Goal: Information Seeking & Learning: Learn about a topic

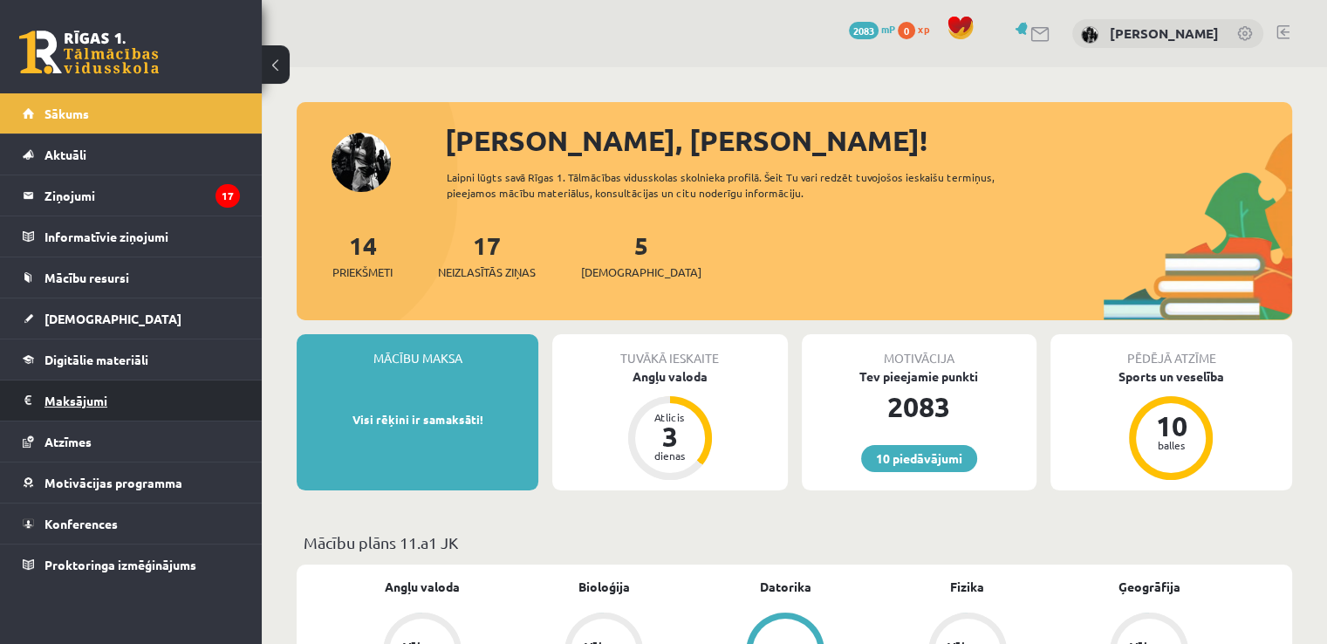
click at [99, 413] on legend "Maksājumi 0" at bounding box center [141, 400] width 195 height 40
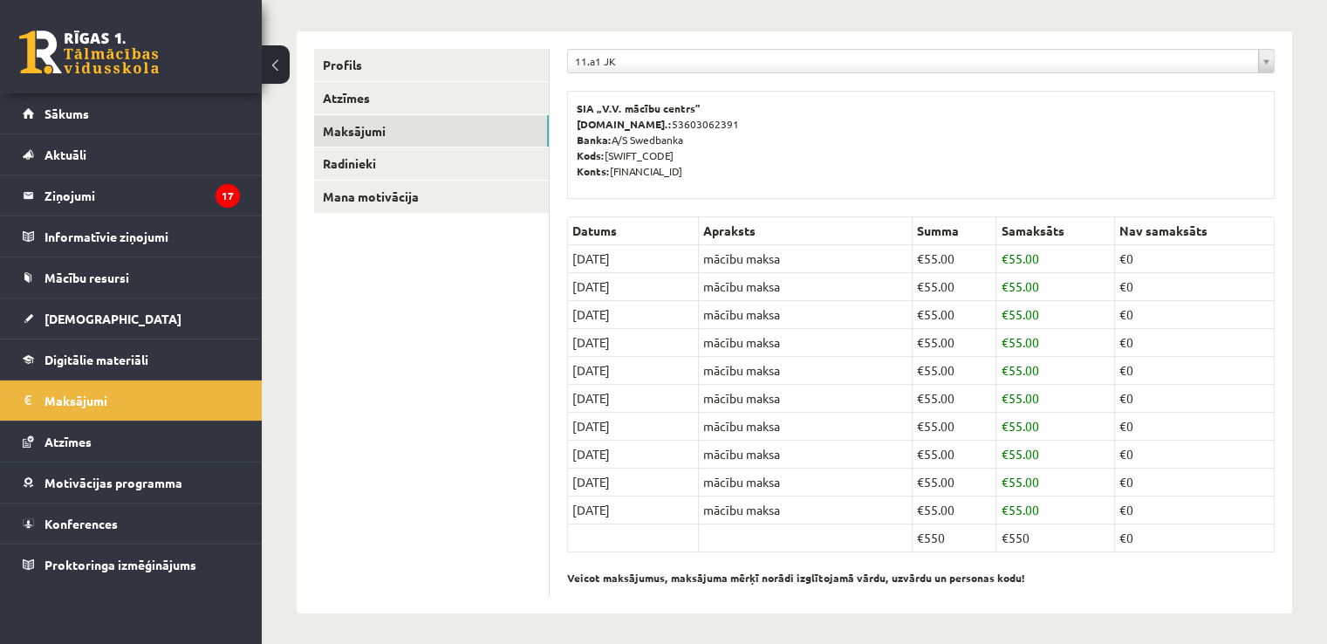
scroll to position [198, 0]
drag, startPoint x: 1058, startPoint y: 535, endPoint x: 993, endPoint y: 545, distance: 66.3
click at [993, 545] on tr "€550 €550 €0" at bounding box center [921, 537] width 707 height 28
click at [993, 545] on td "€550" at bounding box center [954, 537] width 84 height 28
click at [51, 131] on link "Sākums" at bounding box center [131, 113] width 217 height 40
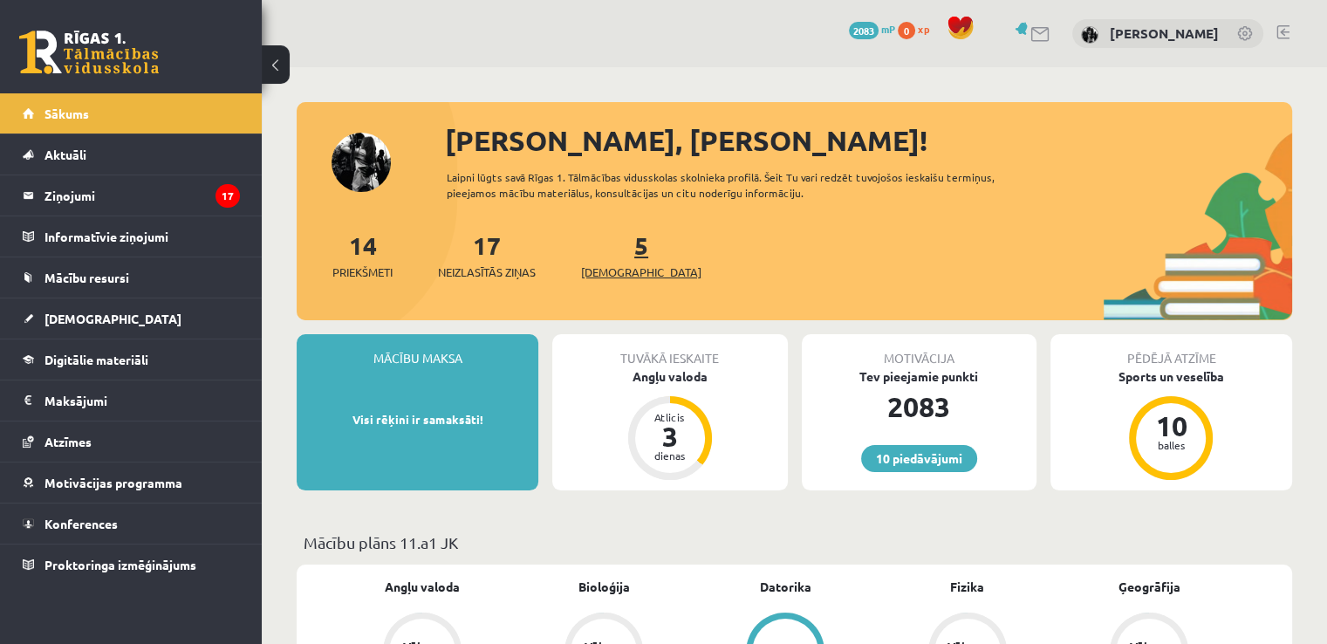
click at [616, 279] on span "[DEMOGRAPHIC_DATA]" at bounding box center [641, 271] width 120 height 17
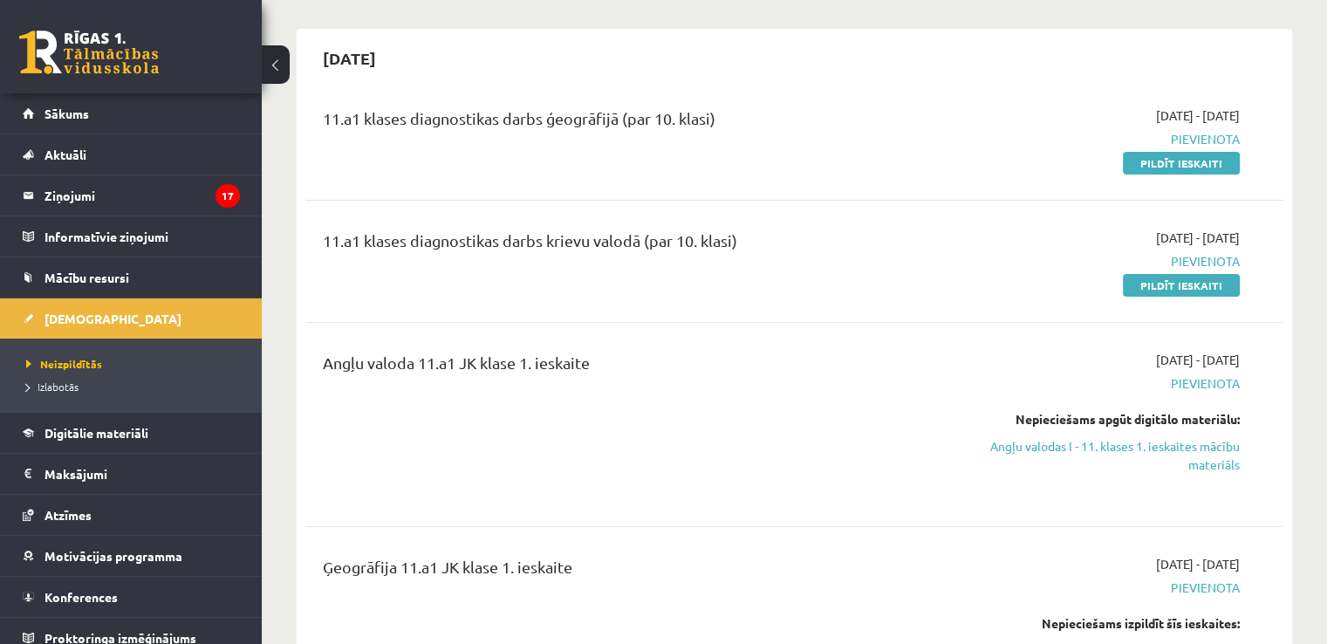
scroll to position [116, 0]
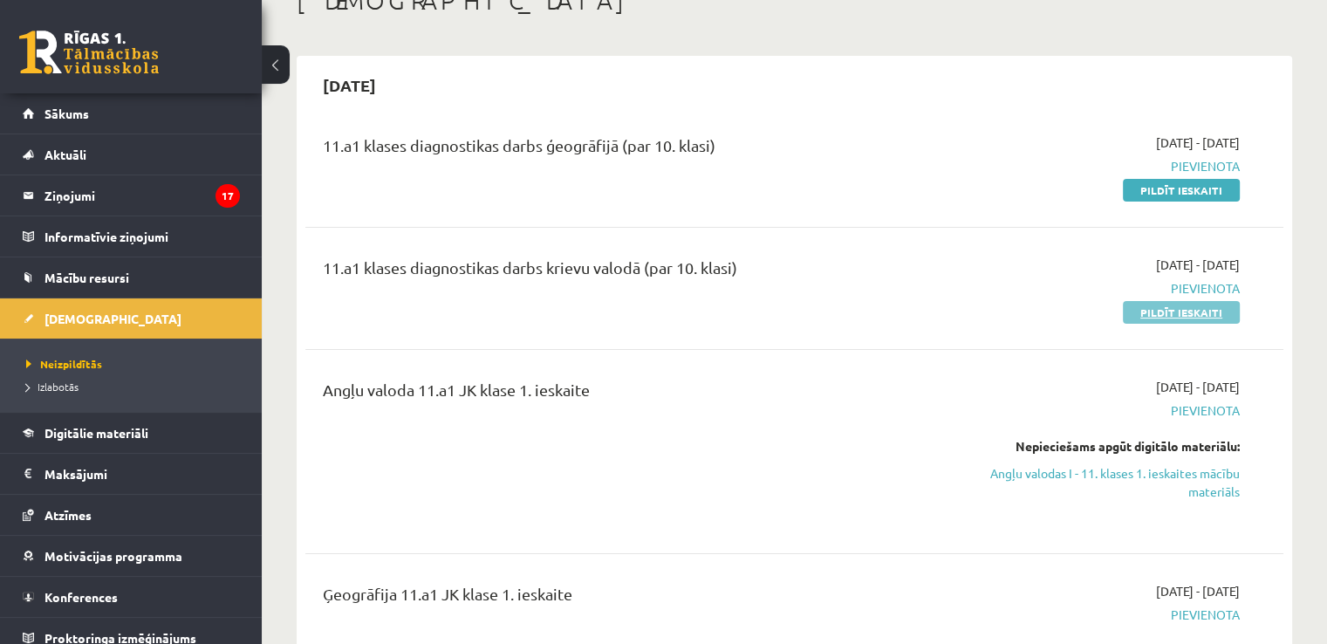
click at [1161, 309] on link "Pildīt ieskaiti" at bounding box center [1181, 312] width 117 height 23
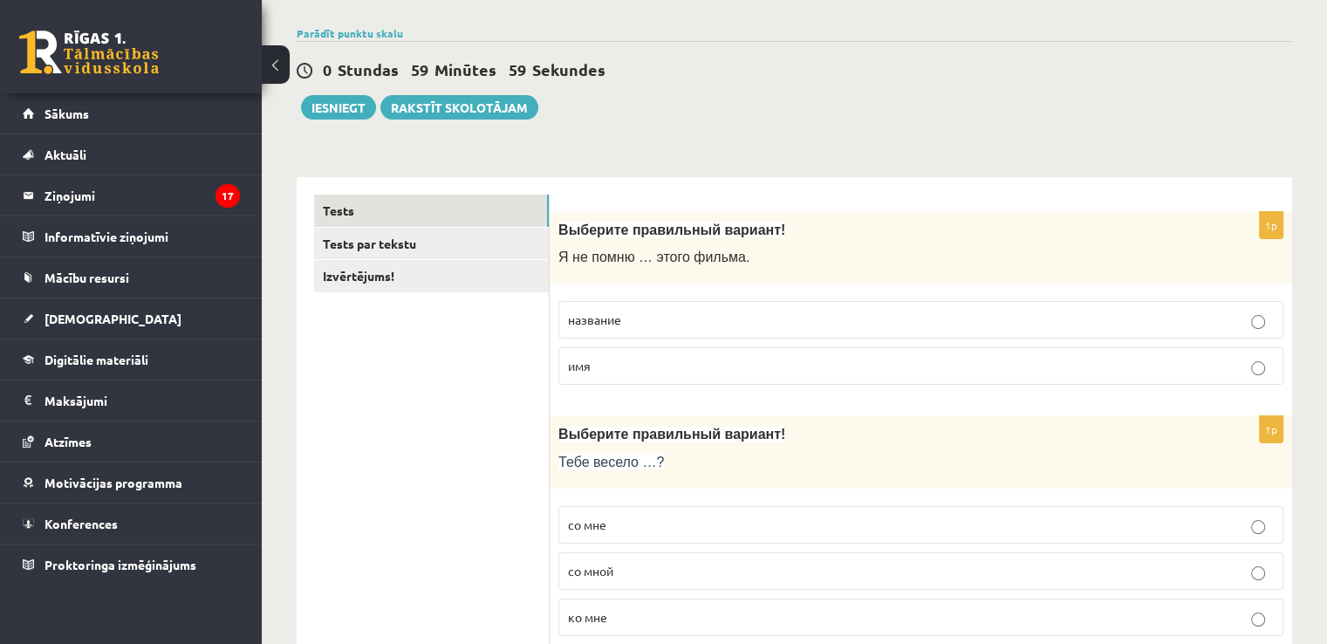
scroll to position [174, 0]
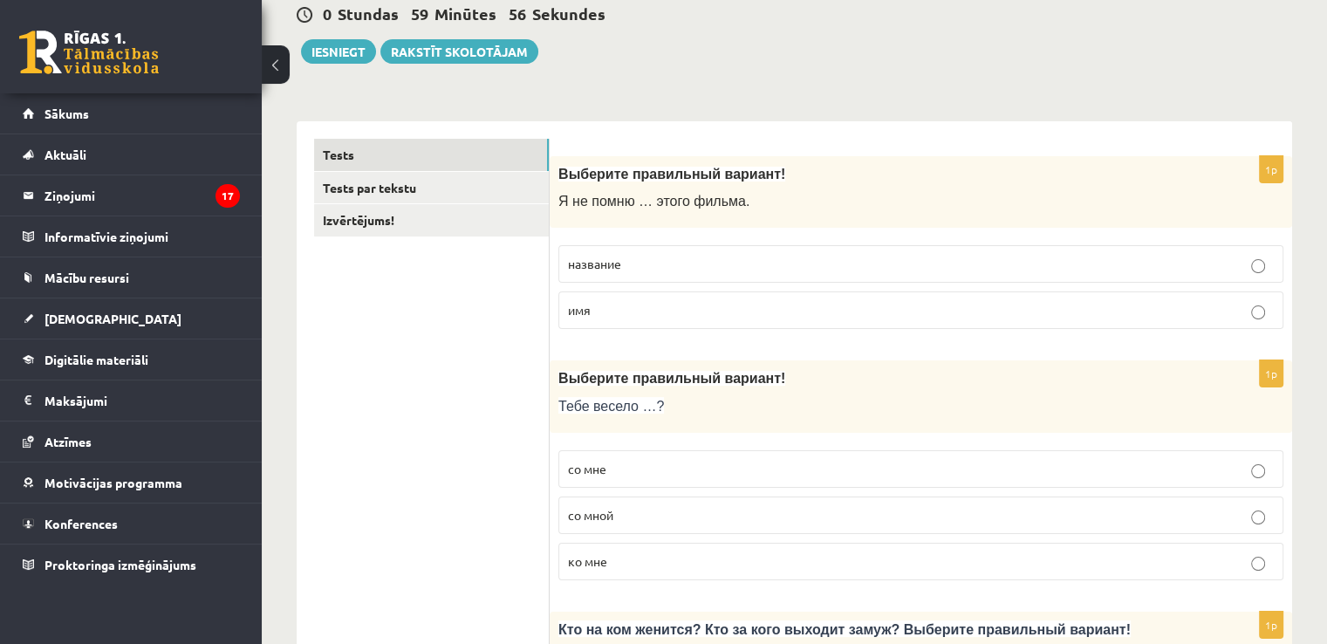
click at [605, 270] on p "название" at bounding box center [921, 264] width 706 height 18
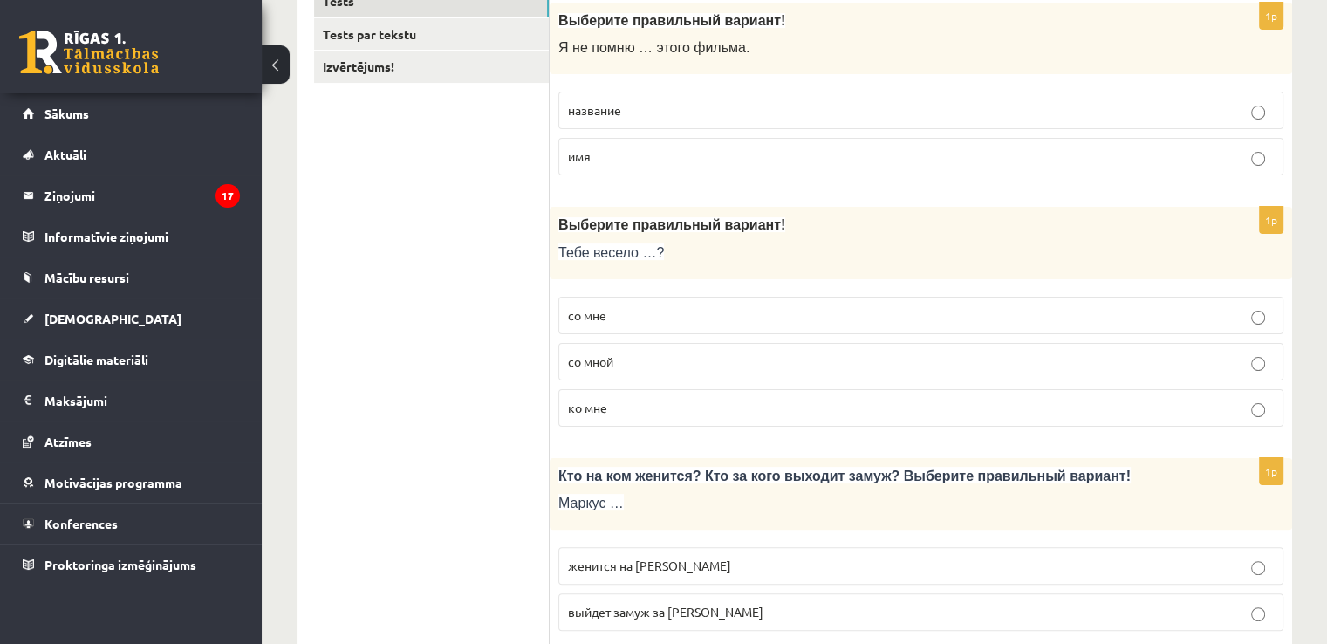
scroll to position [349, 0]
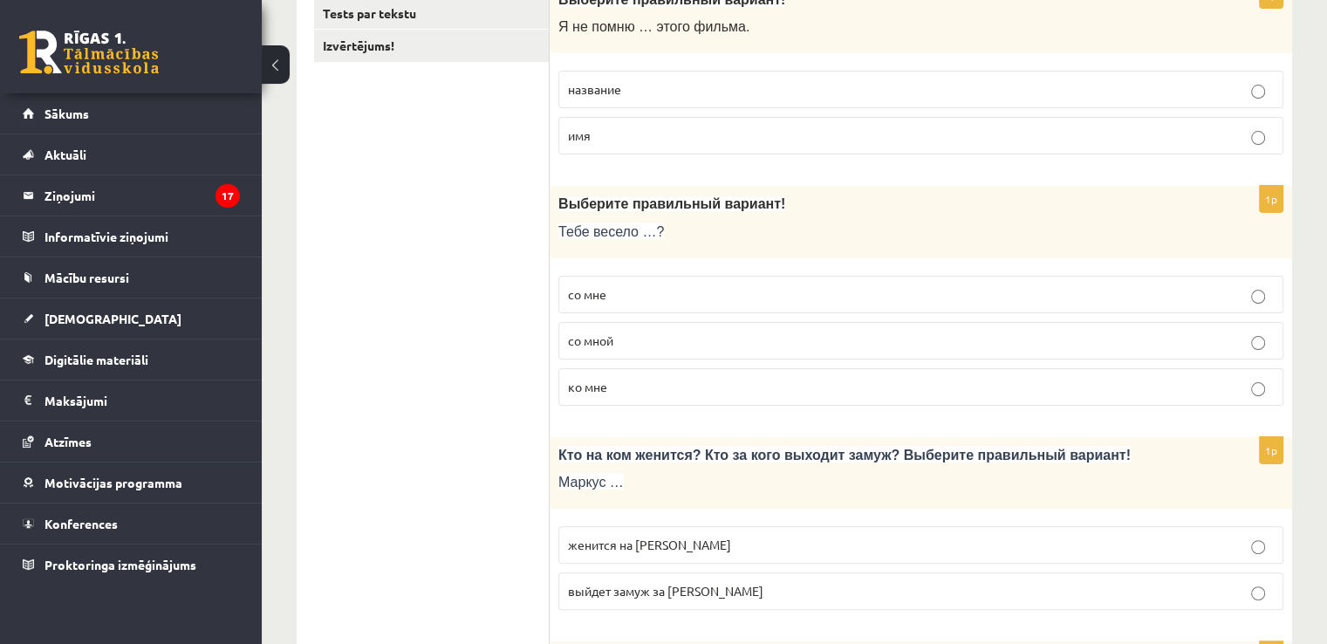
click at [594, 346] on p "со мной" at bounding box center [921, 340] width 706 height 18
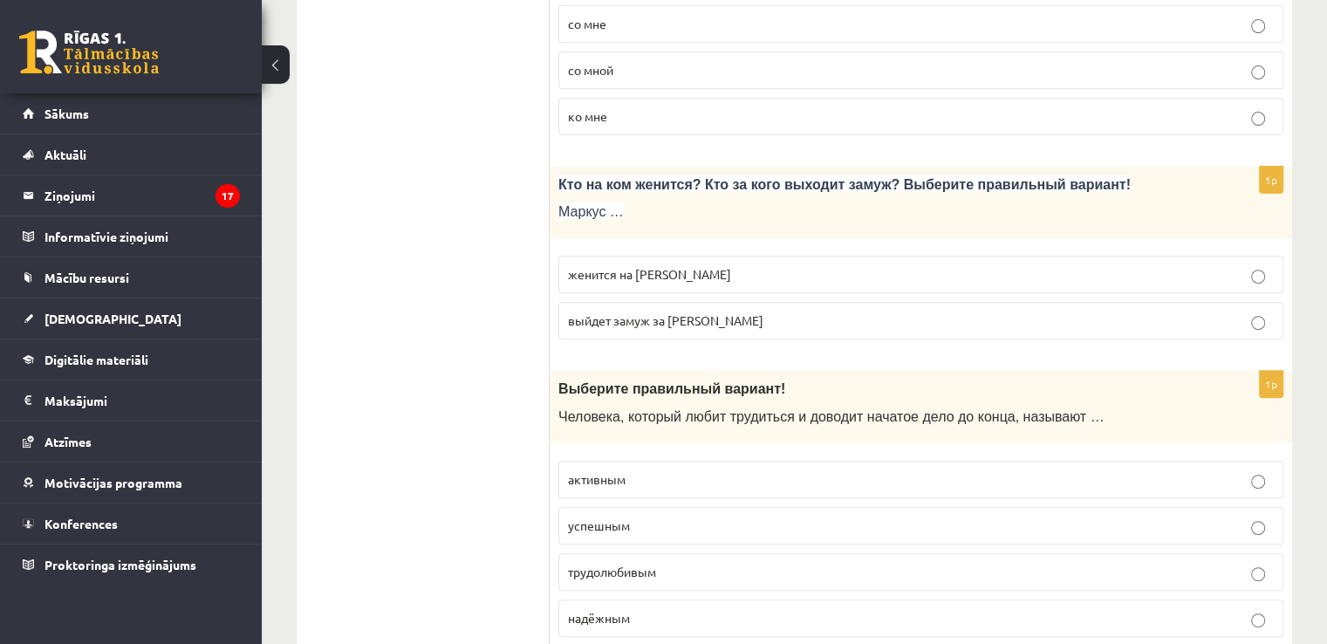
scroll to position [639, 0]
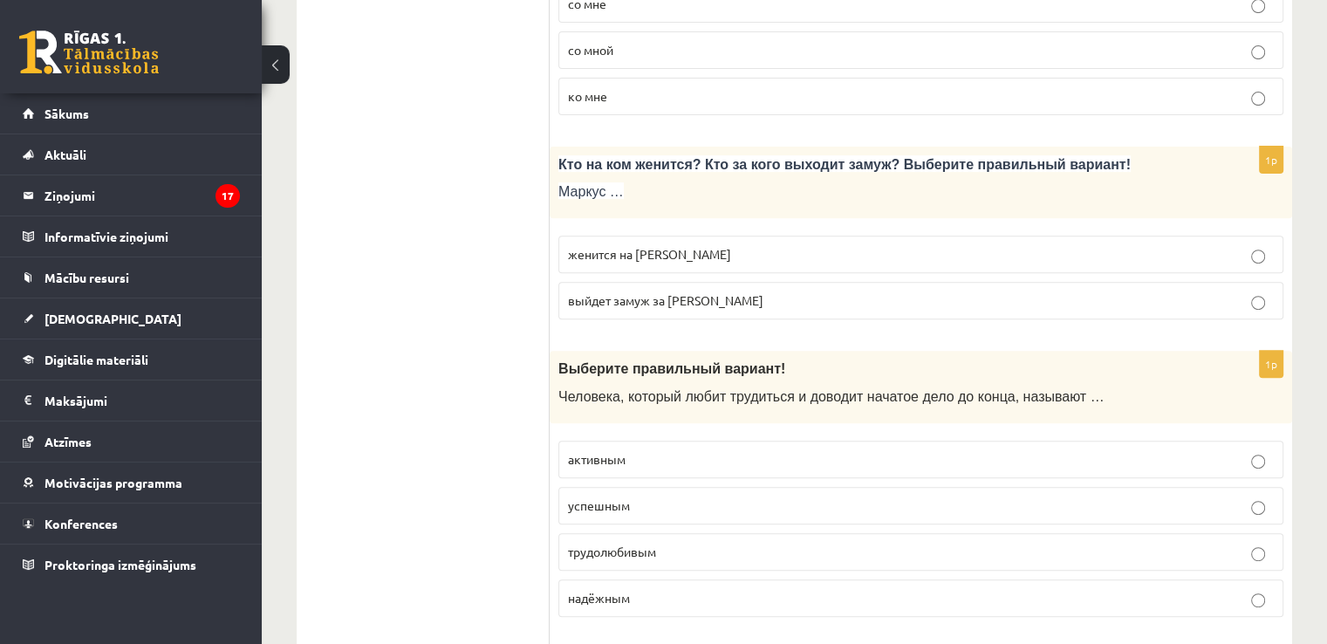
click at [609, 259] on p "женится на Агнии" at bounding box center [921, 254] width 706 height 18
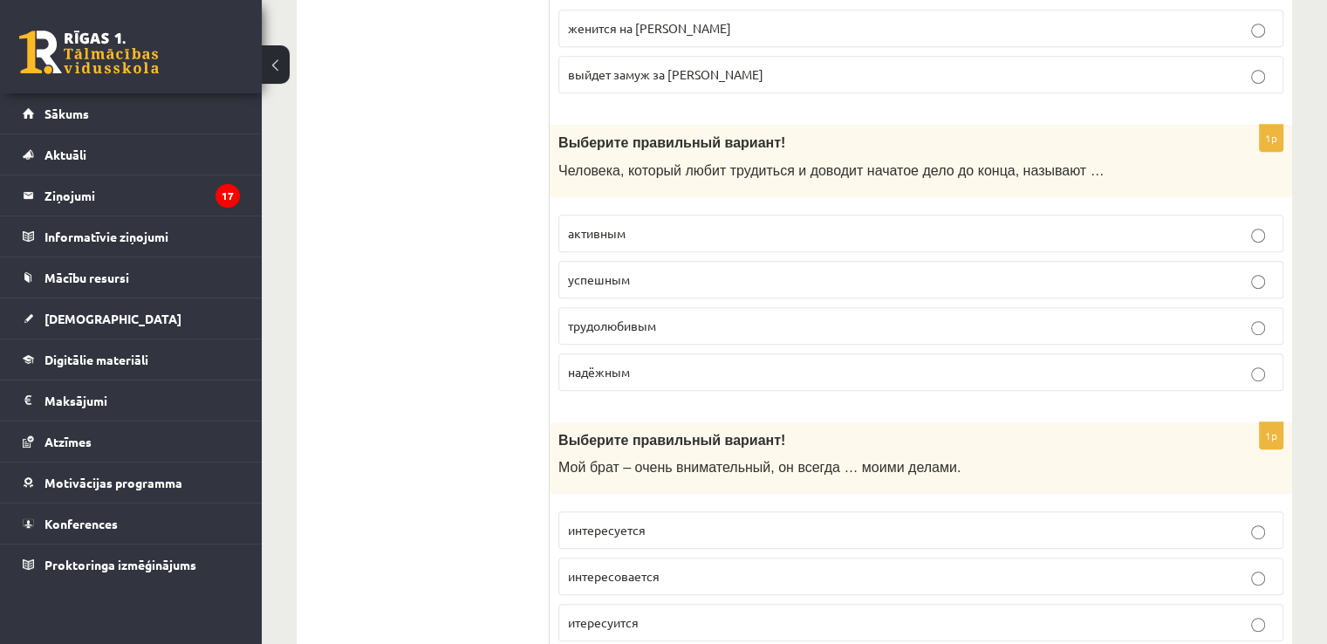
scroll to position [872, 0]
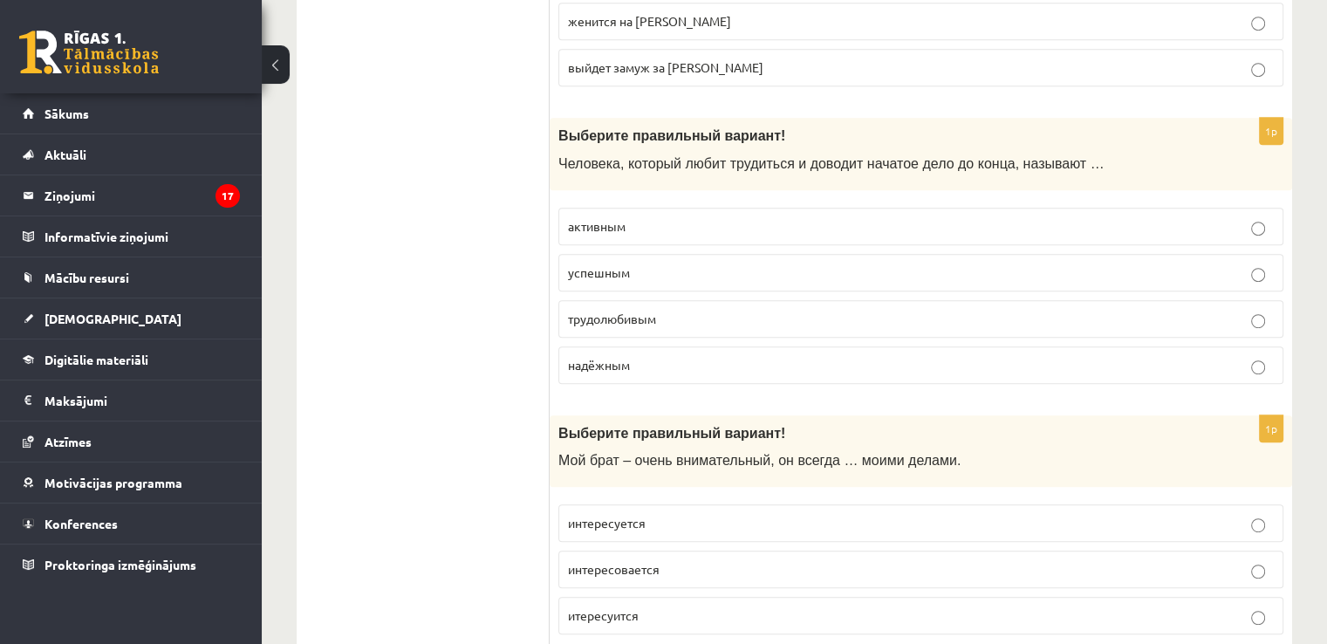
click at [744, 302] on label "трудолюбивым" at bounding box center [920, 319] width 725 height 38
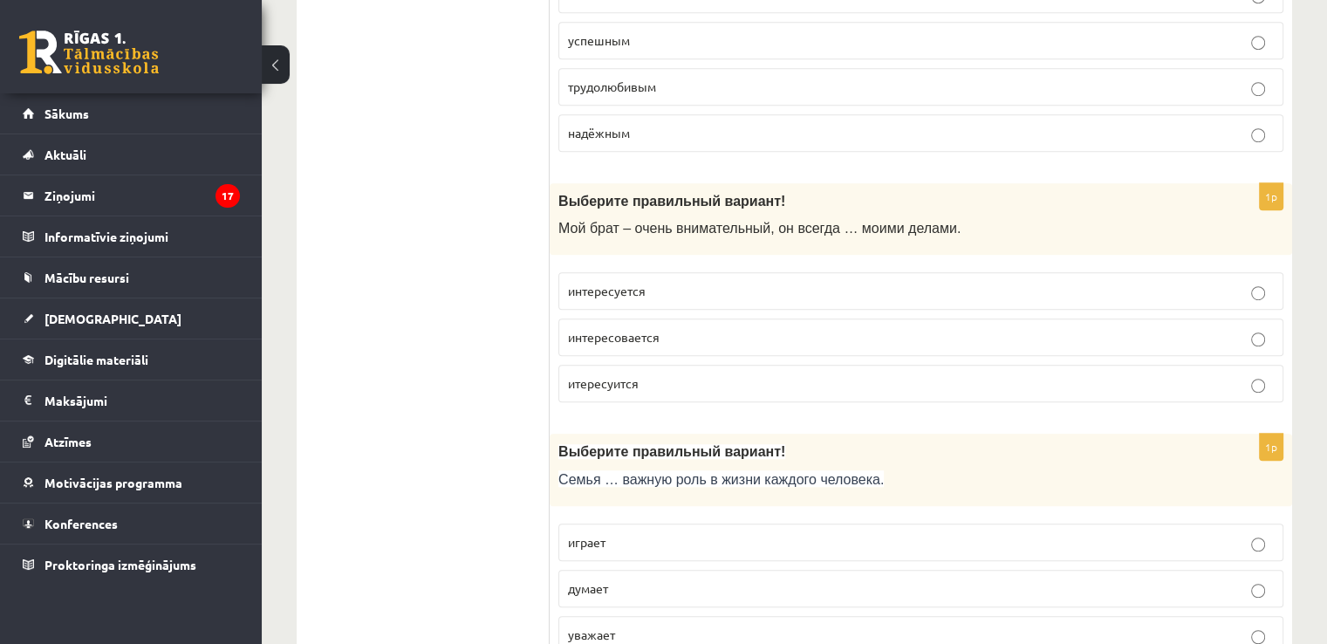
scroll to position [1163, 0]
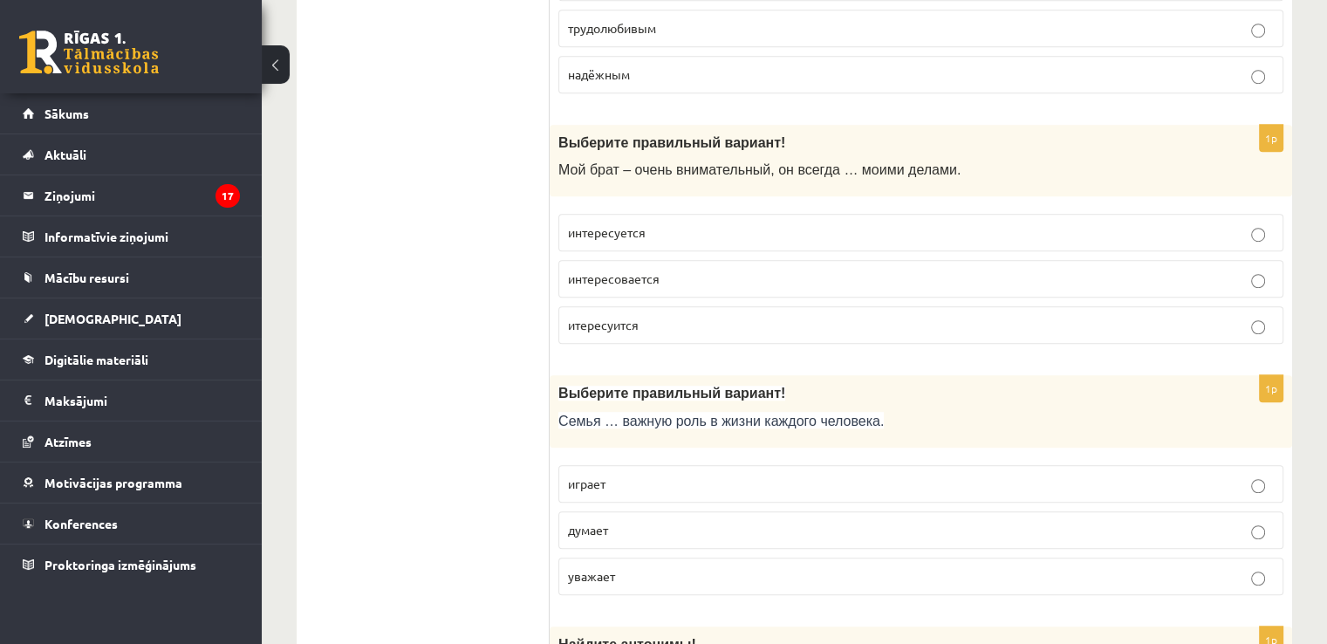
click at [625, 224] on span "интересуется" at bounding box center [607, 232] width 78 height 16
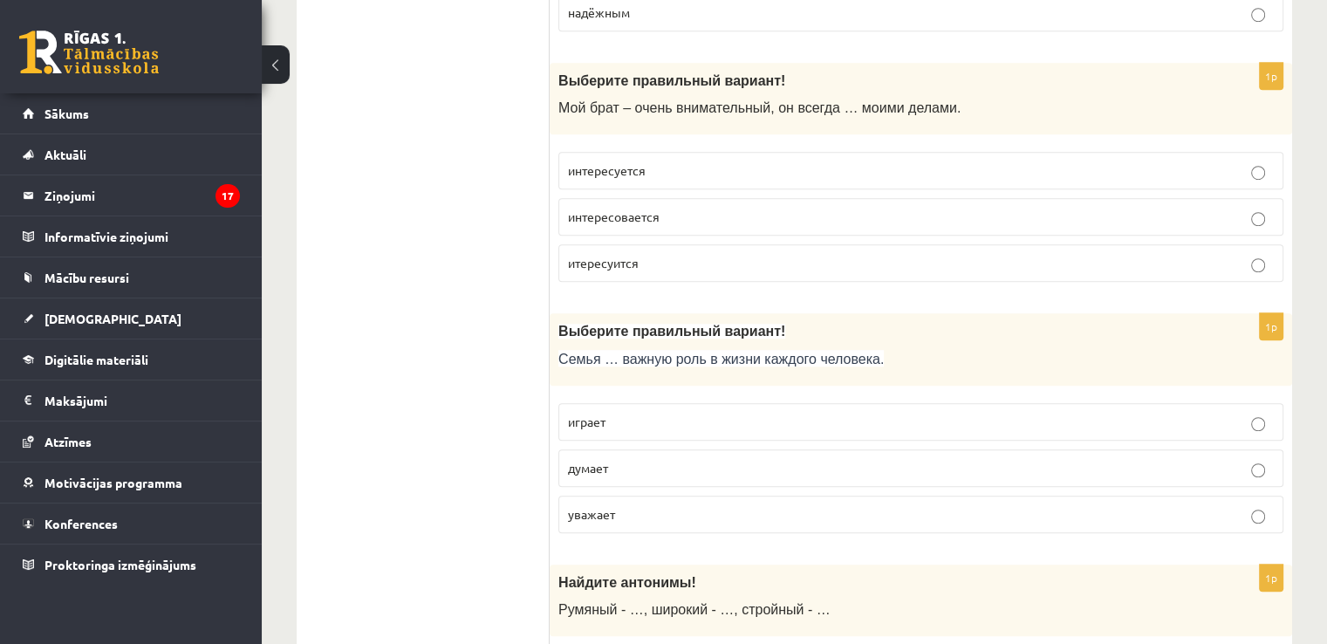
scroll to position [1396, 0]
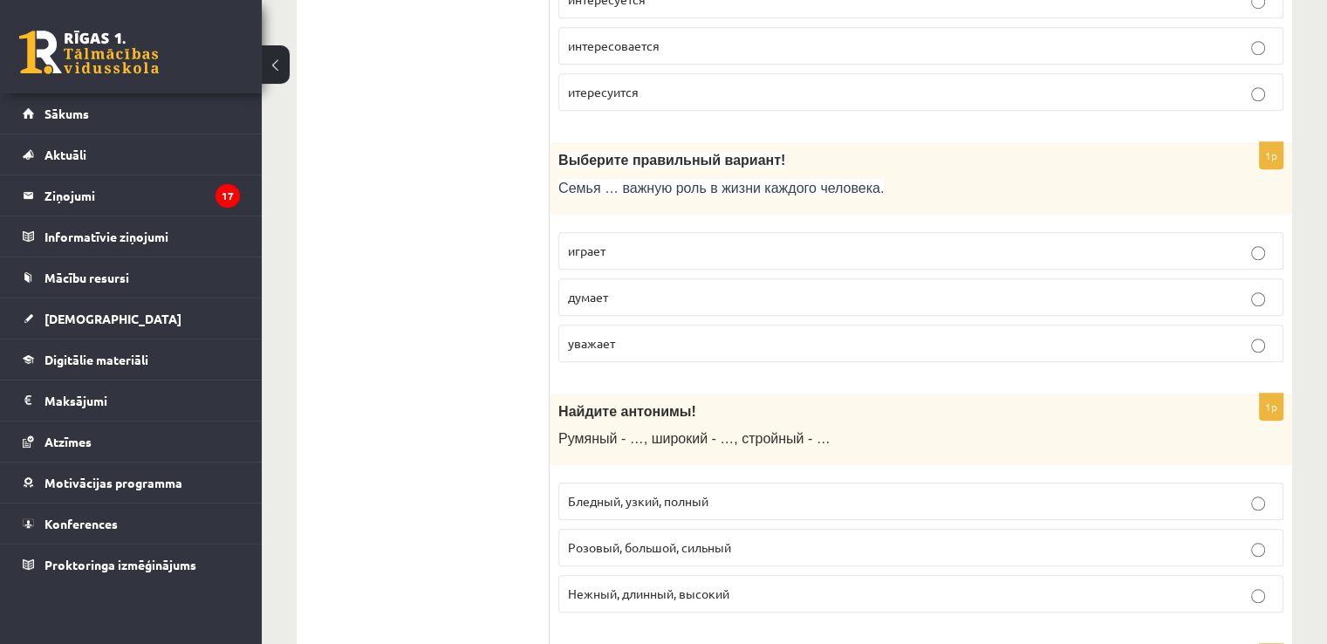
click at [634, 242] on p "играет" at bounding box center [921, 251] width 706 height 18
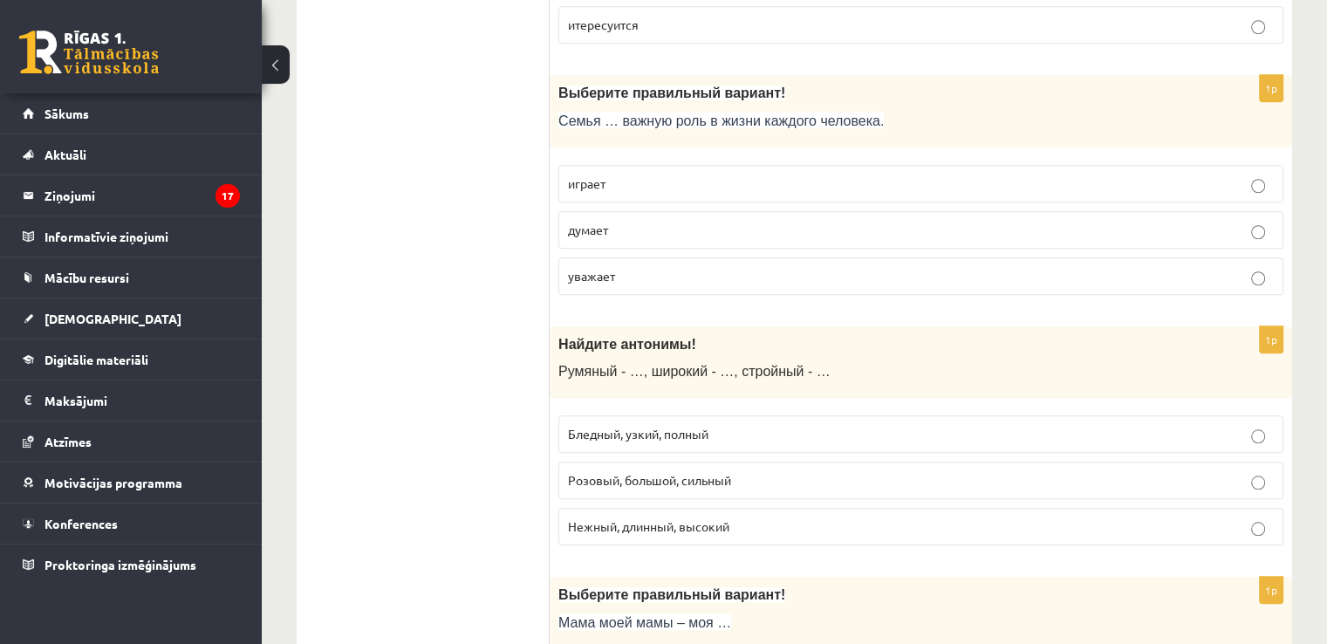
scroll to position [1628, 0]
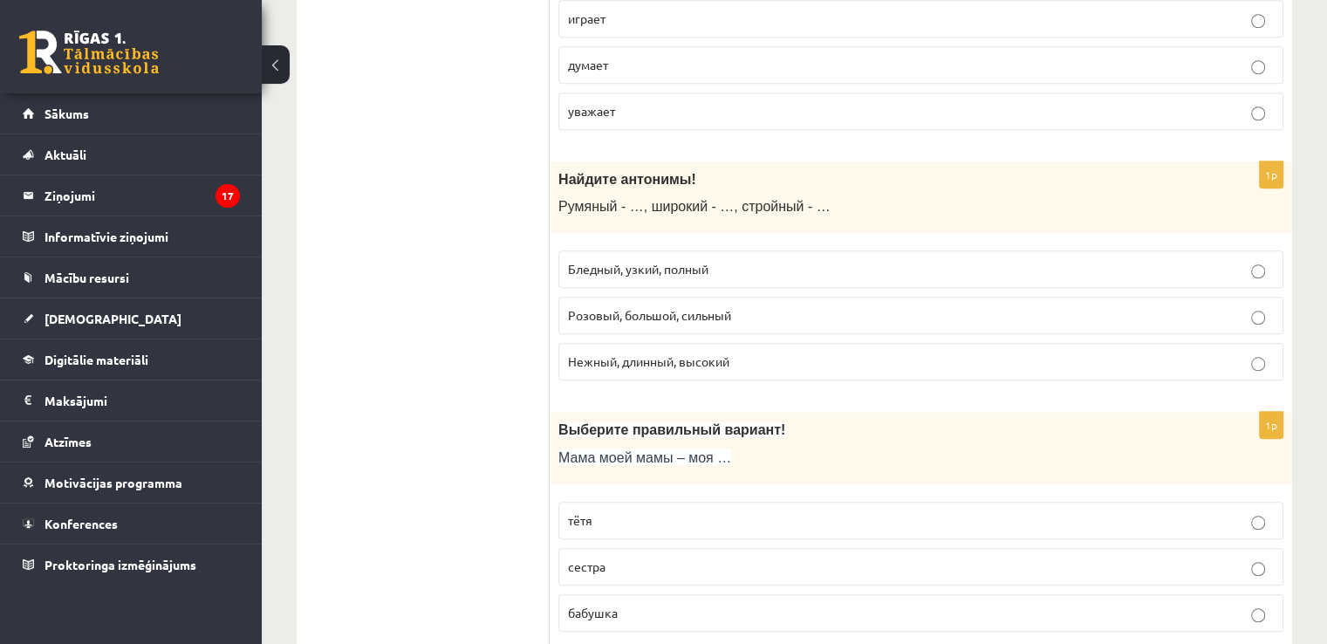
click at [640, 260] on p "Бледный, узкий, полный" at bounding box center [921, 269] width 706 height 18
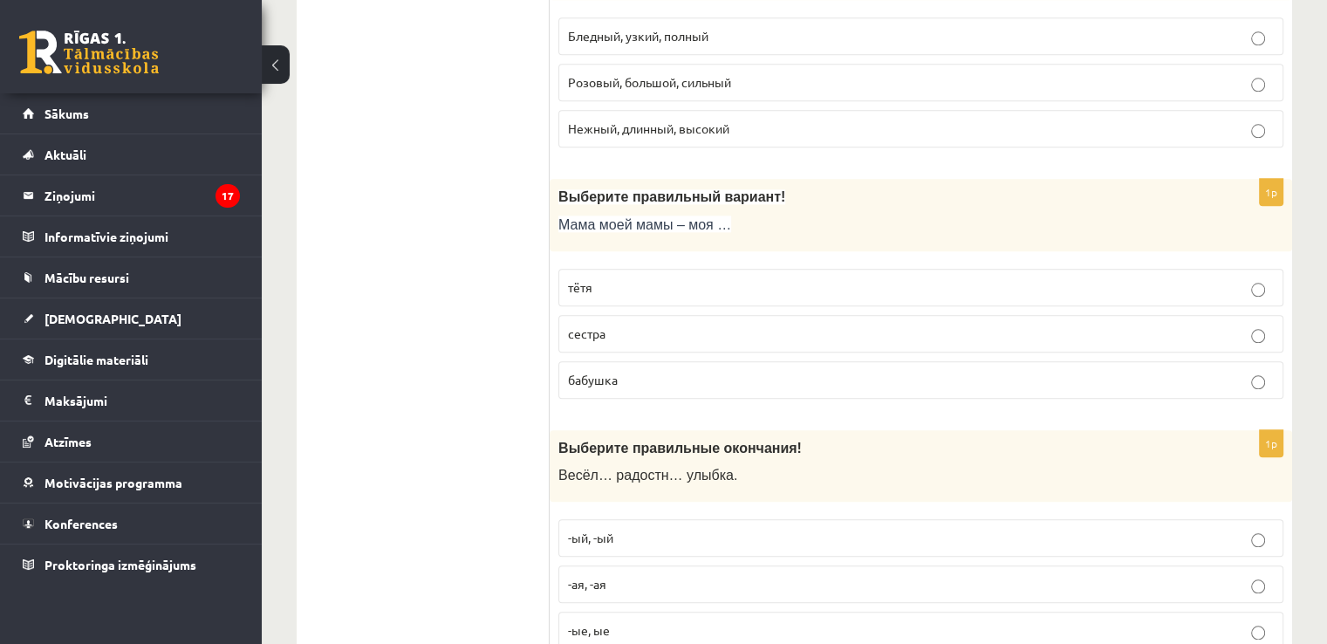
scroll to position [1919, 0]
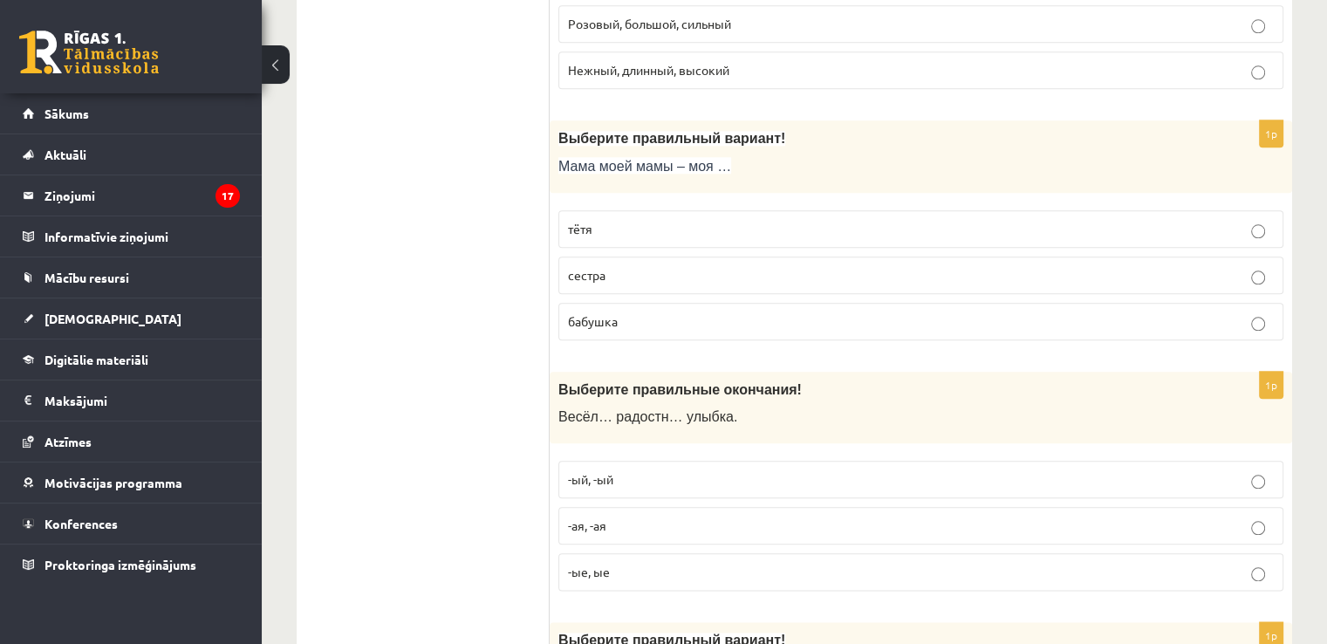
click at [656, 303] on label "бабушка" at bounding box center [920, 322] width 725 height 38
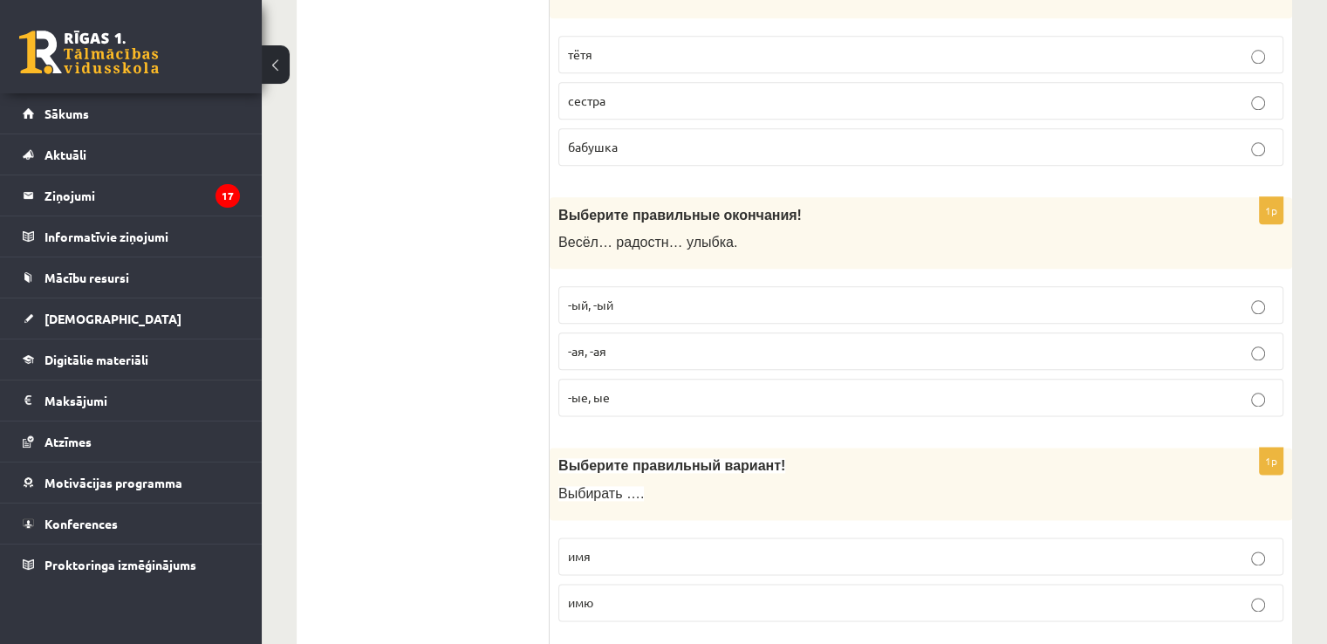
scroll to position [2210, 0]
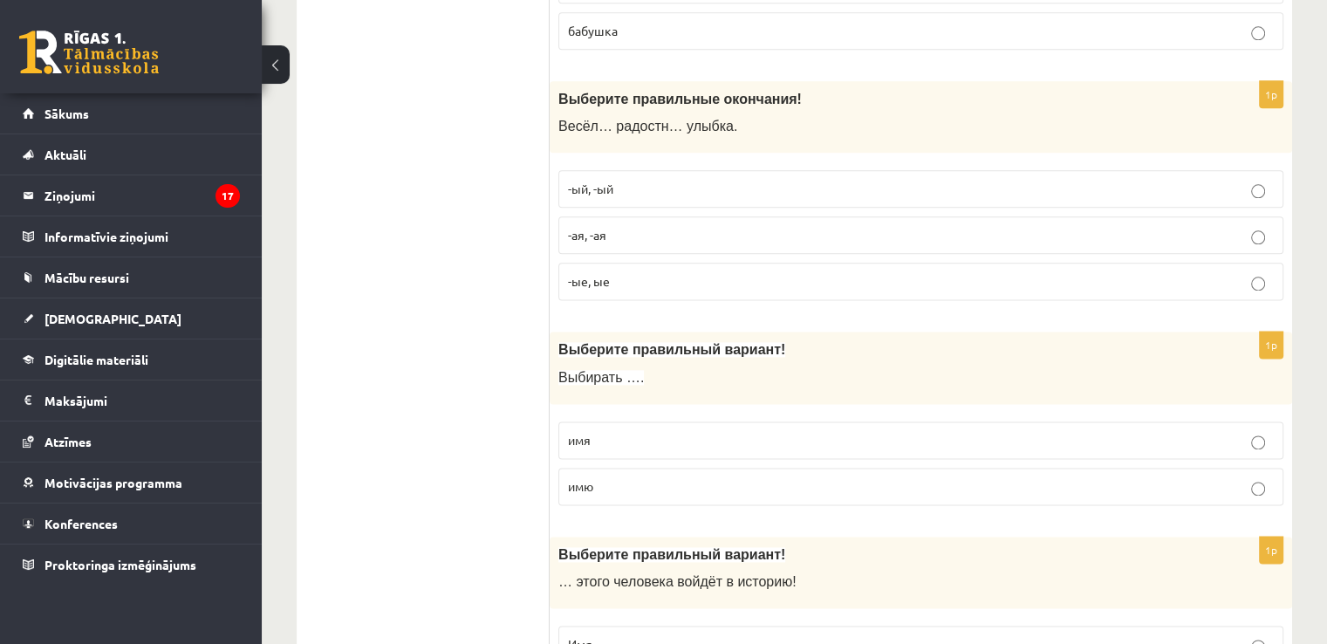
click at [593, 228] on span "-ая, -ая" at bounding box center [587, 235] width 38 height 16
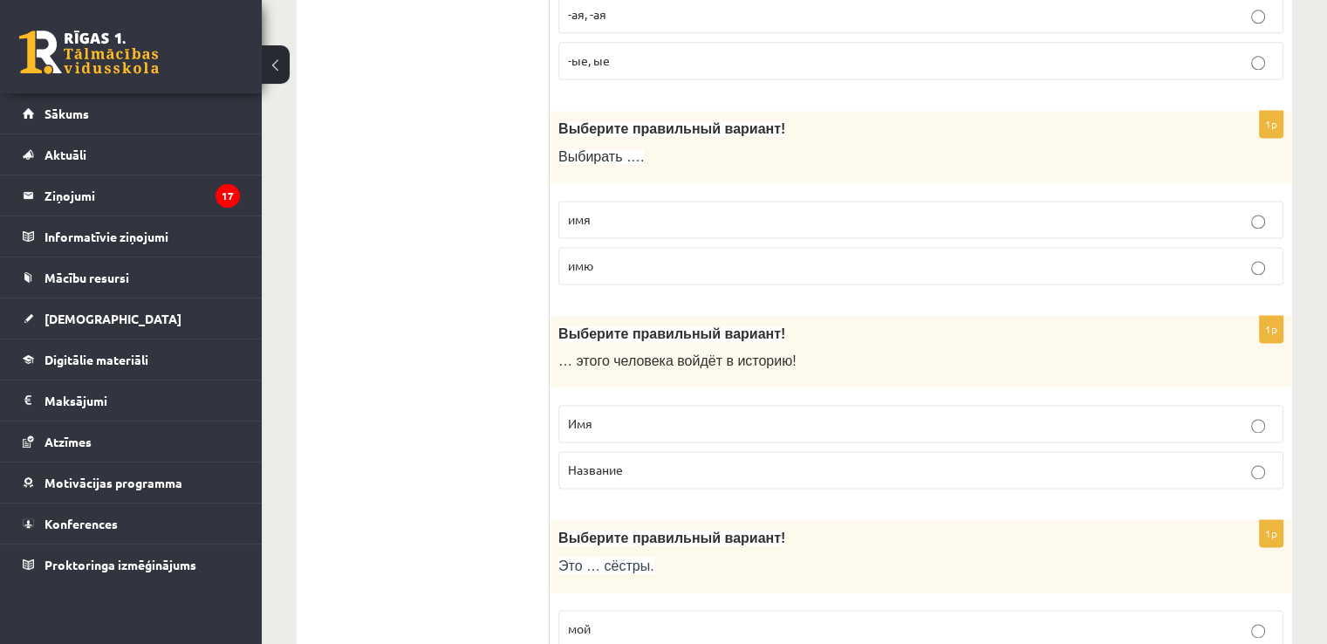
scroll to position [2443, 0]
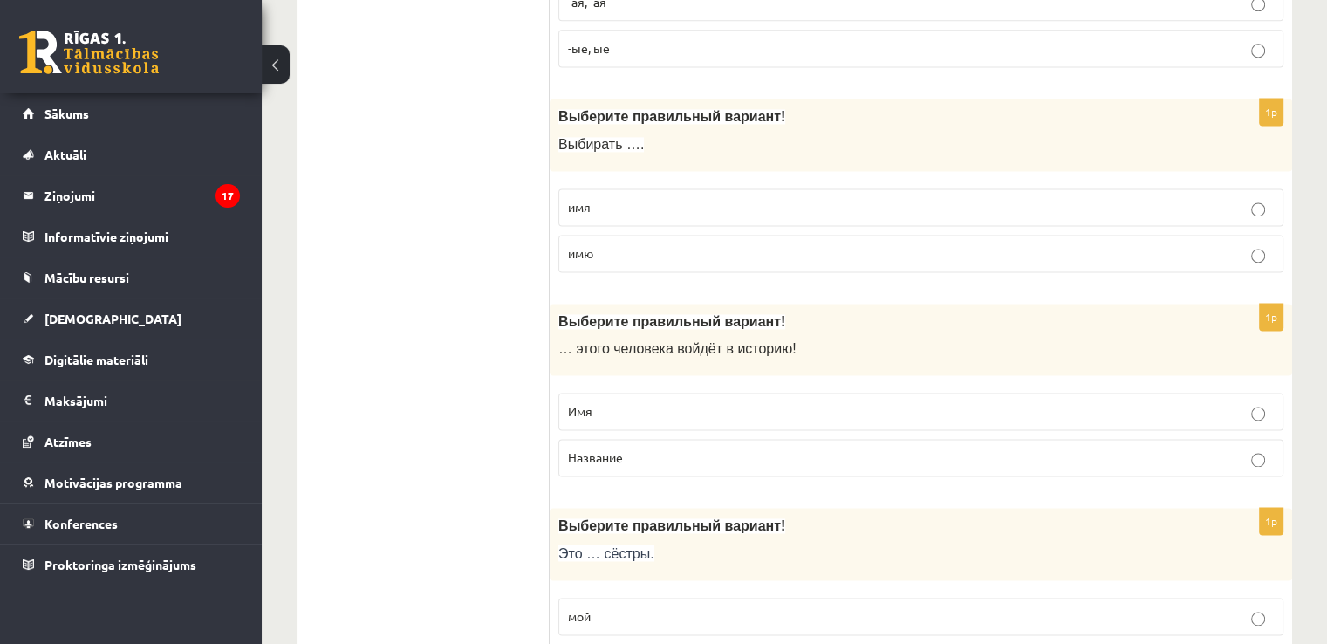
click at [584, 208] on label "имя" at bounding box center [920, 207] width 725 height 38
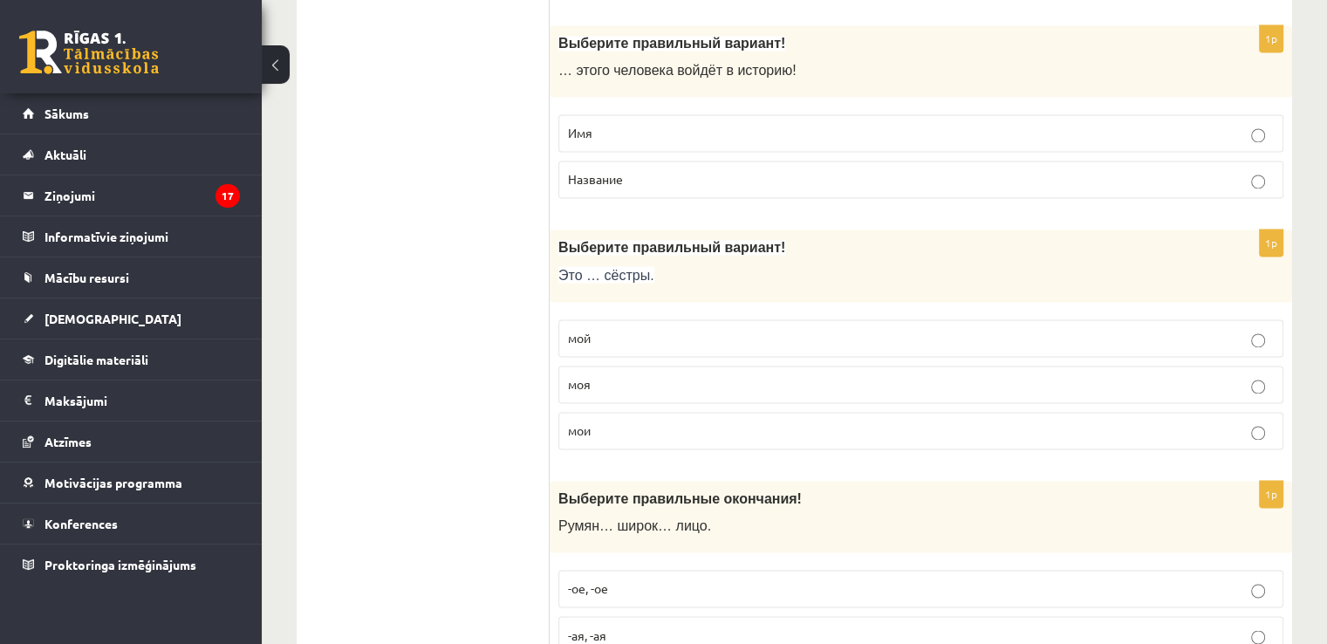
scroll to position [2733, 0]
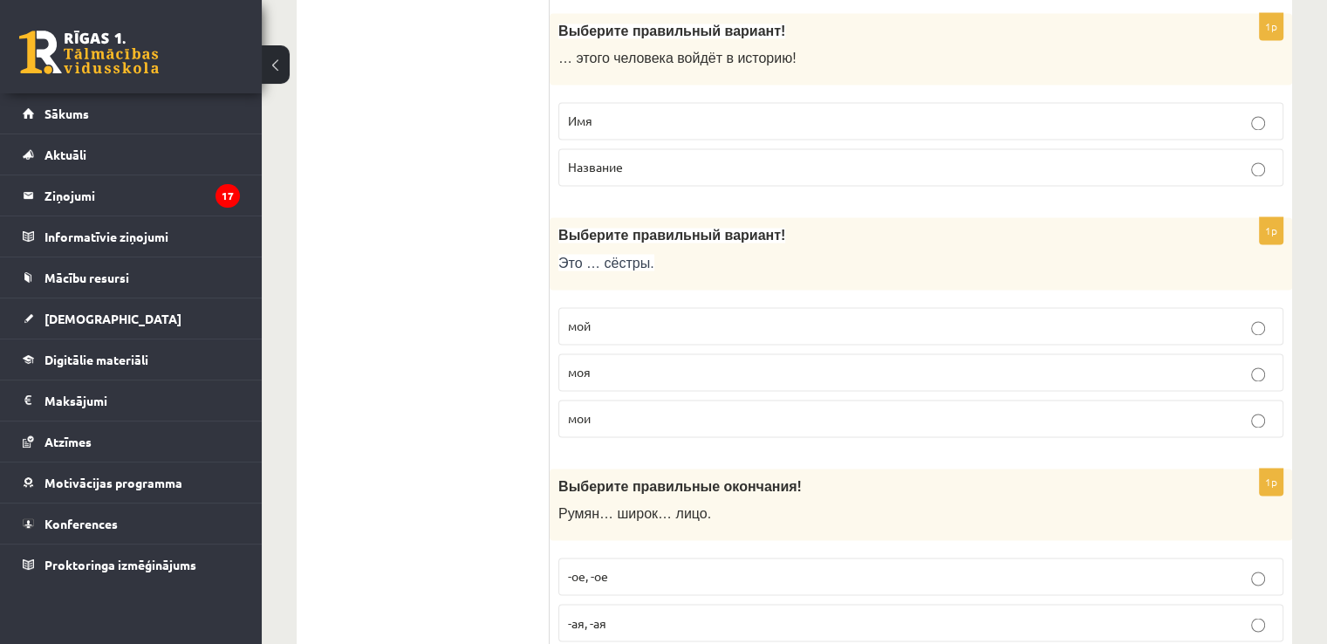
click at [598, 112] on p "Имя" at bounding box center [921, 121] width 706 height 18
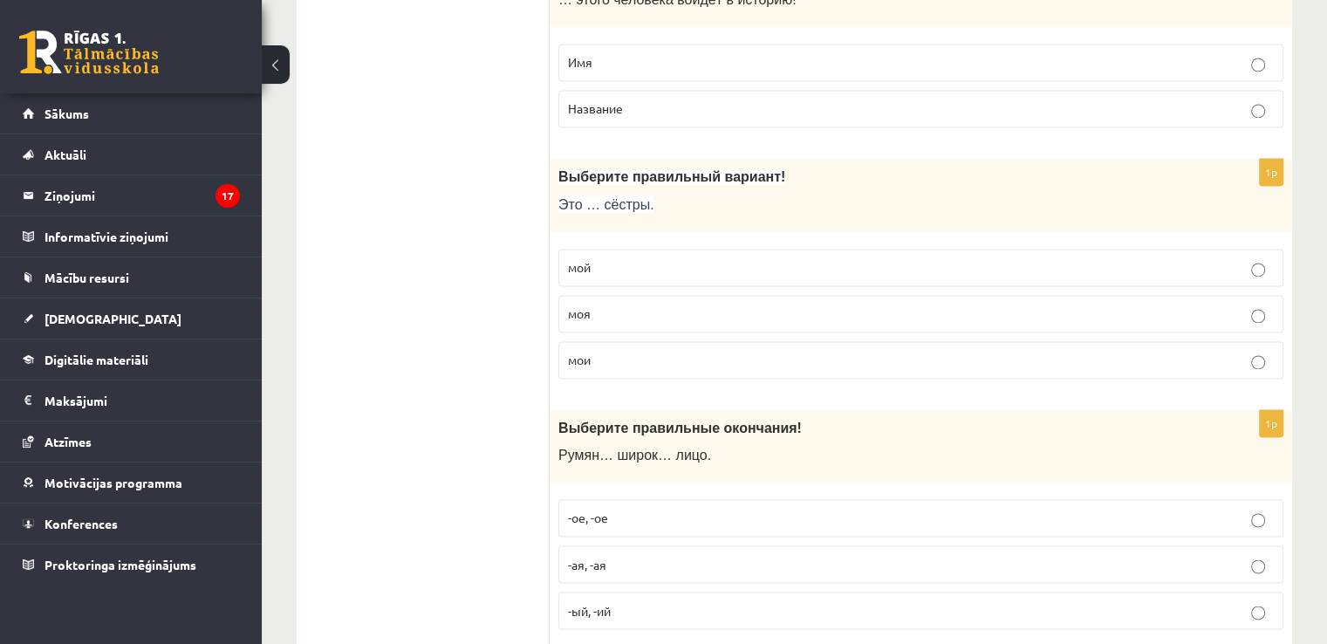
scroll to position [2849, 0]
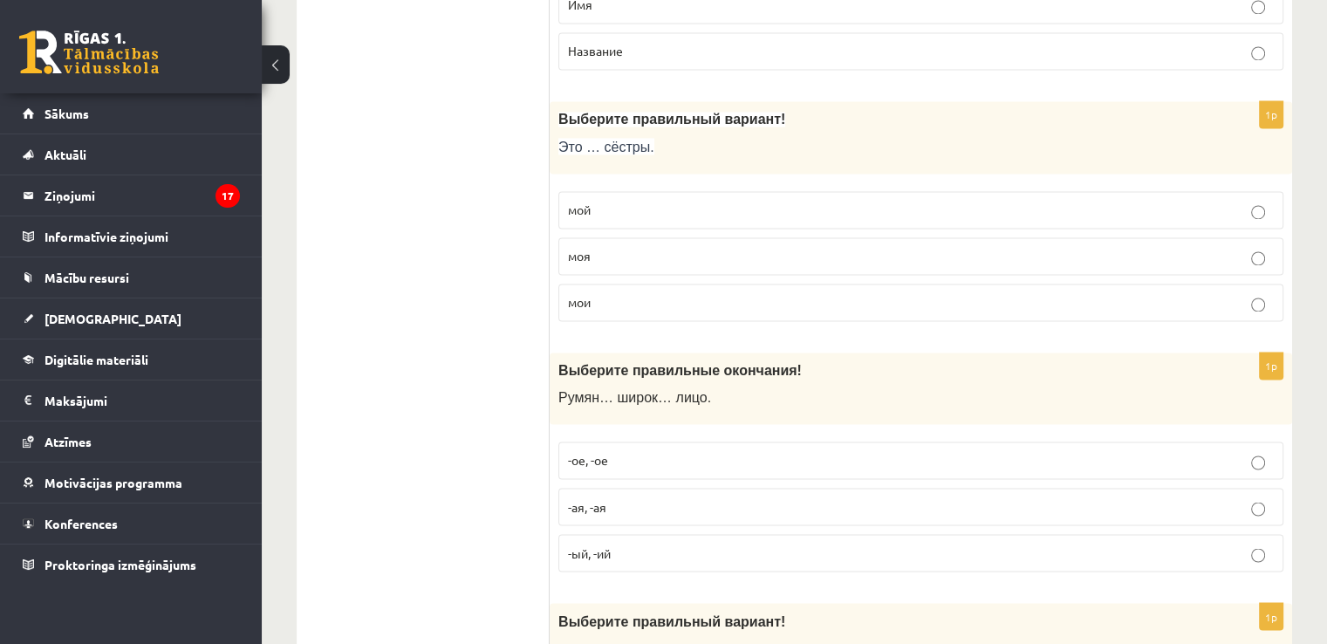
click at [588, 294] on span "мои" at bounding box center [579, 302] width 23 height 16
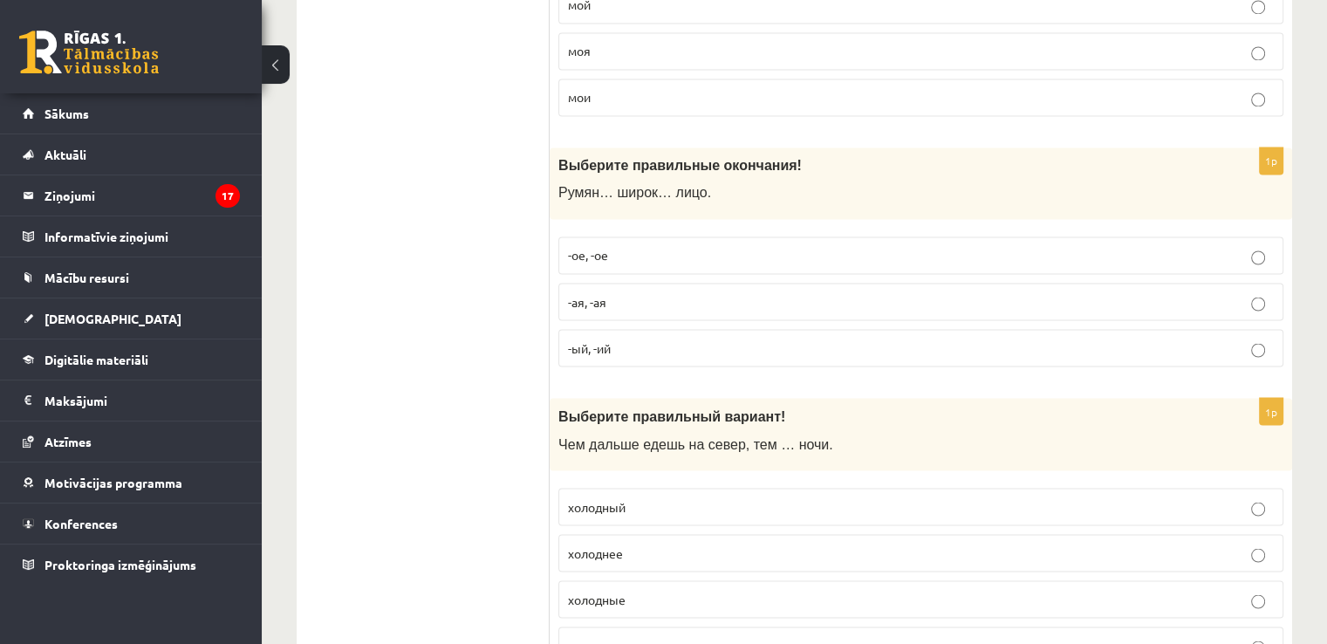
scroll to position [3082, 0]
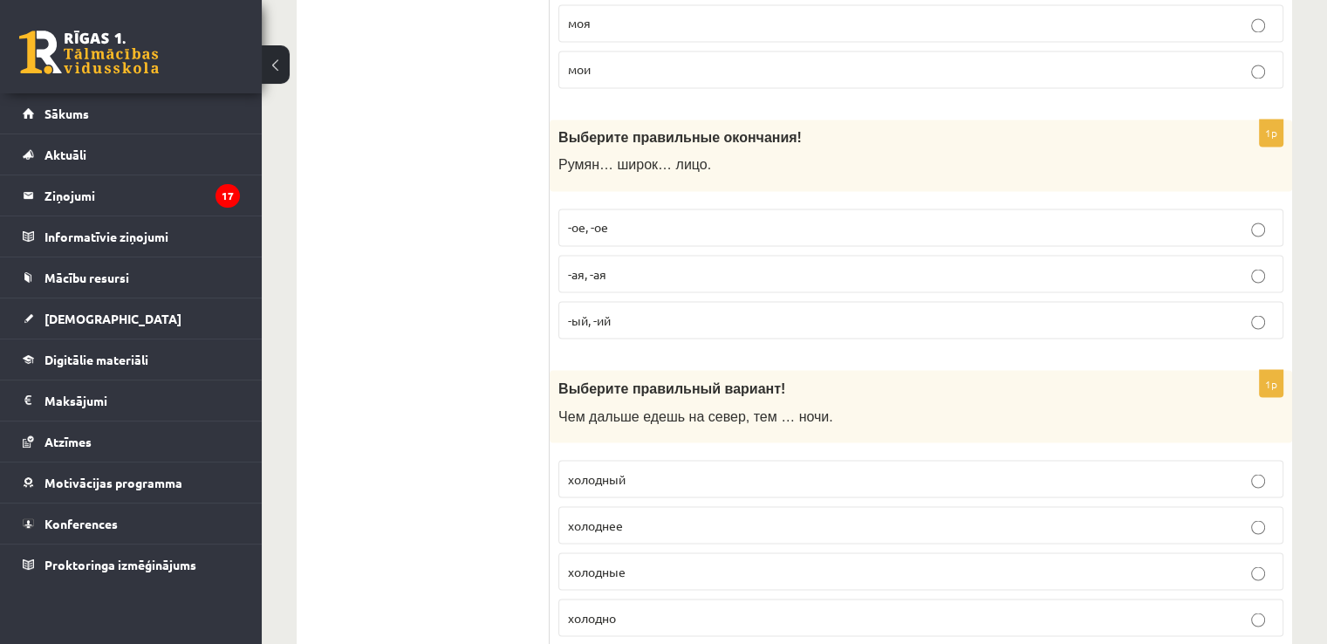
click at [698, 232] on fieldset "-ое, -ое -ая, -ая -ый, -ий" at bounding box center [920, 272] width 725 height 144
click at [698, 218] on p "-ое, -ое" at bounding box center [921, 227] width 706 height 18
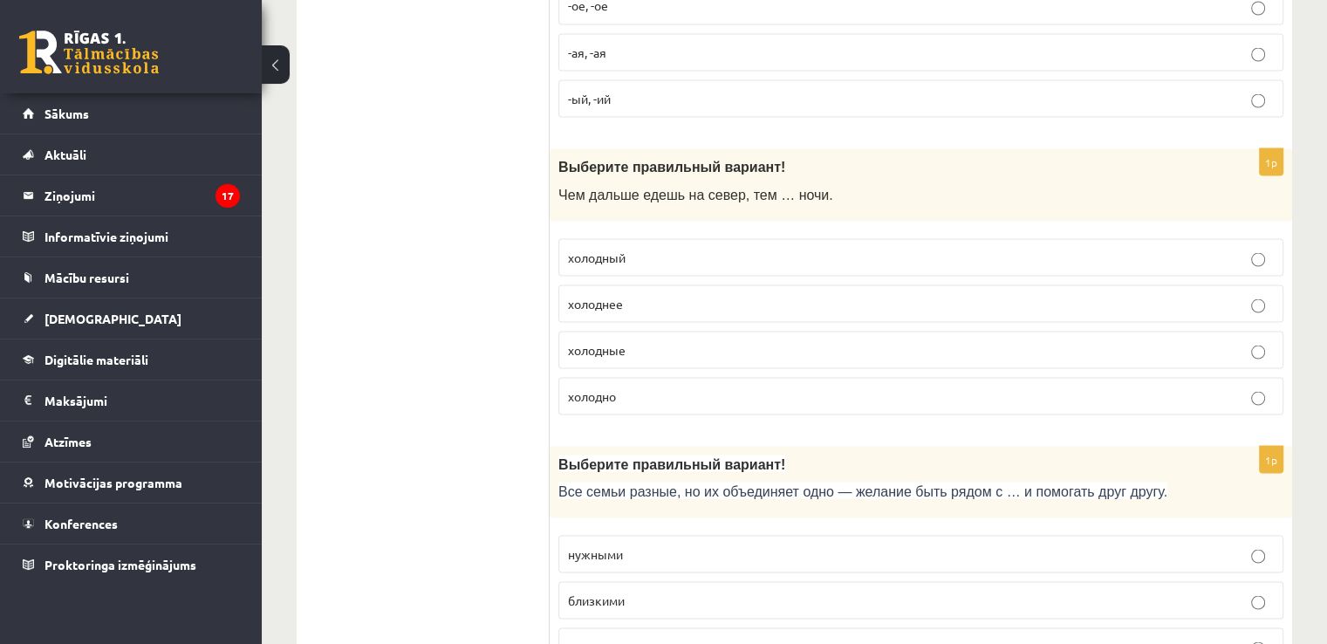
scroll to position [3315, 0]
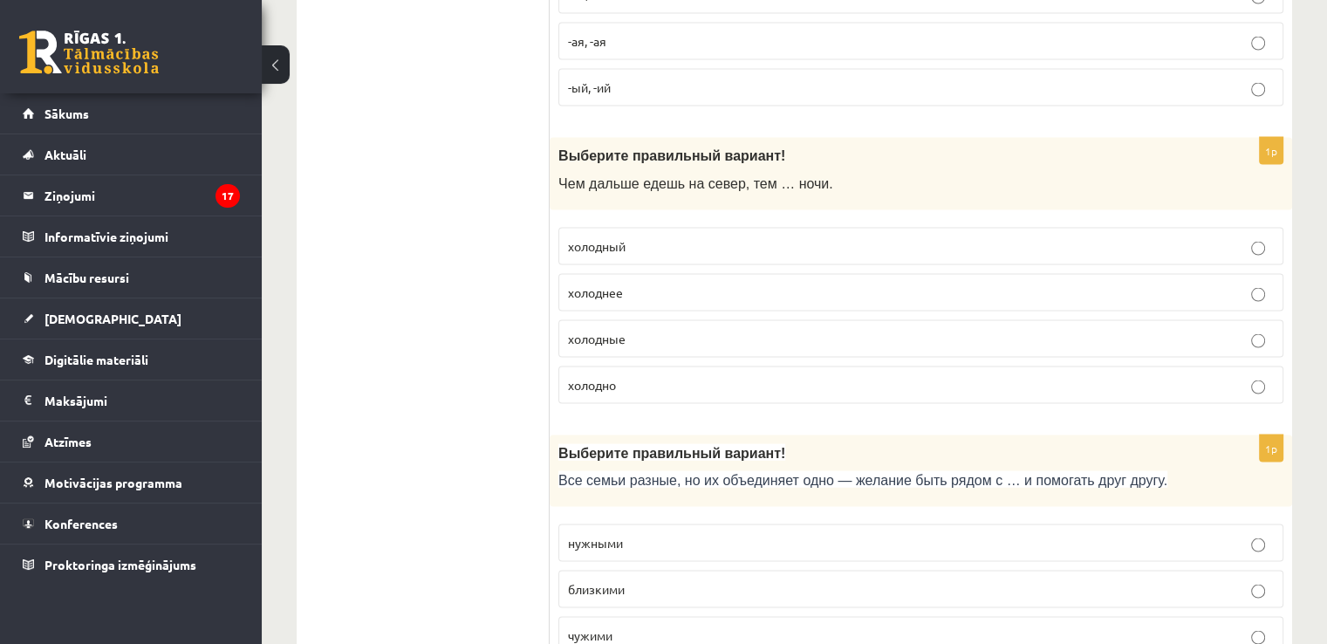
click at [628, 283] on p "холоднее" at bounding box center [921, 292] width 706 height 18
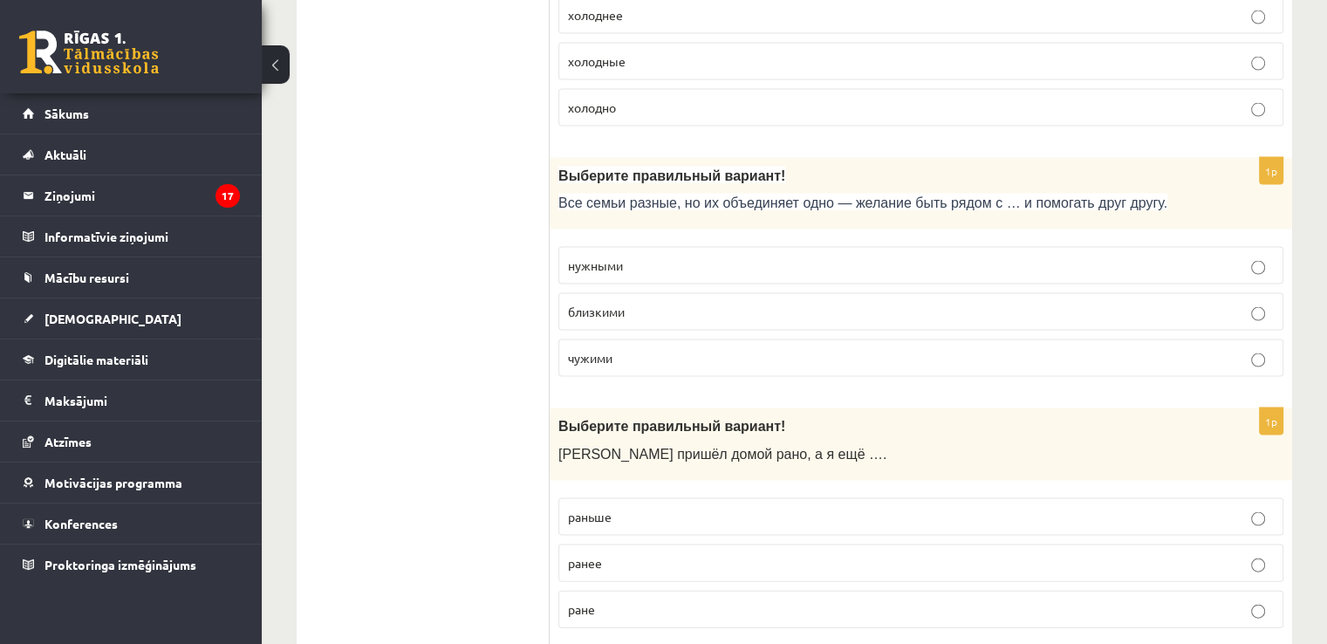
scroll to position [3664, 0]
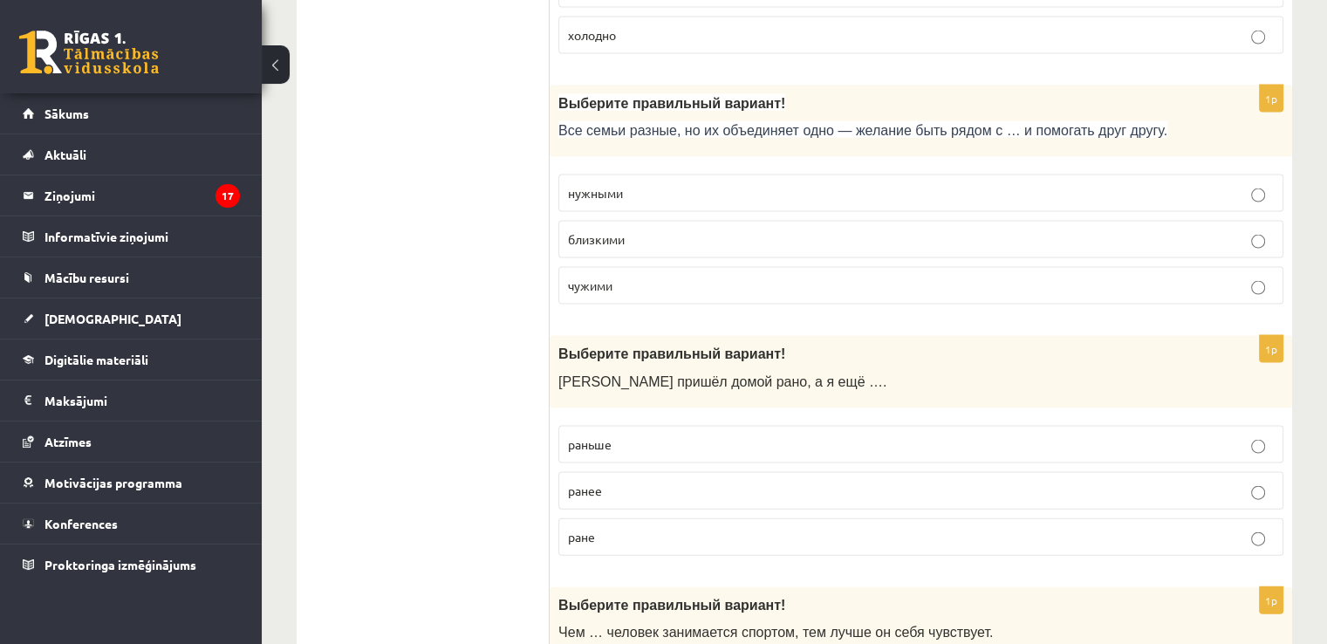
click at [771, 221] on label "близкими" at bounding box center [920, 240] width 725 height 38
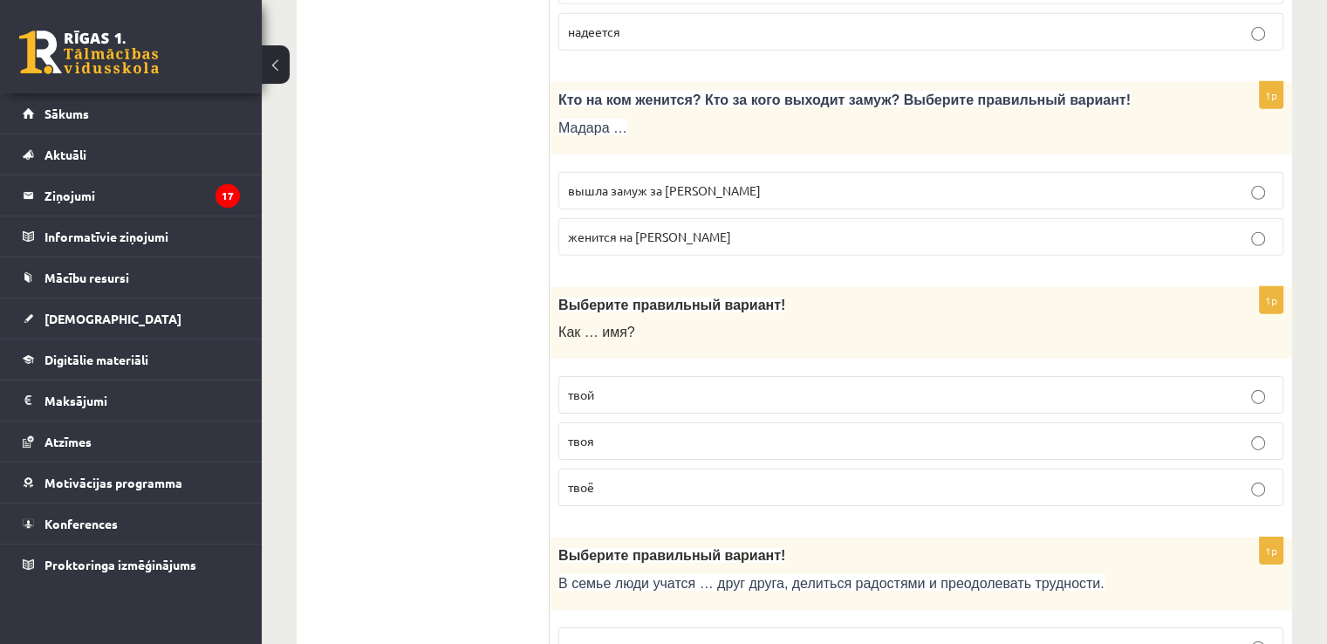
scroll to position [5622, 0]
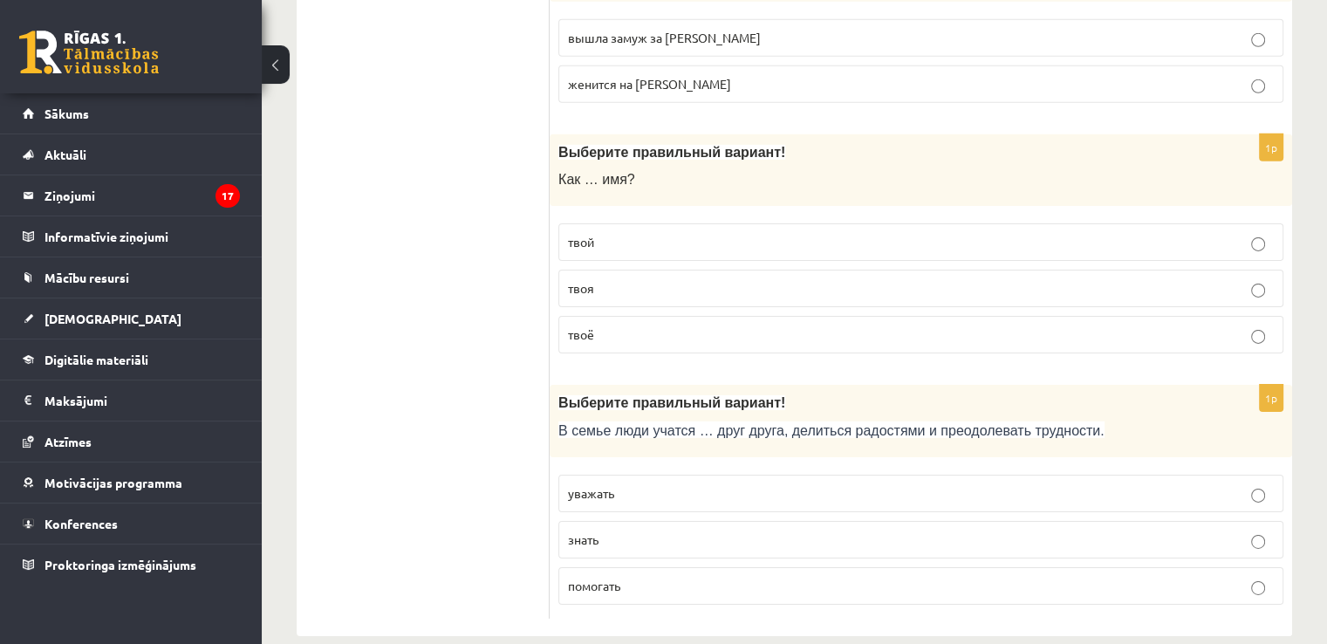
click at [669, 484] on p "уважать" at bounding box center [921, 493] width 706 height 18
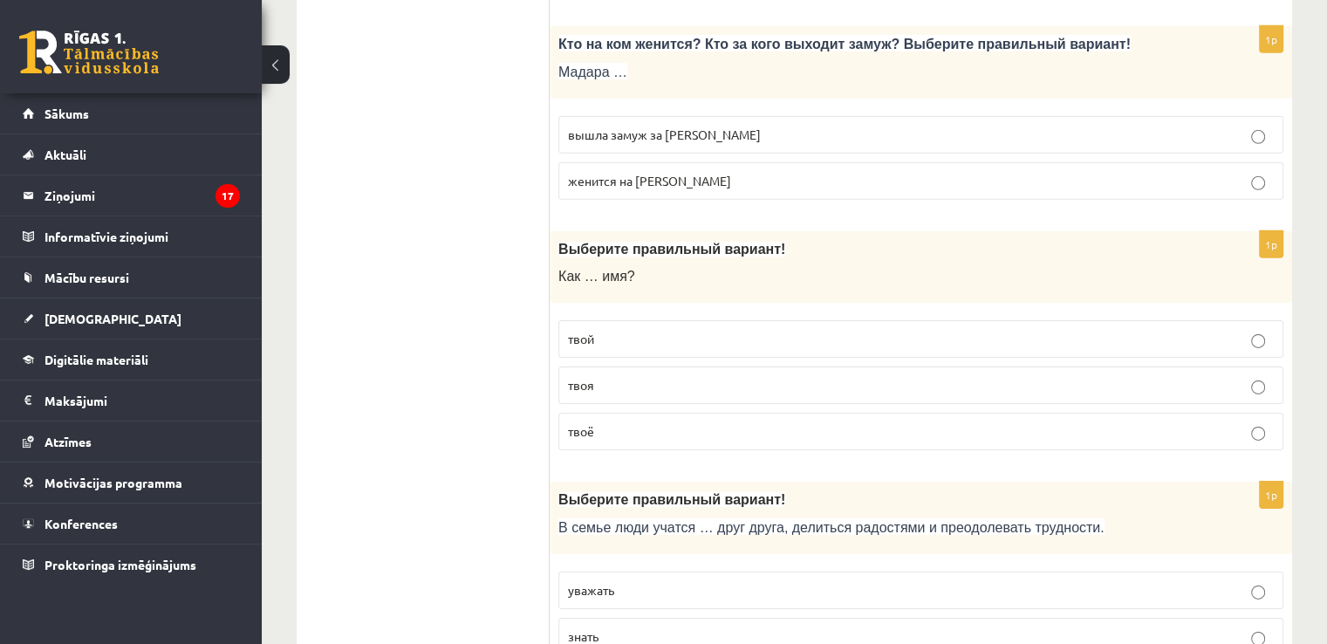
scroll to position [5506, 0]
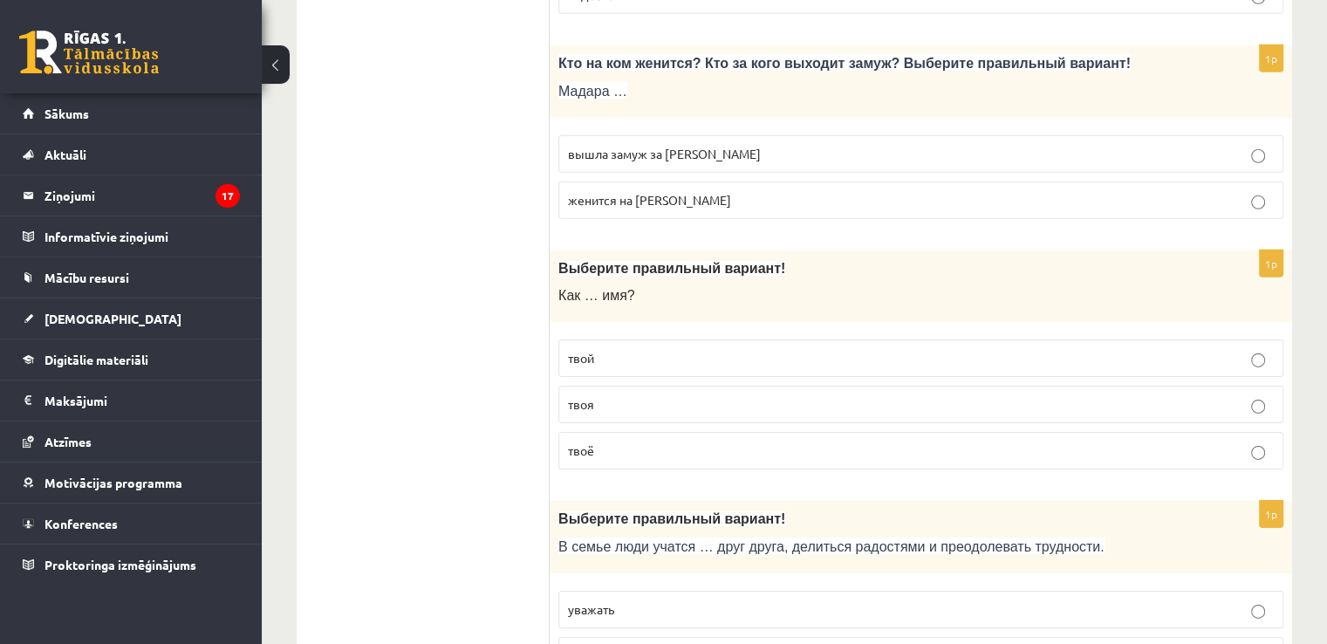
click at [586, 432] on label "твоё" at bounding box center [920, 451] width 725 height 38
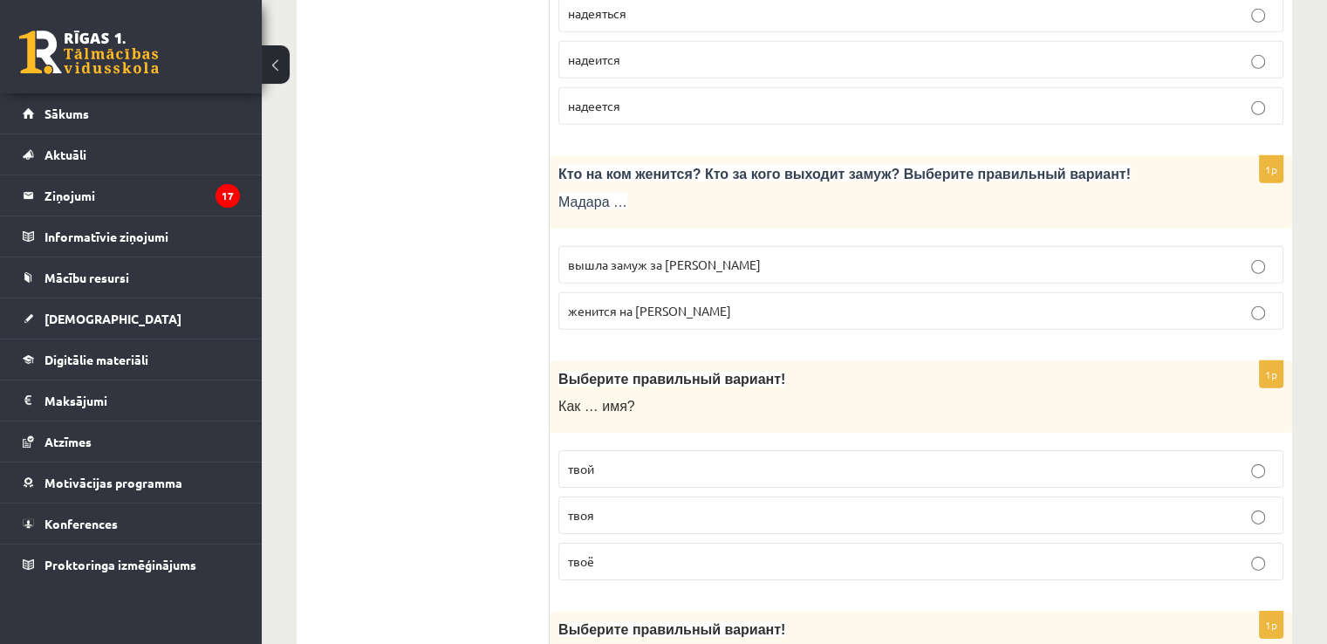
scroll to position [5389, 0]
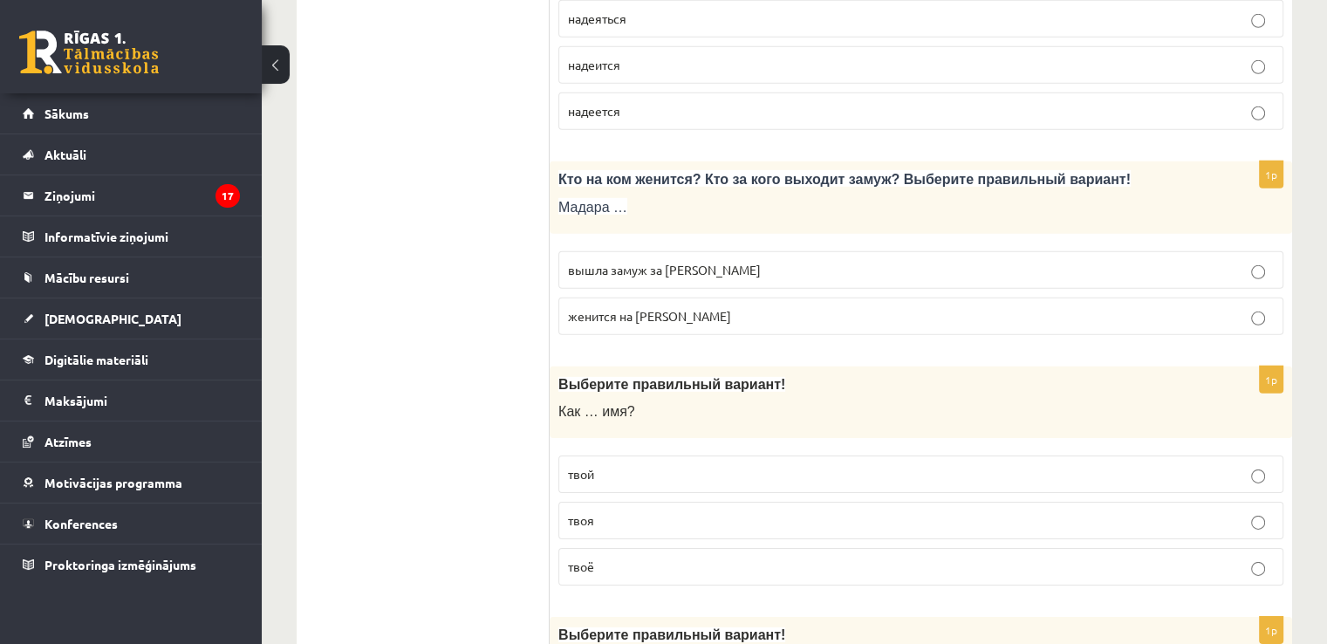
click at [614, 262] on span "вышла замуж за Марка" at bounding box center [664, 270] width 193 height 16
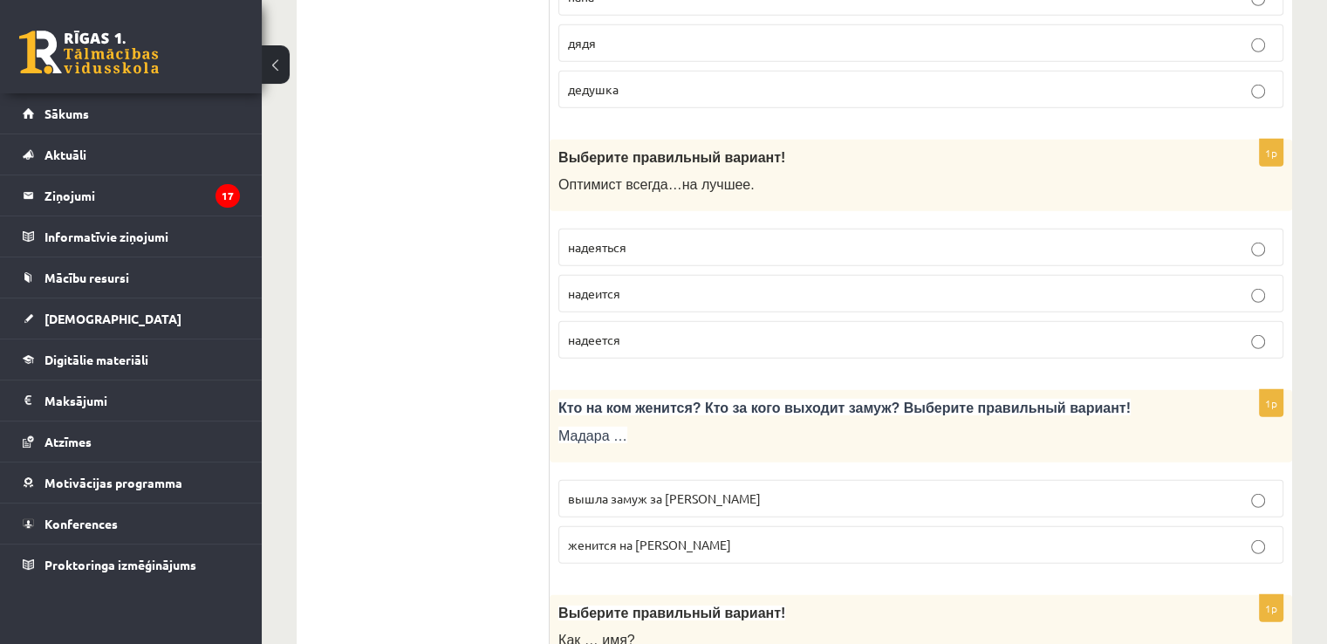
scroll to position [5157, 0]
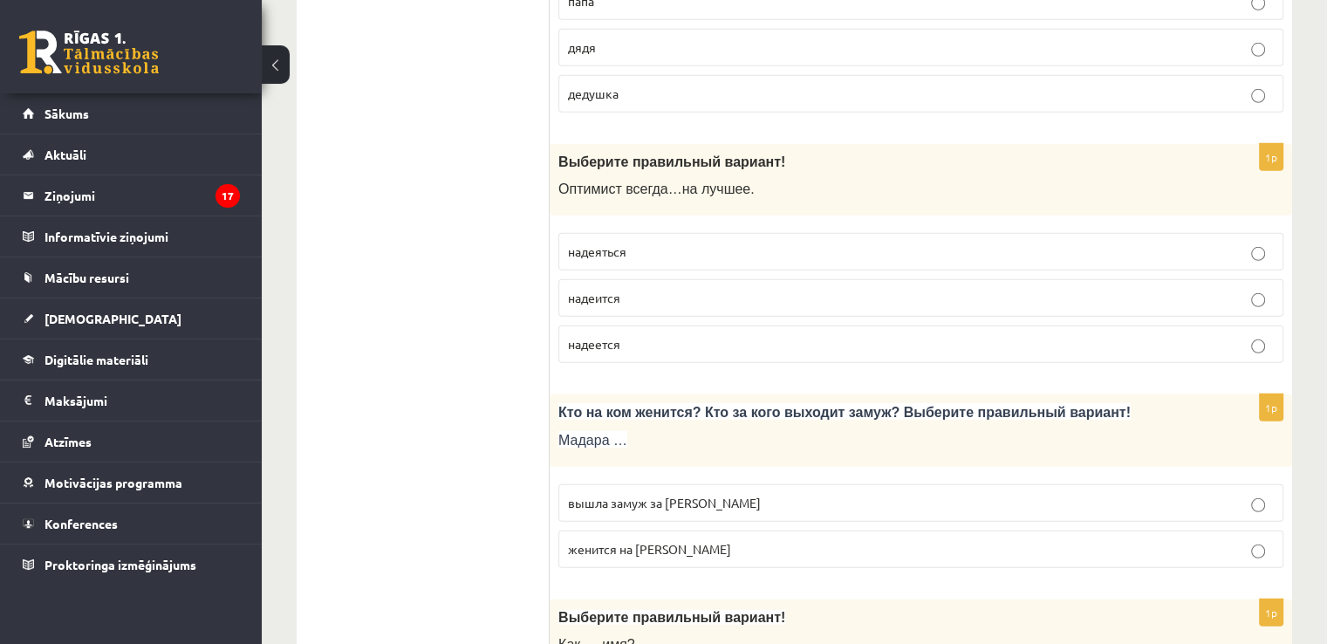
click at [606, 336] on span "надеется" at bounding box center [594, 344] width 52 height 16
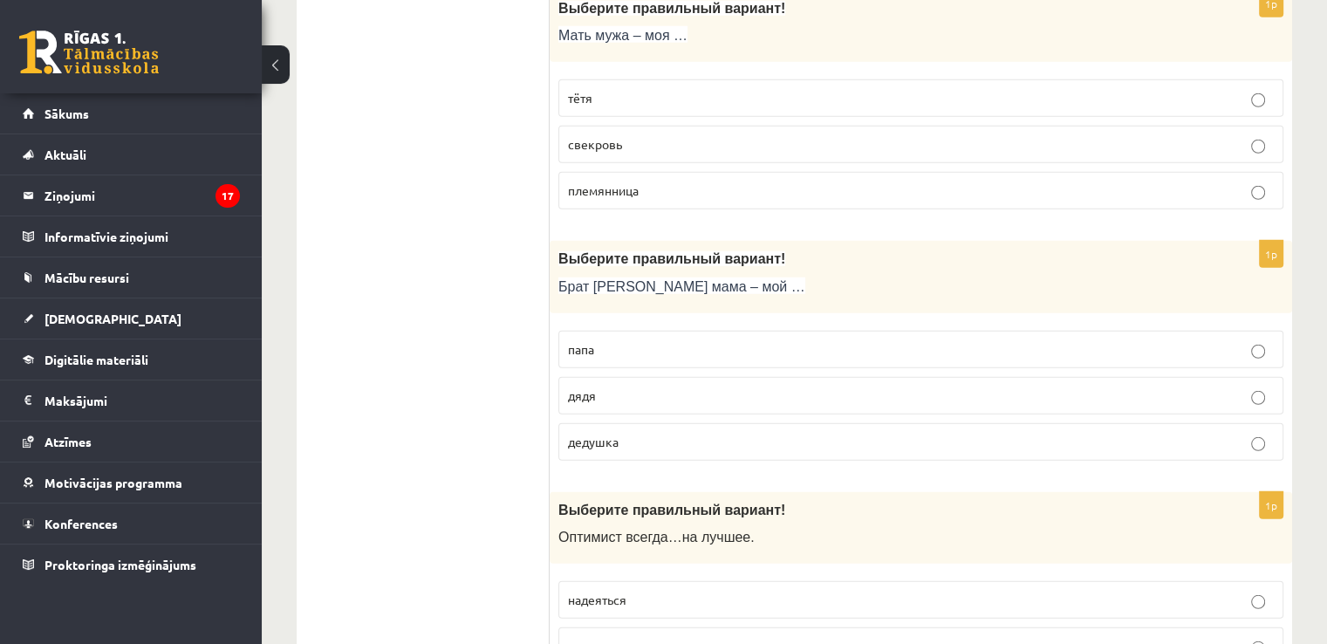
scroll to position [4808, 0]
click at [583, 384] on label "дядя" at bounding box center [920, 397] width 725 height 38
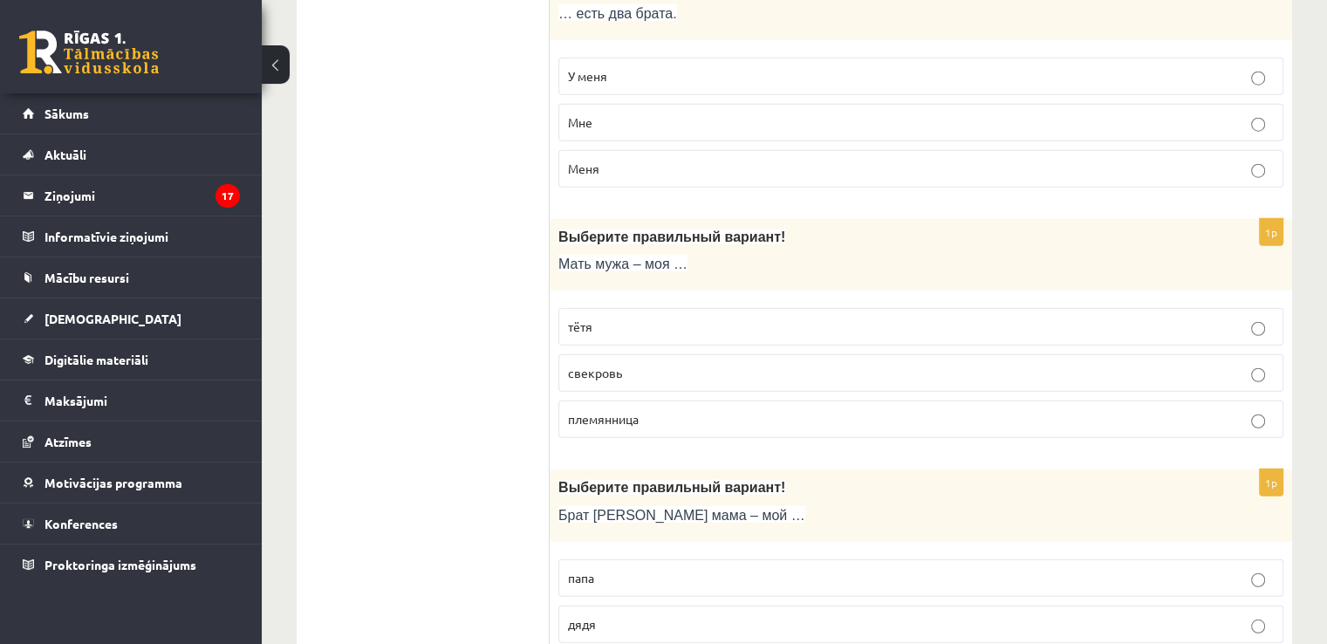
scroll to position [4575, 0]
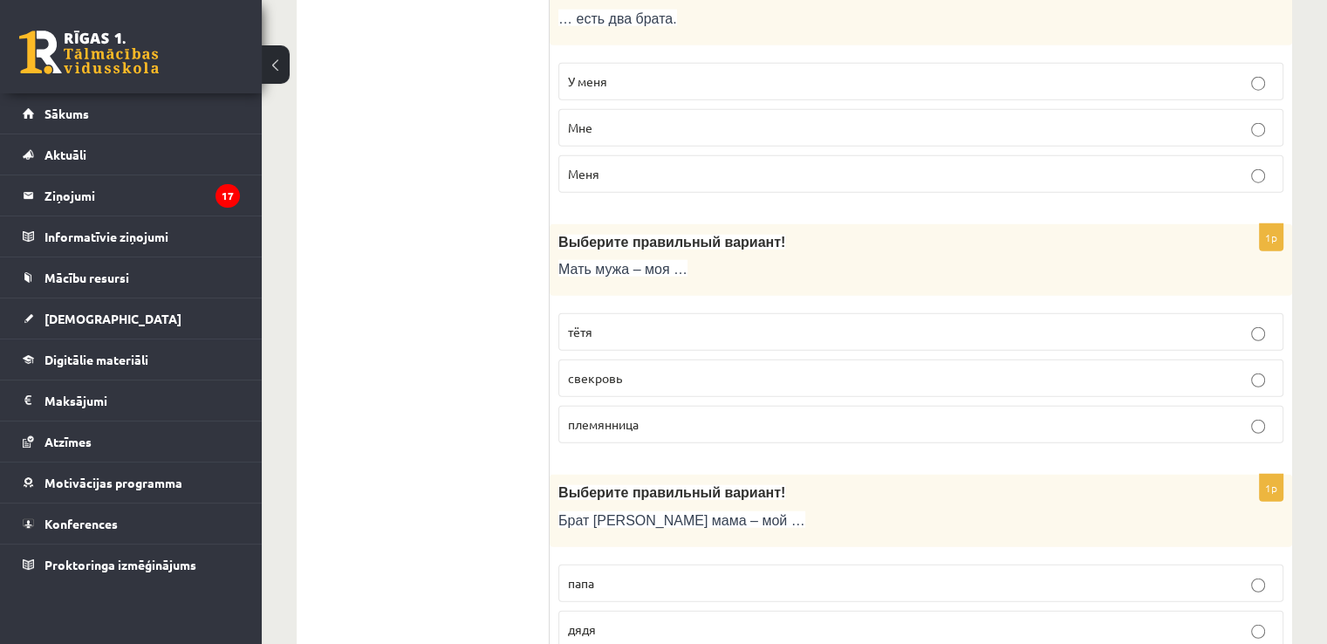
click at [624, 359] on label "свекровь" at bounding box center [920, 378] width 725 height 38
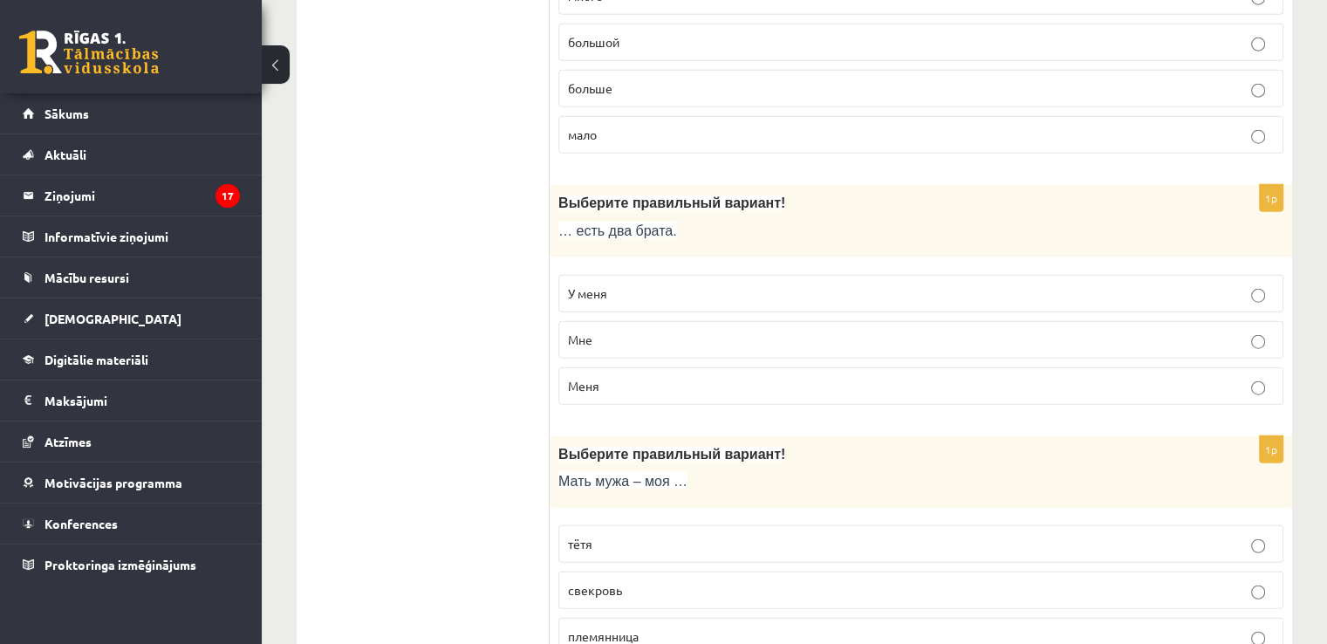
scroll to position [4343, 0]
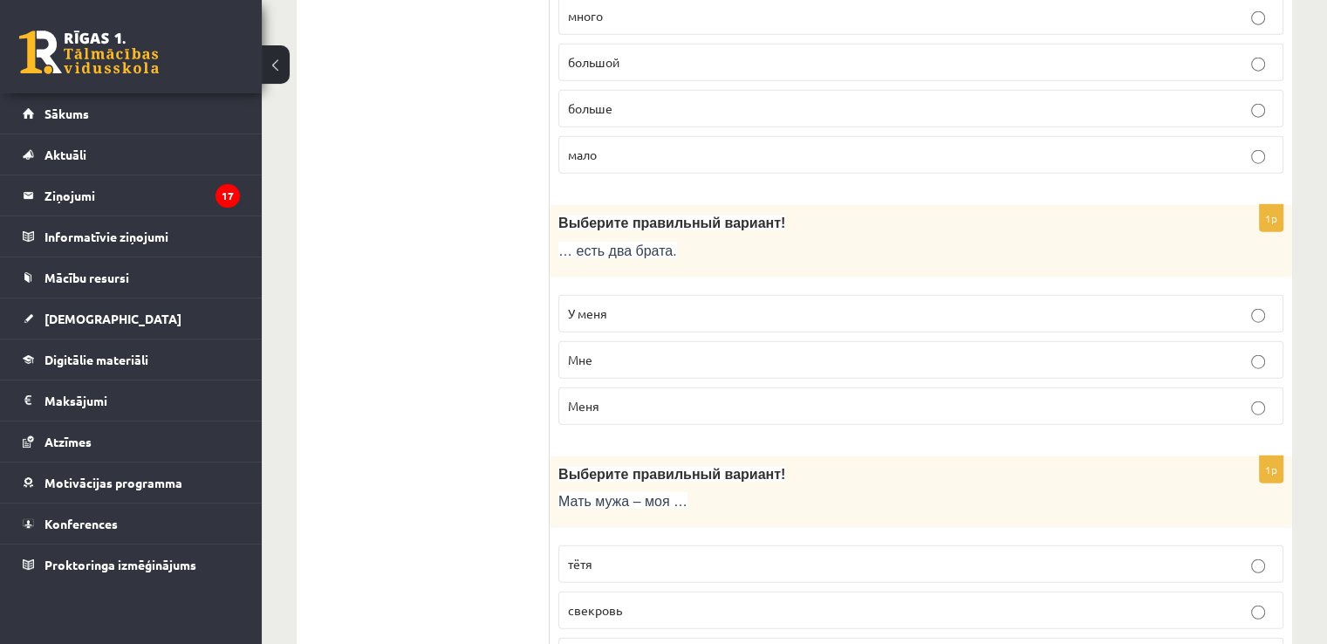
click at [603, 305] on span "У меня" at bounding box center [587, 313] width 39 height 16
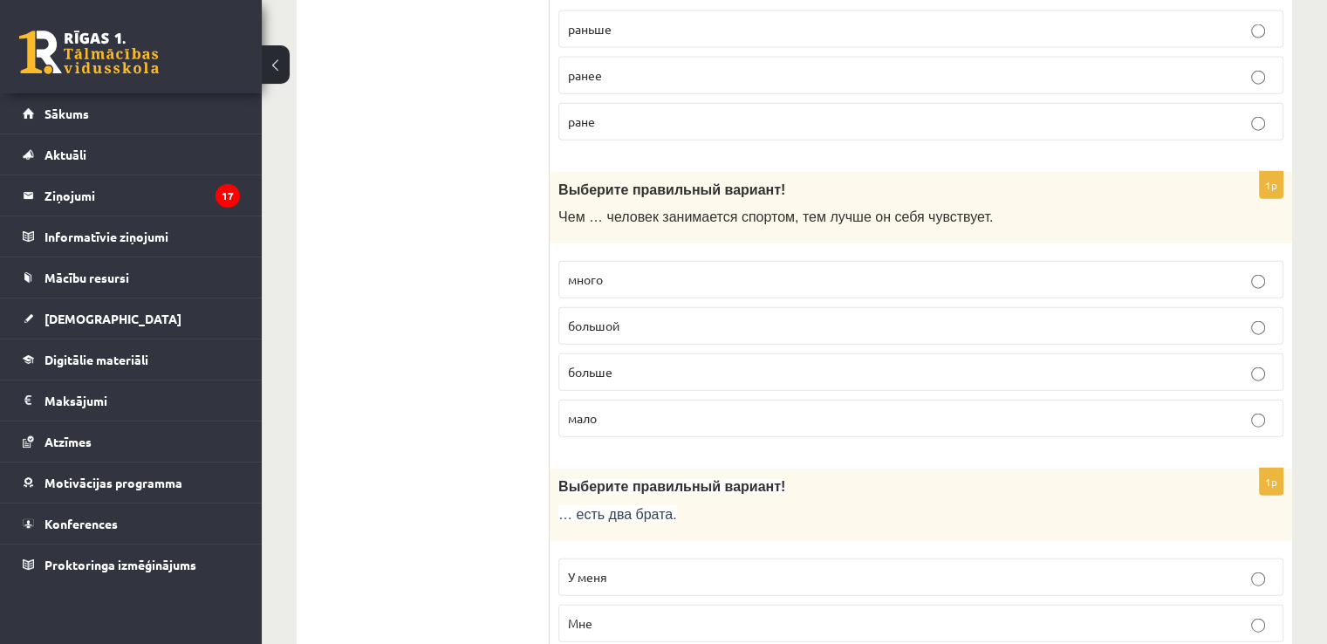
scroll to position [4051, 0]
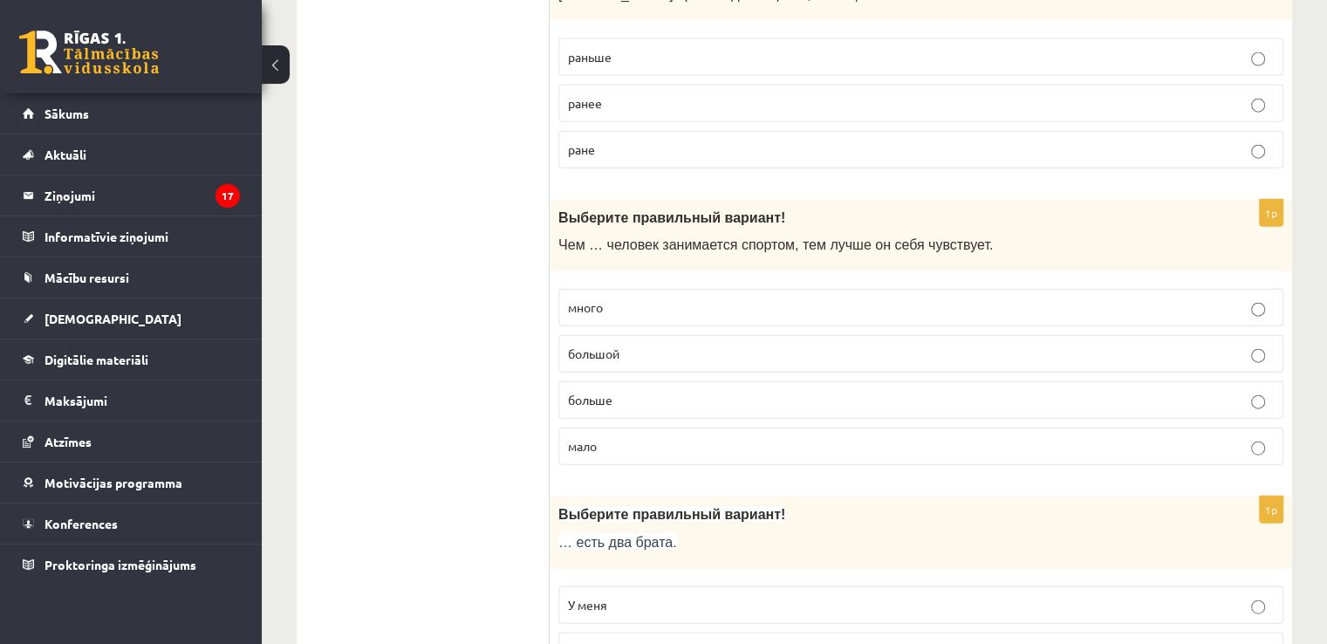
click at [625, 392] on label "больше" at bounding box center [920, 400] width 725 height 38
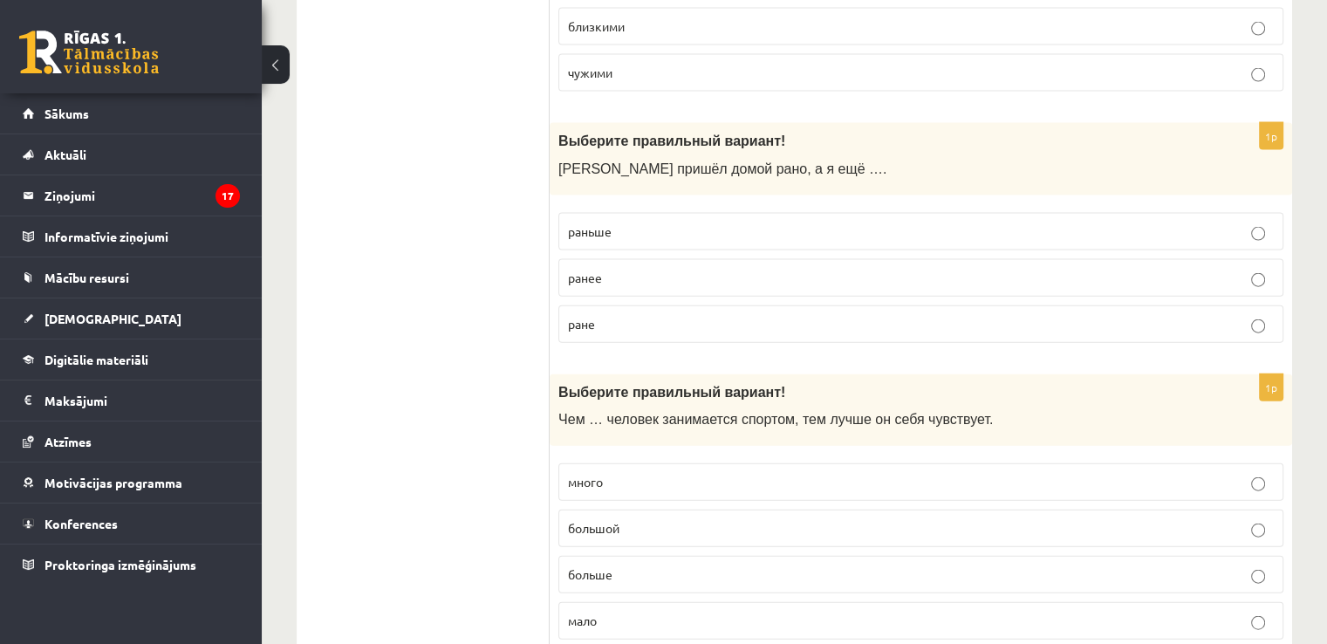
scroll to position [3819, 0]
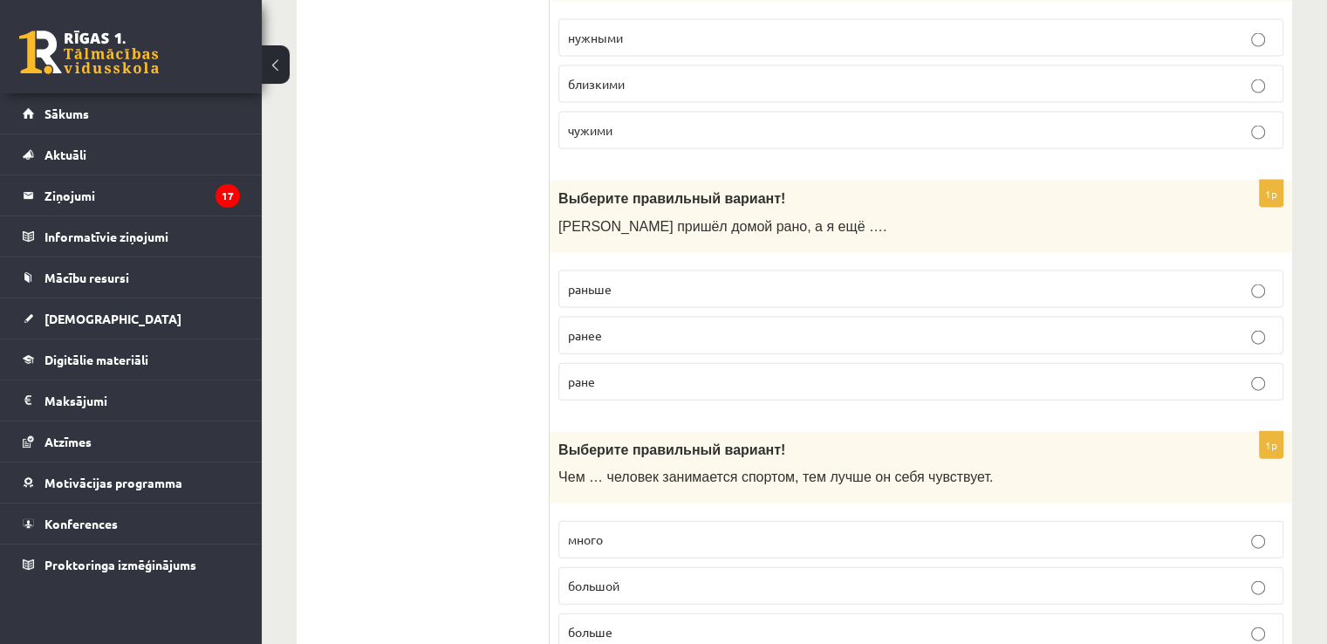
click at [592, 281] on span "раньше" at bounding box center [590, 289] width 44 height 16
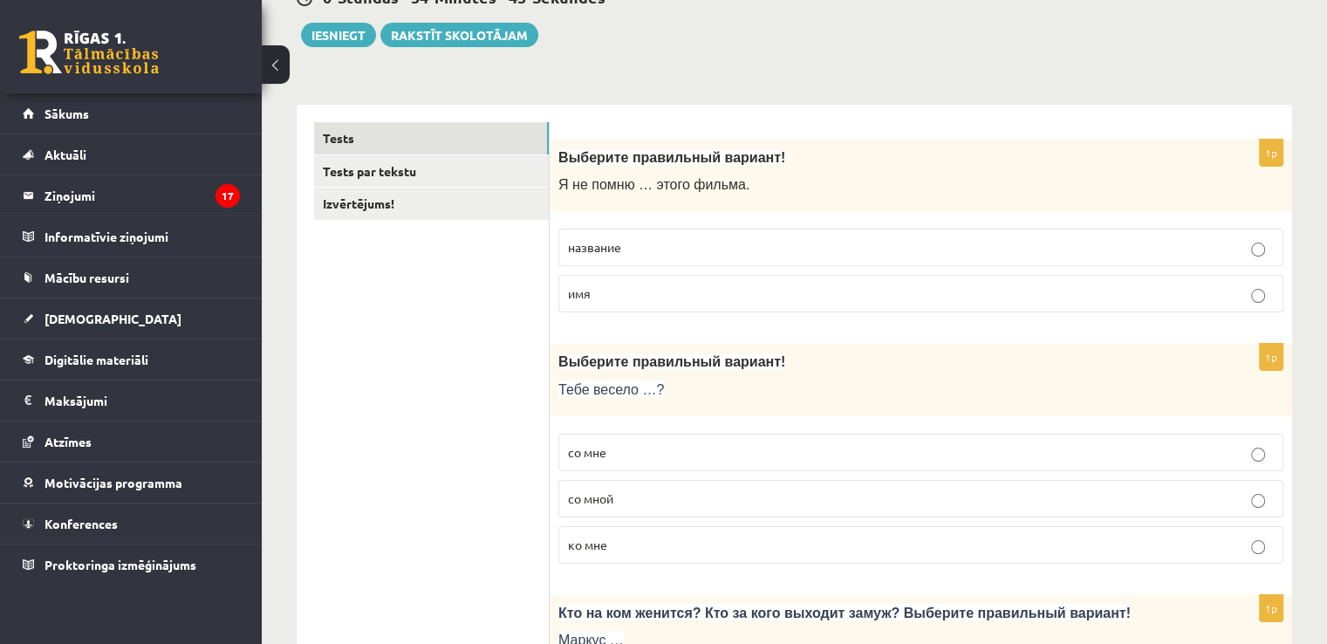
scroll to position [0, 0]
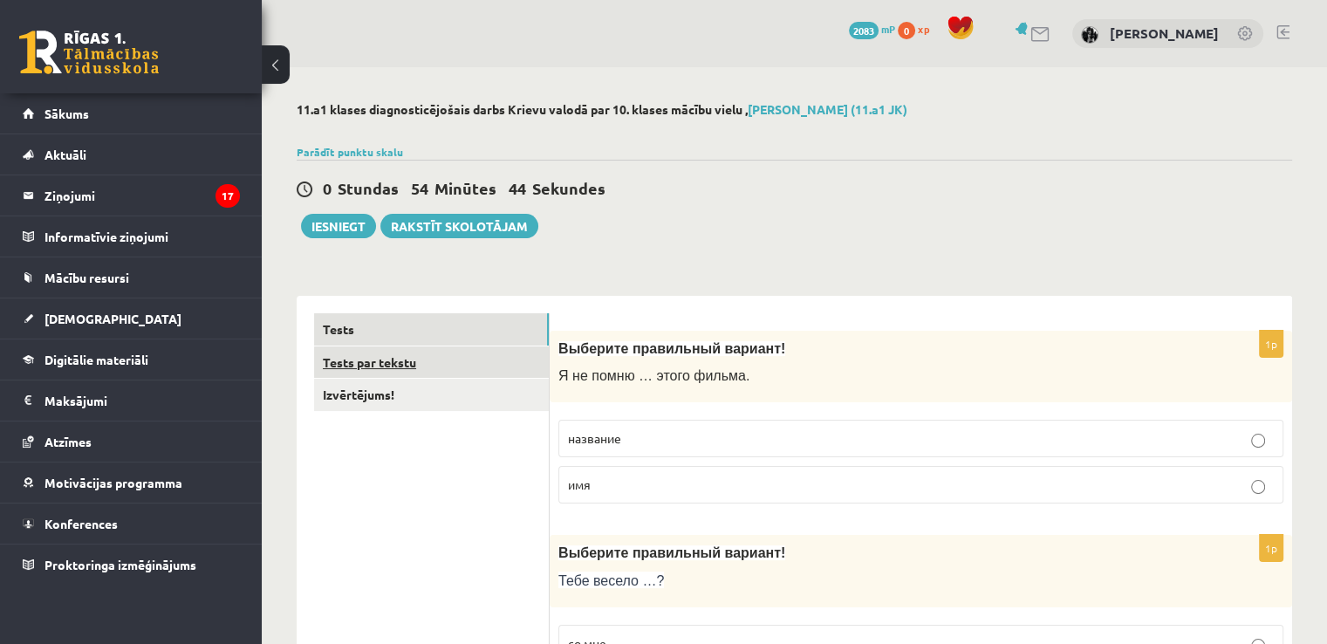
click at [378, 362] on link "Tests par tekstu" at bounding box center [431, 362] width 235 height 32
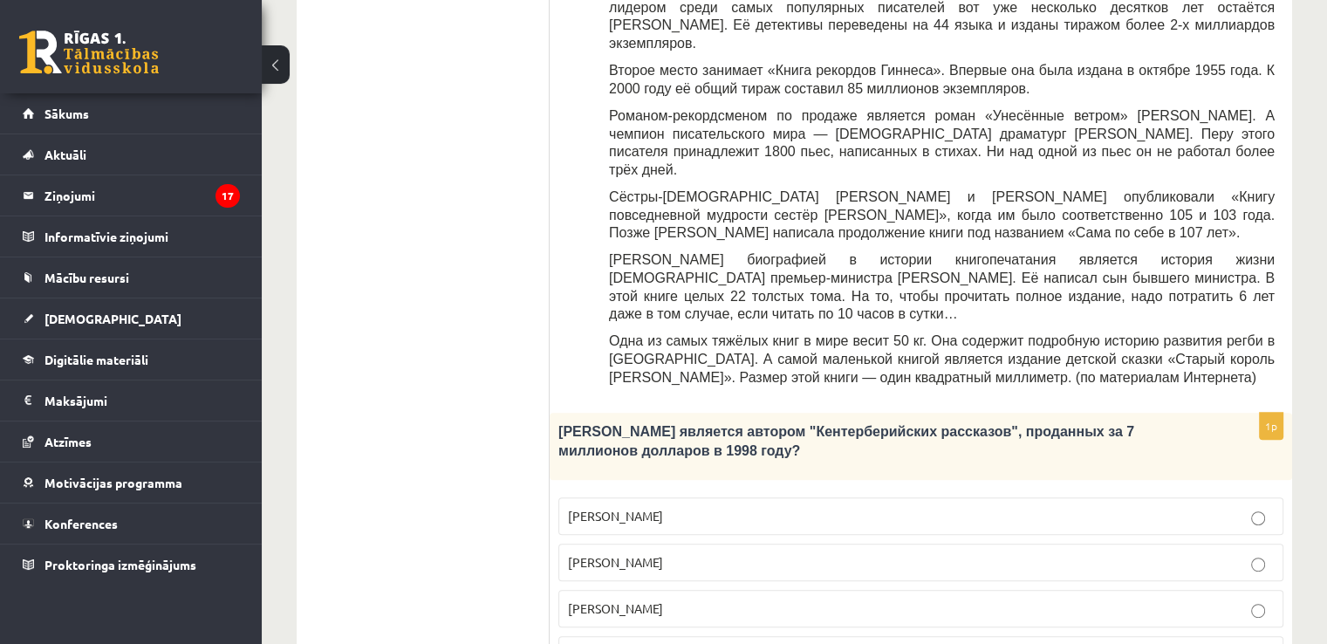
scroll to position [698, 0]
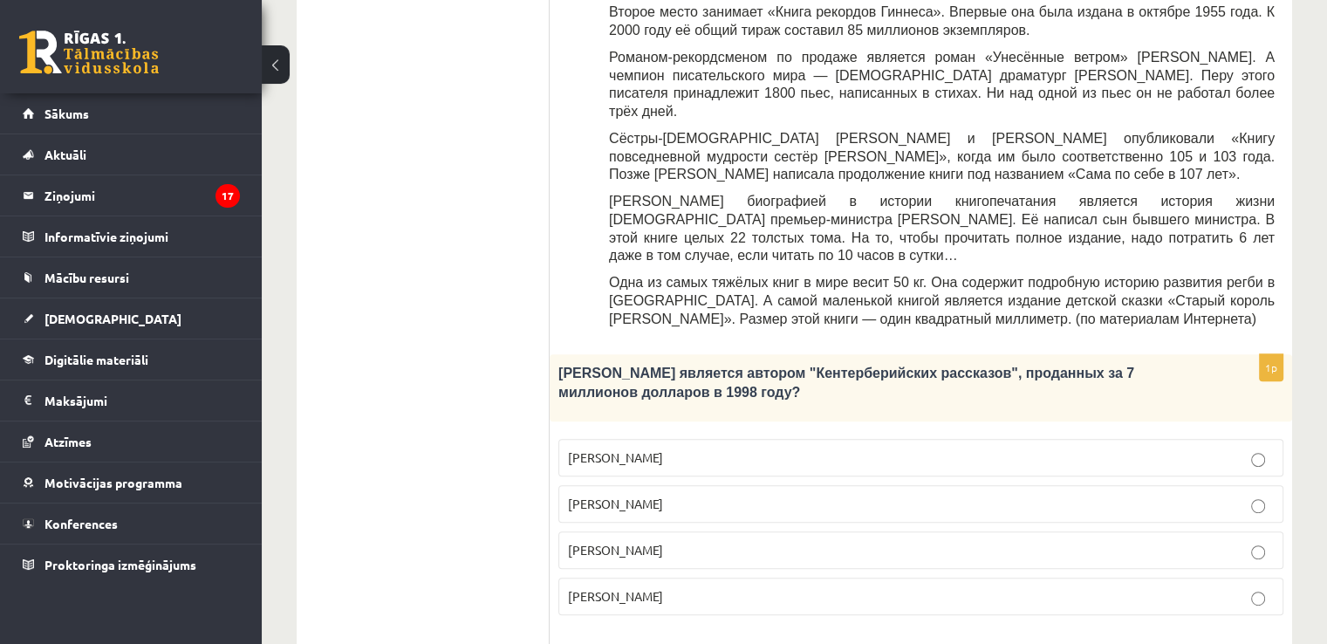
click at [783, 531] on label "Джефри Чосер" at bounding box center [920, 550] width 725 height 38
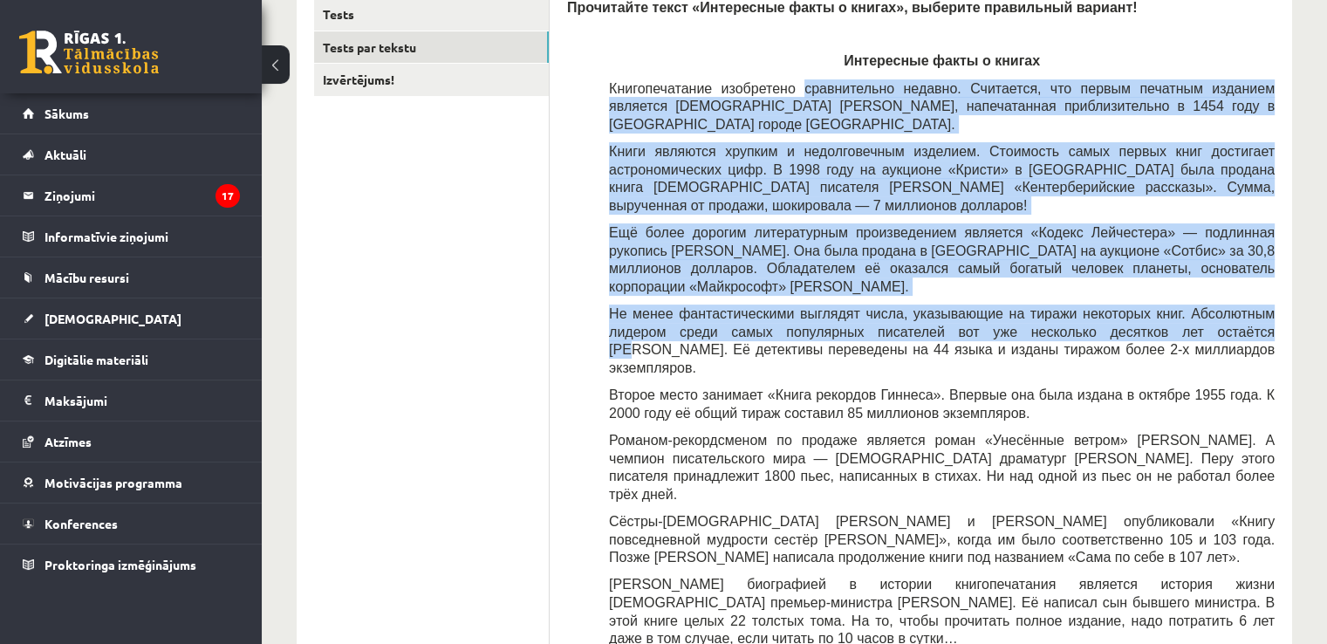
scroll to position [407, 0]
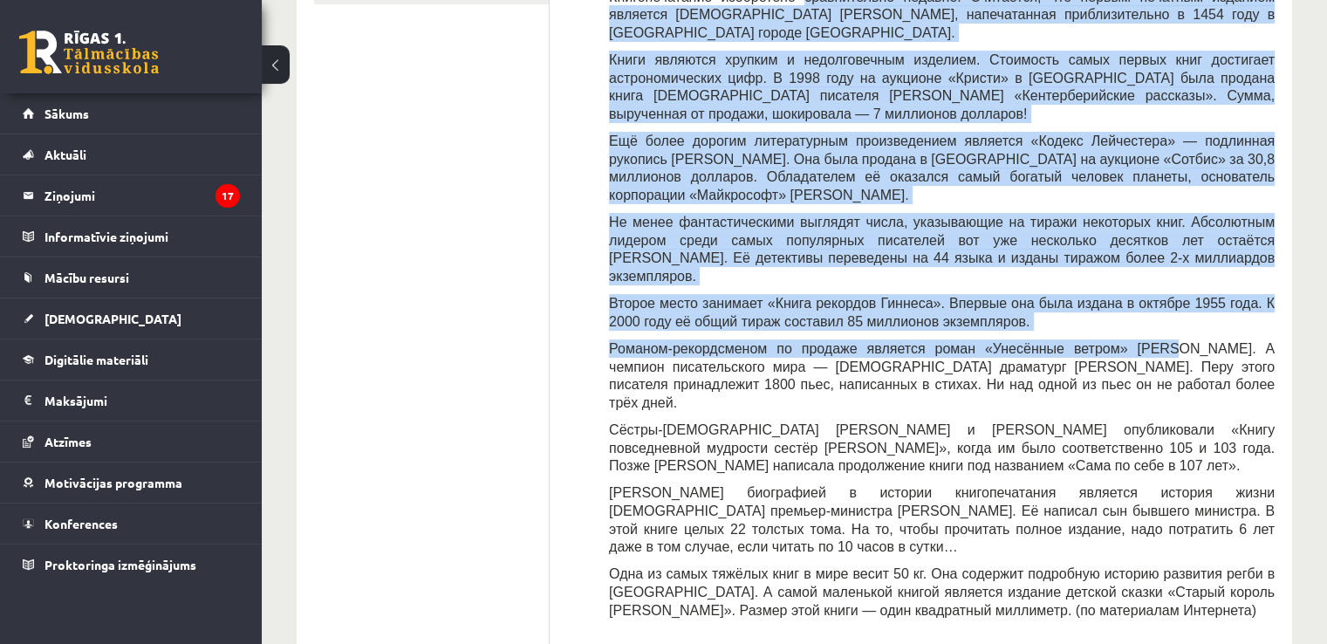
drag, startPoint x: 791, startPoint y: 95, endPoint x: 1098, endPoint y: 282, distance: 359.4
click at [1107, 284] on div "Прочитайте текст «Интересные факты о книгах», выберите правильный вариант! Инте…" at bounding box center [920, 267] width 707 height 721
click at [589, 67] on div "Прочитайте текст «Интересные факты о книгах», выберите правильный вариант! Инте…" at bounding box center [920, 267] width 707 height 721
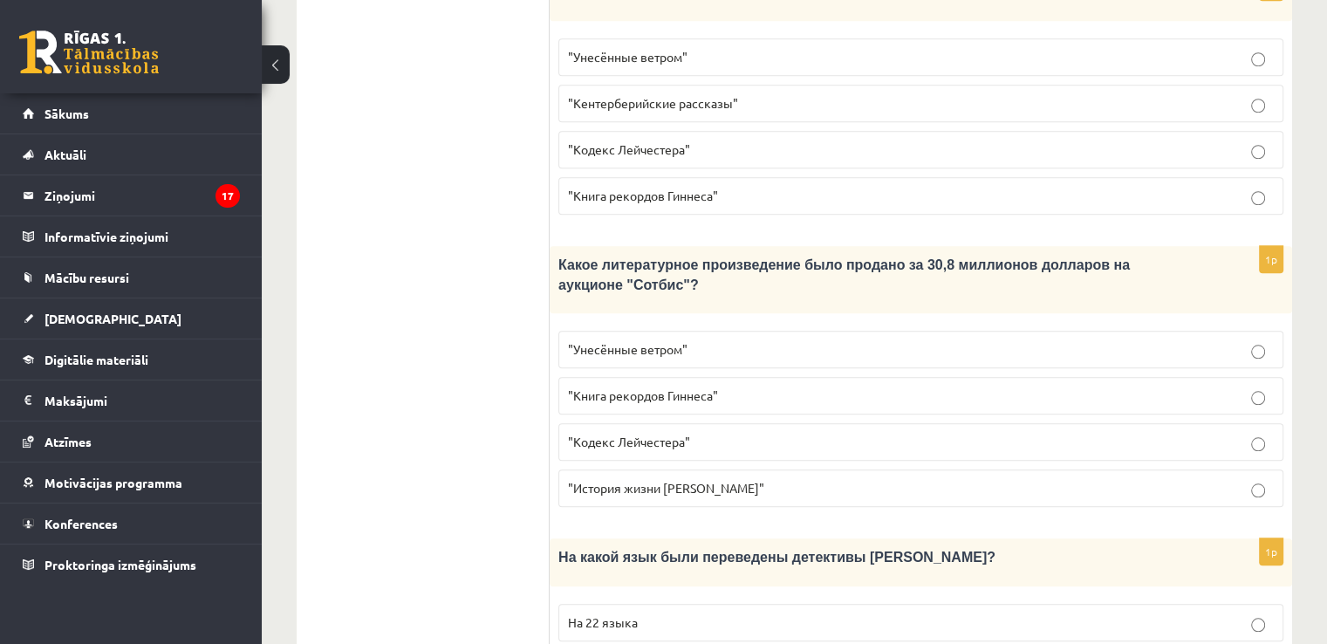
scroll to position [1707, 0]
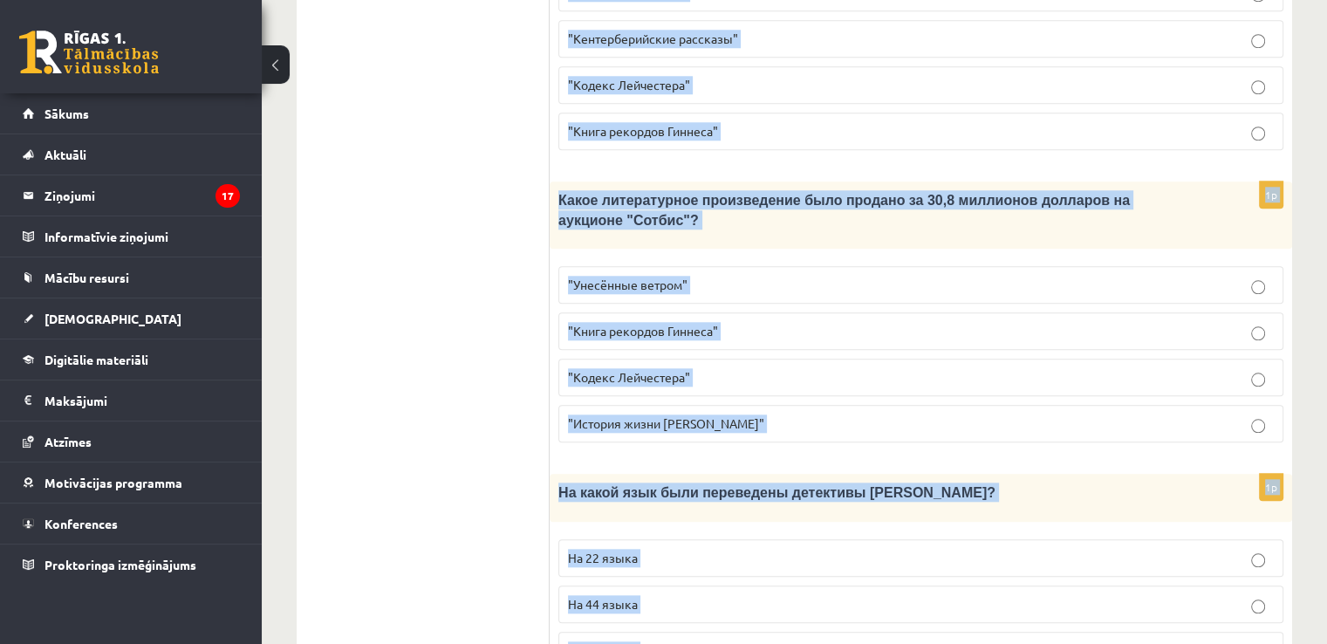
drag, startPoint x: 565, startPoint y: 83, endPoint x: 930, endPoint y: 653, distance: 677.1
copy form "Прочитайте текст «Интересные факты о книгах», выберите правильный вариант! Инте…"
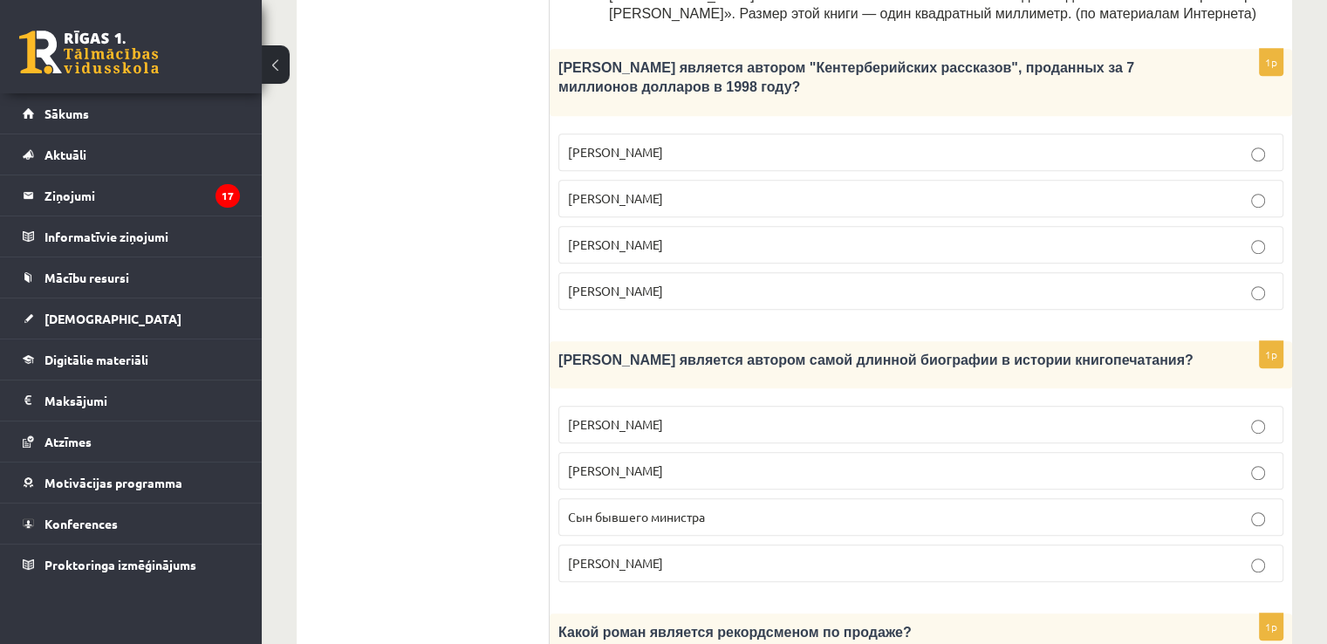
scroll to position [1068, 0]
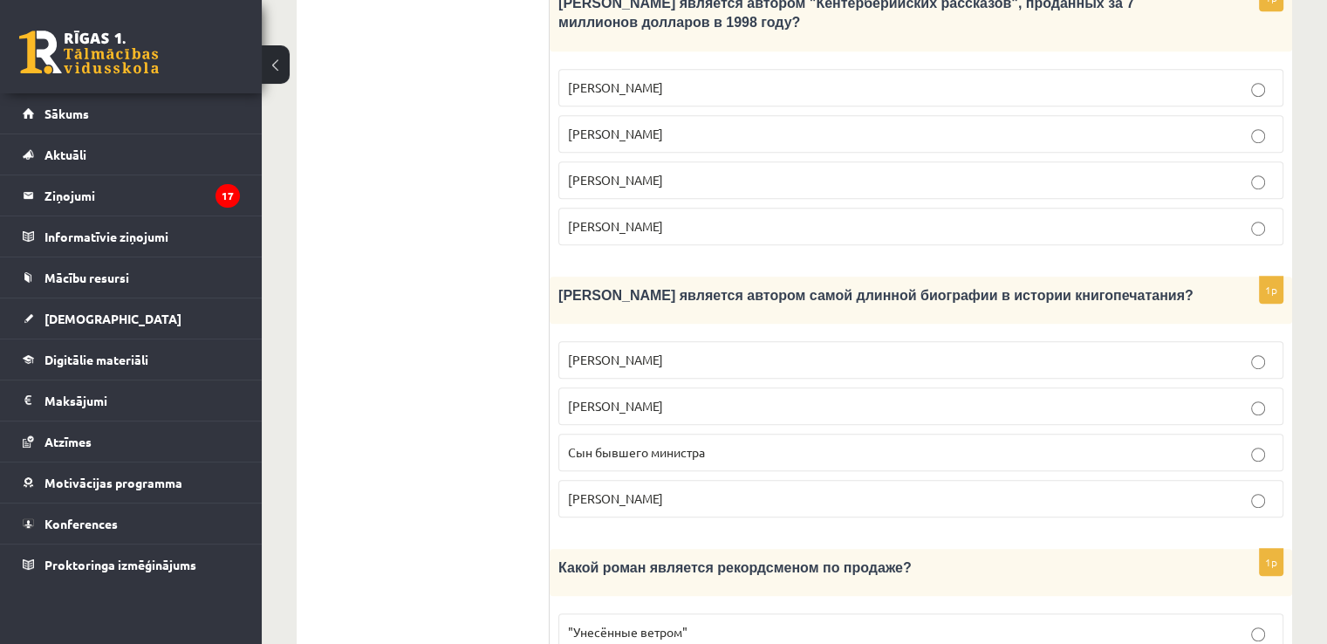
click at [676, 434] on label "Сын бывшего министра" at bounding box center [920, 453] width 725 height 38
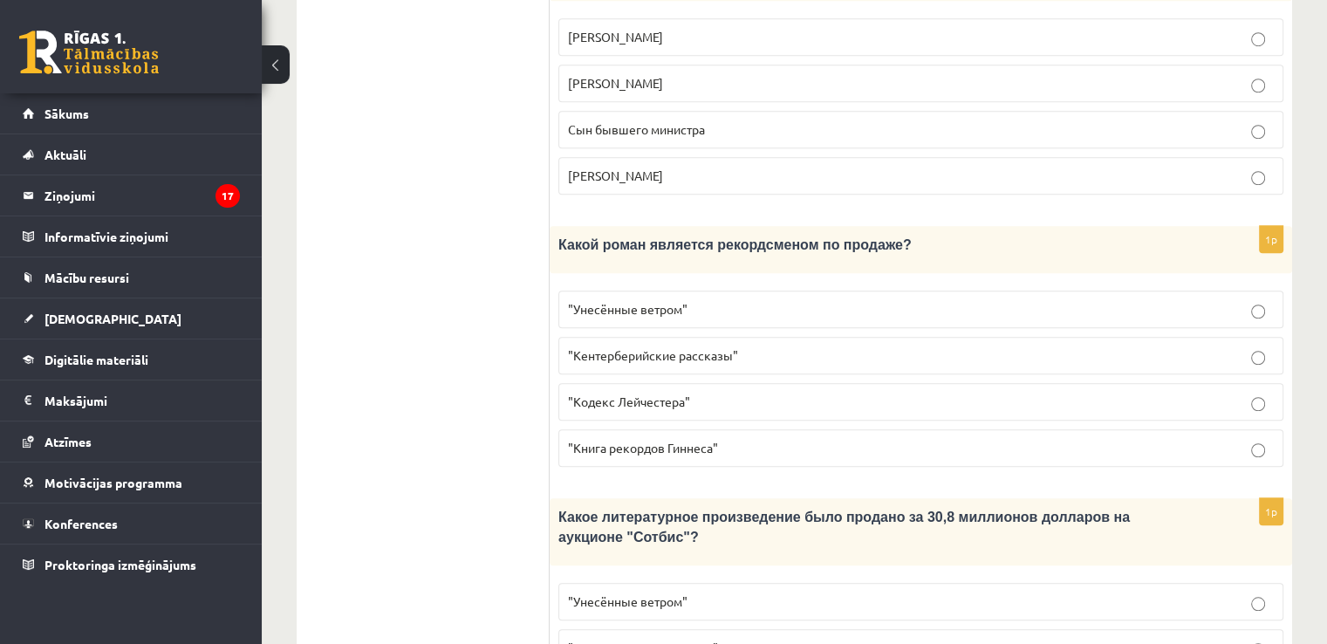
scroll to position [1417, 0]
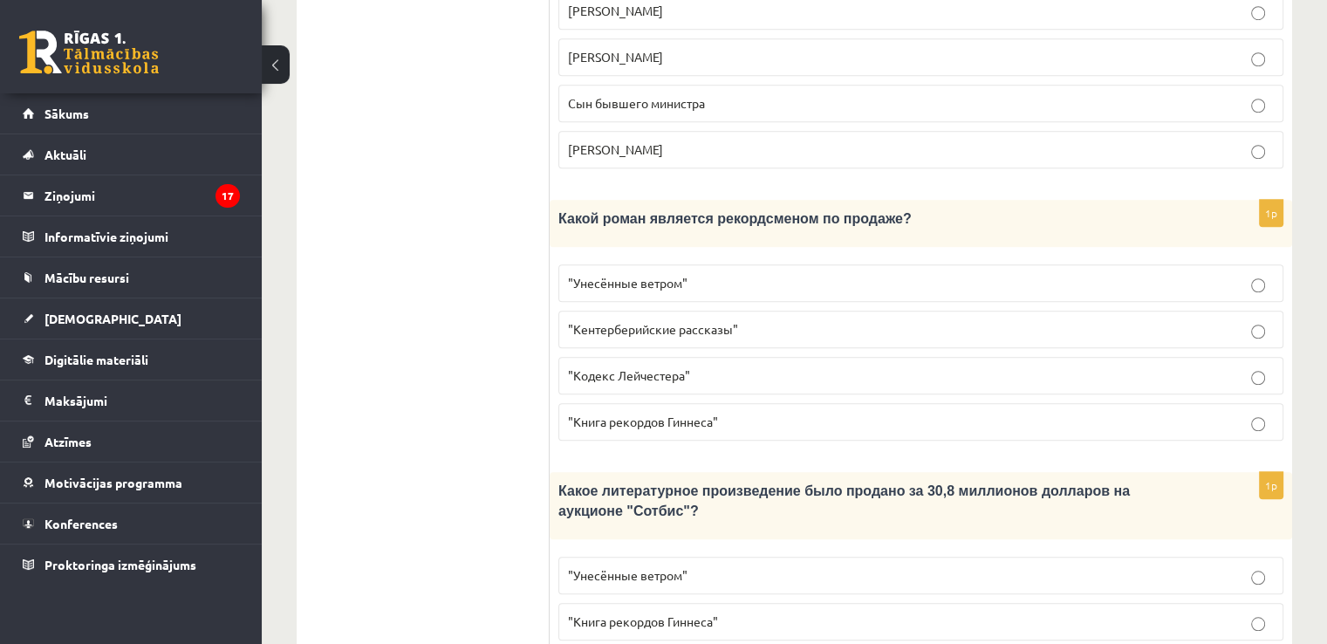
click at [670, 275] on span ""Унесённые ветром"" at bounding box center [628, 283] width 120 height 16
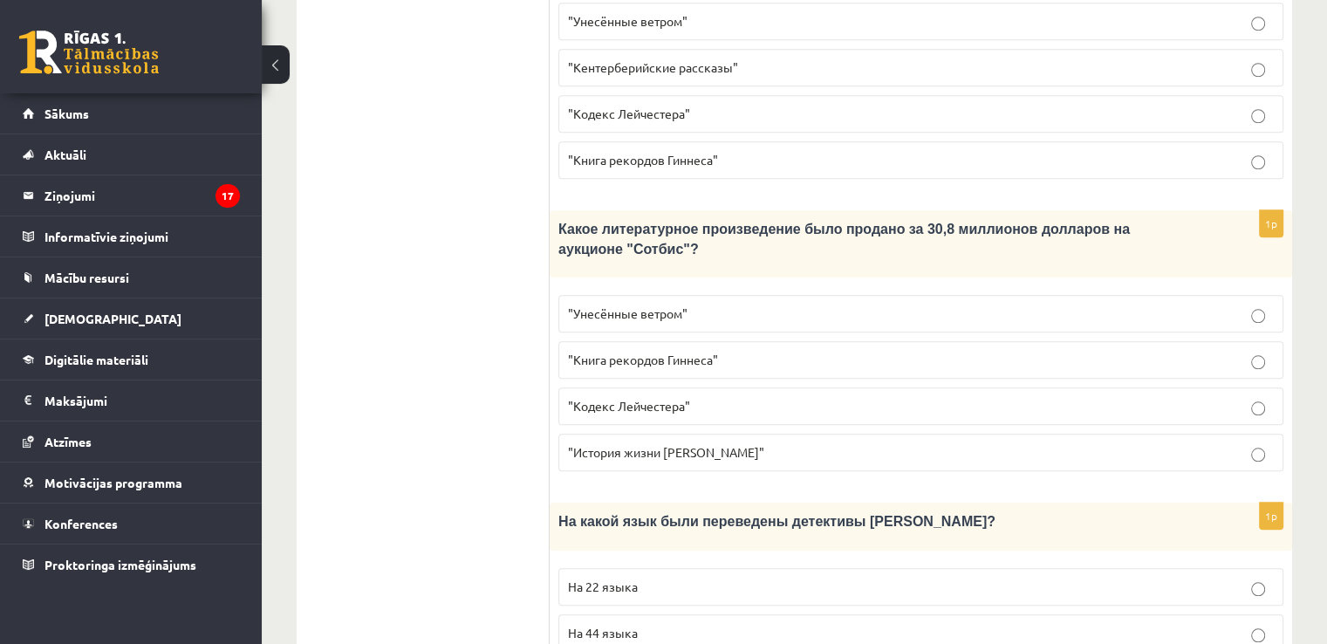
scroll to position [1707, 0]
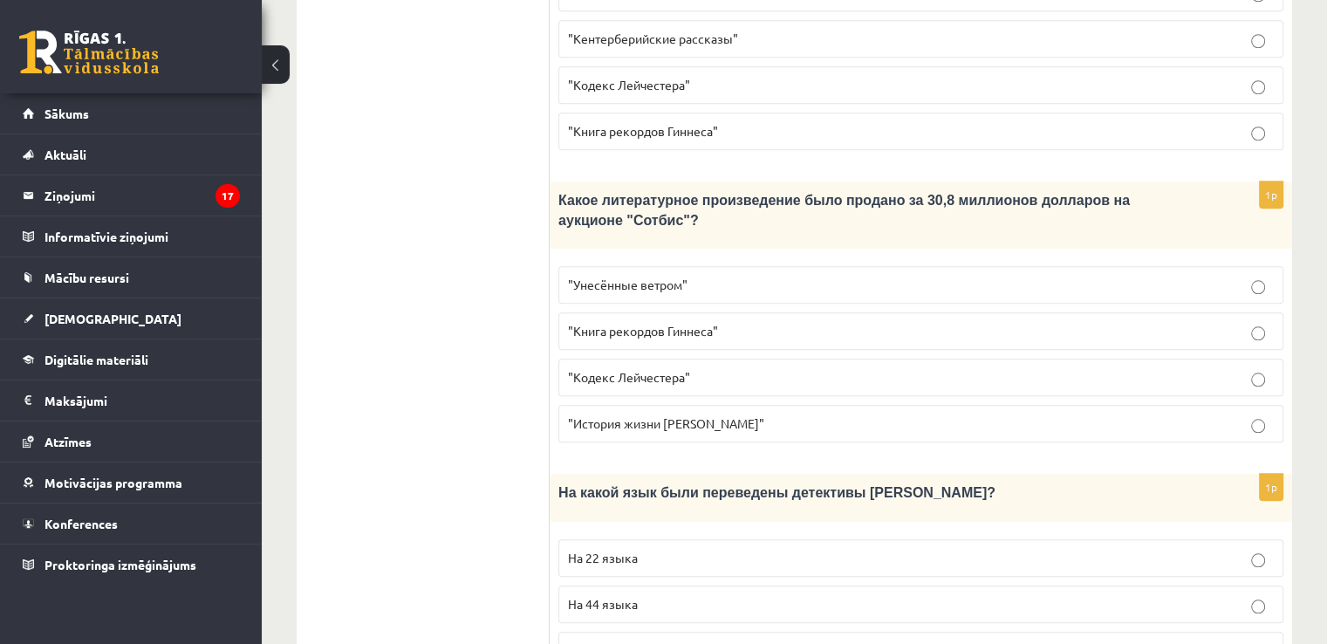
click at [685, 369] on span ""Кодекс Лейчестера"" at bounding box center [629, 377] width 122 height 16
click at [635, 596] on span "На 44 языка" at bounding box center [603, 604] width 70 height 16
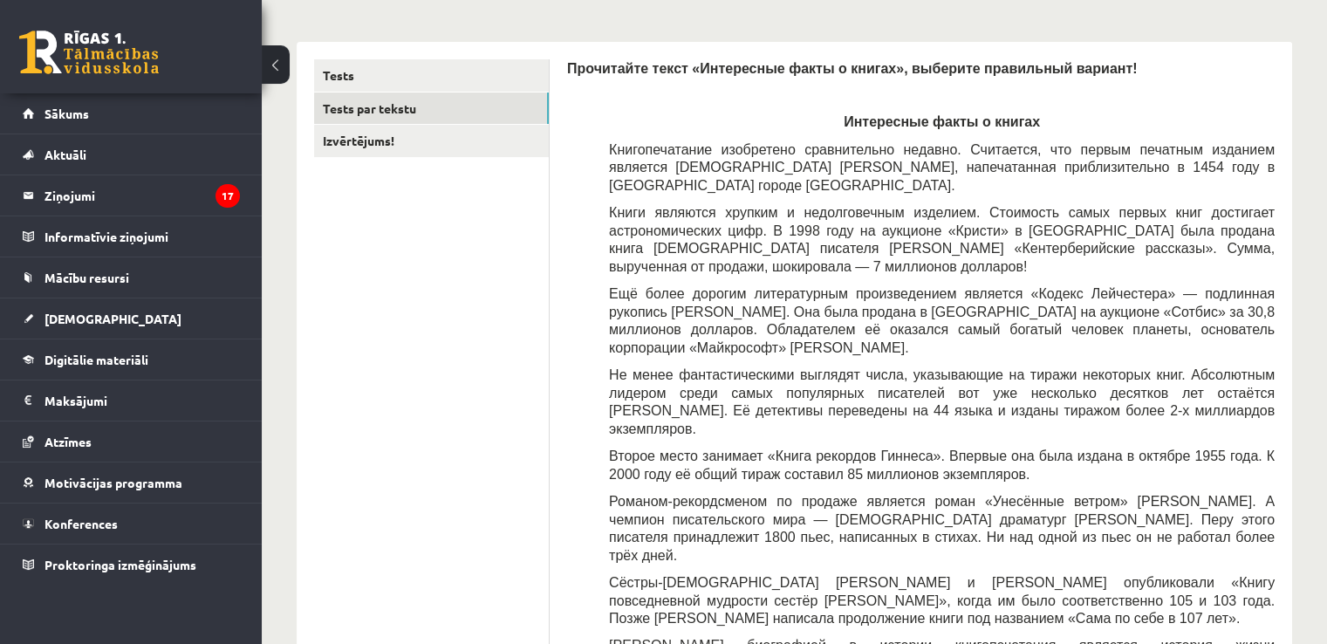
scroll to position [0, 0]
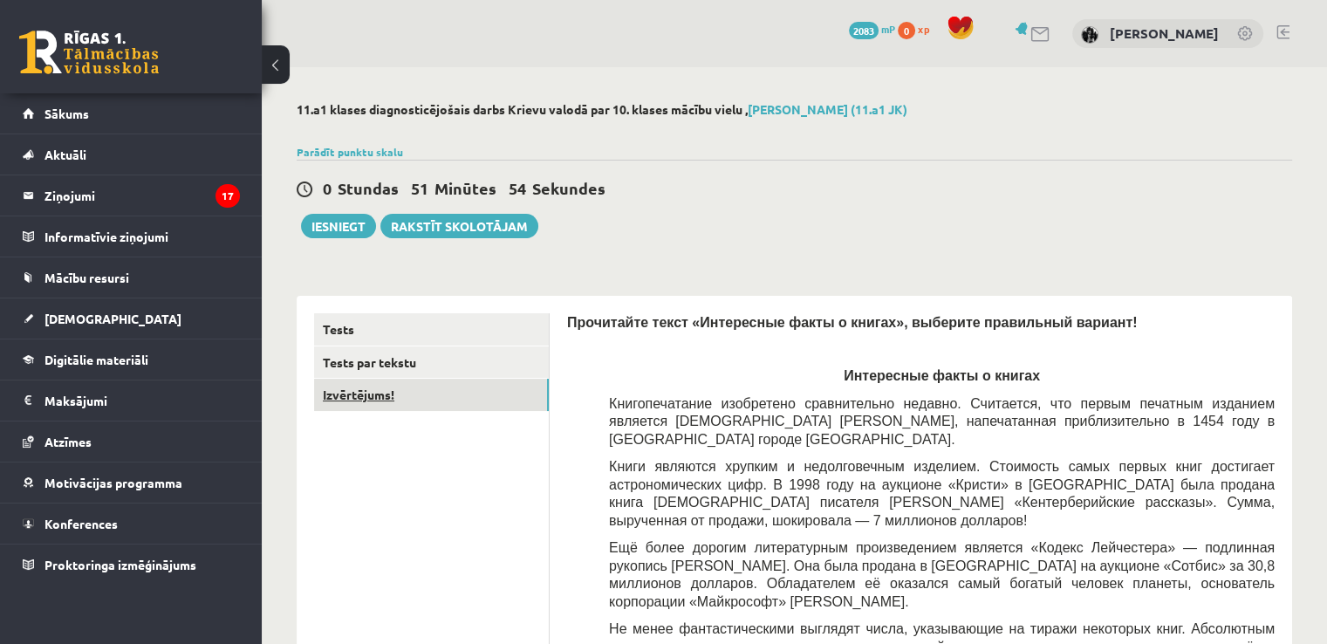
click at [353, 397] on link "Izvērtējums!" at bounding box center [431, 395] width 235 height 32
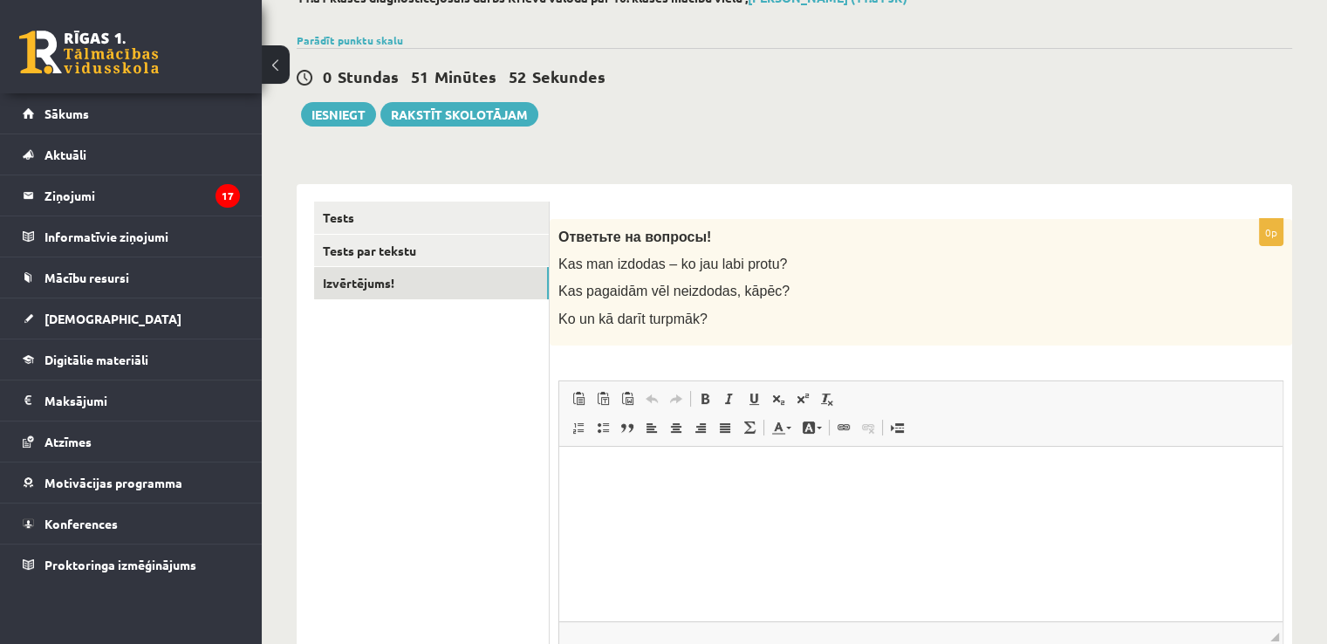
scroll to position [116, 0]
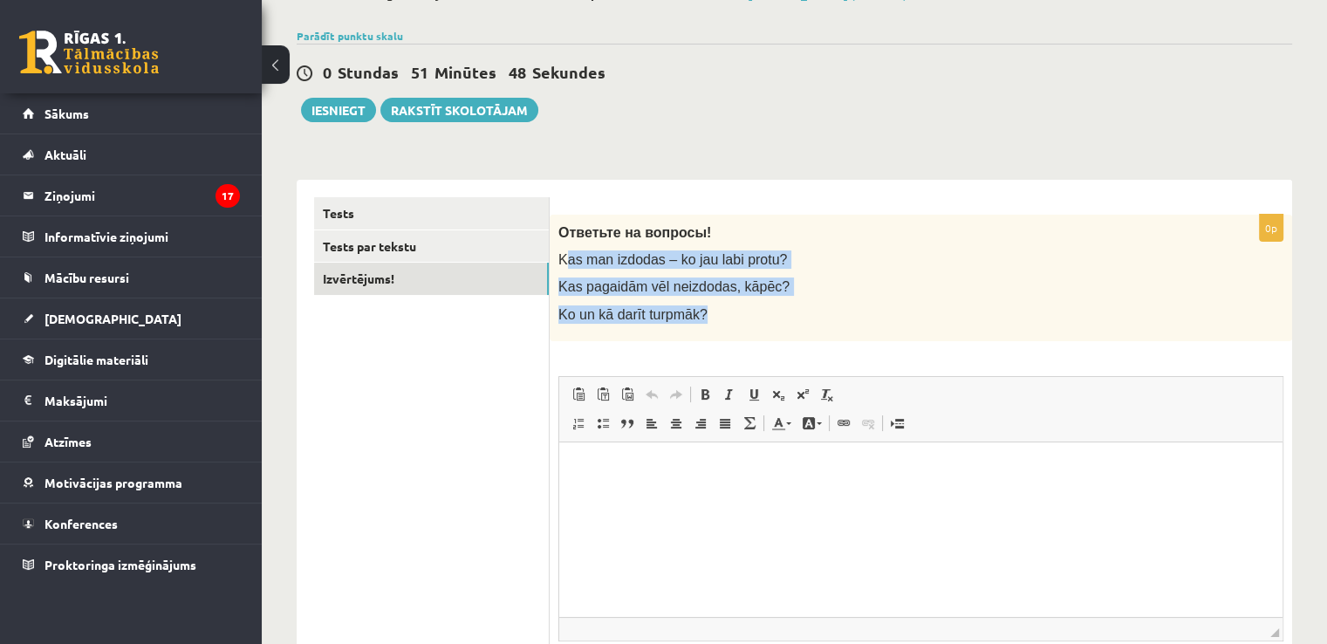
drag, startPoint x: 562, startPoint y: 255, endPoint x: 725, endPoint y: 303, distance: 170.0
click at [725, 303] on div "Ответьте на вопросы! Kas man izdodas – ko jau labi protu? Kas pagaidām vēl neiz…" at bounding box center [921, 278] width 742 height 126
click at [756, 320] on p "Ko un kā darīt turpmāk?" at bounding box center [877, 314] width 638 height 18
click at [715, 329] on div "Ответьте на вопросы! Kas man izdodas – ko jau labi protu? Kas pagaidām vēl neiz…" at bounding box center [921, 278] width 742 height 126
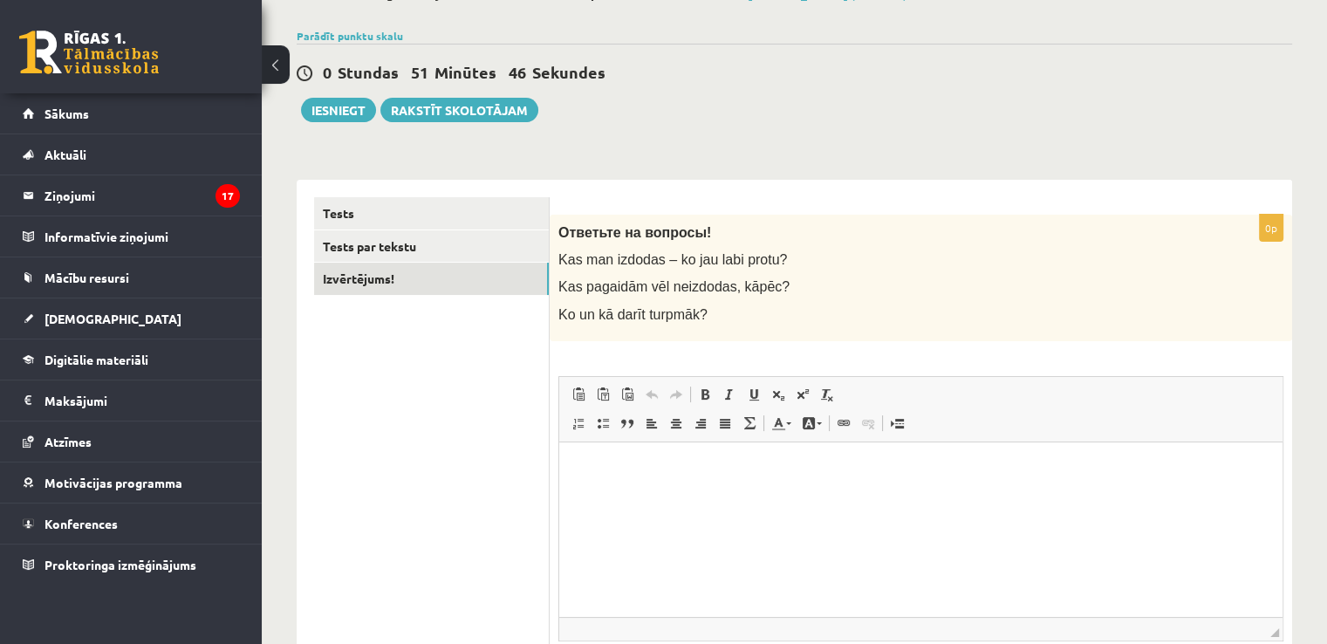
click at [691, 495] on html at bounding box center [920, 467] width 723 height 53
drag, startPoint x: 660, startPoint y: 473, endPoint x: 685, endPoint y: 473, distance: 25.3
click at [685, 473] on p "**********" at bounding box center [921, 468] width 689 height 18
click at [685, 471] on p "**********" at bounding box center [921, 468] width 689 height 18
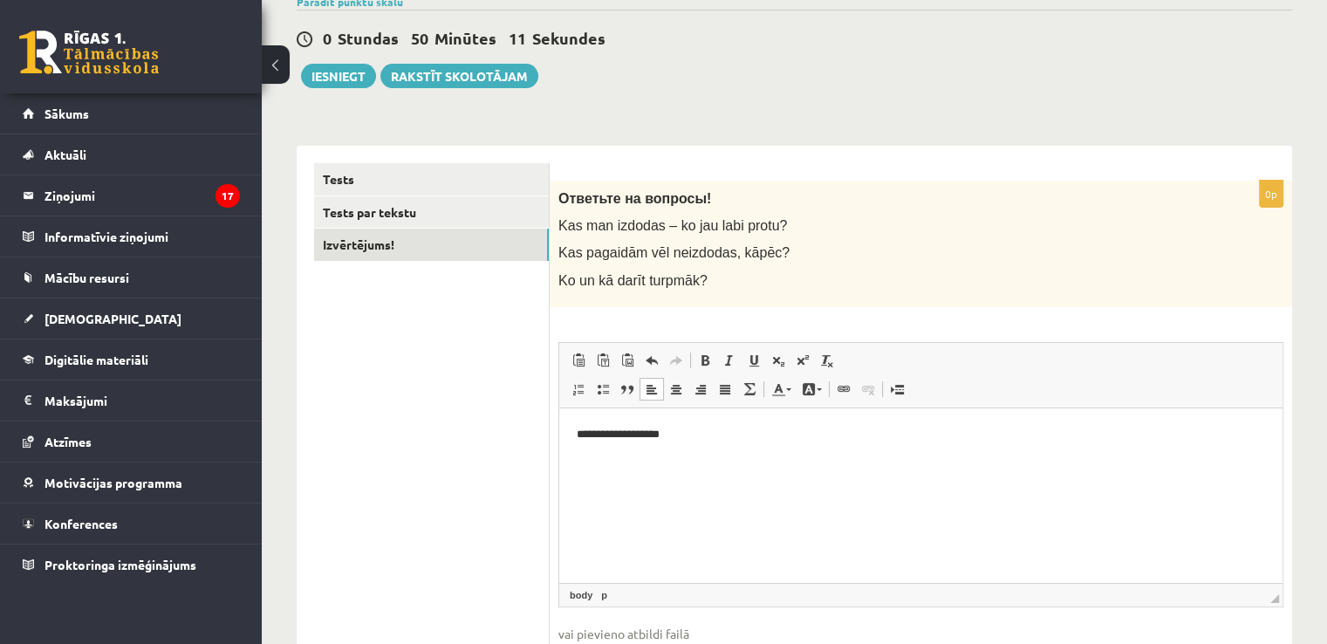
scroll to position [147, 0]
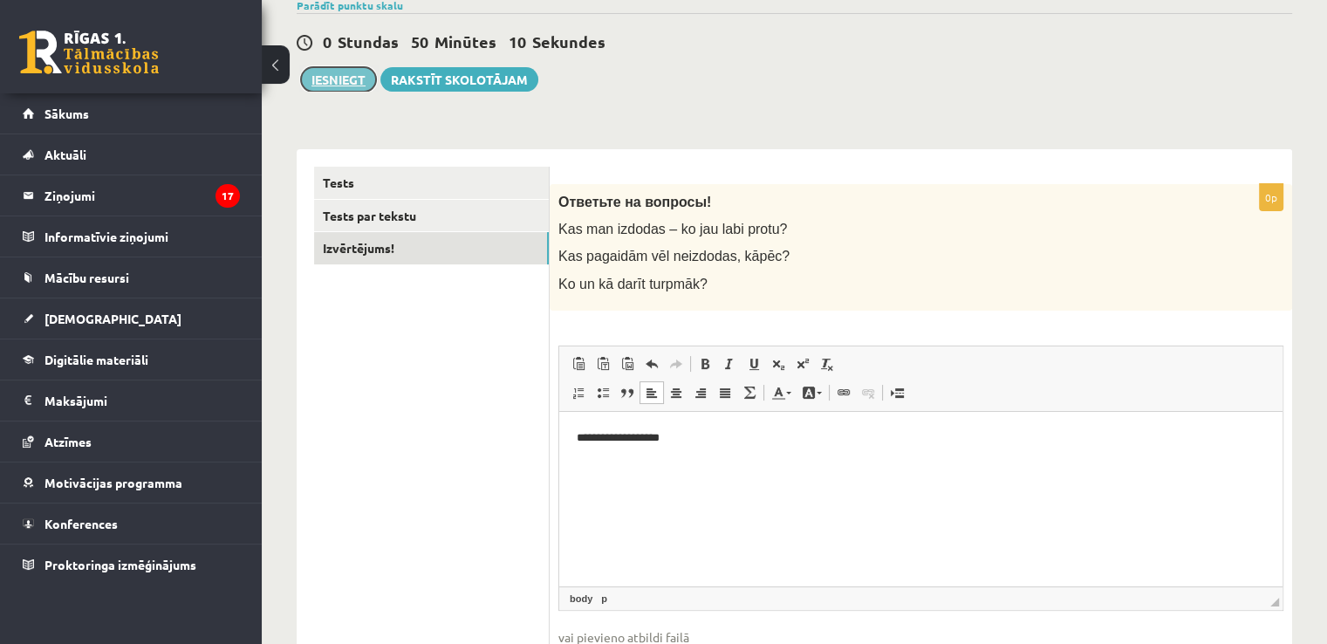
click at [325, 67] on button "Iesniegt" at bounding box center [338, 79] width 75 height 24
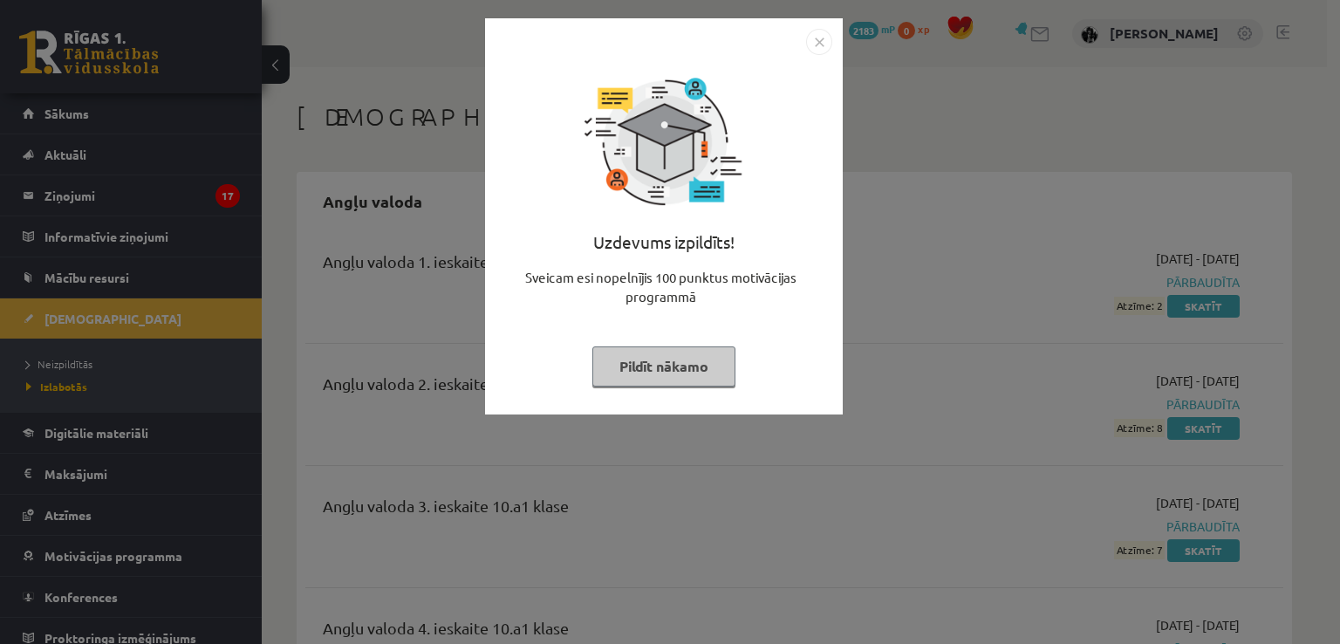
click at [712, 362] on button "Pildīt nākamo" at bounding box center [663, 366] width 143 height 40
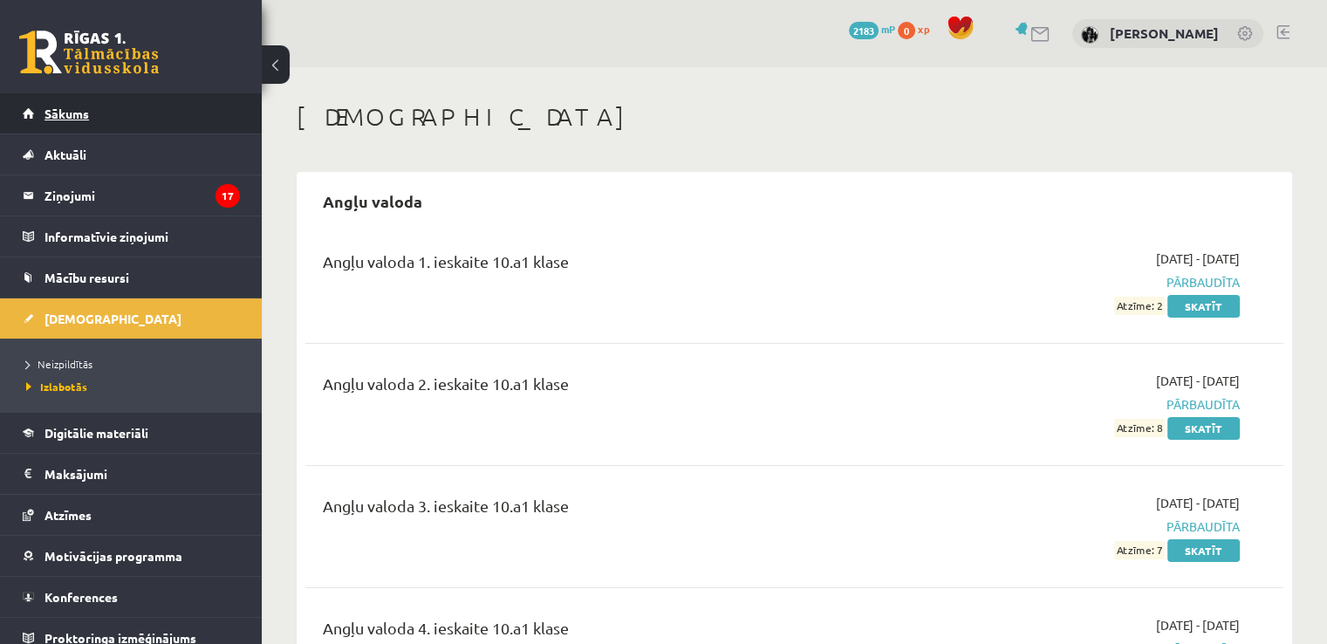
click at [82, 130] on link "Sākums" at bounding box center [131, 113] width 217 height 40
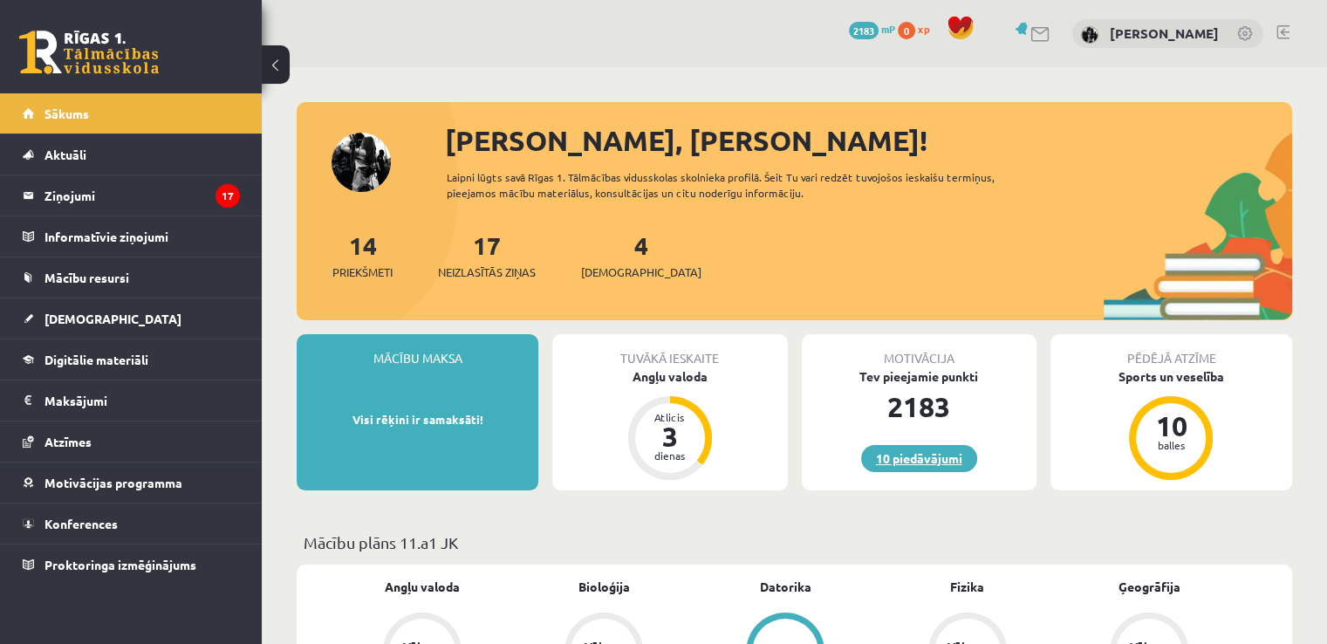
click at [889, 457] on link "10 piedāvājumi" at bounding box center [919, 458] width 116 height 27
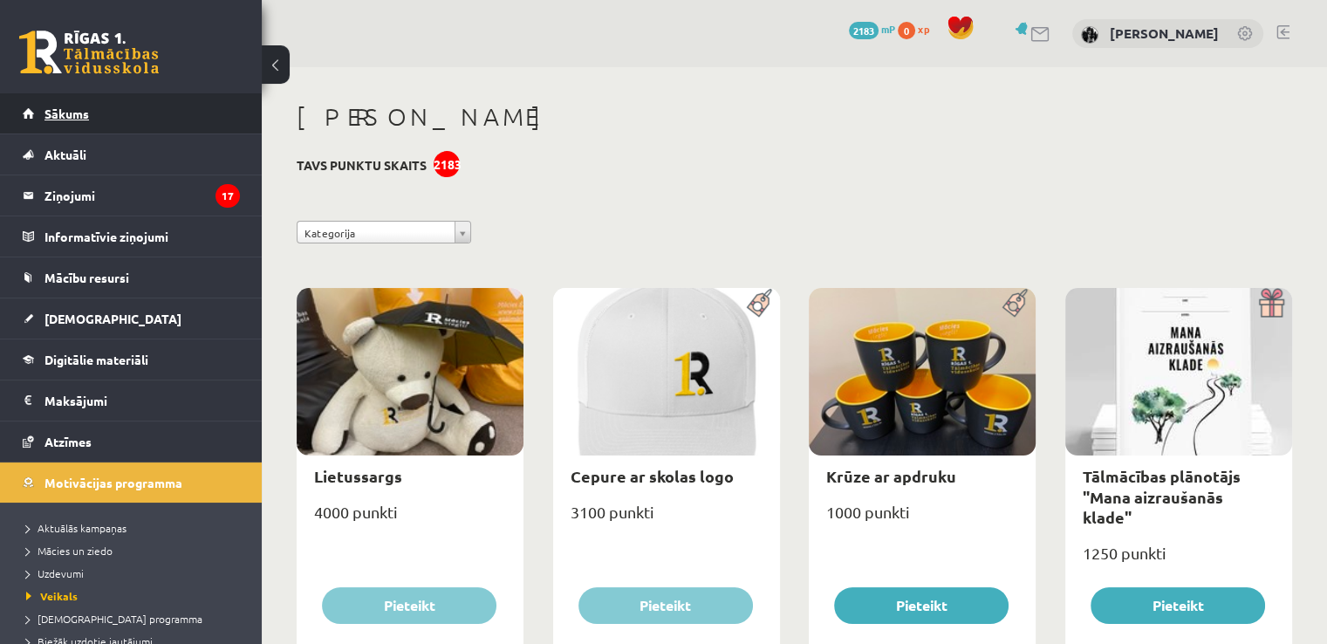
click at [74, 114] on span "Sākums" at bounding box center [66, 114] width 44 height 16
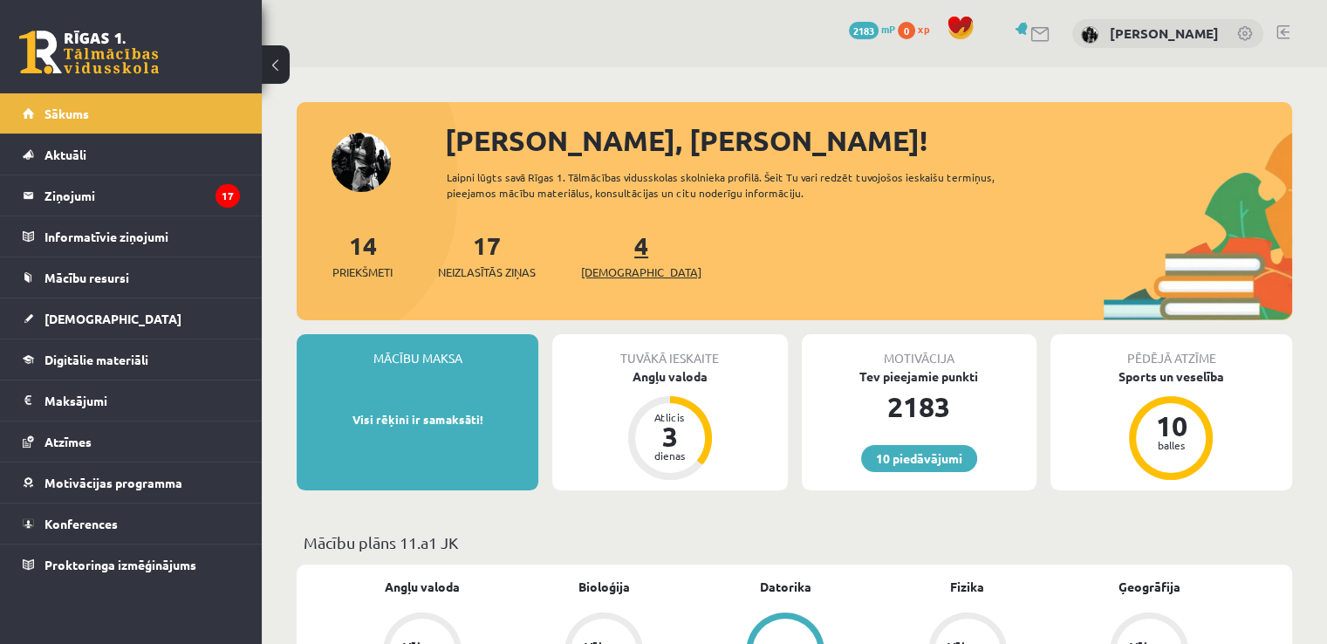
click at [627, 277] on span "[DEMOGRAPHIC_DATA]" at bounding box center [641, 271] width 120 height 17
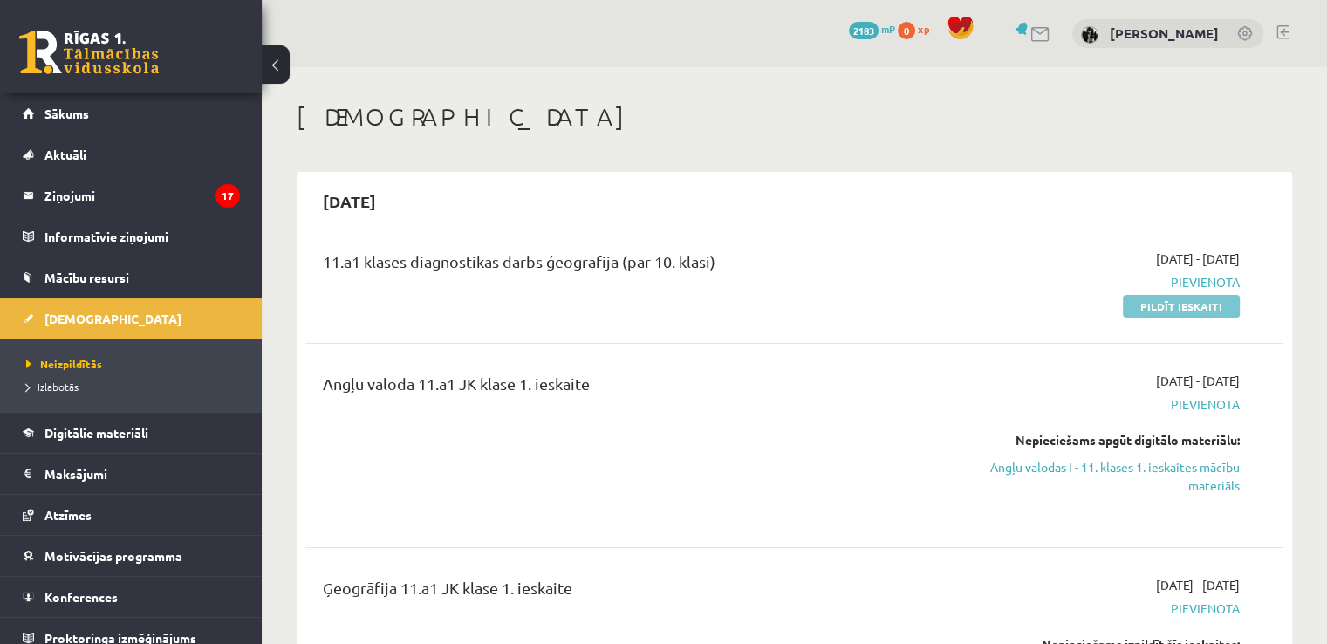
click at [1145, 309] on link "Pildīt ieskaiti" at bounding box center [1181, 306] width 117 height 23
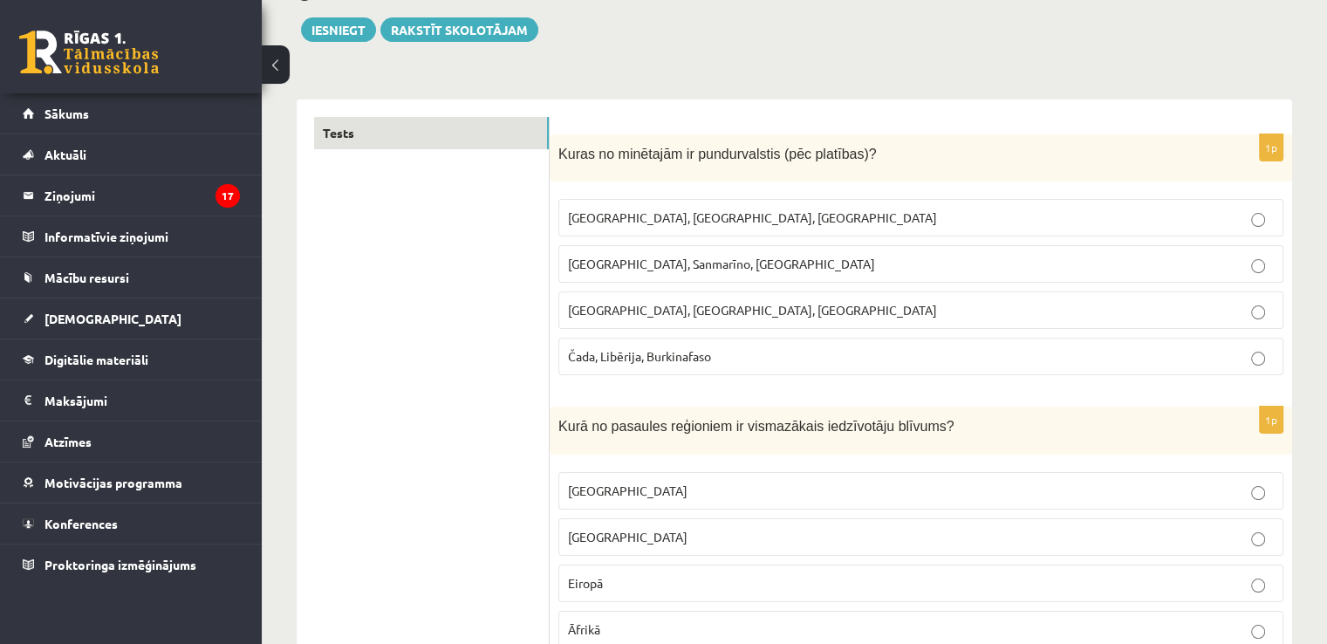
scroll to position [116, 0]
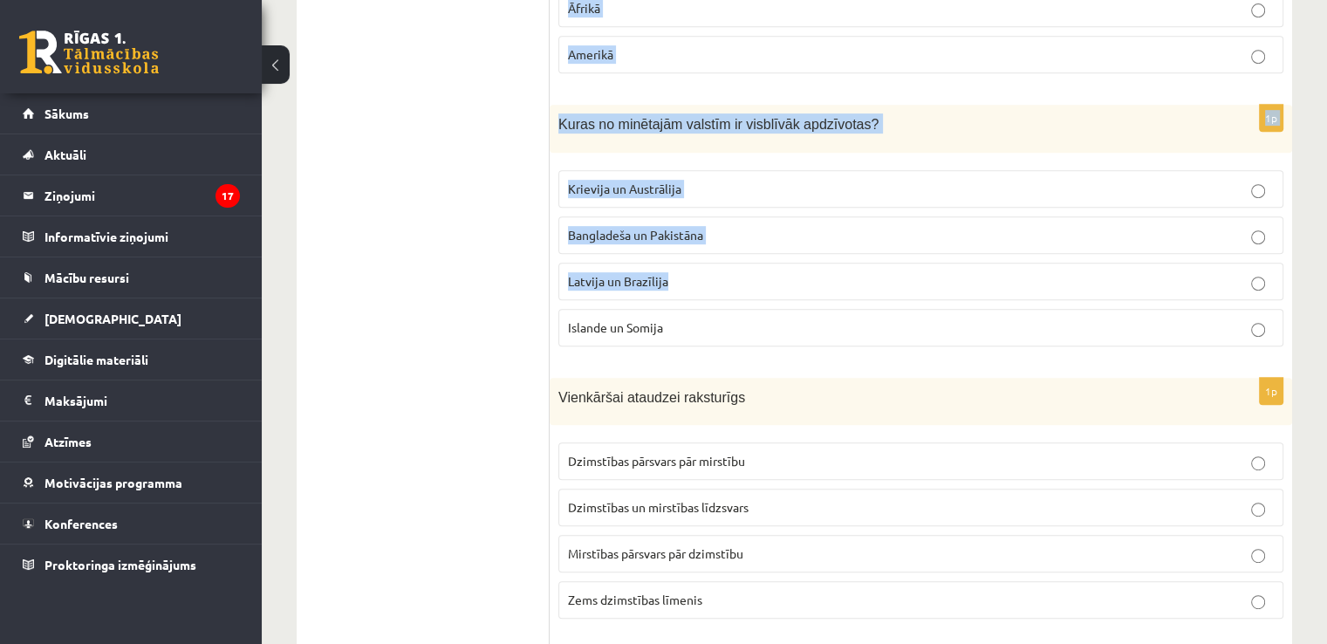
drag, startPoint x: 561, startPoint y: 230, endPoint x: 703, endPoint y: 282, distance: 151.2
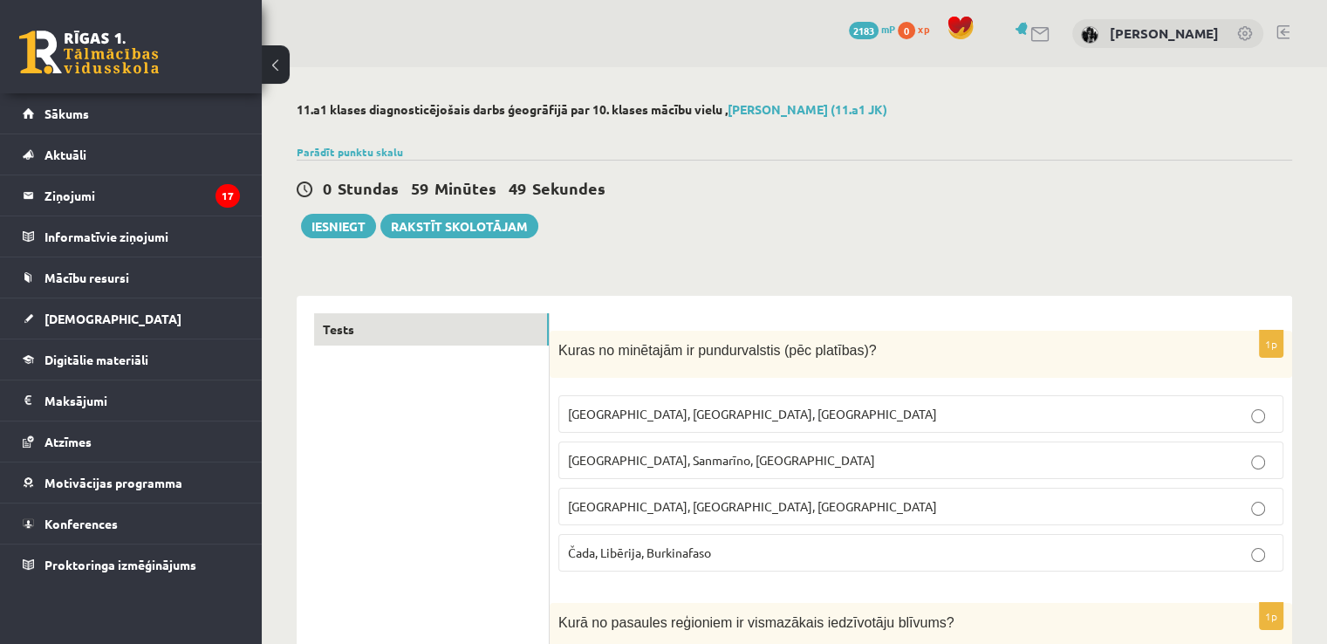
scroll to position [0, 0]
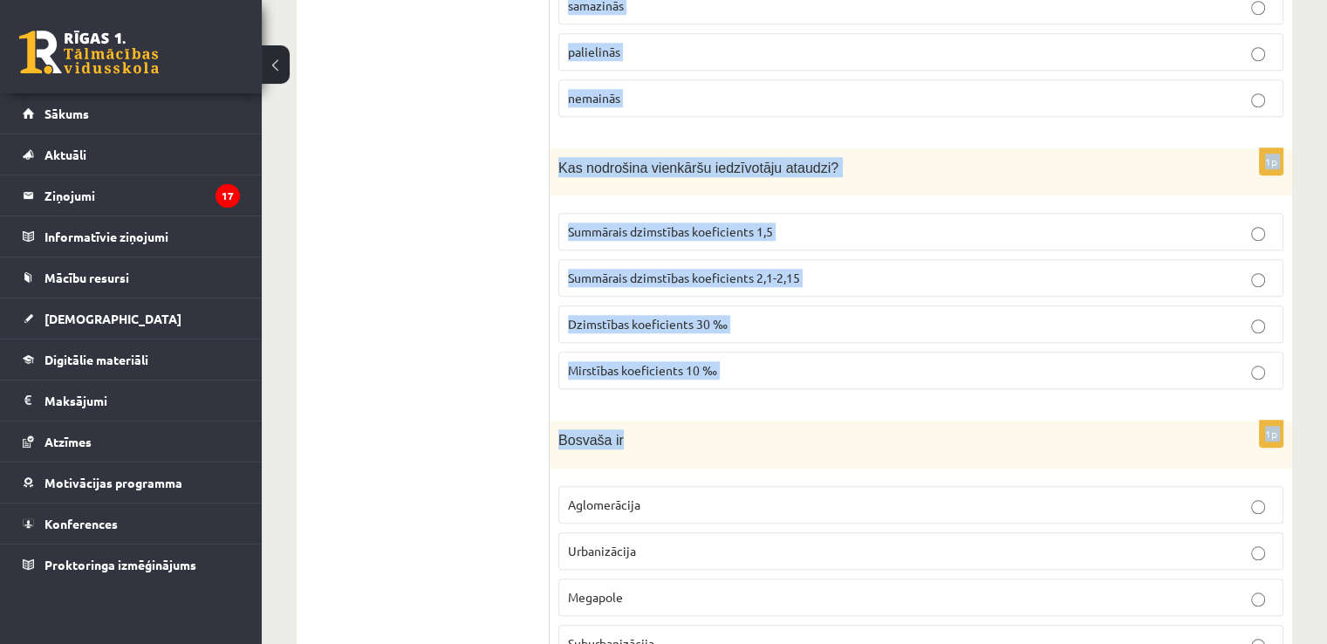
scroll to position [8219, 0]
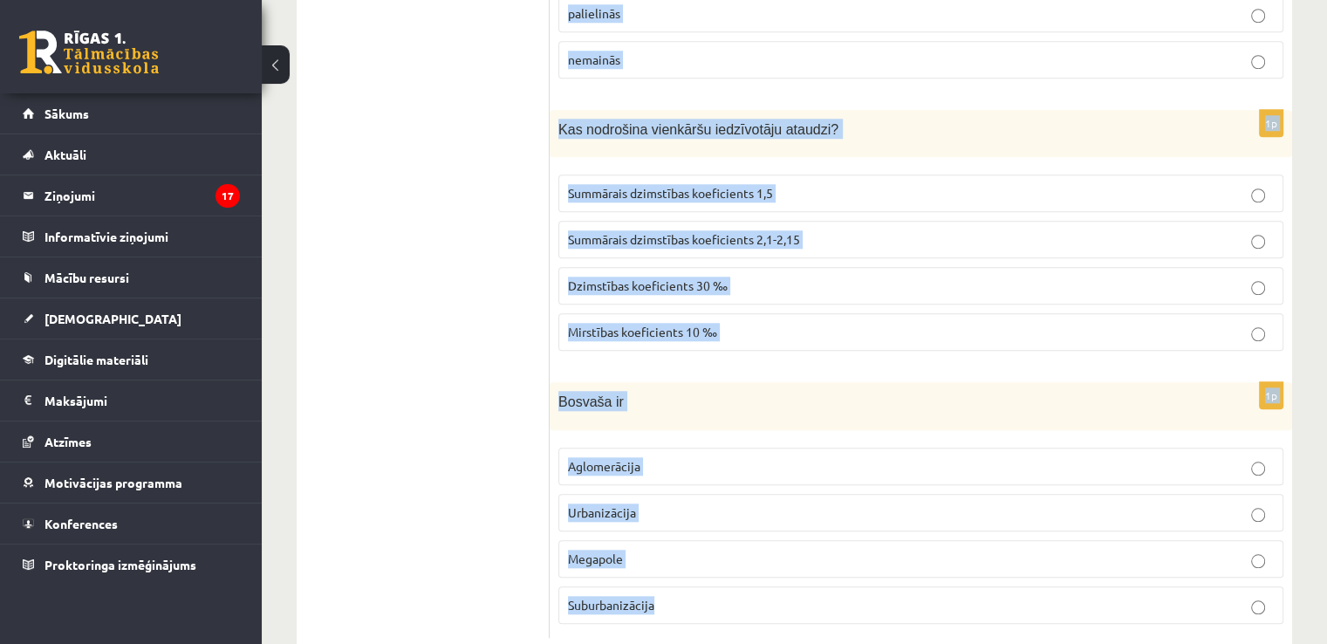
drag, startPoint x: 557, startPoint y: 349, endPoint x: 780, endPoint y: 639, distance: 365.2
copy form "Kuras no minētajām ir pundurvalstis (pēc platības)? Latvija, Lietuva, Igaunija …"
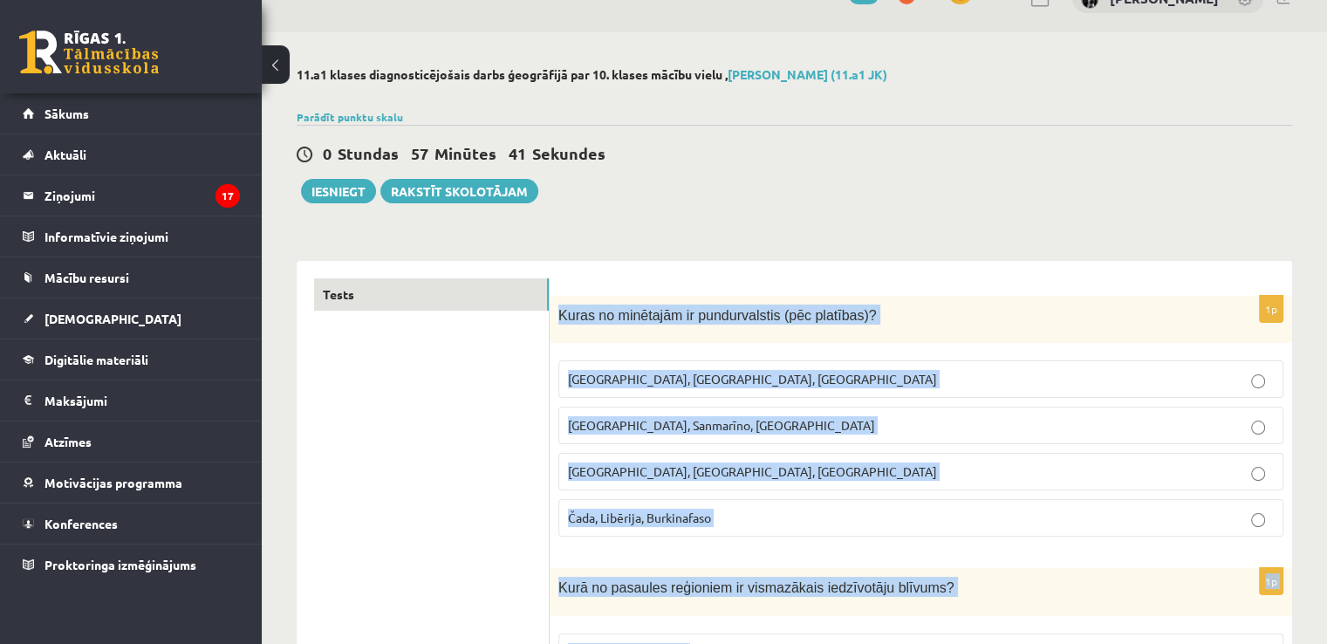
scroll to position [0, 0]
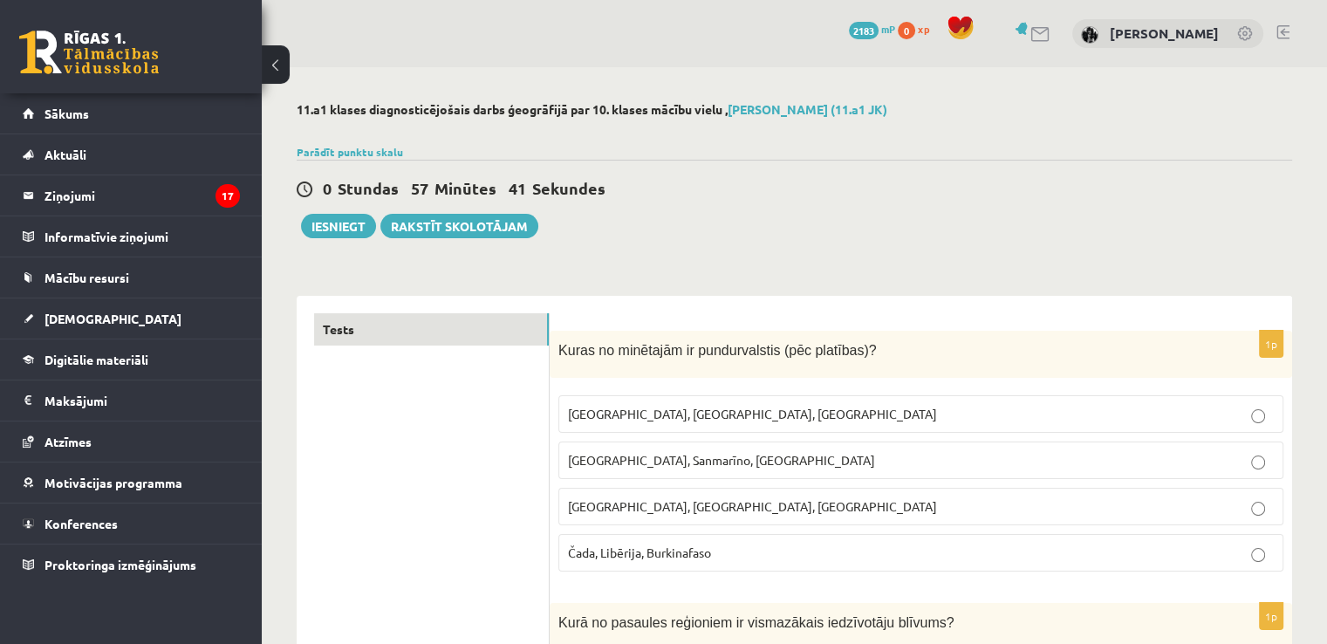
click at [868, 234] on div "0 Stundas 57 Minūtes 41 Sekundes Ieskaite saglabāta! Iesniegt Rakstīt skolotājam" at bounding box center [794, 199] width 995 height 79
click at [859, 427] on label "Latvija, Lietuva, Igaunija" at bounding box center [920, 414] width 725 height 38
click at [858, 442] on label "Monako, Sanmarīno, Luksemburga" at bounding box center [920, 460] width 725 height 38
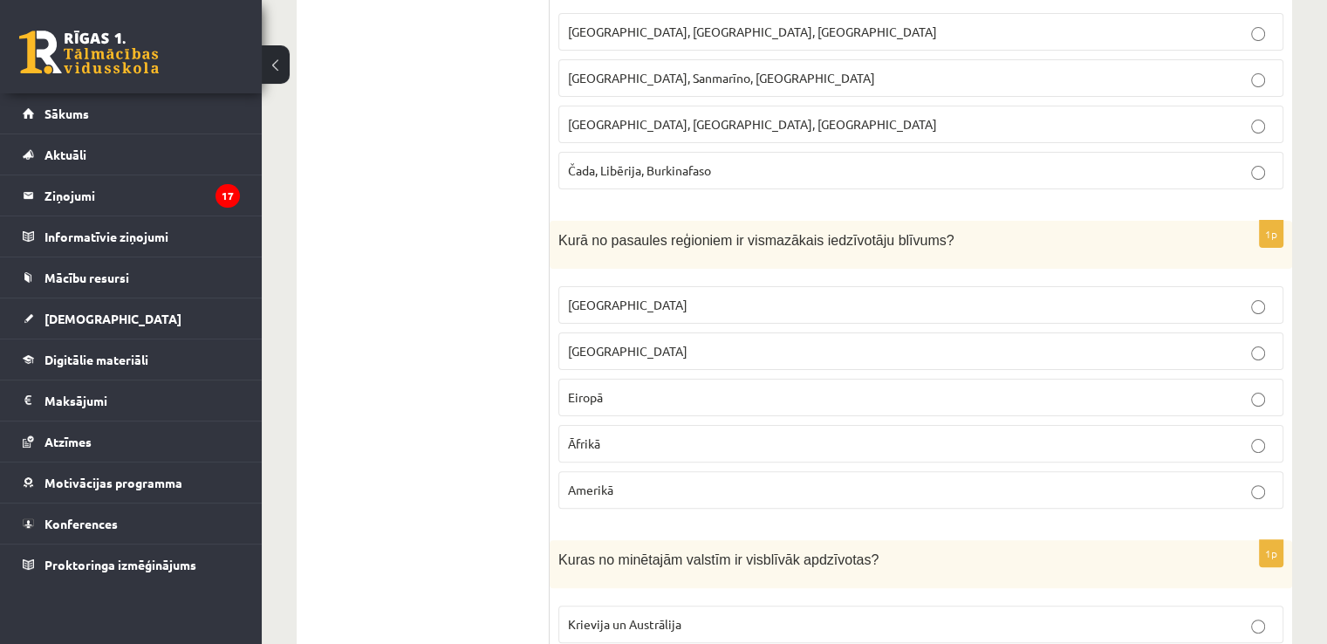
scroll to position [407, 0]
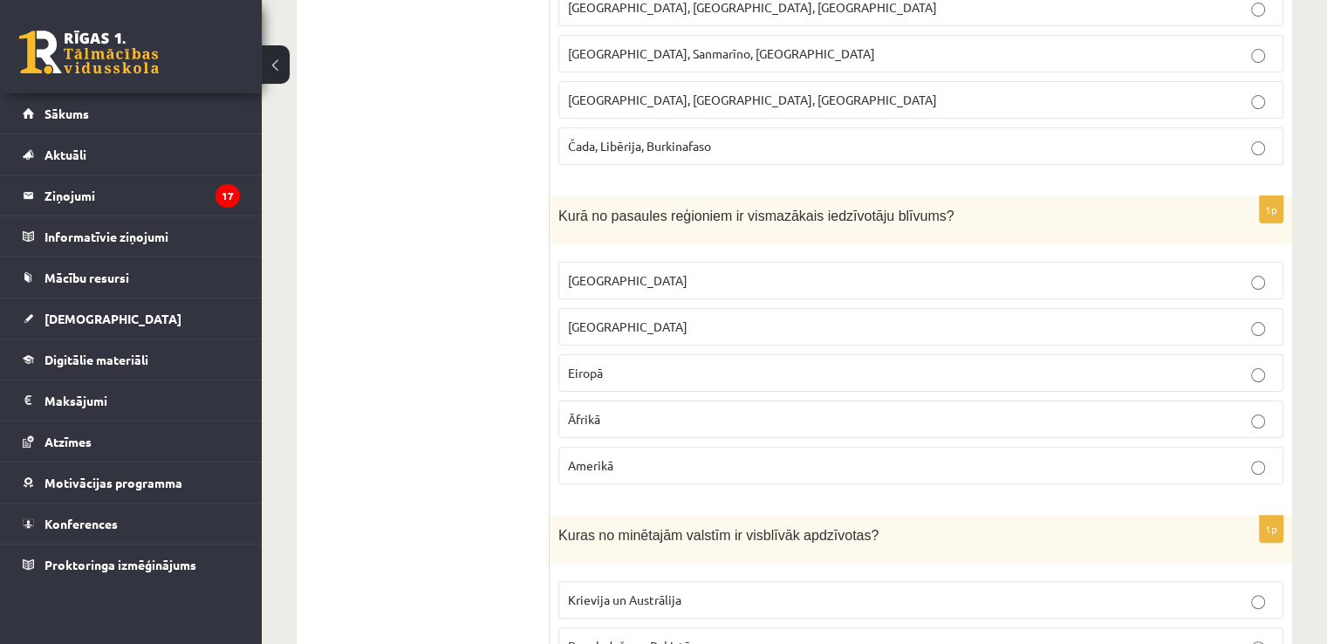
click at [680, 263] on label "Austrālijā" at bounding box center [920, 281] width 725 height 38
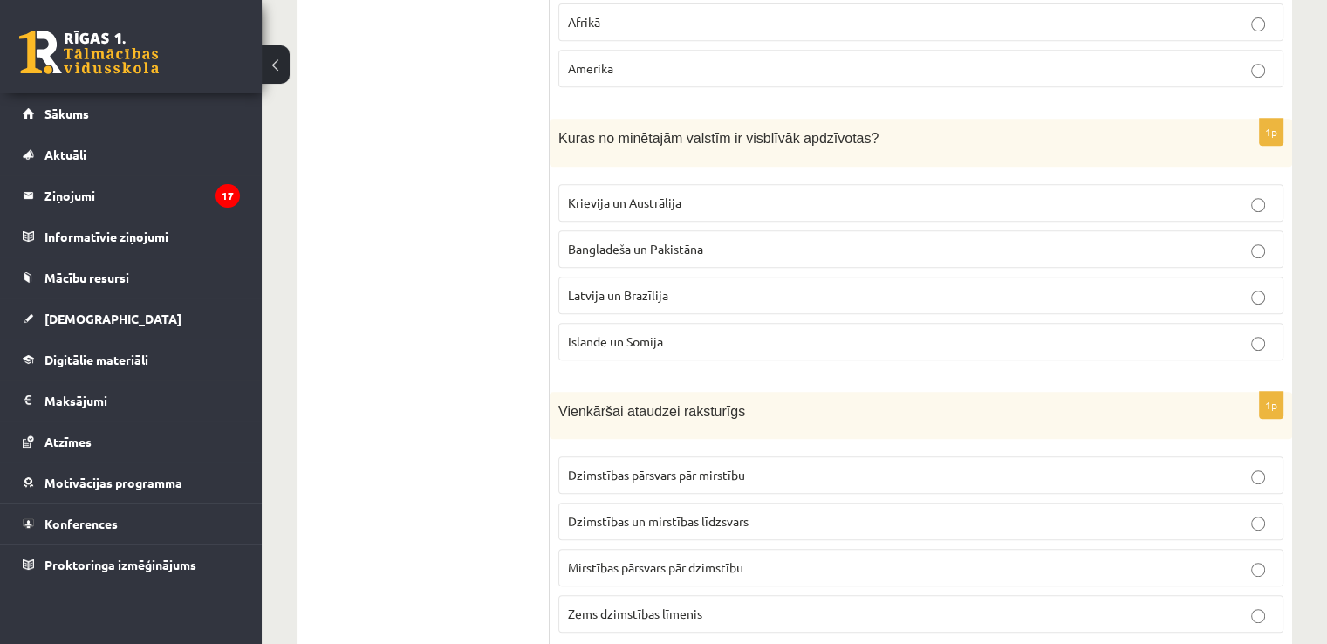
scroll to position [814, 0]
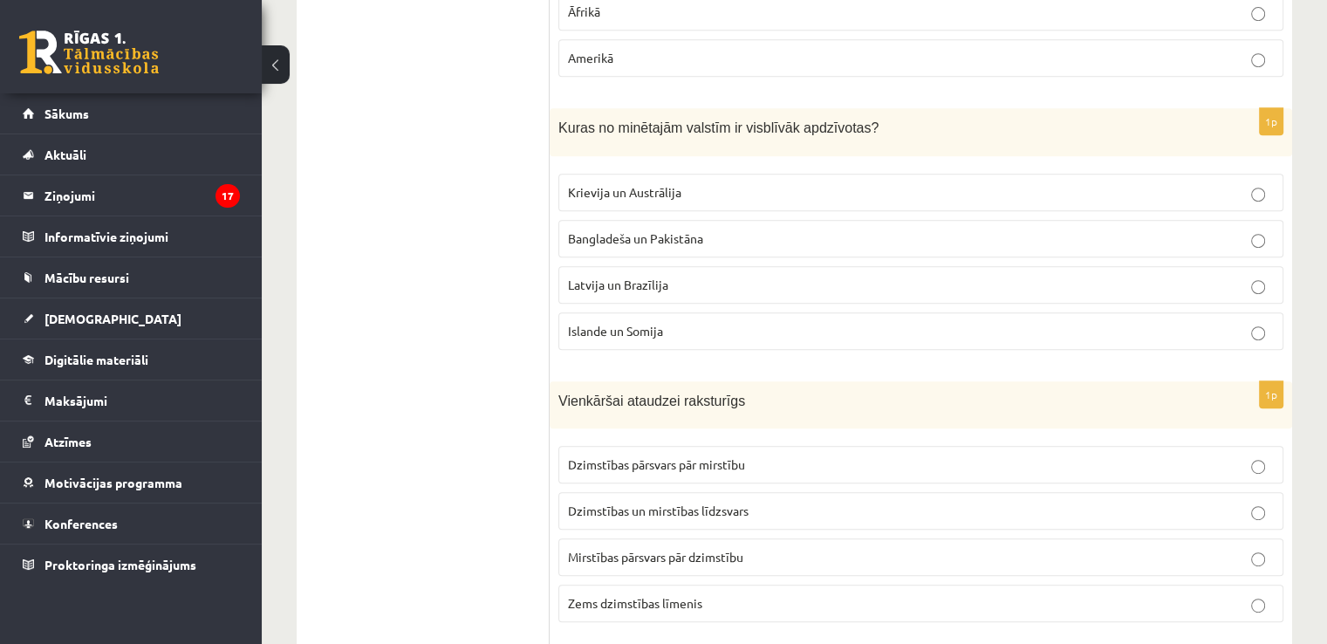
click at [619, 244] on label "Bangladeša un Pakistāna" at bounding box center [920, 239] width 725 height 38
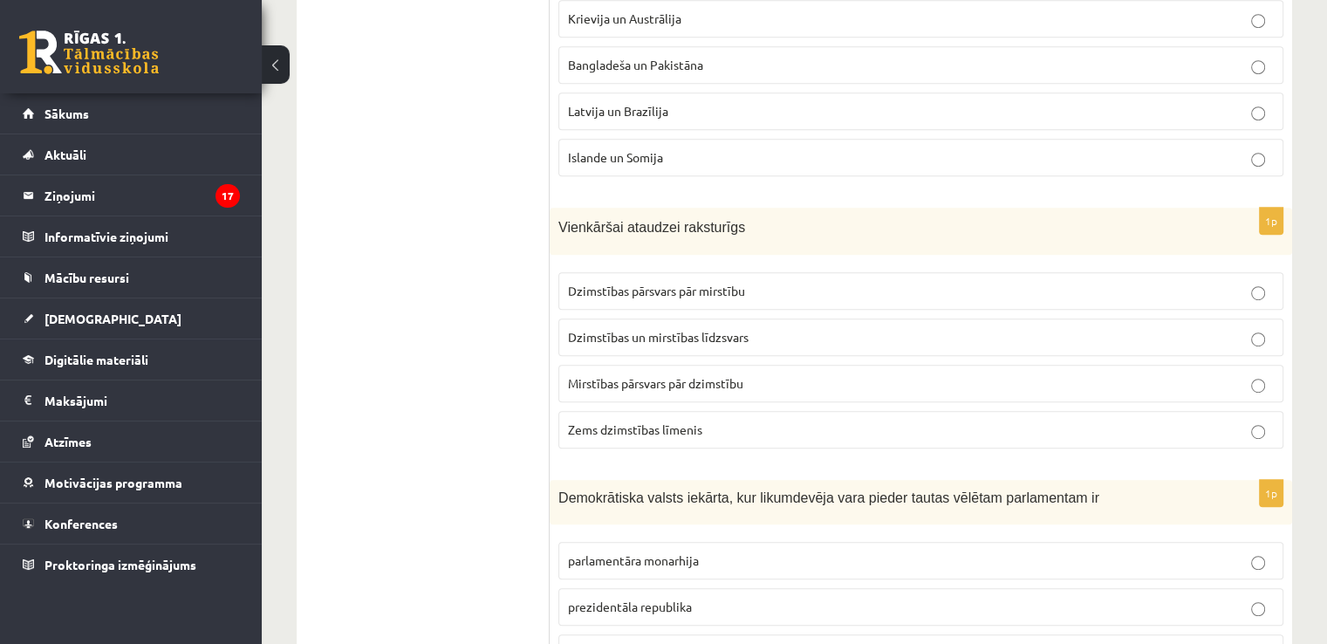
scroll to position [988, 0]
click at [684, 335] on span "Dzimstības un mirstības līdzsvars" at bounding box center [658, 336] width 181 height 16
click at [629, 335] on span "Dzimstības un mirstības līdzsvars" at bounding box center [658, 336] width 181 height 16
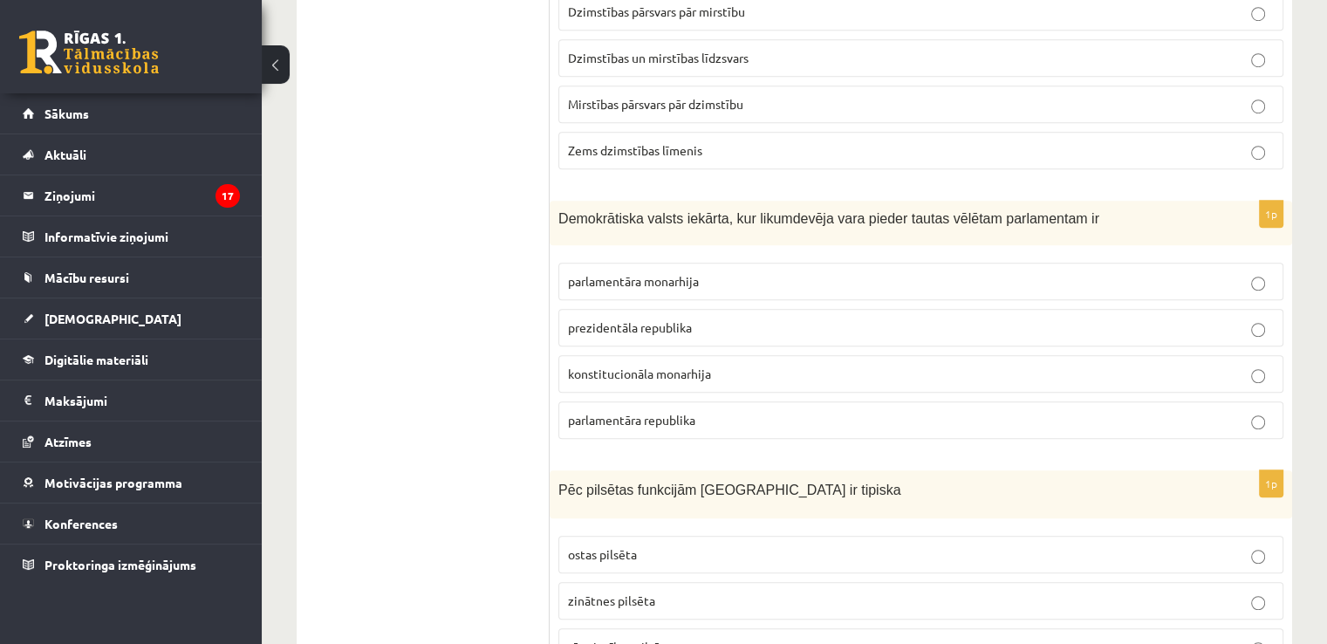
scroll to position [1279, 0]
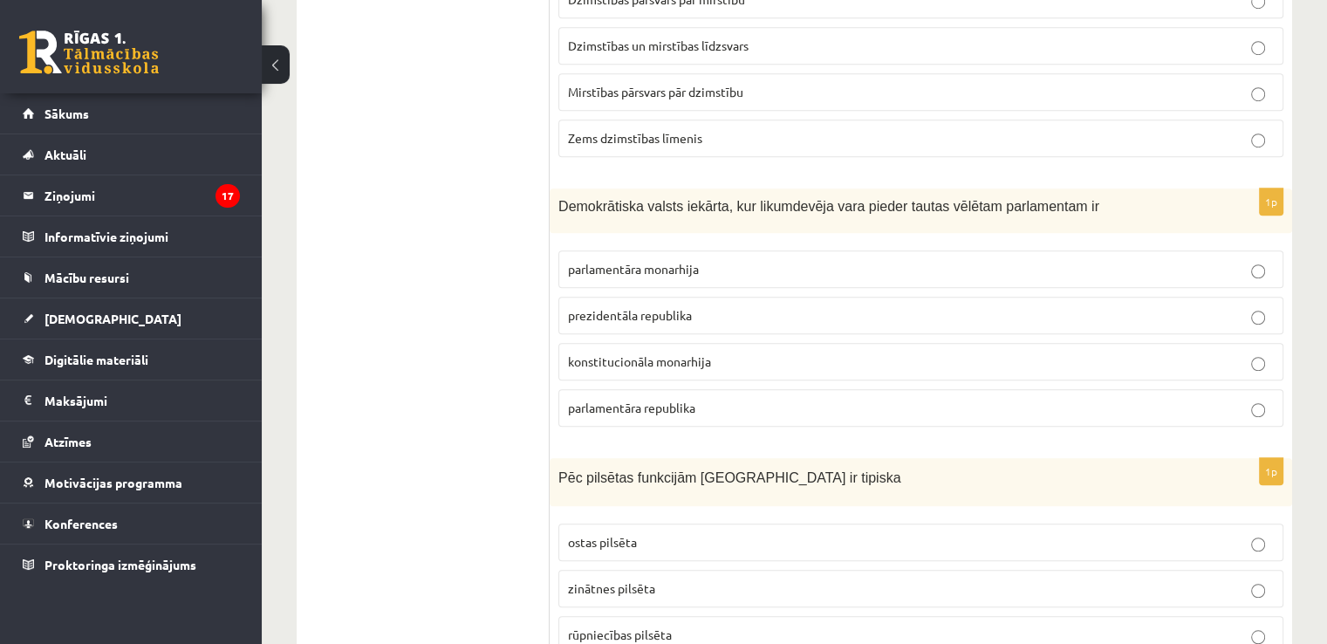
click at [691, 405] on span "parlamentāra republika" at bounding box center [631, 408] width 127 height 16
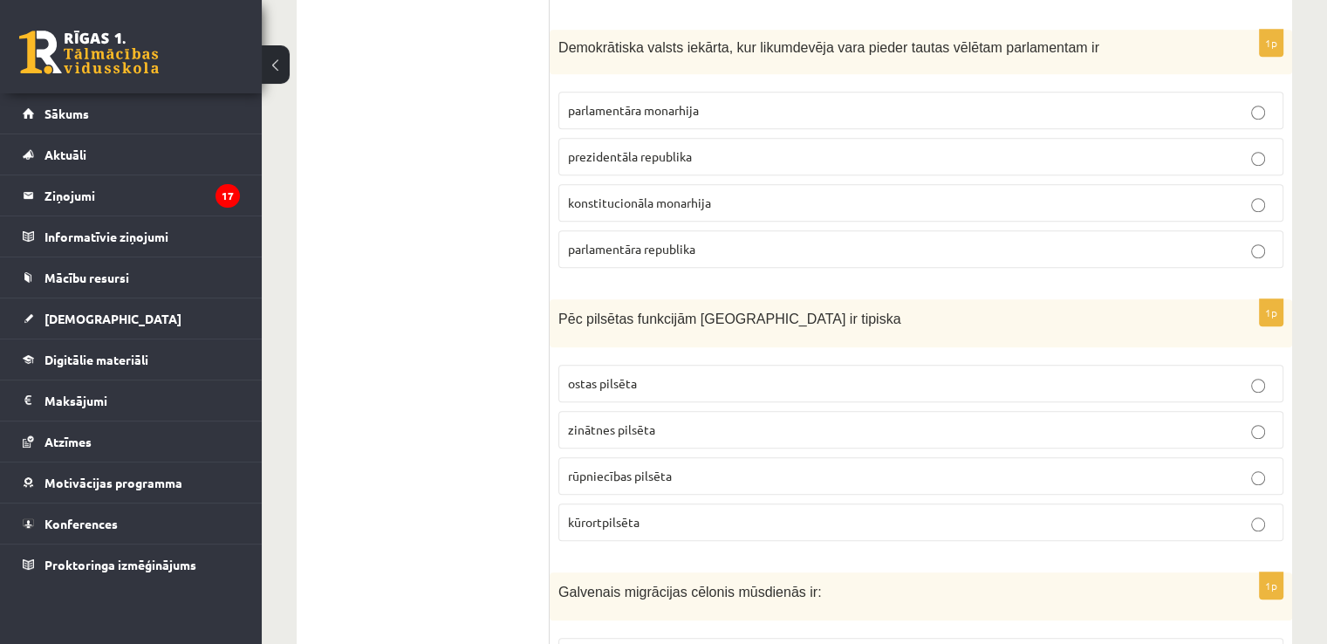
scroll to position [1512, 0]
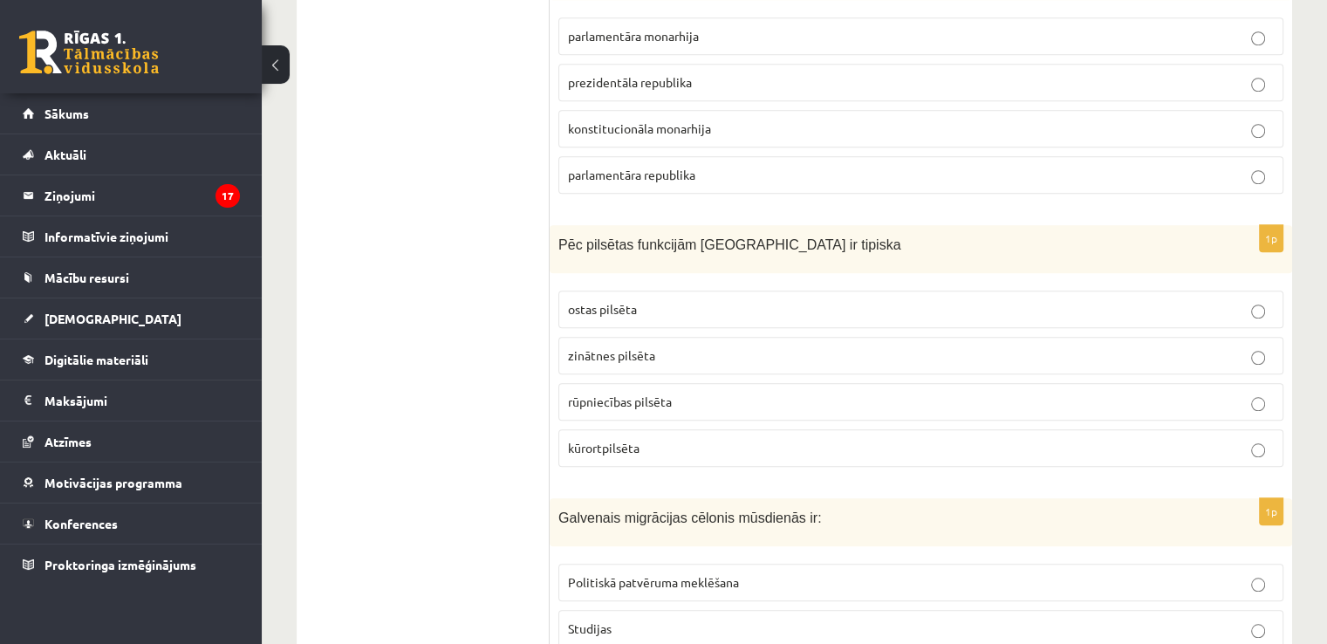
click at [627, 448] on label "kūrortpilsēta" at bounding box center [920, 448] width 725 height 38
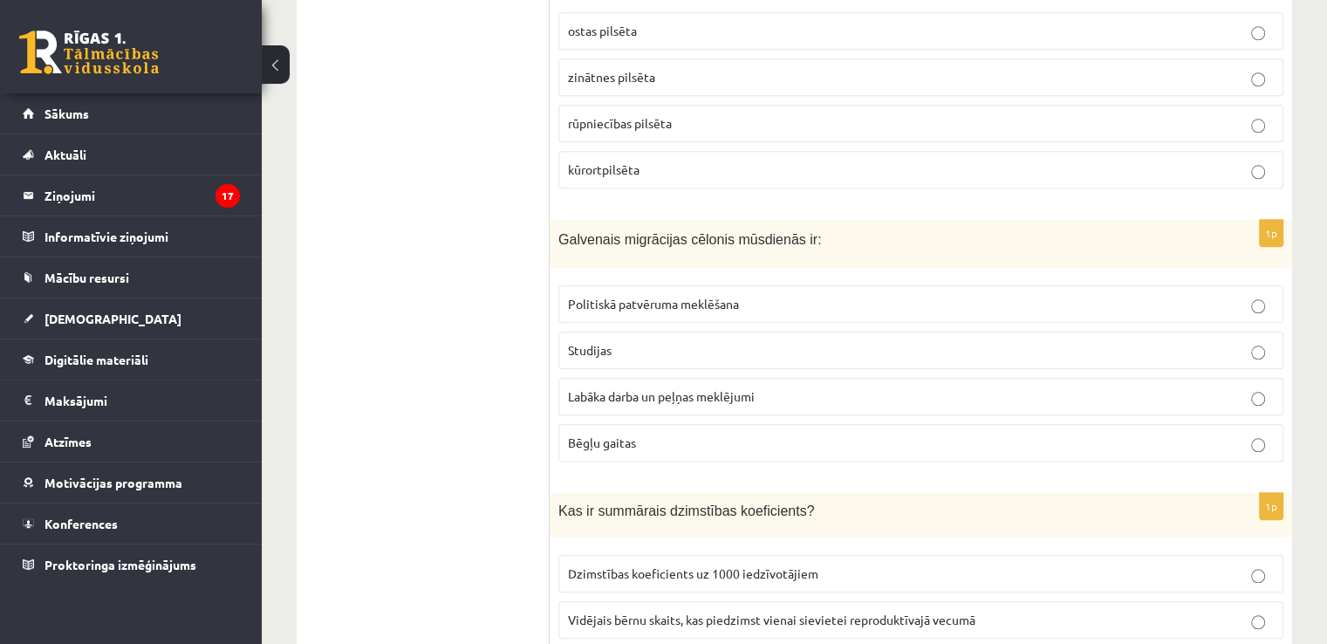
scroll to position [1802, 0]
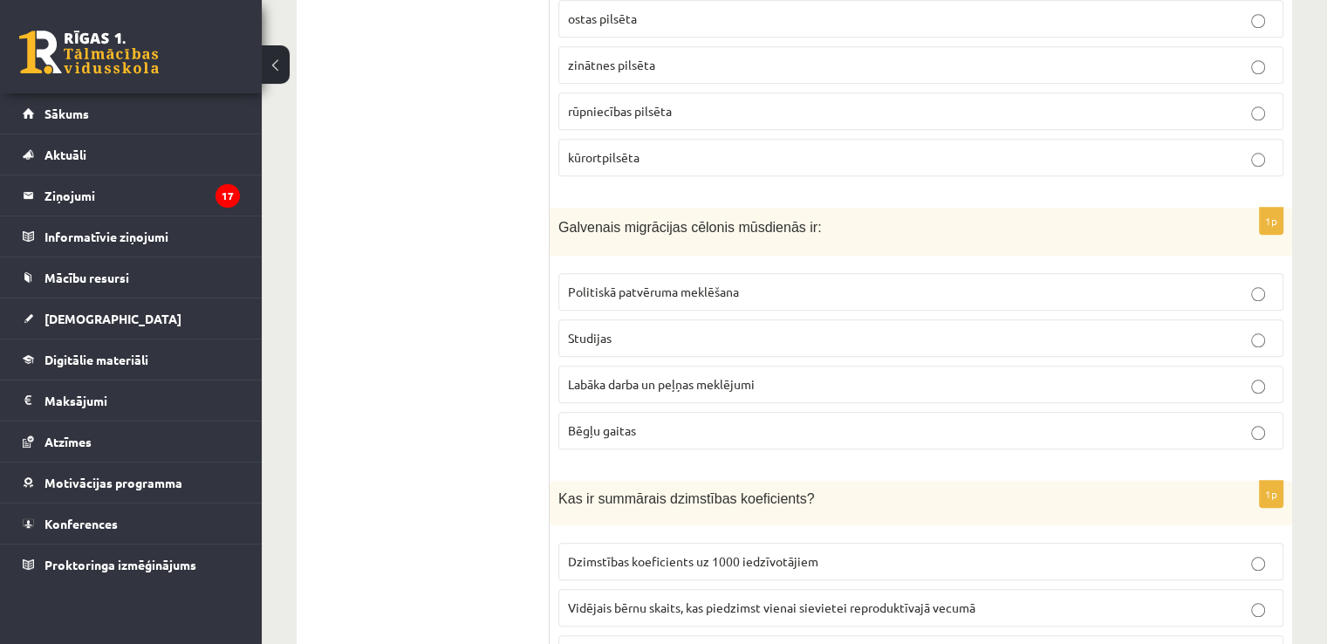
click at [630, 395] on fieldset "Politiskā patvēruma meklēšana Studijas Labāka darba un peļņas meklējumi Bēgļu g…" at bounding box center [920, 359] width 725 height 190
click at [629, 385] on label "Labāka darba un peļņas meklējumi" at bounding box center [920, 385] width 725 height 38
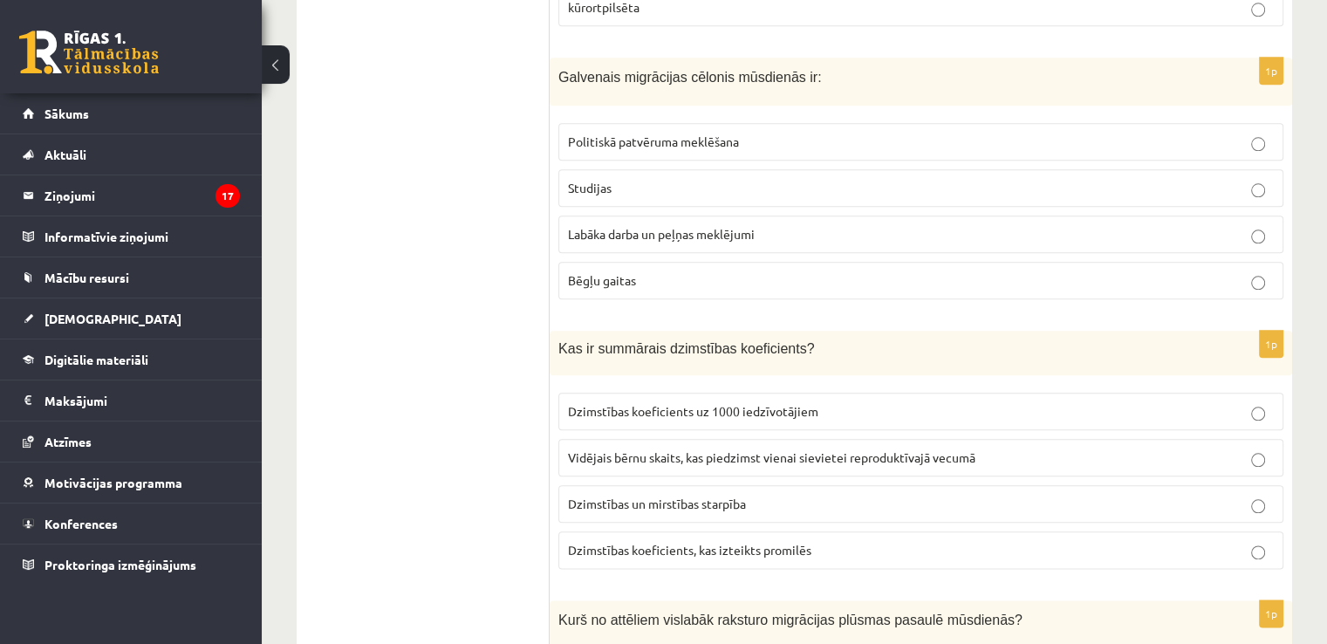
scroll to position [2035, 0]
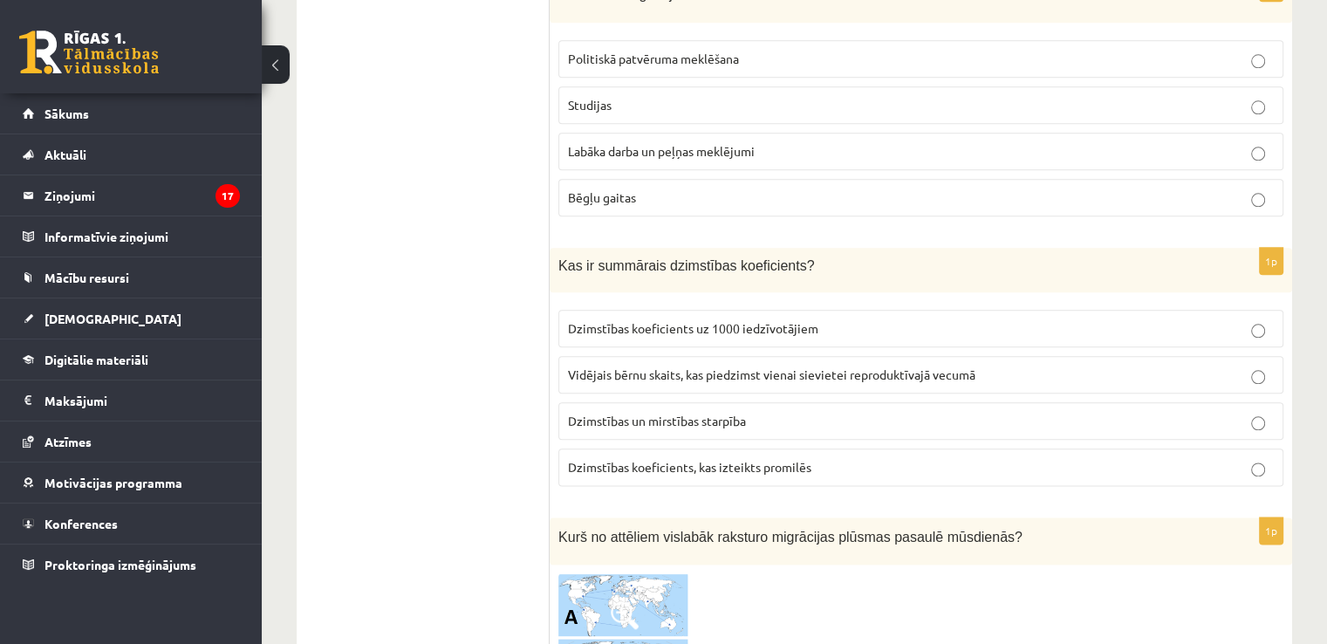
click at [653, 369] on p "Vidējais bērnu skaits, kas piedzimst vienai sievietei reproduktīvajā vecumā" at bounding box center [921, 375] width 706 height 18
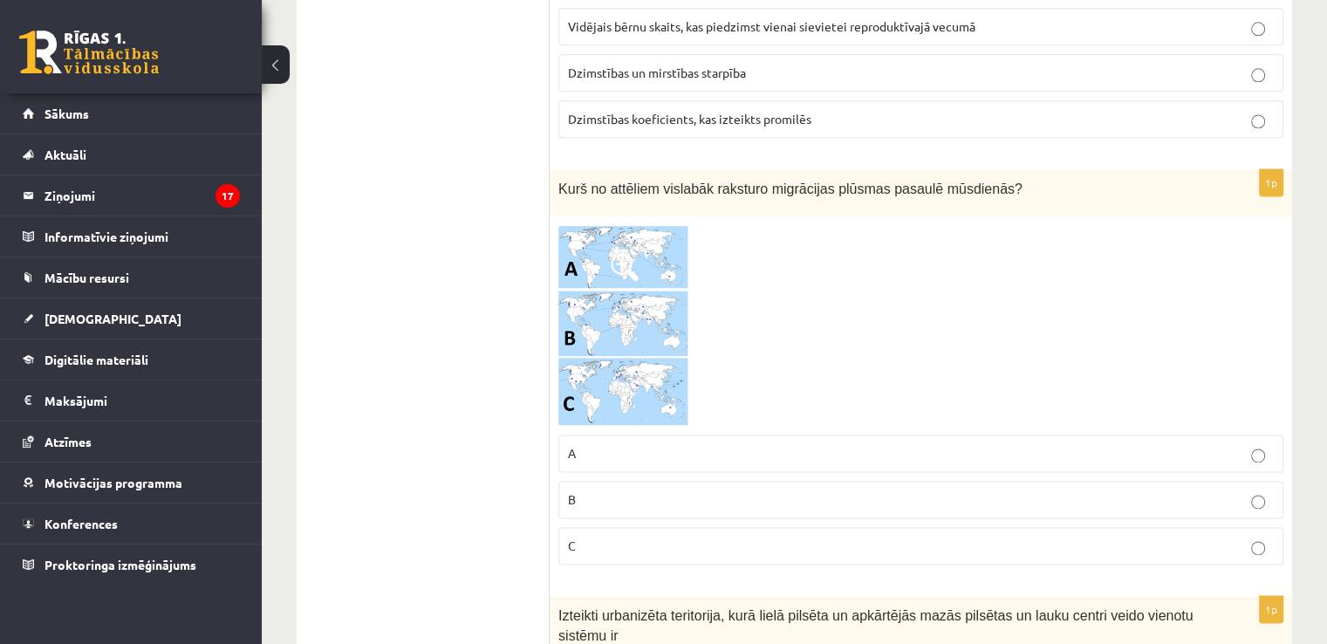
scroll to position [2384, 0]
click at [612, 229] on img at bounding box center [623, 324] width 131 height 201
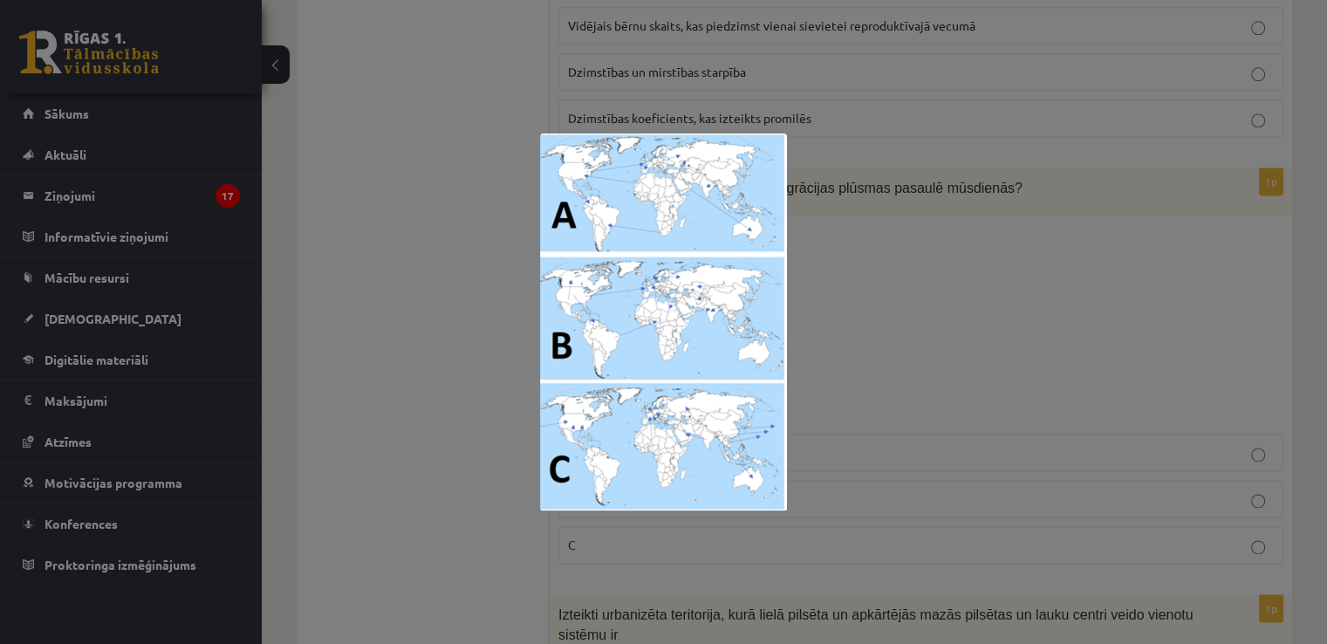
click at [789, 346] on div at bounding box center [663, 322] width 1327 height 644
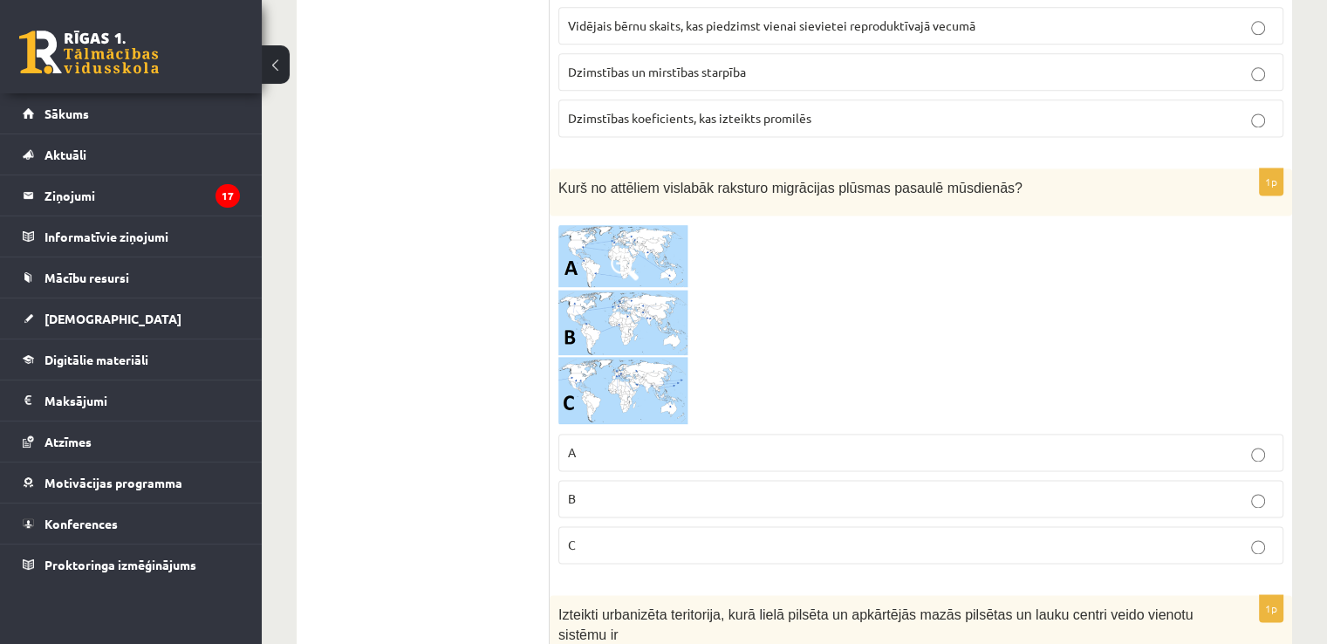
click at [617, 526] on label "C" at bounding box center [920, 545] width 725 height 38
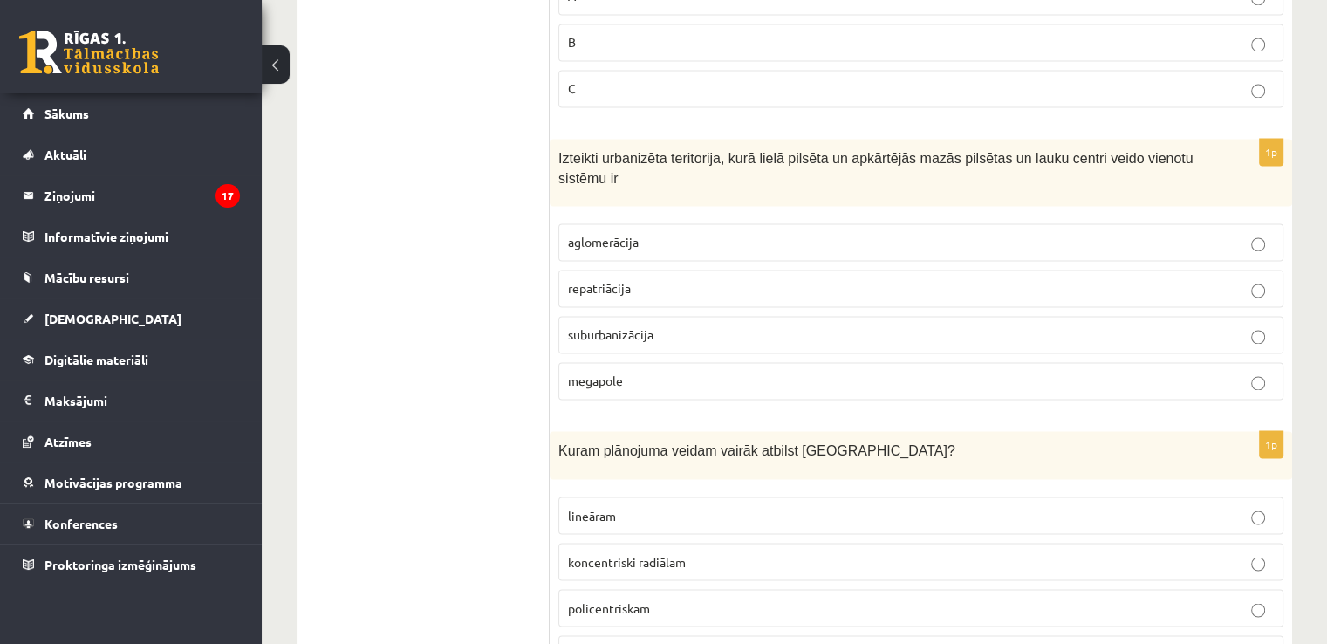
scroll to position [2849, 0]
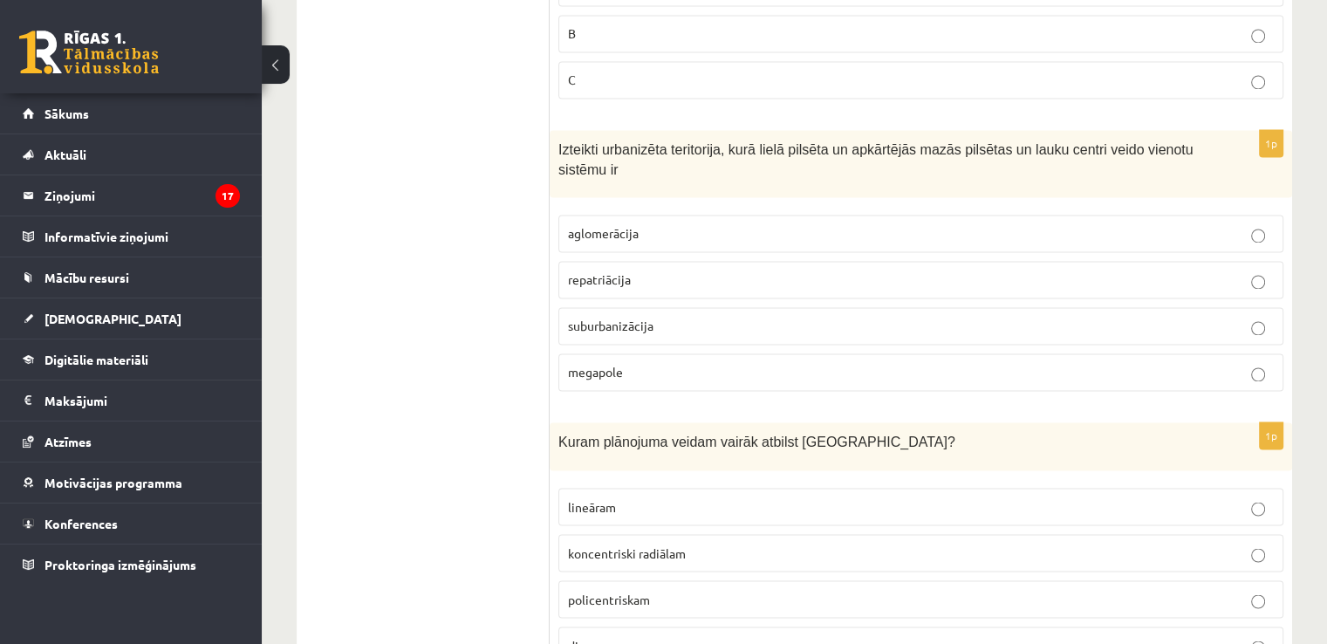
click at [587, 225] on span "aglomerācija" at bounding box center [603, 233] width 71 height 16
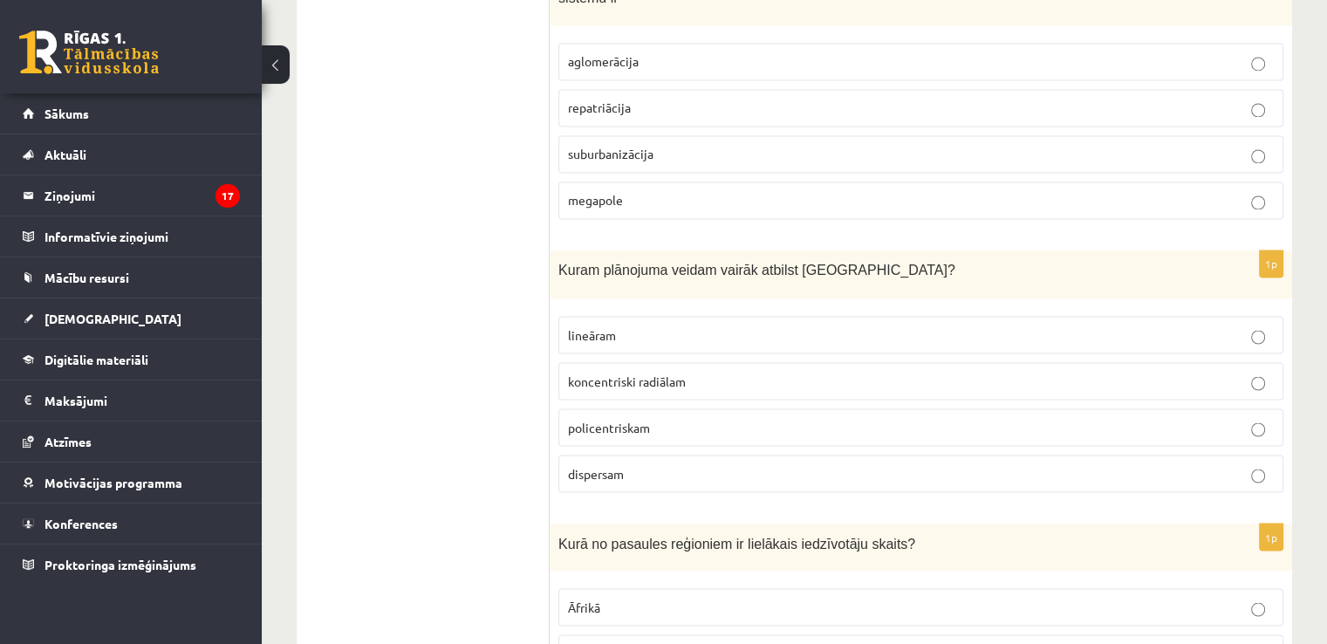
scroll to position [3024, 0]
click at [626, 370] on span "koncentriski radiālam" at bounding box center [627, 378] width 118 height 16
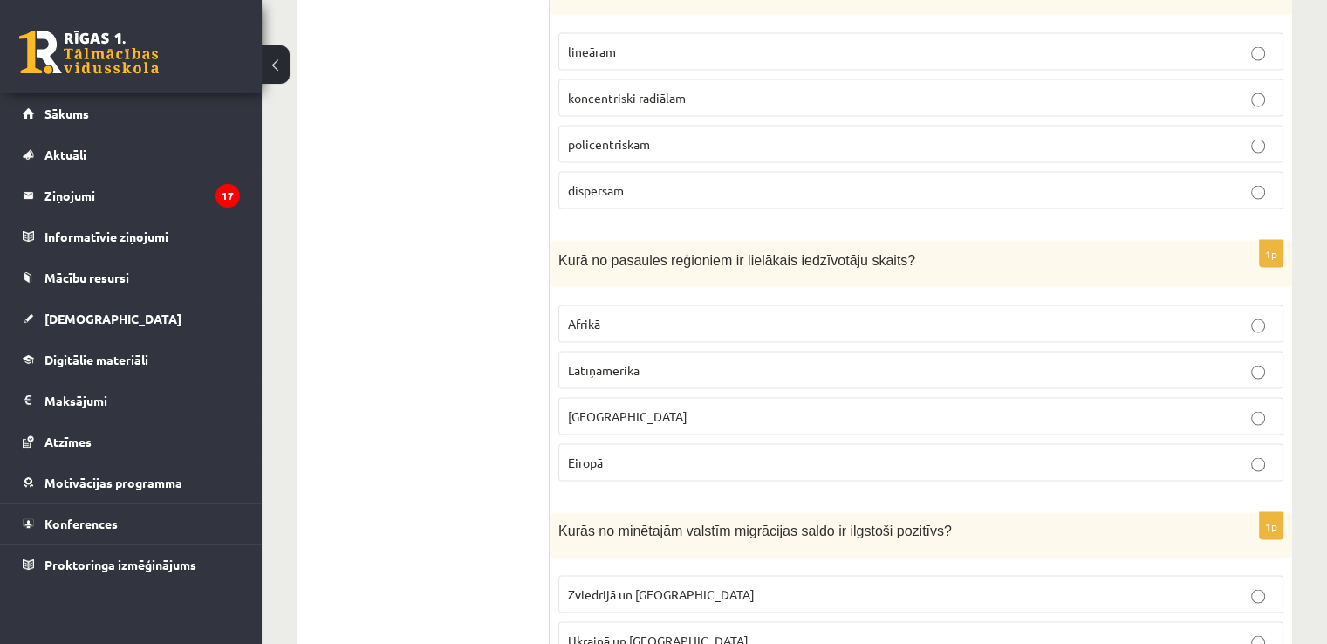
scroll to position [3315, 0]
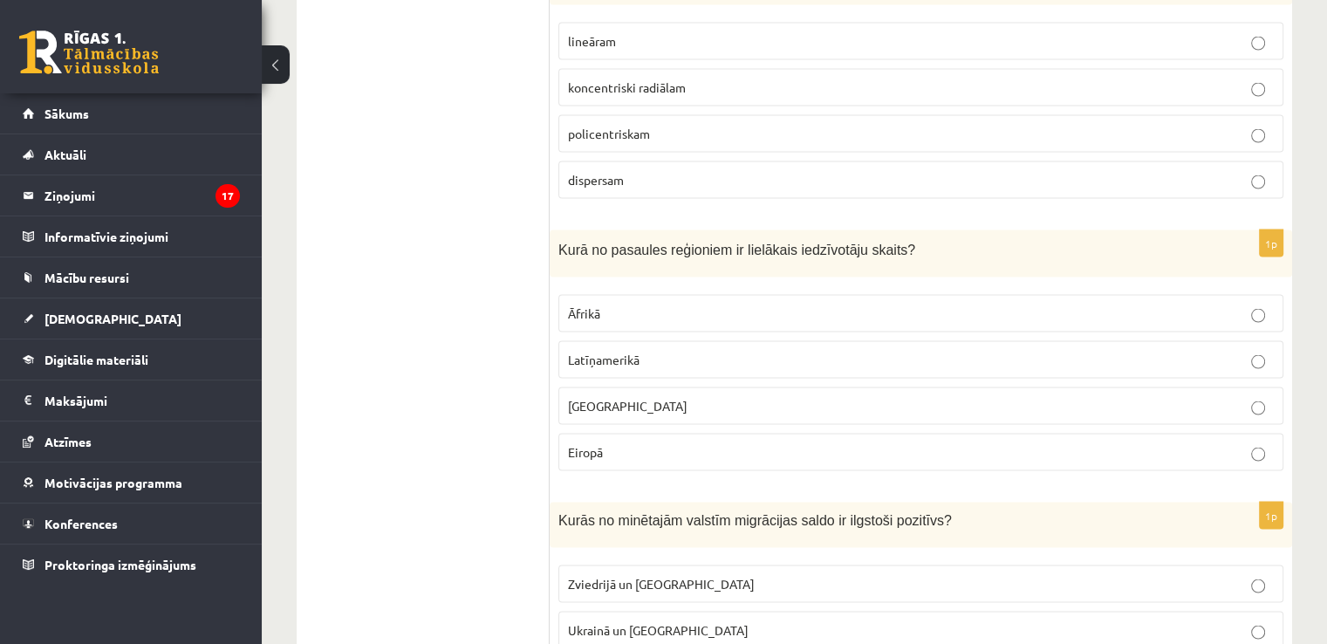
click at [612, 386] on label "Āzijā" at bounding box center [920, 405] width 725 height 38
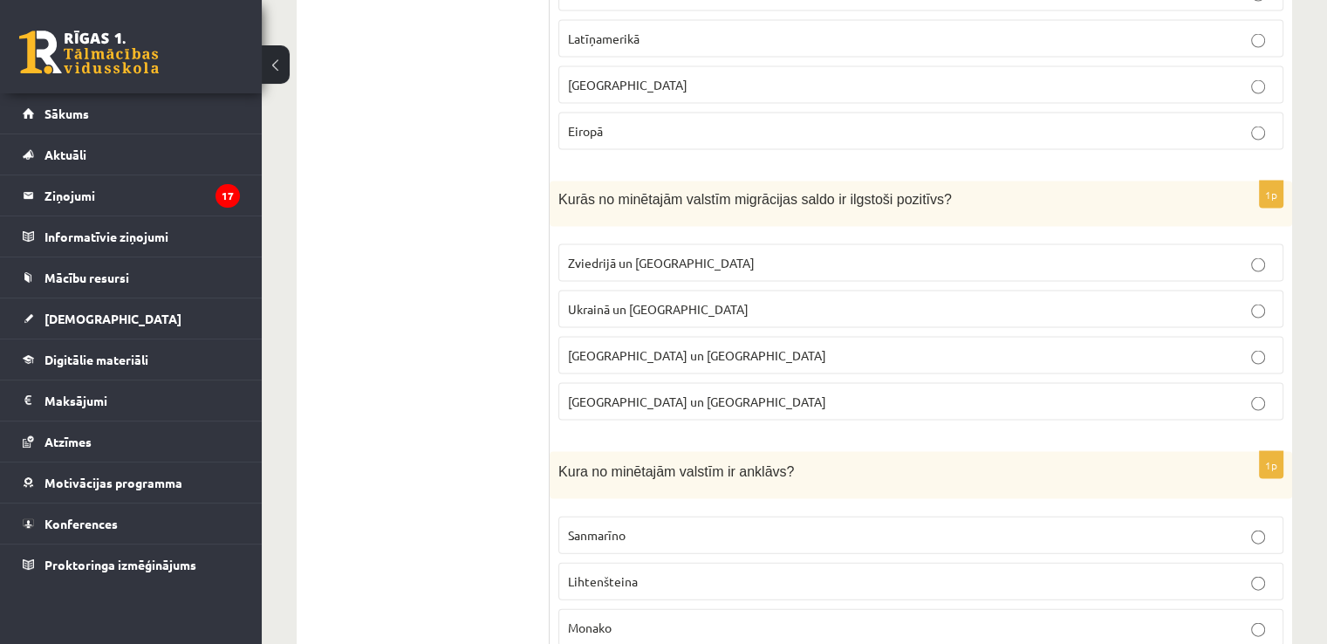
scroll to position [3664, 0]
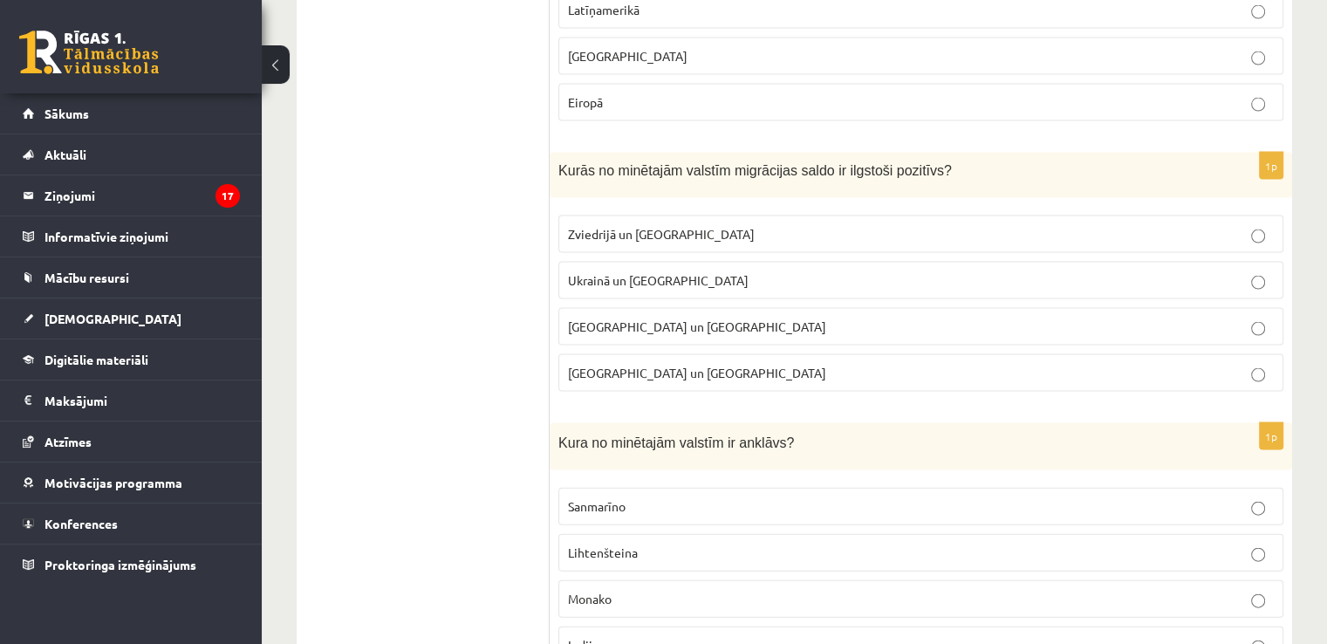
click at [605, 226] on label "Zviedrijā un ASV" at bounding box center [920, 234] width 725 height 38
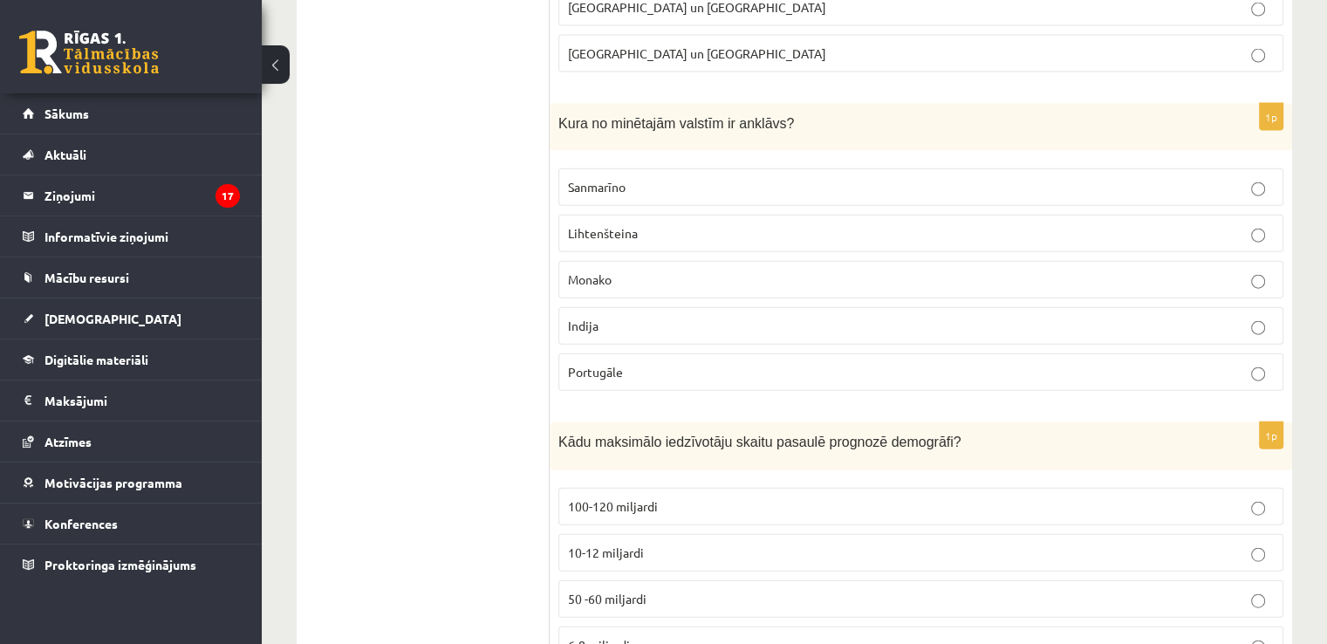
scroll to position [4013, 0]
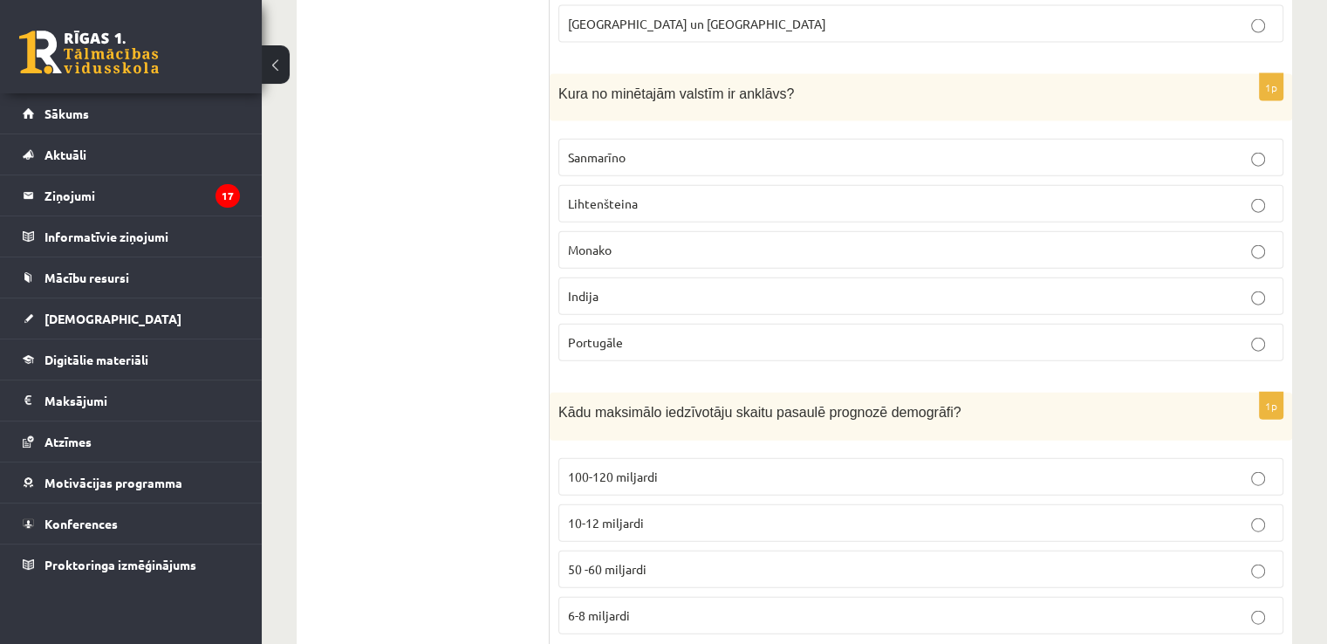
click at [588, 149] on span "Sanmarīno" at bounding box center [597, 157] width 58 height 16
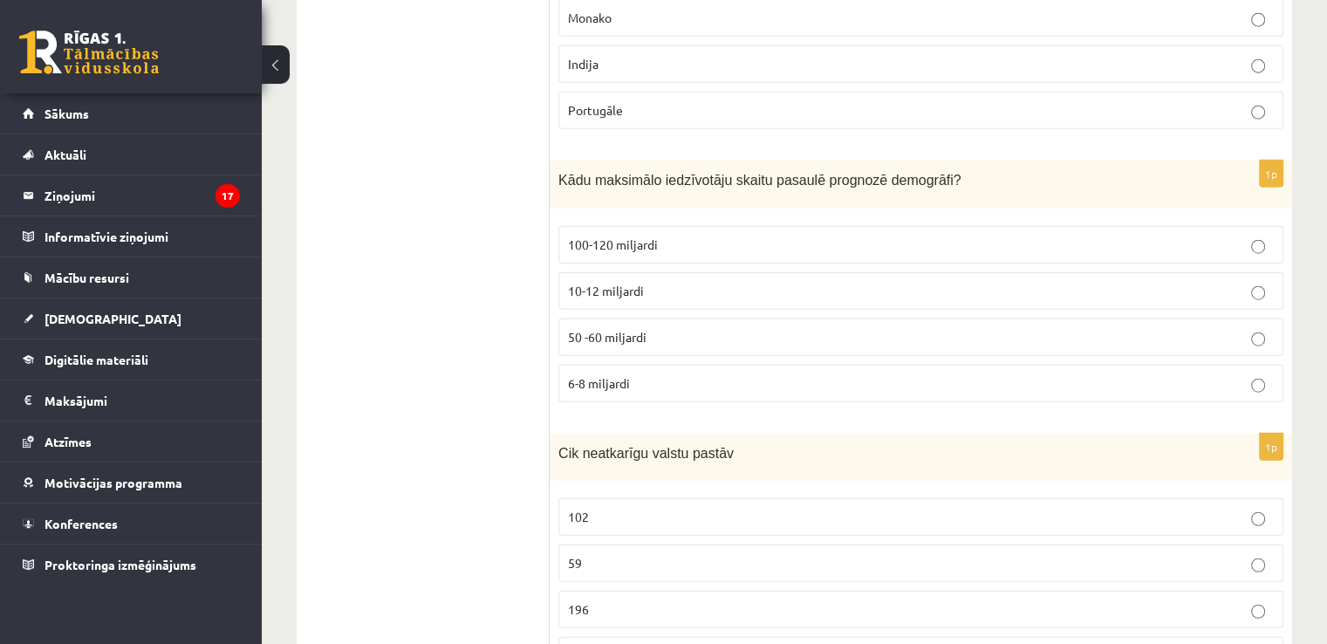
scroll to position [4303, 0]
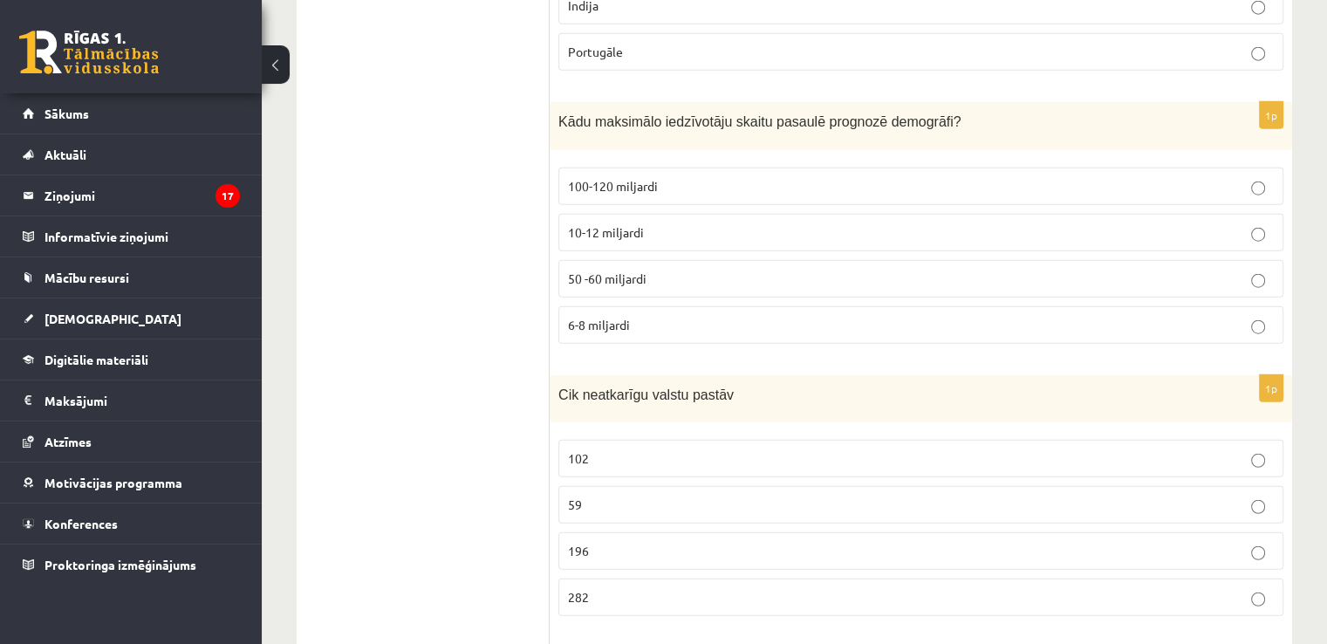
click at [627, 223] on p "10-12 miljardi" at bounding box center [921, 232] width 706 height 18
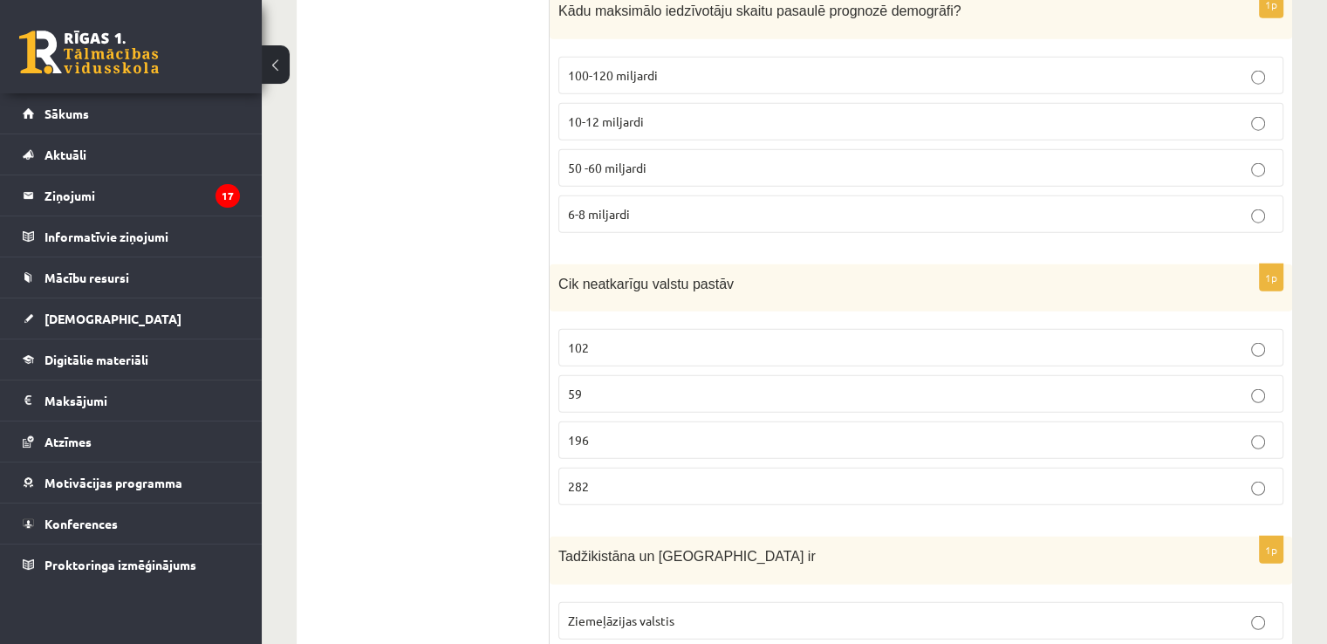
scroll to position [4419, 0]
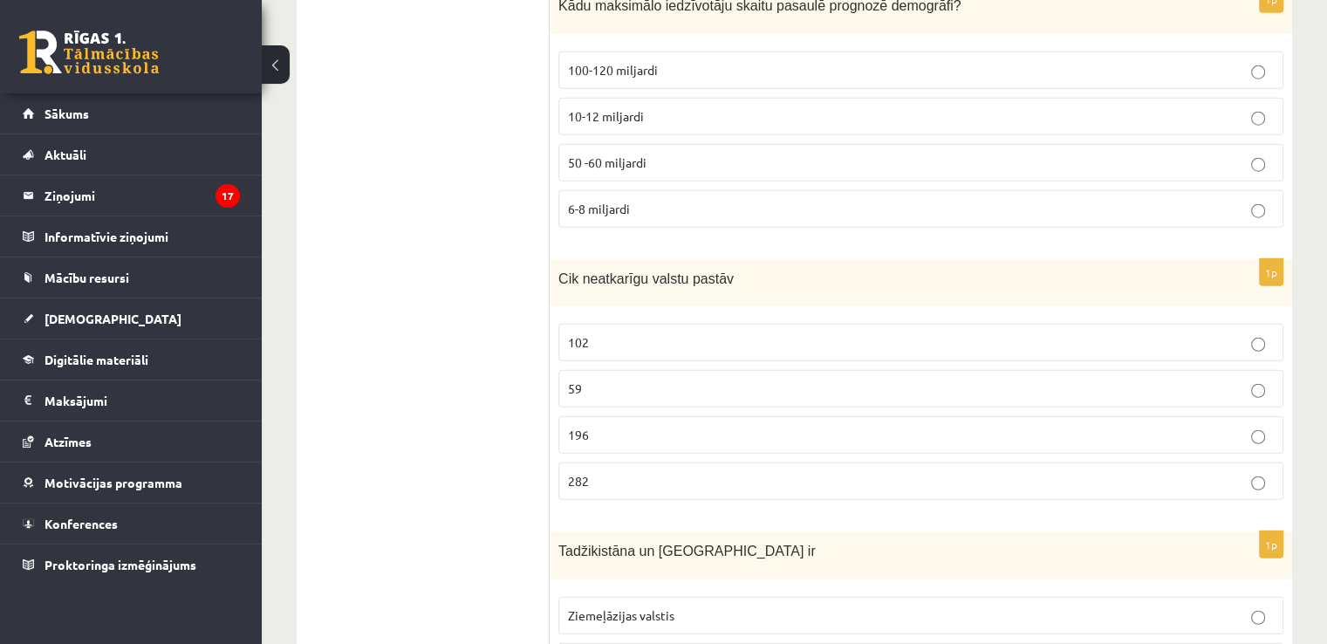
click at [618, 426] on p "196" at bounding box center [921, 435] width 706 height 18
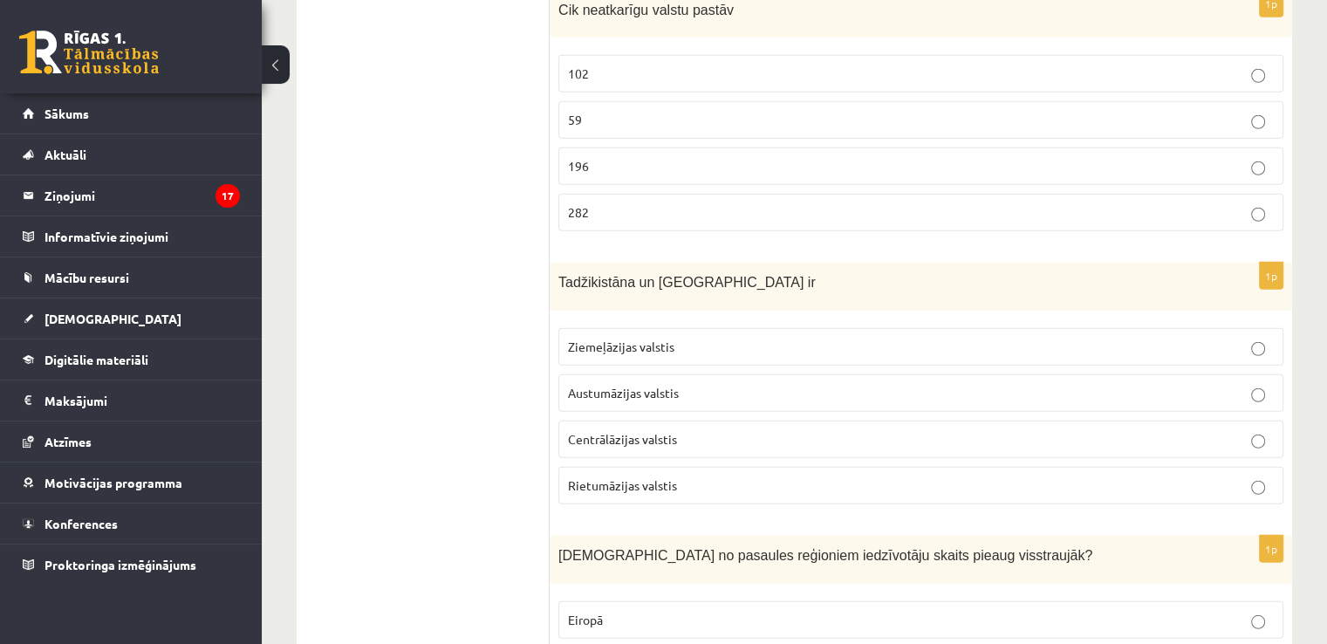
scroll to position [4711, 0]
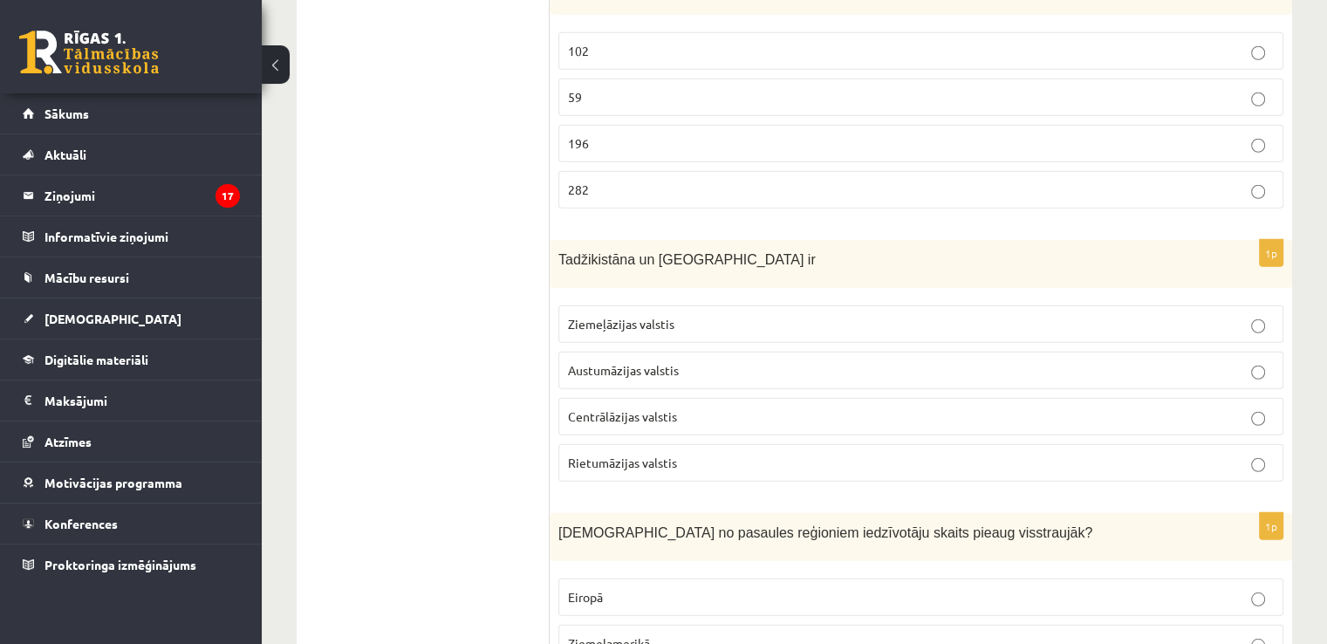
click at [632, 408] on span "Centrālāzijas valstis" at bounding box center [622, 416] width 109 height 16
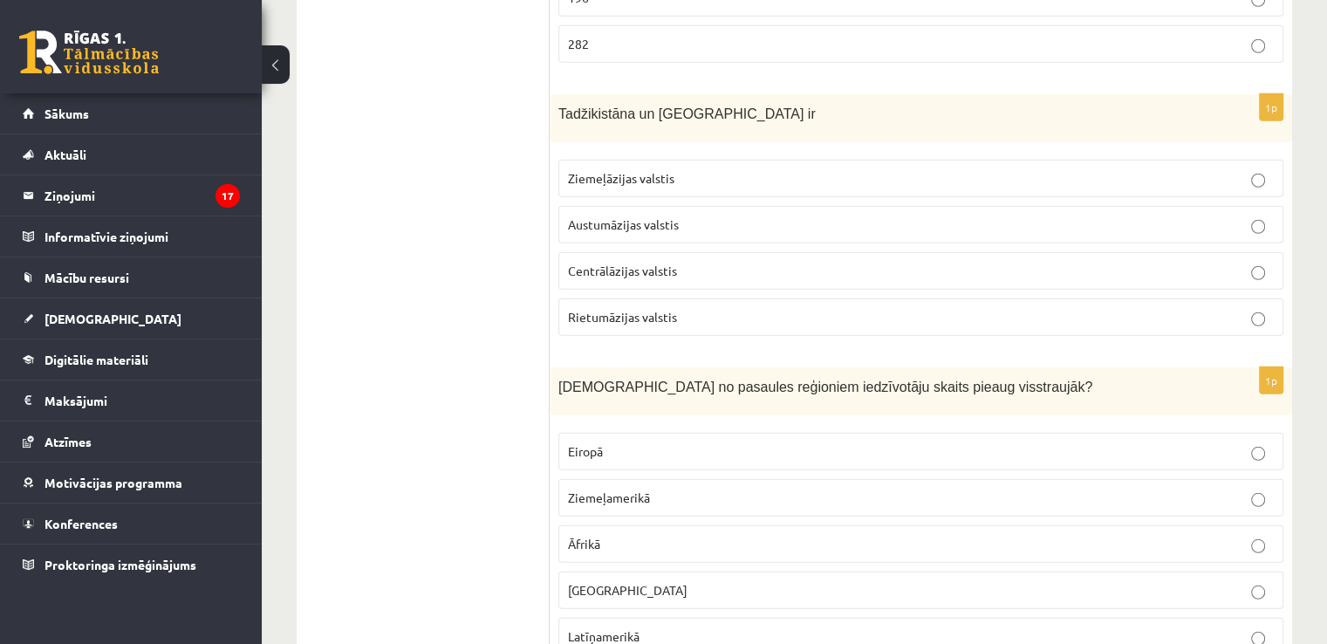
scroll to position [4885, 0]
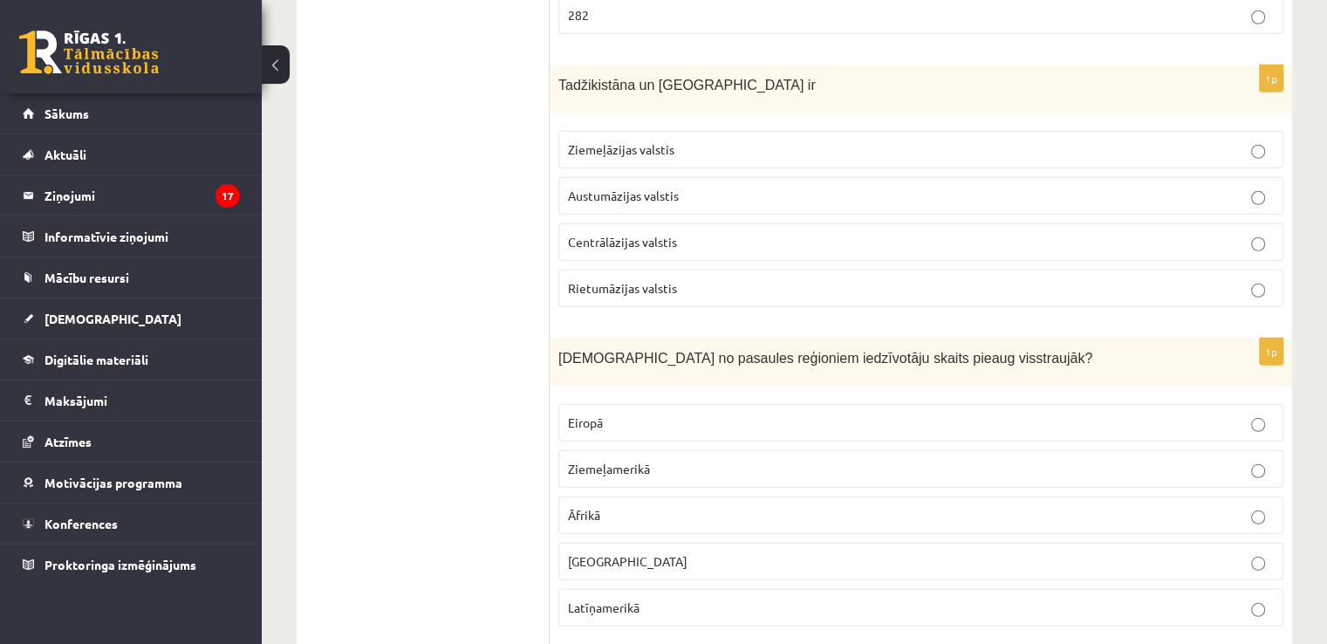
click at [618, 496] on label "Āfrikā" at bounding box center [920, 515] width 725 height 38
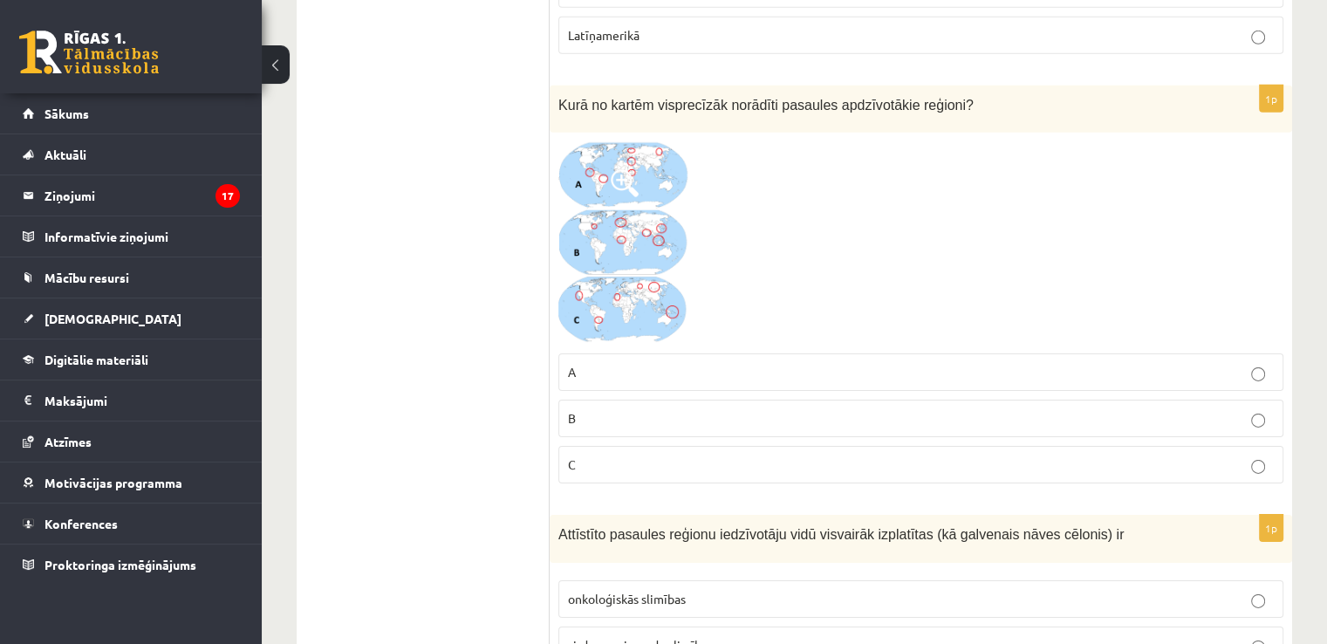
scroll to position [5466, 0]
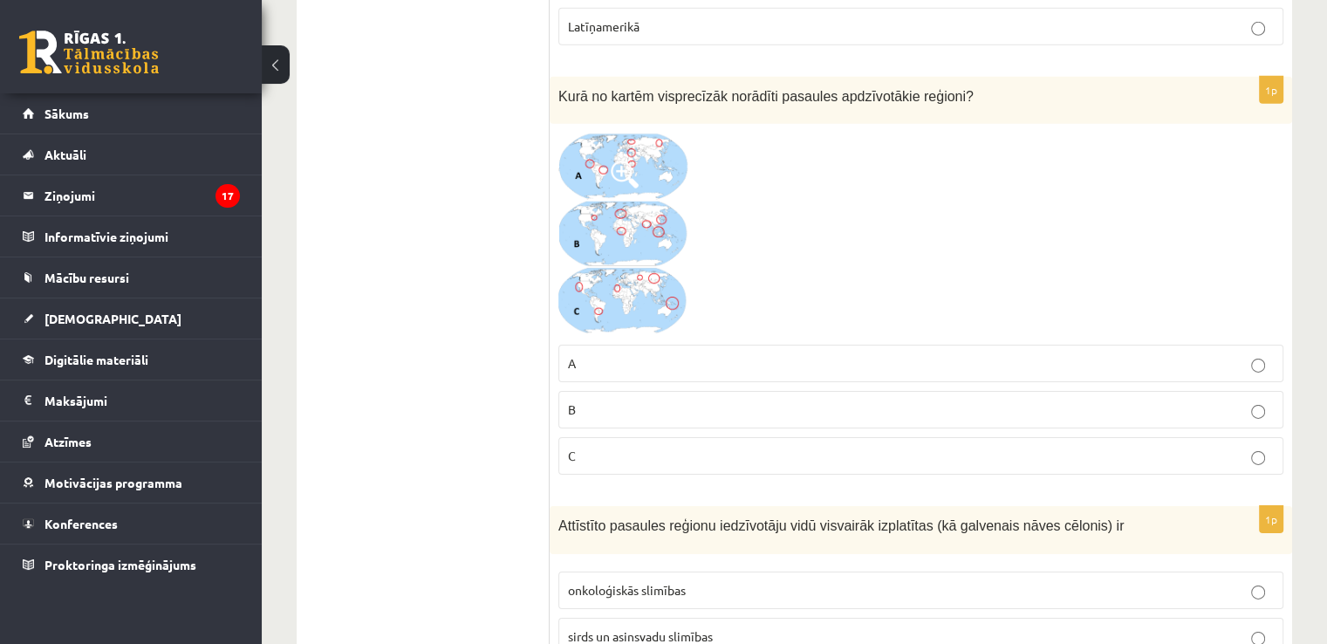
click at [609, 263] on img at bounding box center [623, 234] width 131 height 203
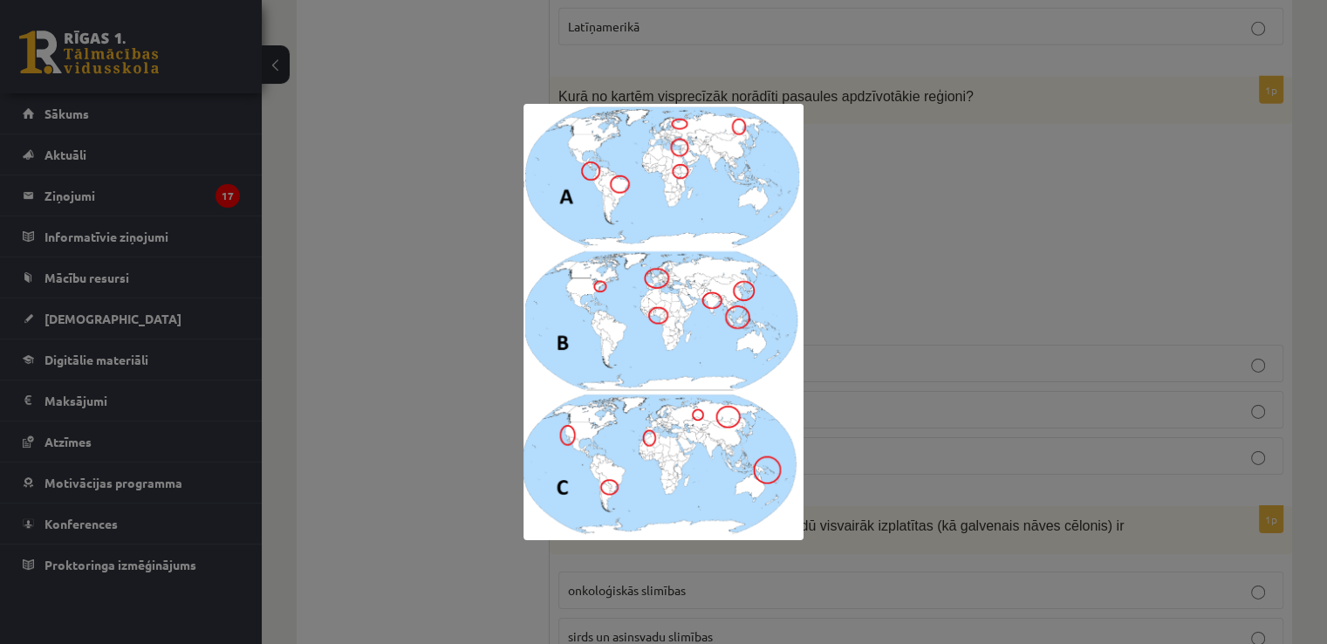
click at [851, 270] on div at bounding box center [663, 322] width 1327 height 644
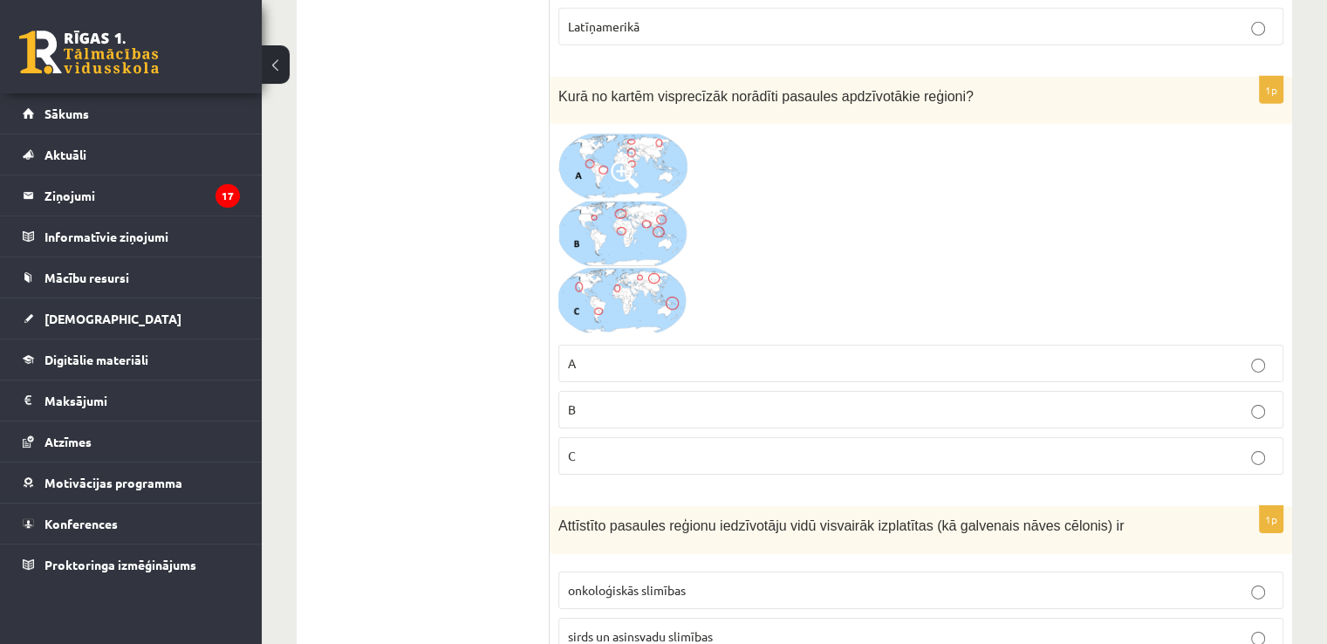
click at [618, 345] on label "A" at bounding box center [920, 364] width 725 height 38
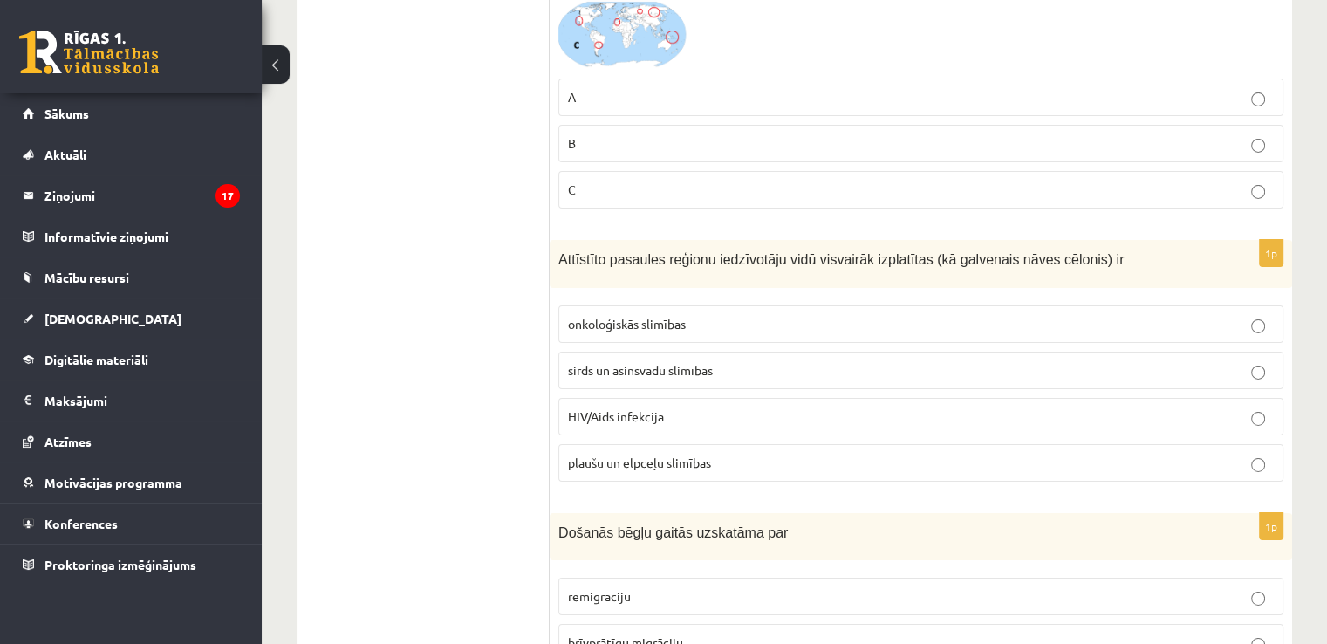
scroll to position [5758, 0]
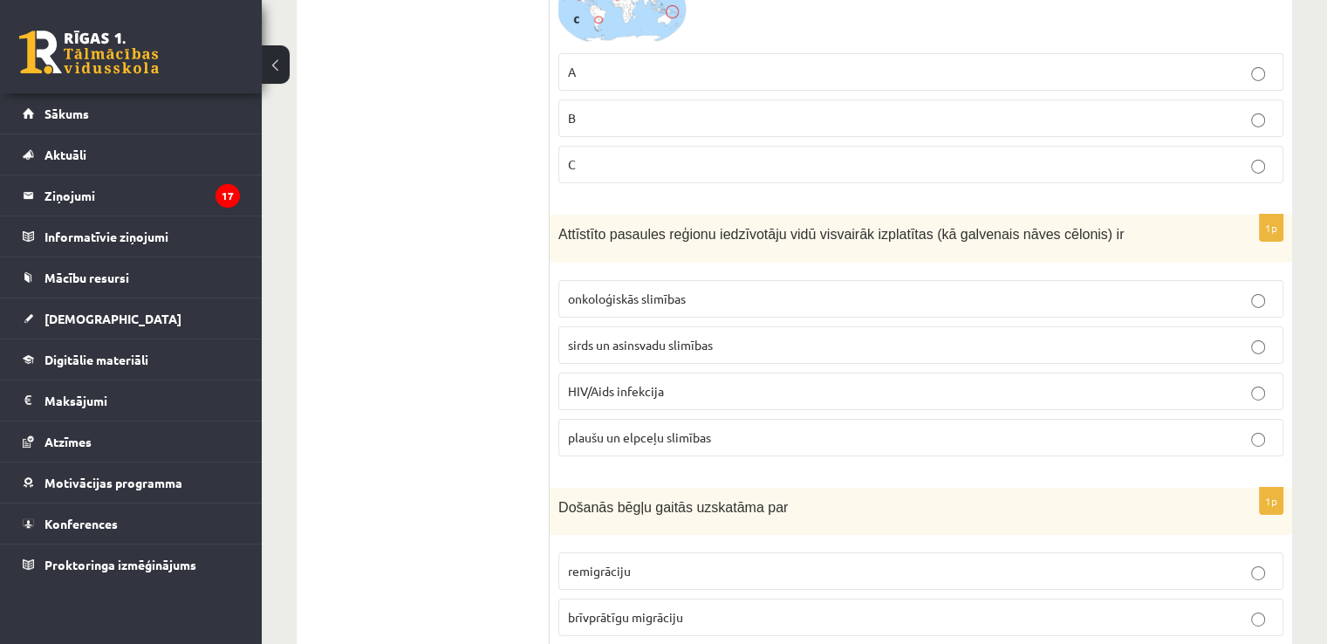
click at [642, 337] on span "sirds un asinsvadu slimības" at bounding box center [640, 345] width 145 height 16
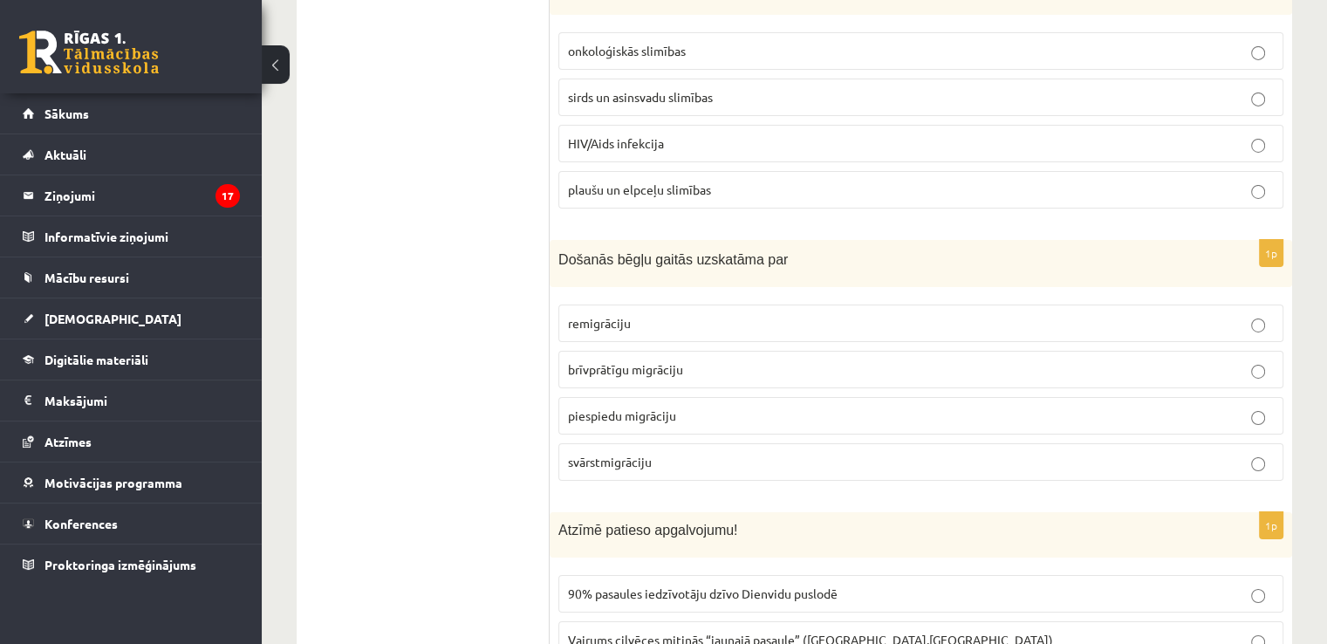
scroll to position [6048, 0]
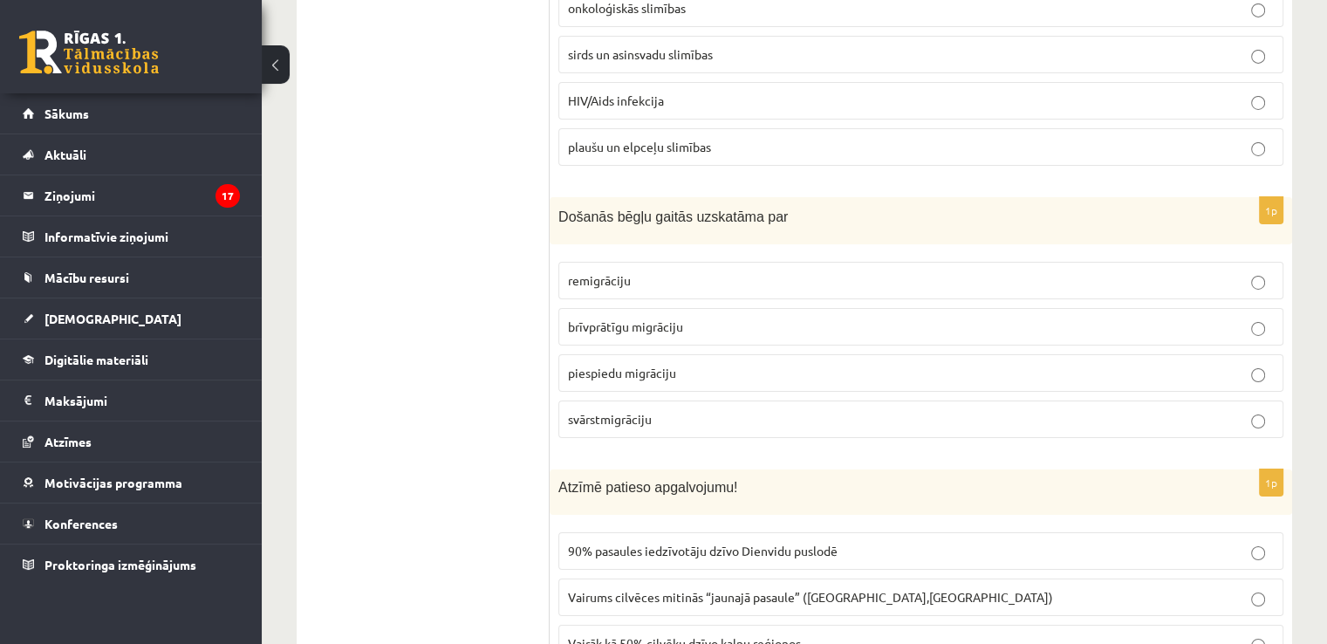
click at [600, 364] on p "piespiedu migrāciju" at bounding box center [921, 373] width 706 height 18
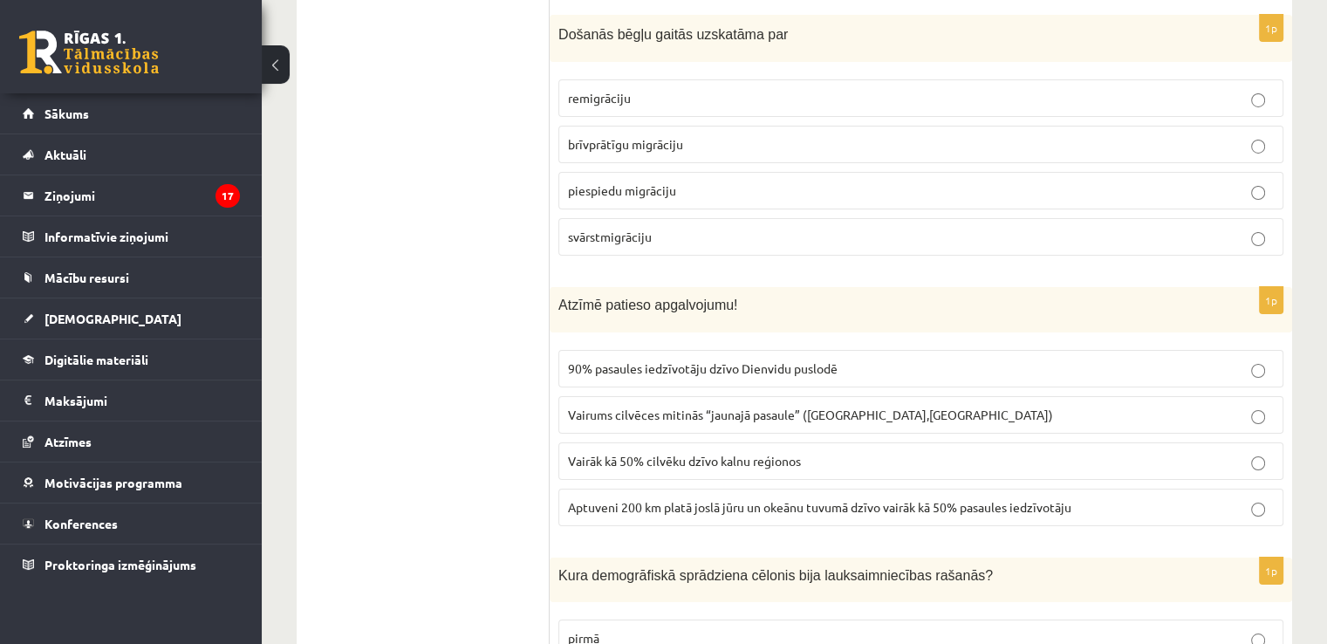
scroll to position [6281, 0]
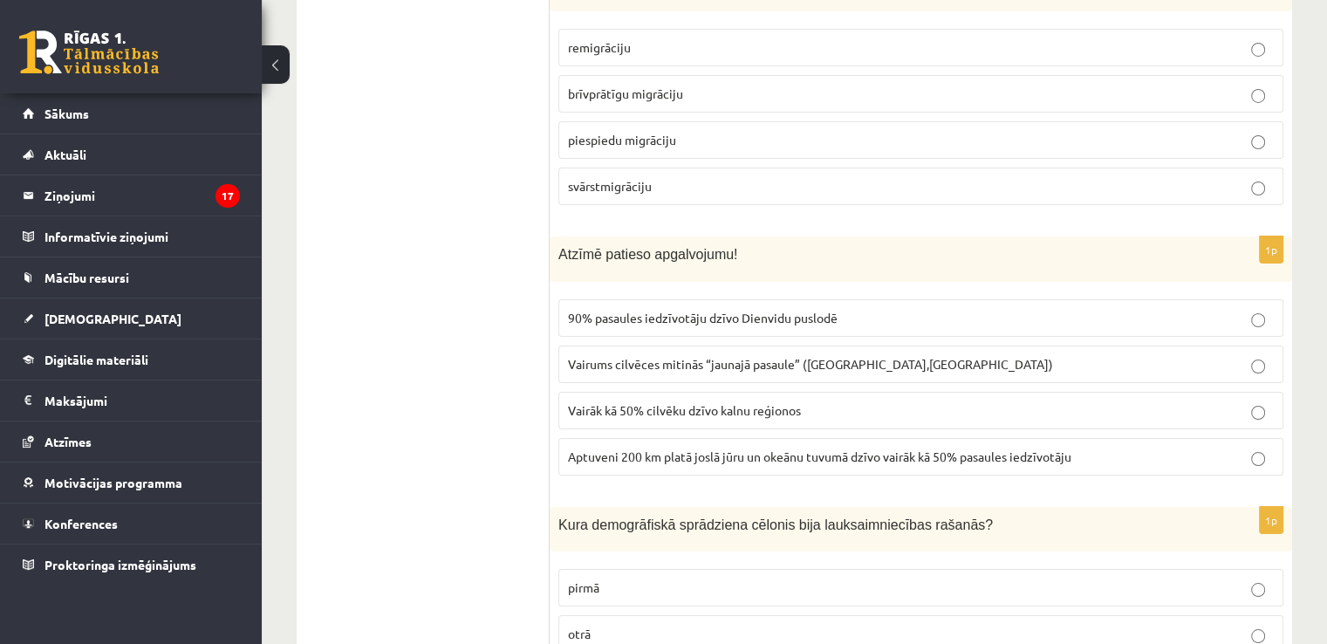
click at [641, 438] on label "Aptuveni 200 km platā joslā jūru un okeānu tuvumā dzīvo vairāk kā 50% pasaules …" at bounding box center [920, 457] width 725 height 38
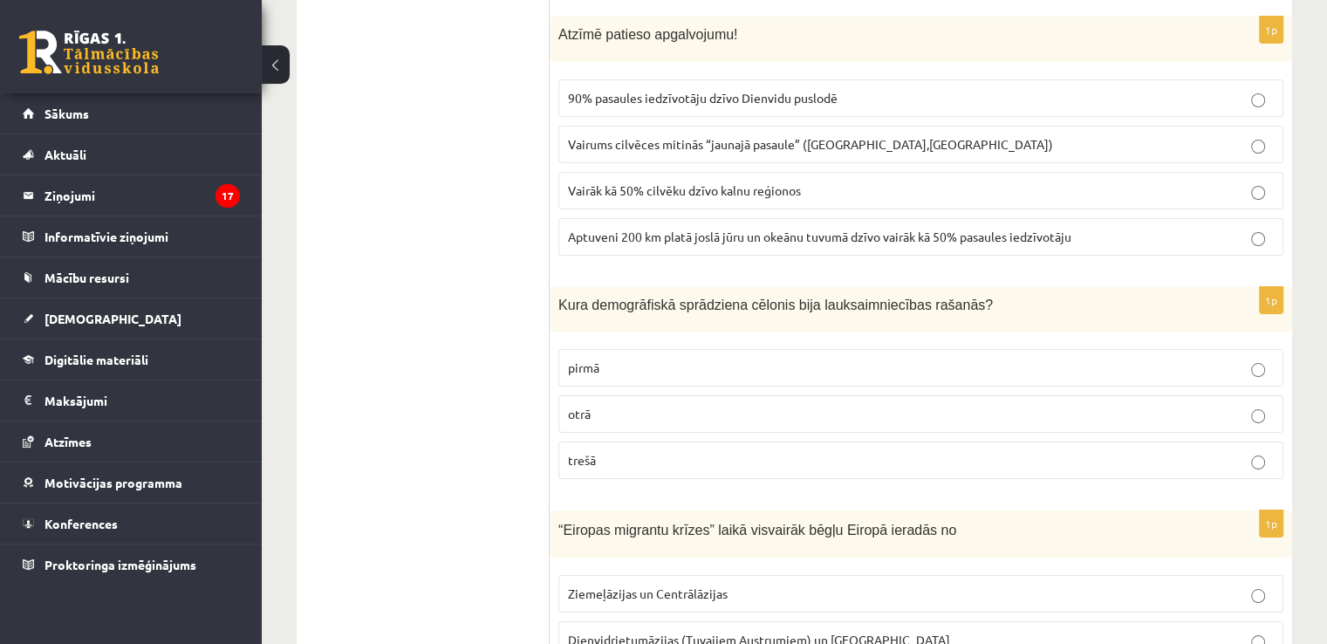
scroll to position [6513, 0]
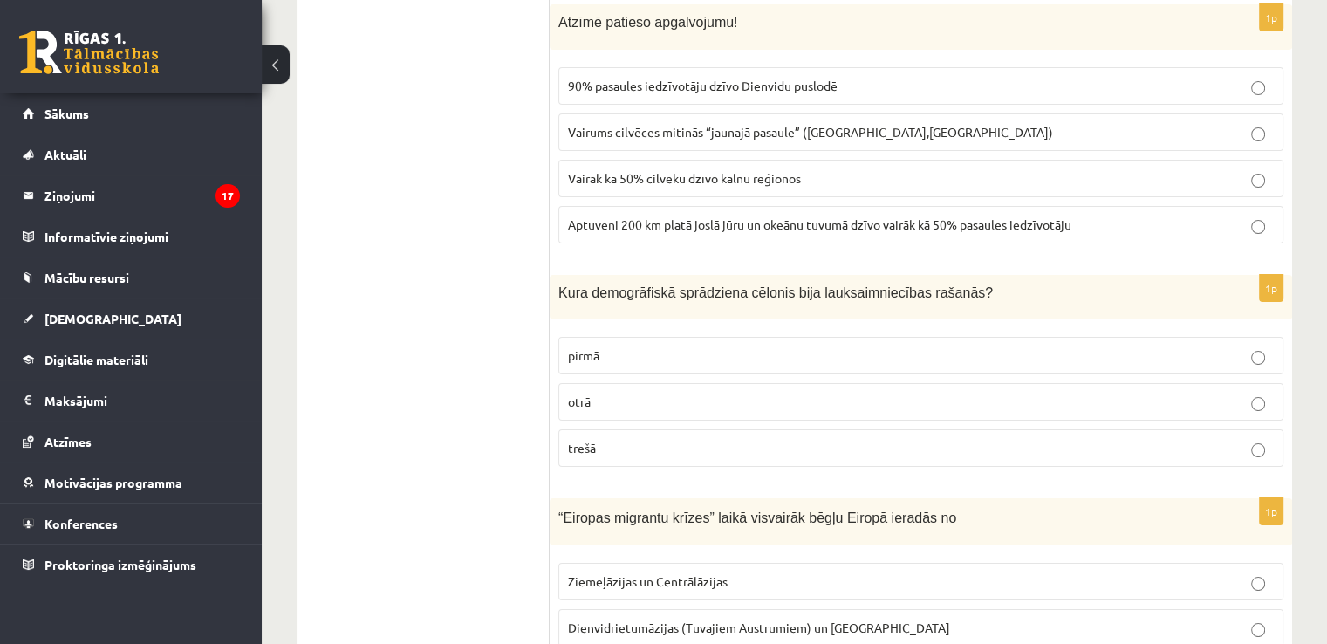
click at [632, 346] on p "pirmā" at bounding box center [921, 355] width 706 height 18
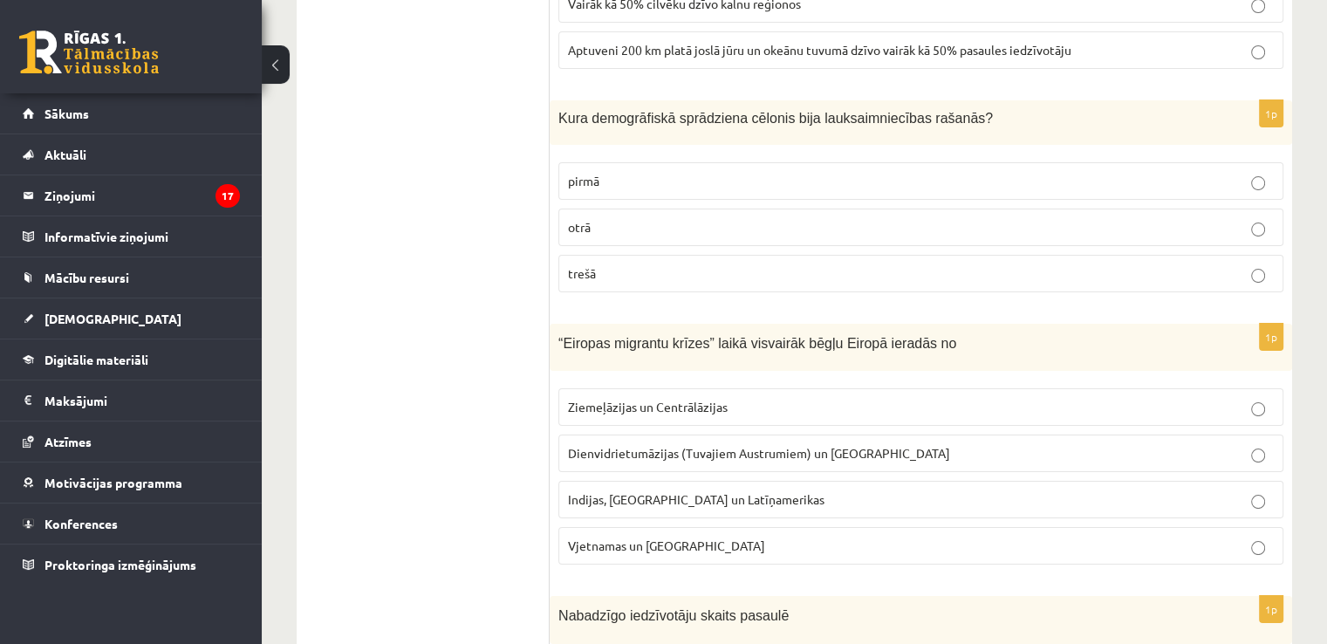
click at [635, 444] on p "Dienvidrietumāzijas (Tuvajiem Austrumiem) un Āfrikas" at bounding box center [921, 453] width 706 height 18
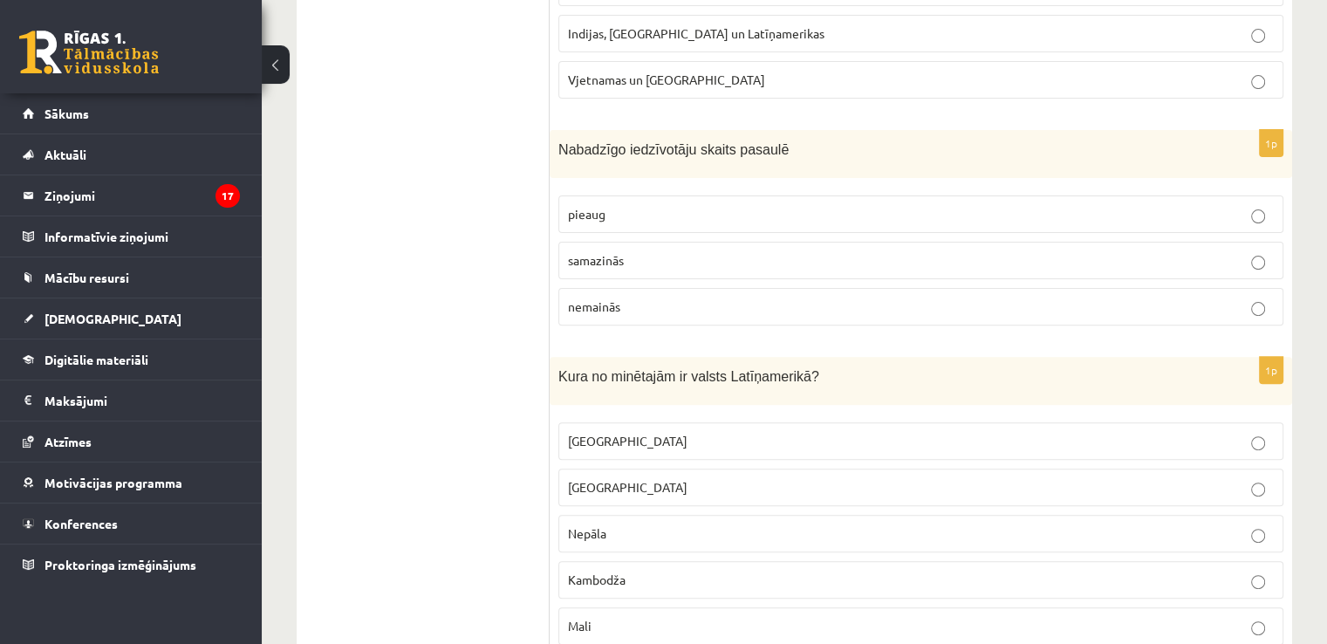
scroll to position [7269, 0]
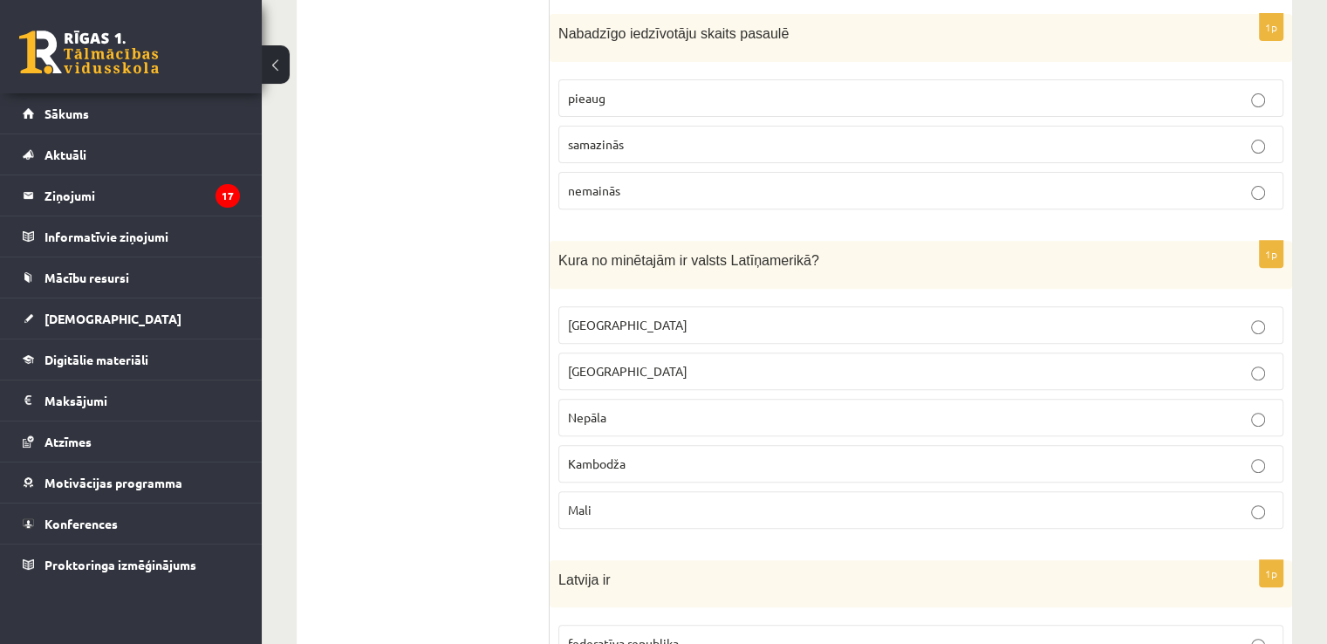
click at [588, 136] on span "samazinās" at bounding box center [596, 144] width 56 height 16
click at [631, 316] on p "Meksika" at bounding box center [921, 325] width 706 height 18
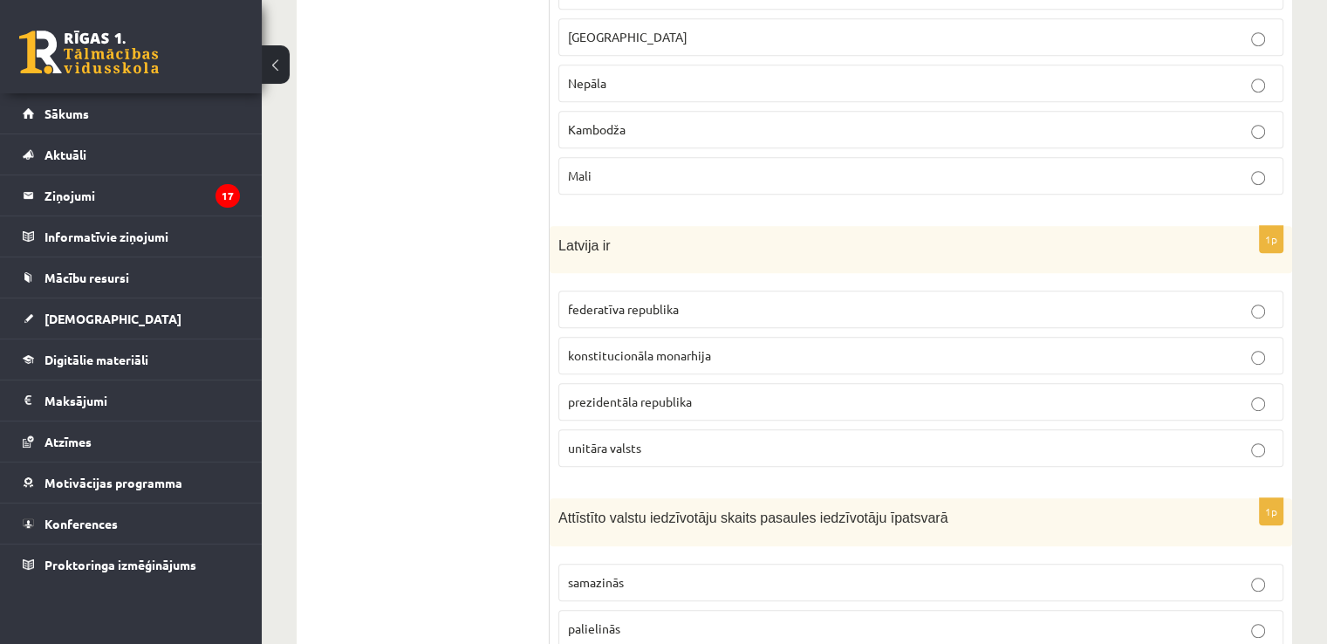
scroll to position [7618, 0]
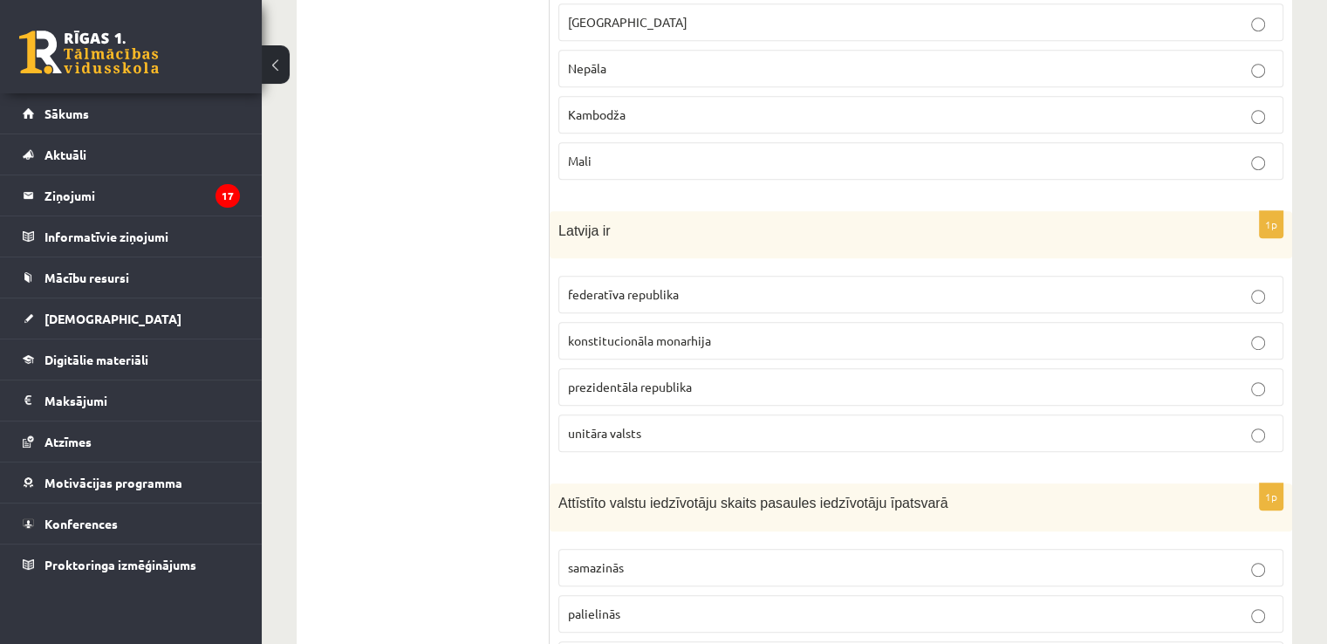
click at [609, 425] on span "unitāra valsts" at bounding box center [604, 433] width 73 height 16
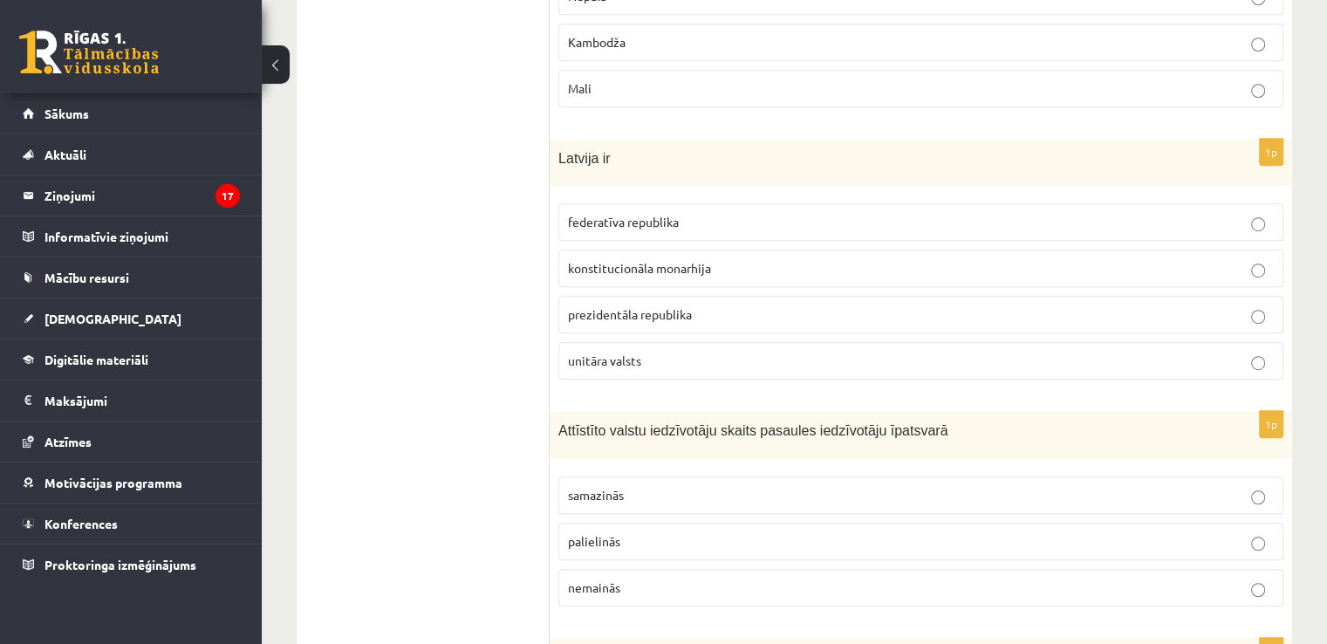
scroll to position [7734, 0]
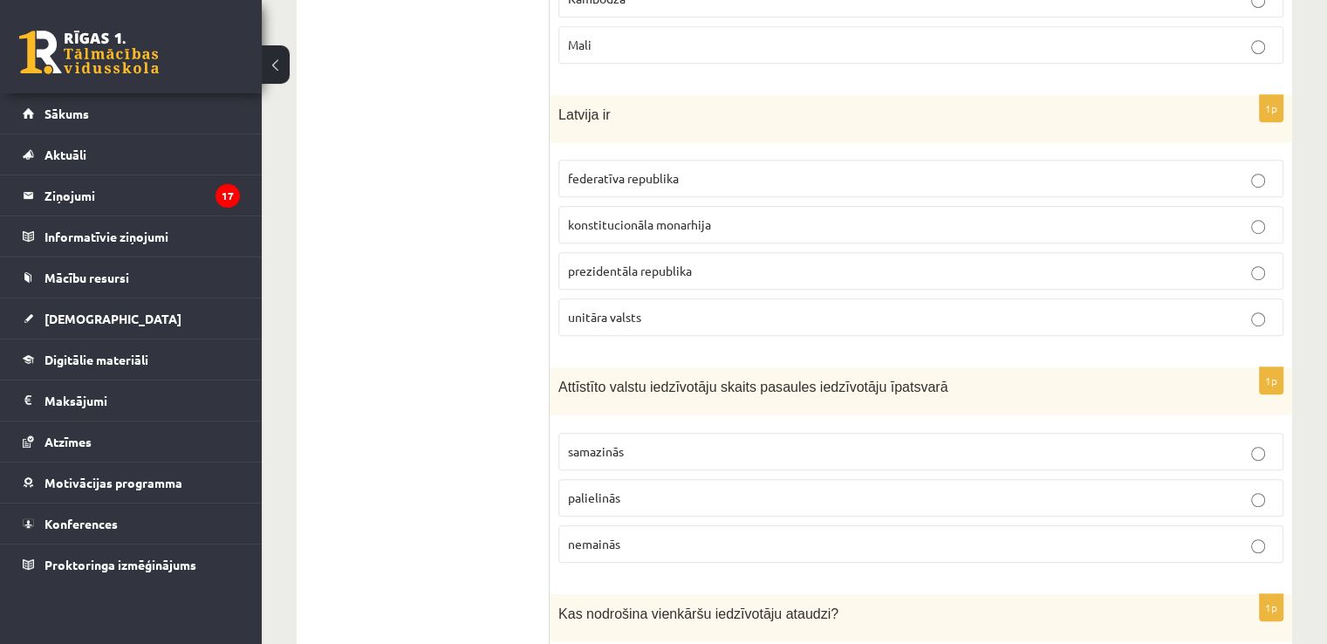
click at [614, 443] on span "samazinās" at bounding box center [596, 451] width 56 height 16
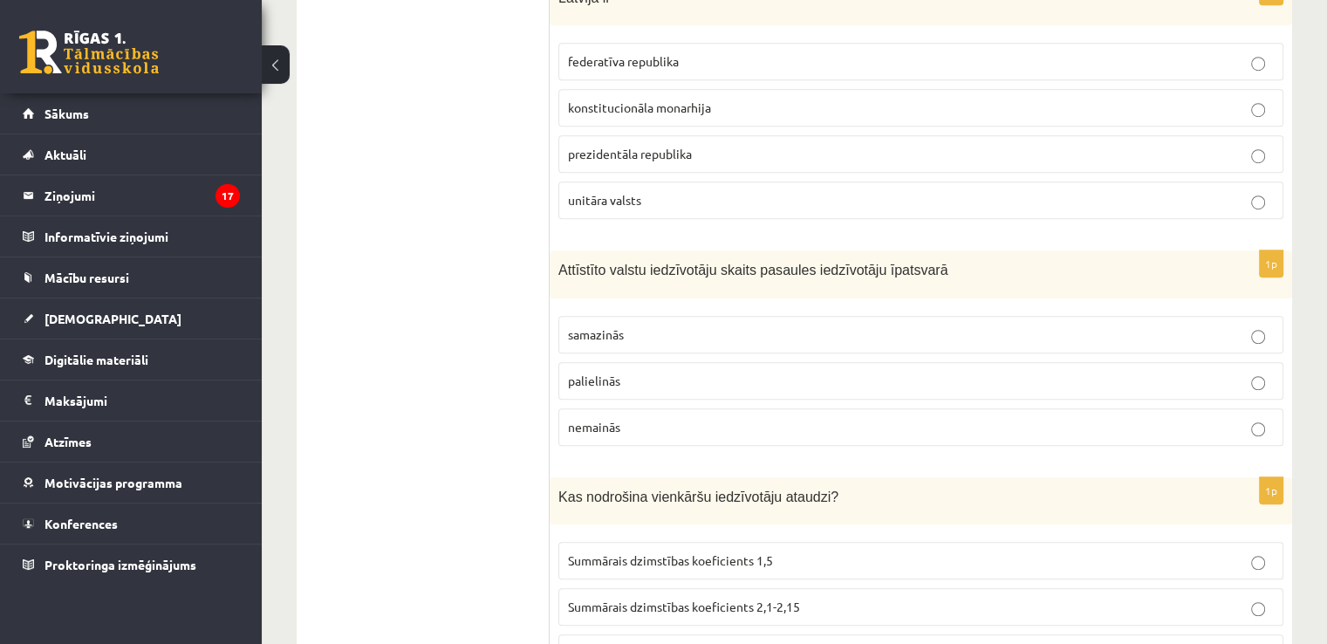
scroll to position [7909, 0]
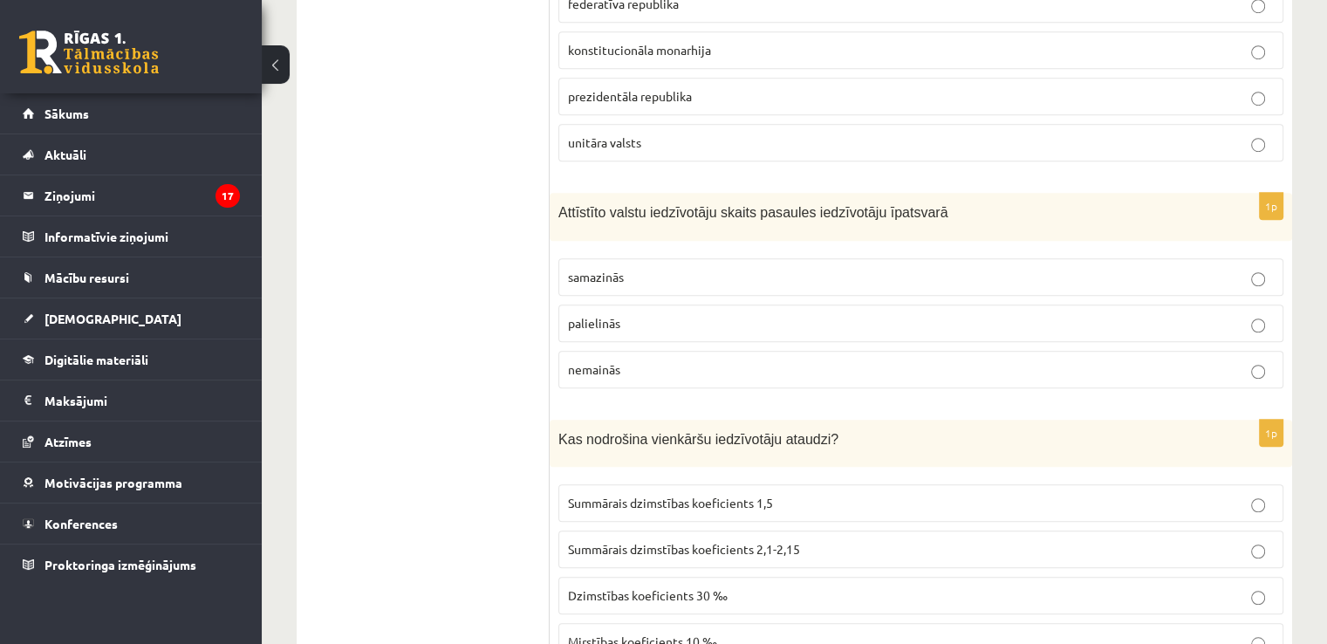
click at [621, 541] on span "Summārais dzimstības koeficients 2,1-2,15" at bounding box center [684, 549] width 232 height 16
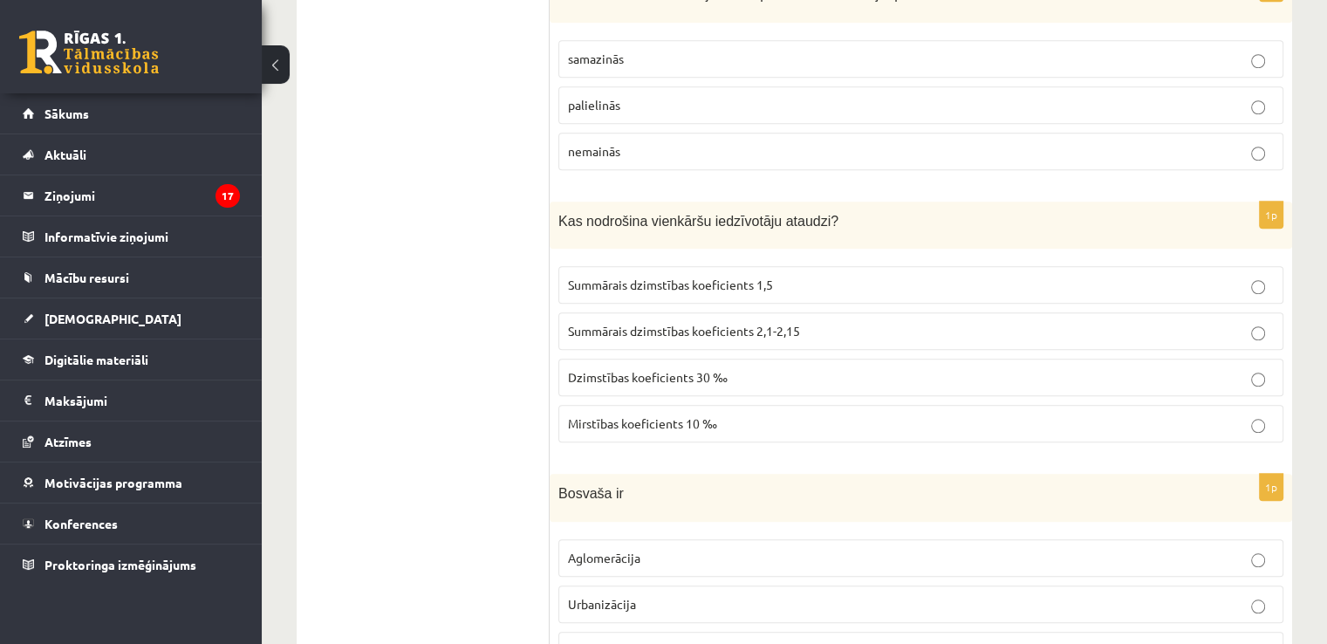
scroll to position [8219, 0]
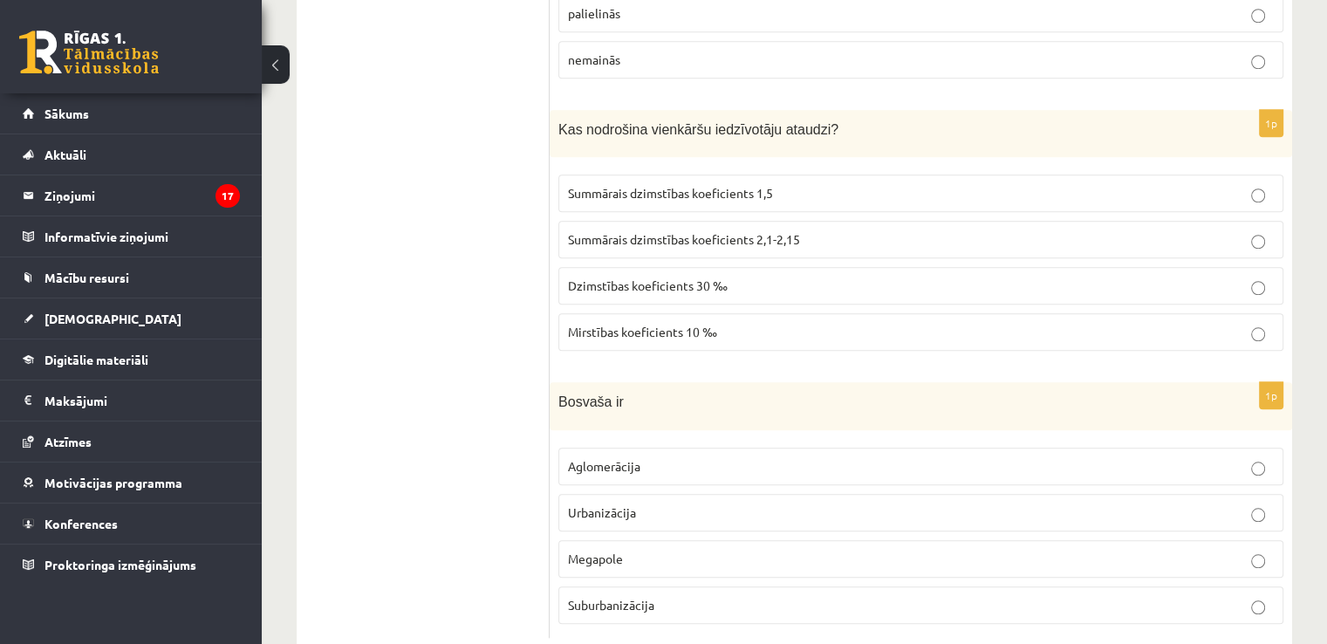
click at [607, 550] on span "Megapole" at bounding box center [595, 558] width 55 height 16
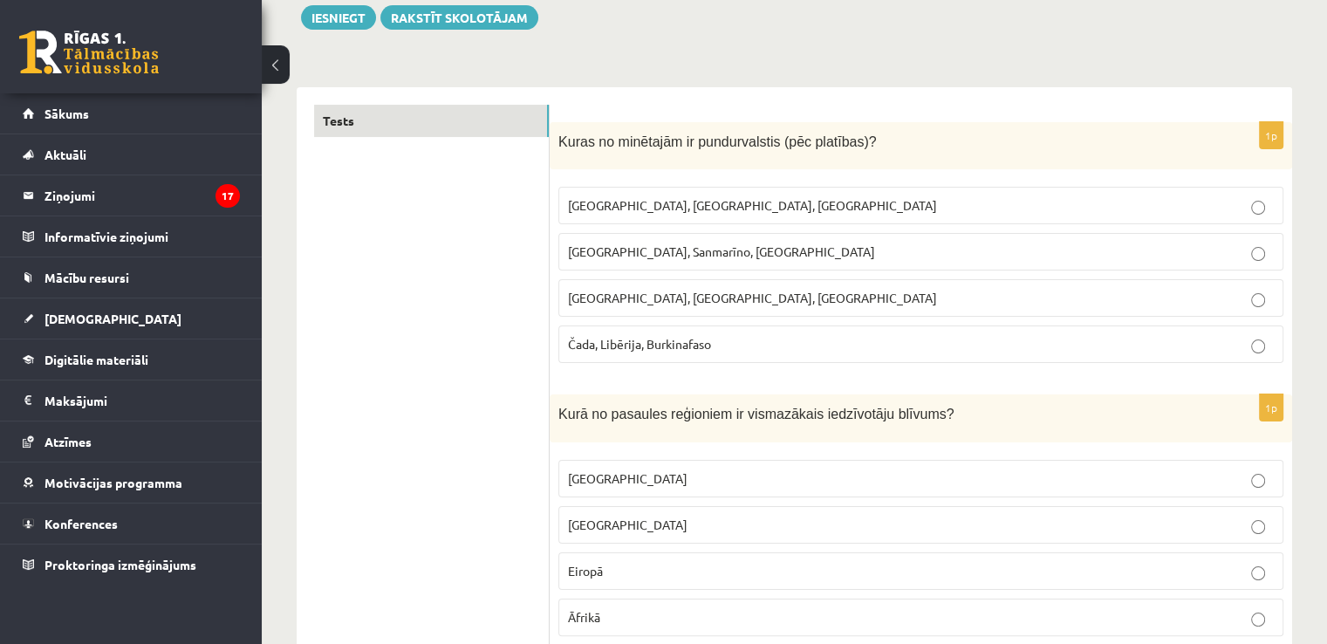
scroll to position [18, 0]
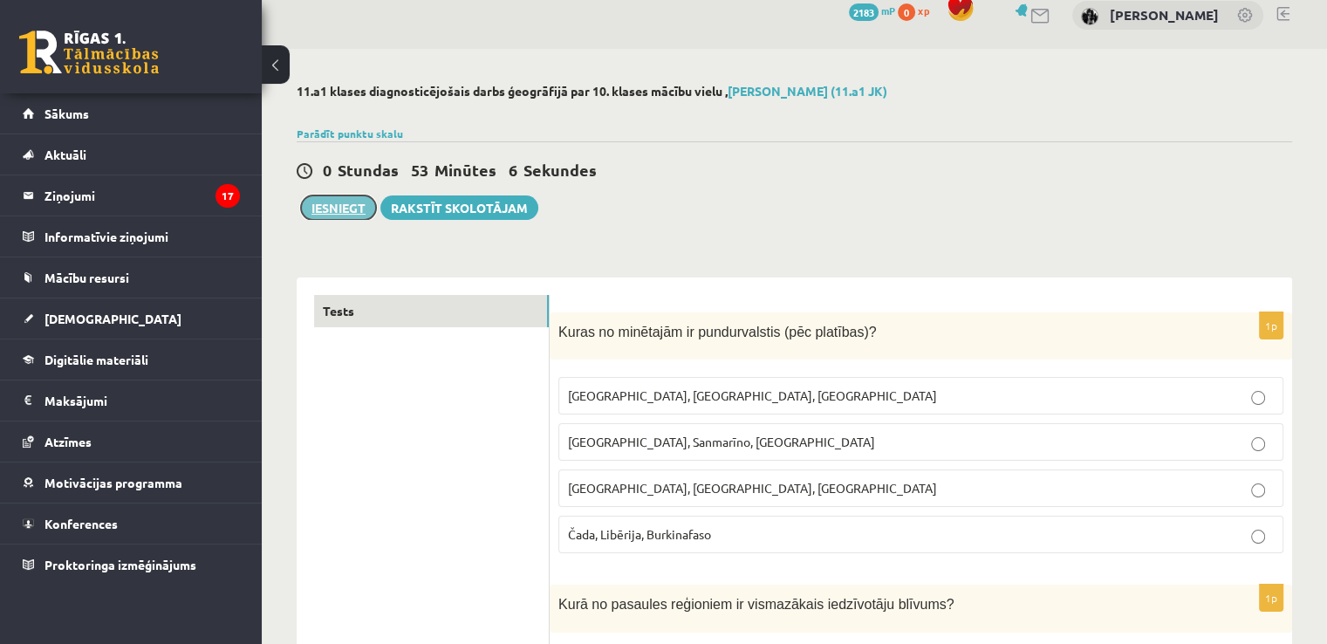
click at [356, 216] on button "Iesniegt" at bounding box center [338, 207] width 75 height 24
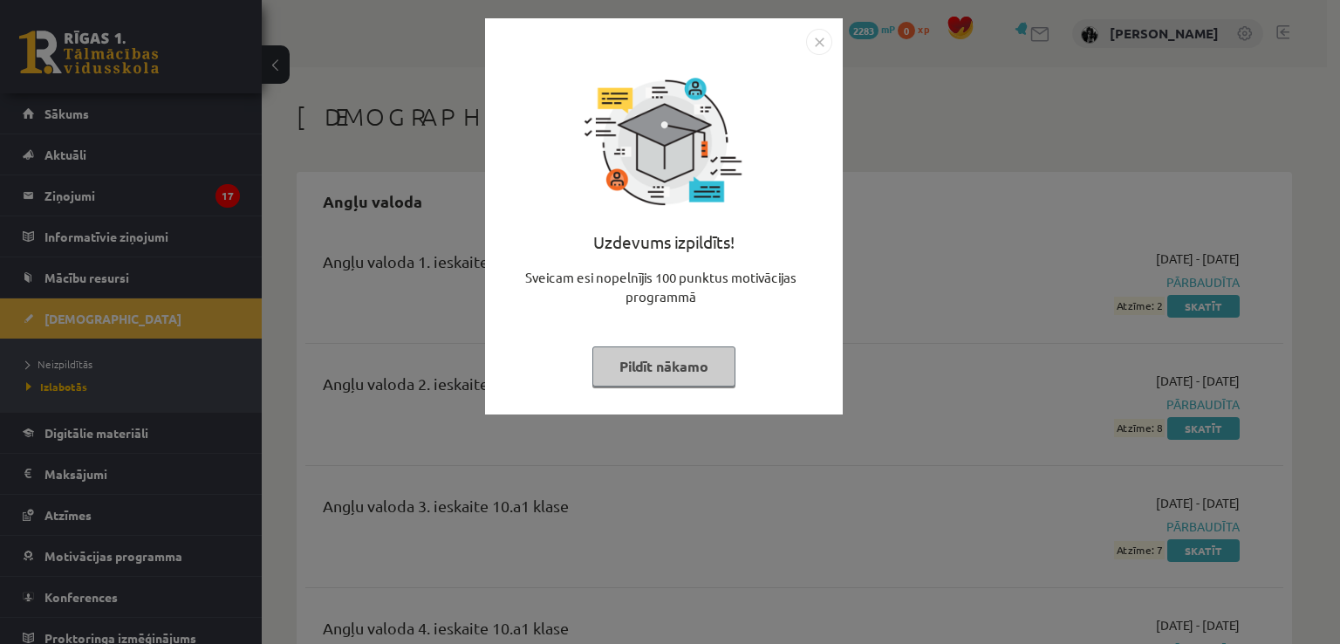
click at [686, 376] on button "Pildīt nākamo" at bounding box center [663, 366] width 143 height 40
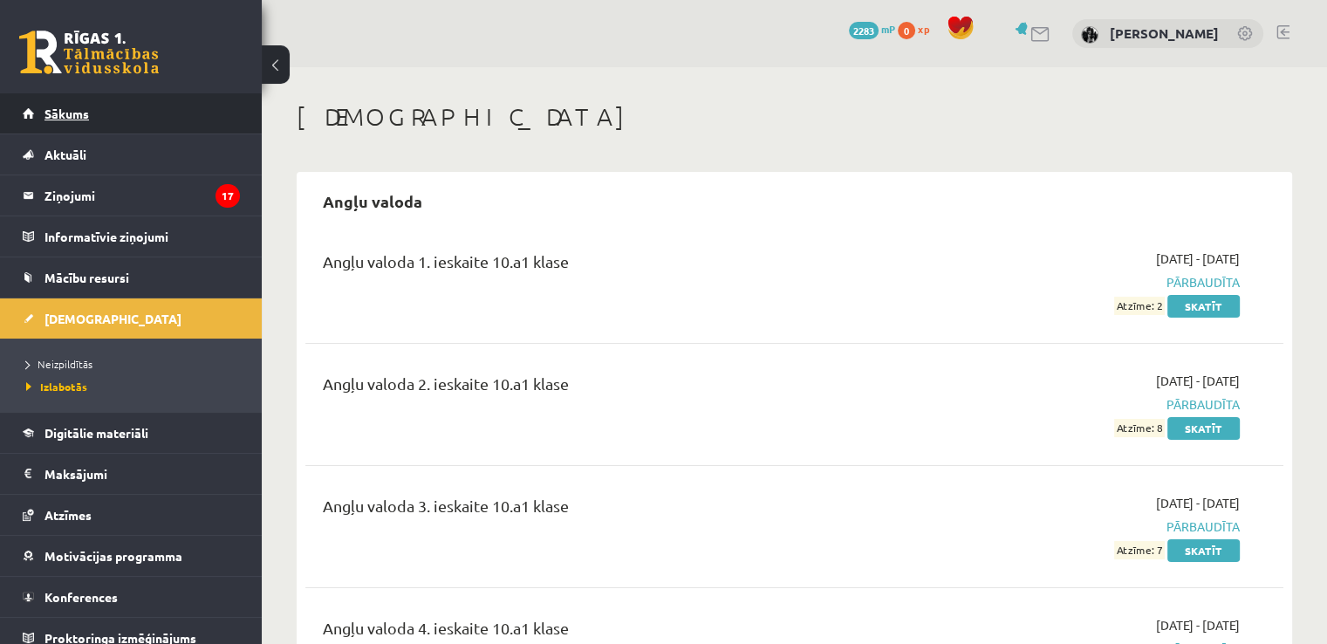
click at [117, 121] on link "Sākums" at bounding box center [131, 113] width 217 height 40
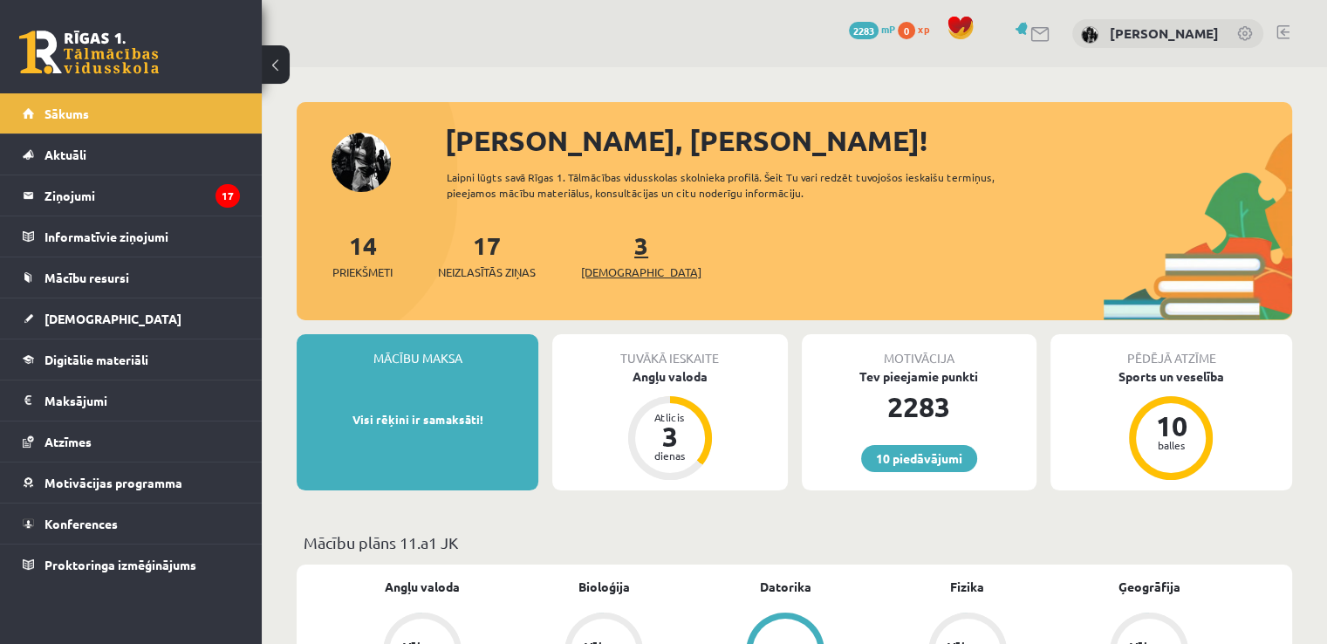
click at [617, 273] on span "[DEMOGRAPHIC_DATA]" at bounding box center [641, 271] width 120 height 17
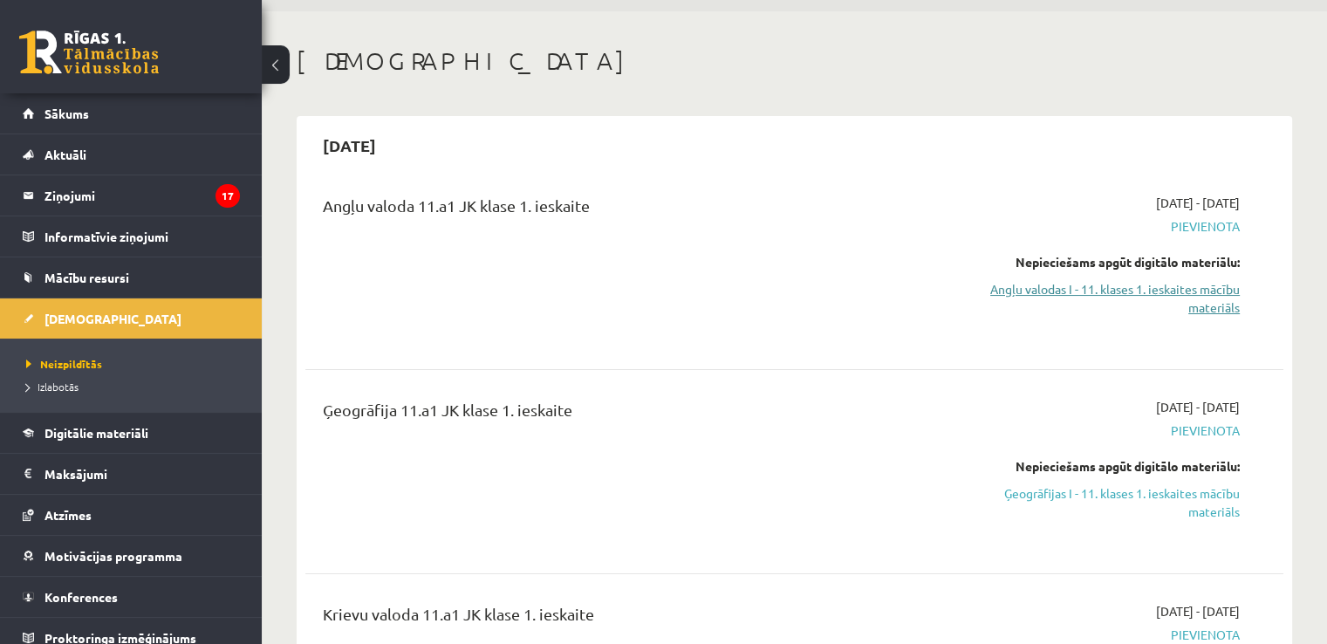
scroll to position [58, 0]
drag, startPoint x: 1180, startPoint y: 300, endPoint x: 726, endPoint y: 99, distance: 497.2
click at [1180, 302] on link "Angļu valodas I - 11. klases 1. ieskaites mācību materiāls" at bounding box center [1096, 296] width 288 height 37
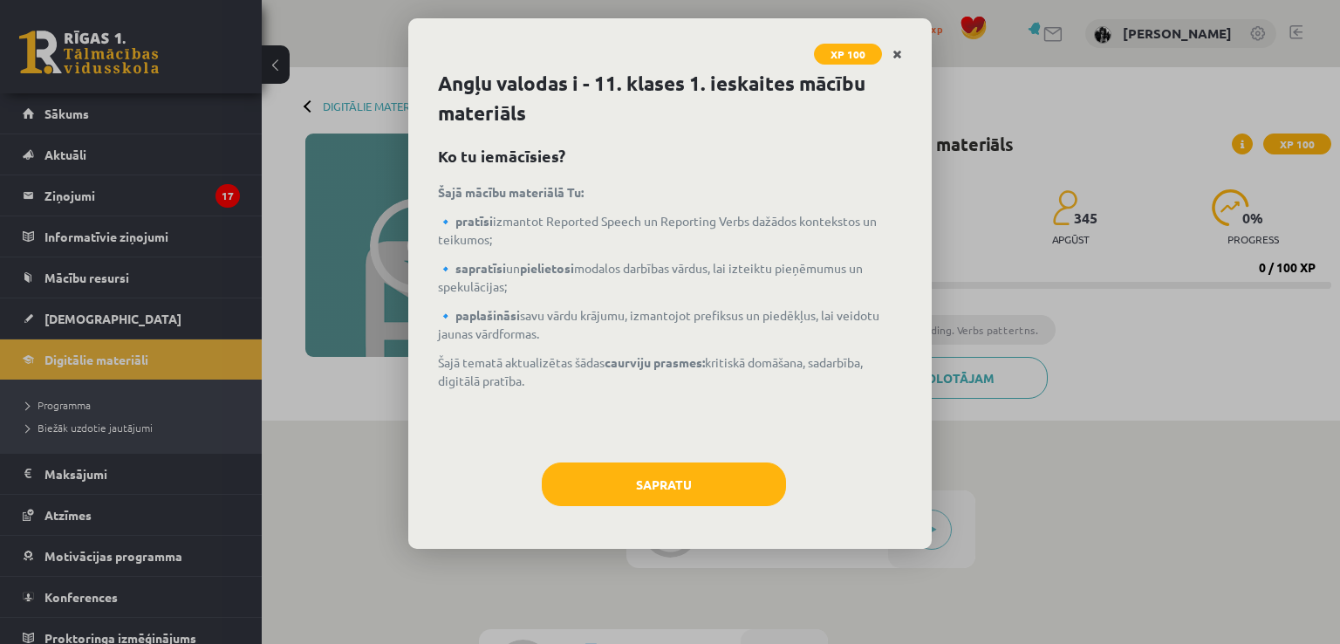
click at [893, 62] on link "Close" at bounding box center [897, 55] width 31 height 34
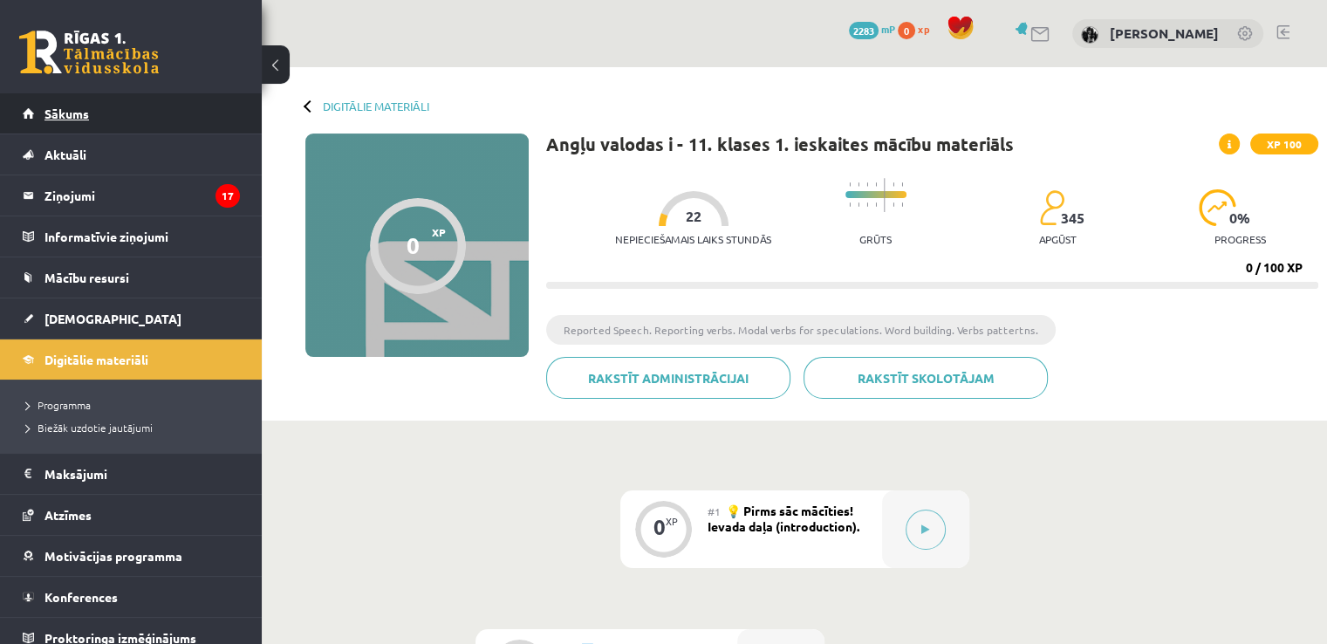
click at [45, 121] on link "Sākums" at bounding box center [131, 113] width 217 height 40
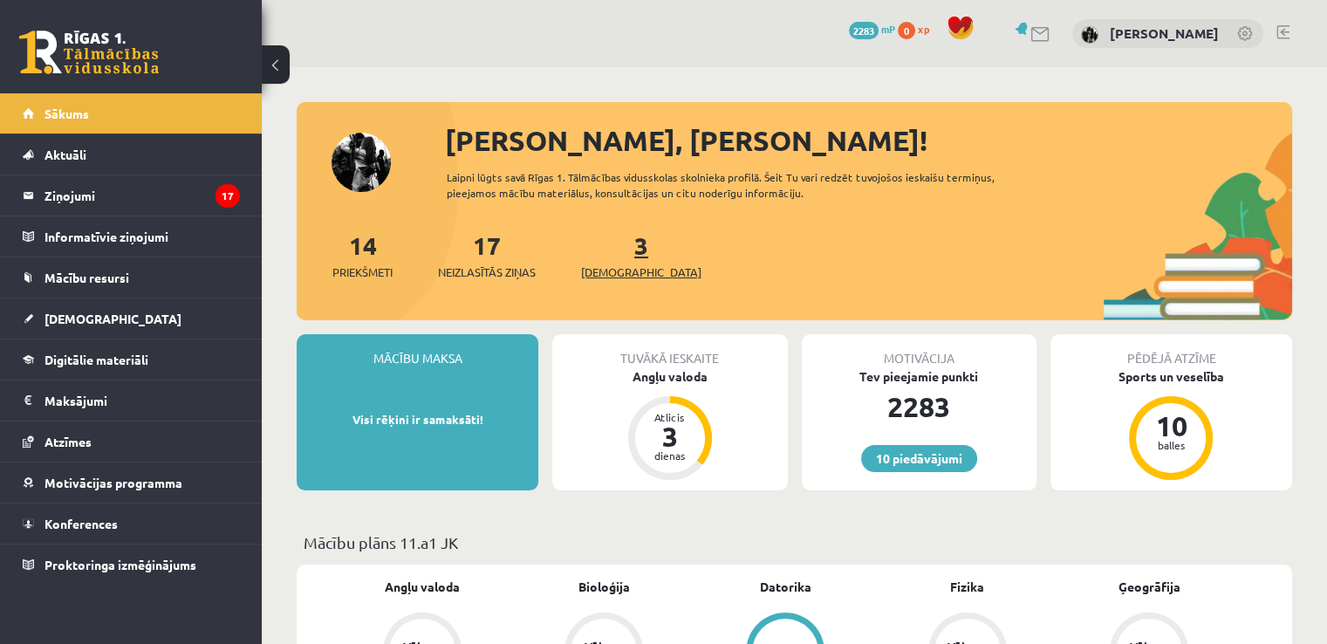
click at [623, 277] on span "[DEMOGRAPHIC_DATA]" at bounding box center [641, 271] width 120 height 17
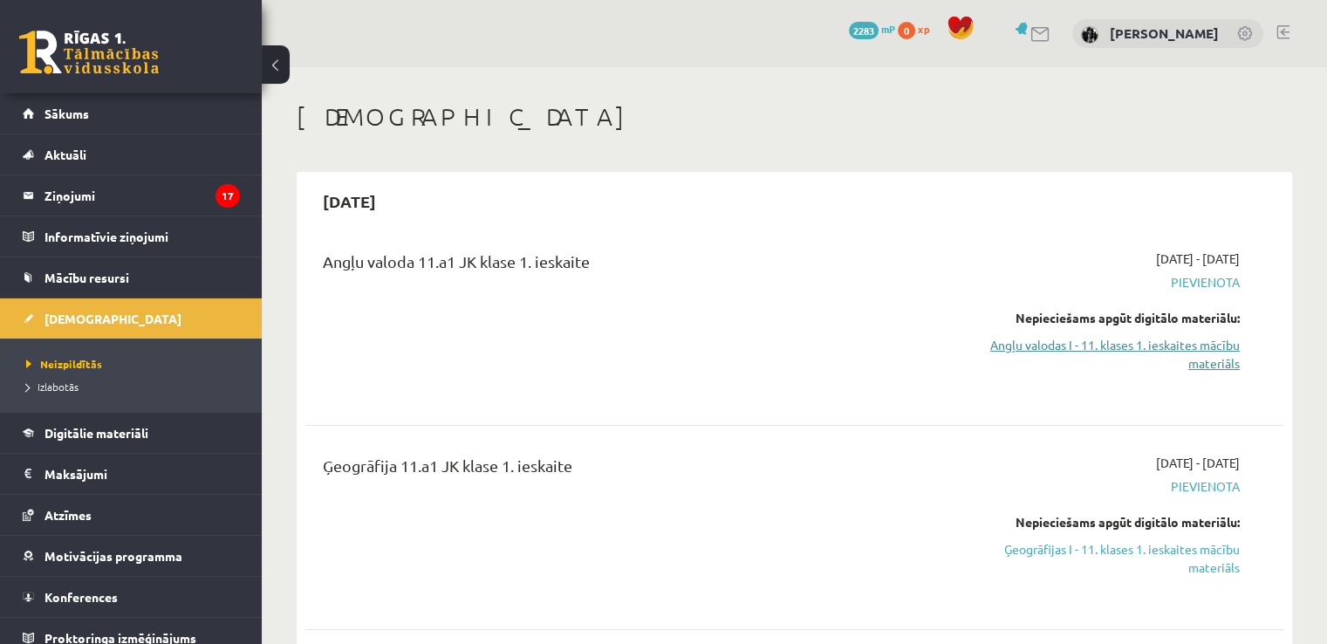
click at [1025, 357] on link "Angļu valodas I - 11. klases 1. ieskaites mācību materiāls" at bounding box center [1096, 354] width 288 height 37
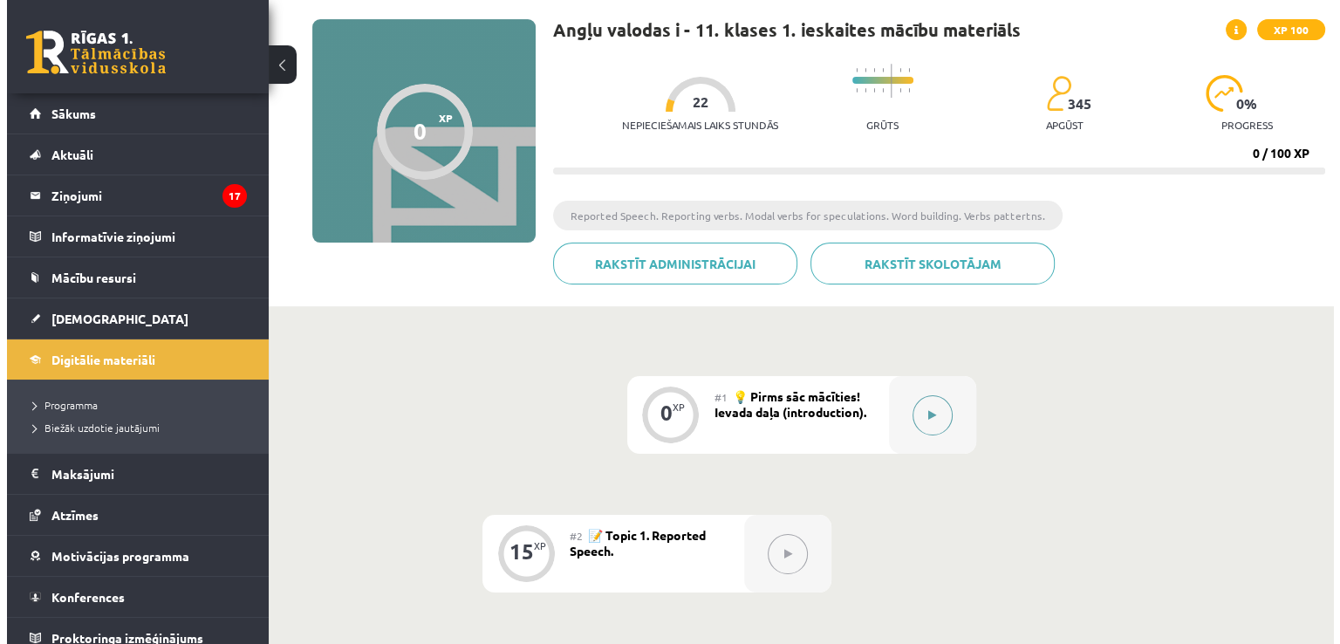
scroll to position [116, 0]
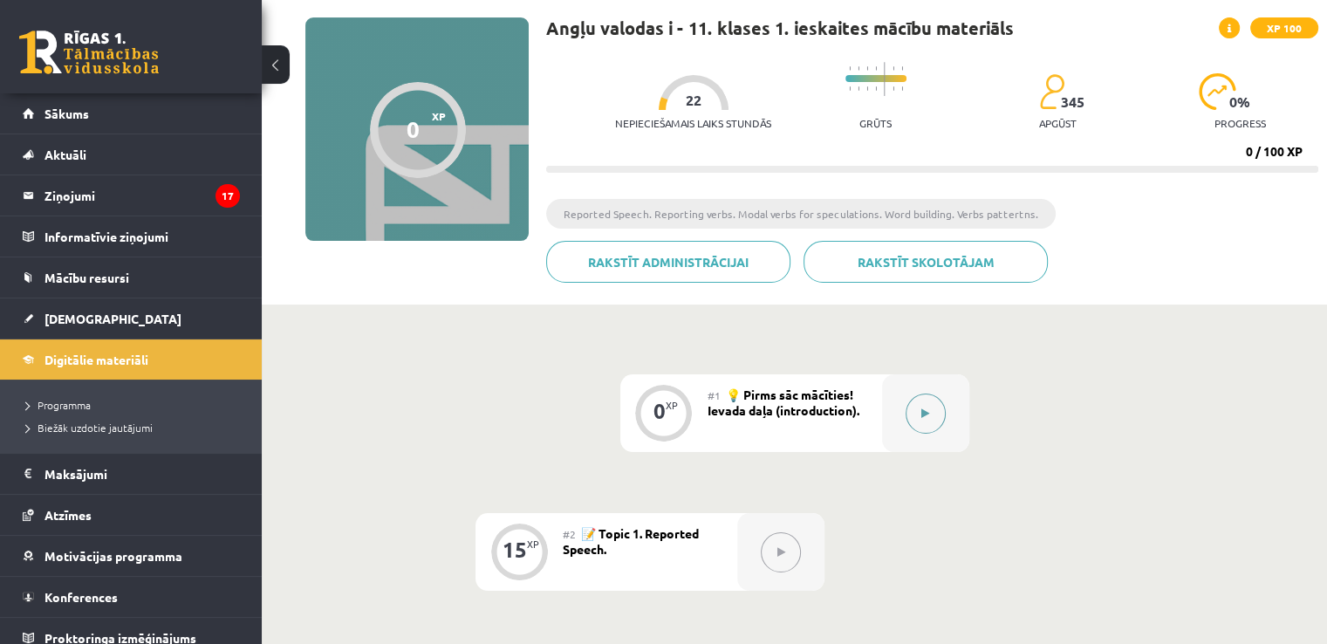
click at [921, 413] on icon at bounding box center [925, 413] width 8 height 10
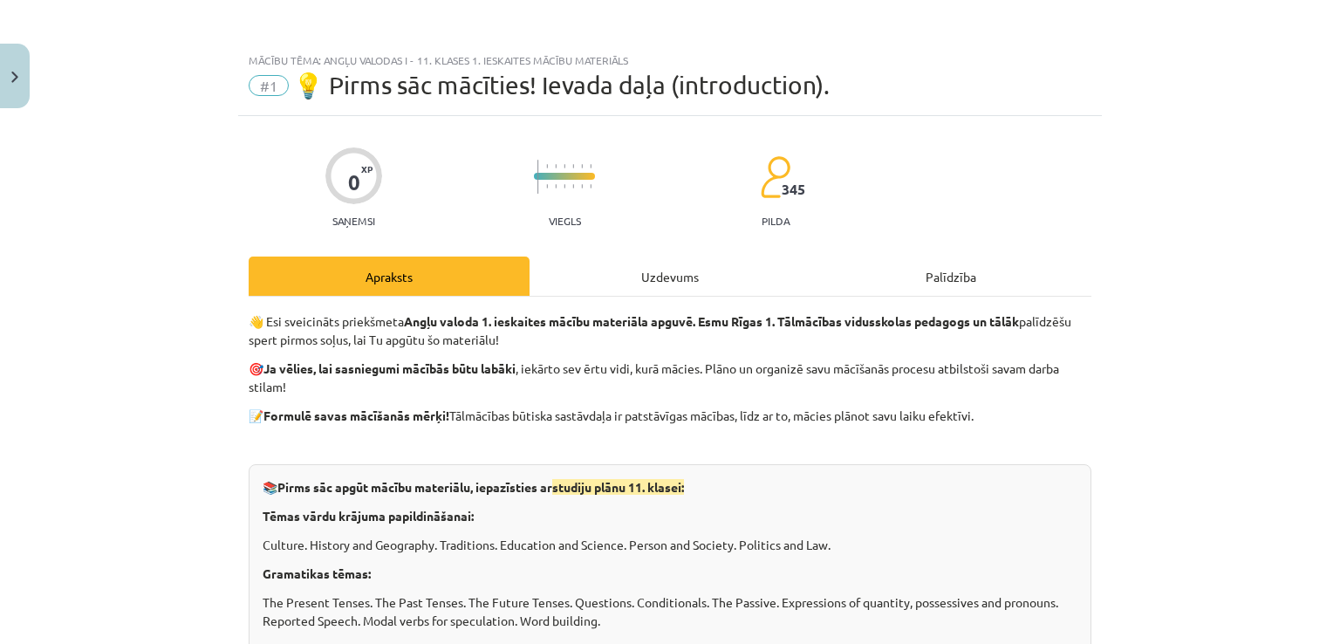
click at [641, 283] on div "Uzdevums" at bounding box center [670, 275] width 281 height 39
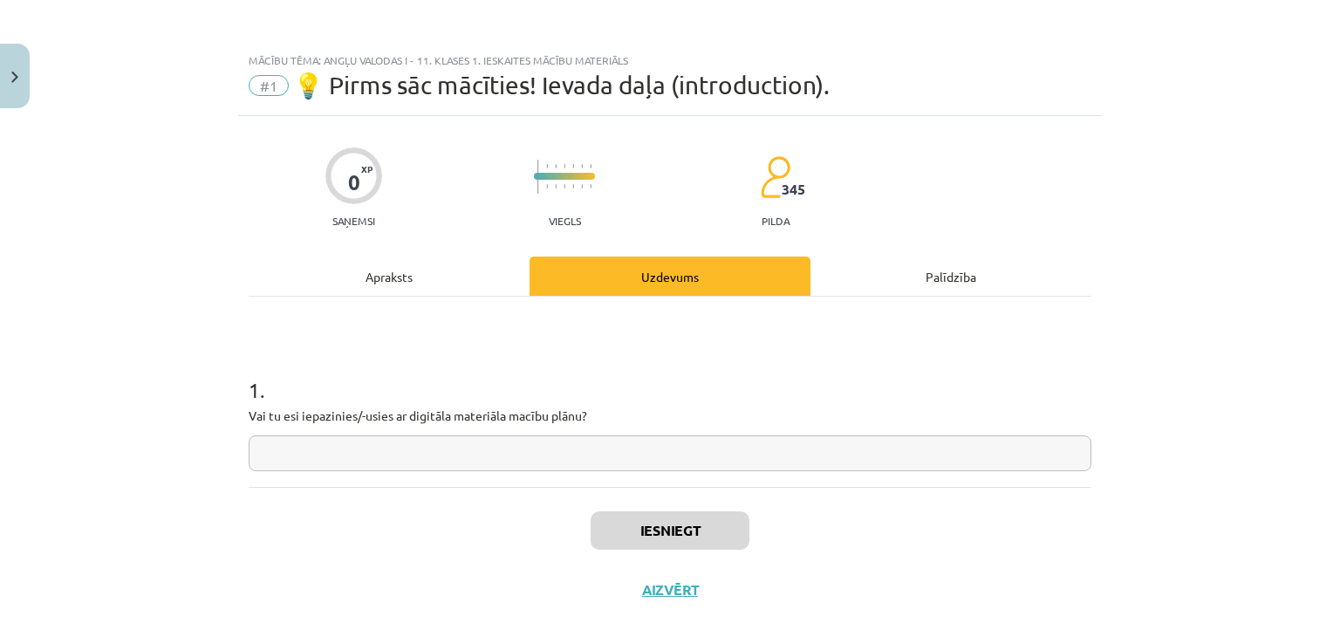
scroll to position [18, 0]
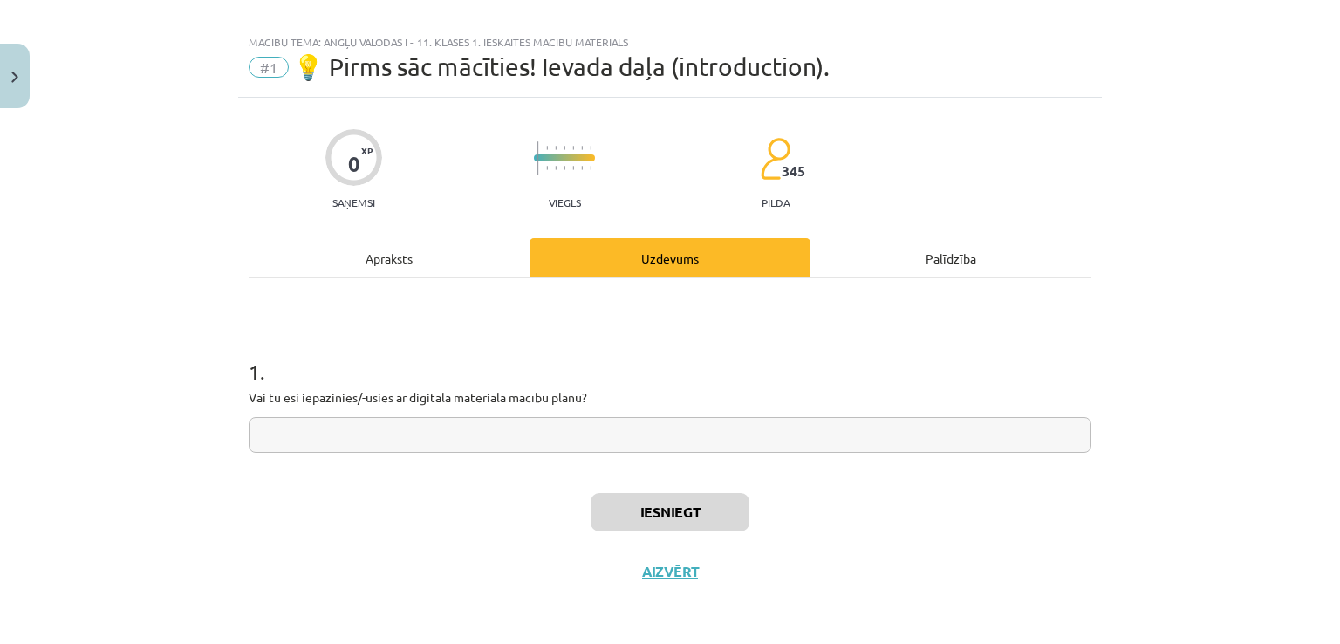
click at [583, 431] on input "text" at bounding box center [670, 435] width 843 height 36
type input "**"
click at [649, 523] on button "Iesniegt" at bounding box center [670, 512] width 159 height 38
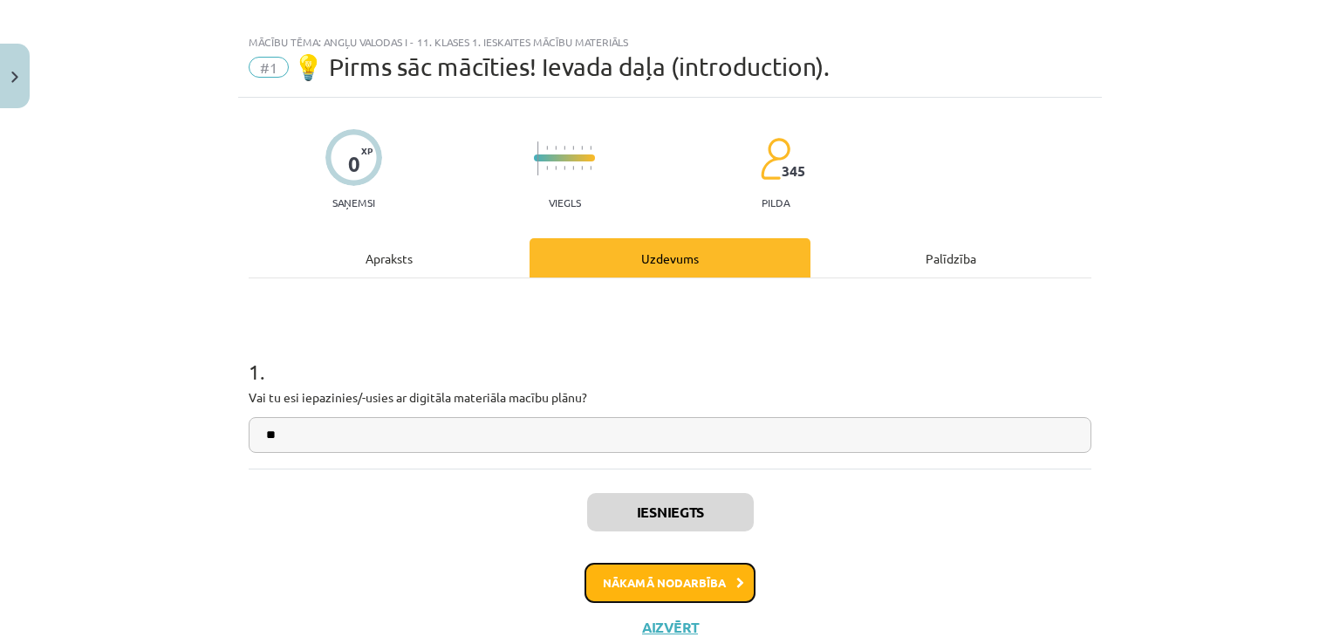
click at [660, 584] on button "Nākamā nodarbība" at bounding box center [669, 583] width 171 height 40
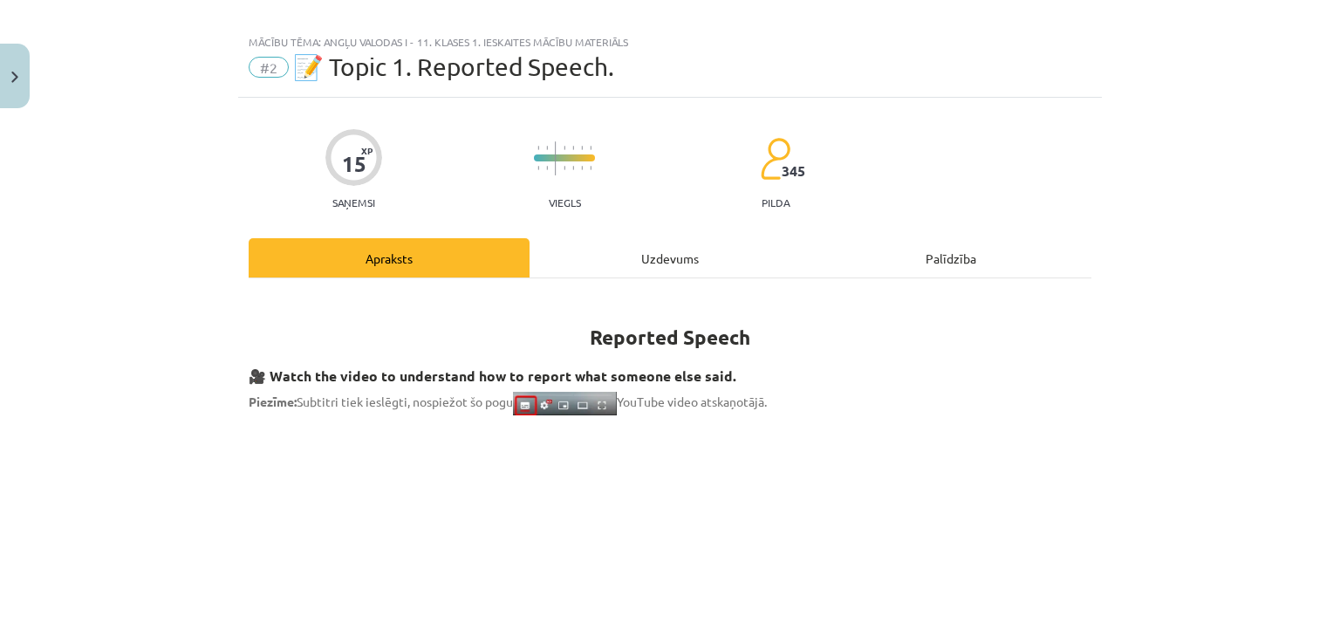
scroll to position [44, 0]
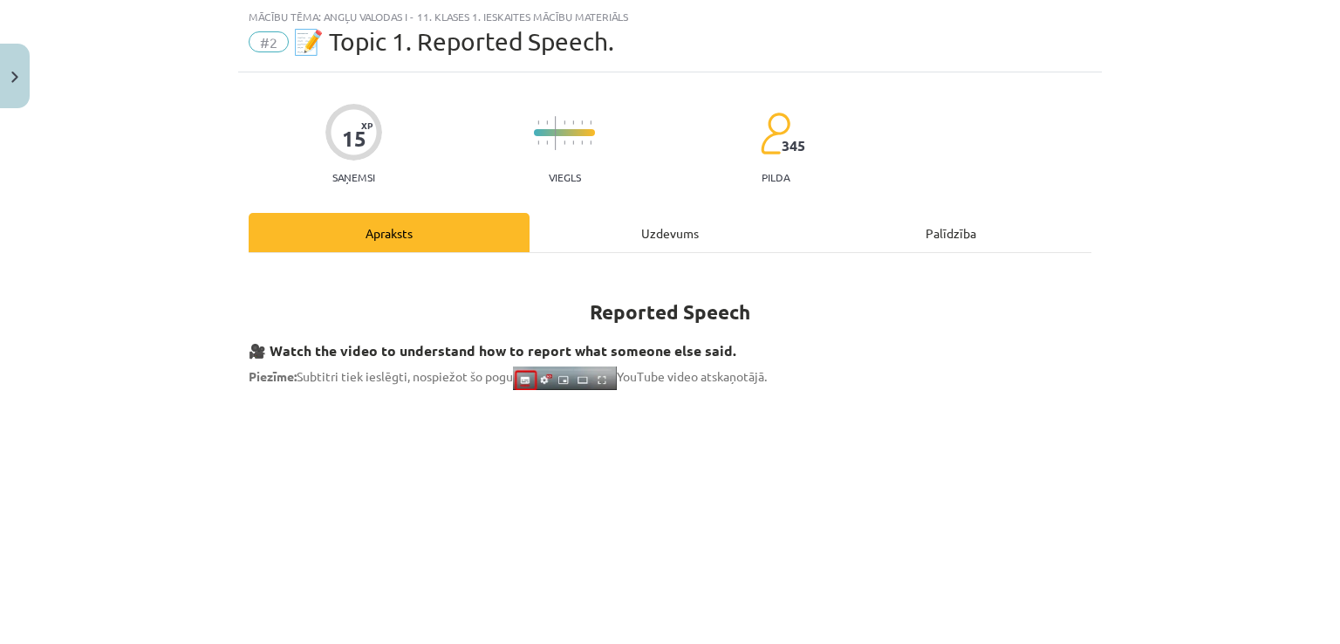
click at [604, 242] on div "Uzdevums" at bounding box center [670, 232] width 281 height 39
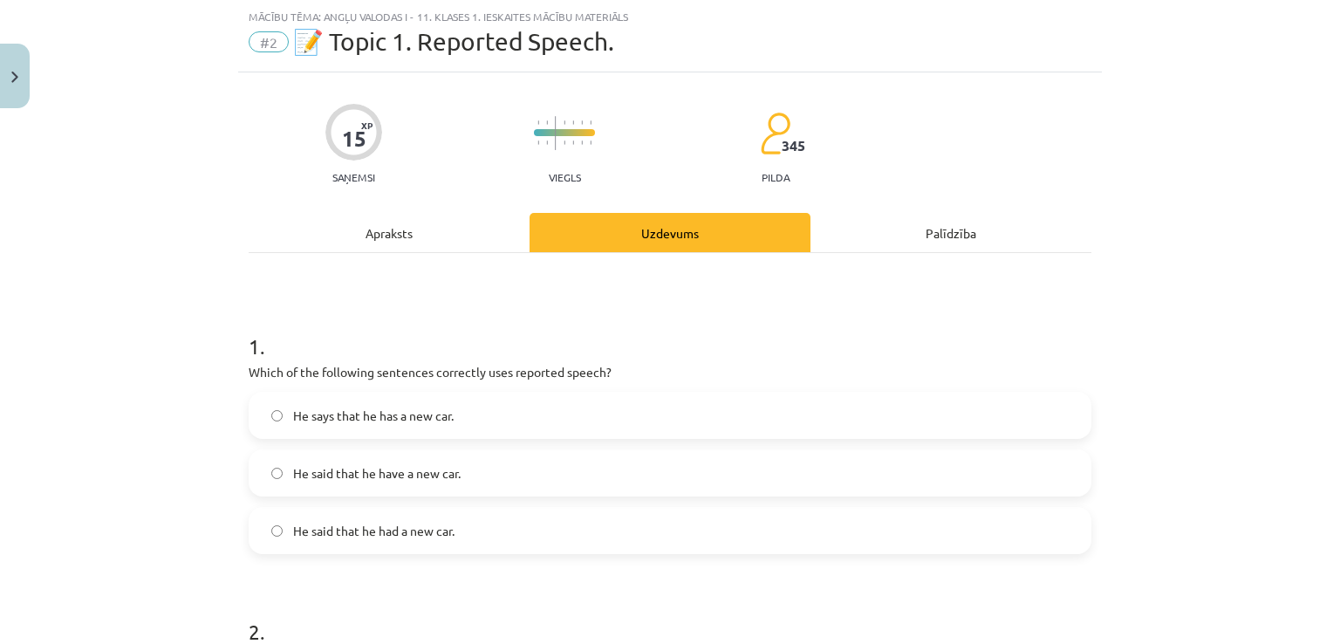
click at [376, 241] on div "Apraksts" at bounding box center [389, 232] width 281 height 39
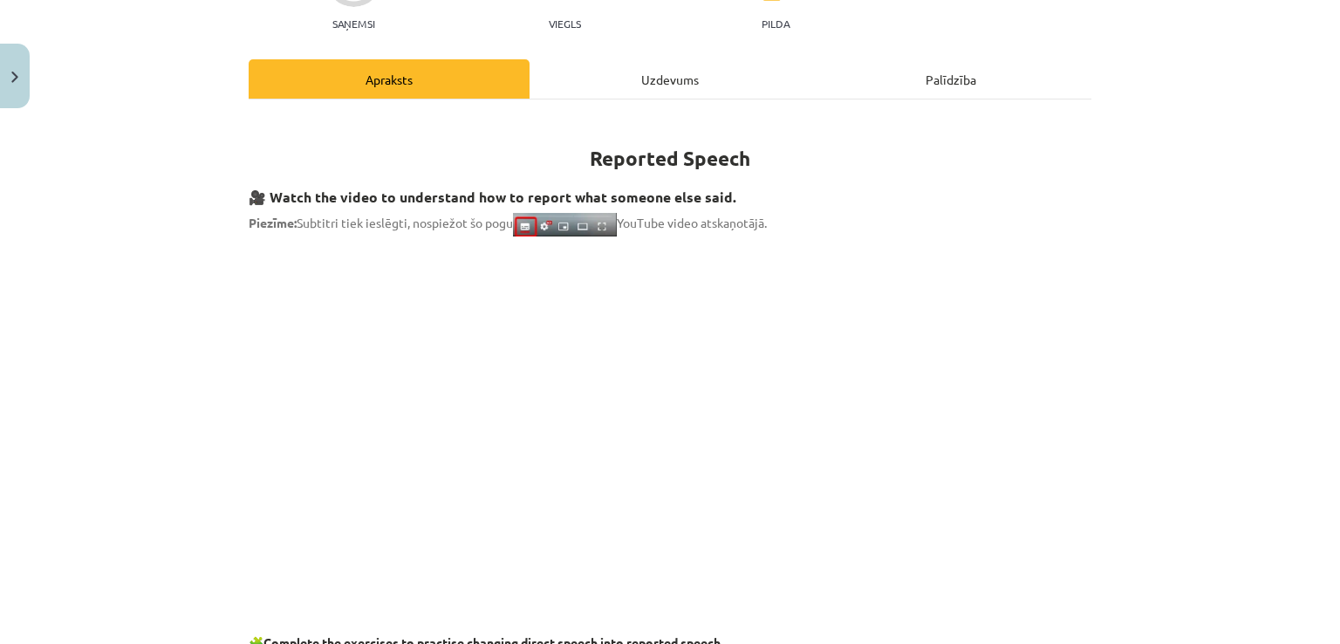
scroll to position [218, 0]
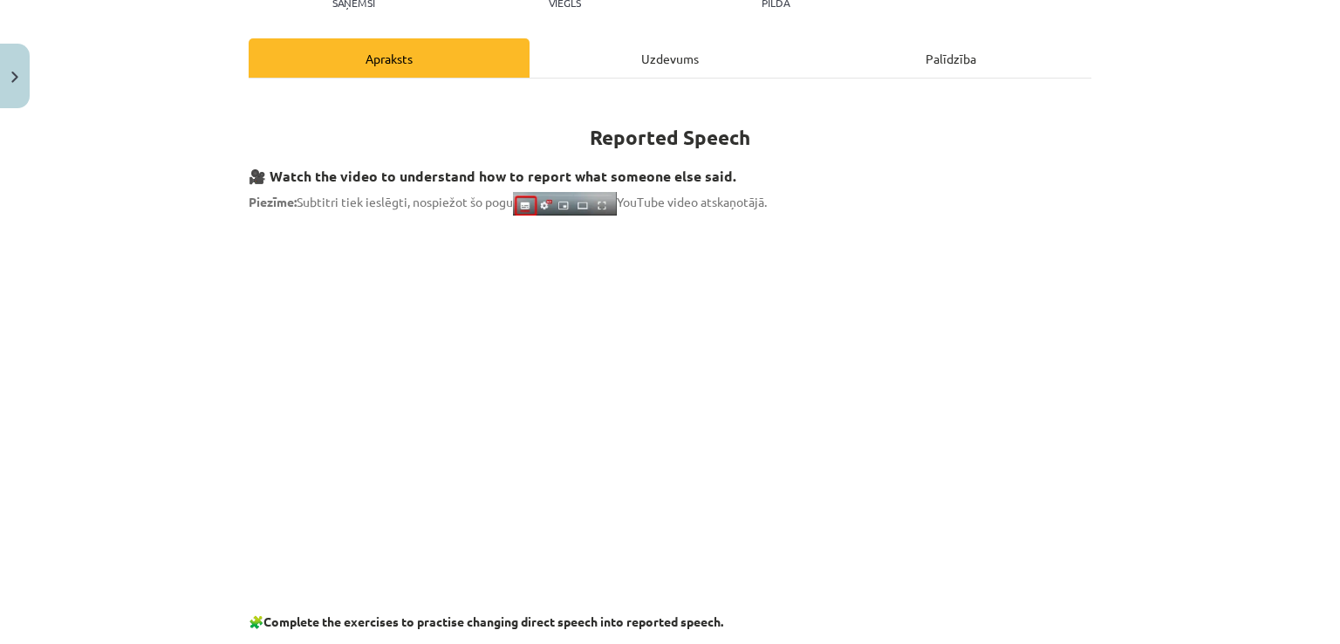
click at [587, 62] on div "Uzdevums" at bounding box center [670, 57] width 281 height 39
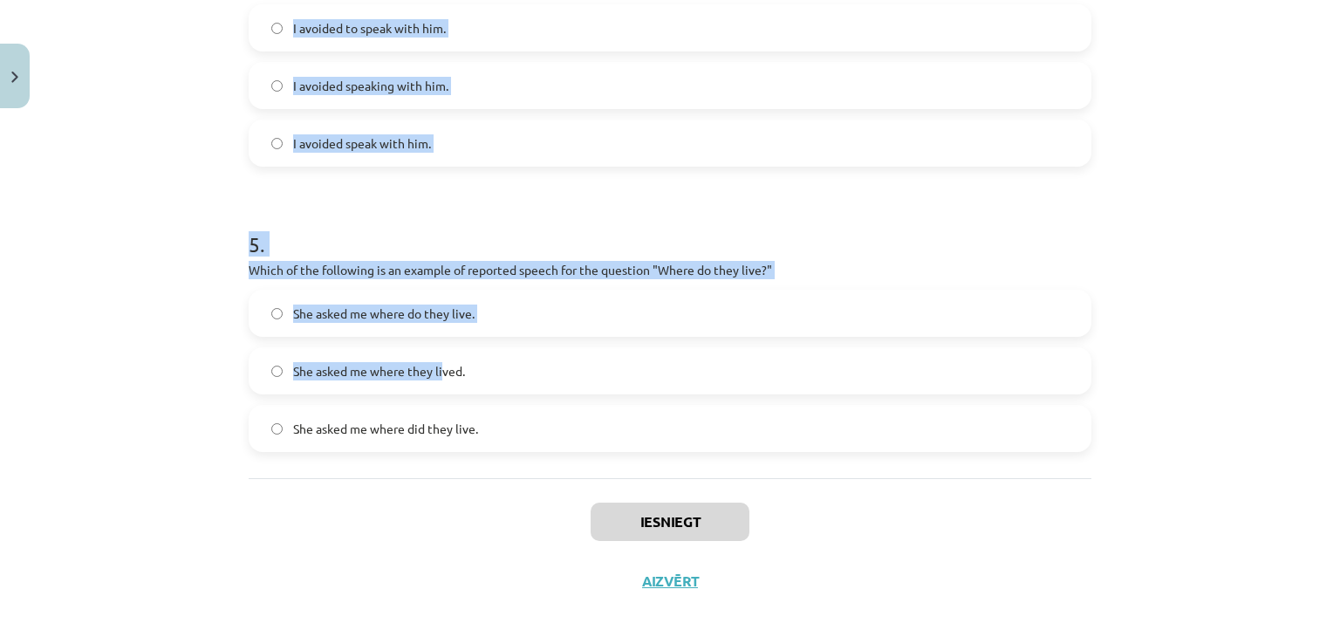
scroll to position [1297, 0]
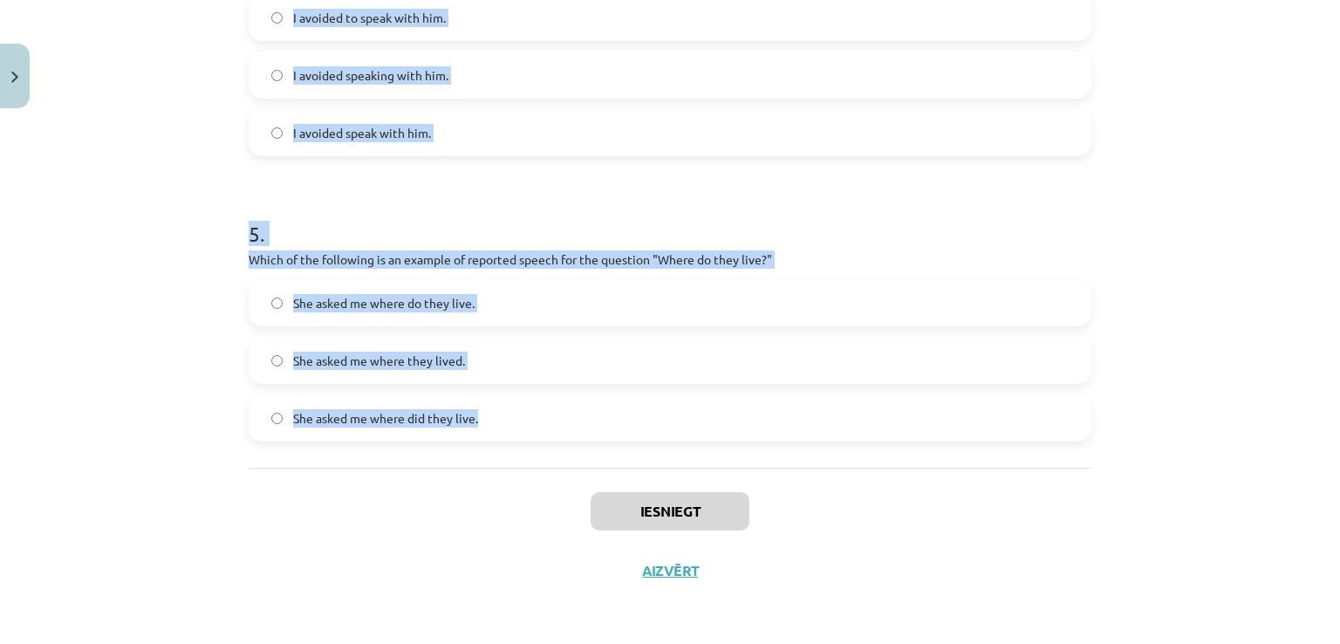
drag, startPoint x: 234, startPoint y: 345, endPoint x: 507, endPoint y: 409, distance: 280.6
copy form "1 . Which of the following sentences correctly uses reported speech? He says th…"
click at [517, 208] on h1 "5 ." at bounding box center [670, 218] width 843 height 54
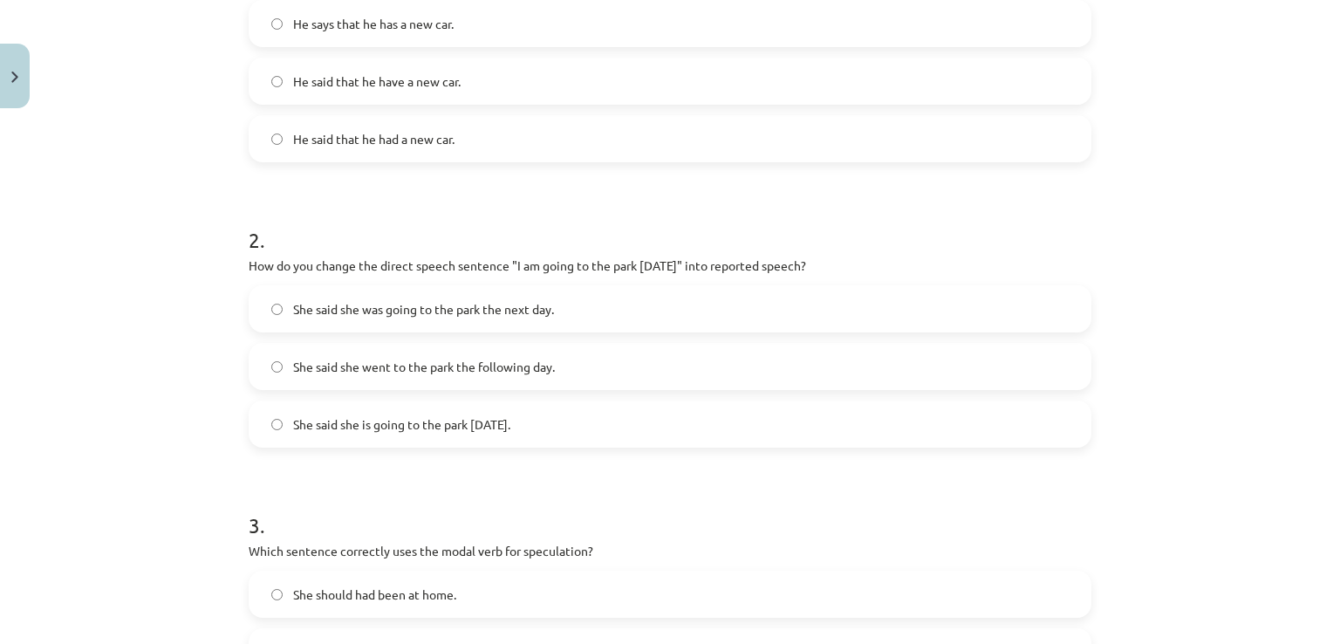
scroll to position [366, 0]
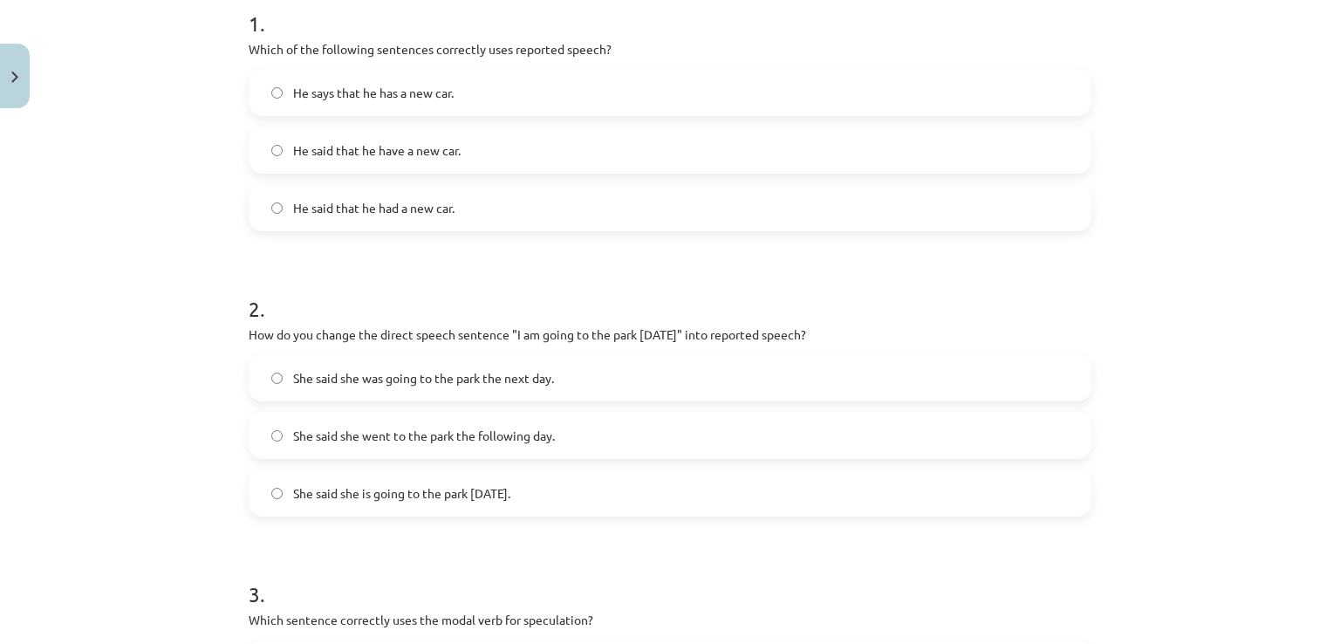
click at [415, 102] on label "He says that he has a new car." at bounding box center [669, 93] width 839 height 44
drag, startPoint x: 405, startPoint y: 199, endPoint x: 407, endPoint y: 209, distance: 10.8
click at [407, 209] on span "He said that he had a new car." at bounding box center [373, 208] width 161 height 18
click at [493, 375] on span "She said she was going to the park the next day." at bounding box center [423, 378] width 261 height 18
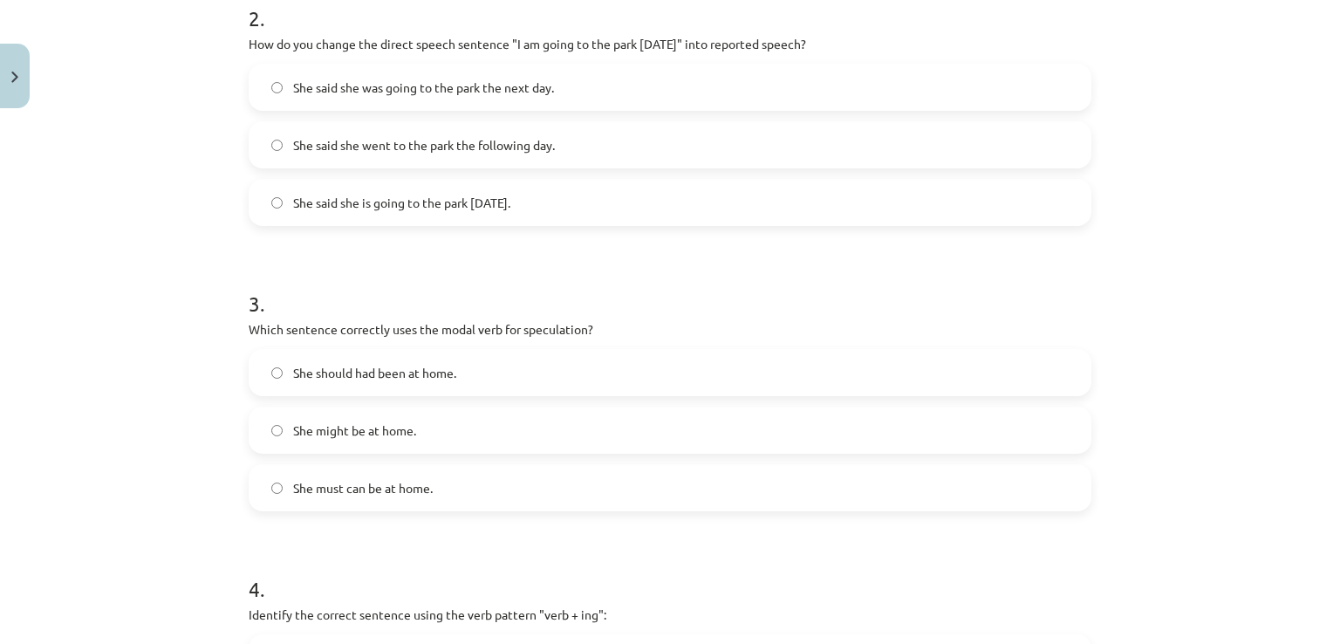
scroll to position [774, 0]
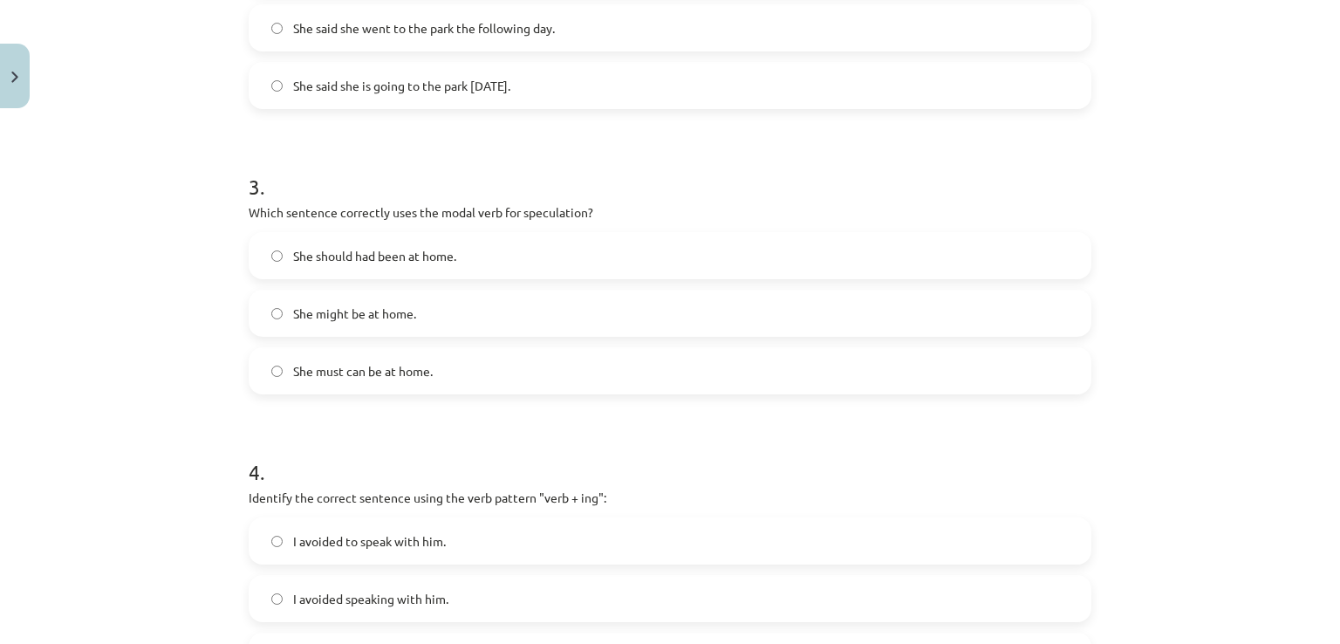
click at [406, 314] on span "She might be at home." at bounding box center [354, 313] width 123 height 18
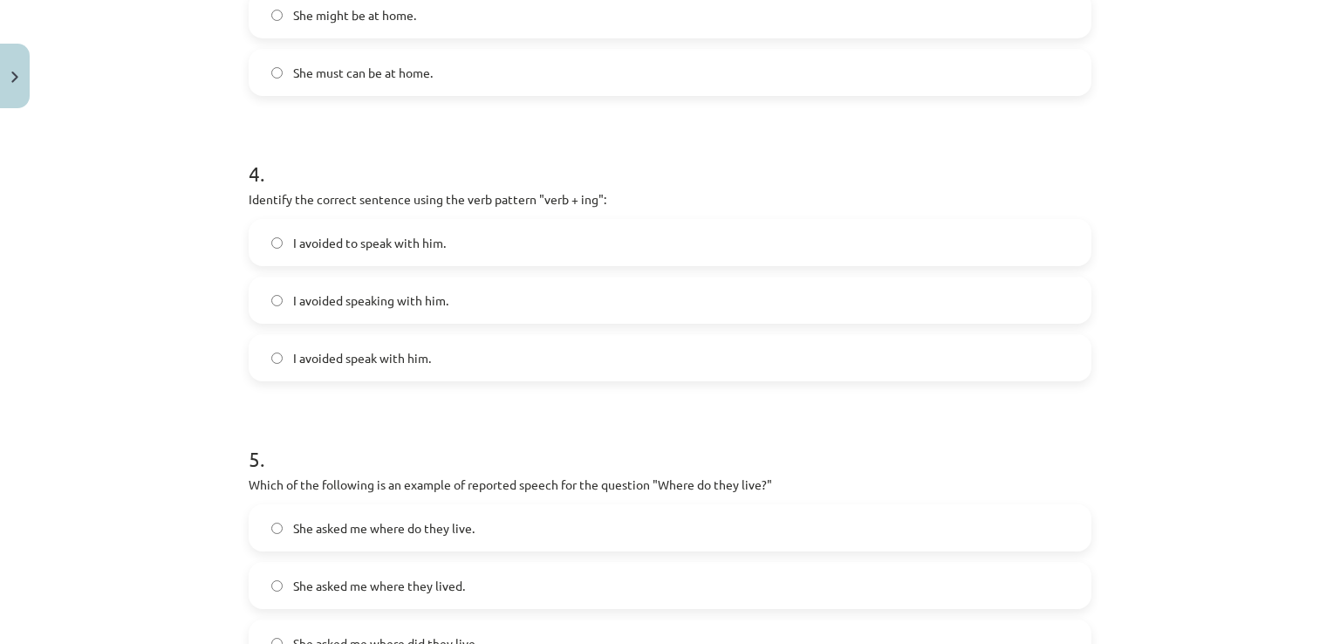
scroll to position [1123, 0]
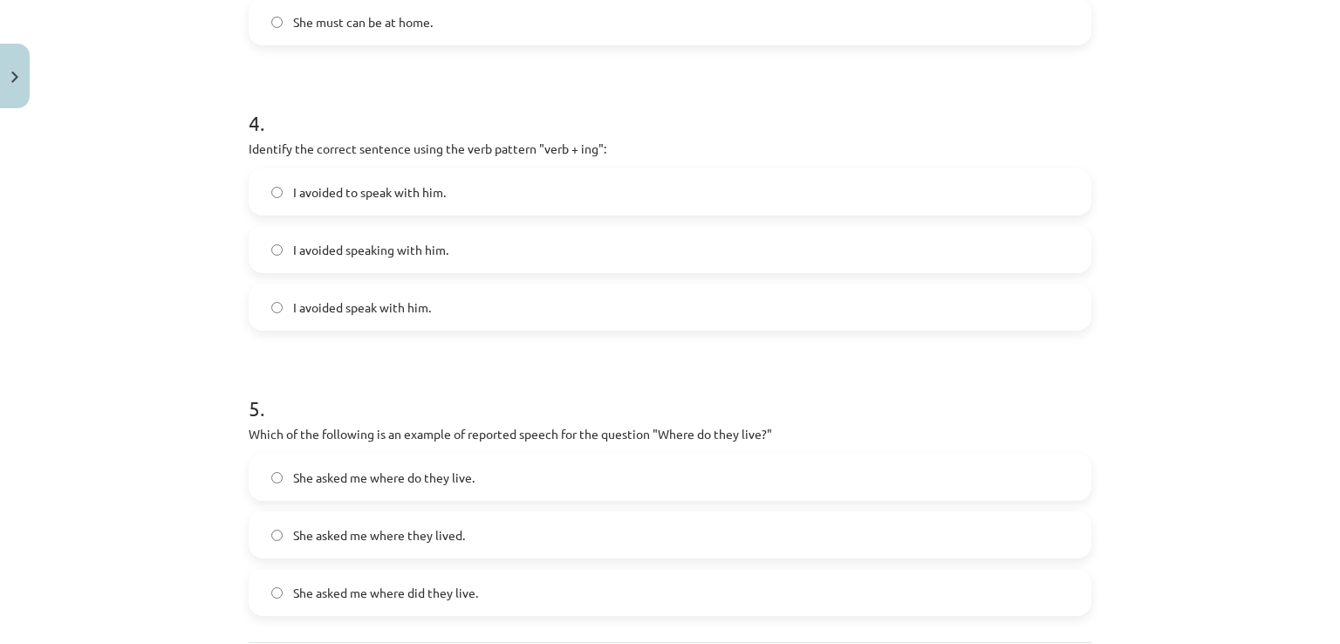
click at [408, 245] on span "I avoided speaking with him." at bounding box center [370, 250] width 155 height 18
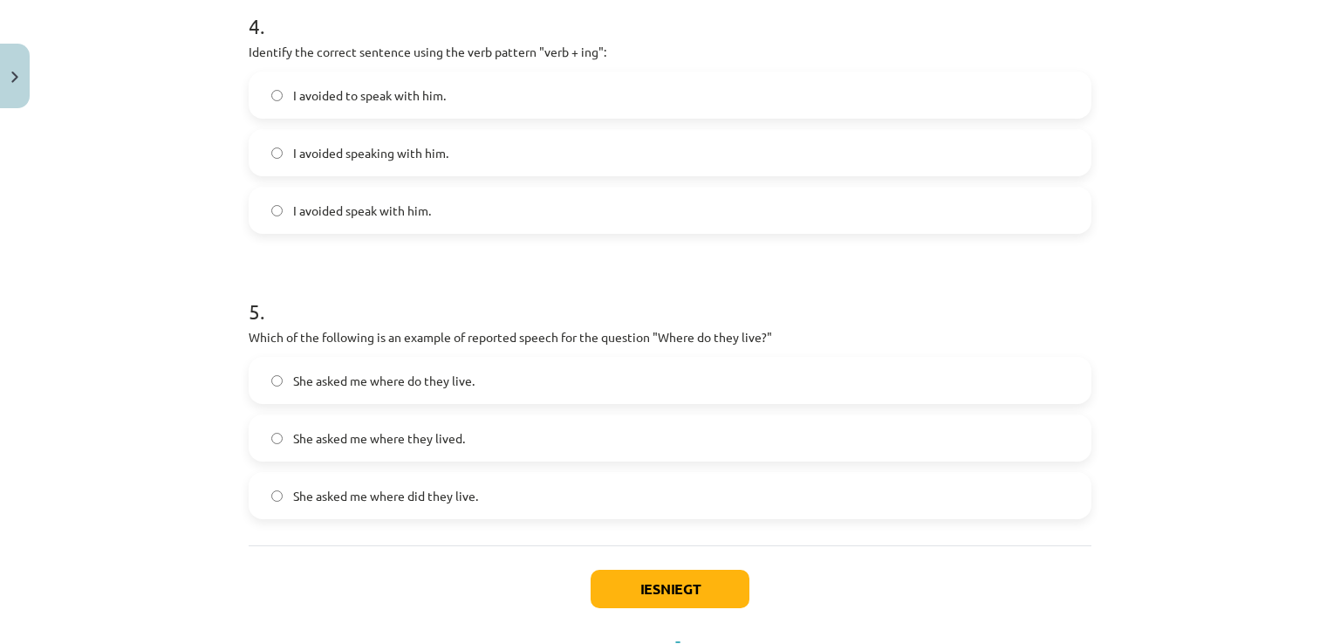
scroll to position [1297, 0]
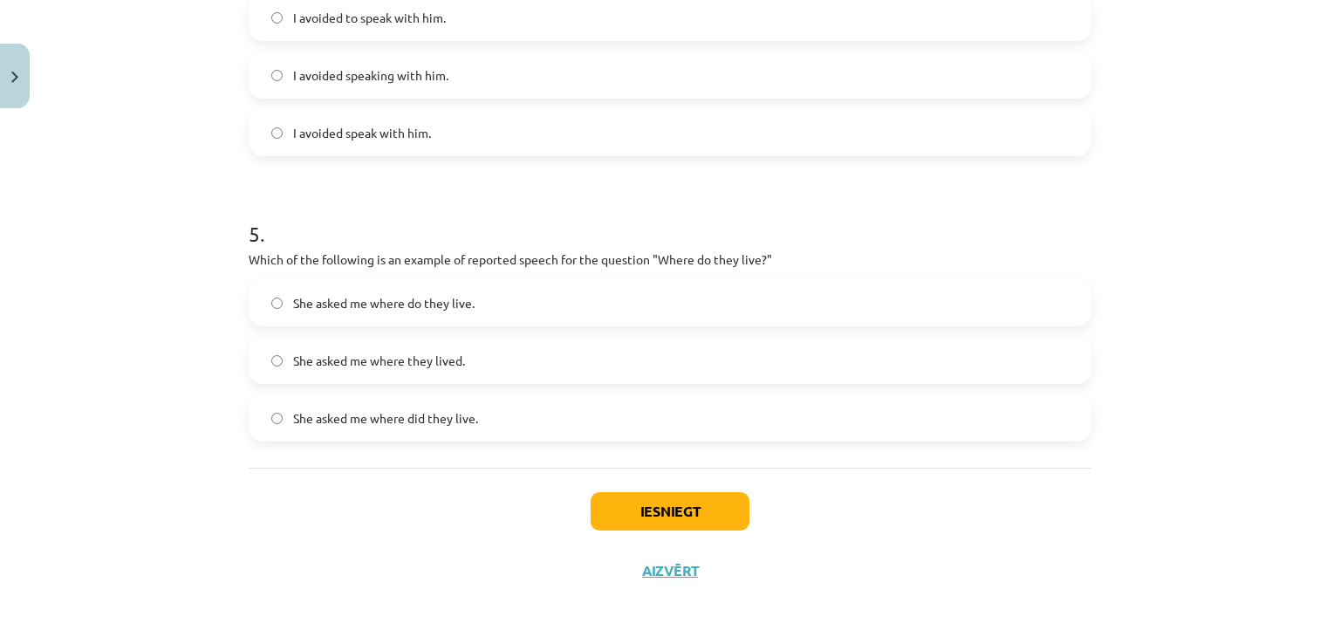
click at [450, 366] on span "She asked me where they lived." at bounding box center [379, 361] width 172 height 18
click at [636, 517] on button "Iesniegt" at bounding box center [670, 511] width 159 height 38
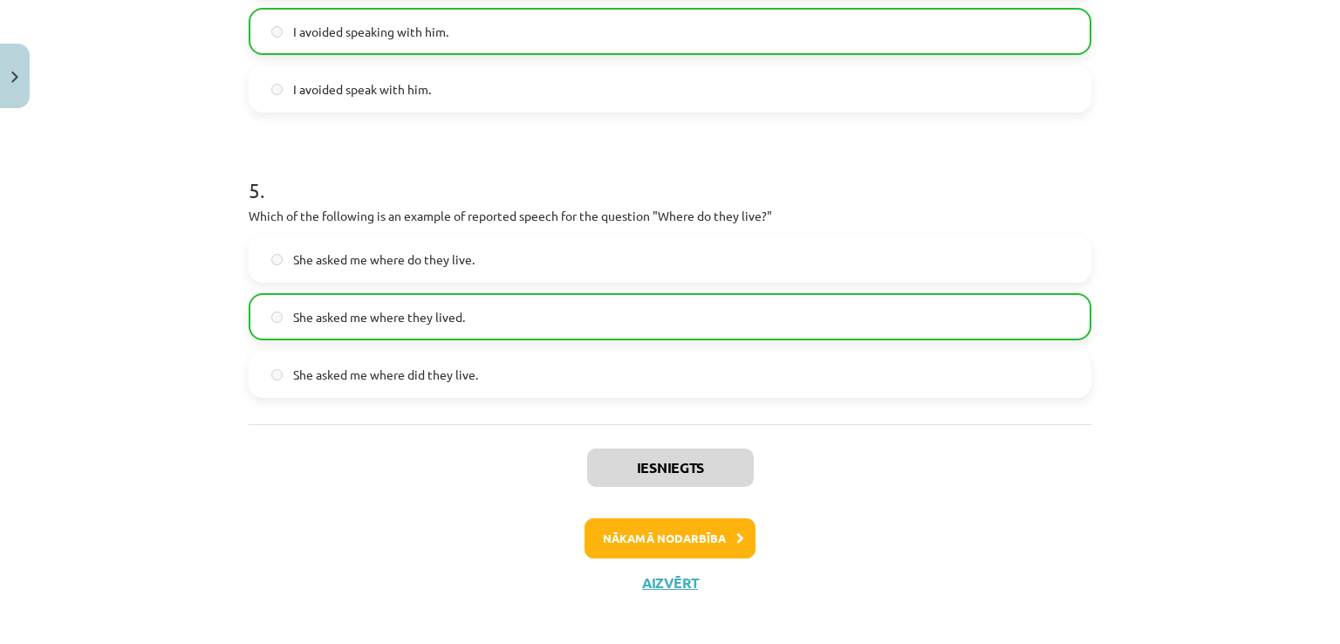
scroll to position [1351, 0]
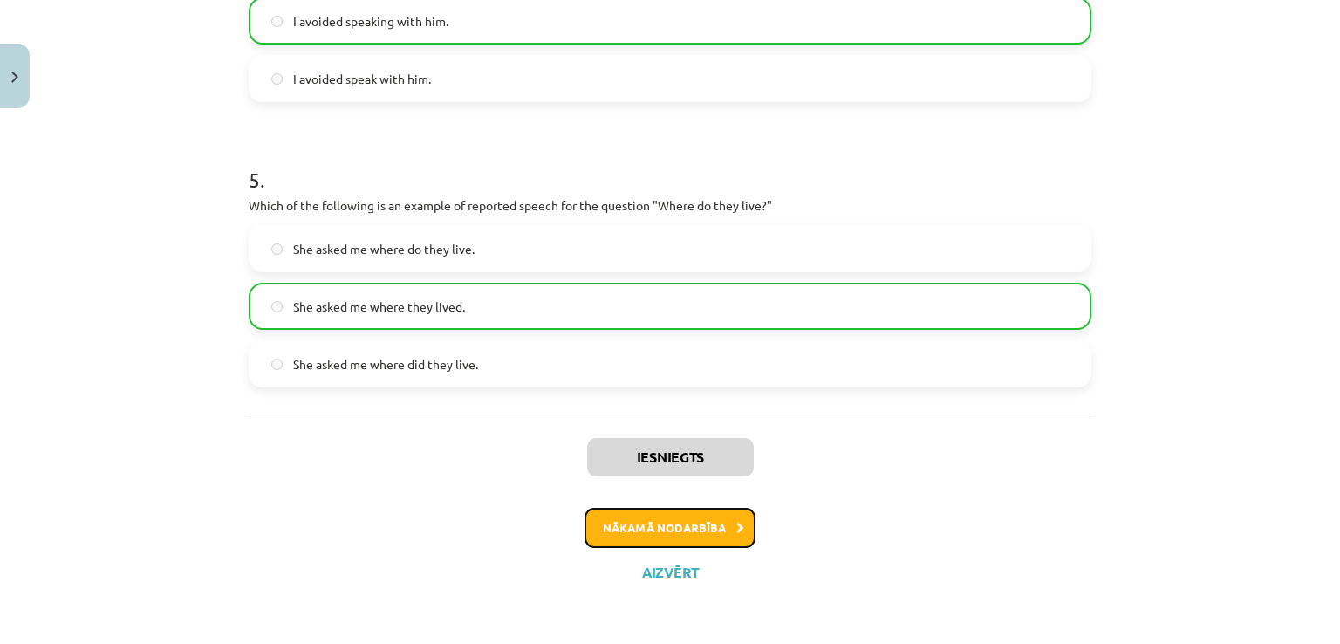
click at [680, 530] on button "Nākamā nodarbība" at bounding box center [669, 528] width 171 height 40
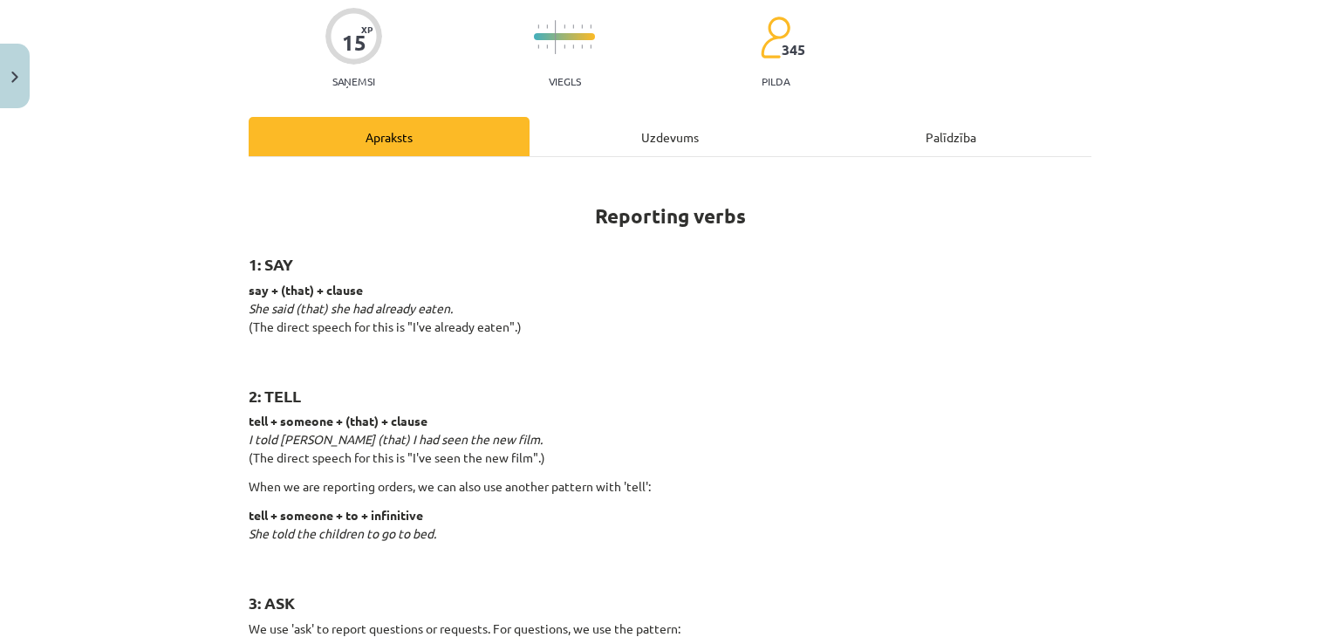
scroll to position [44, 0]
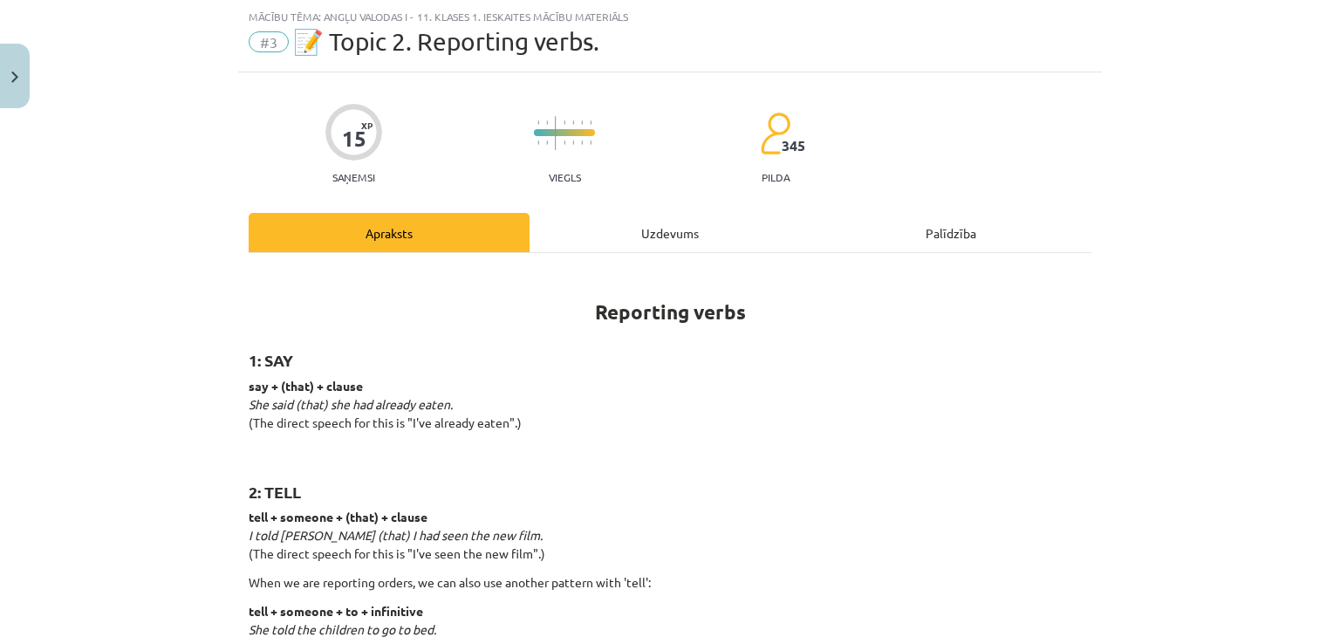
click at [635, 224] on div "Uzdevums" at bounding box center [670, 232] width 281 height 39
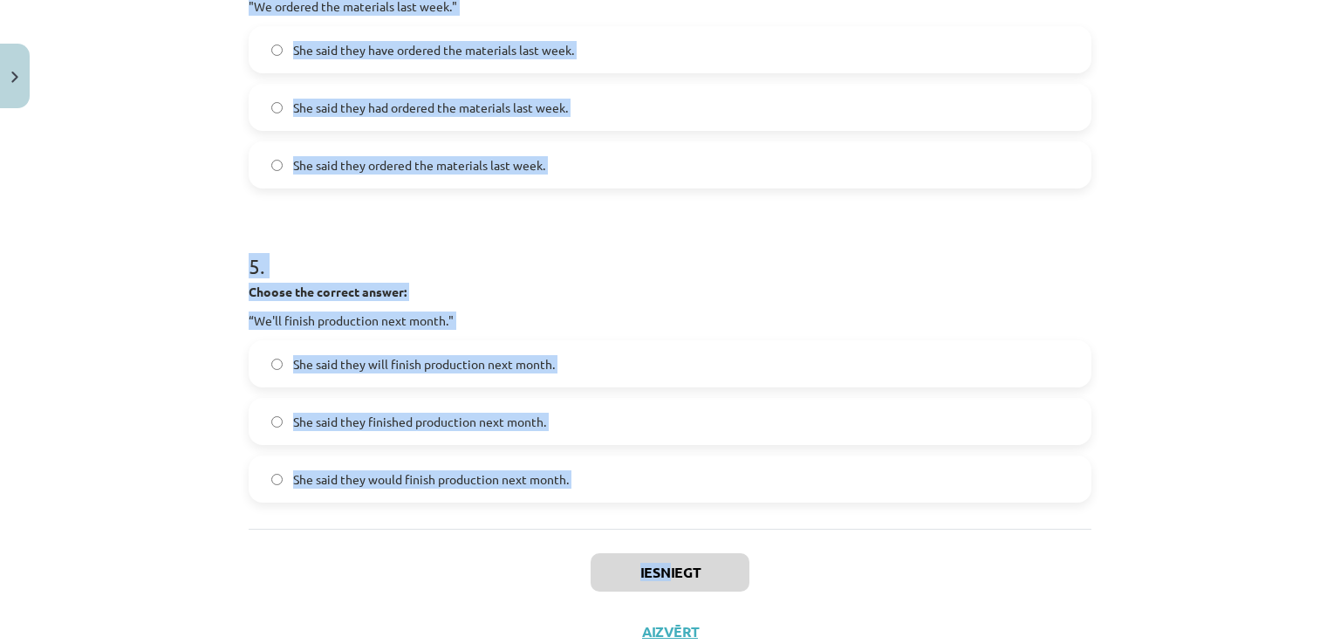
scroll to position [1441, 0]
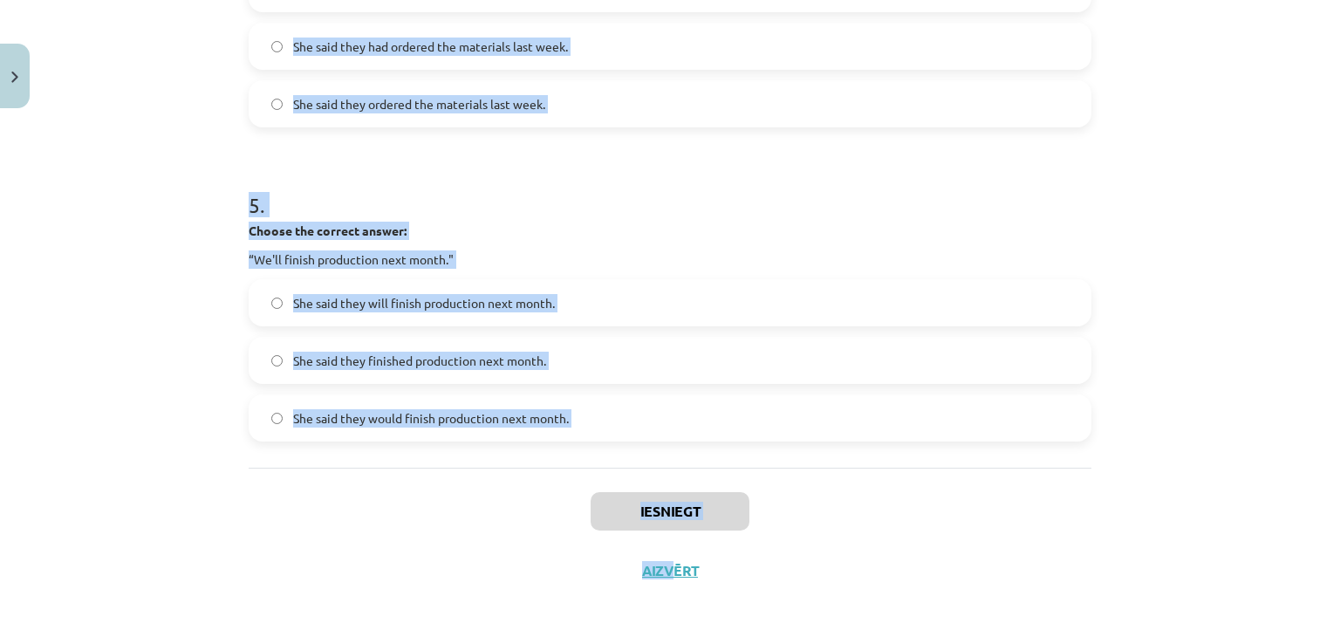
drag, startPoint x: 244, startPoint y: 224, endPoint x: 673, endPoint y: 537, distance: 530.8
copy div "1 . Choose the correct answer: "I'm ready for the meeting." He said he was read…"
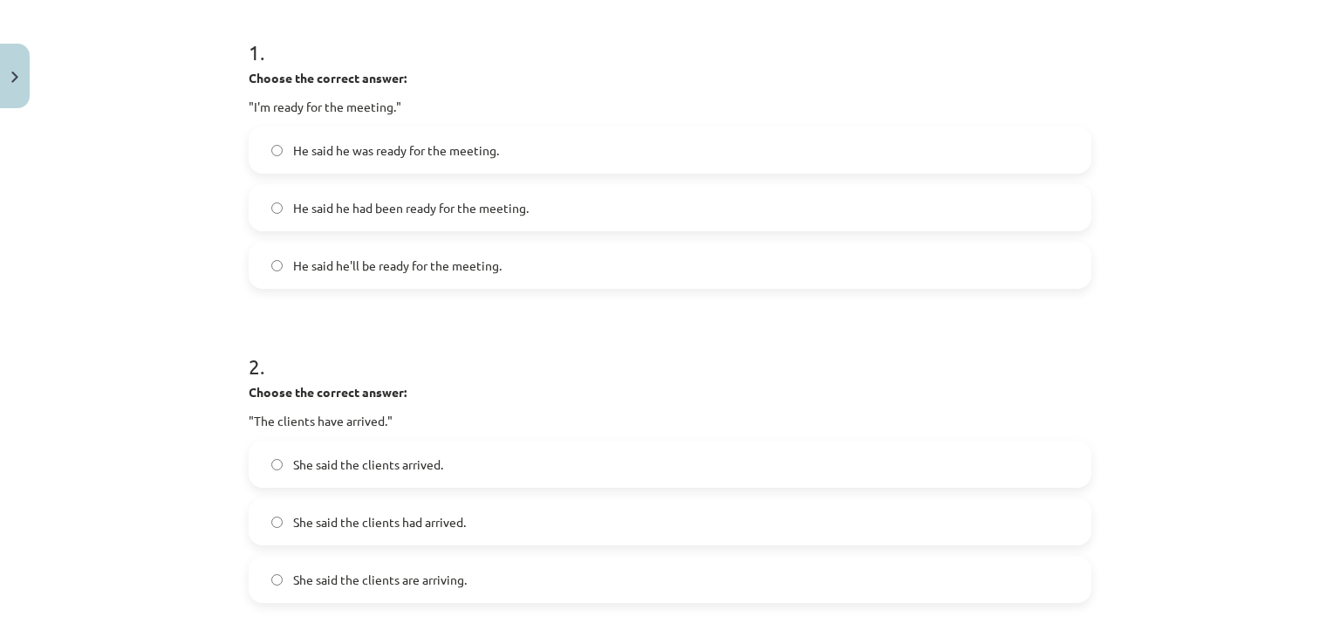
scroll to position [220, 0]
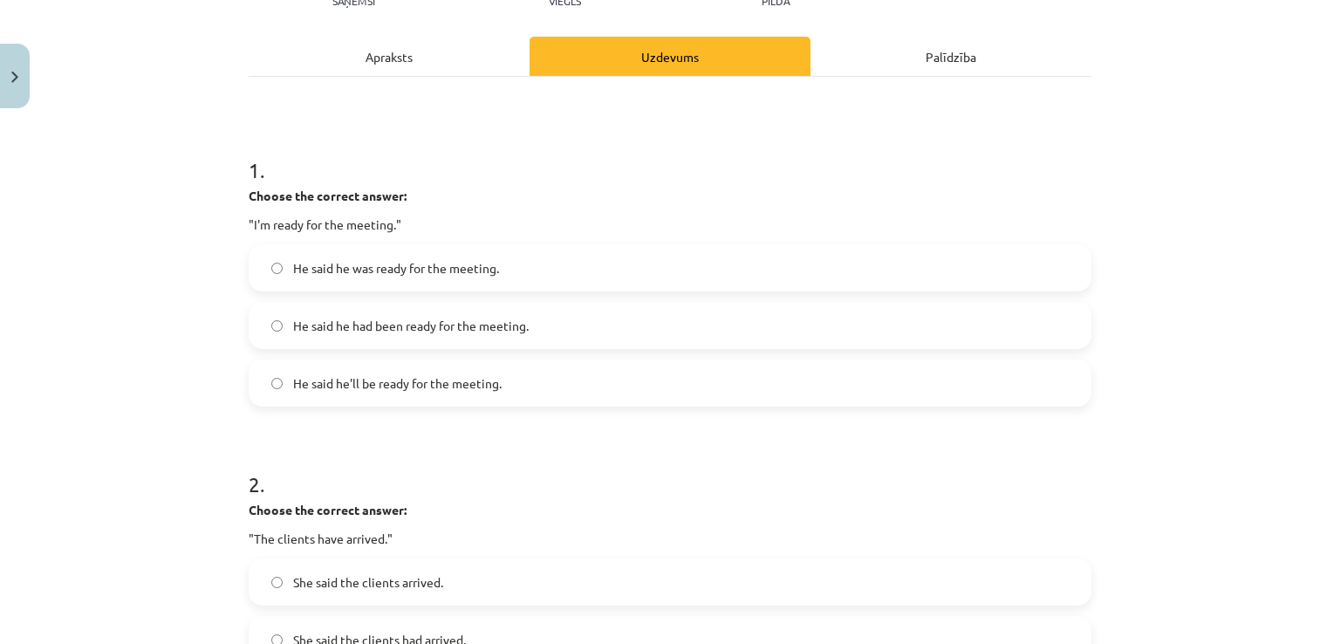
click at [383, 279] on label "He said he was ready for the meeting." at bounding box center [669, 268] width 839 height 44
click at [467, 181] on h1 "1 ." at bounding box center [670, 154] width 843 height 54
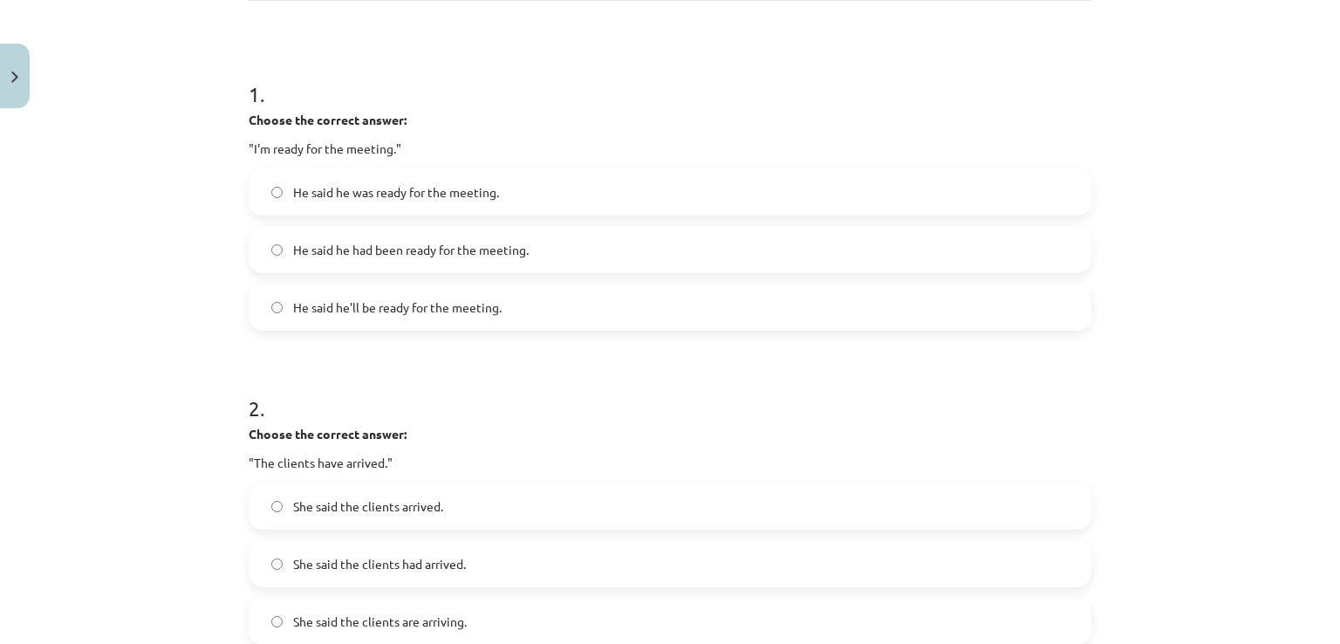
scroll to position [394, 0]
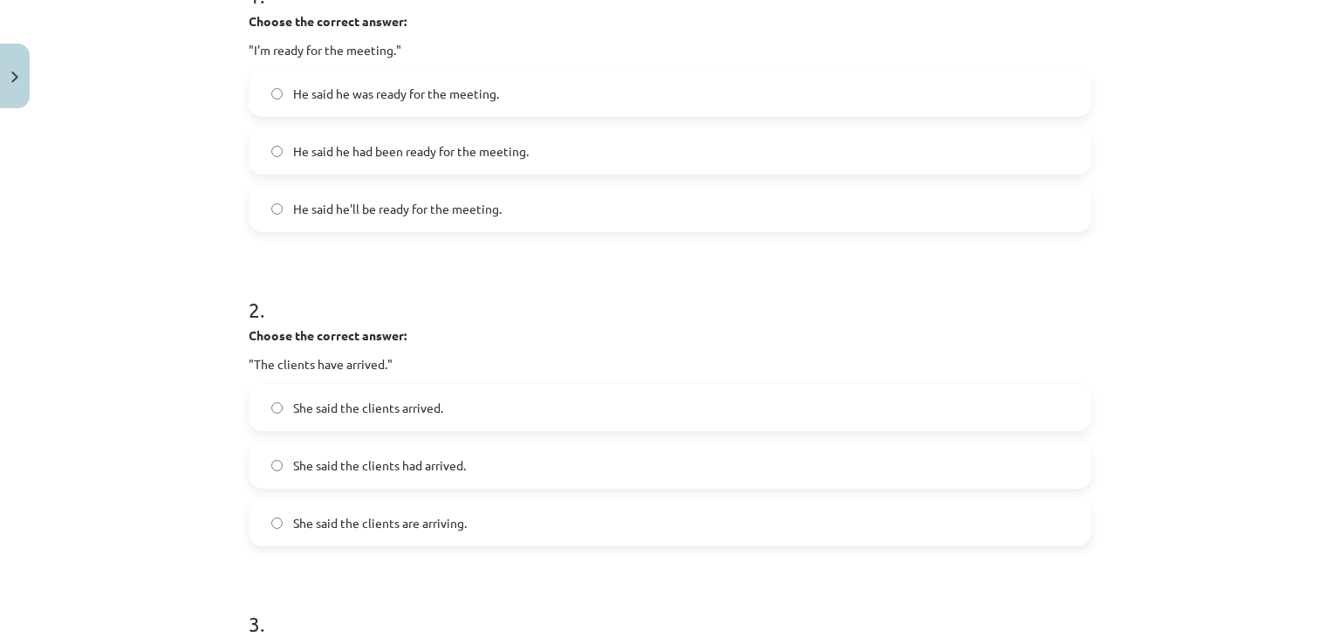
click at [454, 450] on label "She said the clients had arrived." at bounding box center [669, 465] width 839 height 44
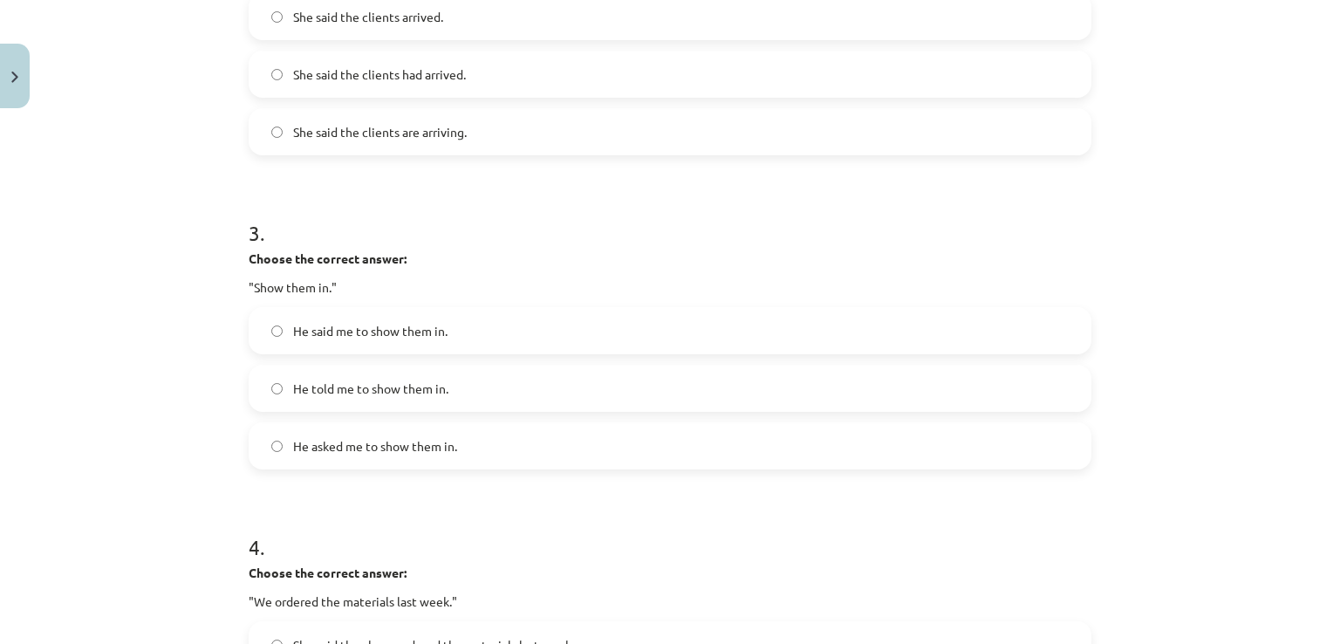
scroll to position [801, 0]
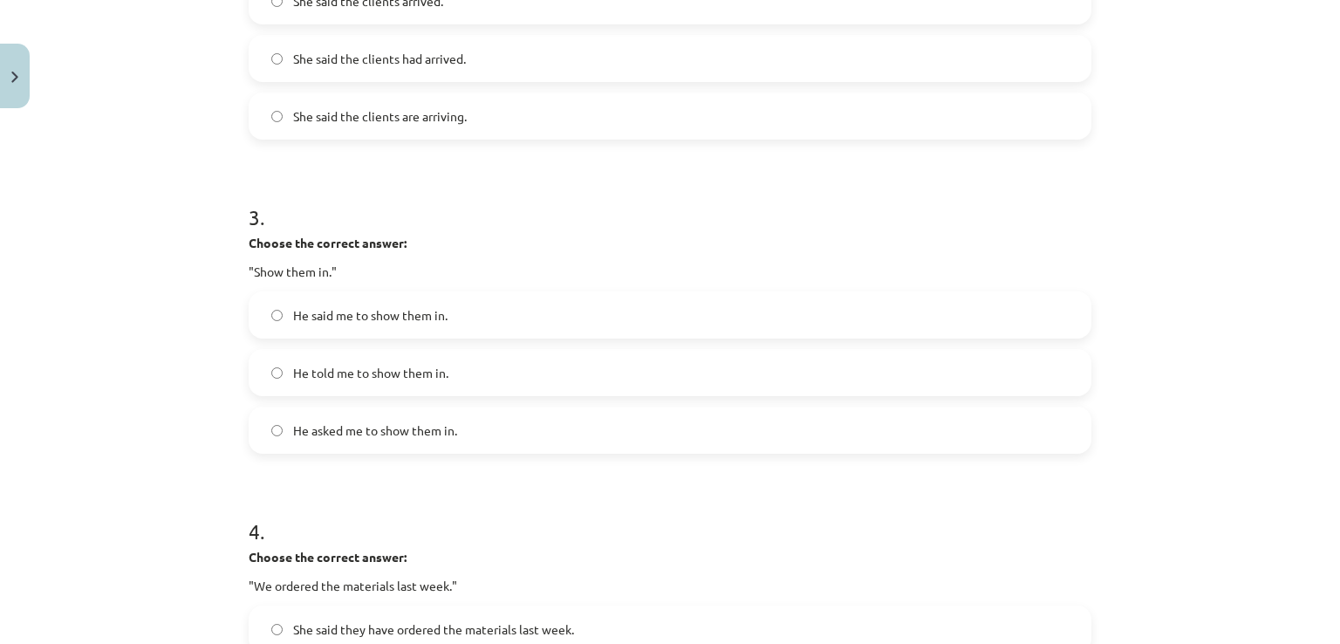
click at [363, 381] on label "He told me to show them in." at bounding box center [669, 373] width 839 height 44
click at [404, 365] on span "He told me to show them in." at bounding box center [370, 373] width 155 height 18
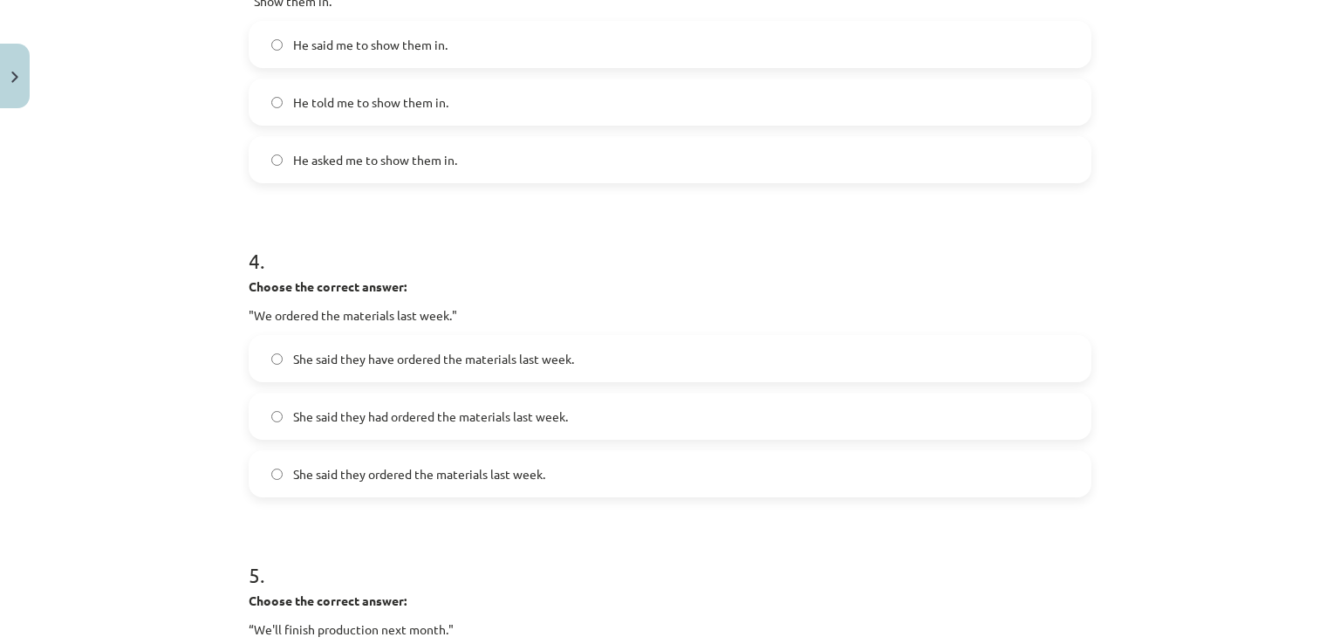
scroll to position [1092, 0]
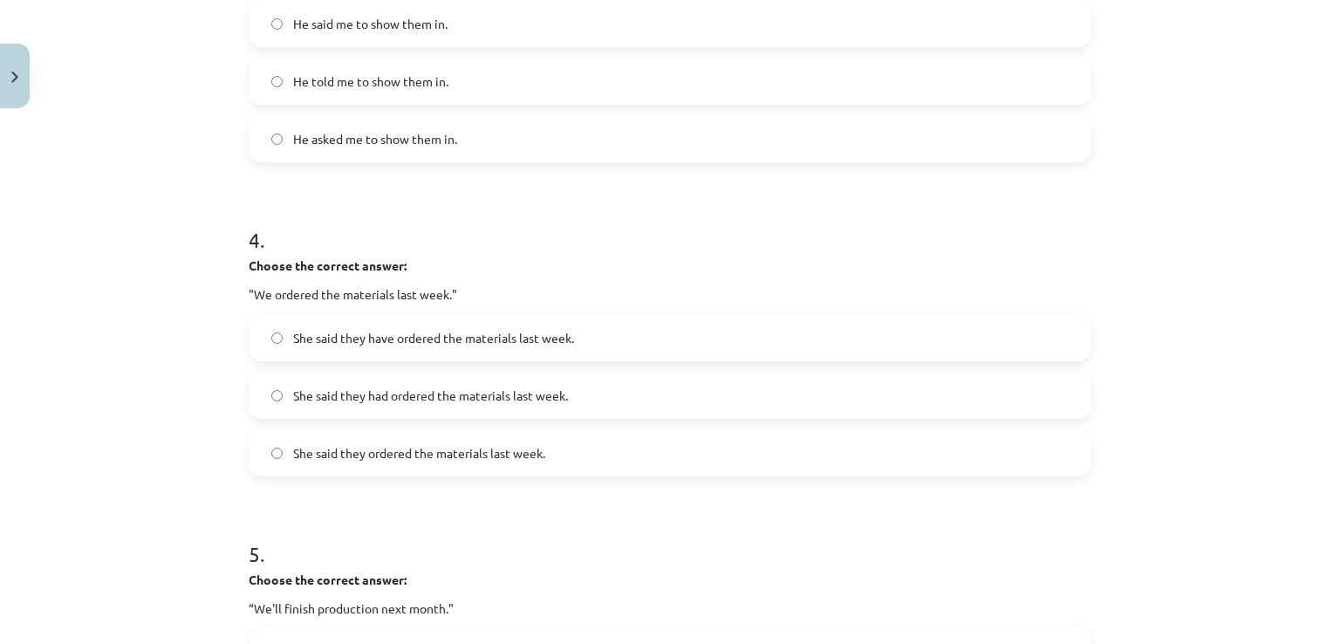
click at [422, 399] on span "She said they had ordered the materials last week." at bounding box center [430, 395] width 275 height 18
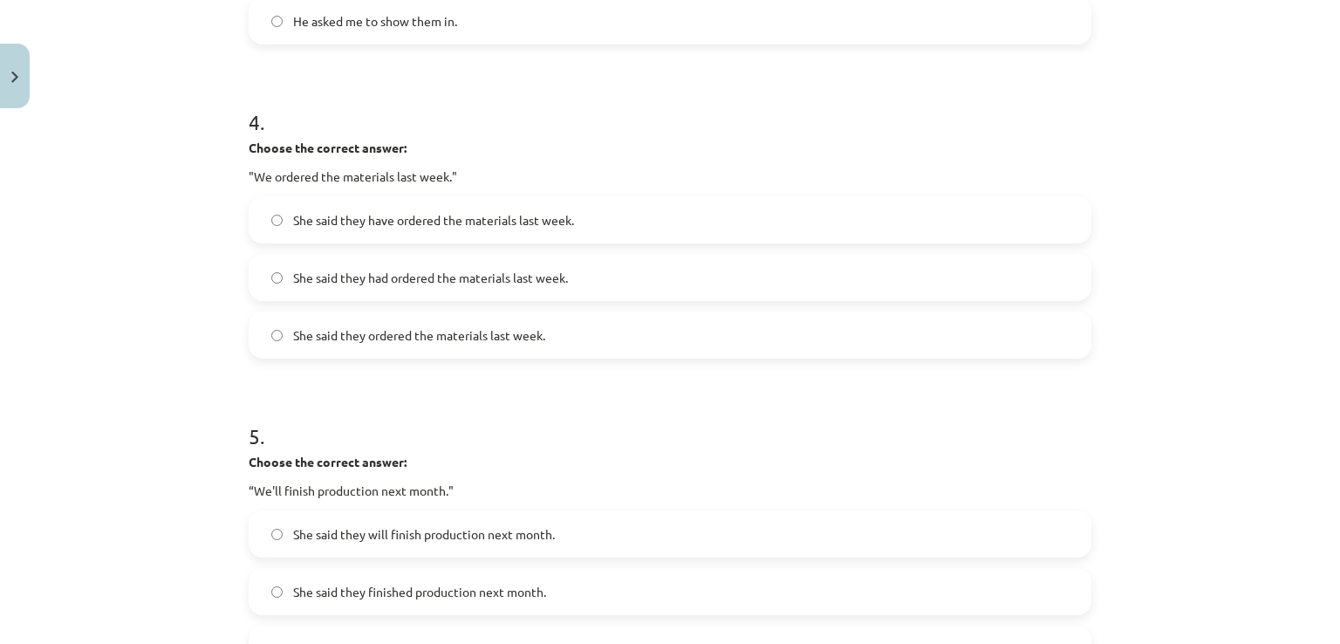
scroll to position [1324, 0]
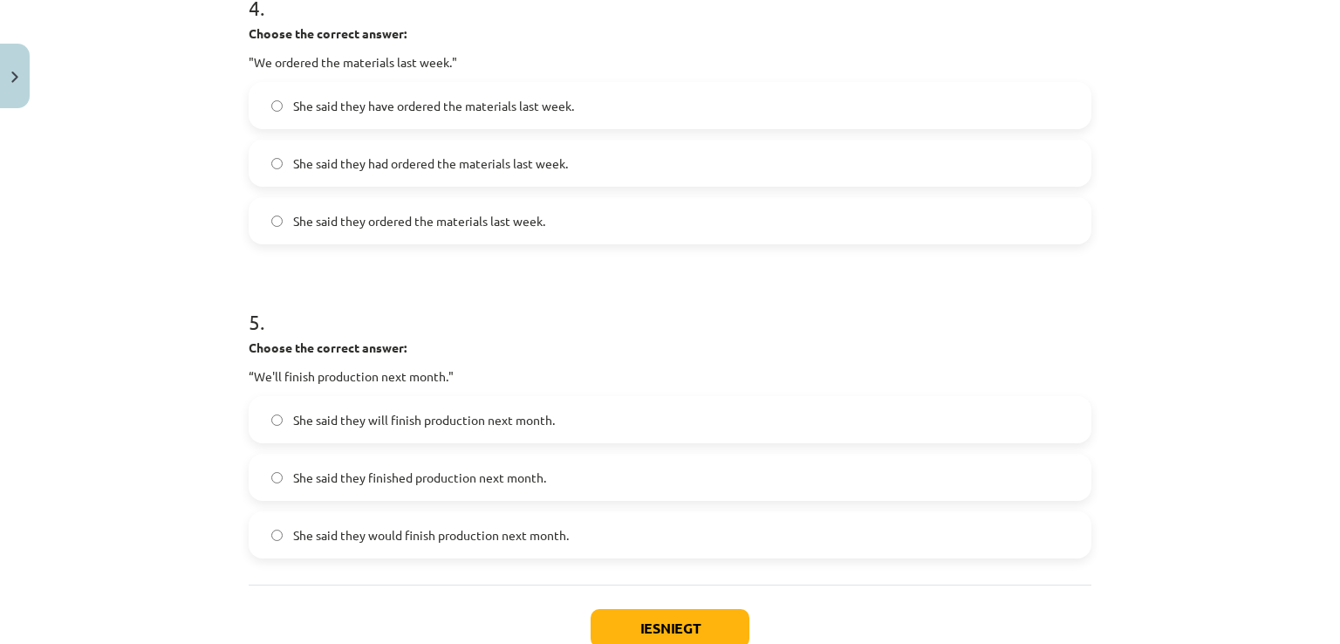
click at [408, 419] on span "She said they will finish production next month." at bounding box center [424, 420] width 262 height 18
click at [631, 619] on button "Iesniegt" at bounding box center [670, 628] width 159 height 38
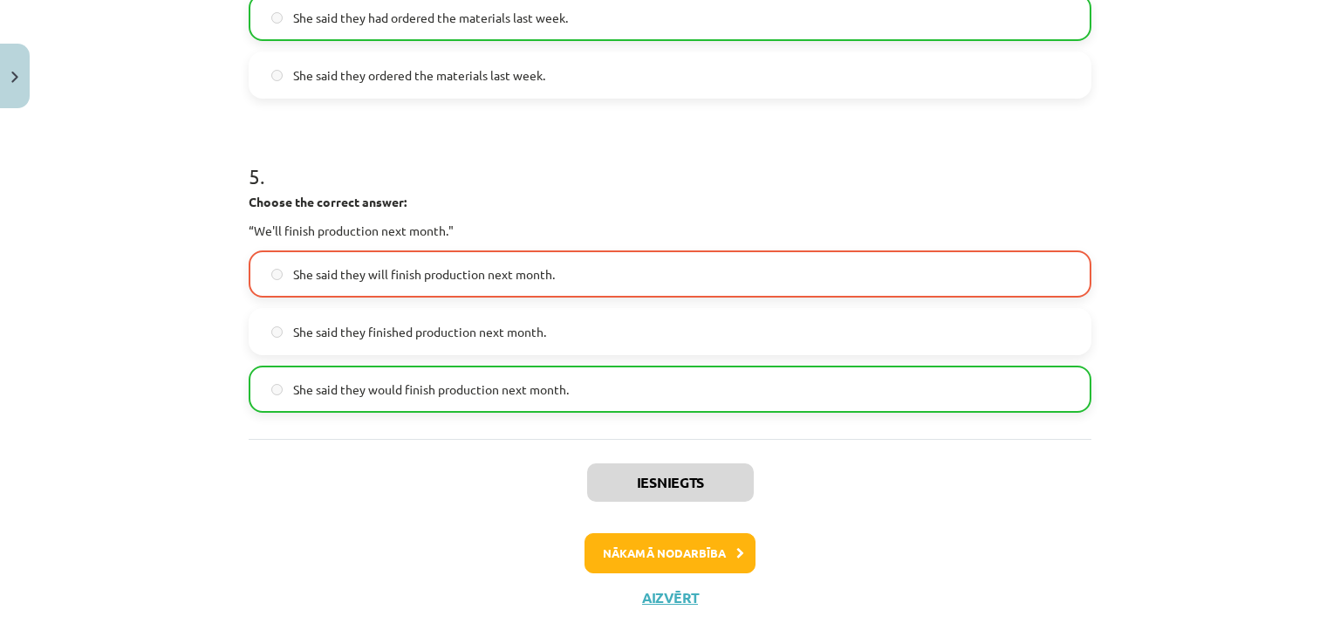
scroll to position [1496, 0]
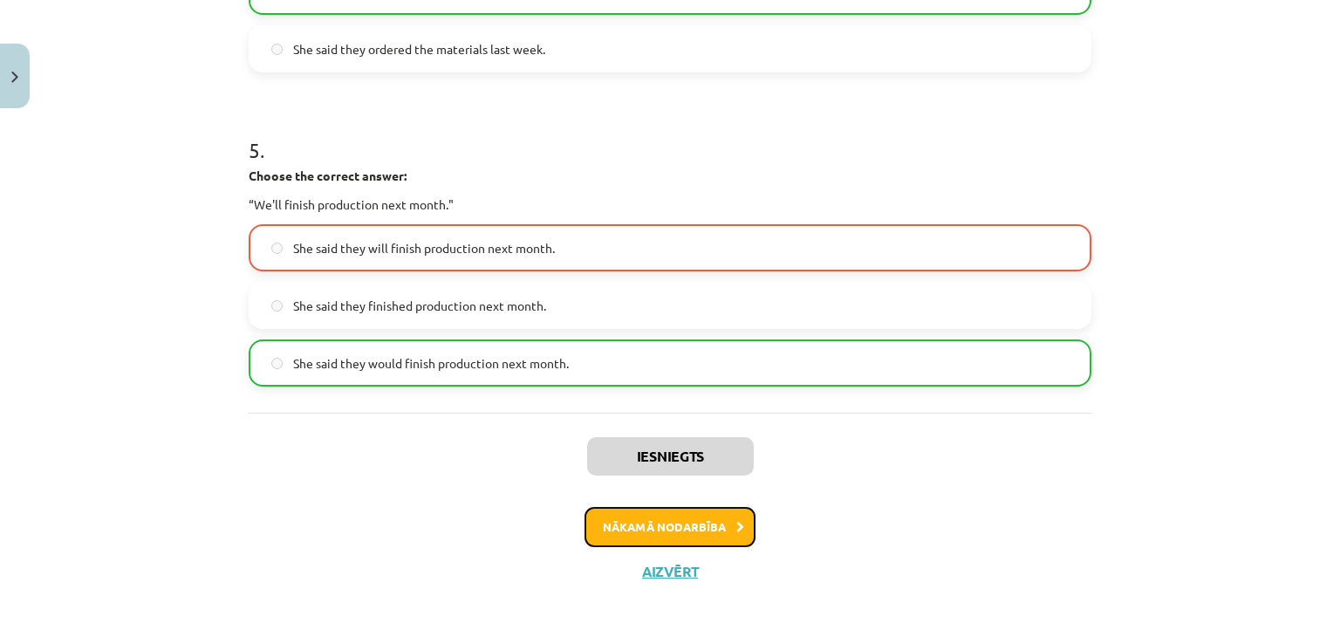
click at [736, 523] on icon at bounding box center [740, 527] width 8 height 11
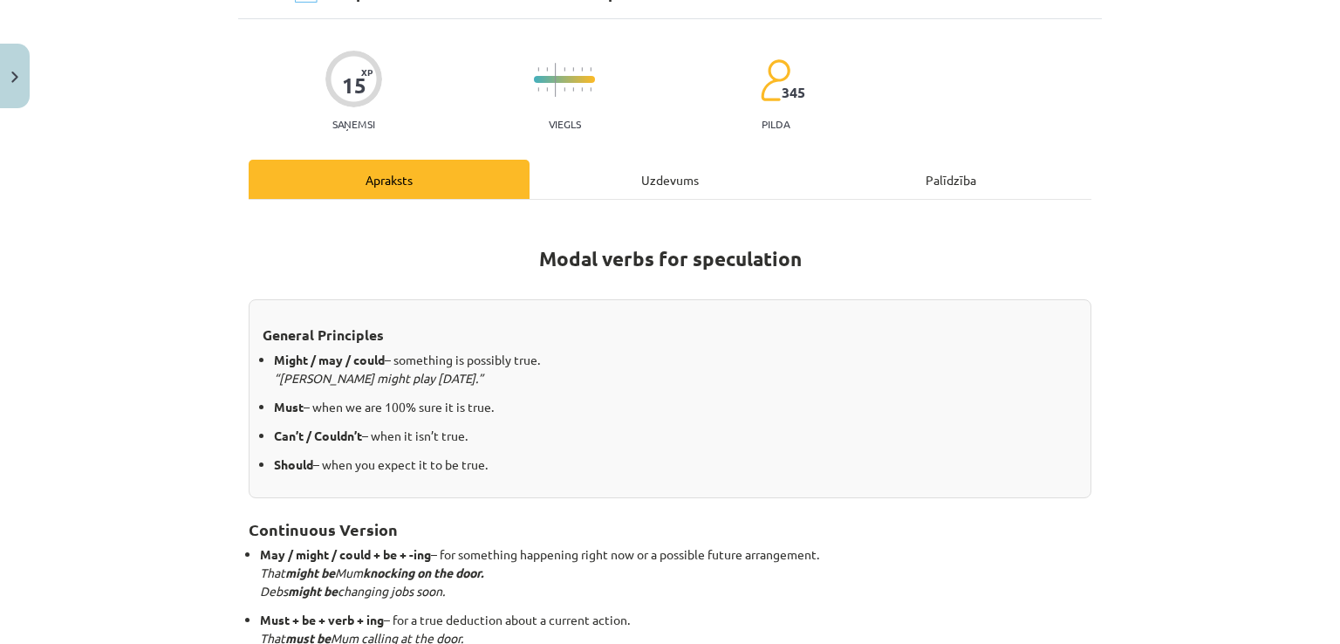
scroll to position [44, 0]
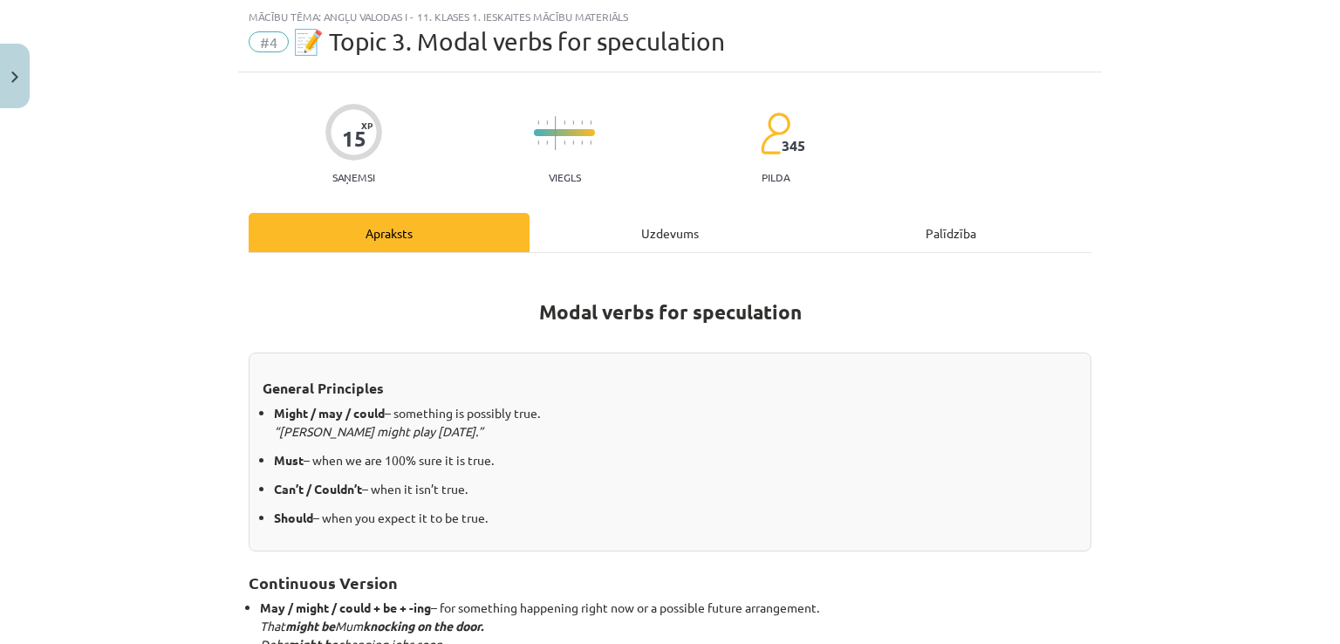
click at [667, 229] on div "Uzdevums" at bounding box center [670, 232] width 281 height 39
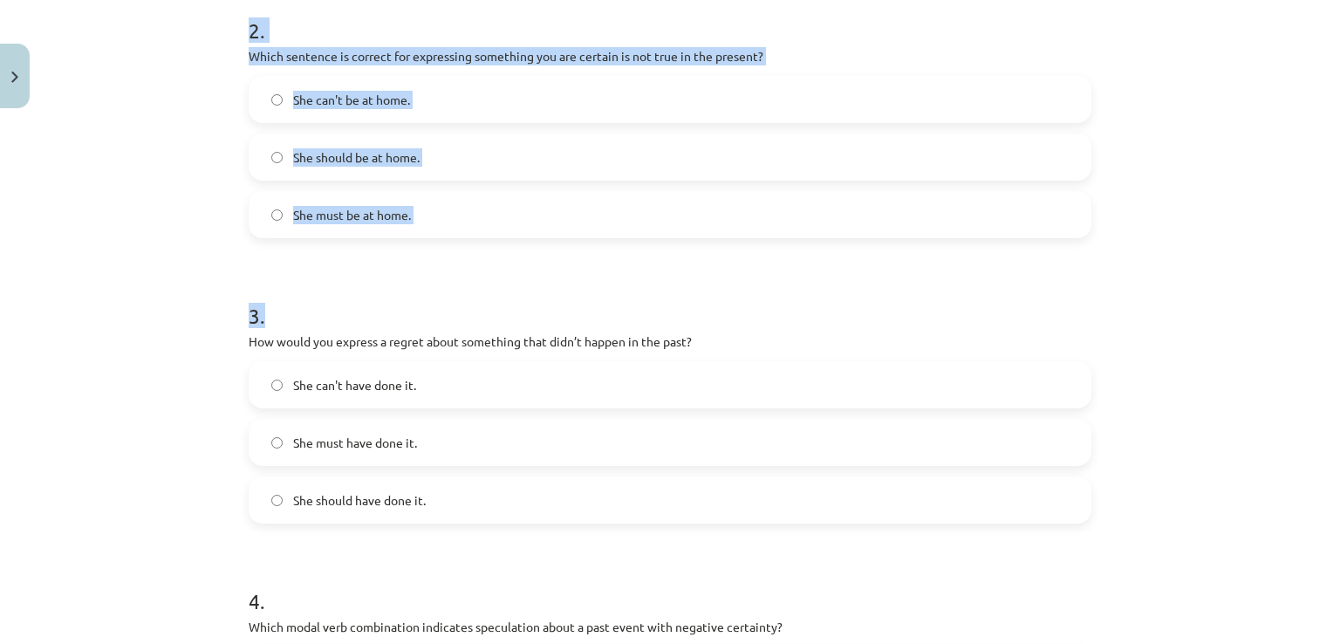
drag, startPoint x: 229, startPoint y: 340, endPoint x: 487, endPoint y: 386, distance: 262.2
click at [461, 394] on div "Mācību tēma: Angļu valodas i - 11. klases 1. ieskaites mācību materiāls #4 📝 To…" at bounding box center [670, 322] width 1340 height 644
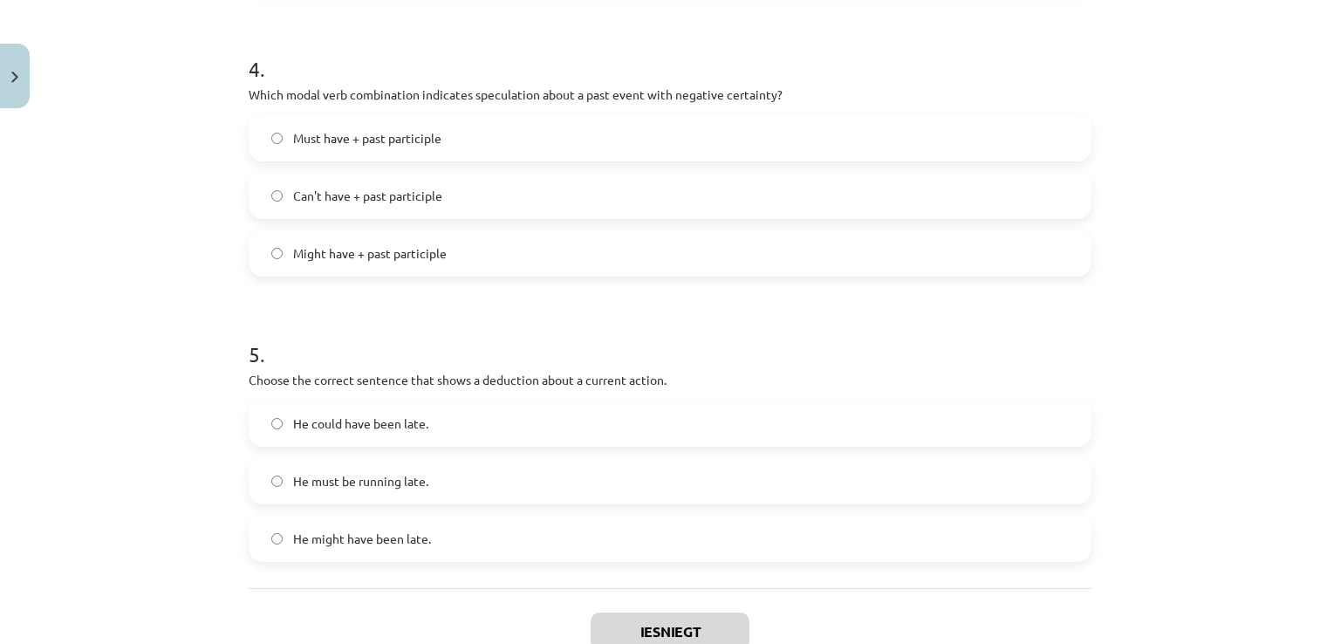
scroll to position [1297, 0]
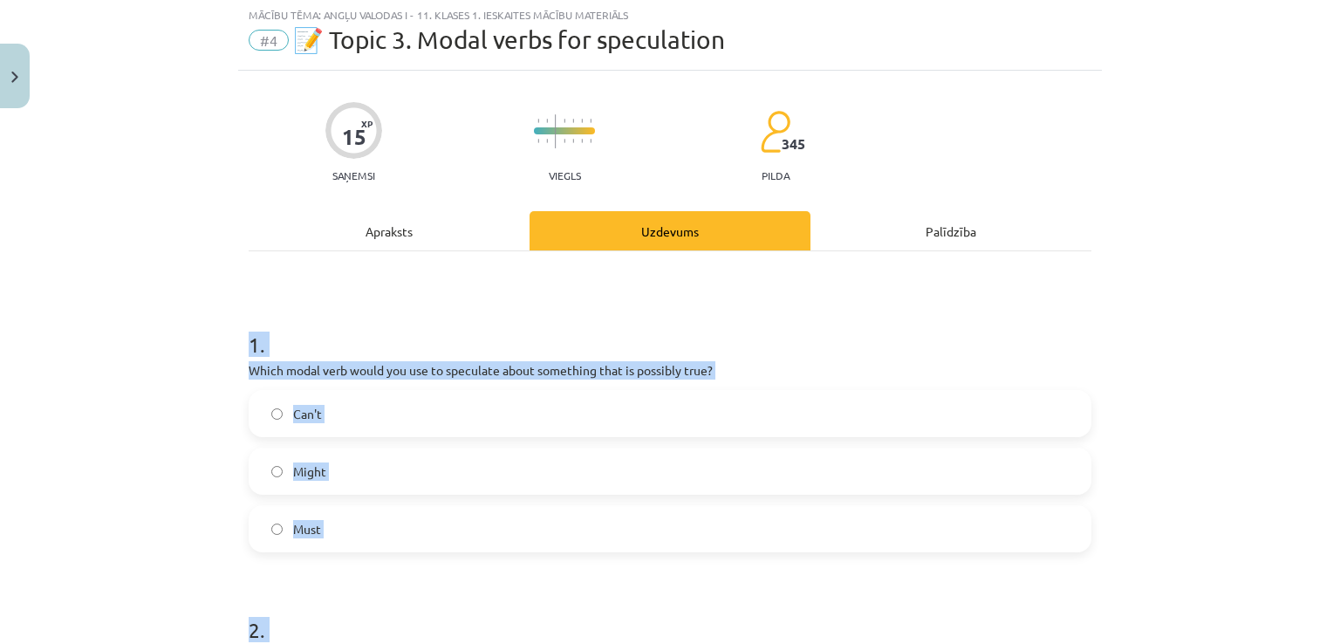
scroll to position [0, 0]
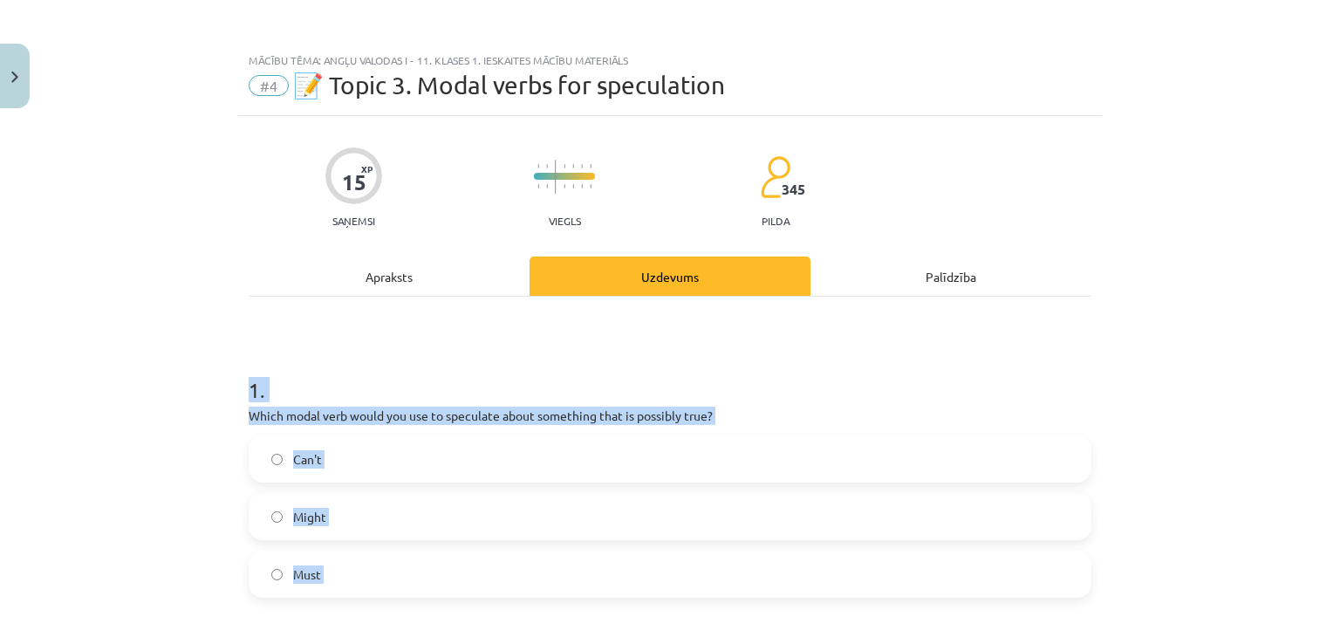
drag, startPoint x: 463, startPoint y: 438, endPoint x: 237, endPoint y: 342, distance: 245.5
copy form "1 . Which modal verb would you use to speculate about something that is possibl…"
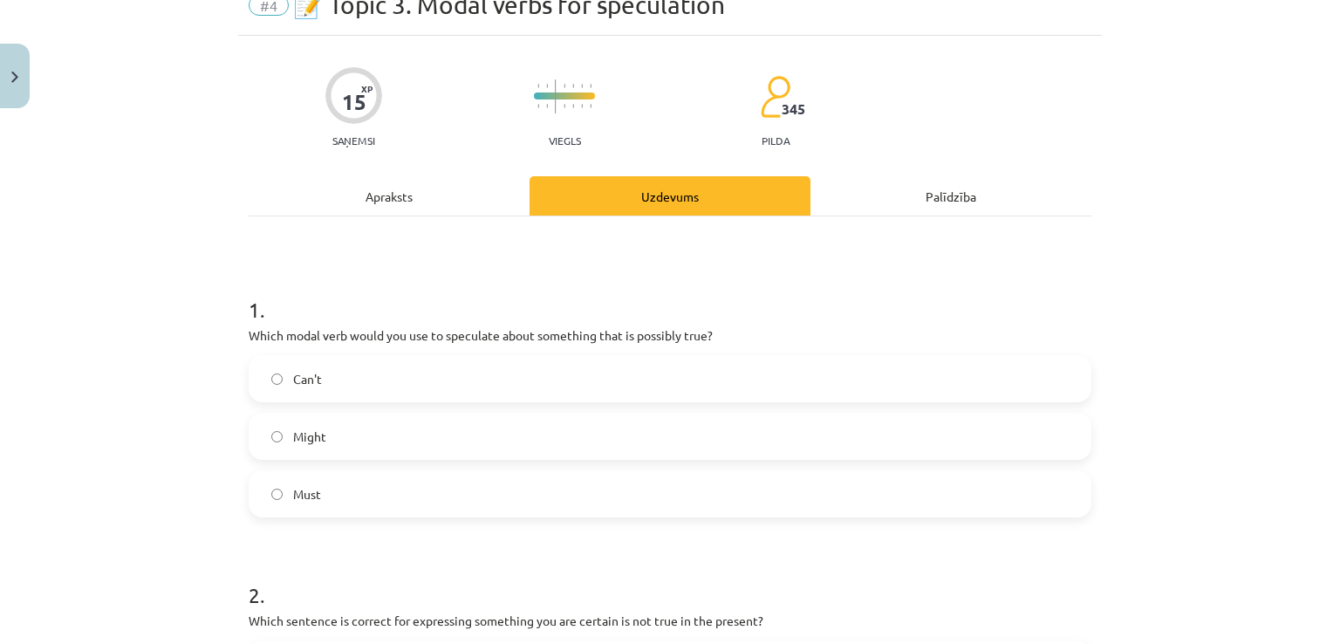
scroll to position [116, 0]
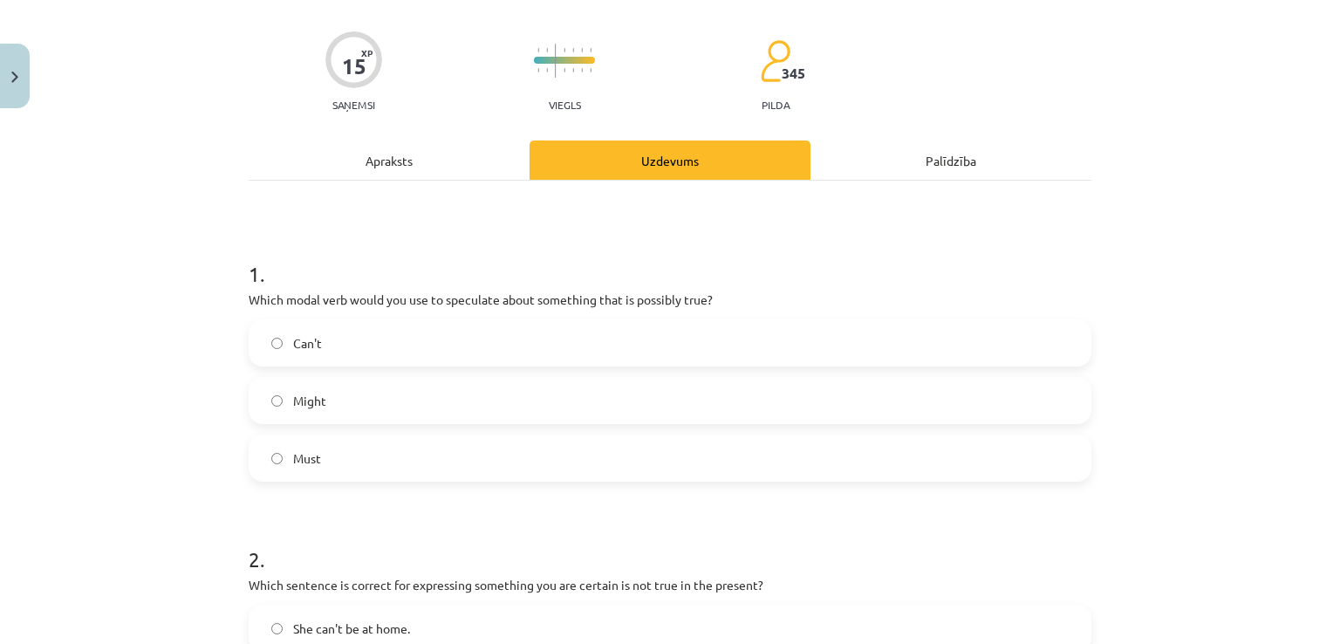
click at [343, 399] on label "Might" at bounding box center [669, 401] width 839 height 44
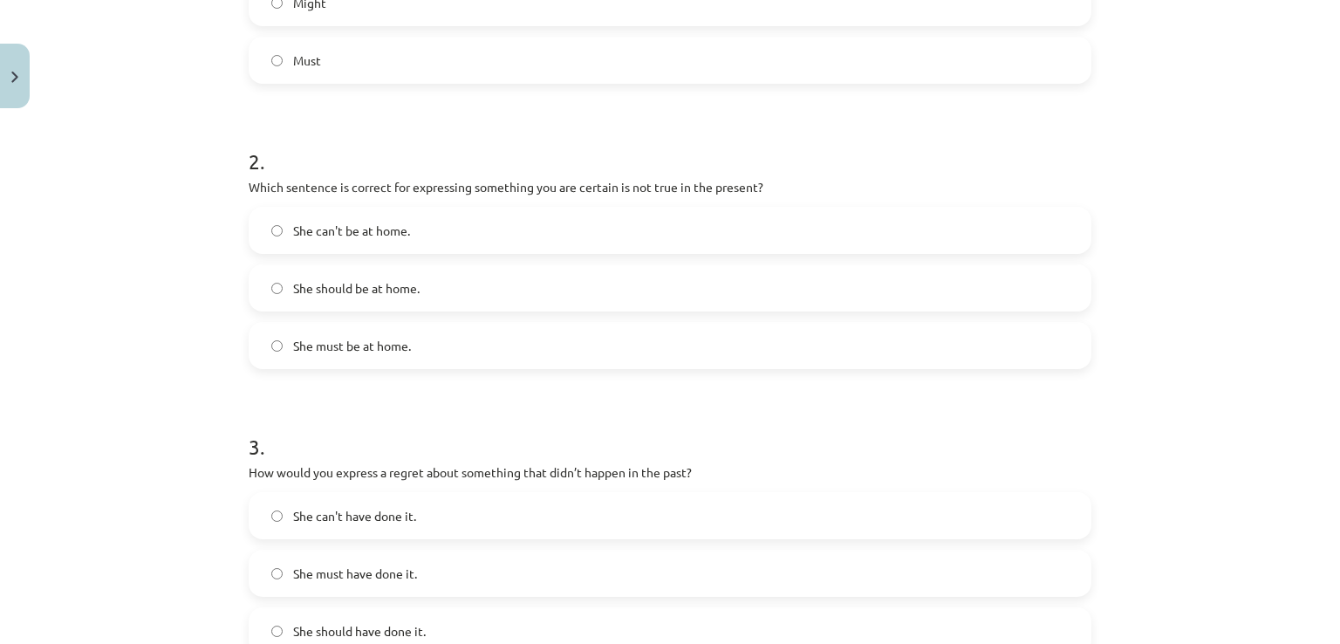
scroll to position [581, 0]
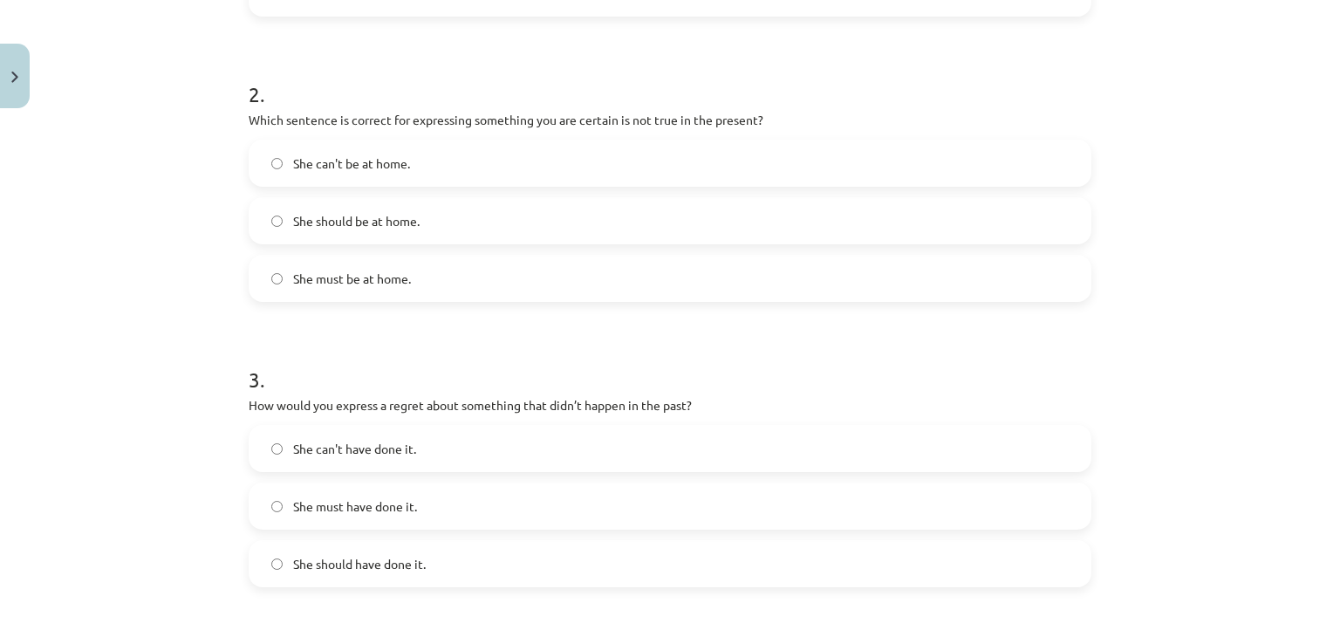
click at [370, 152] on label "She can't be at home." at bounding box center [669, 163] width 839 height 44
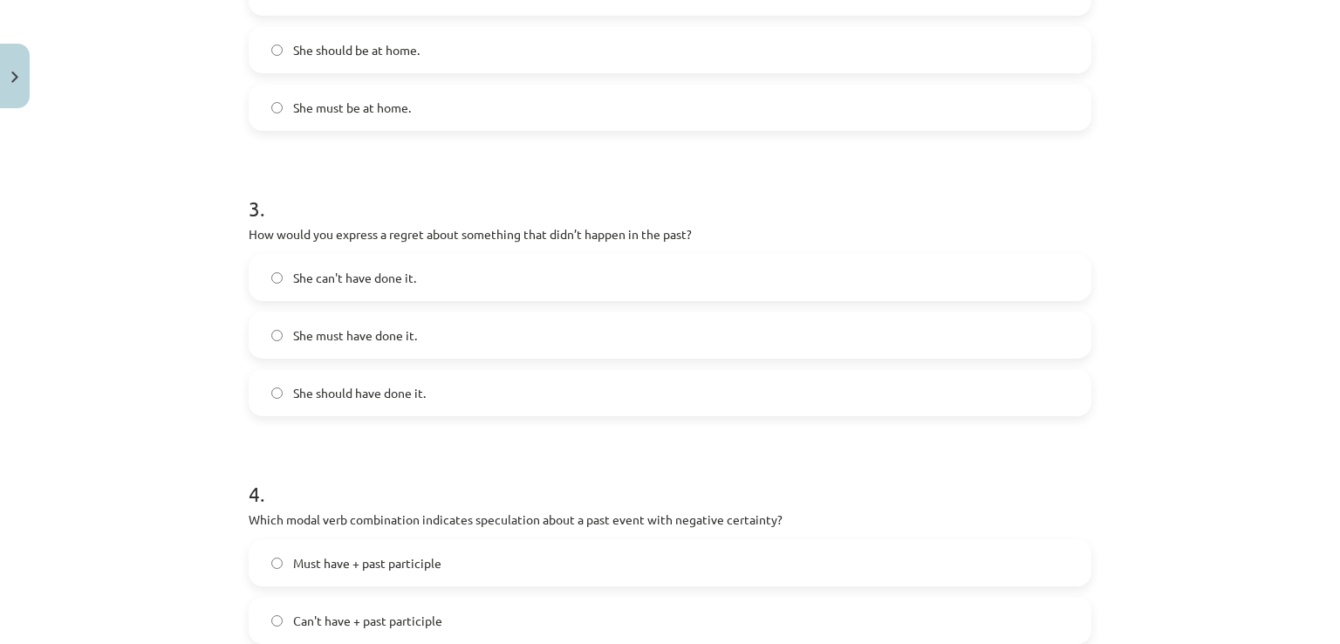
scroll to position [755, 0]
click at [370, 373] on label "She should have done it." at bounding box center [669, 389] width 839 height 44
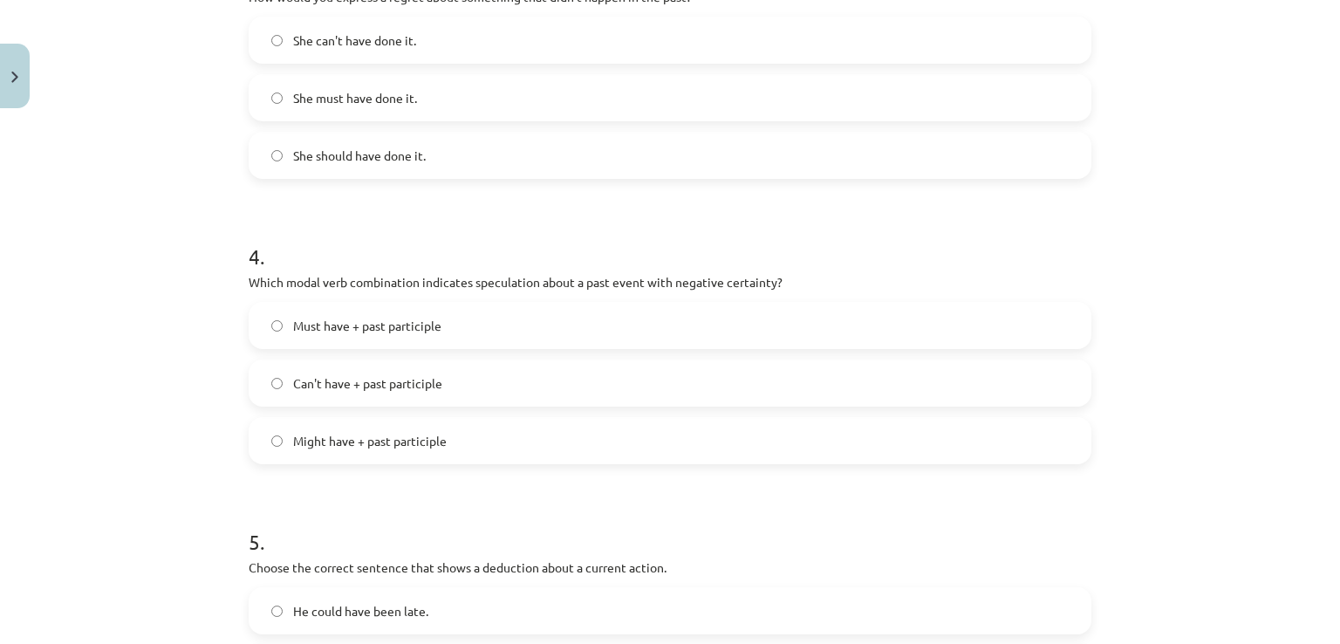
scroll to position [1047, 0]
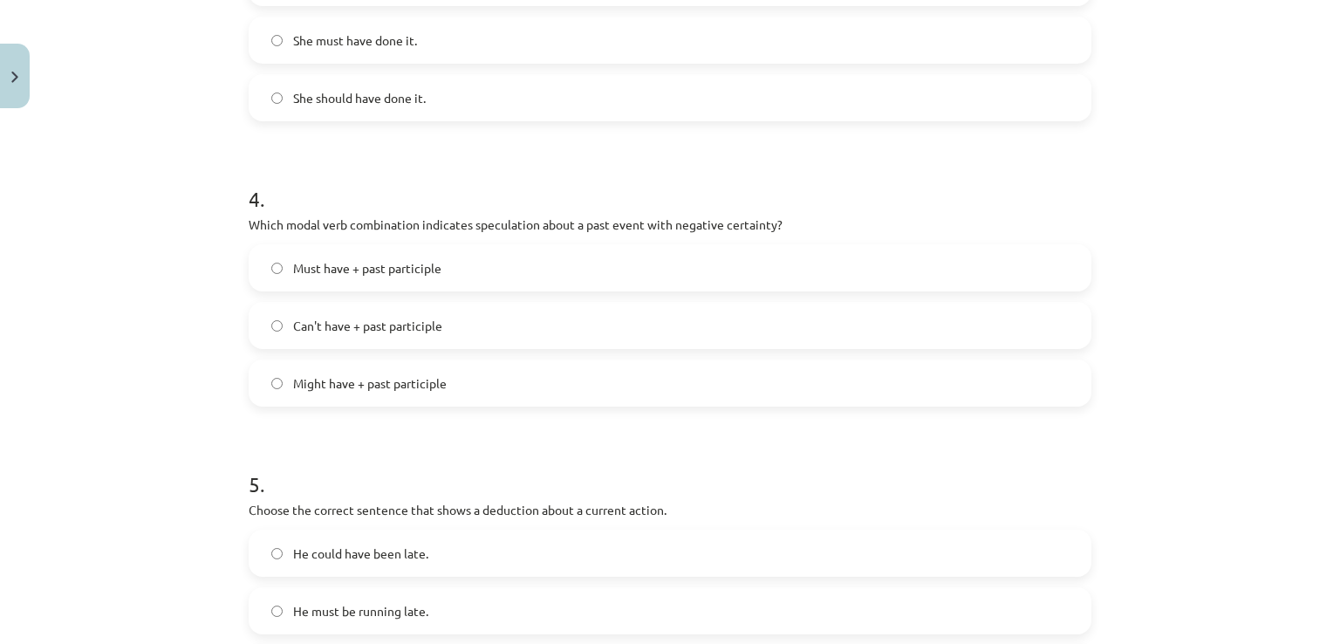
click at [410, 308] on label "Can't have + past participle" at bounding box center [669, 326] width 839 height 44
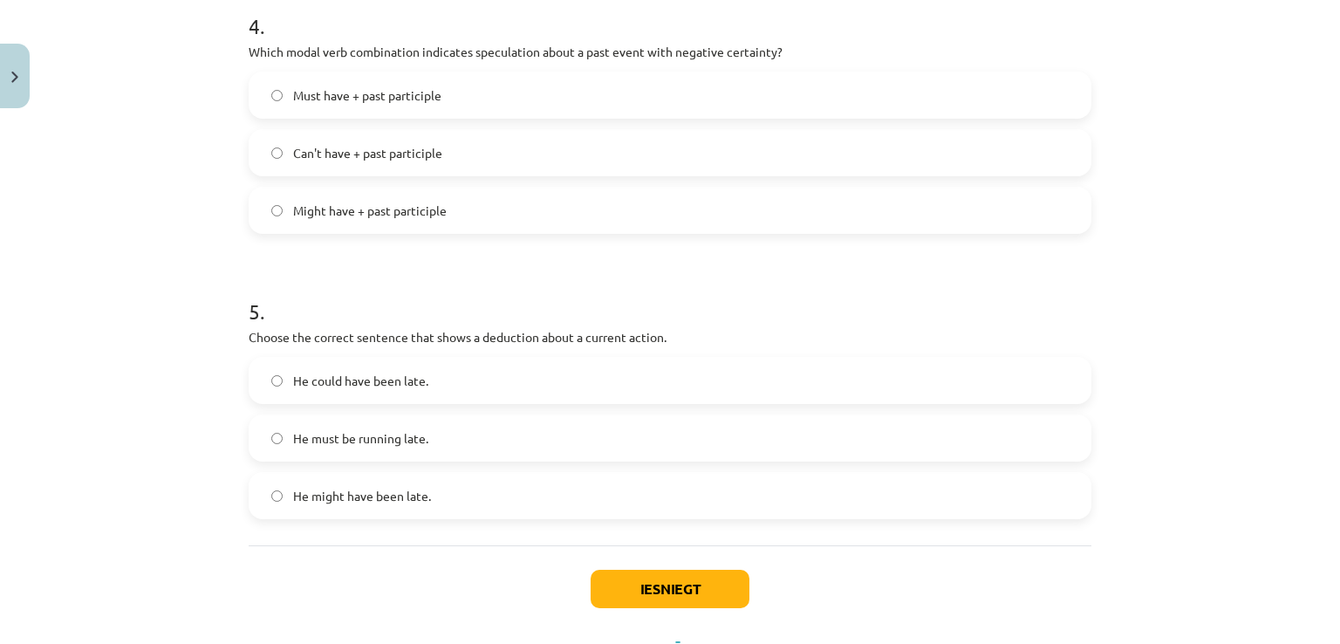
scroll to position [1297, 0]
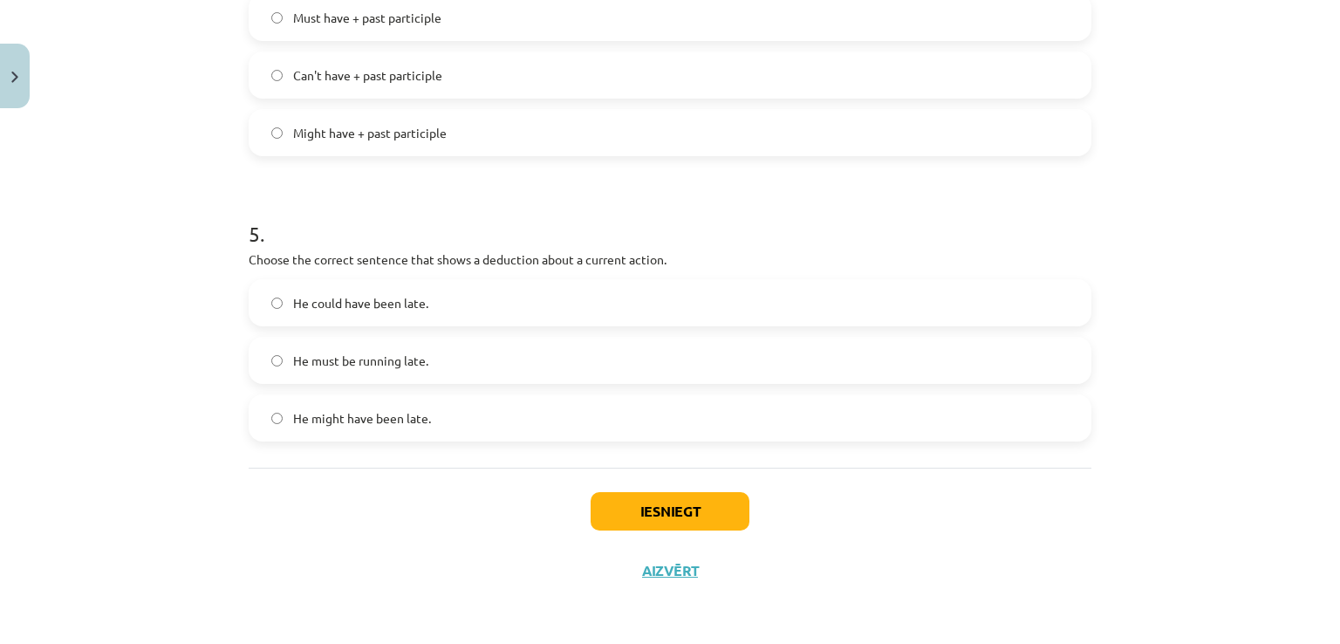
click at [403, 360] on span "He must be running late." at bounding box center [360, 361] width 135 height 18
click at [635, 496] on button "Iesniegt" at bounding box center [670, 511] width 159 height 38
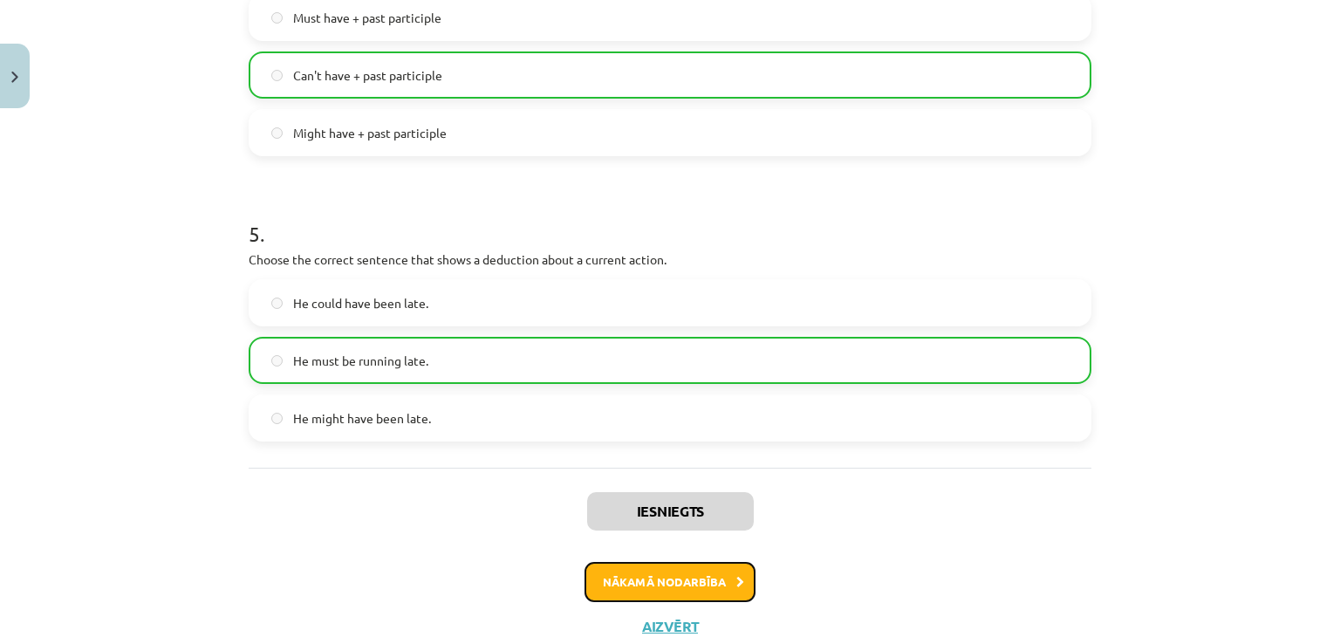
click at [628, 587] on button "Nākamā nodarbība" at bounding box center [669, 582] width 171 height 40
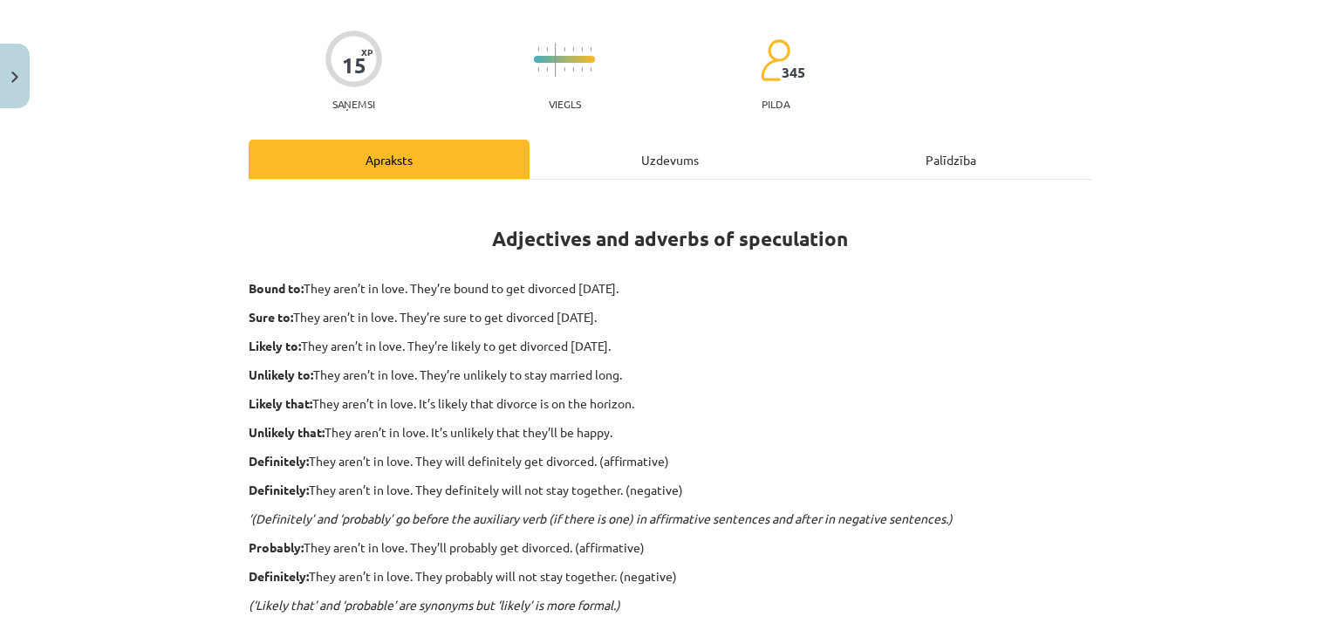
scroll to position [44, 0]
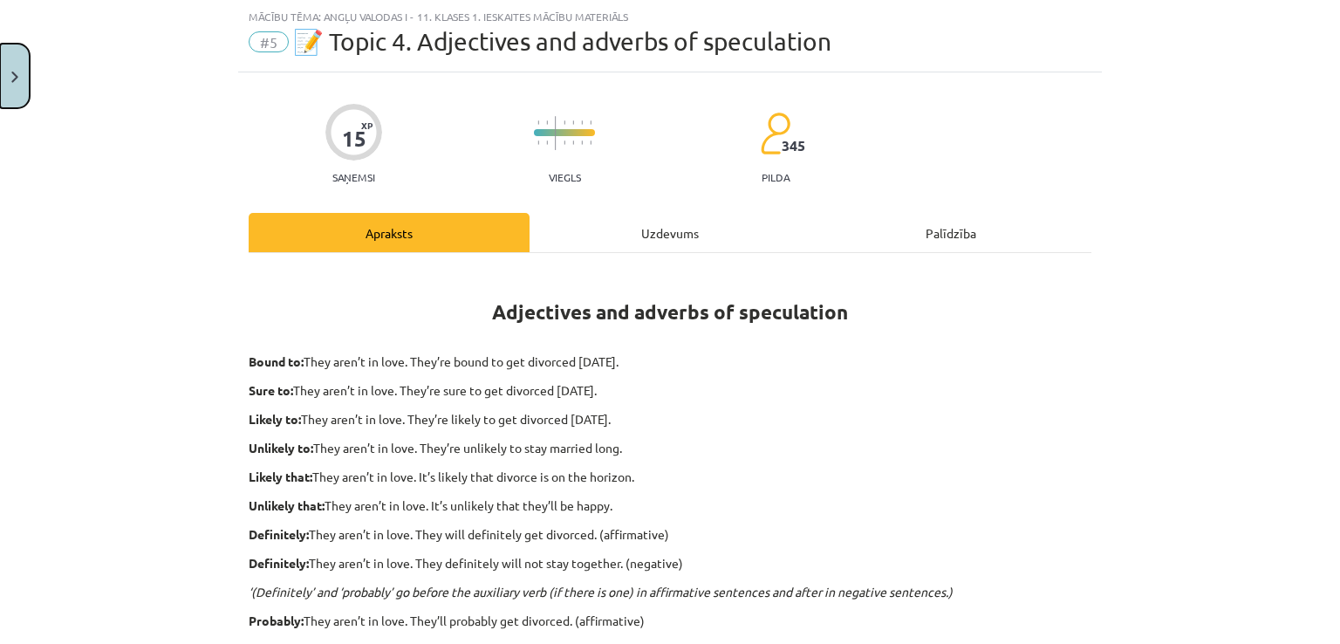
click at [11, 74] on img "Close" at bounding box center [14, 77] width 7 height 11
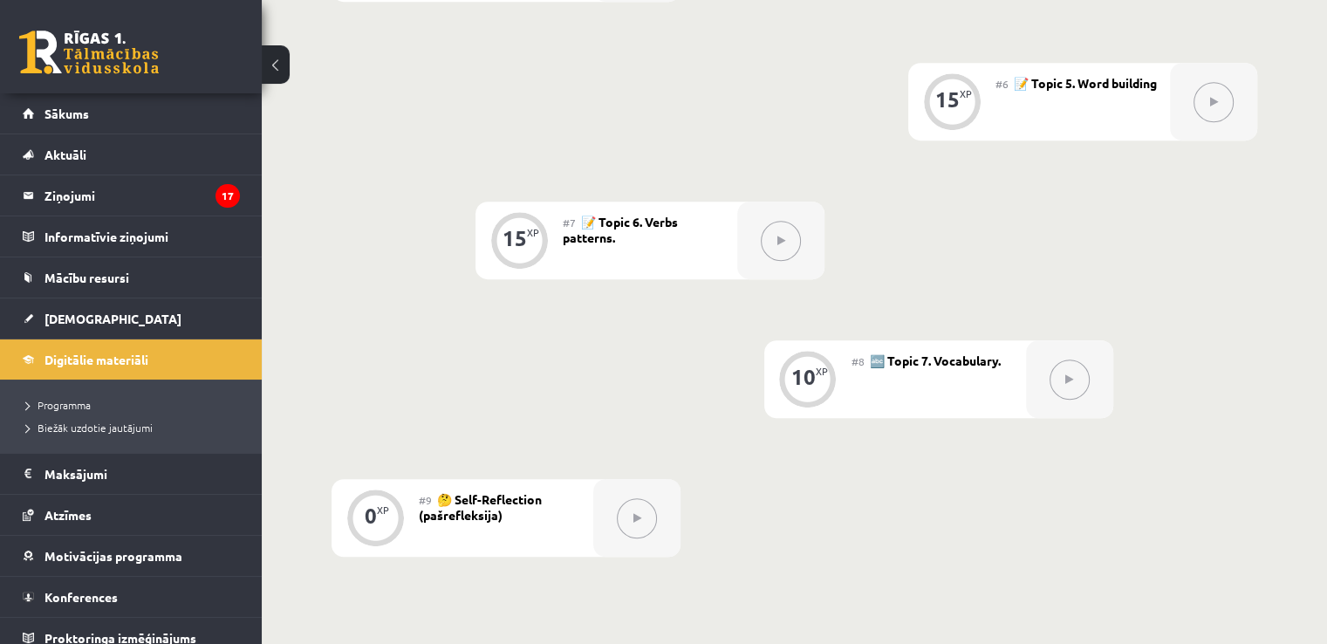
scroll to position [1163, 0]
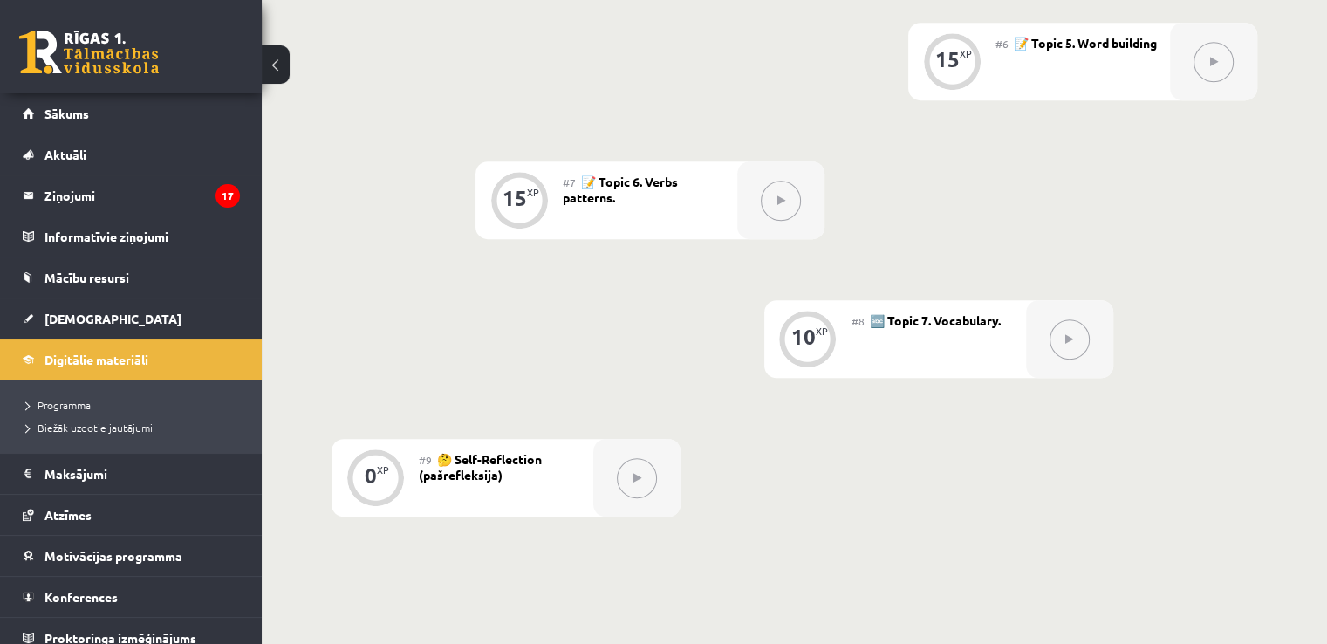
click at [1063, 339] on button at bounding box center [1069, 339] width 40 height 40
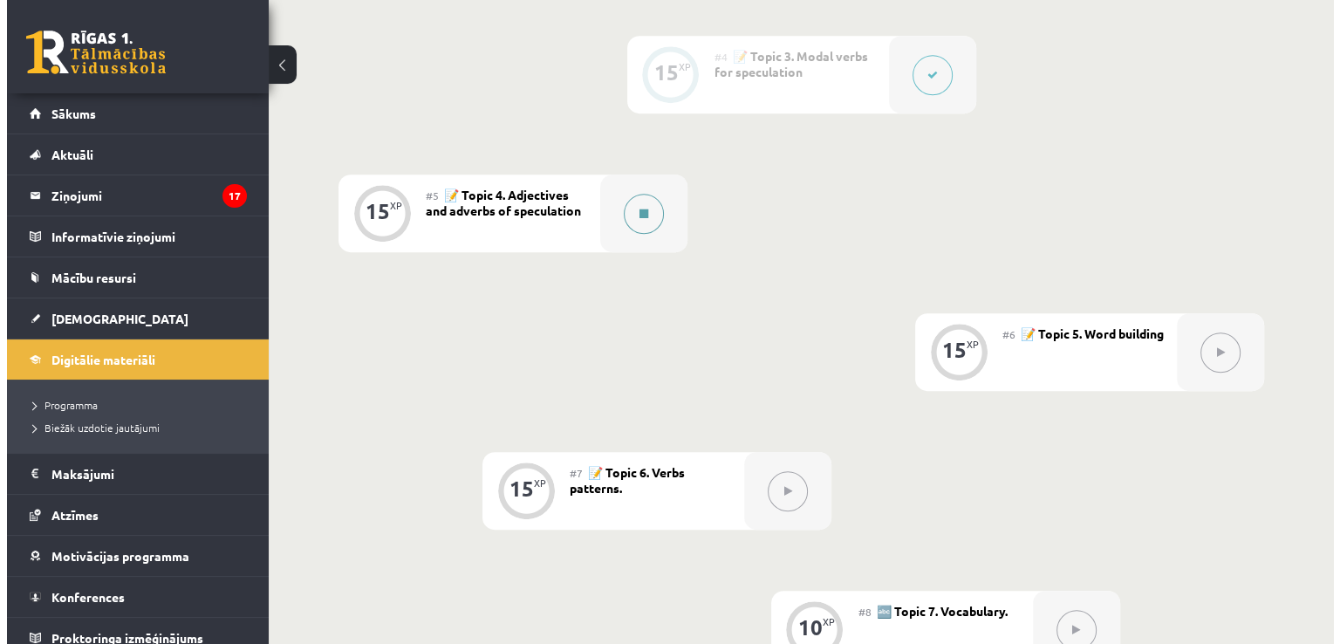
scroll to position [872, 0]
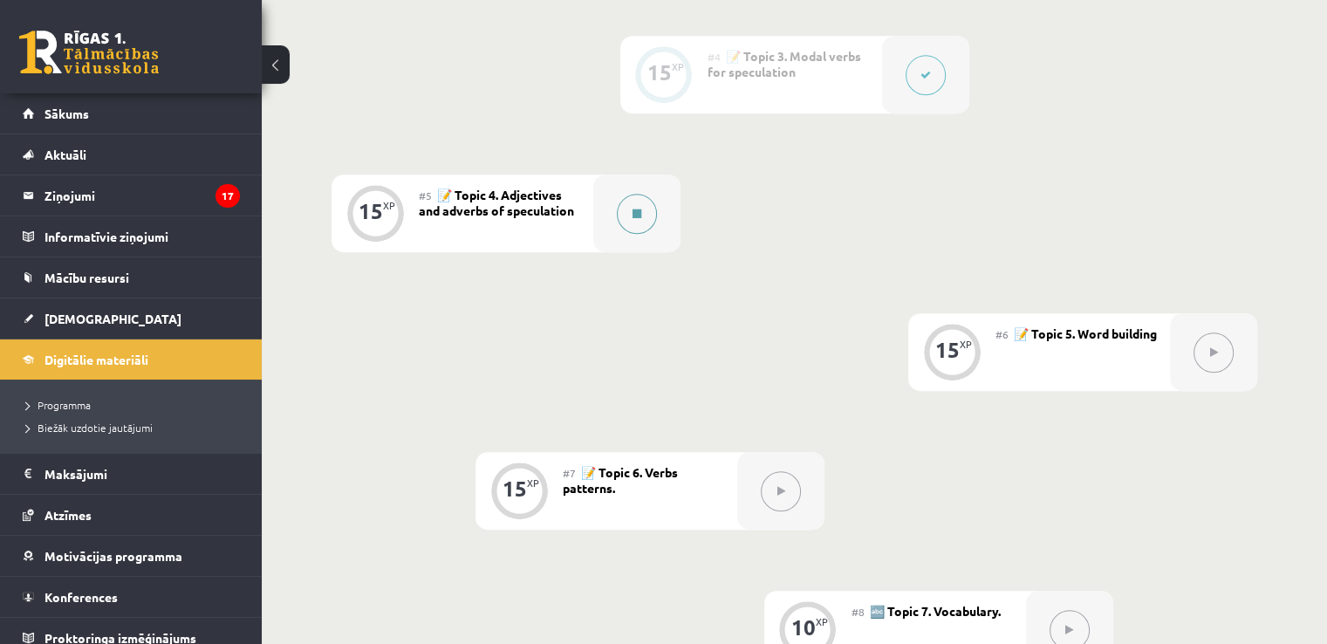
click at [635, 239] on div at bounding box center [636, 213] width 87 height 78
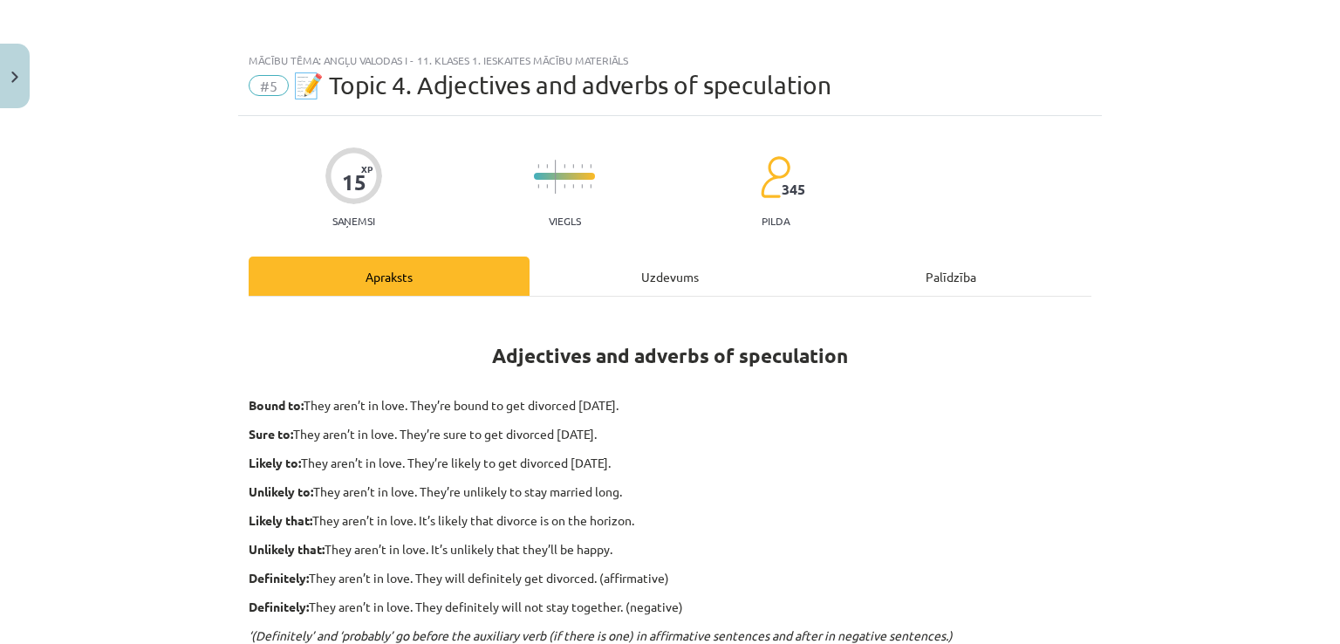
click at [660, 273] on div "Uzdevums" at bounding box center [670, 275] width 281 height 39
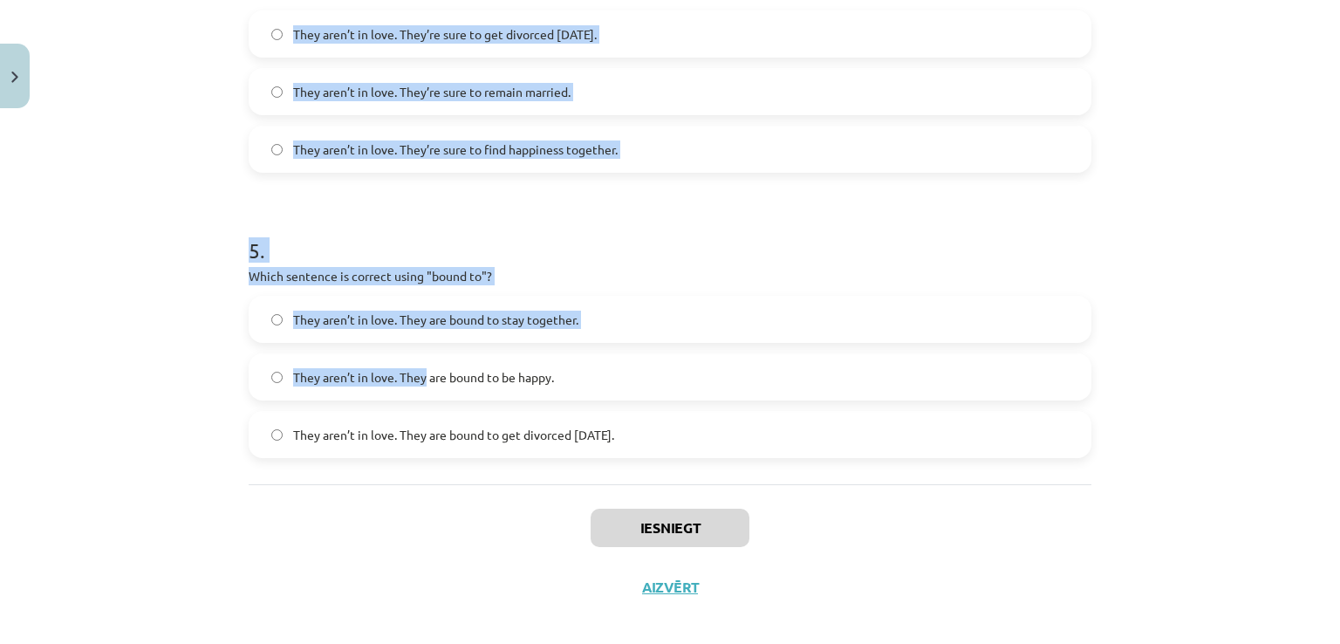
scroll to position [1326, 0]
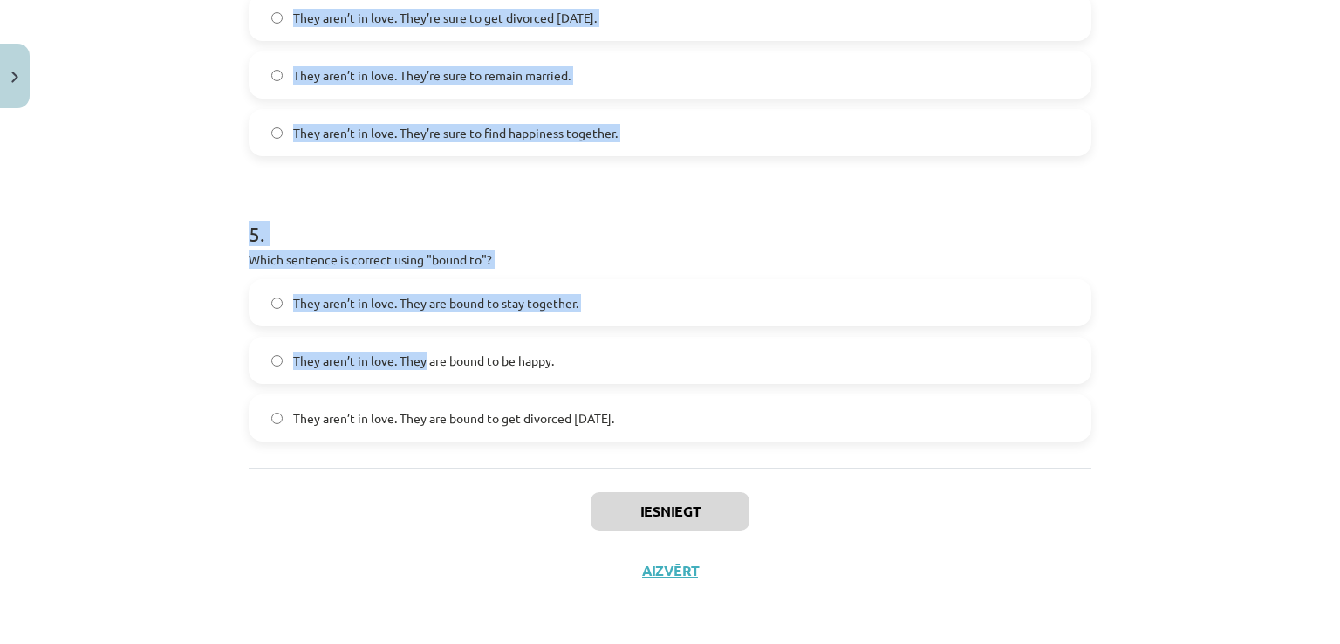
drag, startPoint x: 227, startPoint y: 354, endPoint x: 747, endPoint y: 459, distance: 530.4
click at [747, 459] on div "Mācību tēma: Angļu valodas i - 11. klases 1. ieskaites mācību materiāls #5 📝 To…" at bounding box center [670, 322] width 1340 height 644
copy form "1 . Choose the correct sentence using "probably" in an affirmative context: The…"
click at [636, 201] on h1 "5 ." at bounding box center [670, 218] width 843 height 54
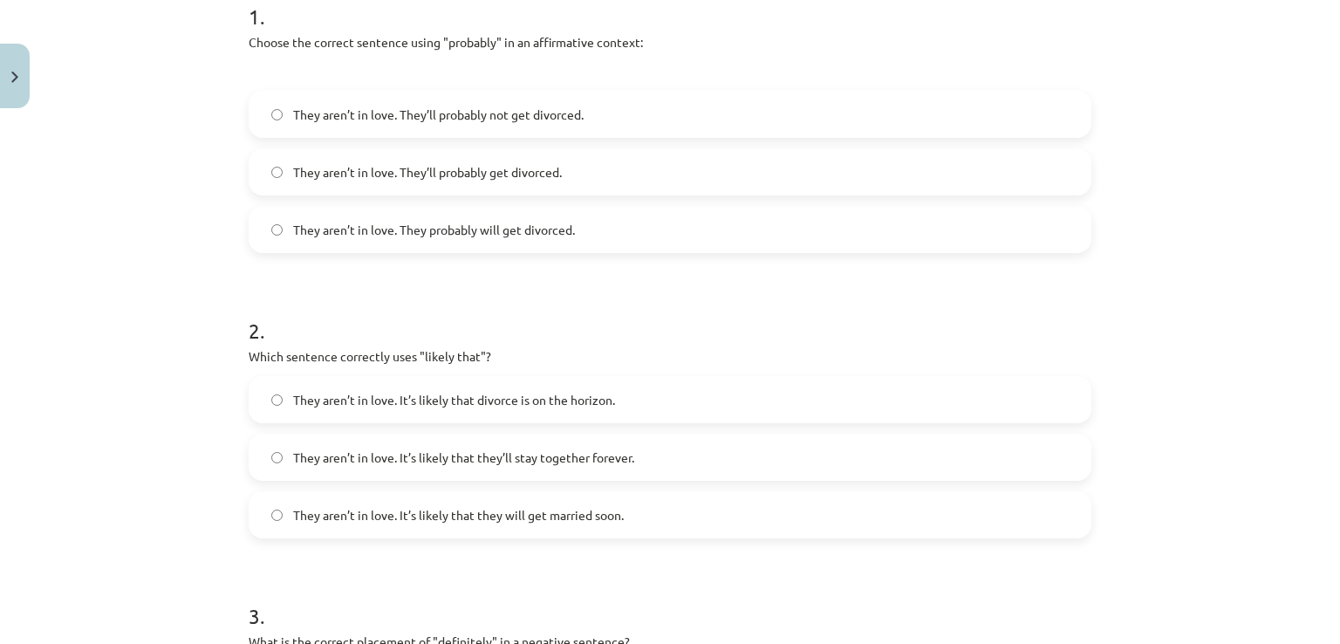
scroll to position [337, 0]
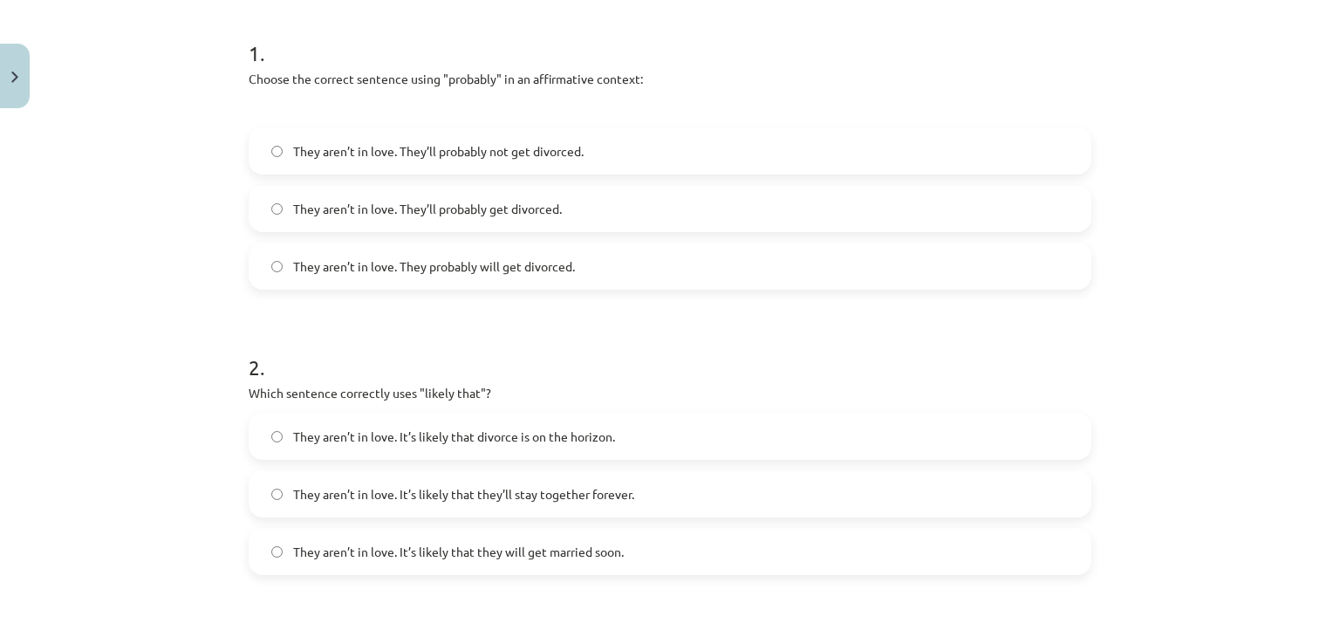
click at [367, 146] on span "They aren’t in love. They’ll probably not get divorced." at bounding box center [438, 151] width 290 height 18
click at [501, 219] on label "They aren’t in love. They’ll probably get divorced." at bounding box center [669, 209] width 839 height 44
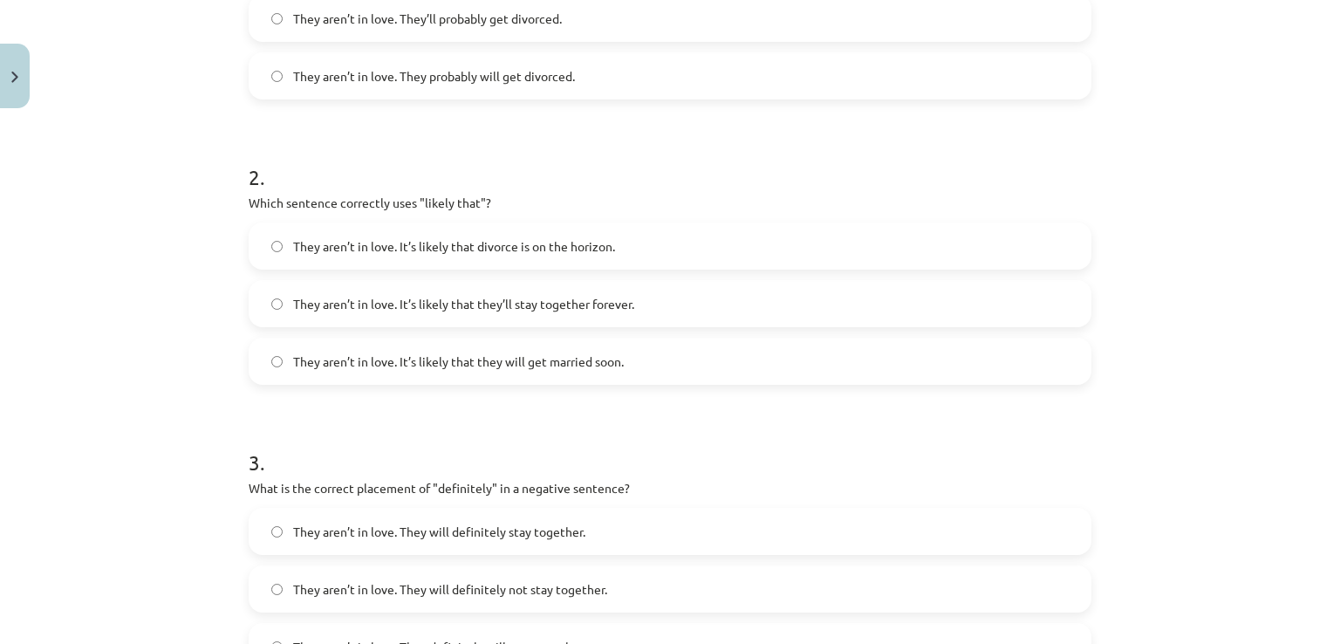
scroll to position [628, 0]
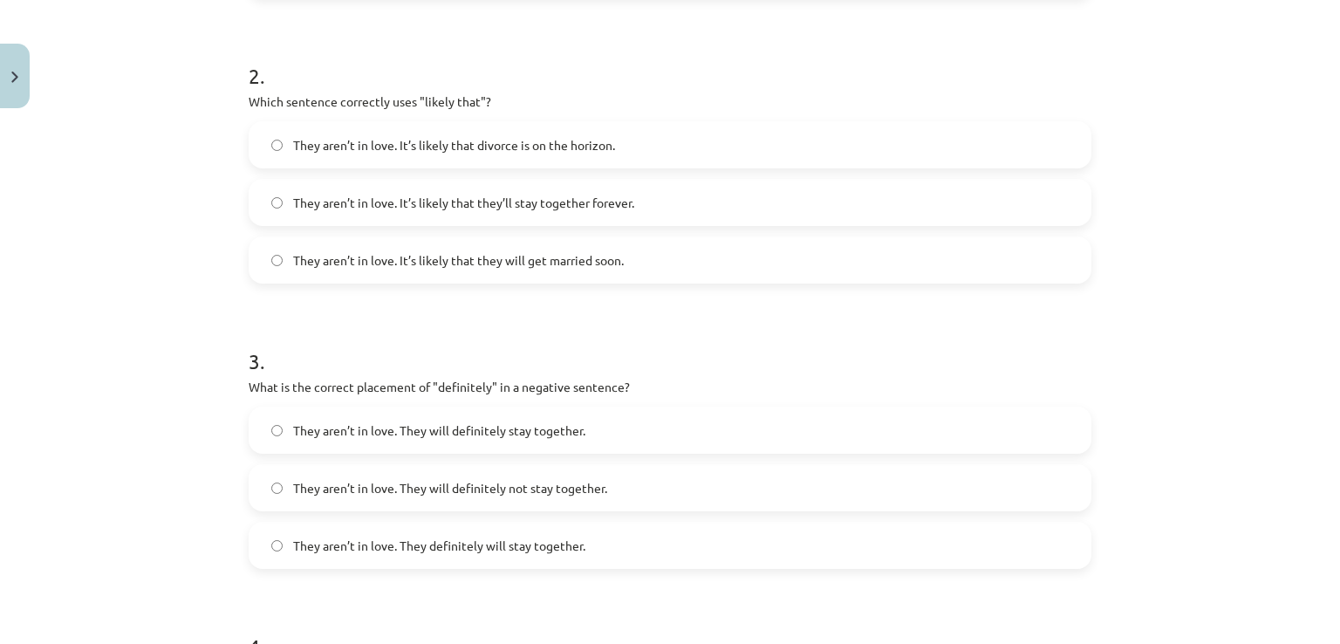
click at [575, 128] on label "They aren’t in love. It’s likely that divorce is on the horizon." at bounding box center [669, 145] width 839 height 44
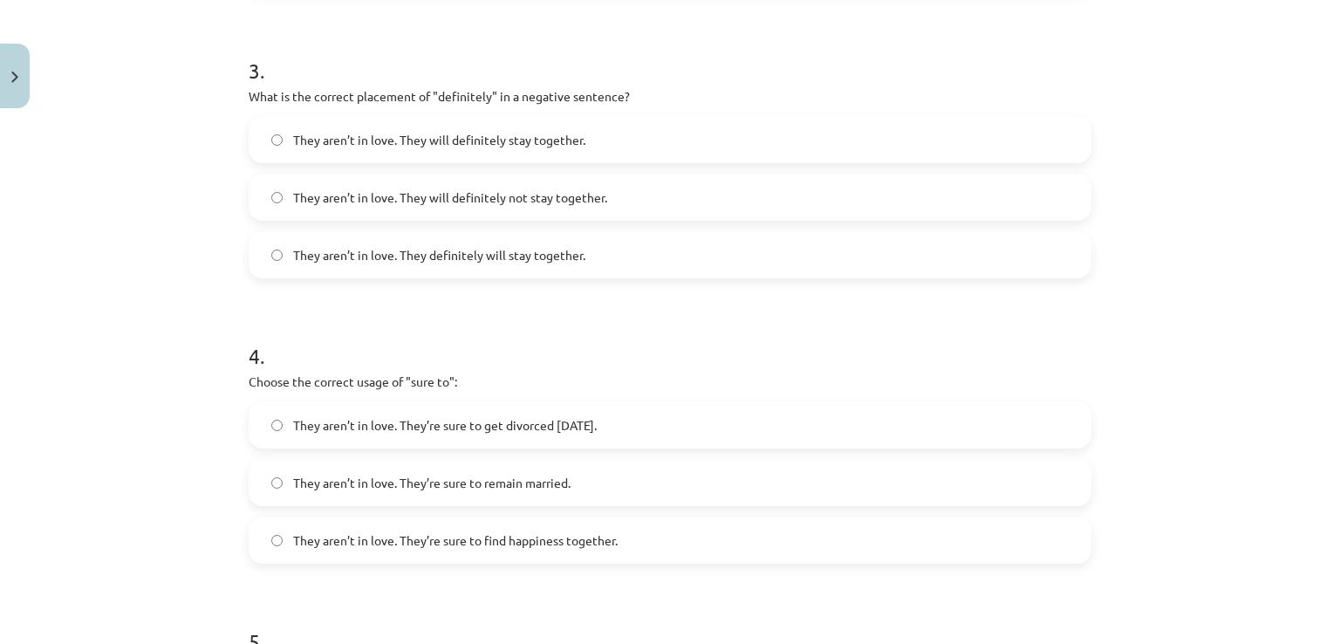
click at [508, 189] on span "They aren’t in love. They will definitely not stay together." at bounding box center [450, 197] width 314 height 18
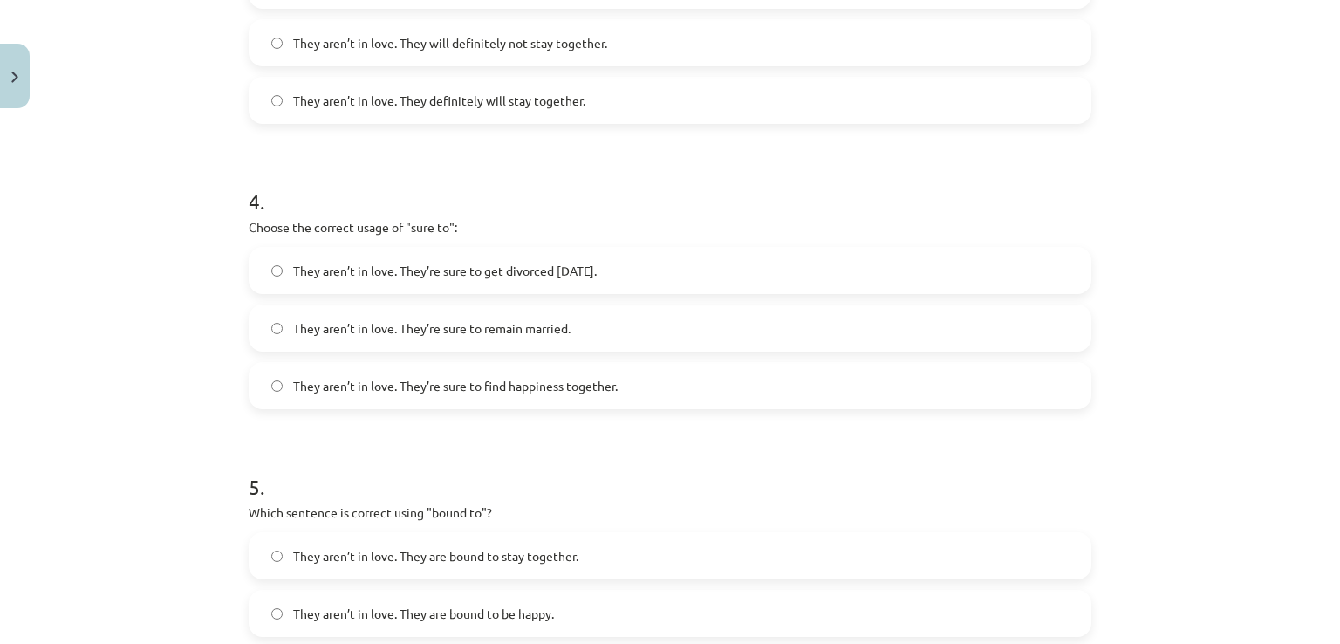
scroll to position [1152, 0]
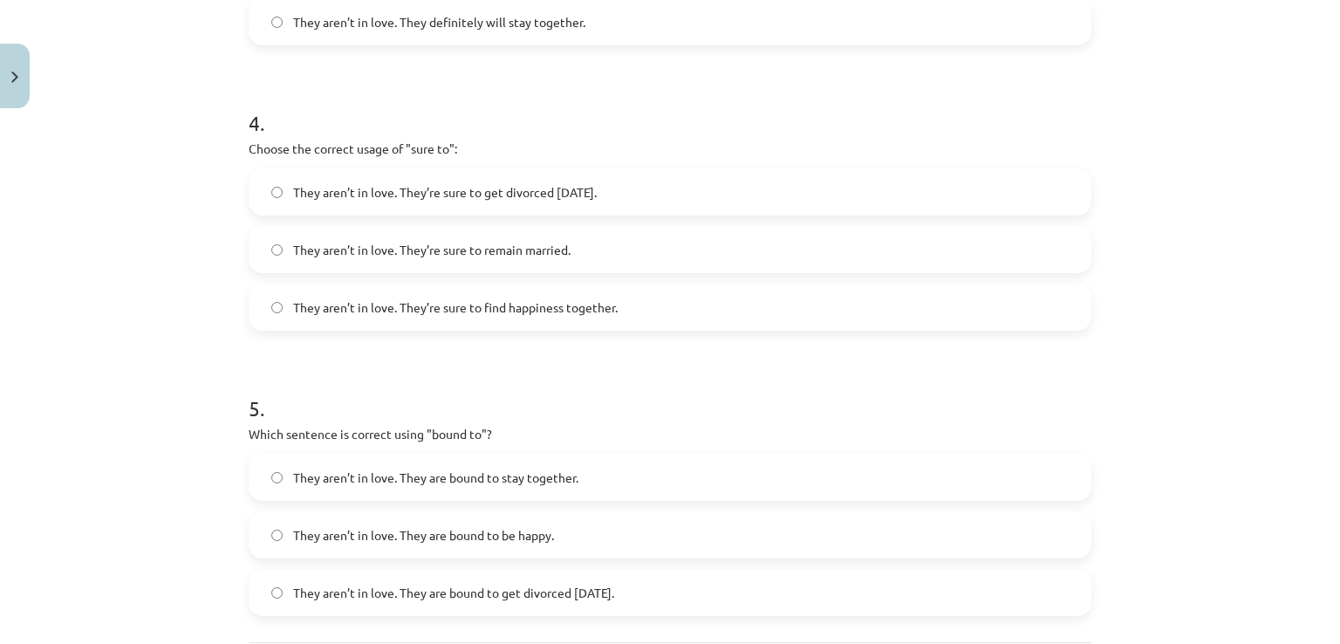
click at [523, 177] on label "They aren’t in love. They’re sure to get divorced within six months." at bounding box center [669, 192] width 839 height 44
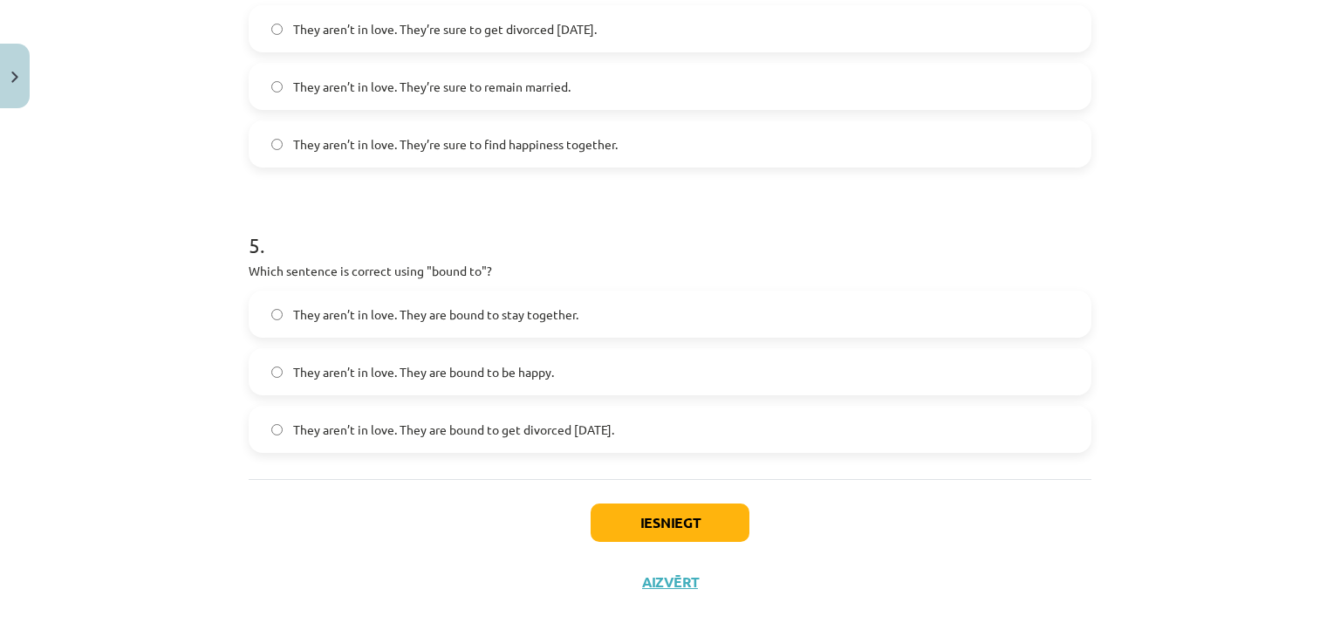
scroll to position [1326, 0]
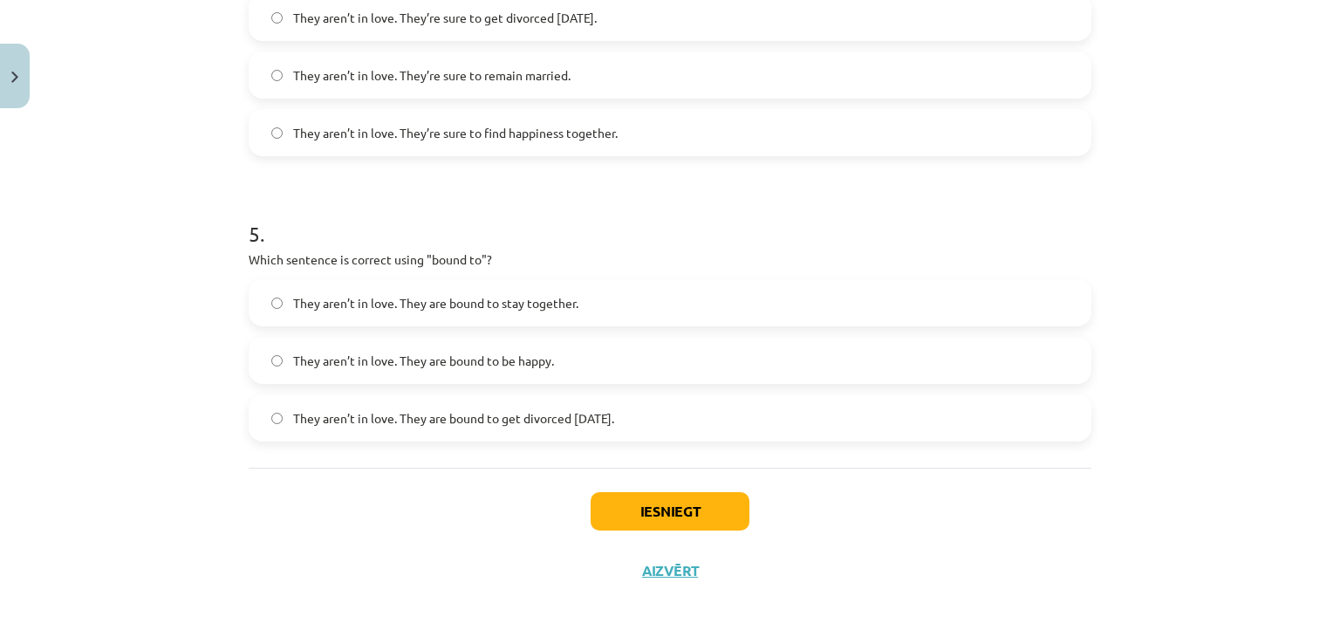
click at [512, 416] on span "They aren’t in love. They are bound to get divorced within six months." at bounding box center [453, 418] width 321 height 18
click at [616, 505] on button "Iesniegt" at bounding box center [670, 511] width 159 height 38
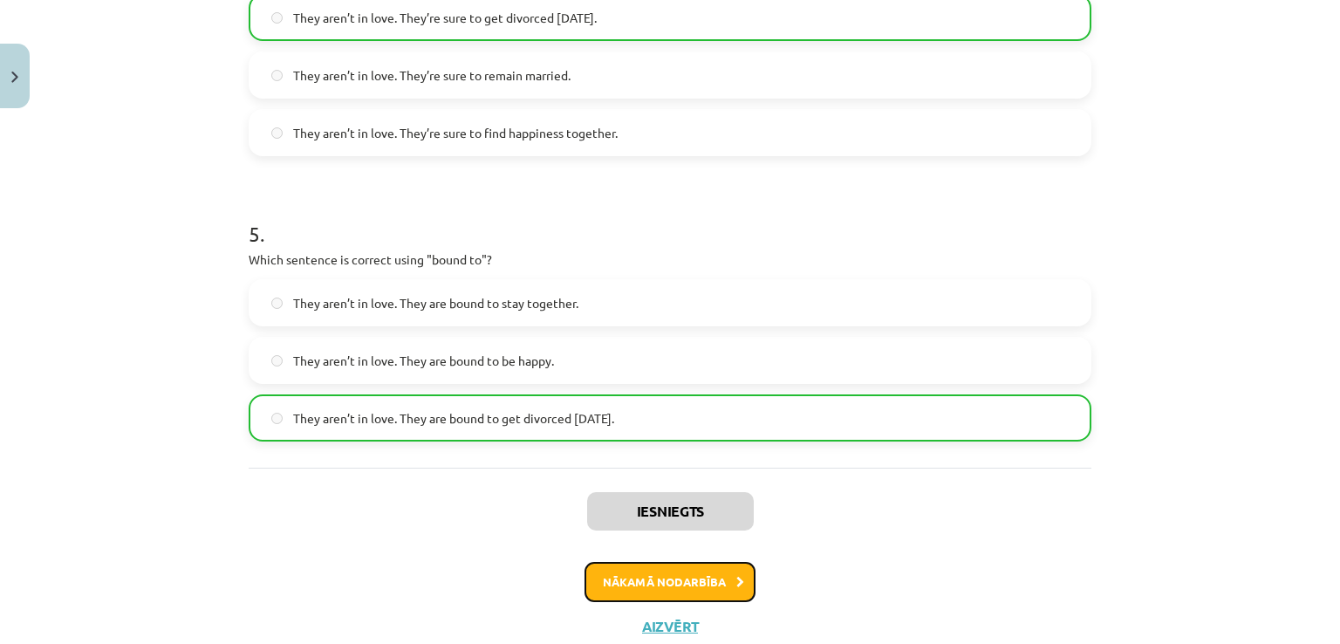
click at [645, 579] on button "Nākamā nodarbība" at bounding box center [669, 582] width 171 height 40
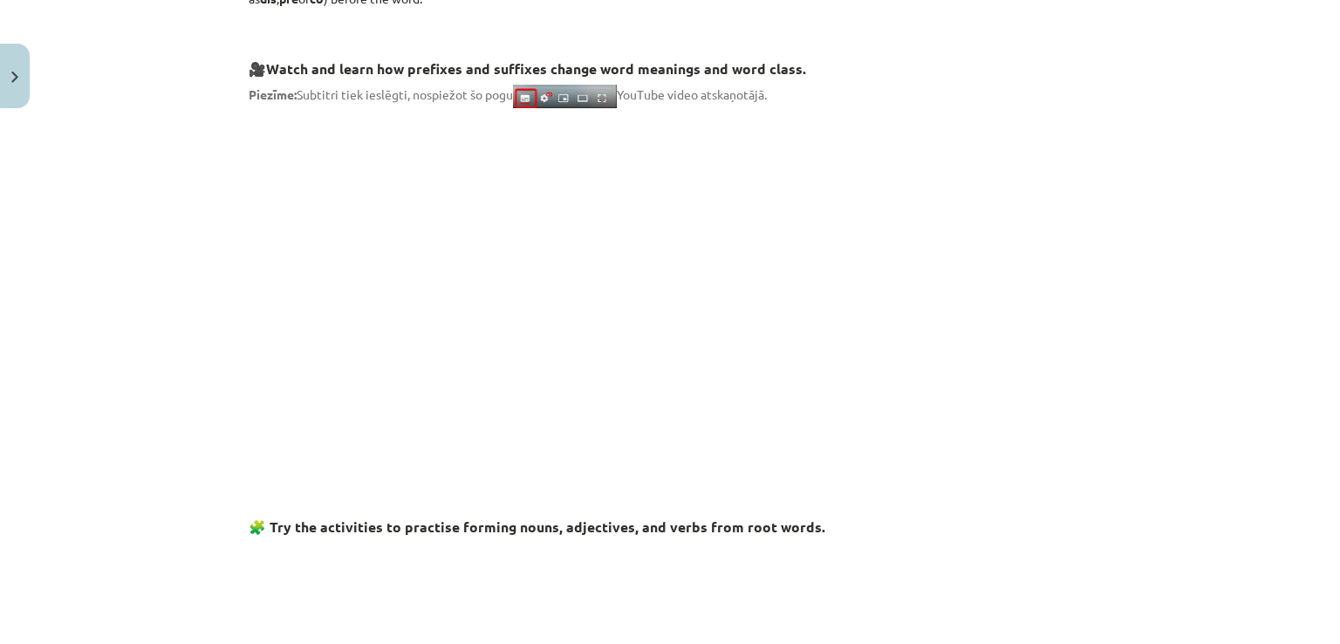
scroll to position [44, 0]
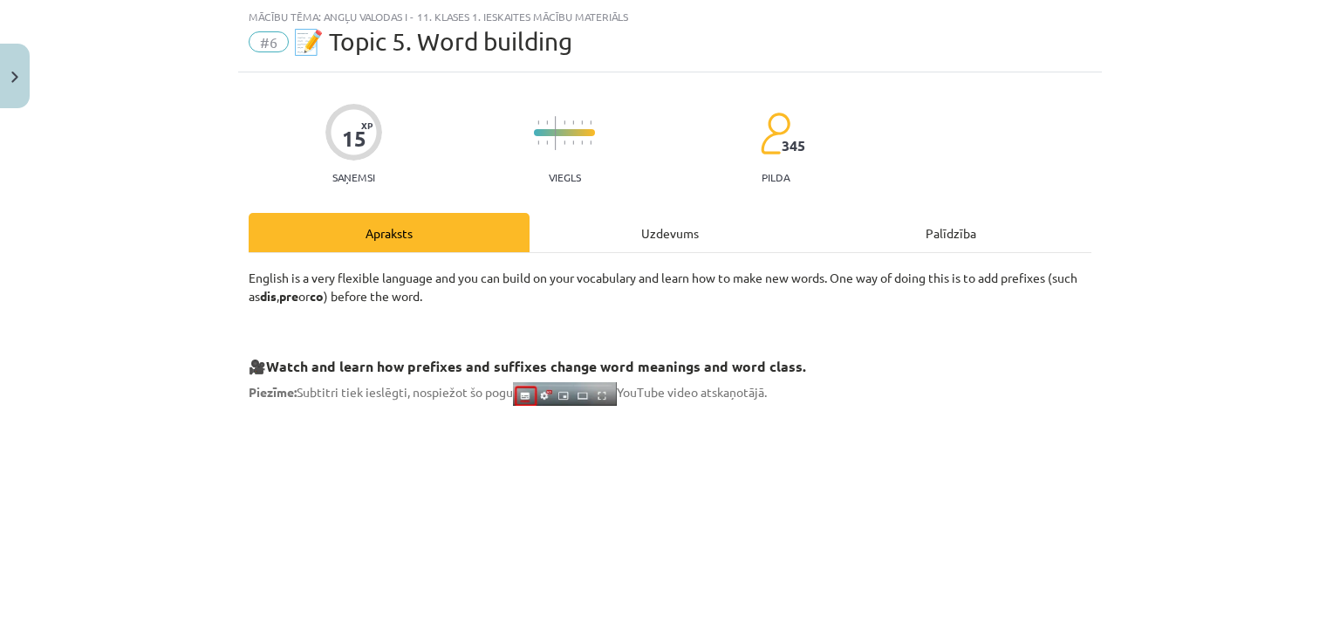
click at [617, 239] on div "Uzdevums" at bounding box center [670, 232] width 281 height 39
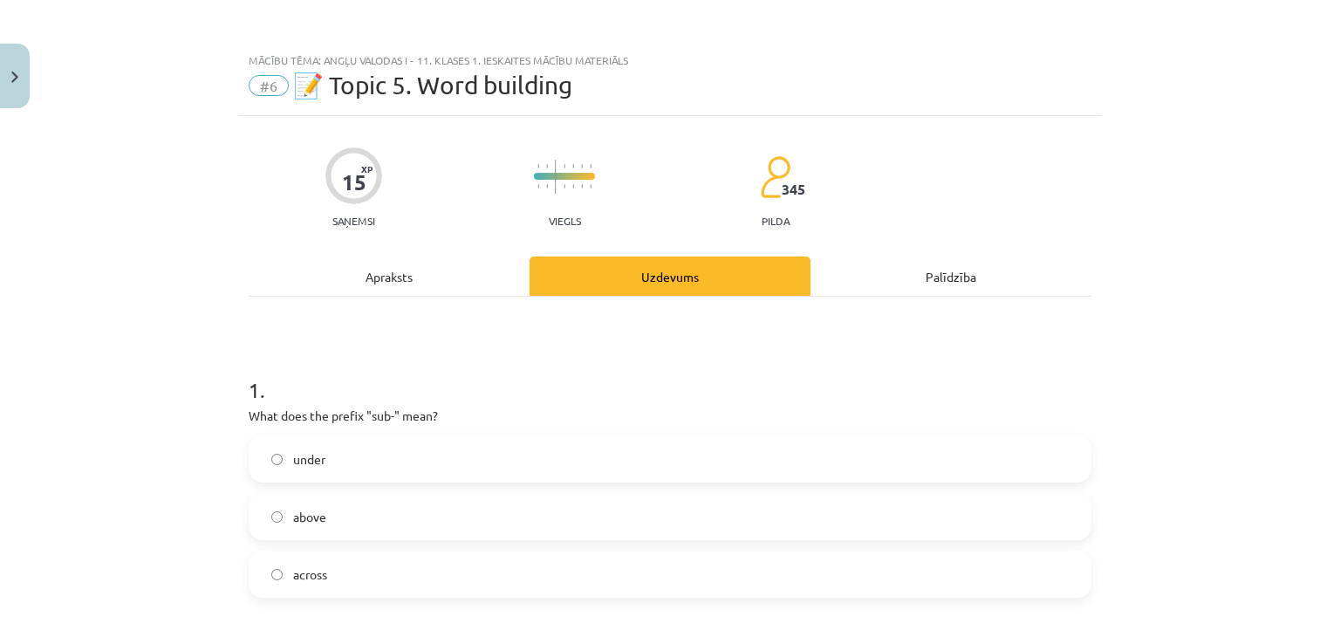
scroll to position [0, 0]
click at [397, 263] on div "Apraksts" at bounding box center [389, 275] width 281 height 39
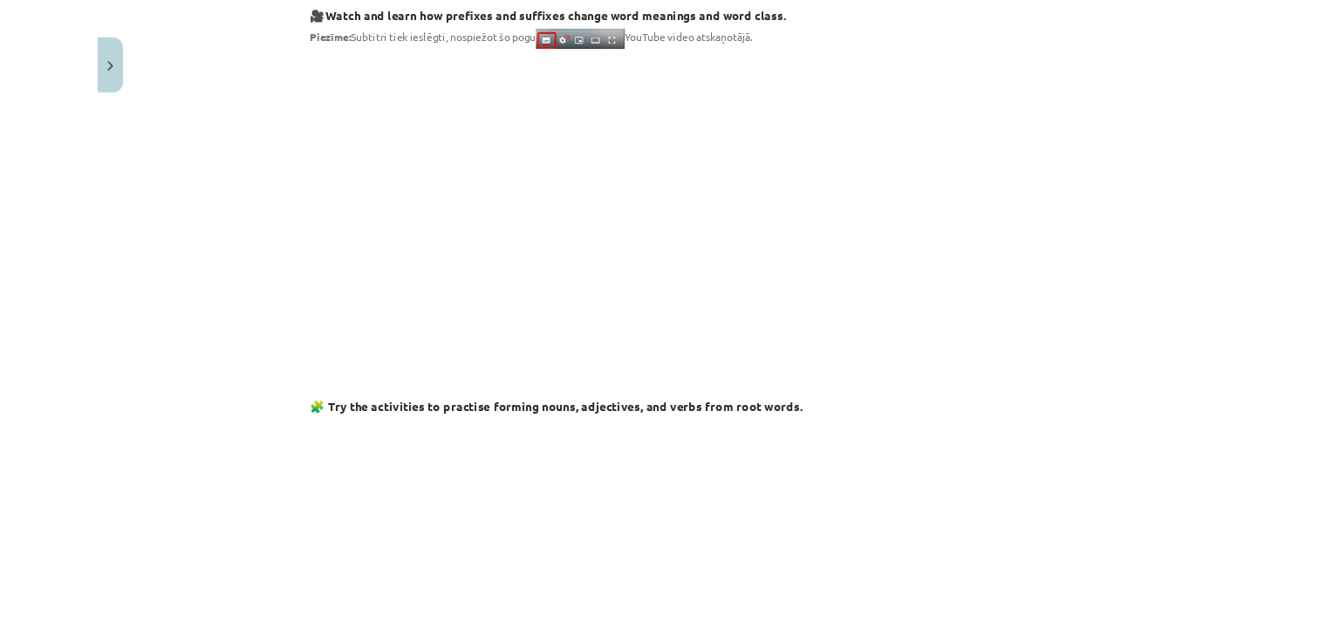
scroll to position [872, 0]
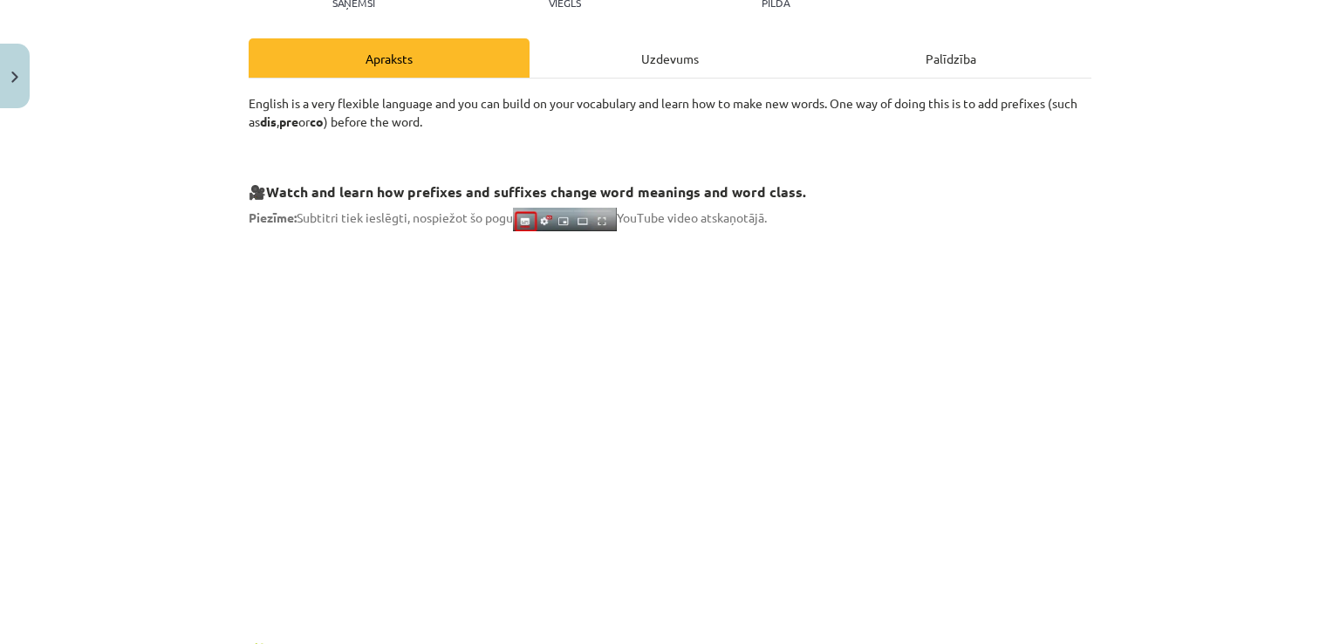
click at [685, 67] on div "Uzdevums" at bounding box center [670, 57] width 281 height 39
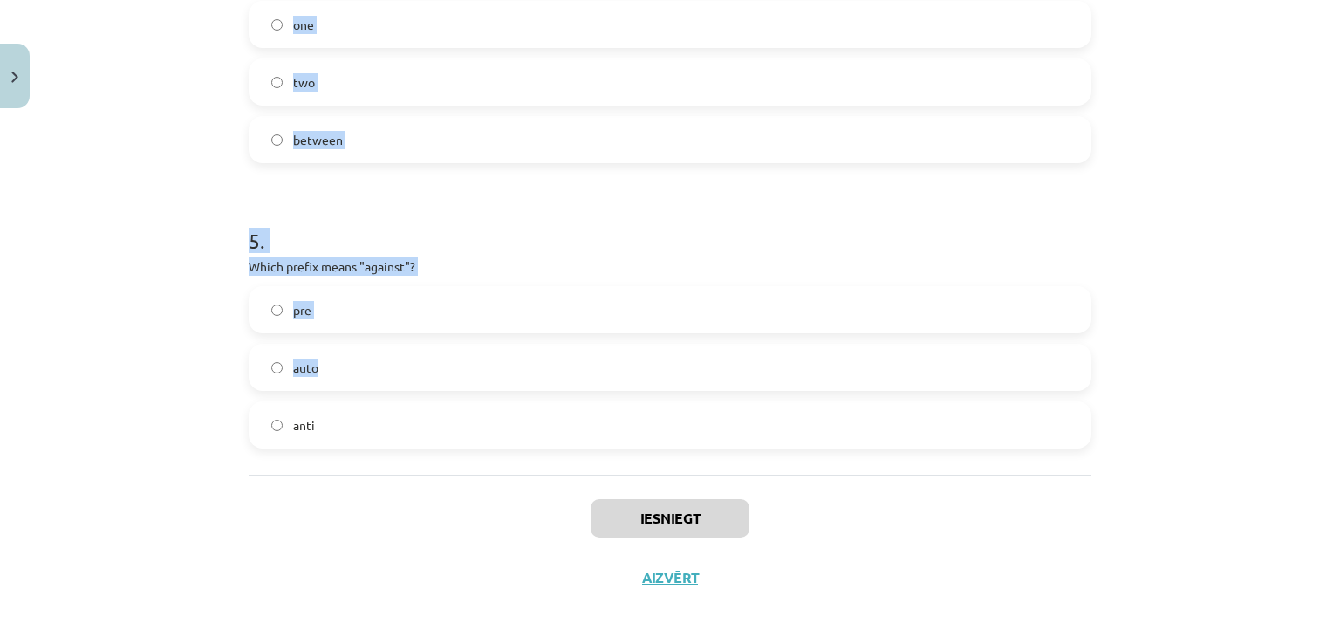
scroll to position [1326, 0]
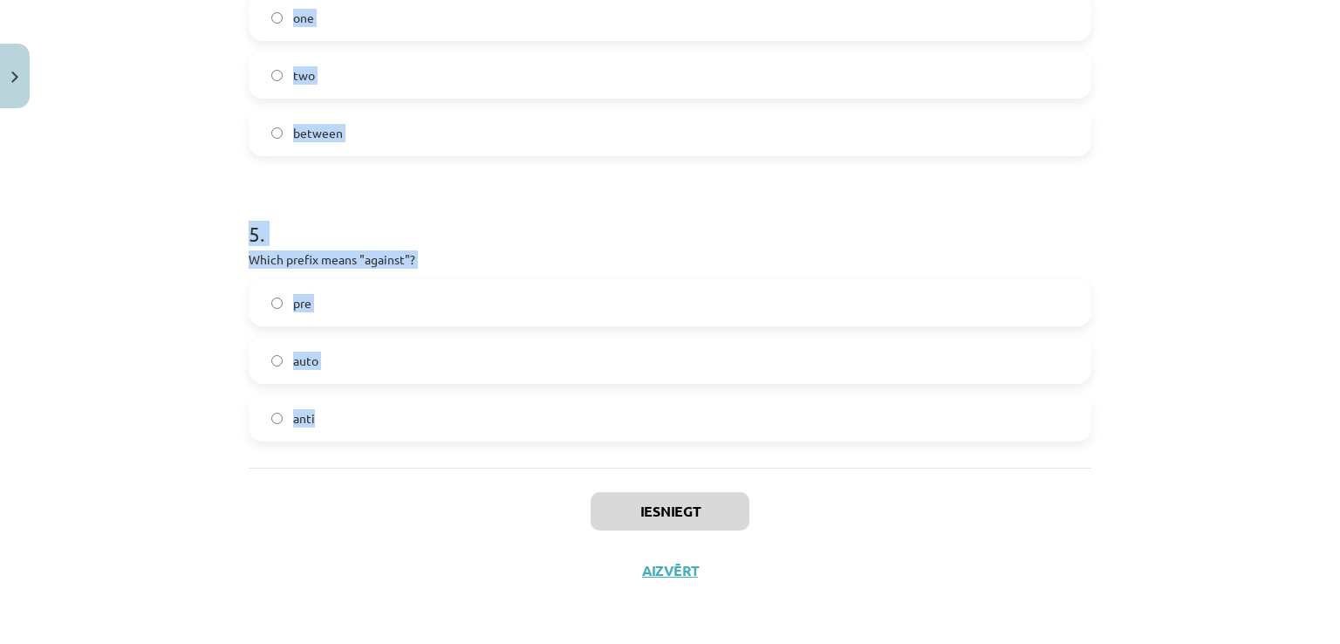
drag, startPoint x: 236, startPoint y: 172, endPoint x: 422, endPoint y: 419, distance: 309.0
copy form "1 . What does the prefix "sub-" mean? under above across 2 . Which of the follo…"
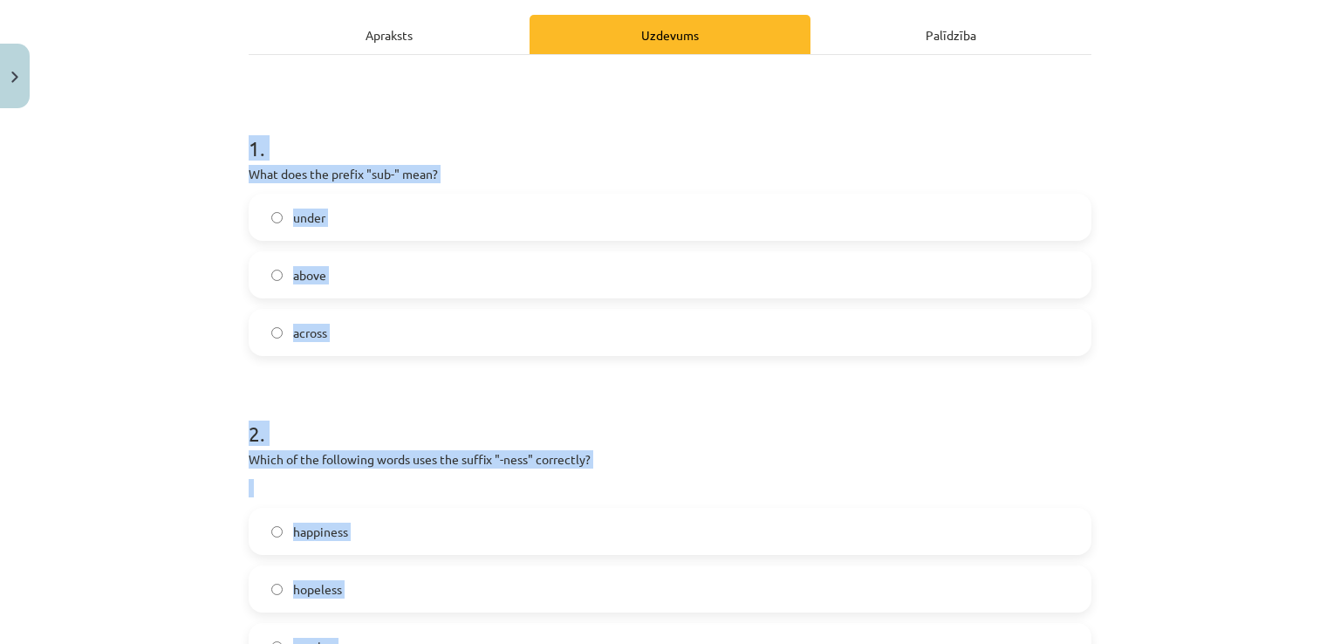
scroll to position [221, 0]
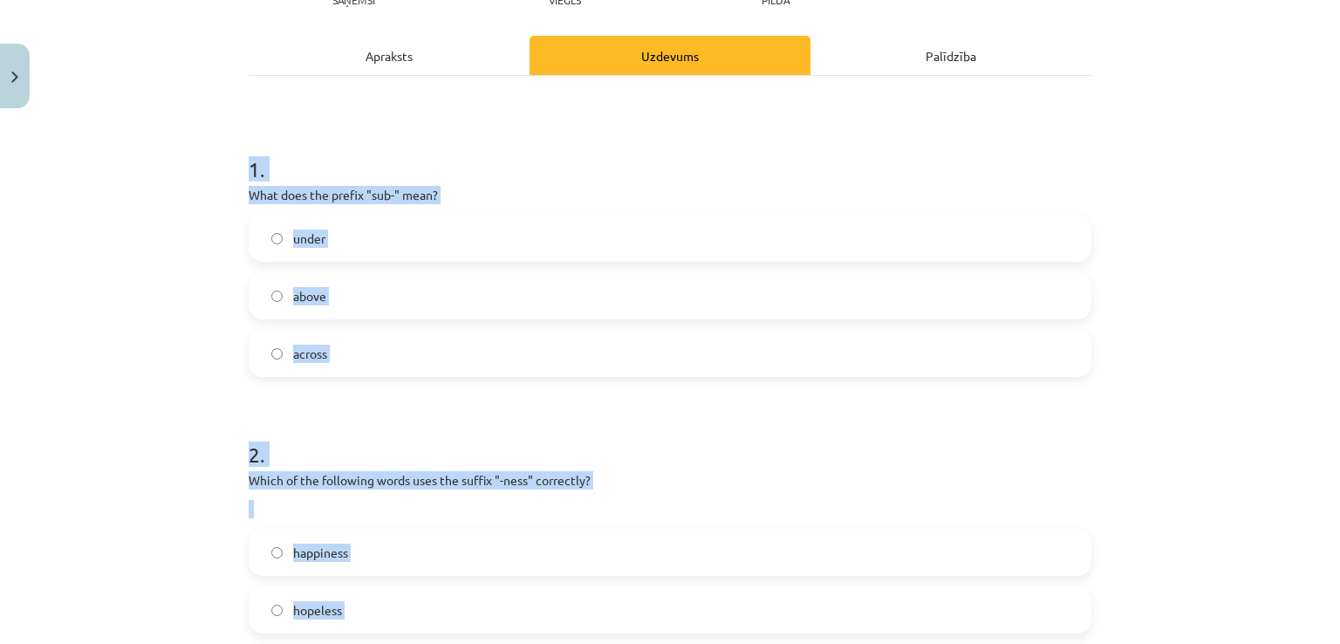
click at [498, 172] on h1 "1 ." at bounding box center [670, 153] width 843 height 54
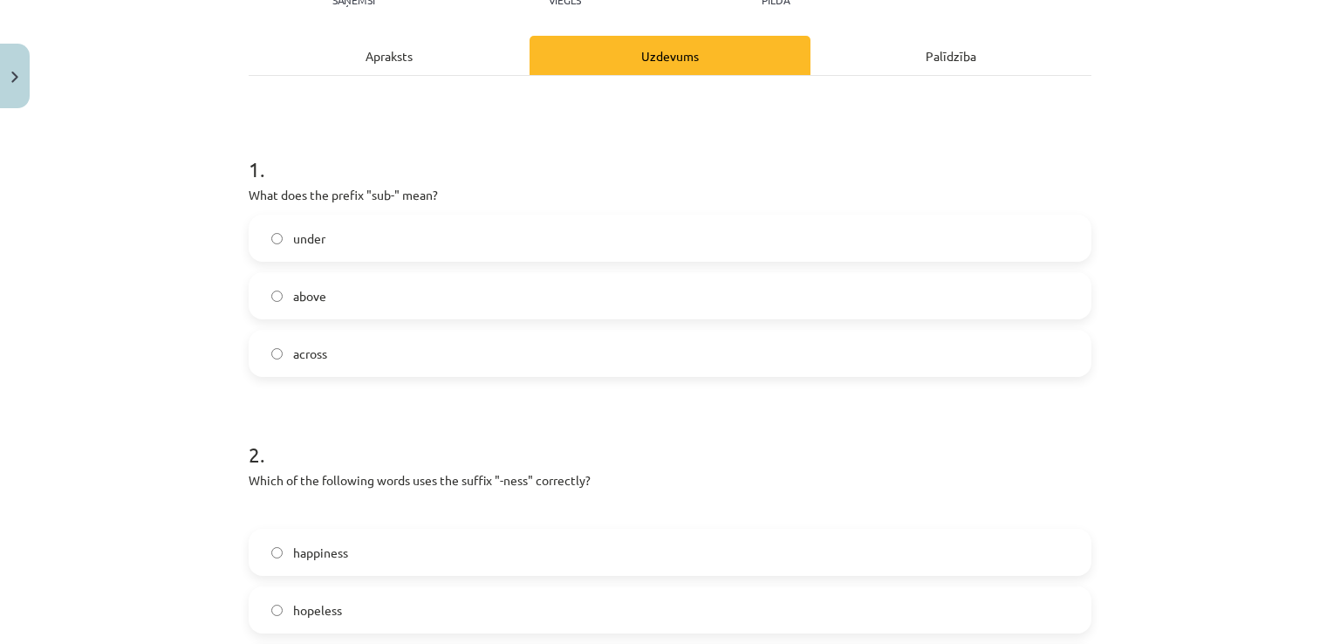
click at [333, 235] on label "under" at bounding box center [669, 238] width 839 height 44
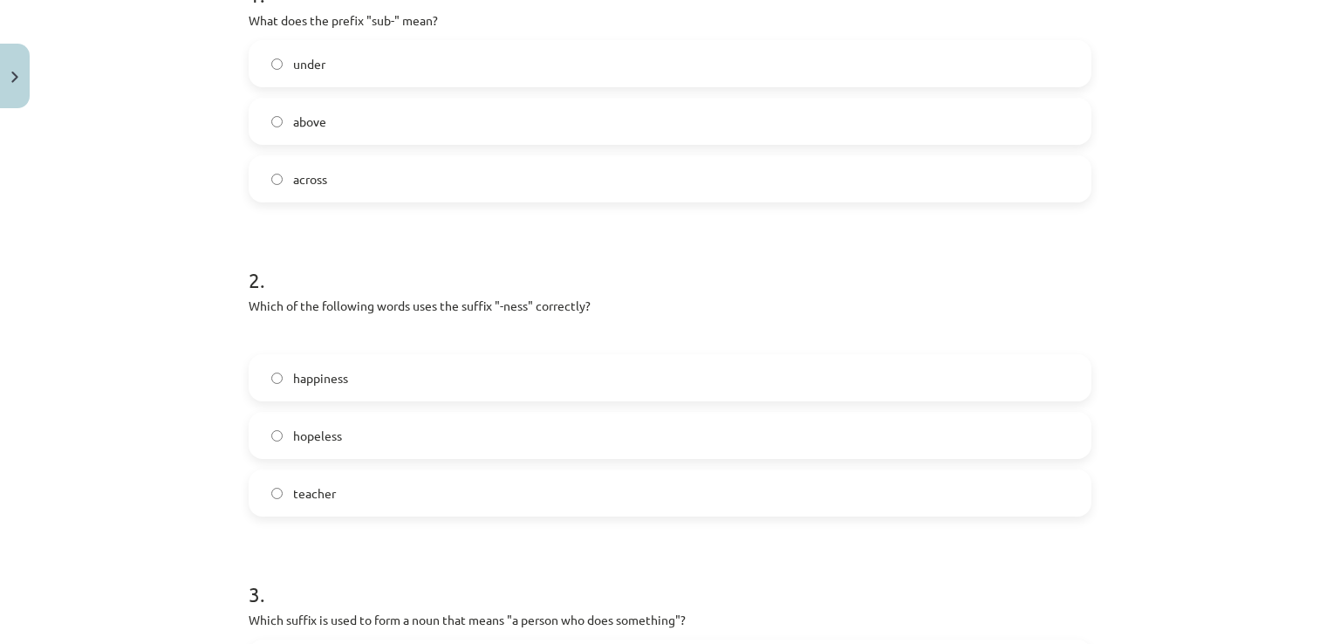
click at [350, 381] on label "happiness" at bounding box center [669, 378] width 839 height 44
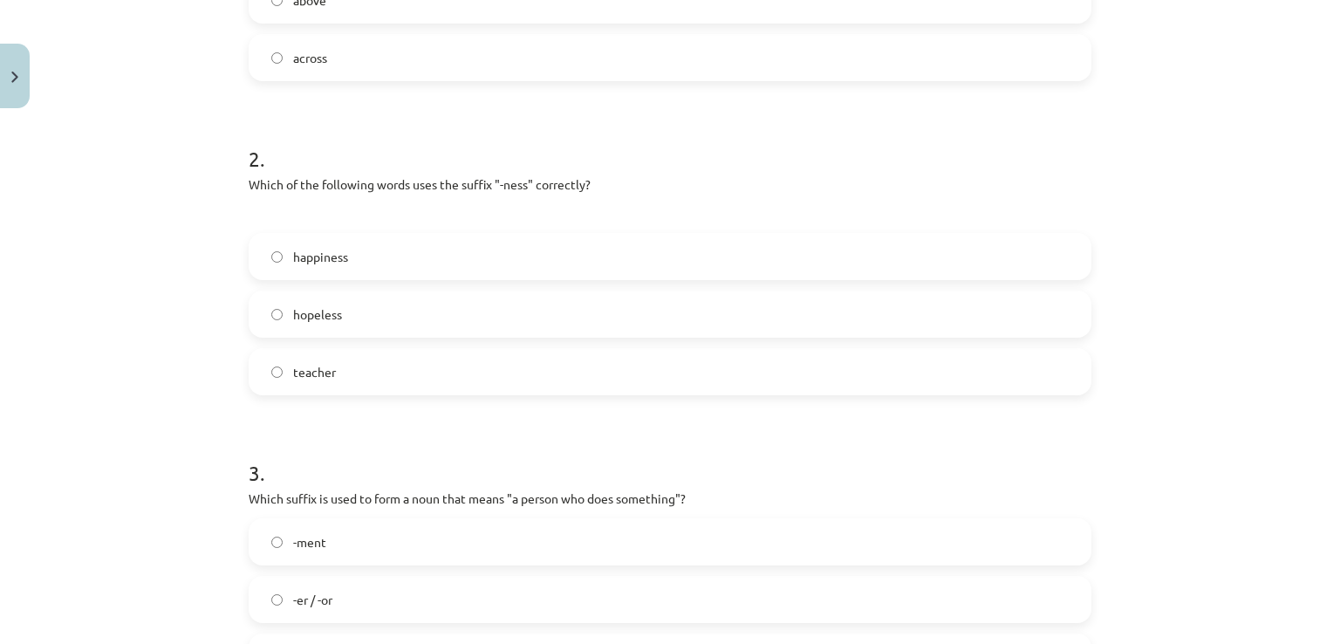
scroll to position [628, 0]
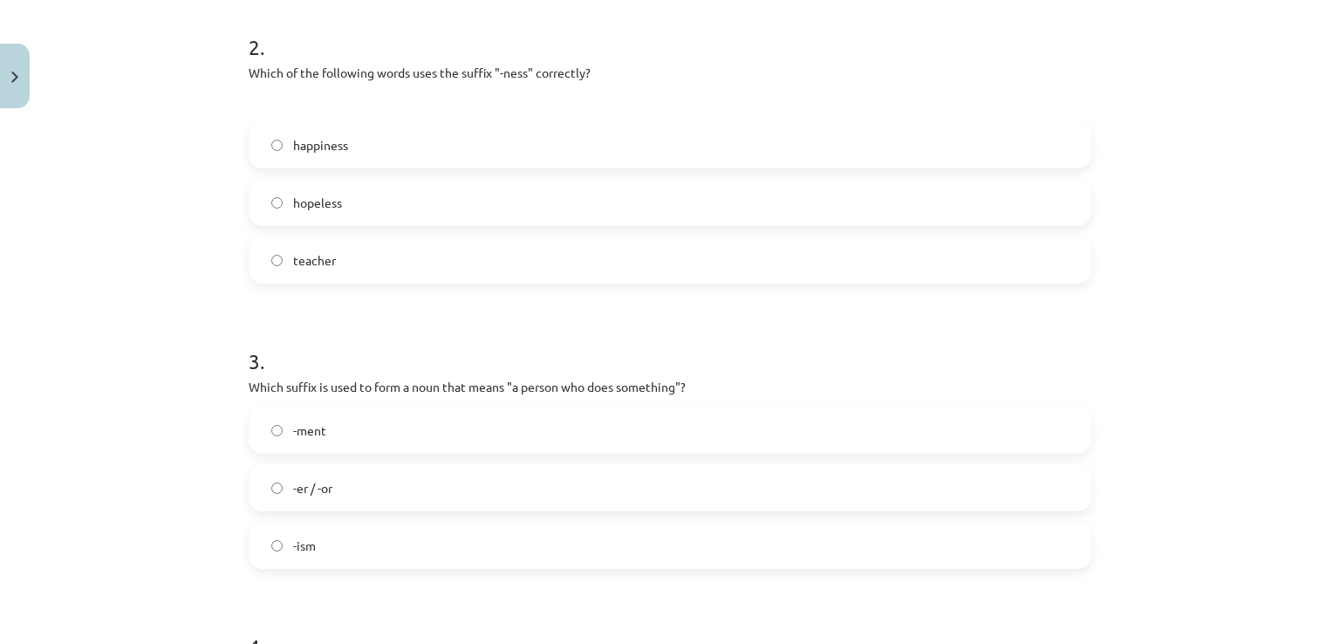
click at [357, 479] on label "-er / -or" at bounding box center [669, 488] width 839 height 44
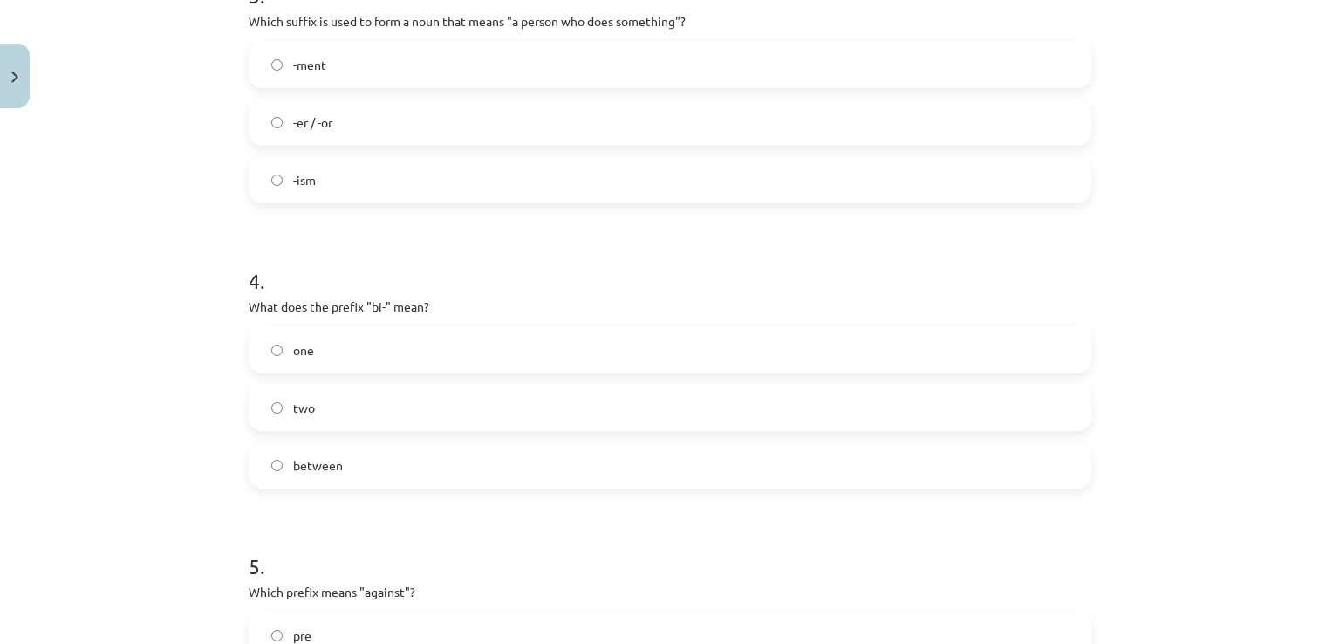
scroll to position [1035, 0]
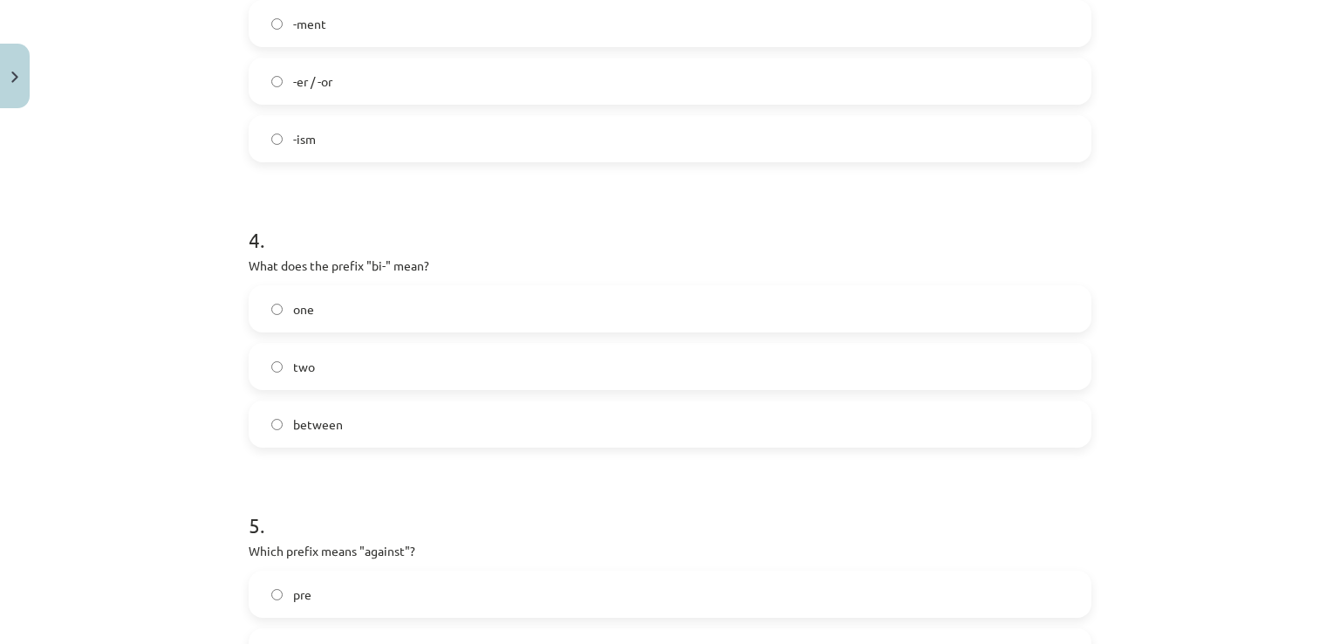
click at [338, 373] on label "two" at bounding box center [669, 367] width 839 height 44
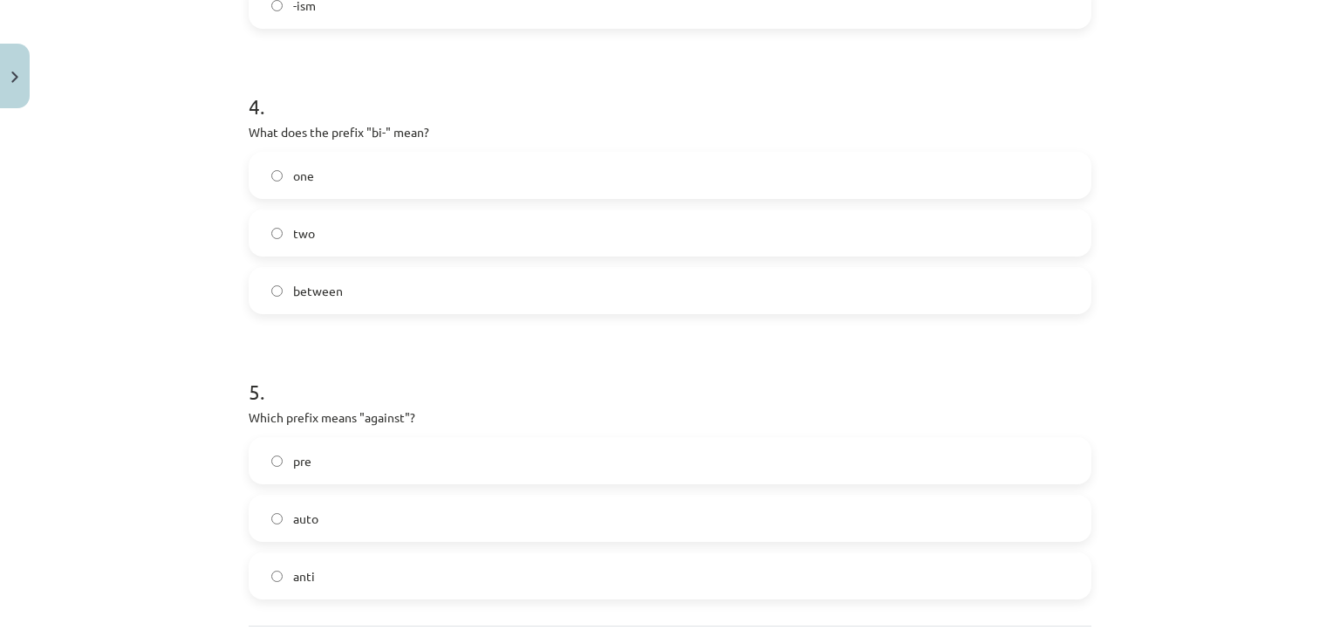
scroll to position [1209, 0]
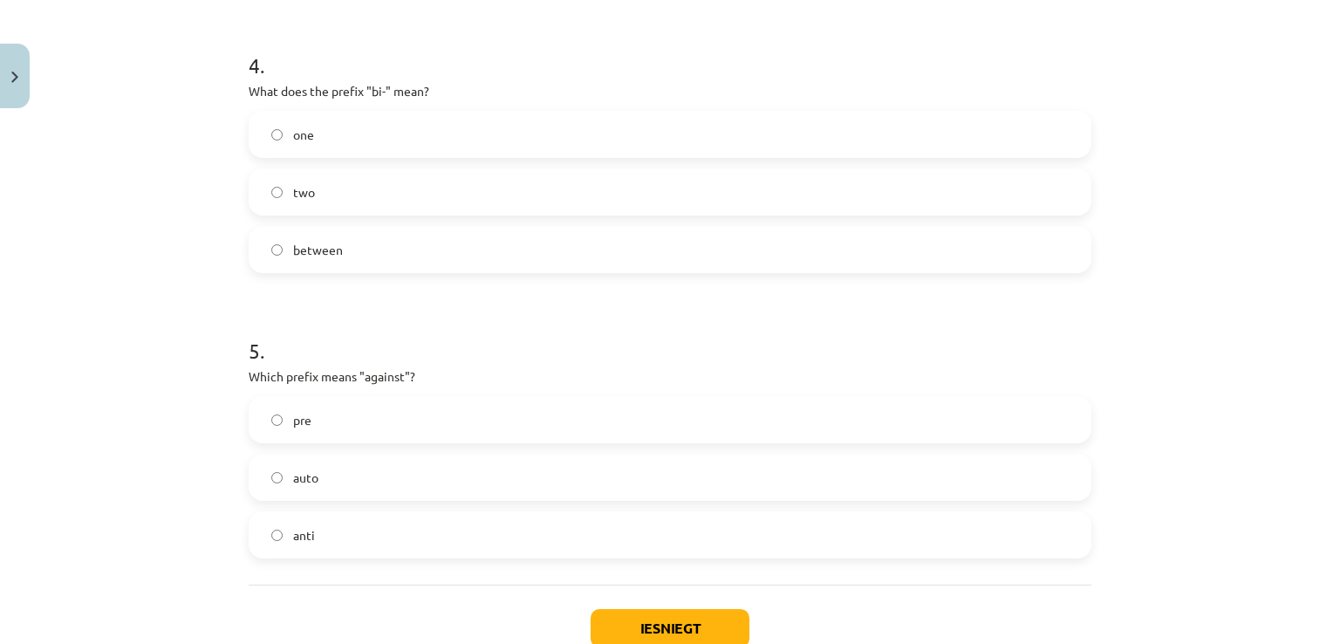
click at [331, 535] on label "anti" at bounding box center [669, 535] width 839 height 44
click at [594, 612] on button "Iesniegt" at bounding box center [670, 628] width 159 height 38
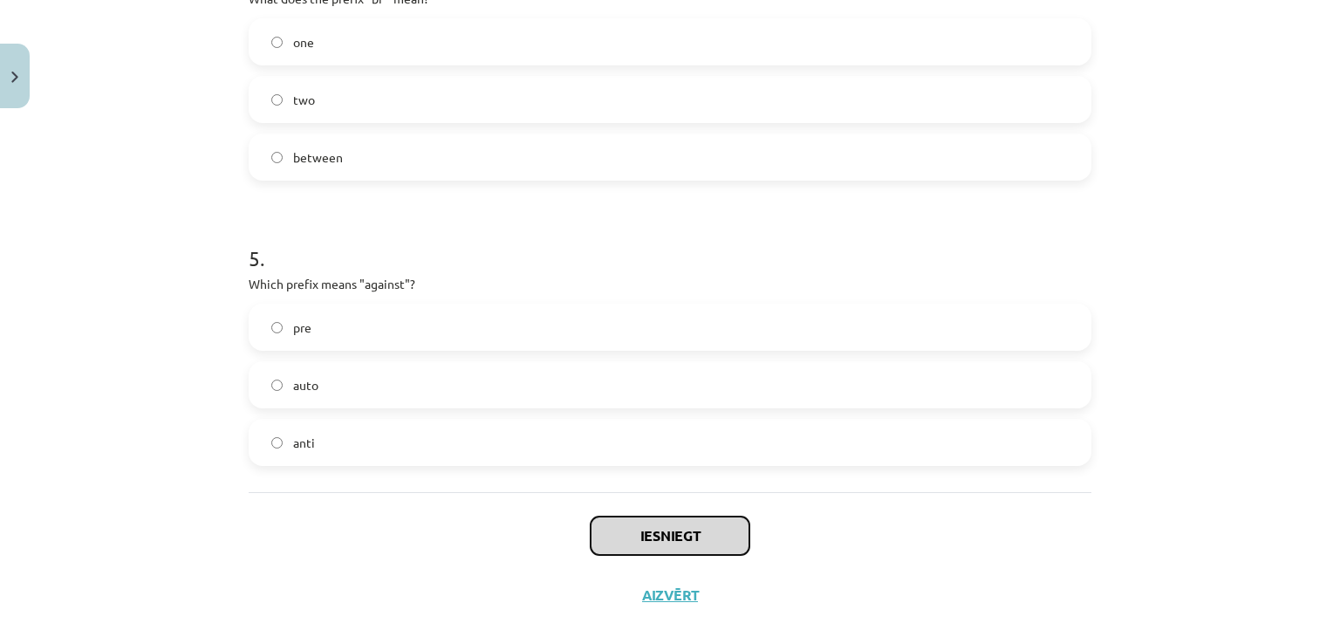
scroll to position [1326, 0]
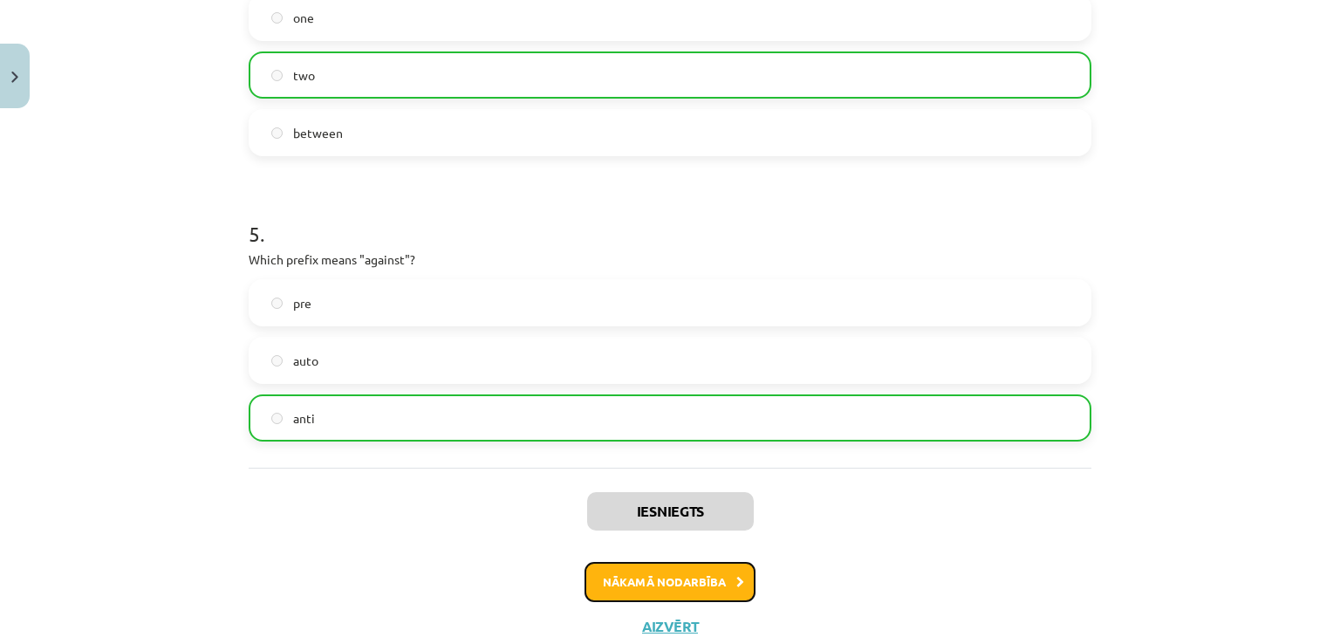
click at [635, 586] on button "Nākamā nodarbība" at bounding box center [669, 582] width 171 height 40
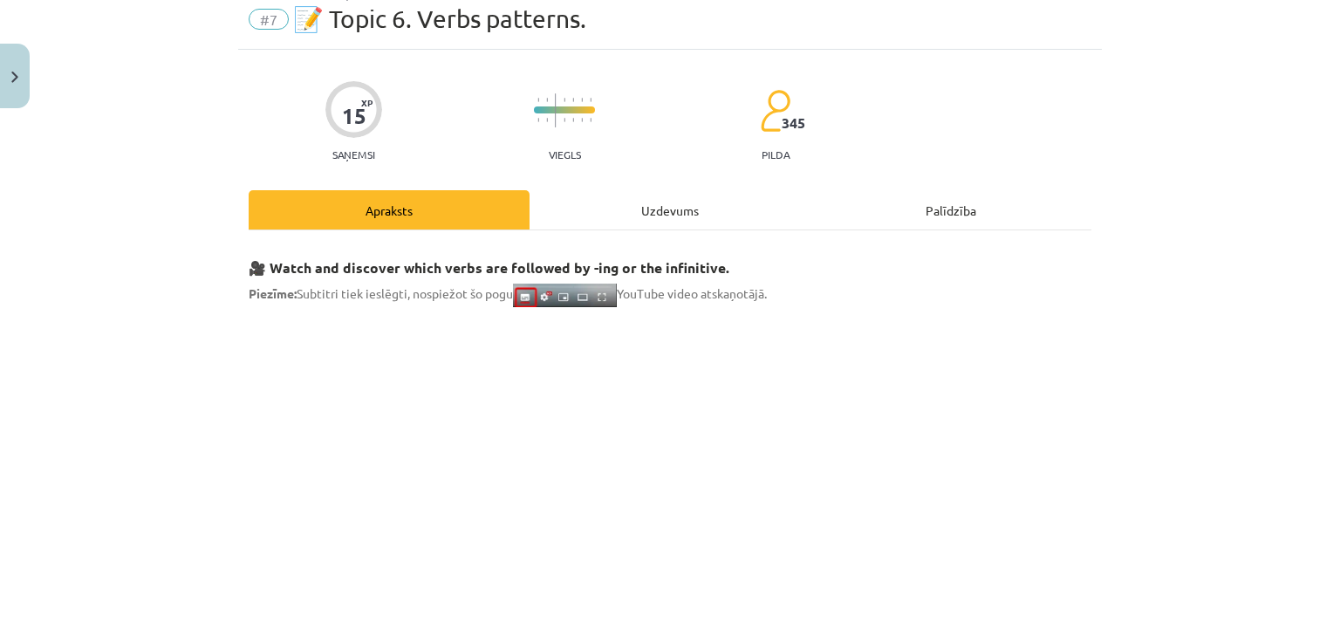
scroll to position [44, 0]
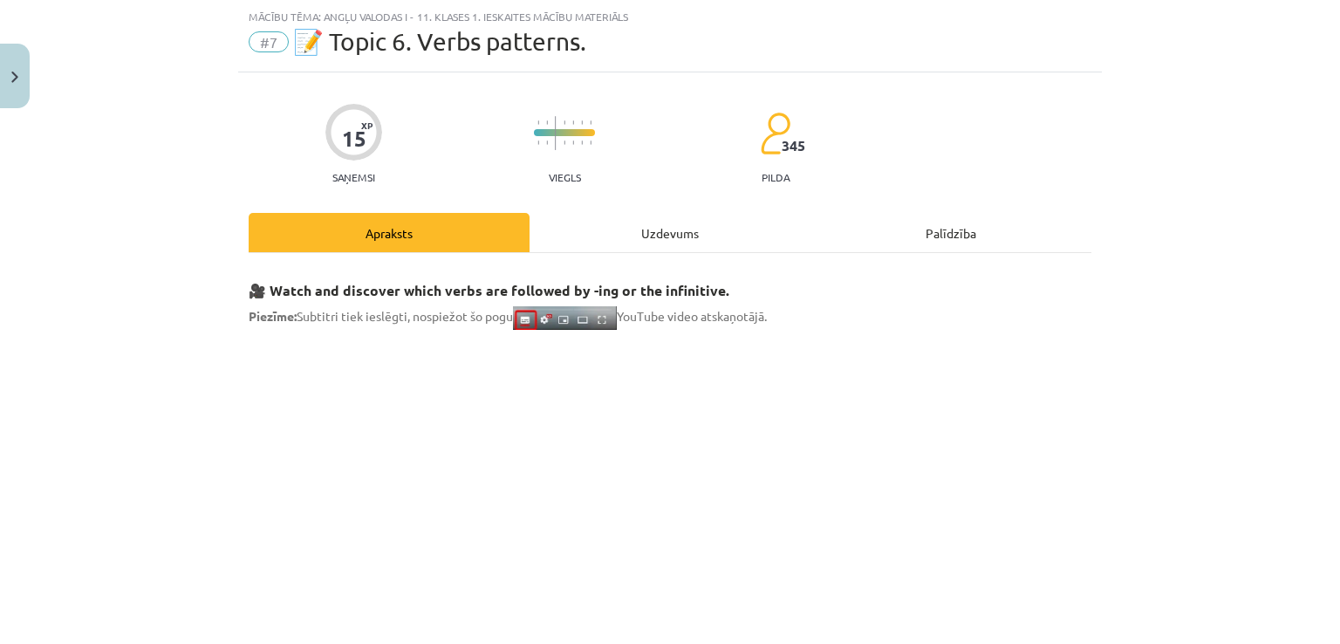
click at [595, 229] on div "Uzdevums" at bounding box center [670, 232] width 281 height 39
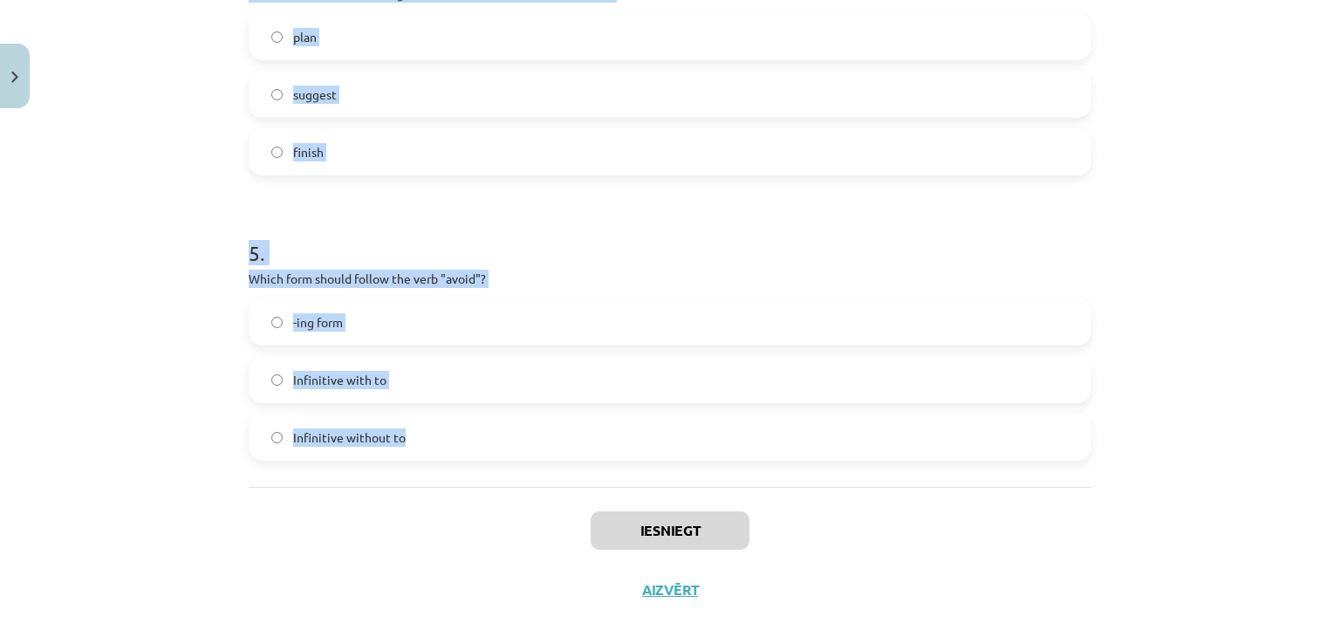
scroll to position [1297, 0]
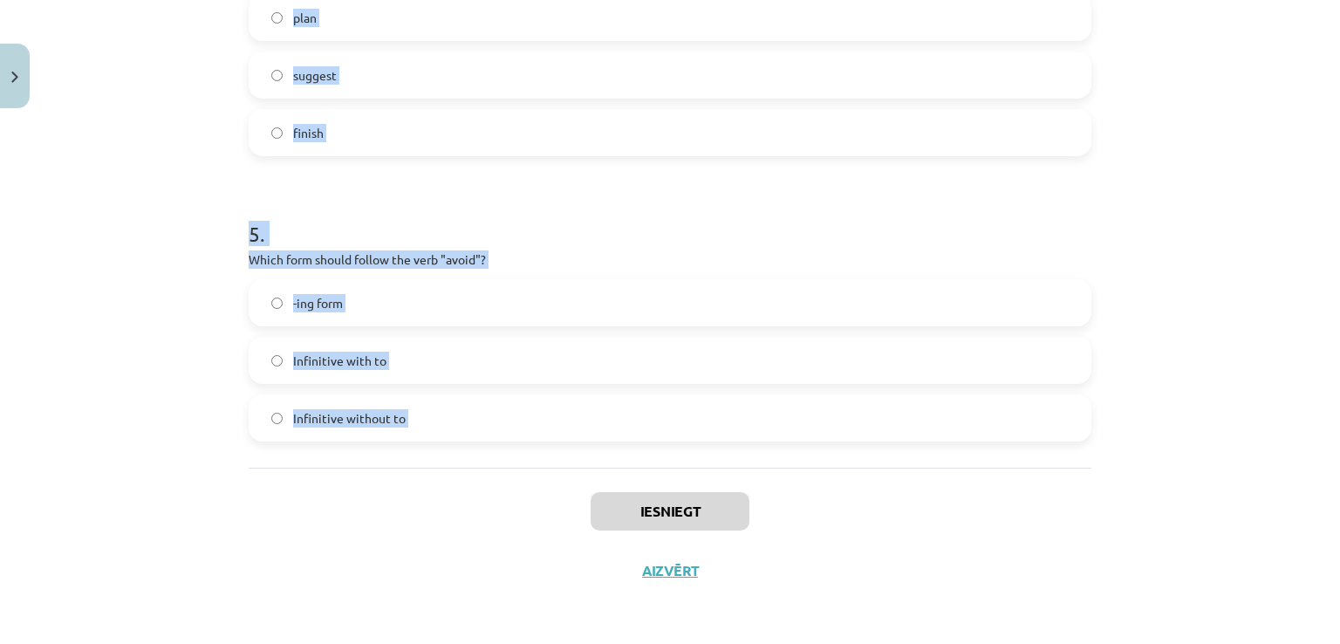
drag, startPoint x: 223, startPoint y: 329, endPoint x: 478, endPoint y: 483, distance: 297.9
click at [478, 483] on div "Mācību tēma: Angļu valodas i - 11. klases 1. ieskaites mācību materiāls #7 📝 To…" at bounding box center [670, 322] width 1340 height 644
copy form "1 . What is the difference in meaning between "stop talking" and "stop to talk"…"
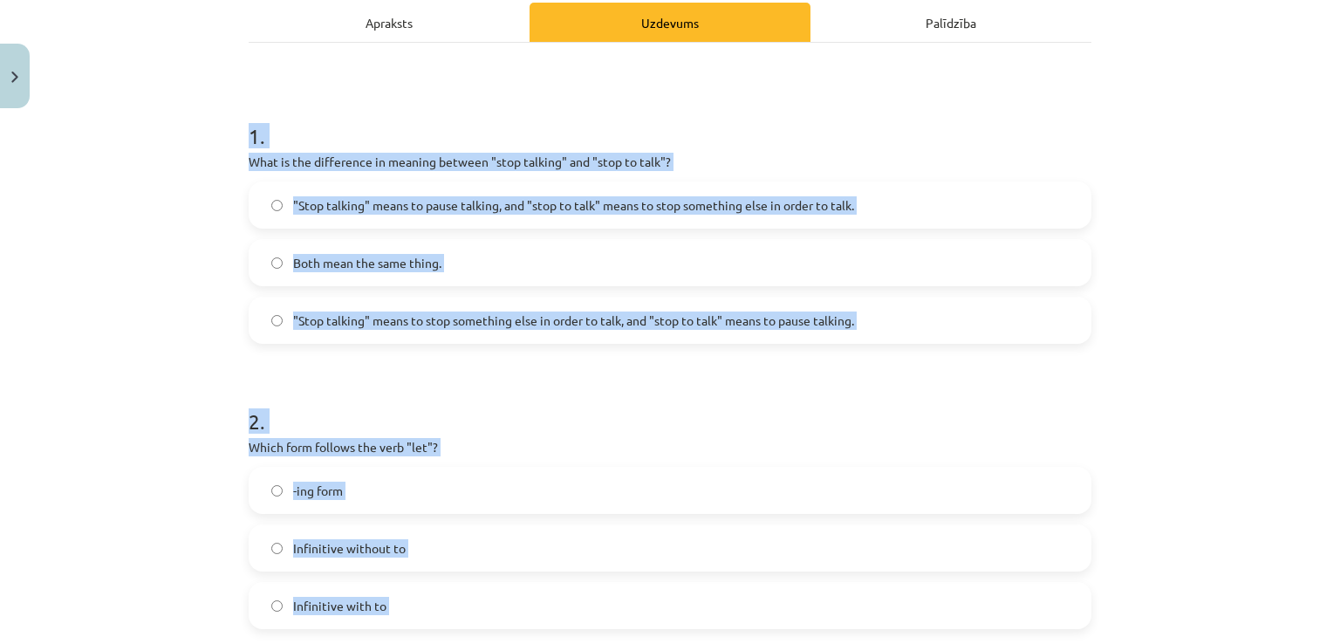
scroll to position [250, 0]
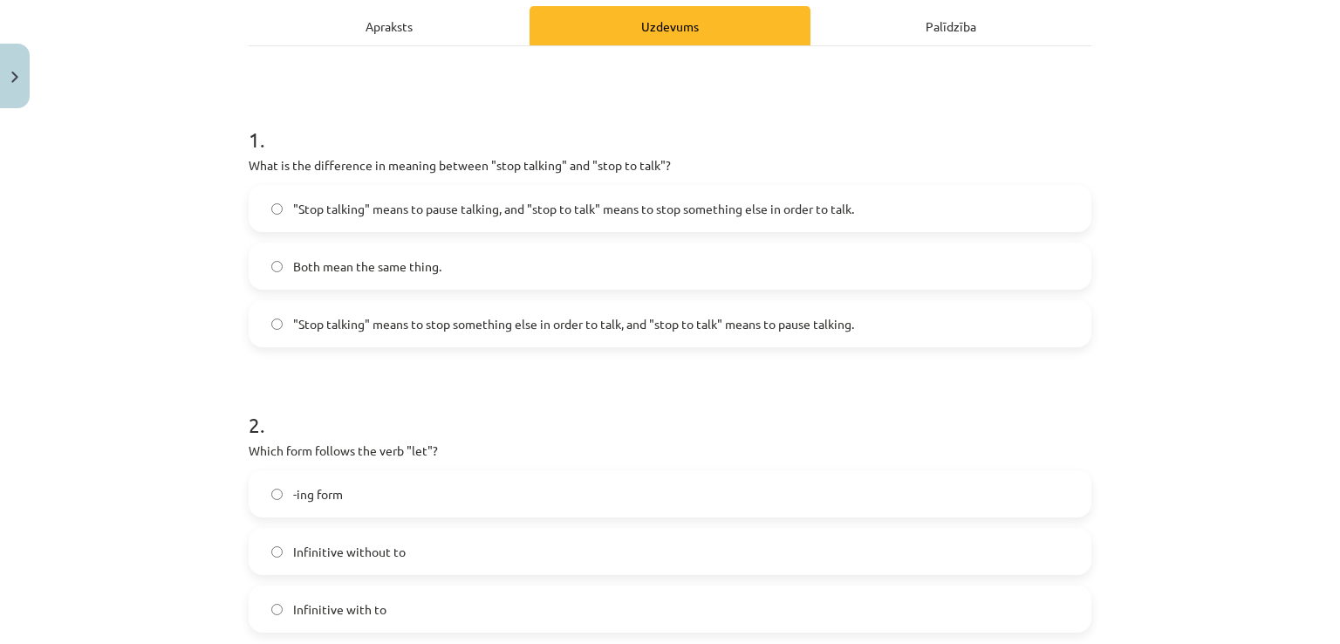
click at [357, 202] on span ""Stop talking" means to pause talking, and "stop to talk" means to stop somethi…" at bounding box center [573, 209] width 561 height 18
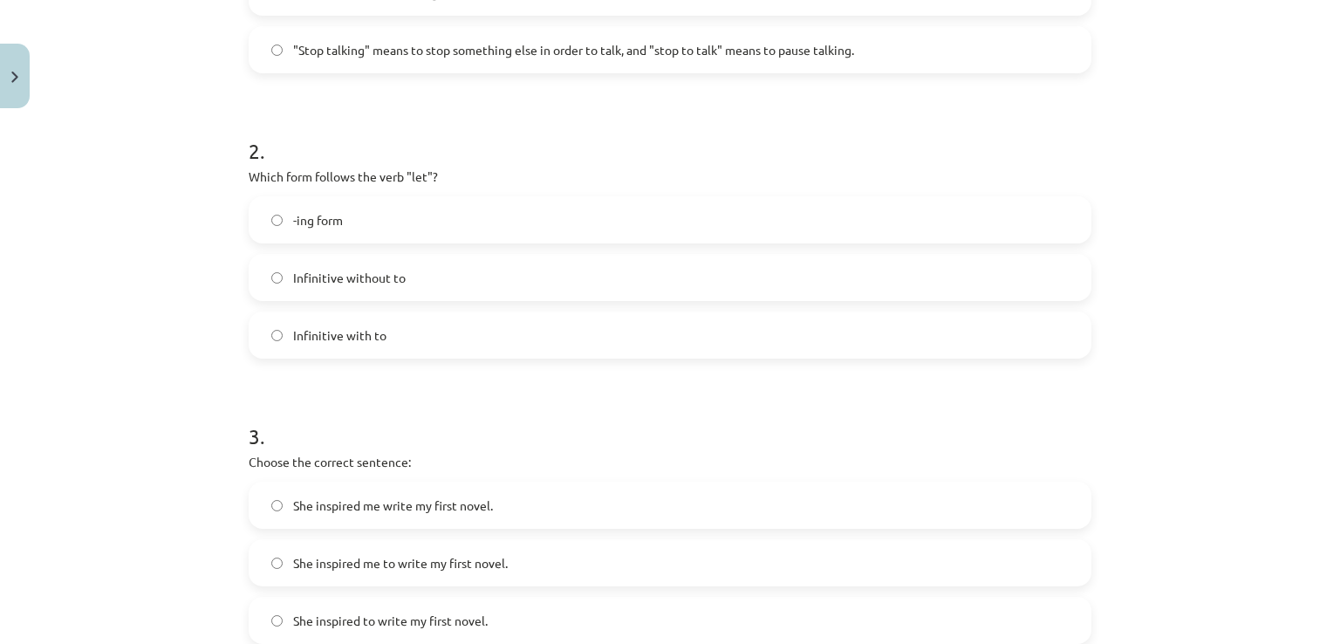
scroll to position [541, 0]
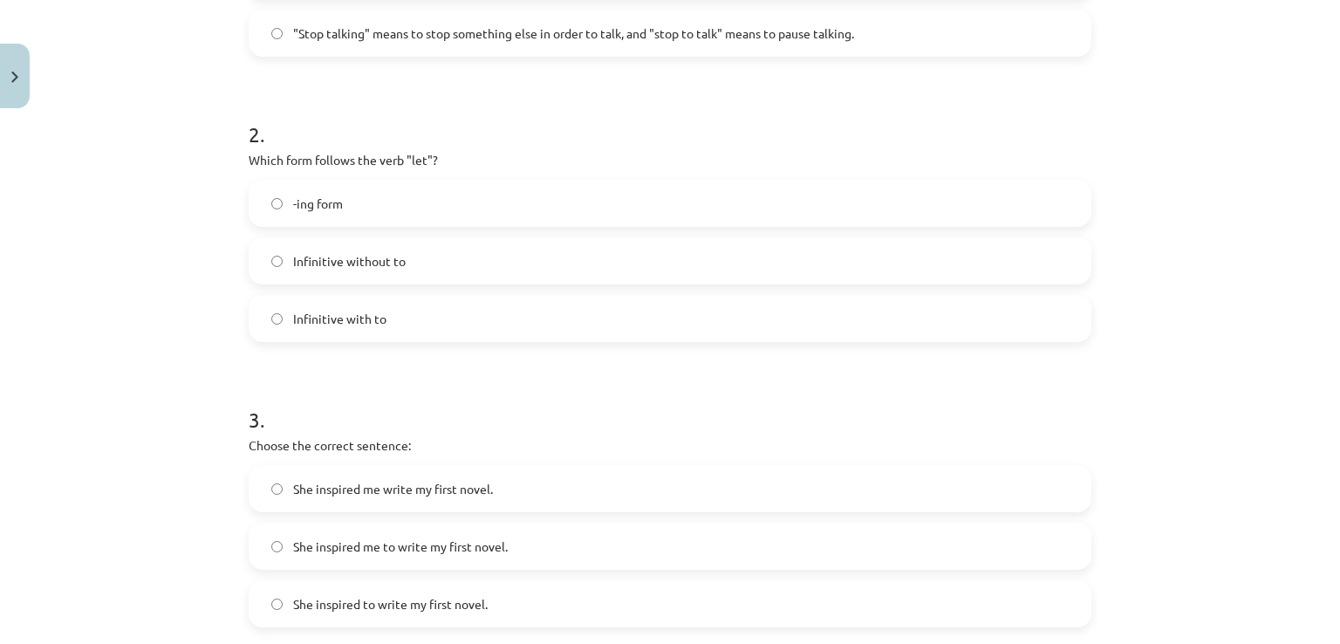
click at [361, 245] on label "Infinitive without to" at bounding box center [669, 261] width 839 height 44
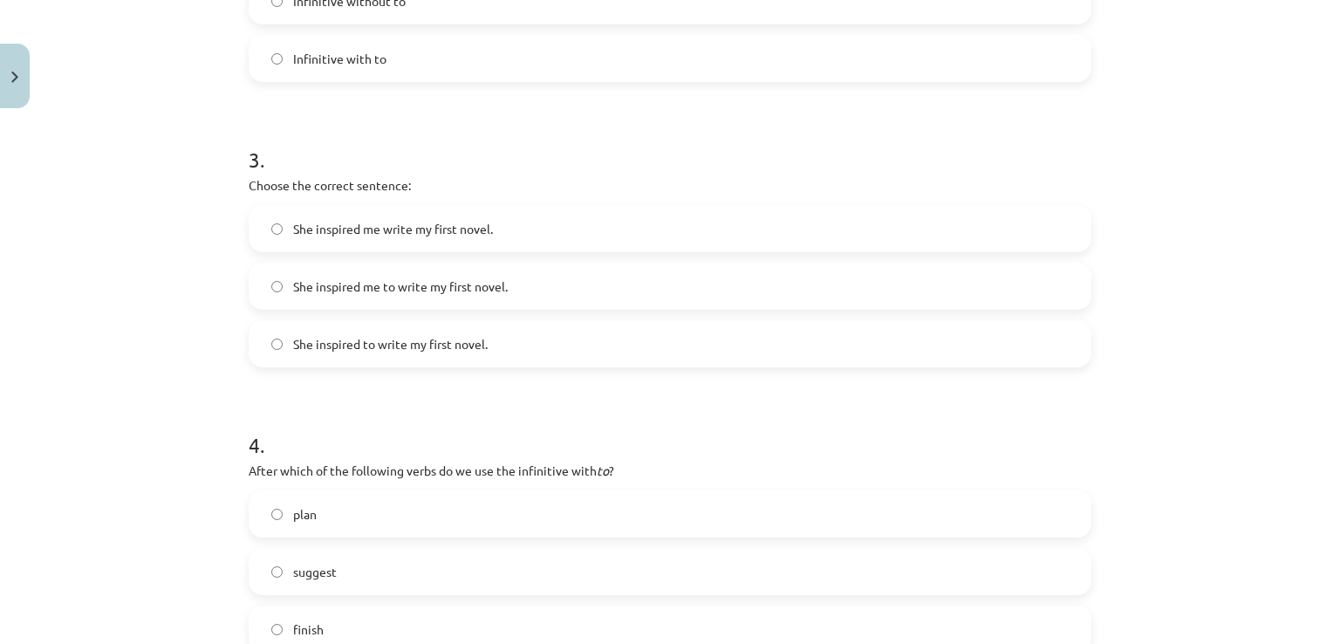
scroll to position [890, 0]
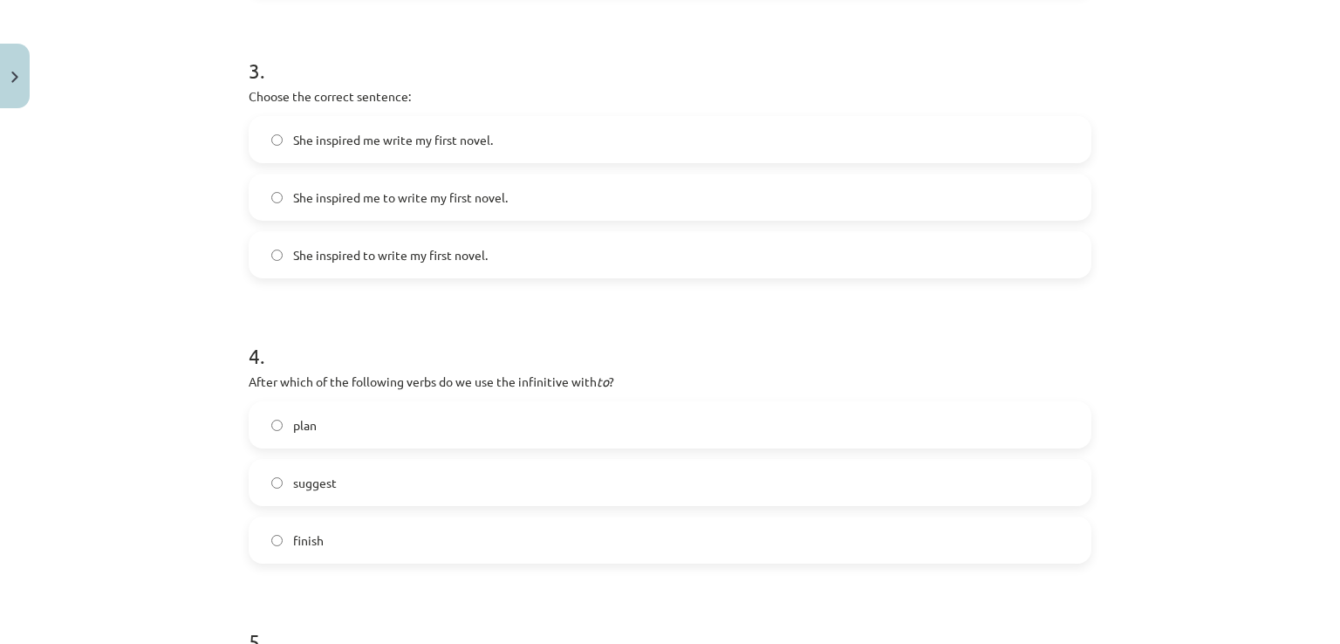
click at [475, 197] on span "She inspired me to write my first novel." at bounding box center [400, 197] width 215 height 18
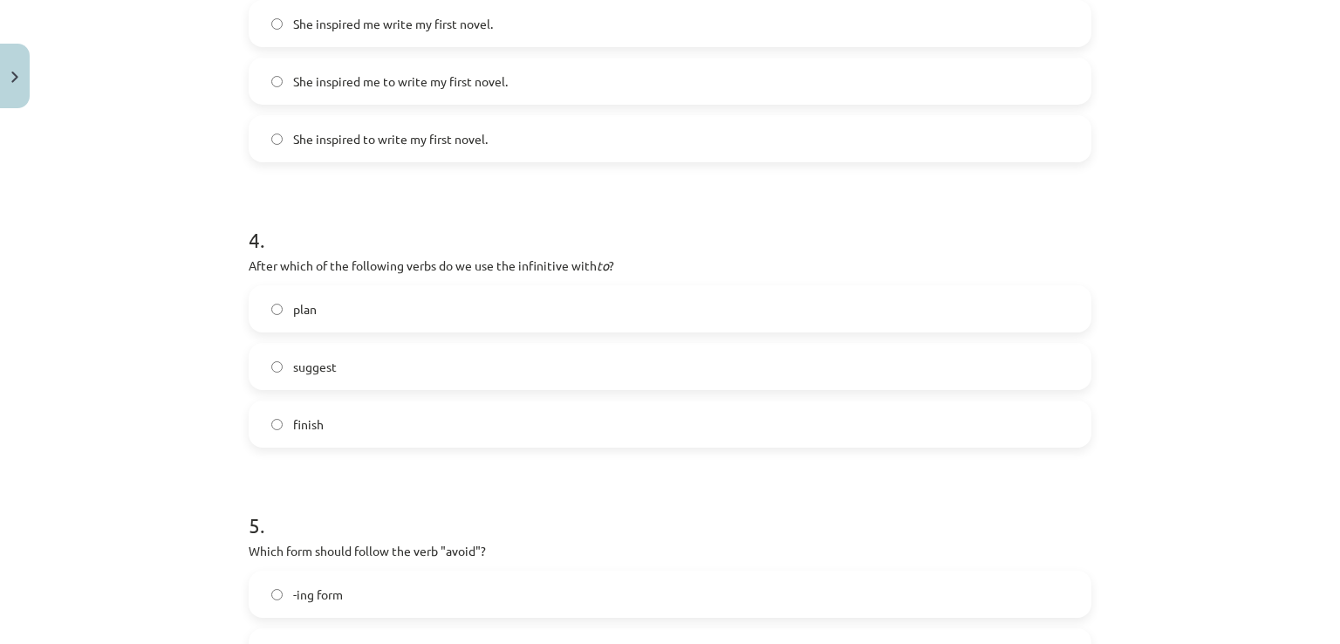
click at [393, 293] on label "plan" at bounding box center [669, 309] width 839 height 44
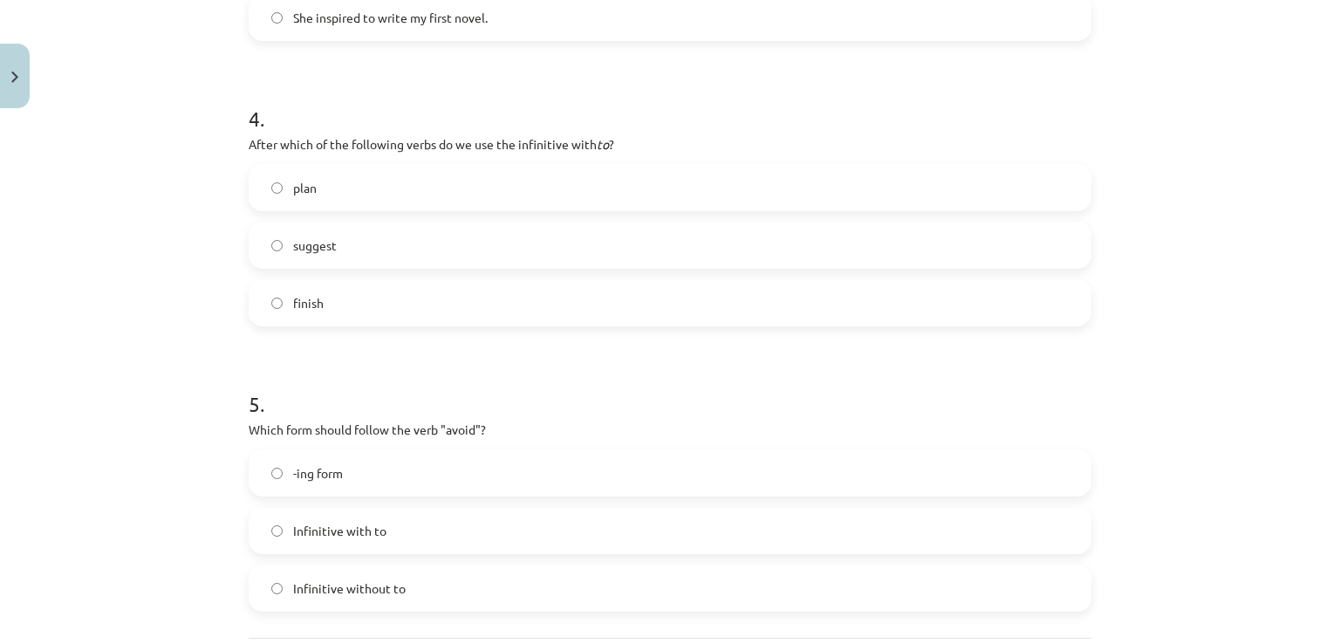
scroll to position [1239, 0]
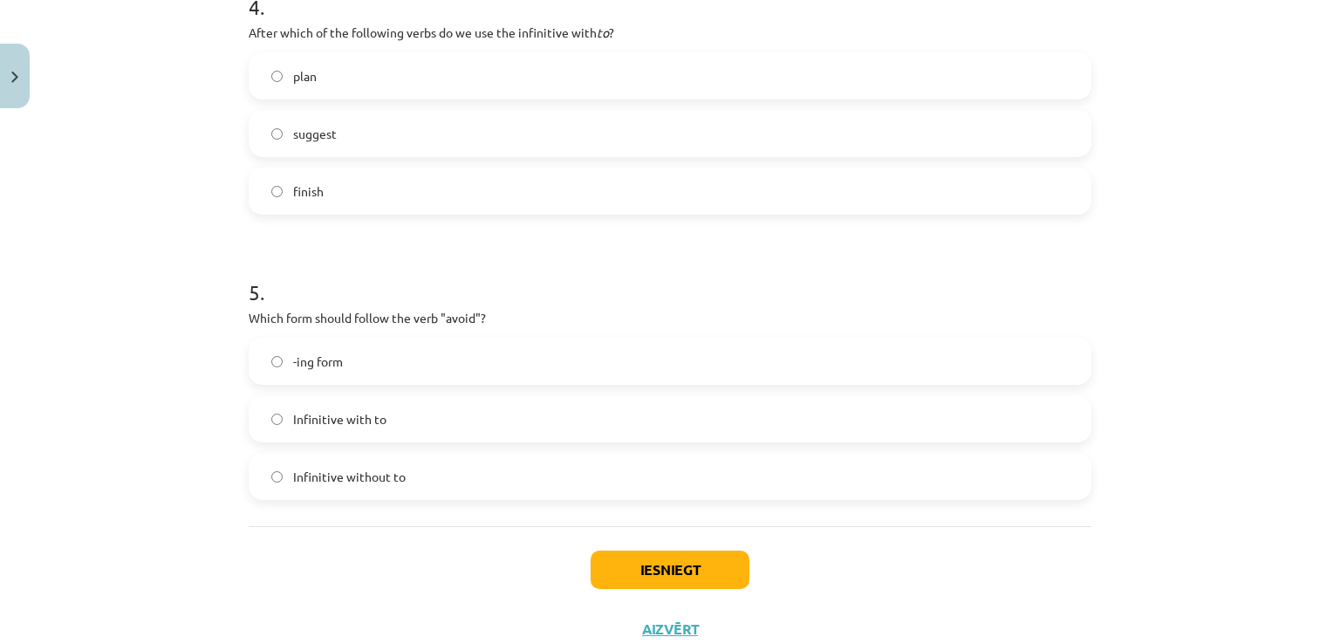
click at [370, 363] on label "-ing form" at bounding box center [669, 361] width 839 height 44
click at [640, 571] on button "Iesniegt" at bounding box center [670, 569] width 159 height 38
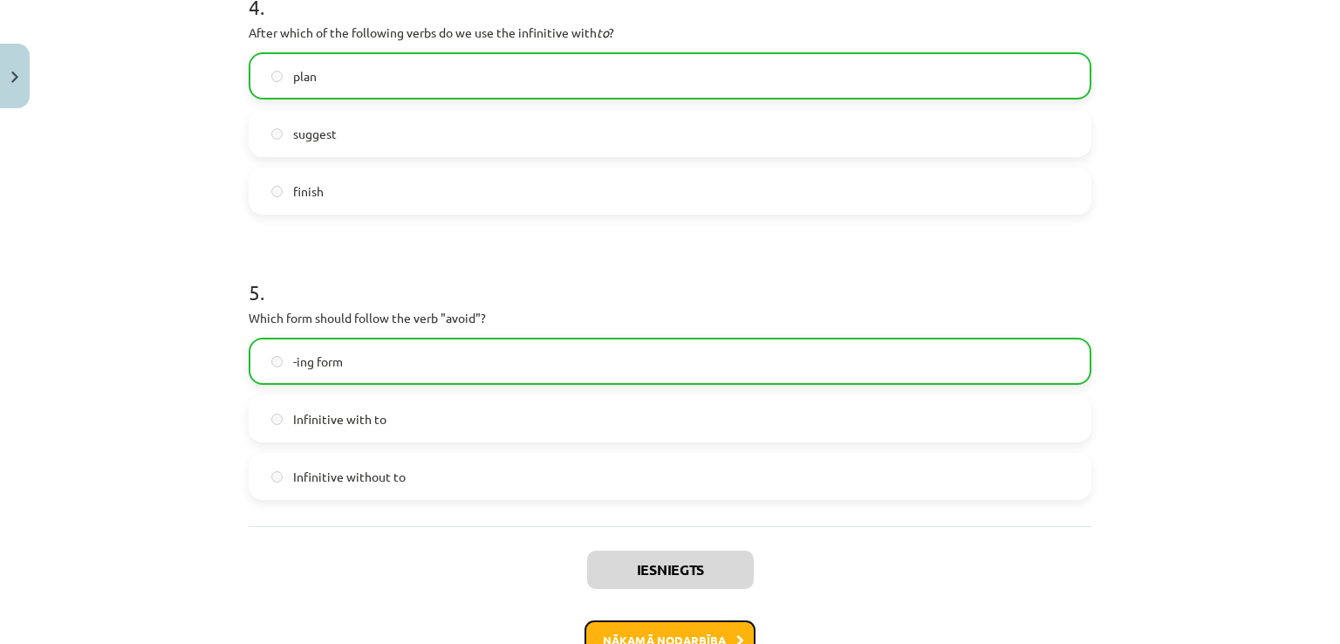
click at [643, 630] on button "Nākamā nodarbība" at bounding box center [669, 640] width 171 height 40
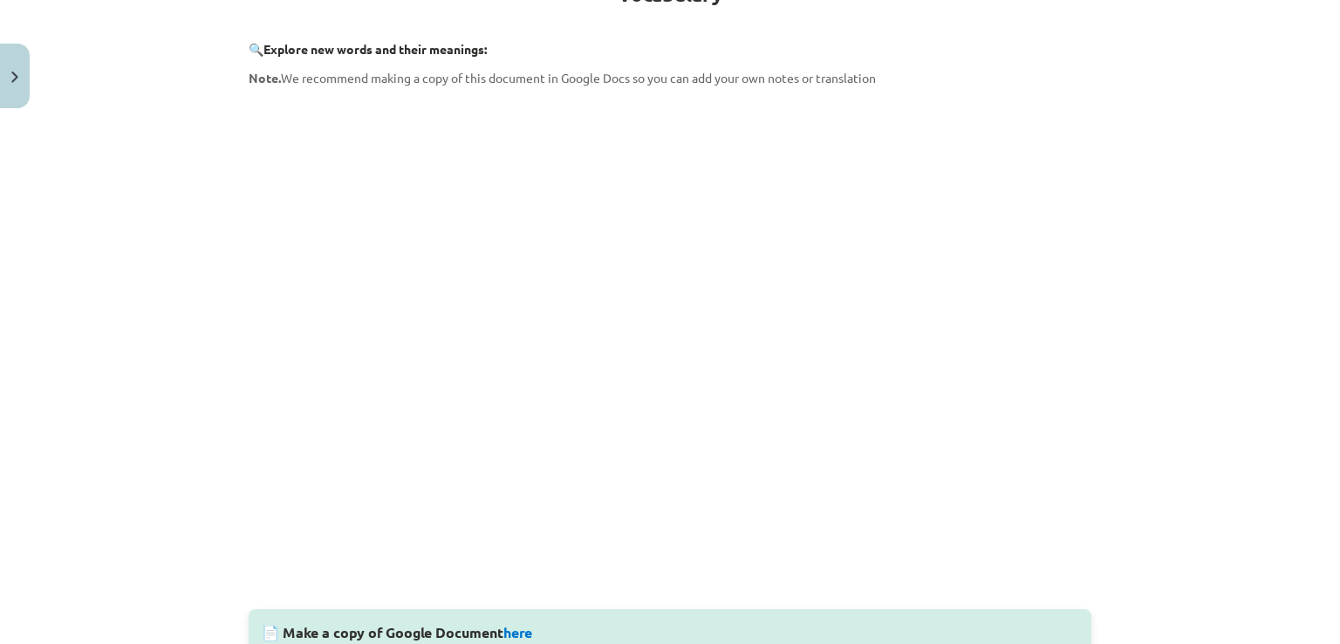
scroll to position [393, 0]
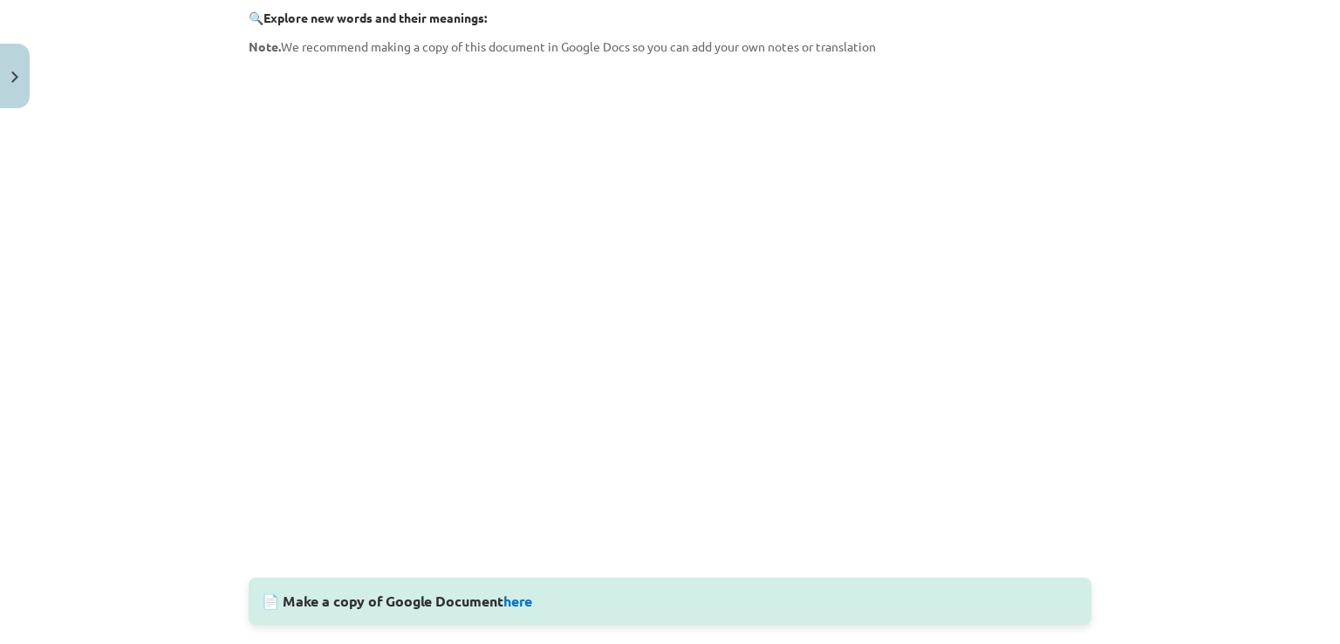
click at [257, 596] on div "📄 Make a copy of Google Document here" at bounding box center [670, 601] width 843 height 47
click at [1028, 596] on div "📄 Make a copy of Google Document here" at bounding box center [670, 601] width 843 height 47
click at [510, 600] on link "here" at bounding box center [517, 600] width 29 height 18
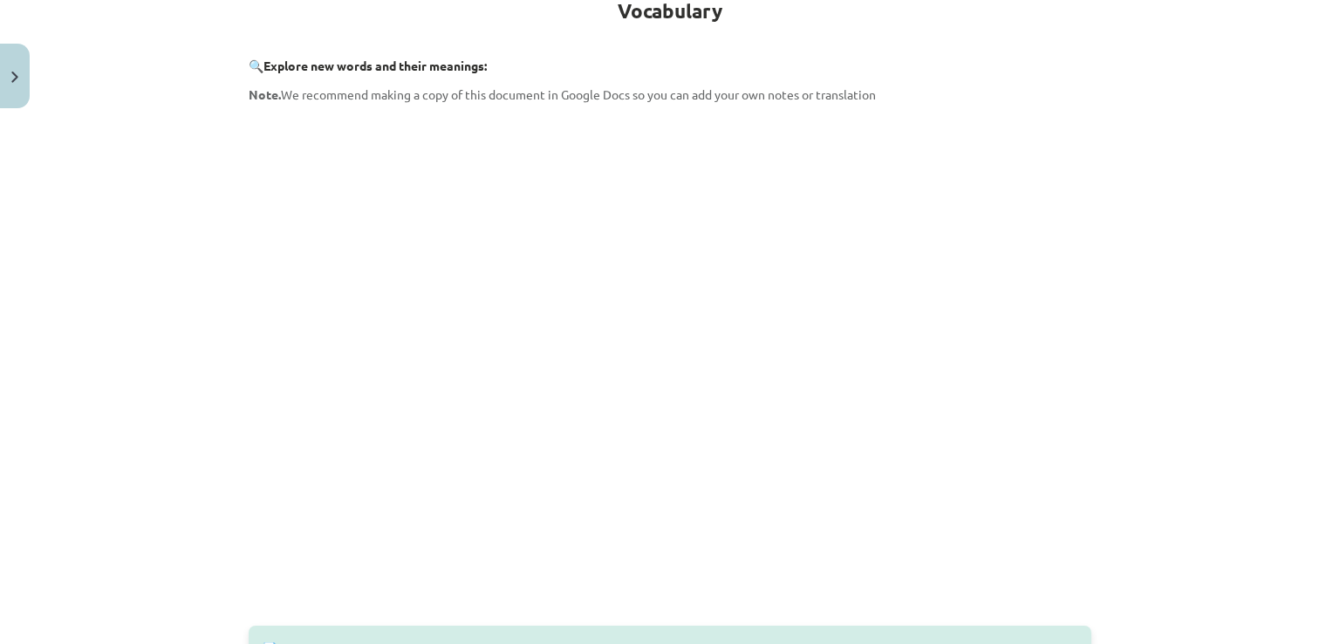
scroll to position [44, 0]
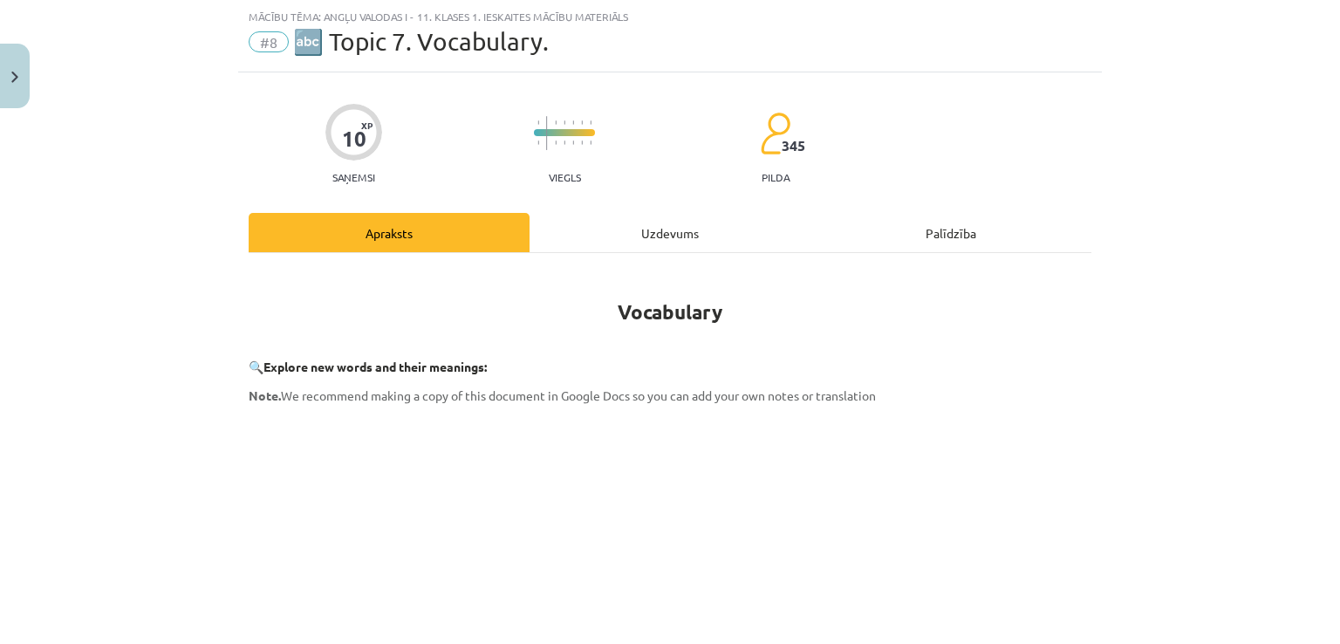
click at [572, 235] on div "Uzdevums" at bounding box center [670, 232] width 281 height 39
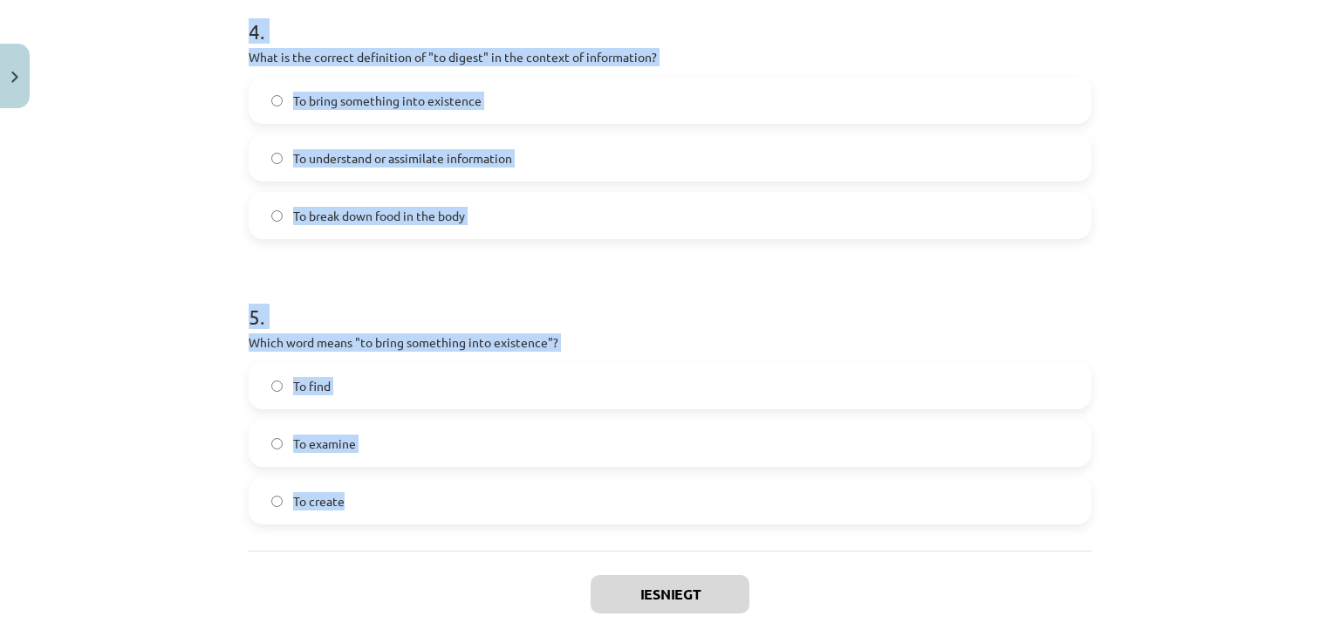
scroll to position [1354, 0]
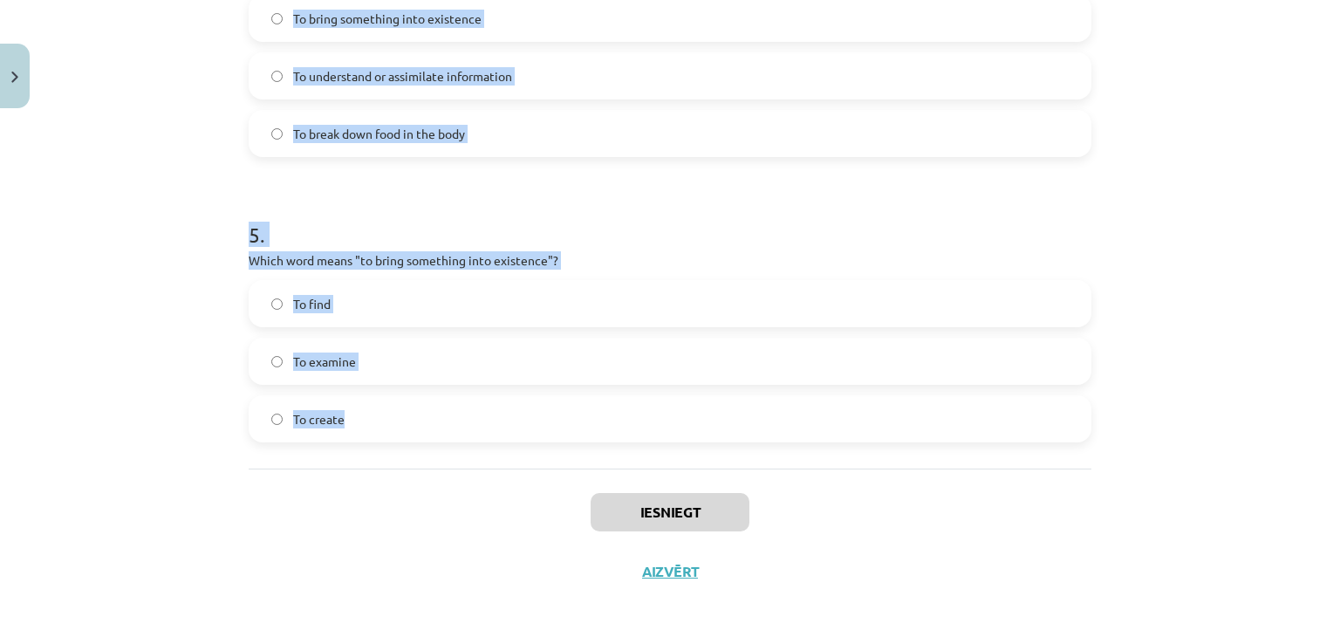
drag, startPoint x: 236, startPoint y: 222, endPoint x: 463, endPoint y: 429, distance: 306.9
copy form "1 . Which of the following means "the surroundings or conditions in which a per…"
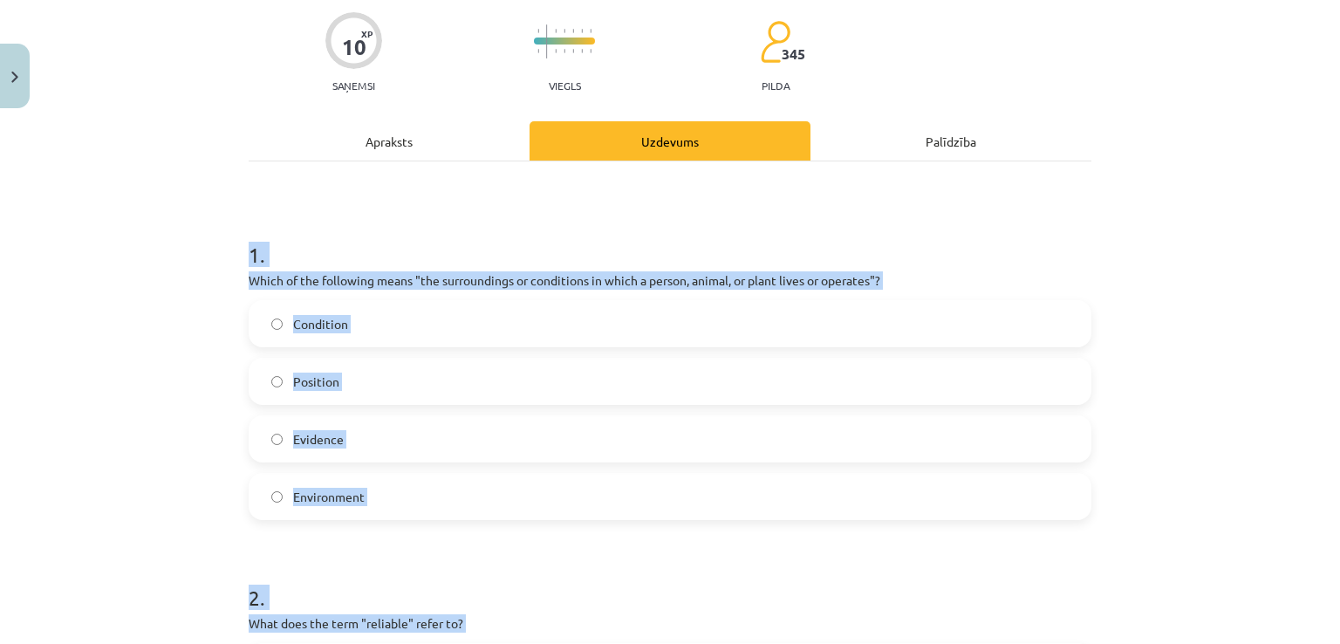
scroll to position [133, 0]
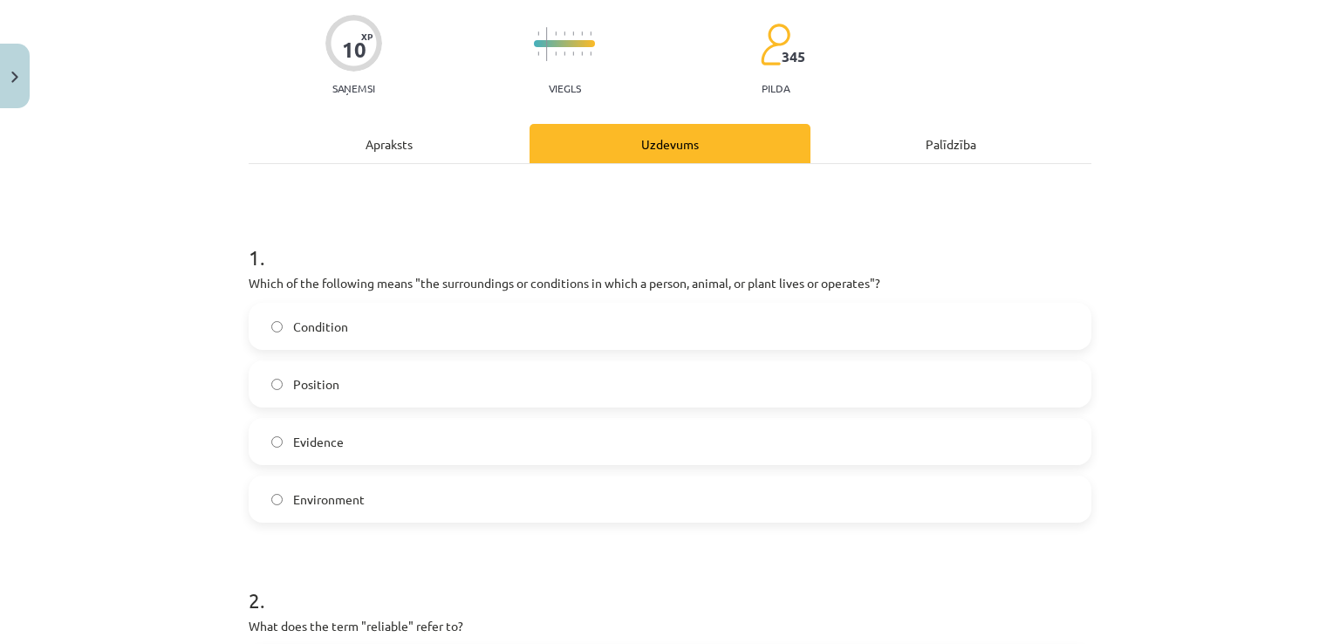
click at [345, 485] on label "Environment" at bounding box center [669, 499] width 839 height 44
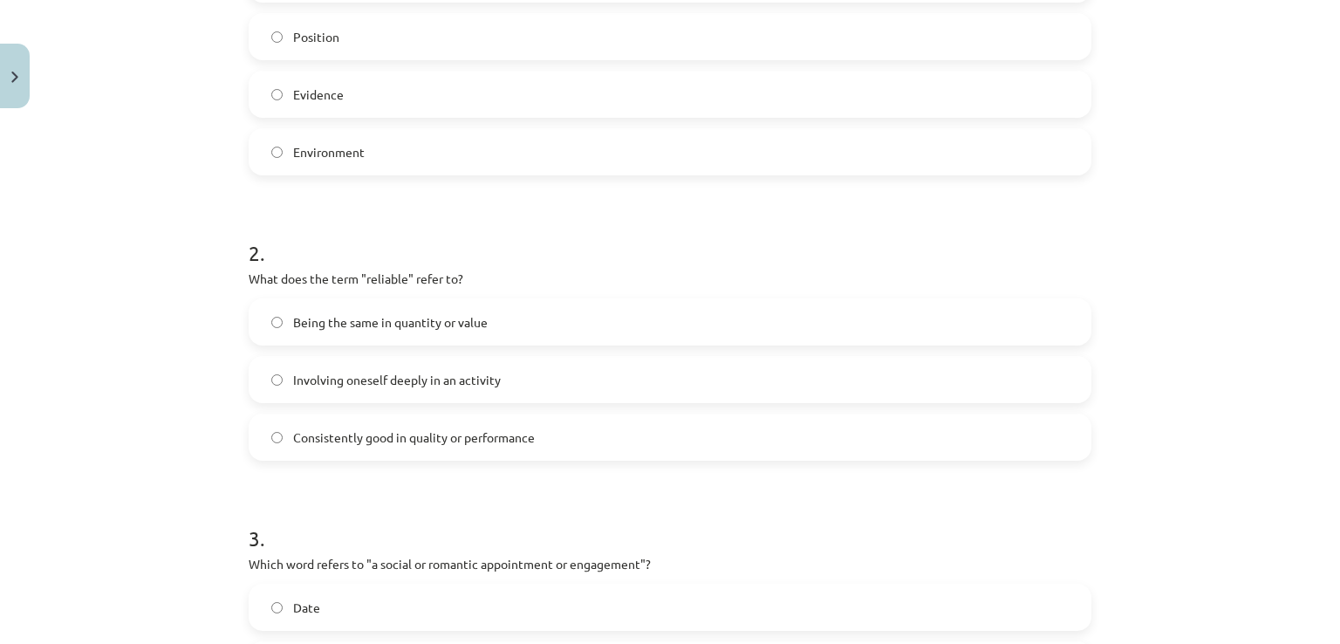
scroll to position [482, 0]
click at [412, 442] on span "Consistently good in quality or performance" at bounding box center [414, 436] width 242 height 18
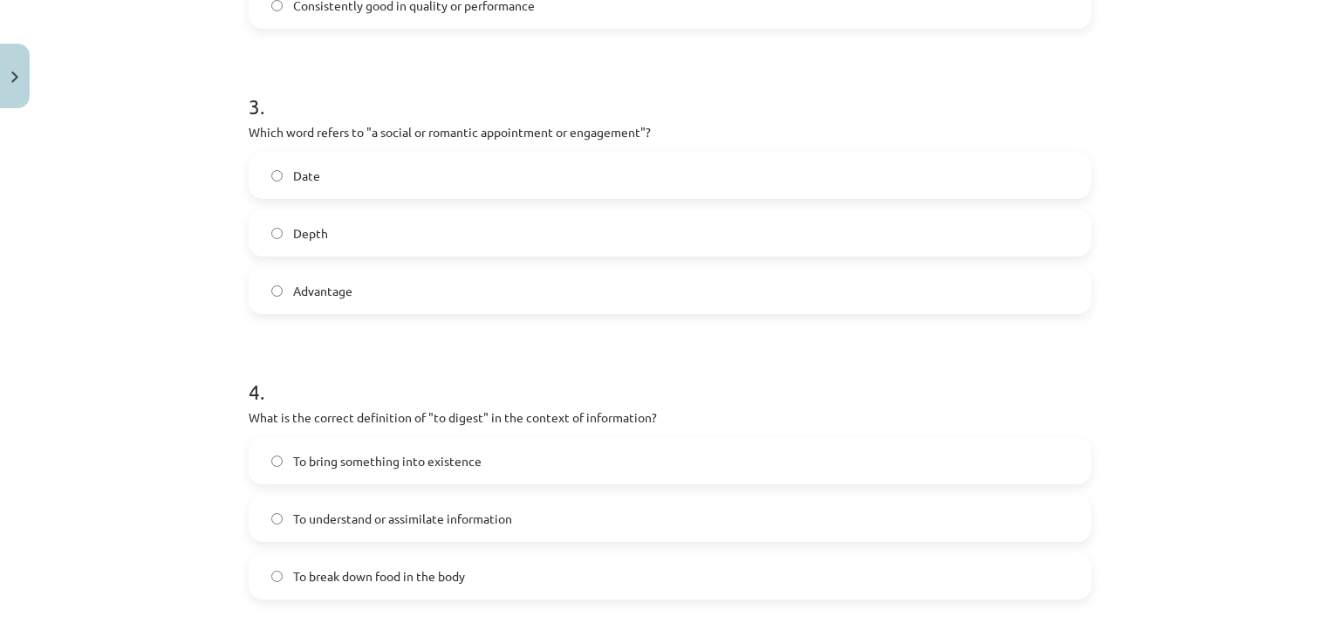
scroll to position [1005, 0]
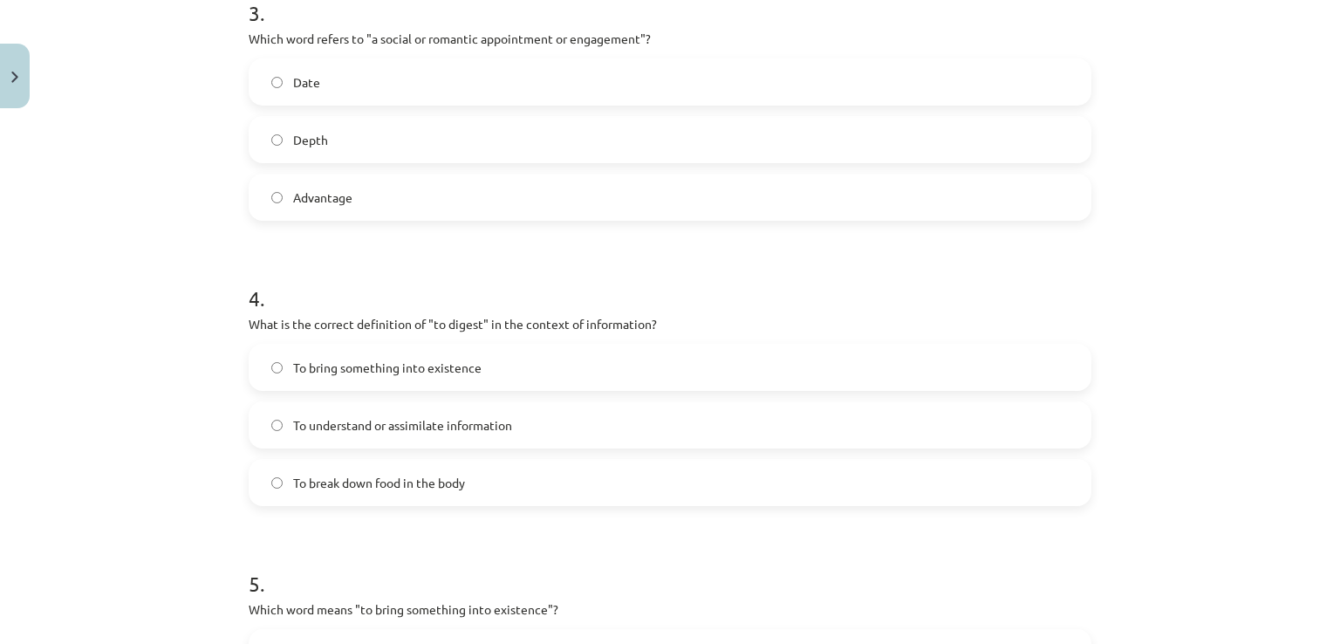
click at [328, 75] on label "Date" at bounding box center [669, 82] width 839 height 44
click at [427, 427] on span "To understand or assimilate information" at bounding box center [402, 425] width 219 height 18
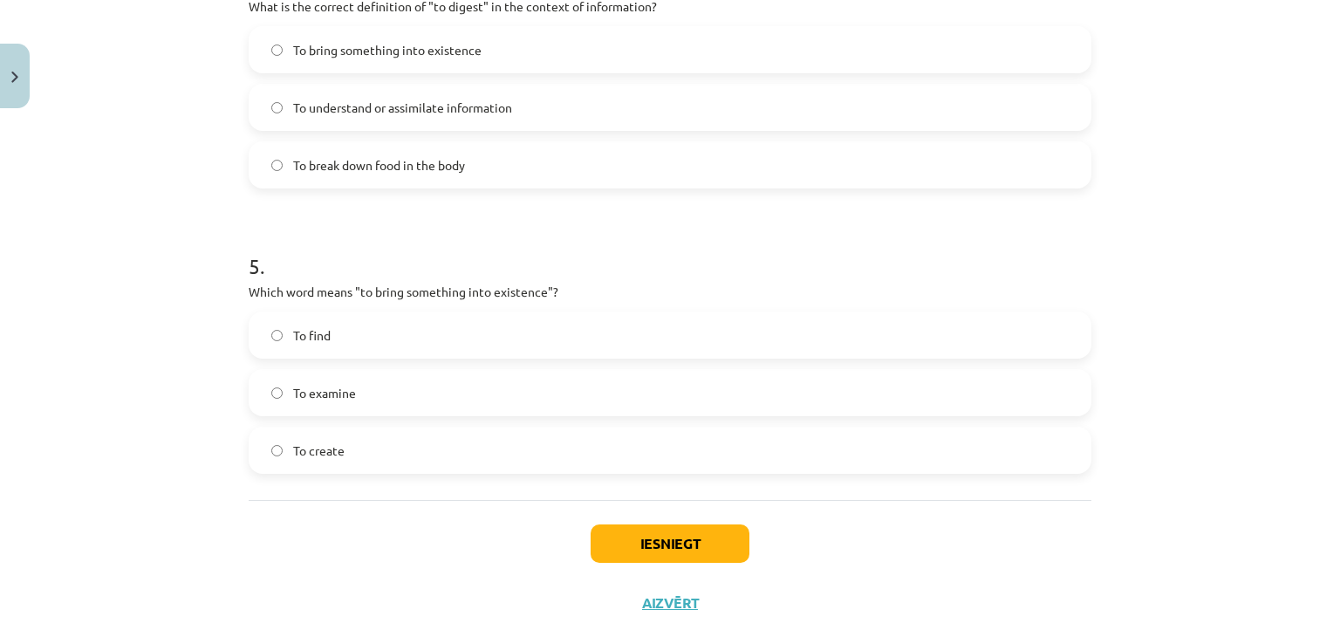
scroll to position [1354, 0]
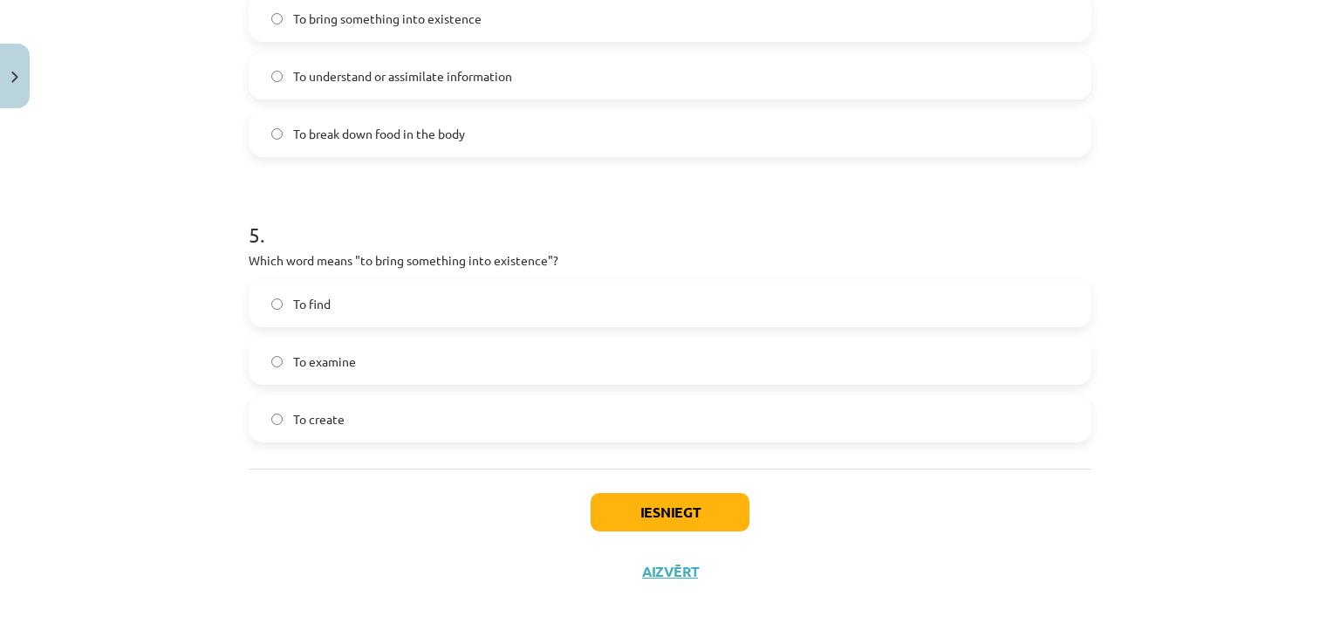
click at [352, 420] on label "To create" at bounding box center [669, 419] width 839 height 44
click at [646, 518] on button "Iesniegt" at bounding box center [670, 512] width 159 height 38
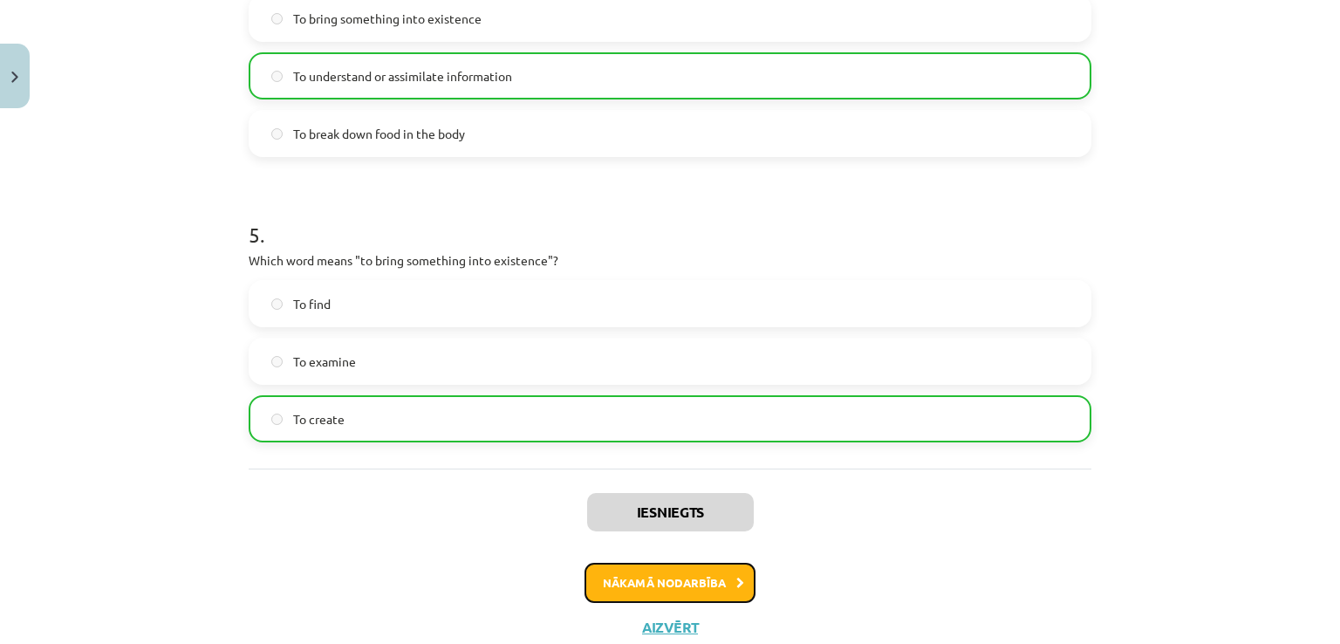
click at [632, 579] on button "Nākamā nodarbība" at bounding box center [669, 583] width 171 height 40
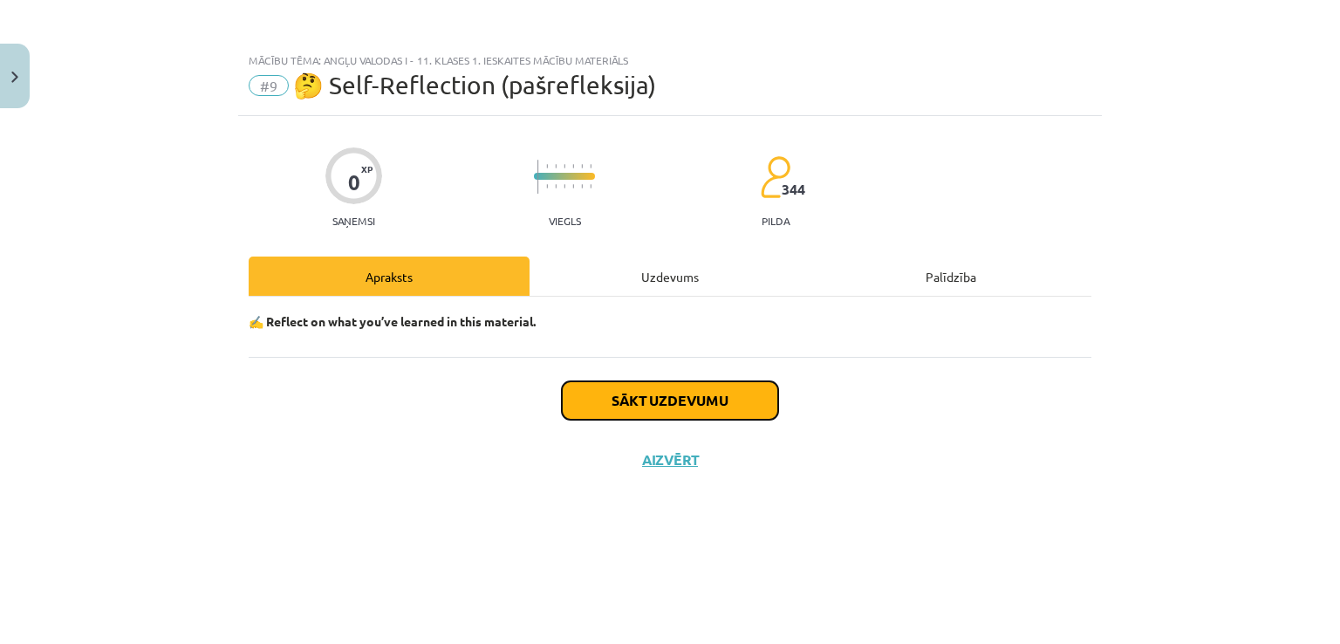
click at [653, 397] on button "Sākt uzdevumu" at bounding box center [670, 400] width 216 height 38
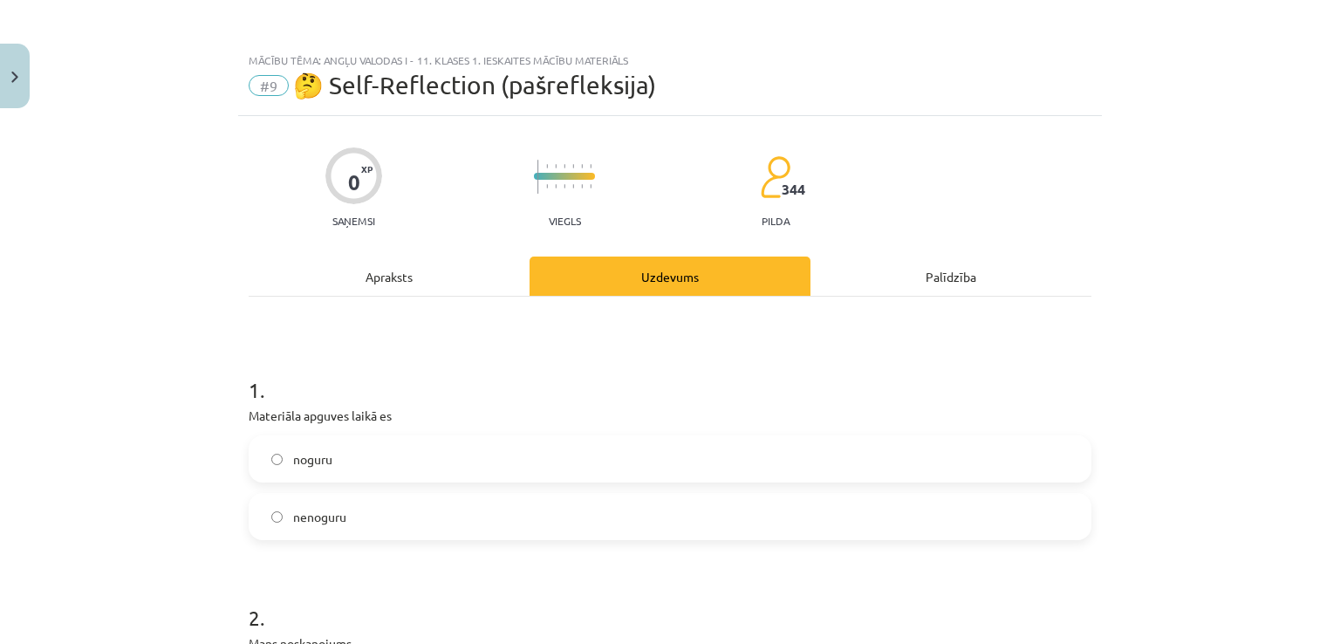
click at [338, 514] on span "nenoguru" at bounding box center [319, 517] width 53 height 18
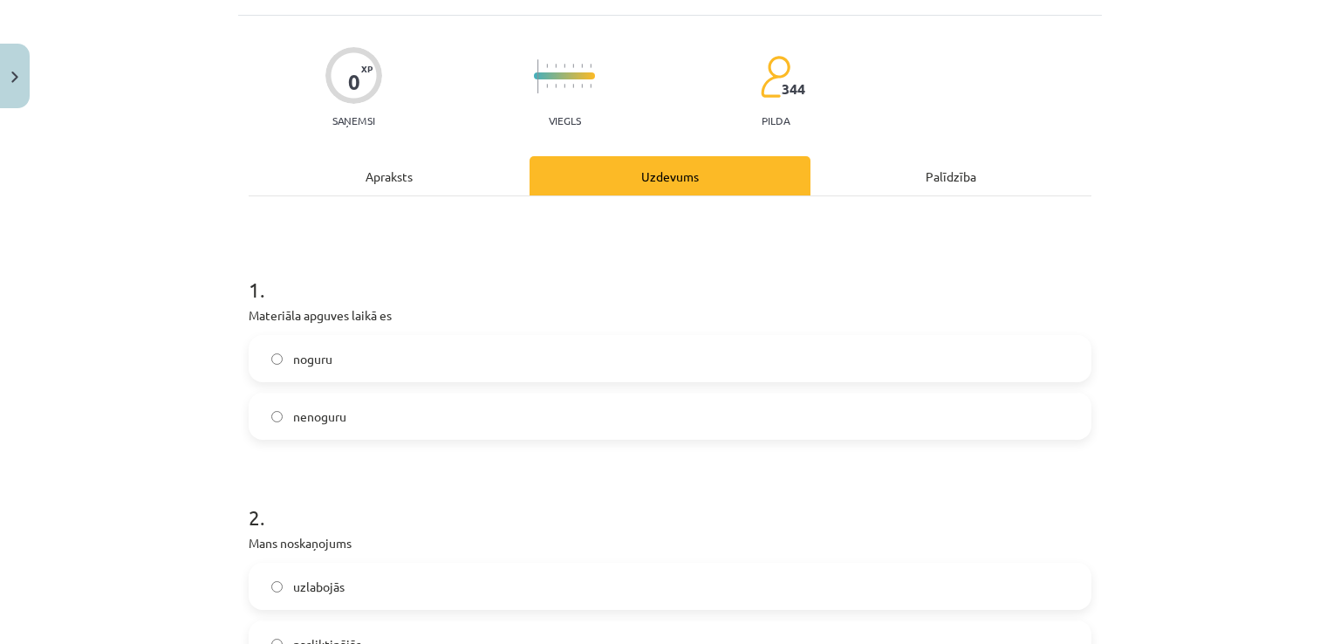
scroll to position [290, 0]
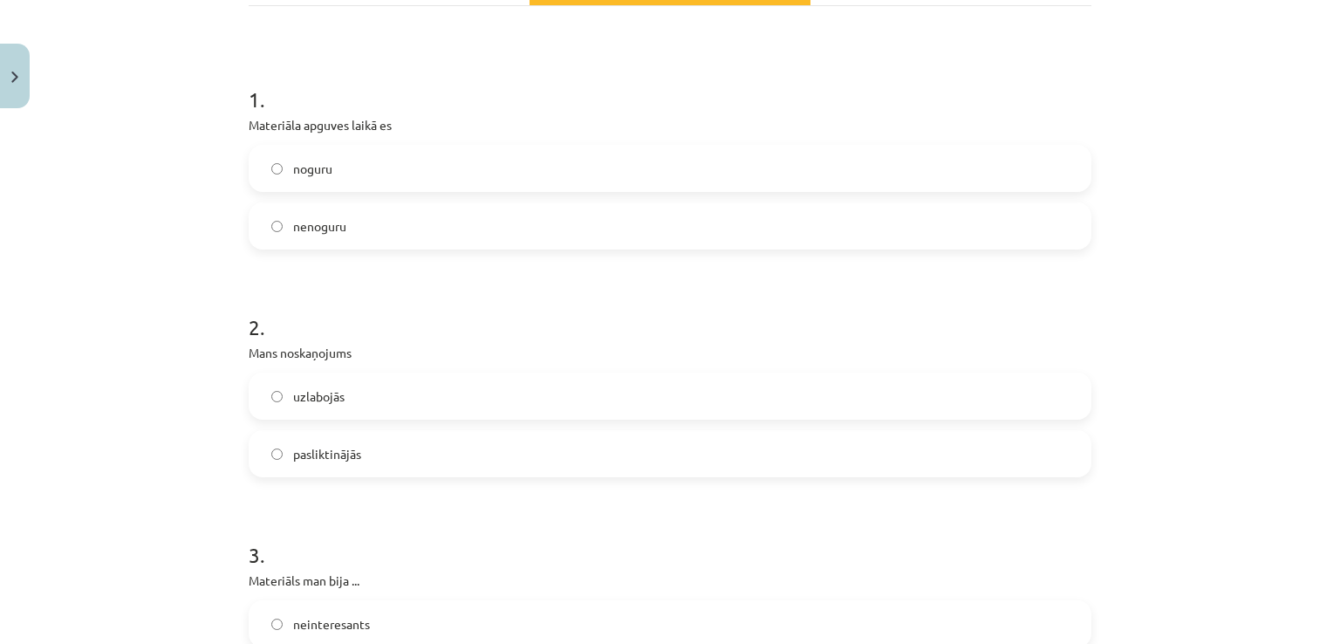
click at [321, 455] on span "pasliktinājās" at bounding box center [327, 454] width 68 height 18
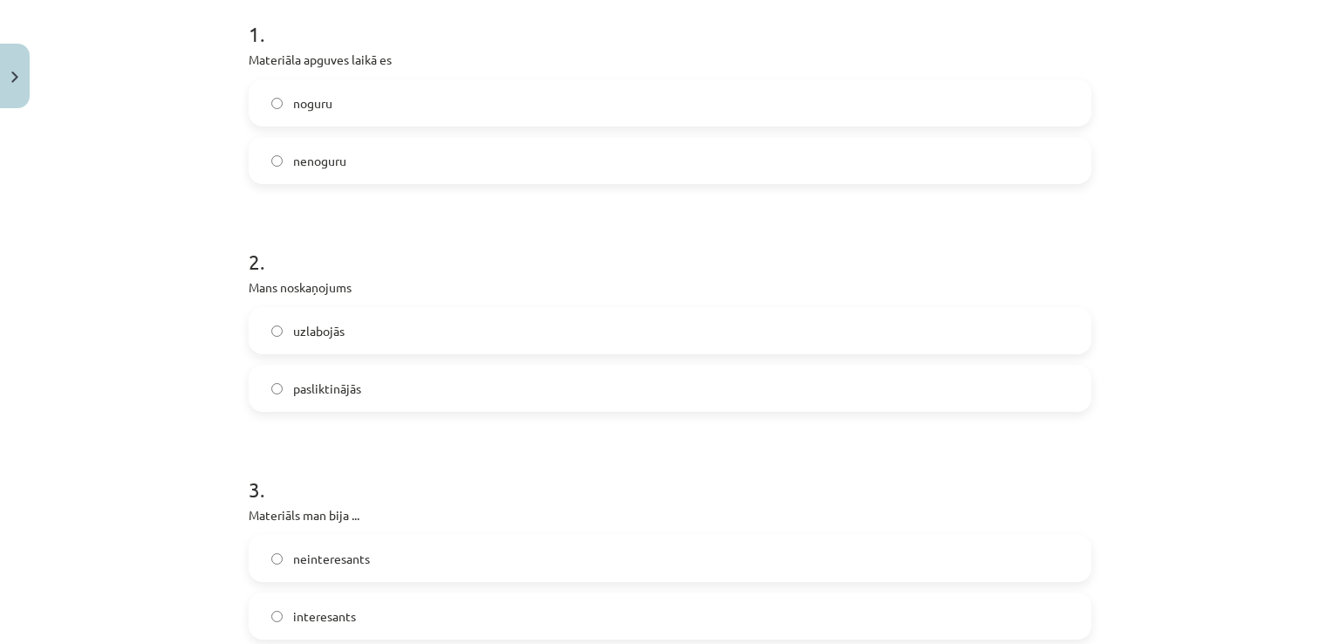
scroll to position [523, 0]
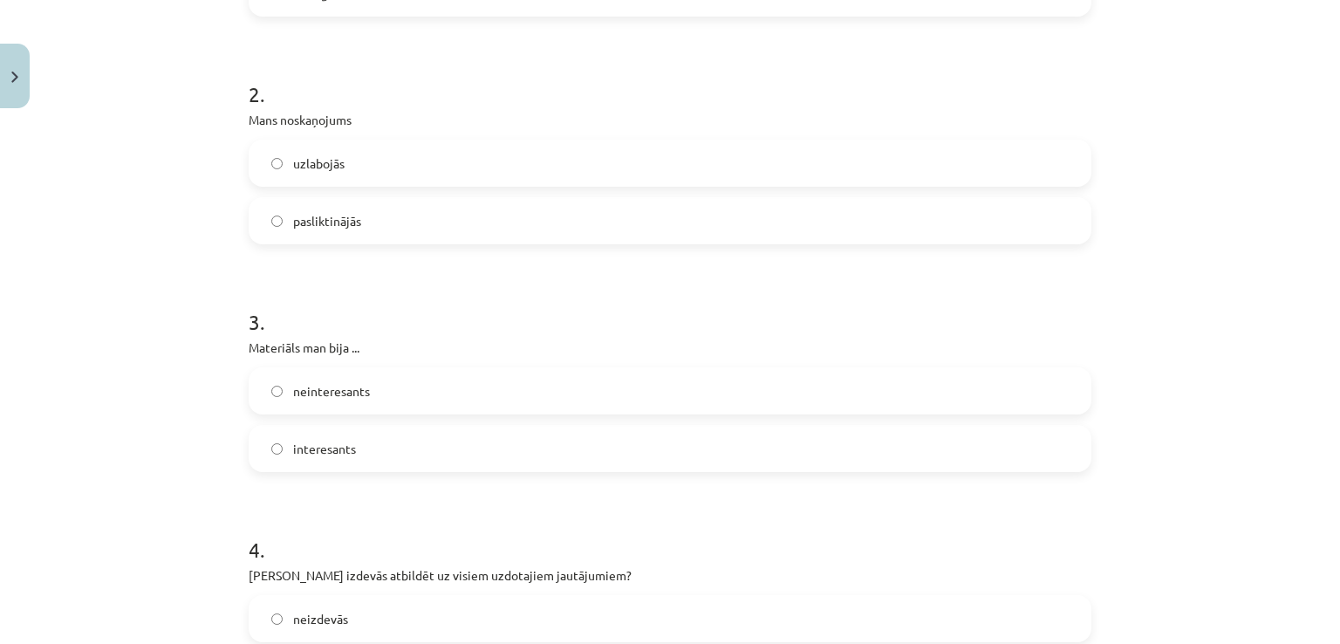
click at [350, 450] on label "interesants" at bounding box center [669, 449] width 839 height 44
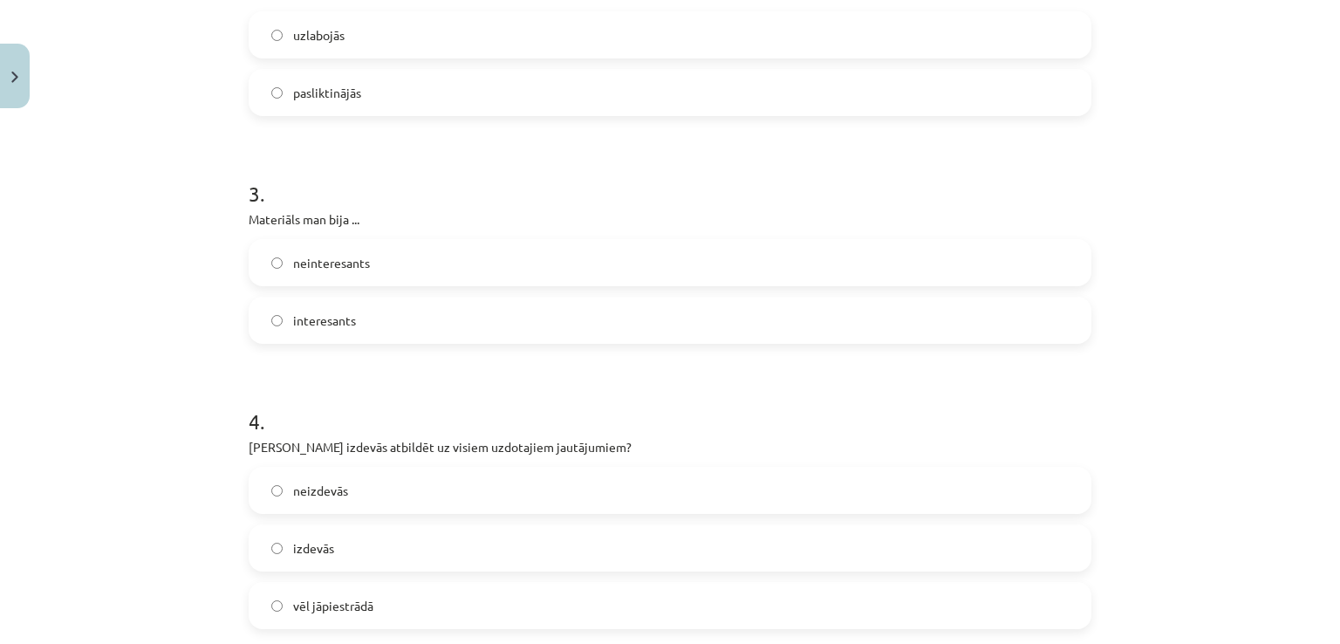
scroll to position [755, 0]
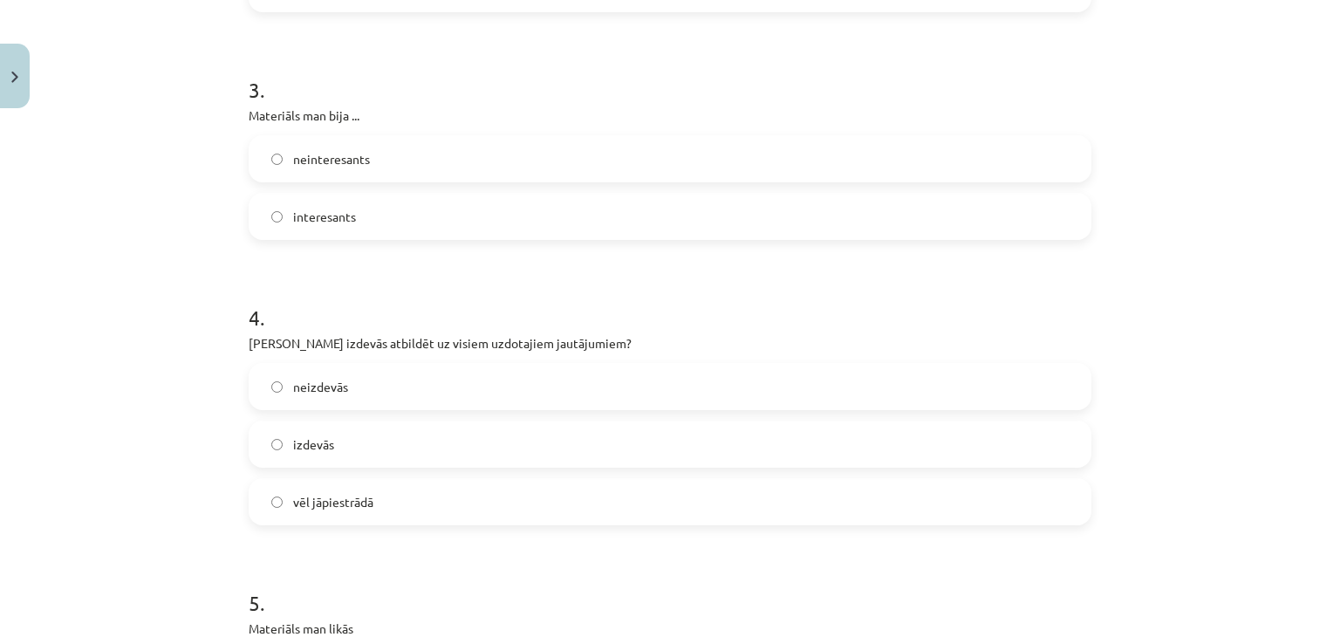
click at [359, 512] on label "vēl jāpiestrādā" at bounding box center [669, 502] width 839 height 44
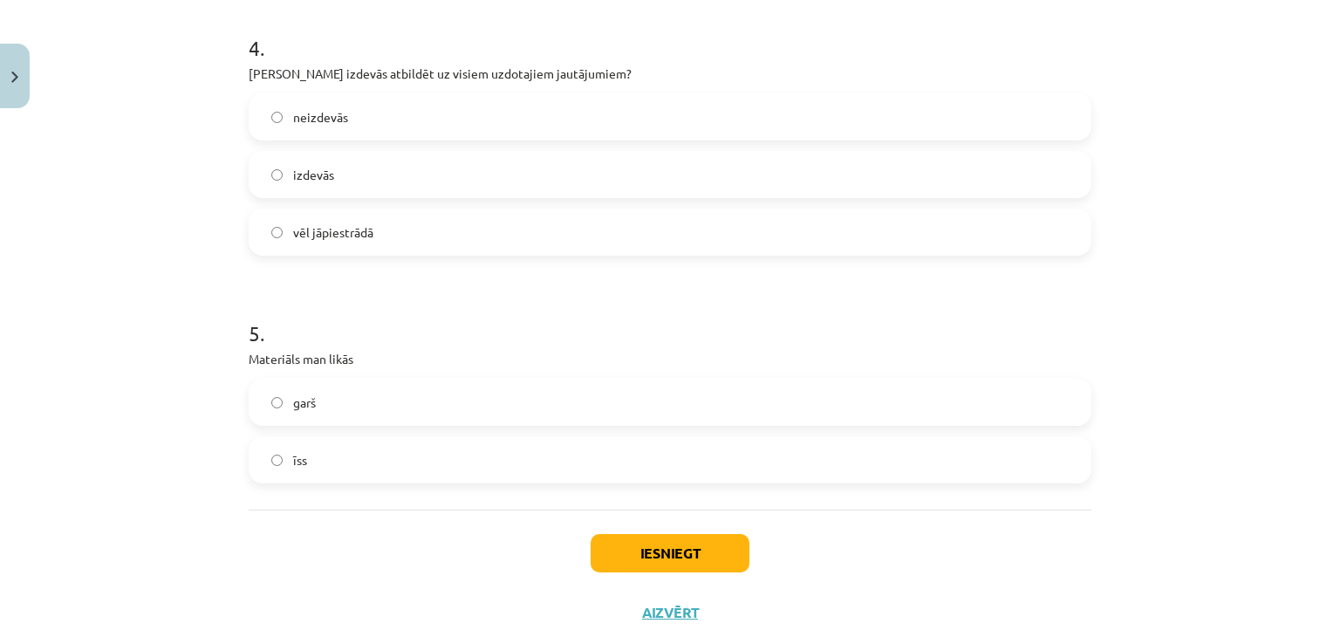
scroll to position [1047, 0]
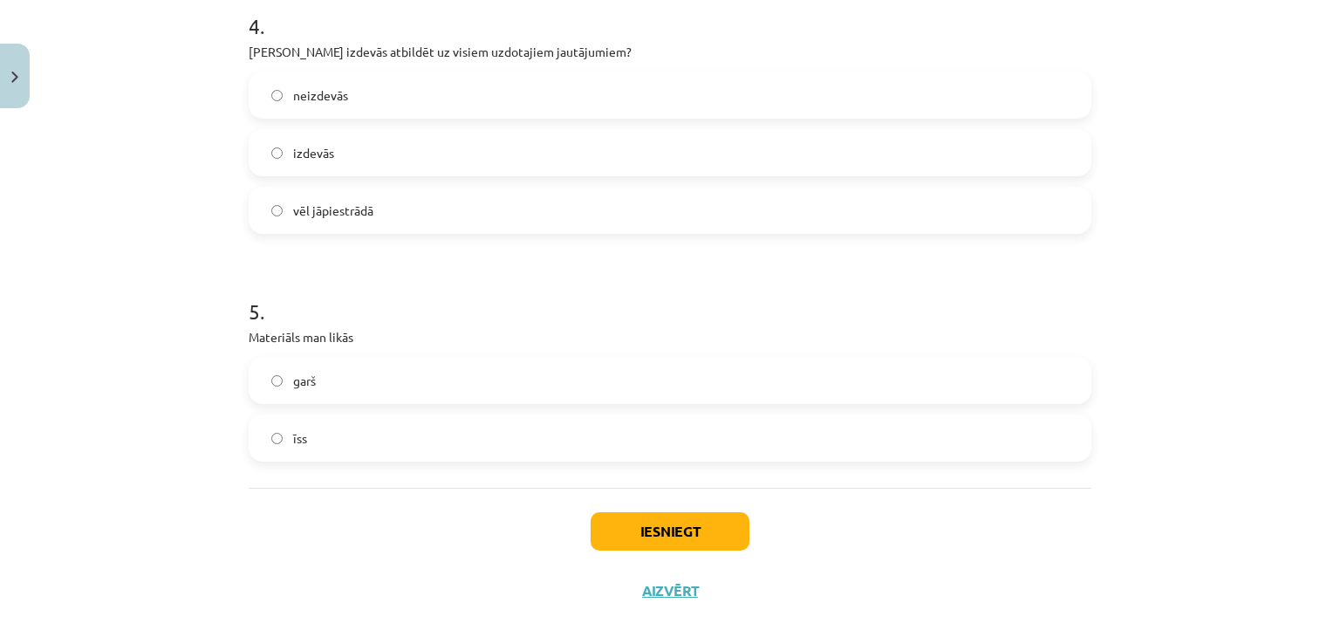
click at [311, 440] on label "īss" at bounding box center [669, 438] width 839 height 44
click at [634, 516] on button "Iesniegt" at bounding box center [670, 531] width 159 height 38
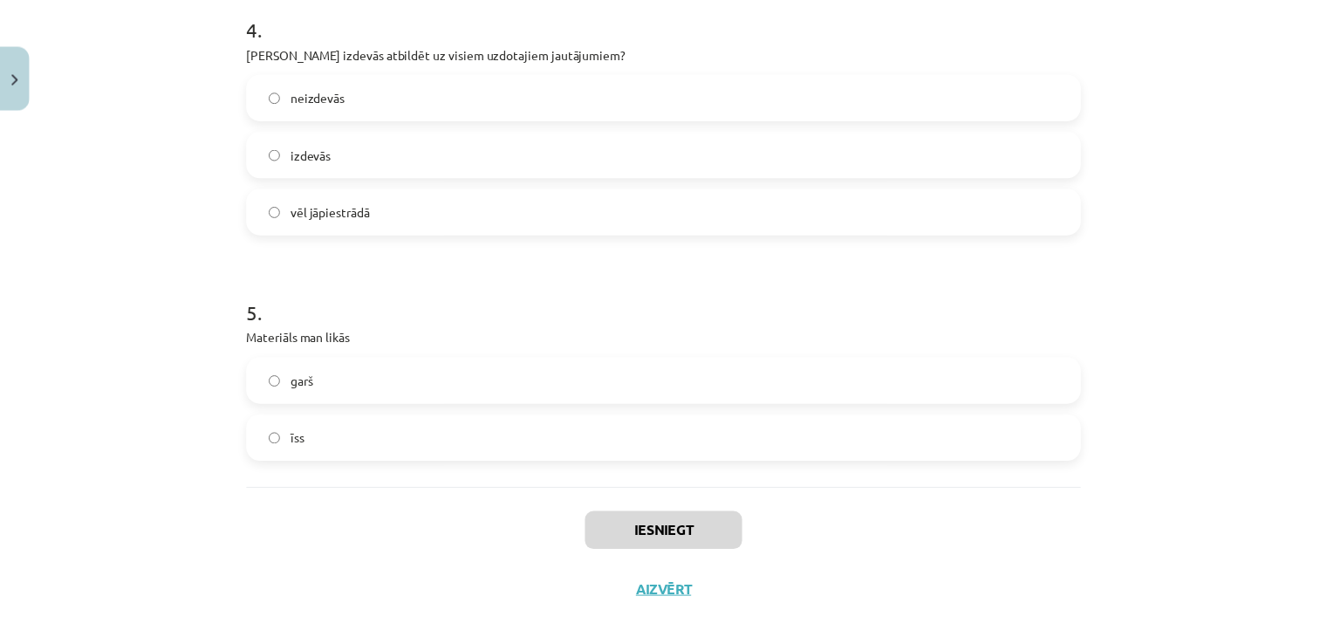
scroll to position [871, 0]
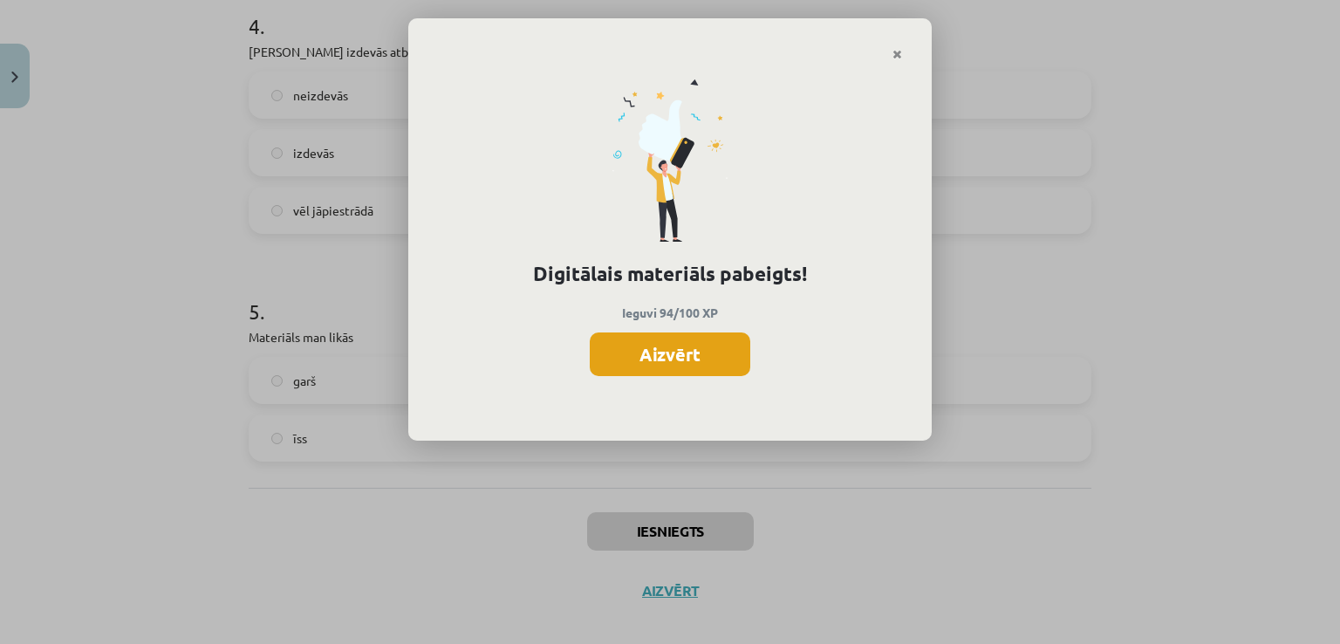
click at [651, 350] on button "Aizvērt" at bounding box center [670, 354] width 161 height 44
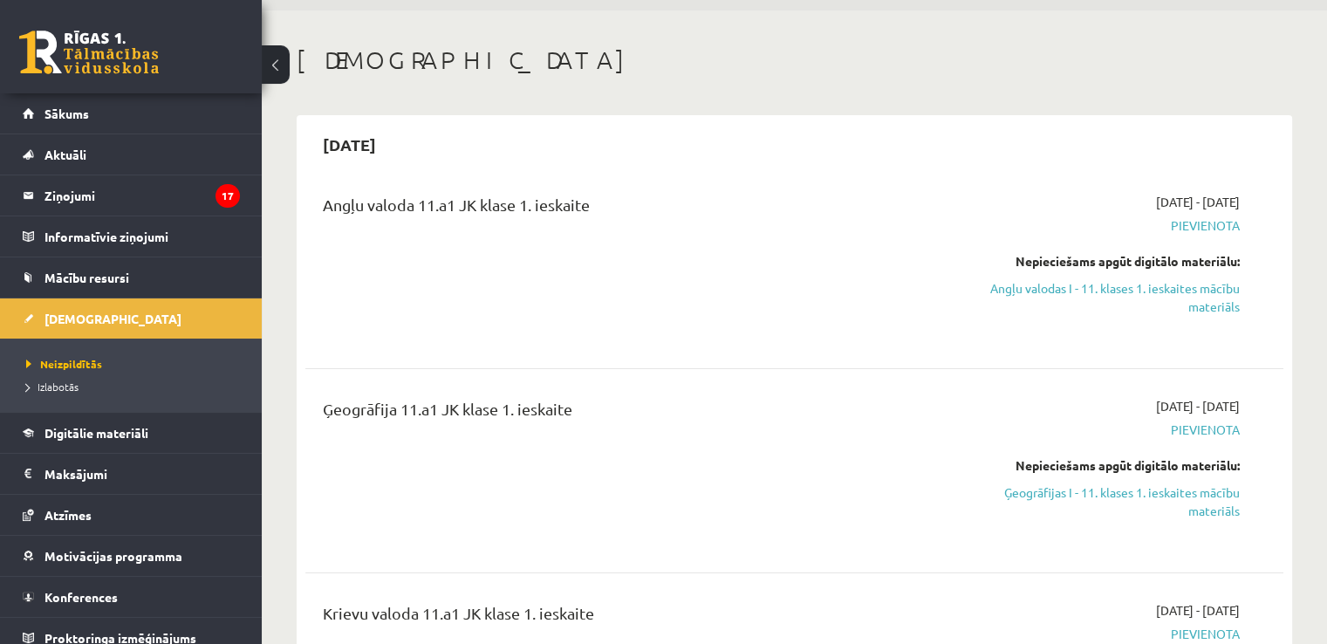
scroll to position [58, 0]
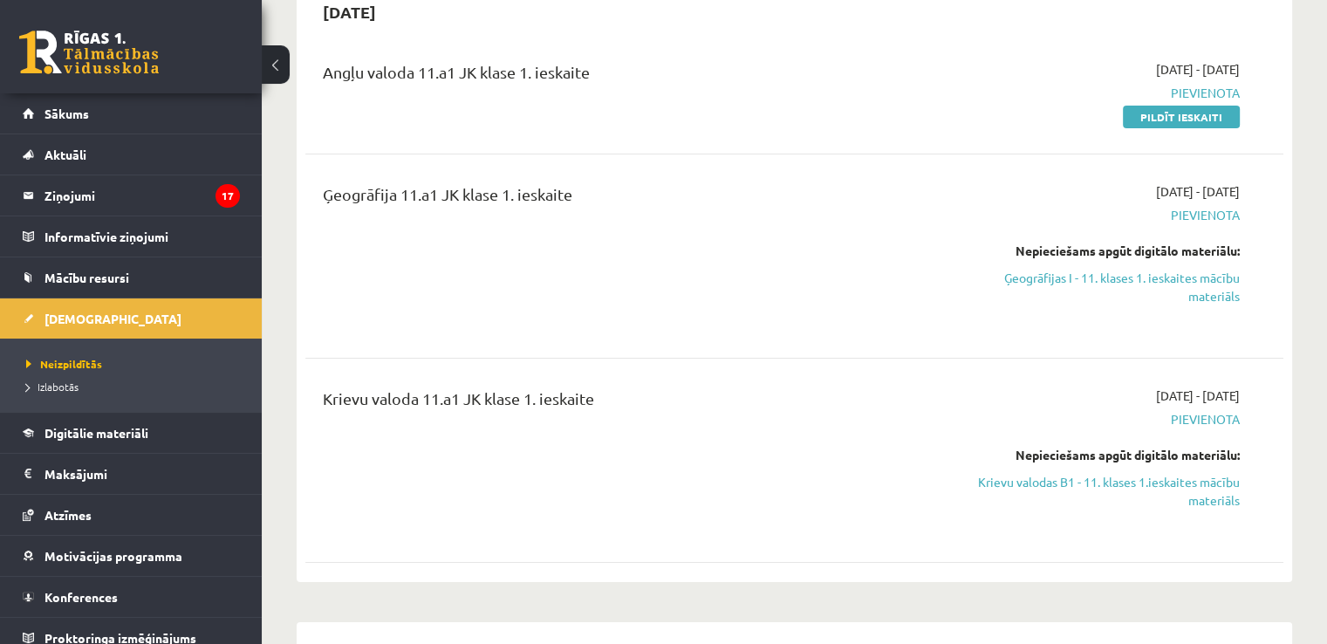
scroll to position [232, 0]
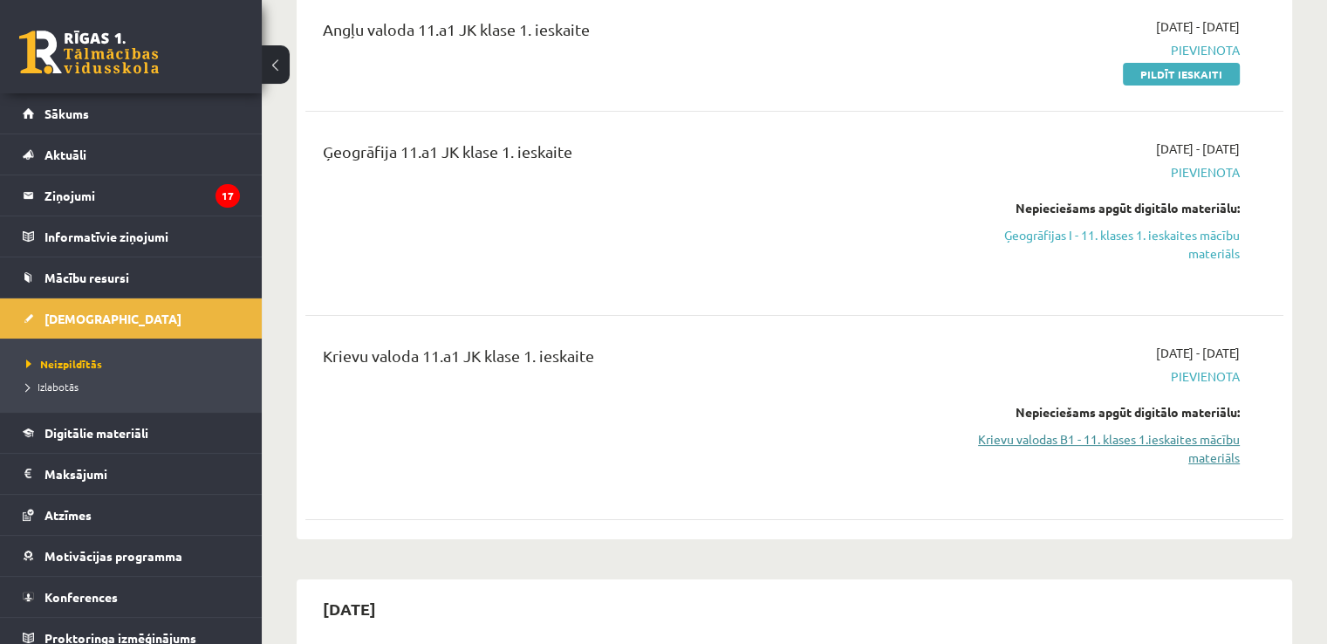
click at [1046, 436] on link "Krievu valodas B1 - 11. klases 1.ieskaites mācību materiāls" at bounding box center [1096, 448] width 288 height 37
click at [1015, 430] on link "Krievu valodas B1 - 11. klases 1.ieskaites mācību materiāls" at bounding box center [1096, 448] width 288 height 37
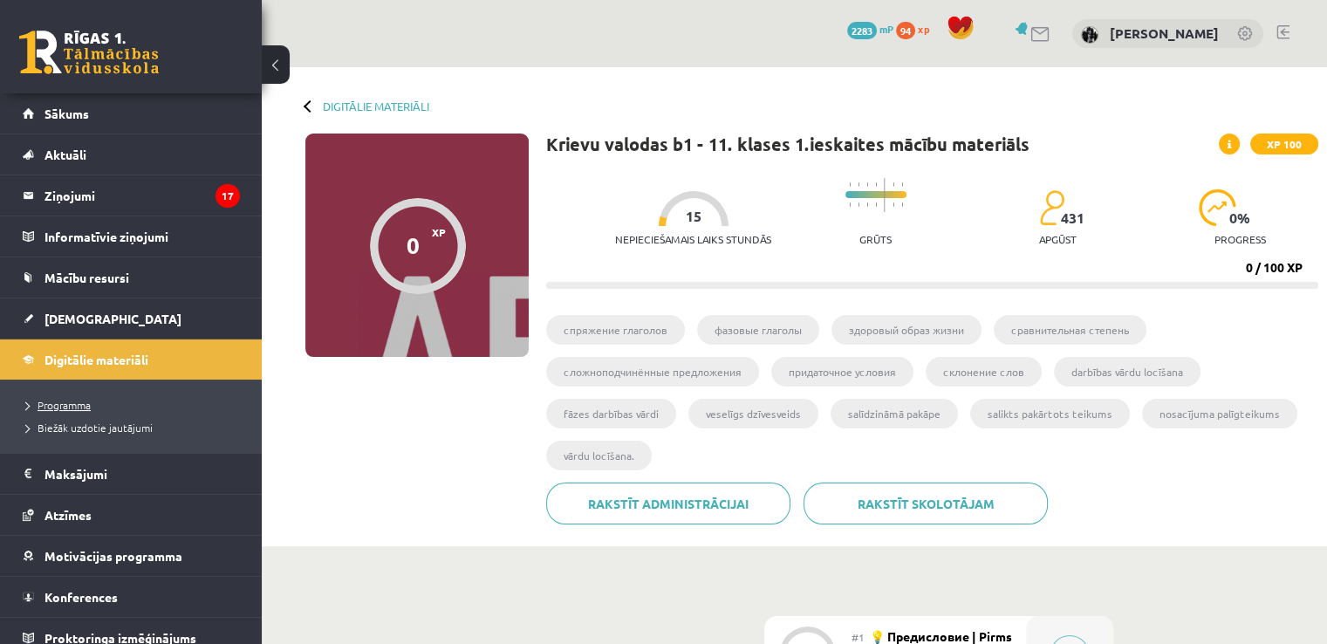
click at [58, 403] on span "Programma" at bounding box center [58, 405] width 65 height 14
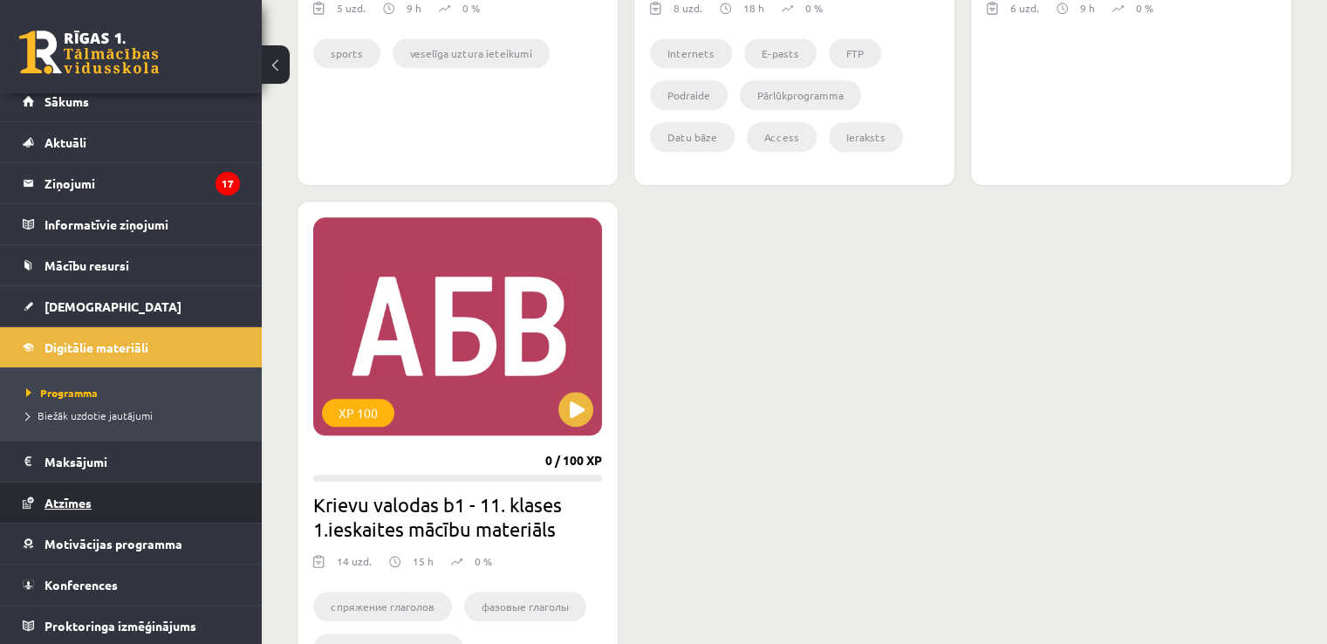
scroll to position [1861, 0]
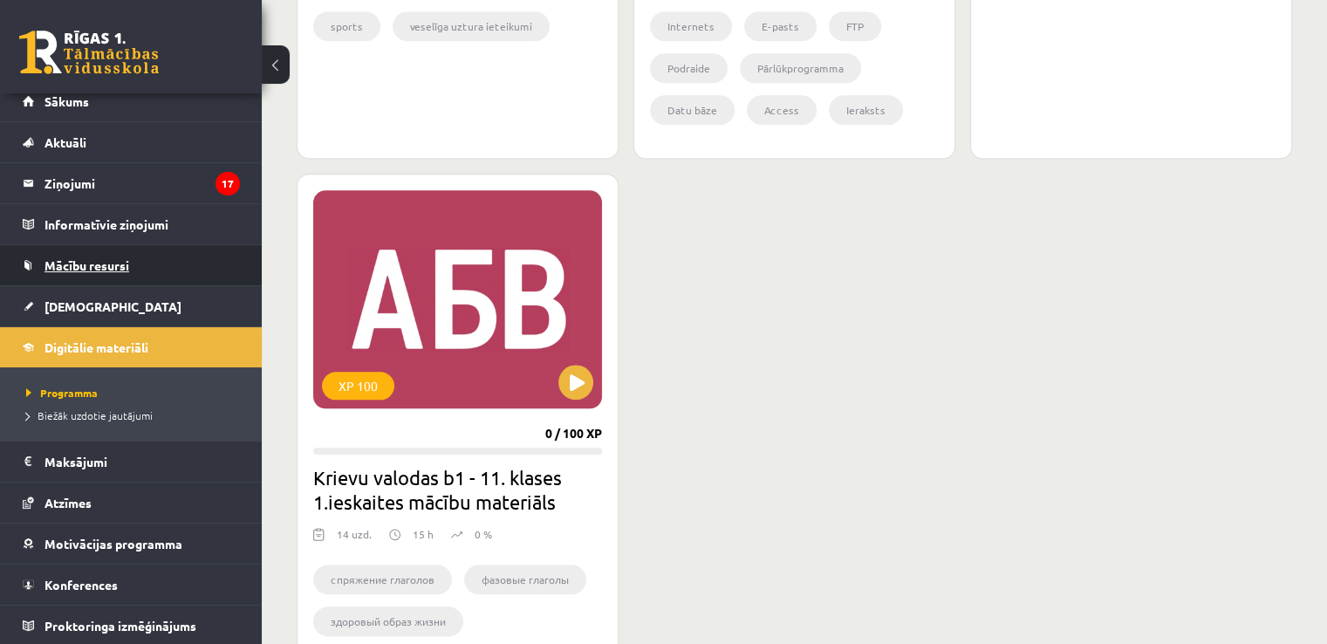
click at [79, 273] on link "Mācību resursi" at bounding box center [131, 265] width 217 height 40
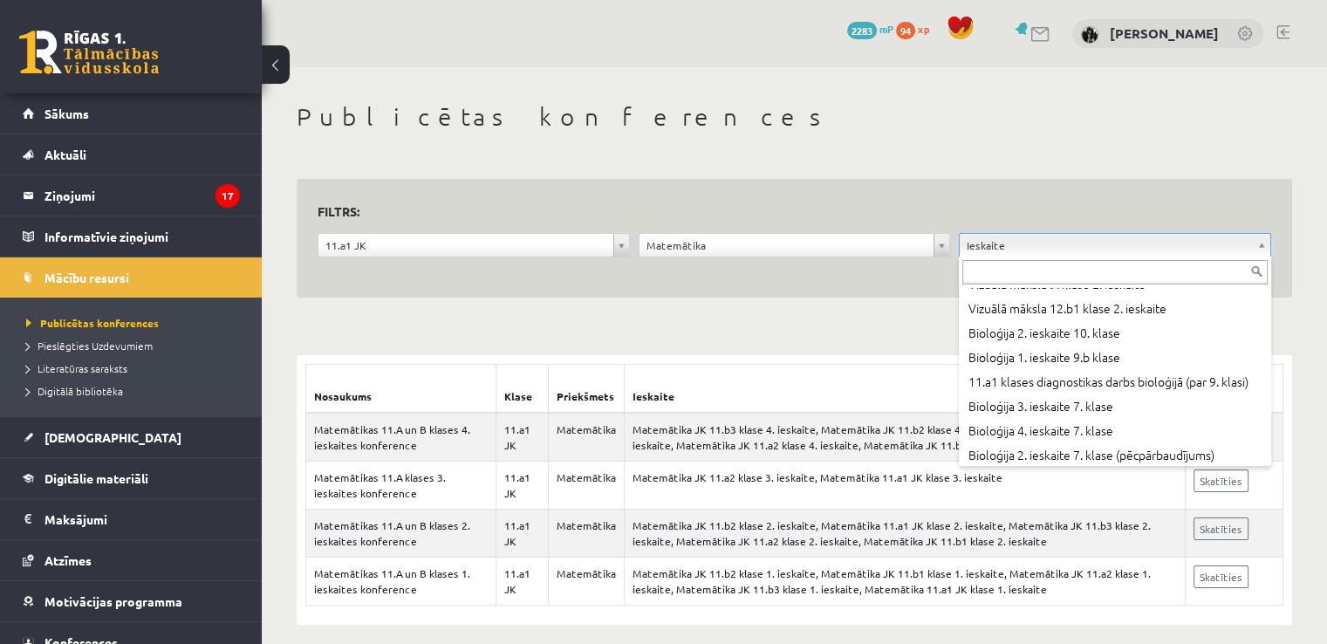
scroll to position [1104, 0]
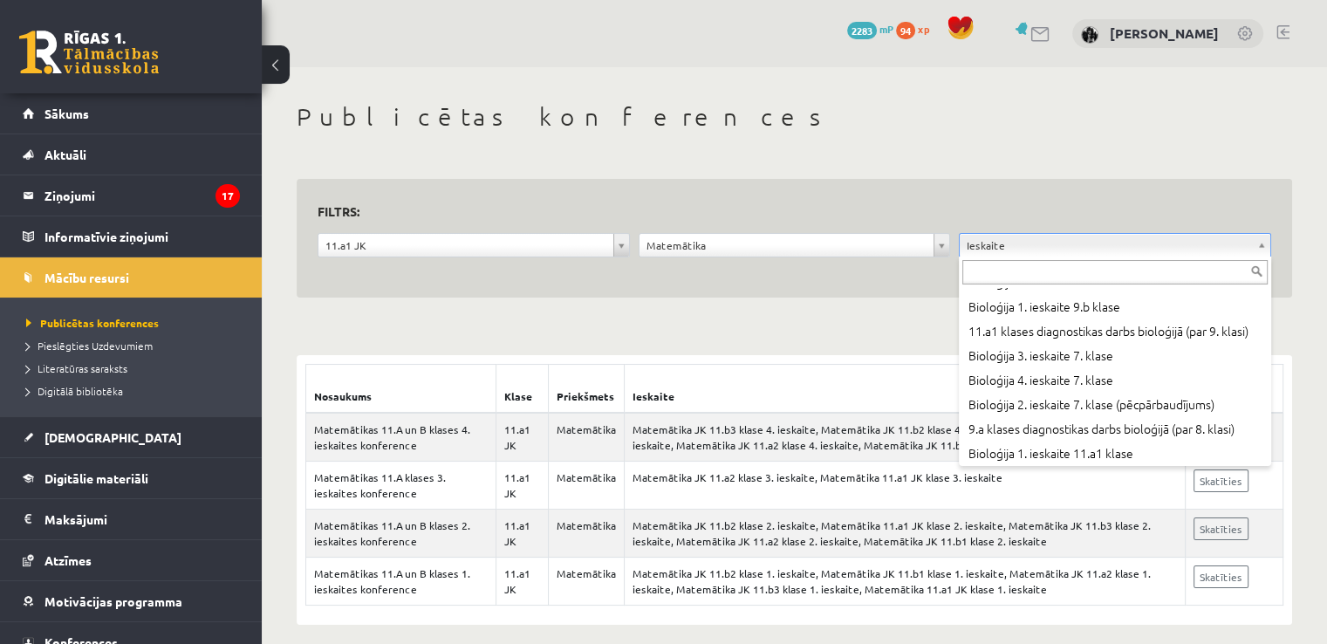
type input "*"
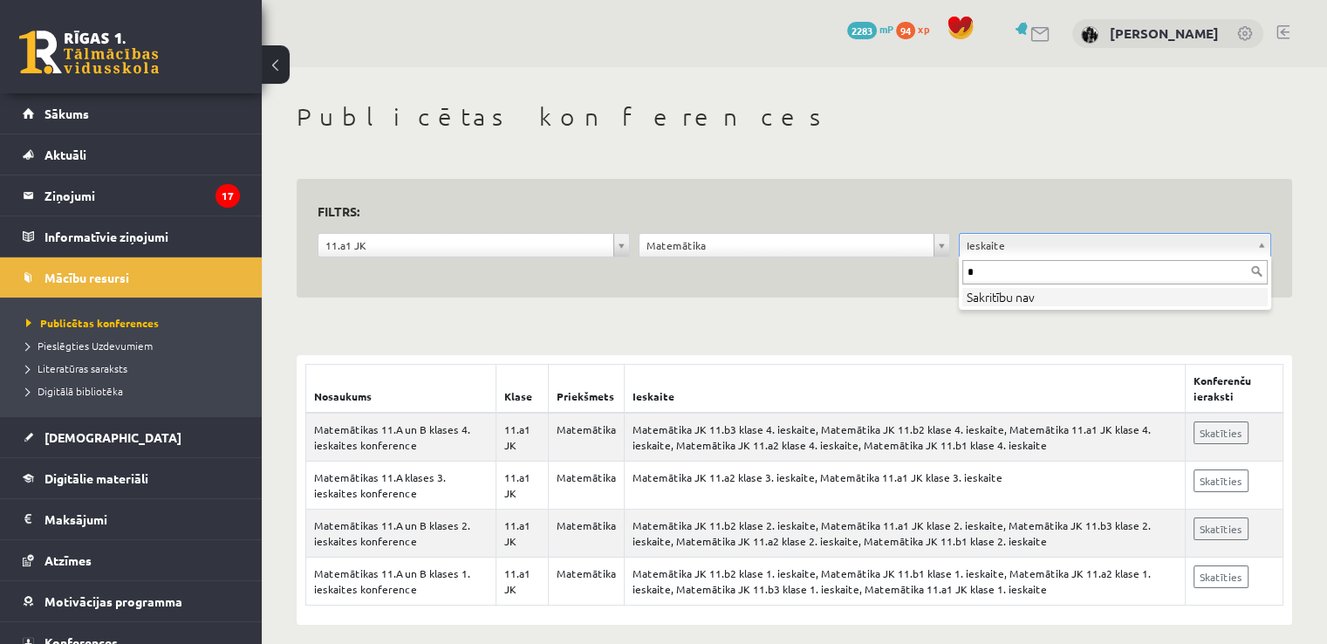
scroll to position [0, 0]
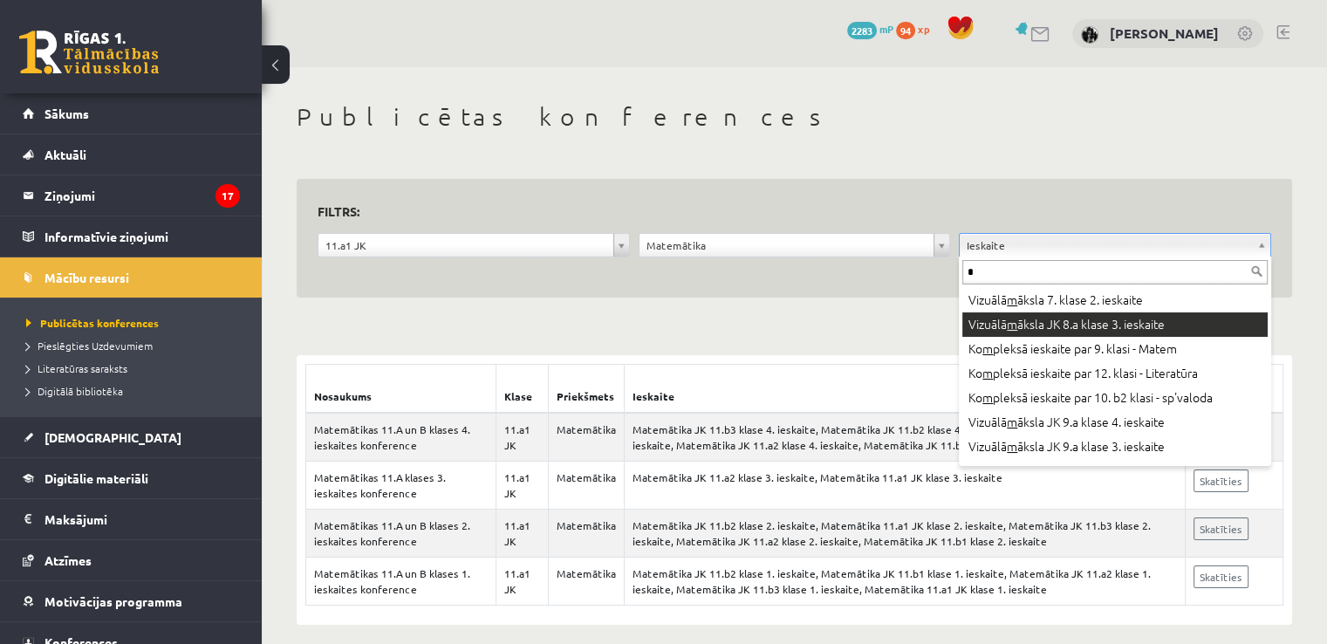
click at [1254, 277] on input "*" at bounding box center [1114, 272] width 305 height 24
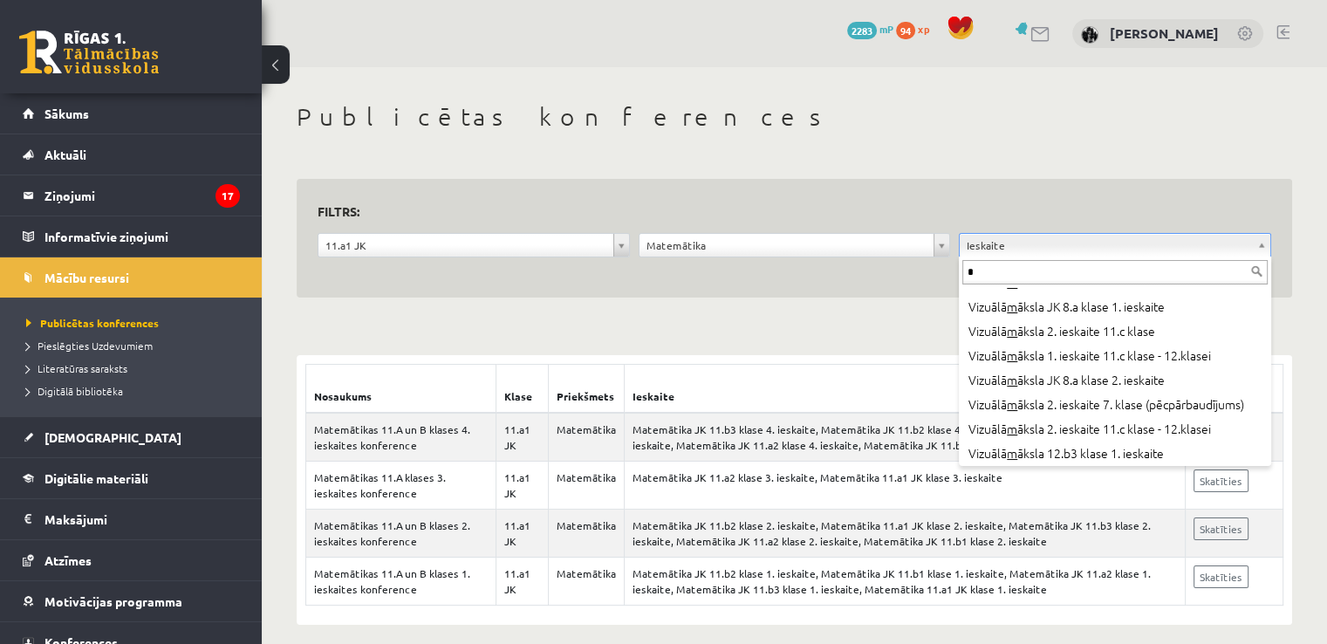
scroll to position [581, 0]
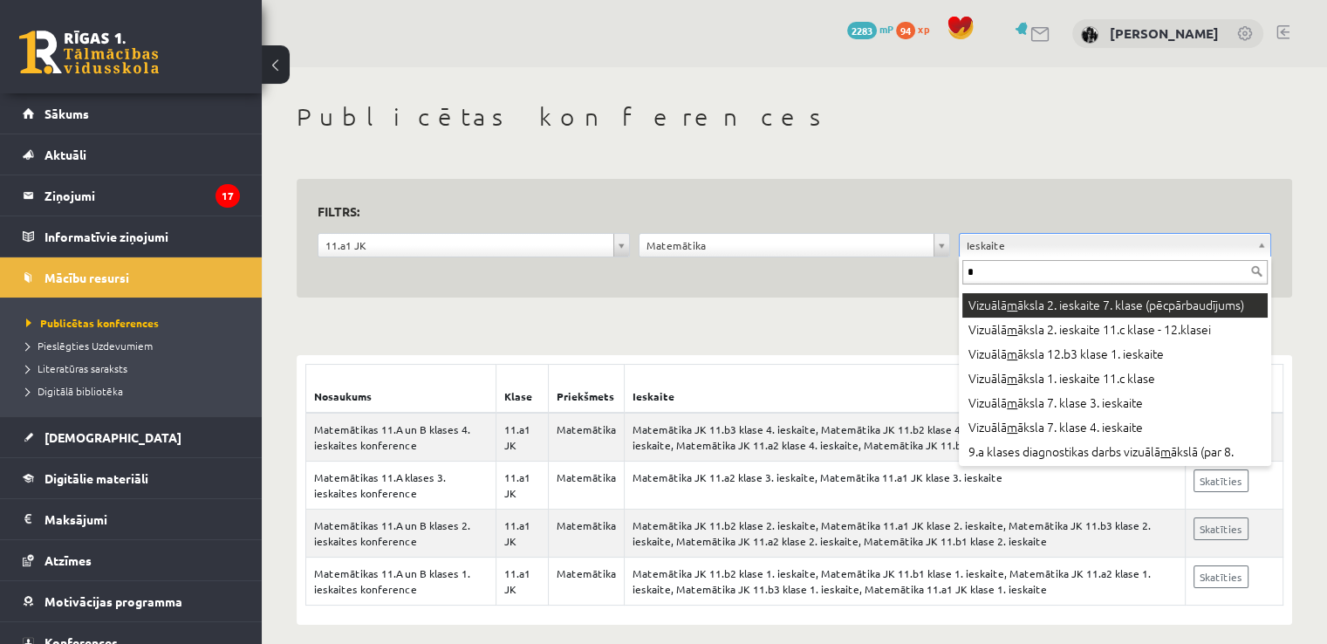
click at [1044, 281] on input "*" at bounding box center [1114, 272] width 305 height 24
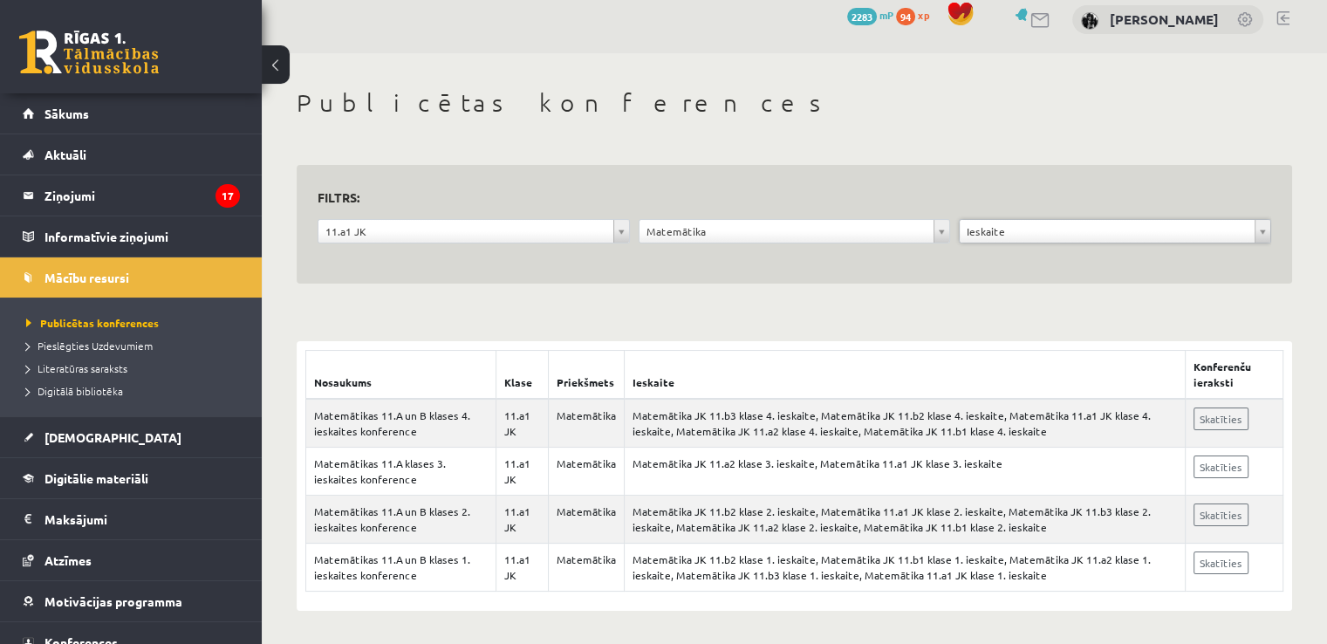
scroll to position [14, 0]
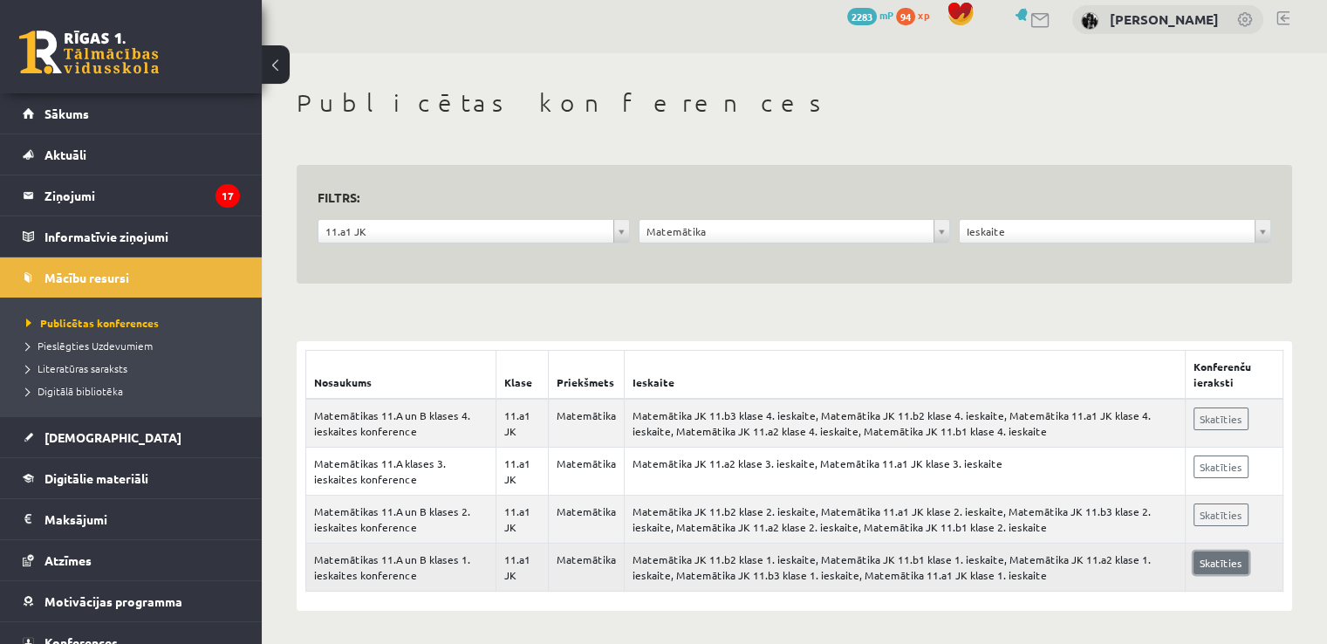
click at [1236, 564] on link "Skatīties" at bounding box center [1220, 562] width 55 height 23
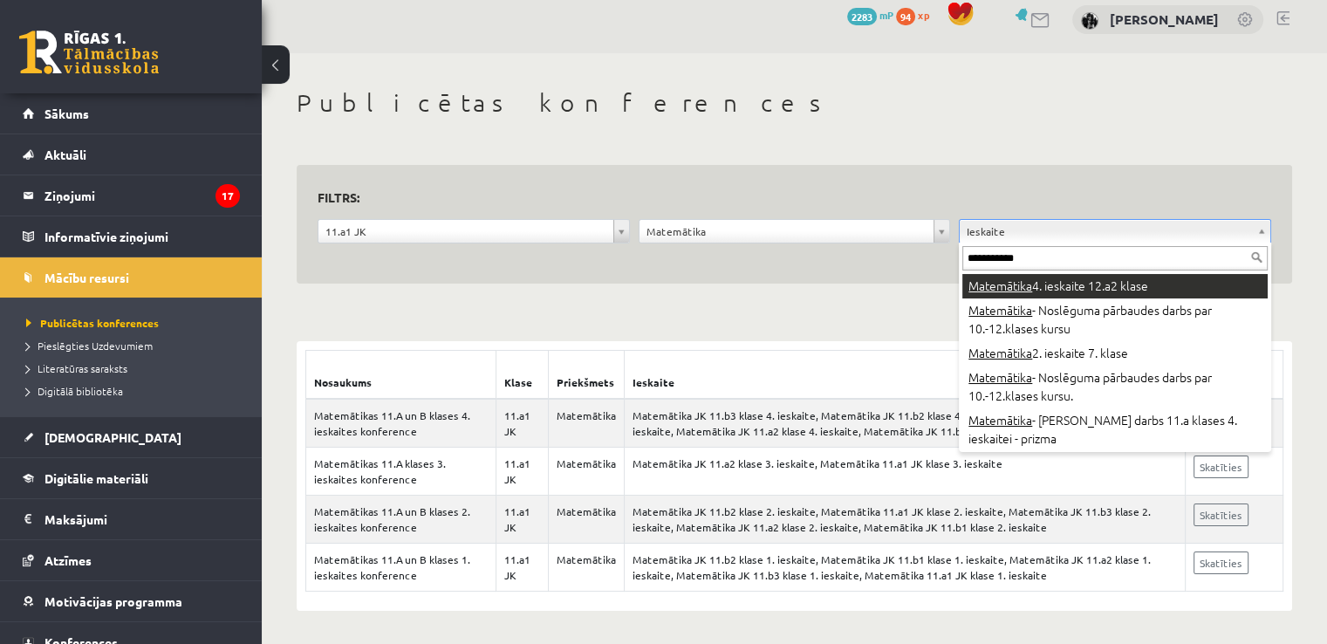
type input "**********"
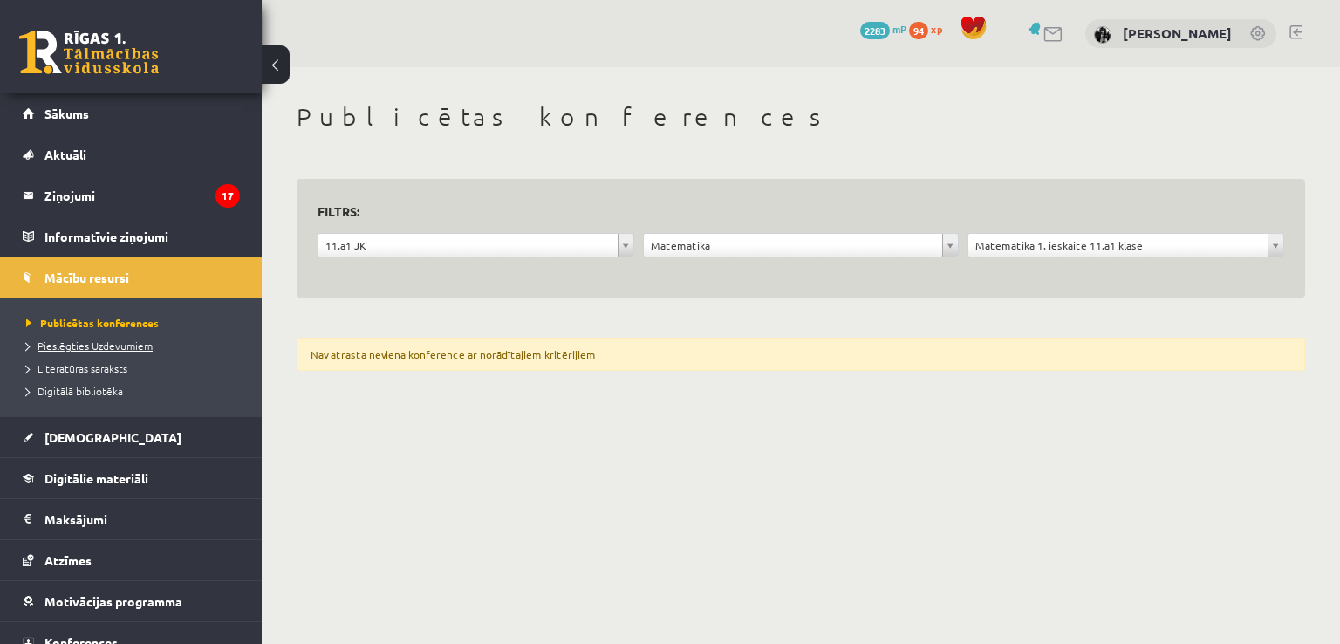
click at [105, 345] on span "Pieslēgties Uzdevumiem" at bounding box center [89, 345] width 126 height 14
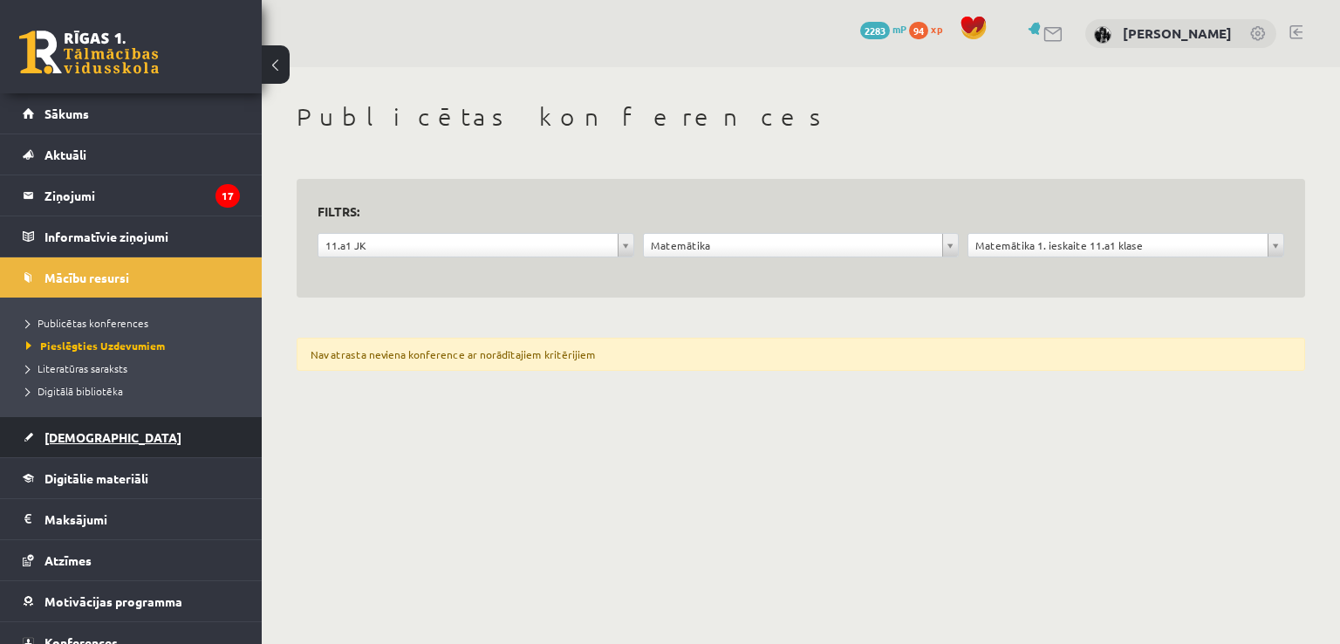
click at [52, 419] on link "[DEMOGRAPHIC_DATA]" at bounding box center [131, 437] width 217 height 40
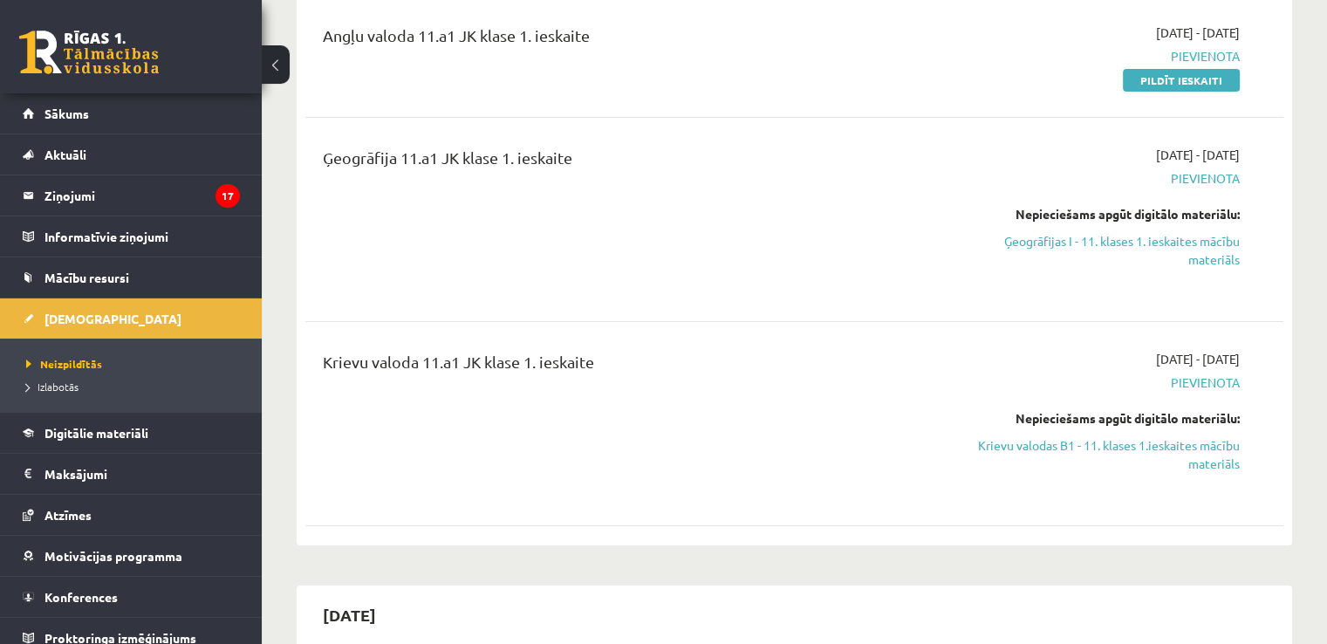
scroll to position [290, 0]
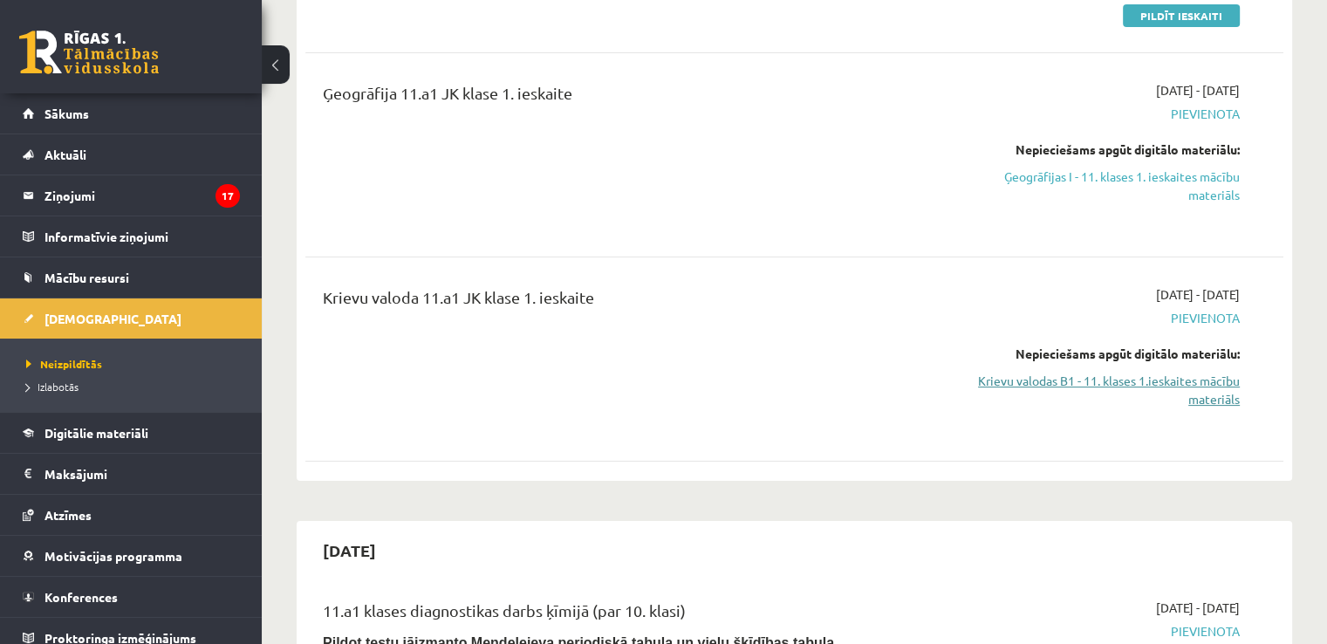
click at [1110, 395] on link "Krievu valodas B1 - 11. klases 1.ieskaites mācību materiāls" at bounding box center [1096, 390] width 288 height 37
click at [1118, 385] on link "Krievu valodas B1 - 11. klases 1.ieskaites mācību materiāls" at bounding box center [1096, 390] width 288 height 37
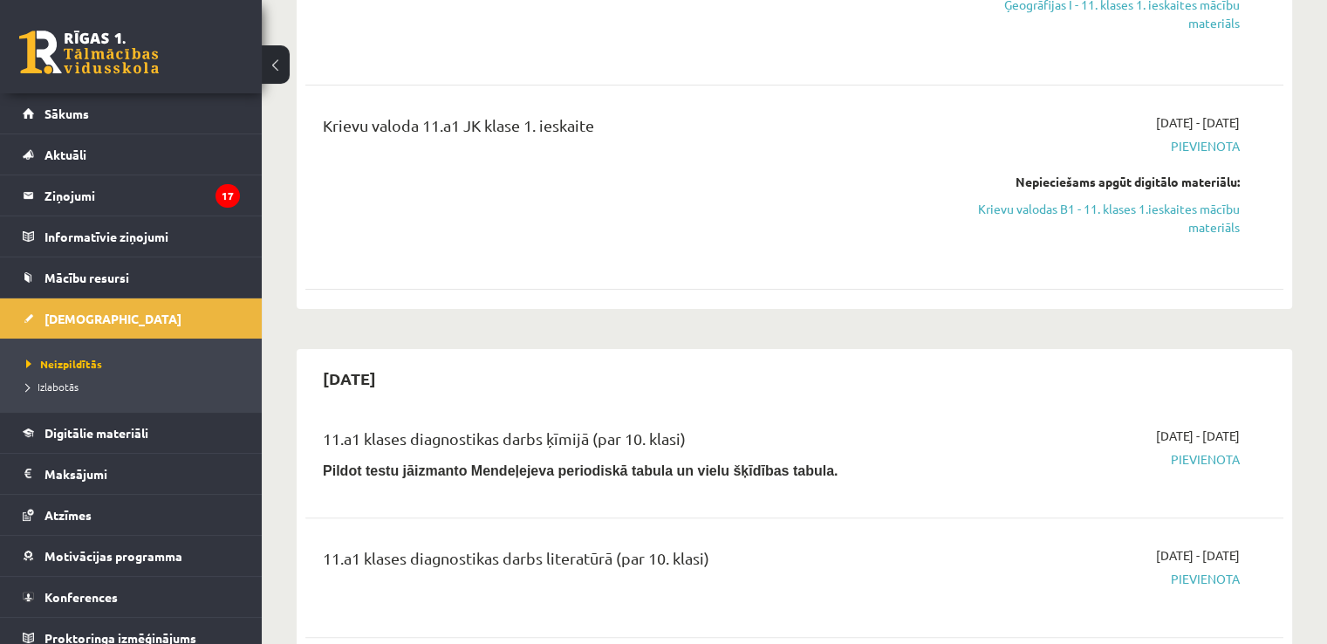
scroll to position [465, 0]
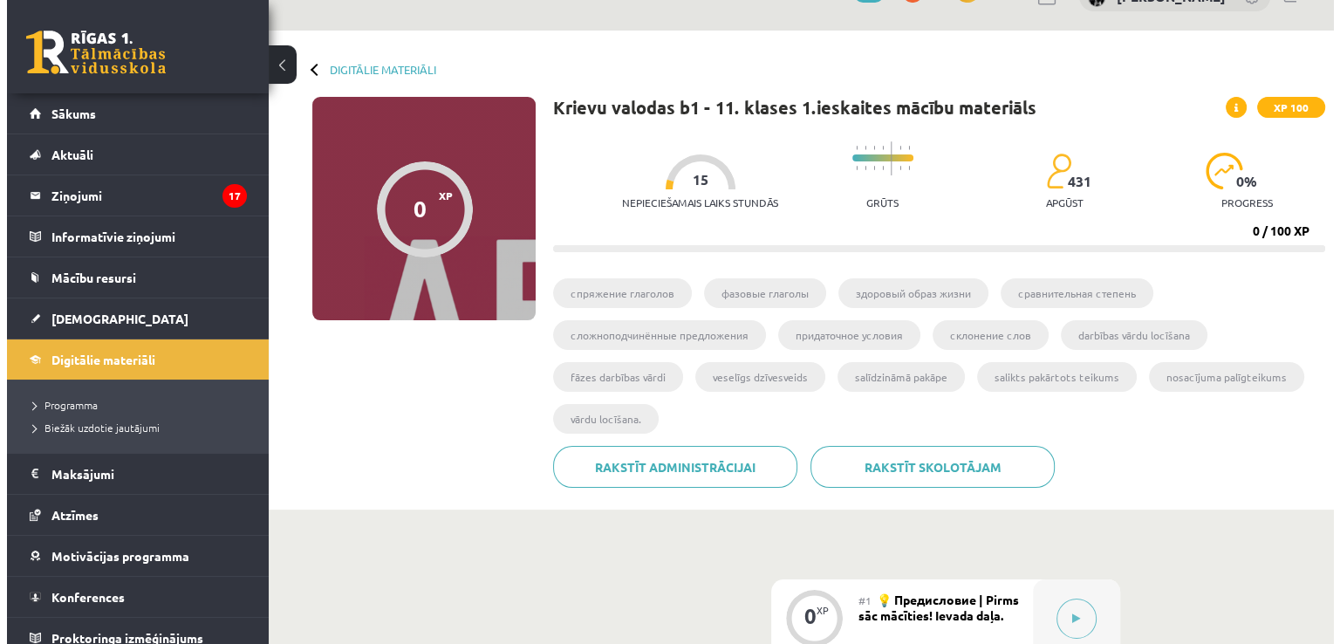
scroll to position [235, 0]
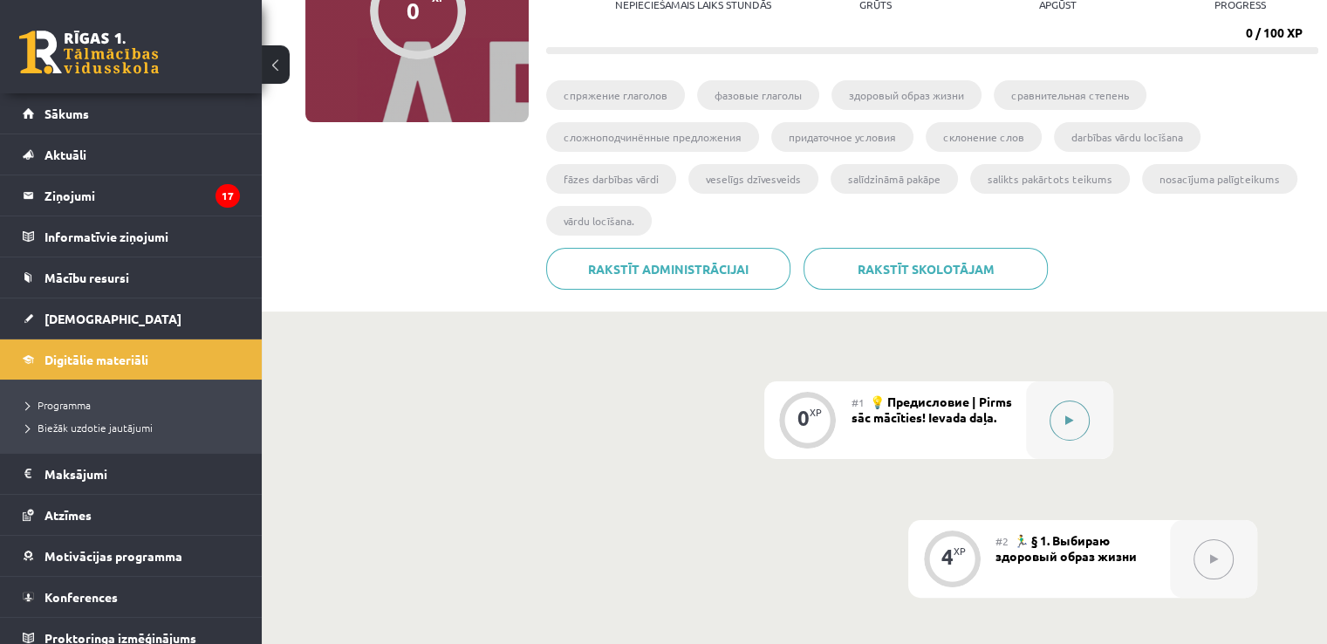
click at [1087, 429] on div at bounding box center [1069, 420] width 87 height 78
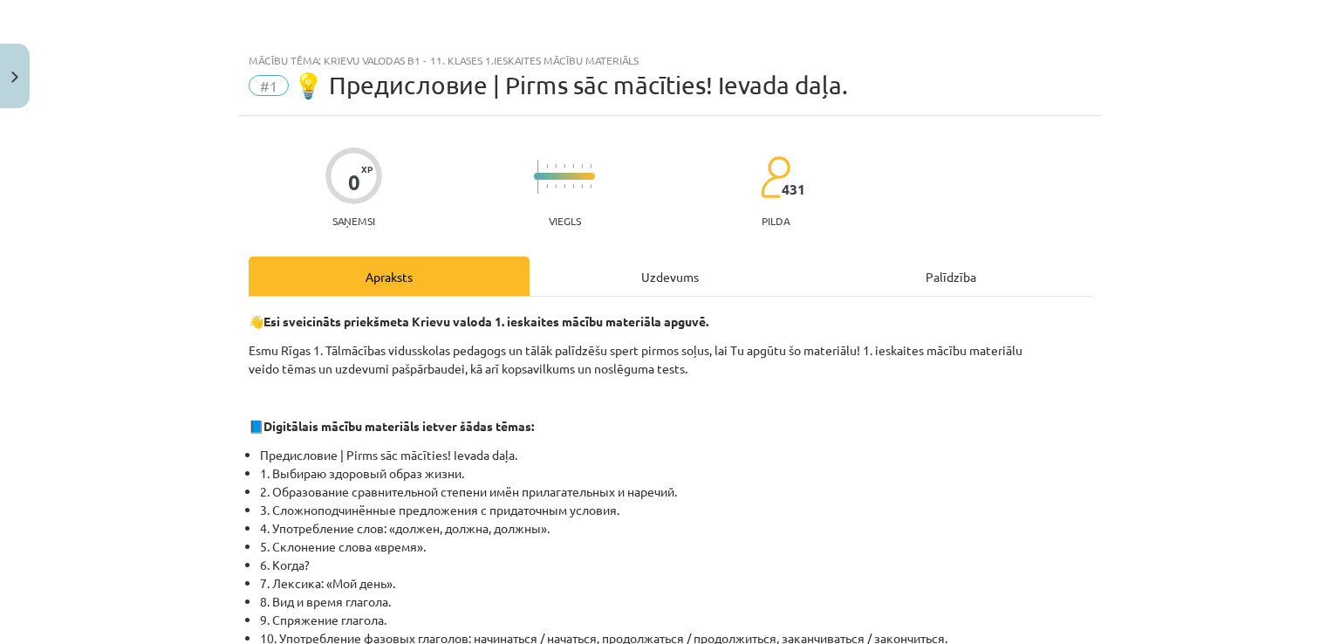
click at [696, 287] on div "Uzdevums" at bounding box center [670, 275] width 281 height 39
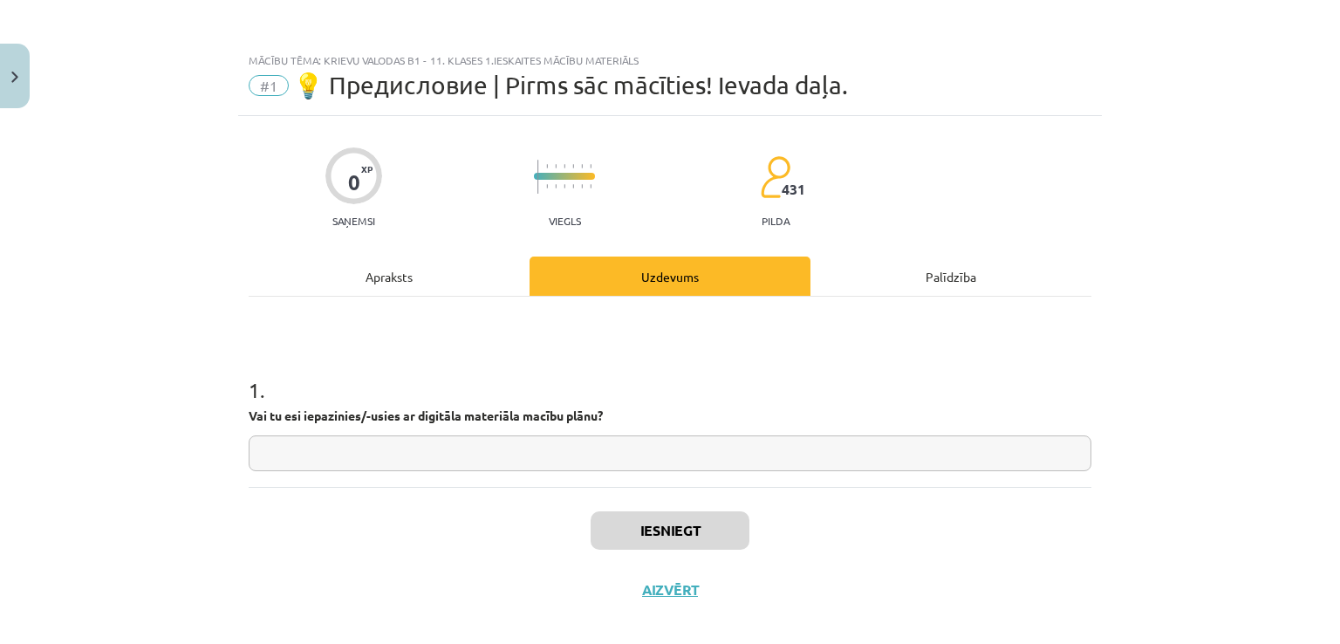
scroll to position [18, 0]
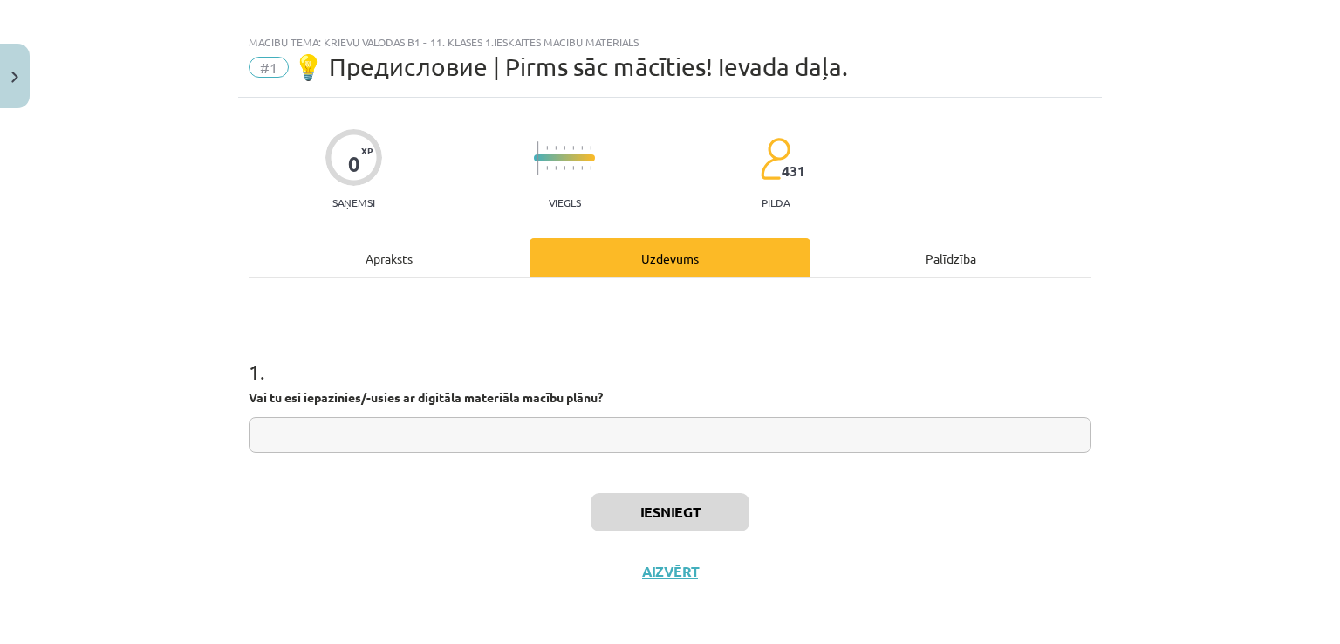
click at [667, 437] on input "text" at bounding box center [670, 435] width 843 height 36
type input "**"
click at [647, 507] on button "Iesniegt" at bounding box center [670, 512] width 159 height 38
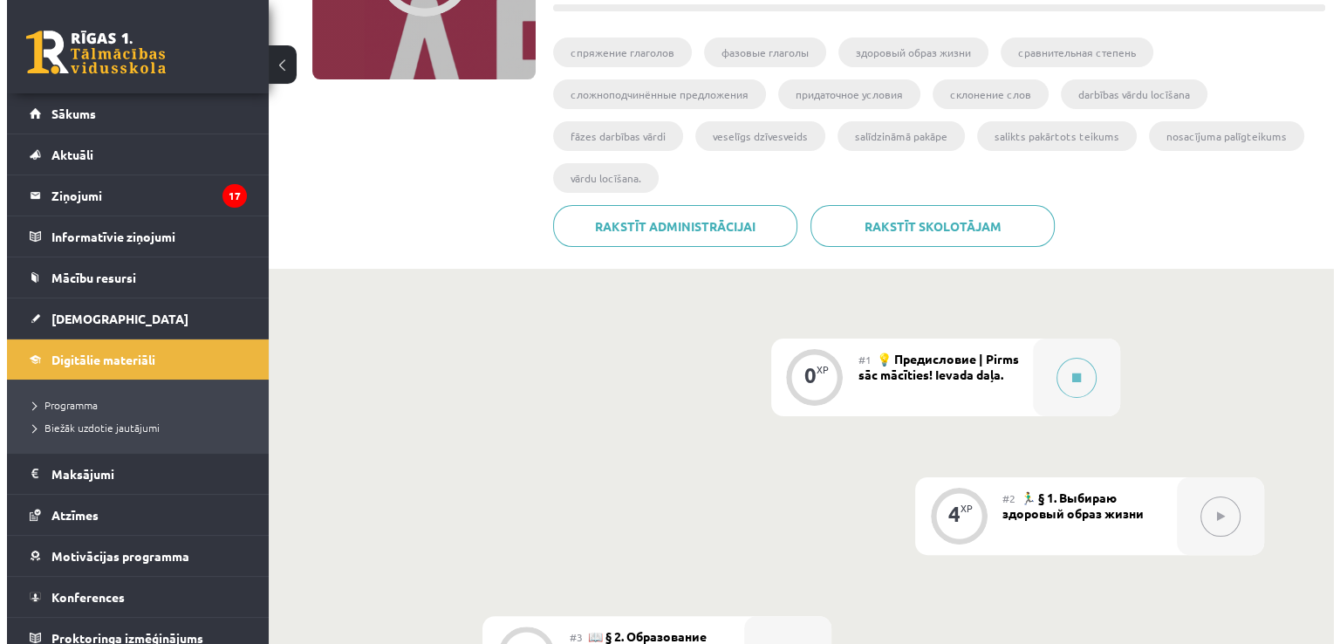
scroll to position [290, 0]
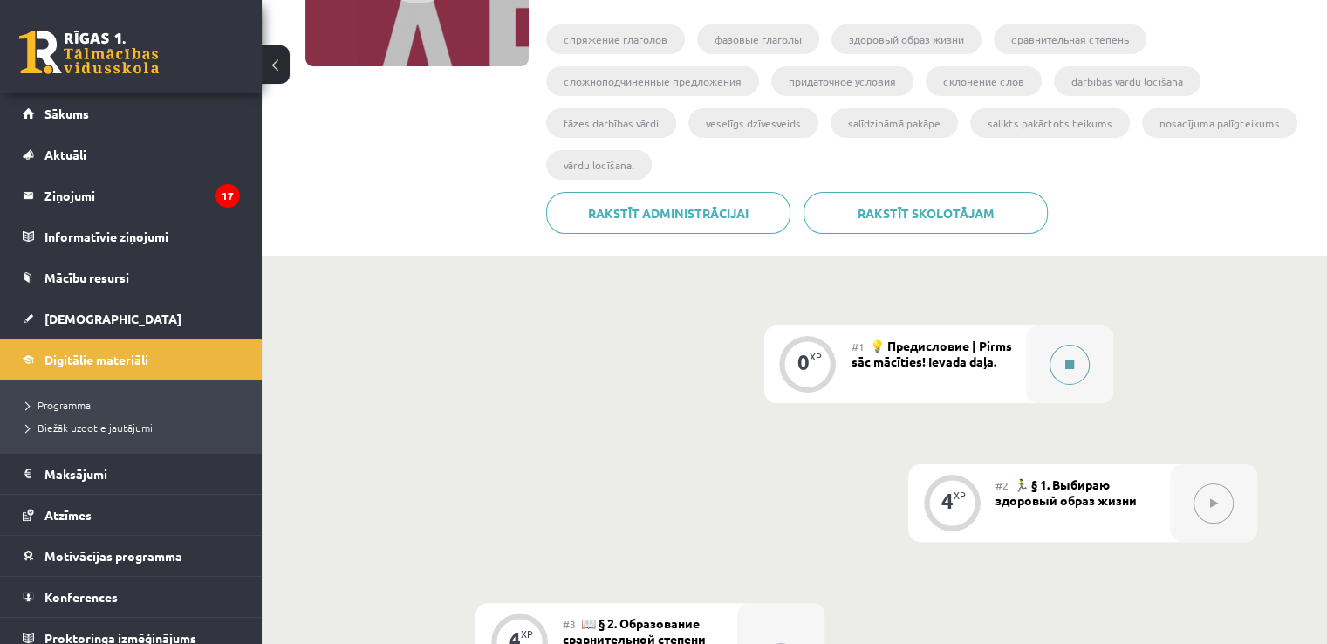
click at [1060, 374] on button at bounding box center [1069, 365] width 40 height 40
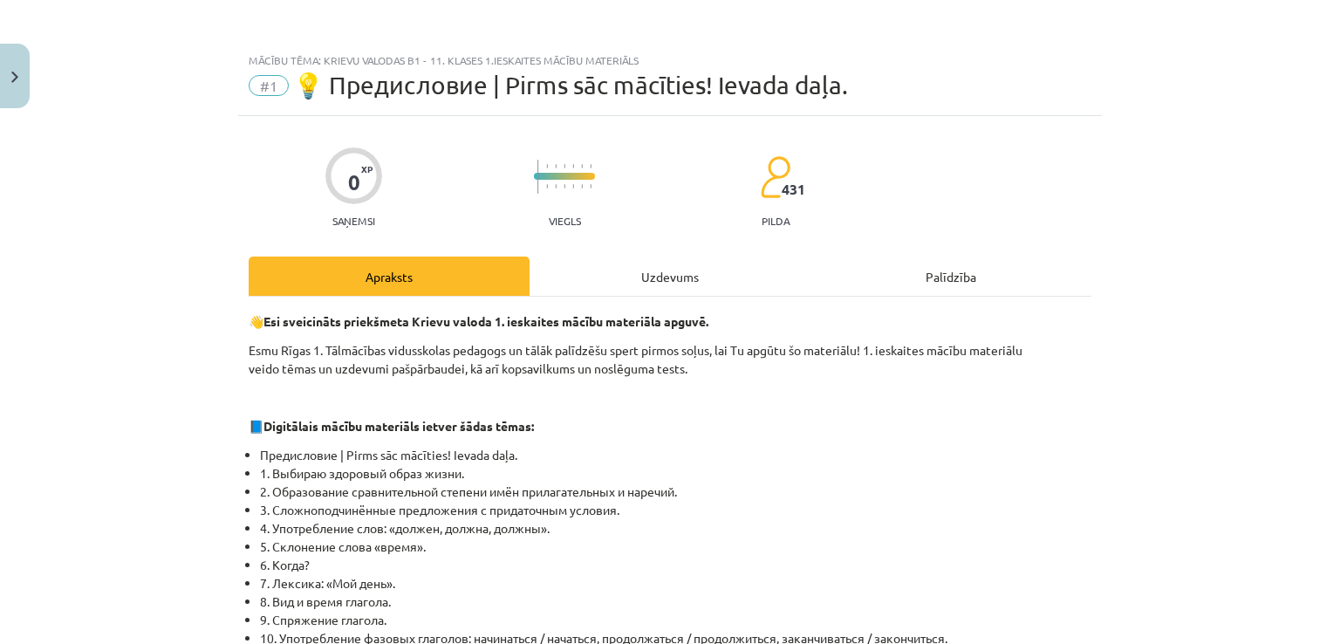
click at [721, 277] on div "Uzdevums" at bounding box center [670, 275] width 281 height 39
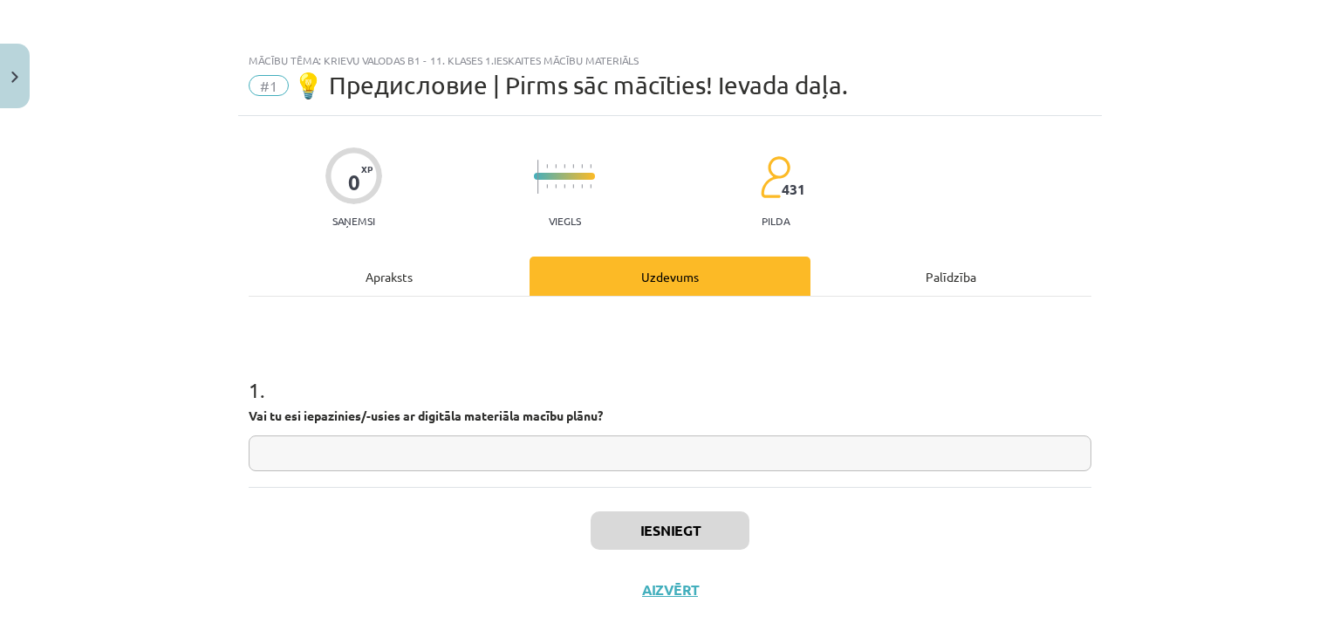
scroll to position [18, 0]
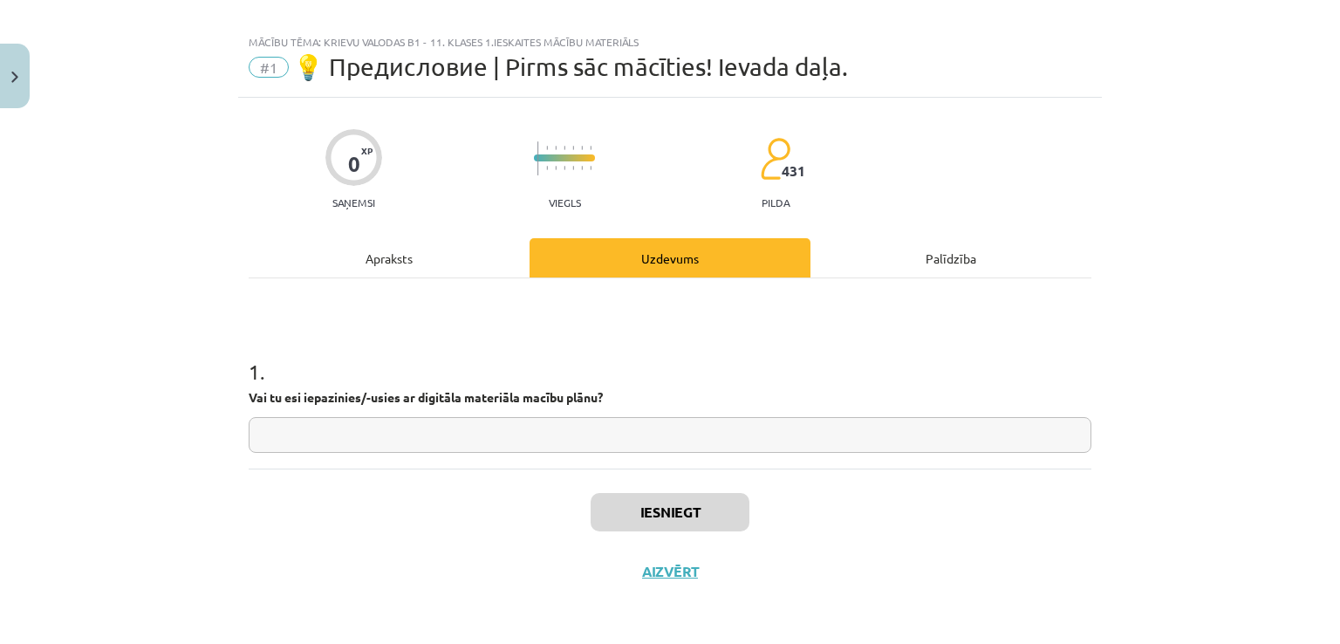
click at [611, 428] on input "text" at bounding box center [670, 435] width 843 height 36
type input "**"
click at [629, 517] on button "Iesniegt" at bounding box center [670, 512] width 159 height 38
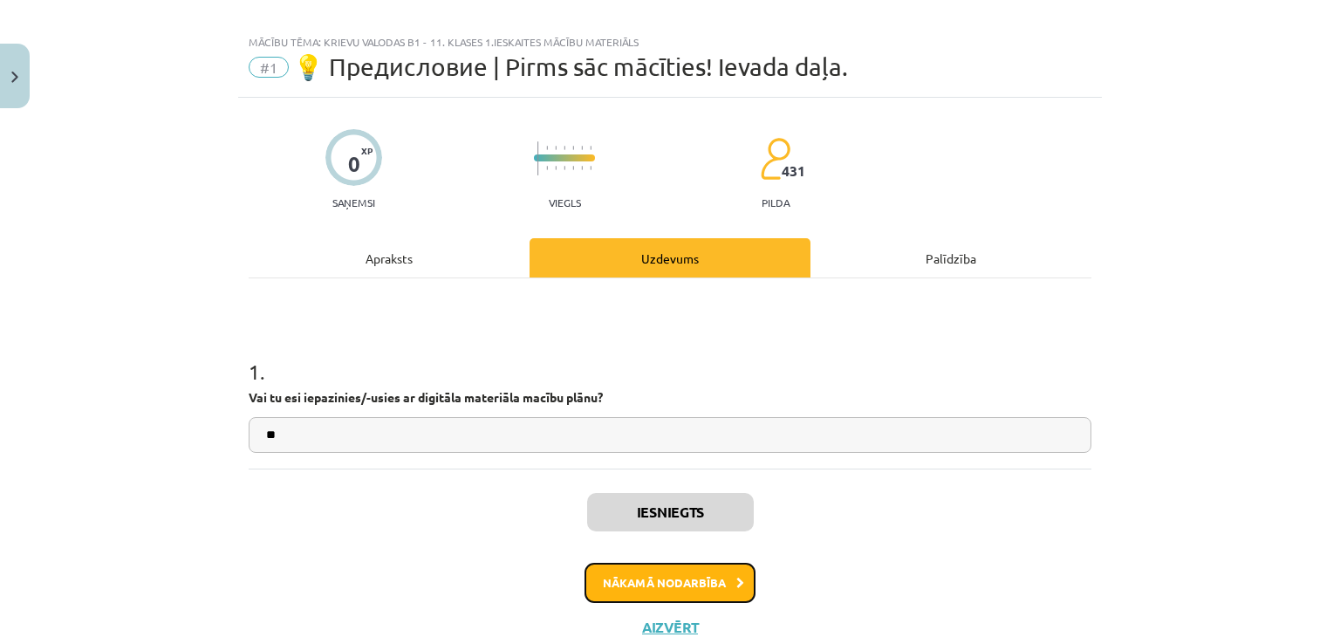
click at [663, 577] on button "Nākamā nodarbība" at bounding box center [669, 583] width 171 height 40
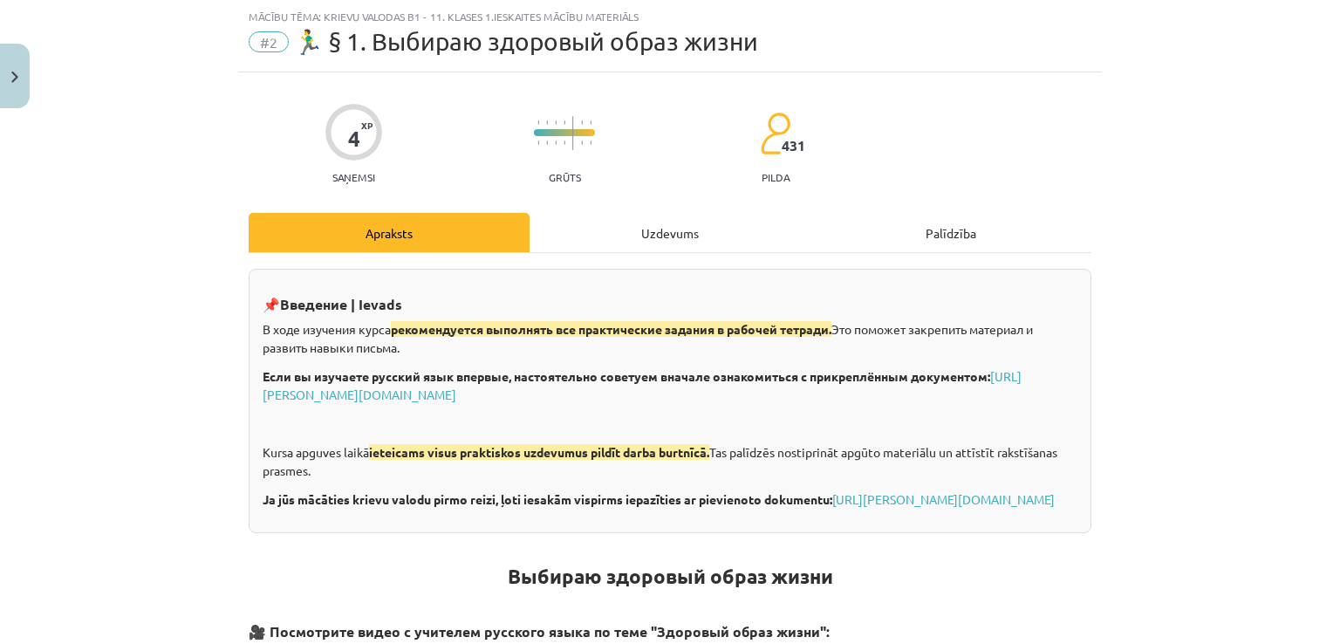
click at [642, 237] on div "Uzdevums" at bounding box center [670, 232] width 281 height 39
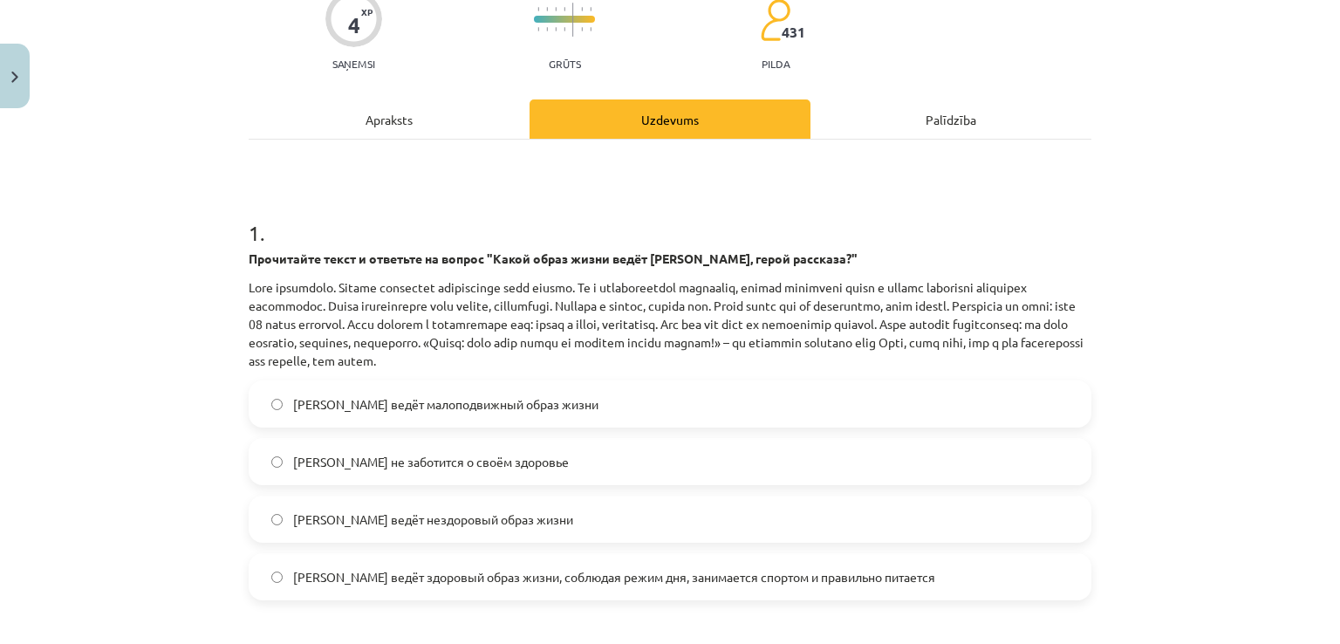
scroll to position [161, 0]
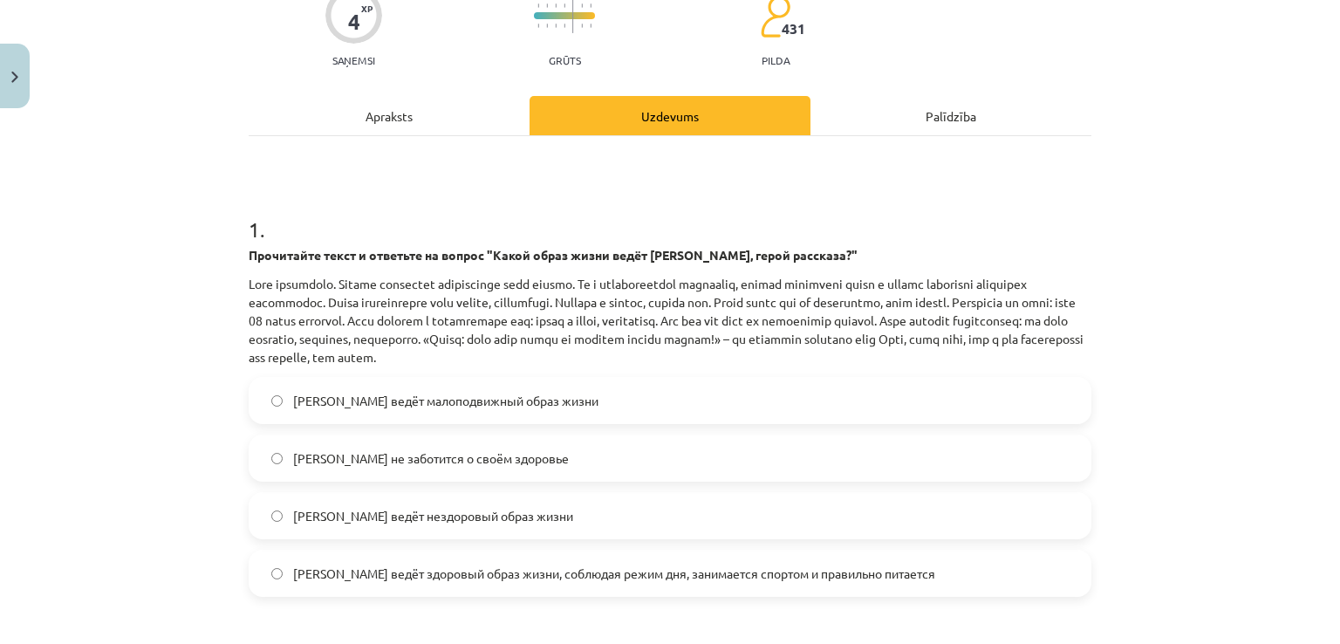
click at [612, 568] on span "[PERSON_NAME] ведёт здоровый образ жизни, соблюдая режим дня, занимается спорто…" at bounding box center [614, 573] width 642 height 18
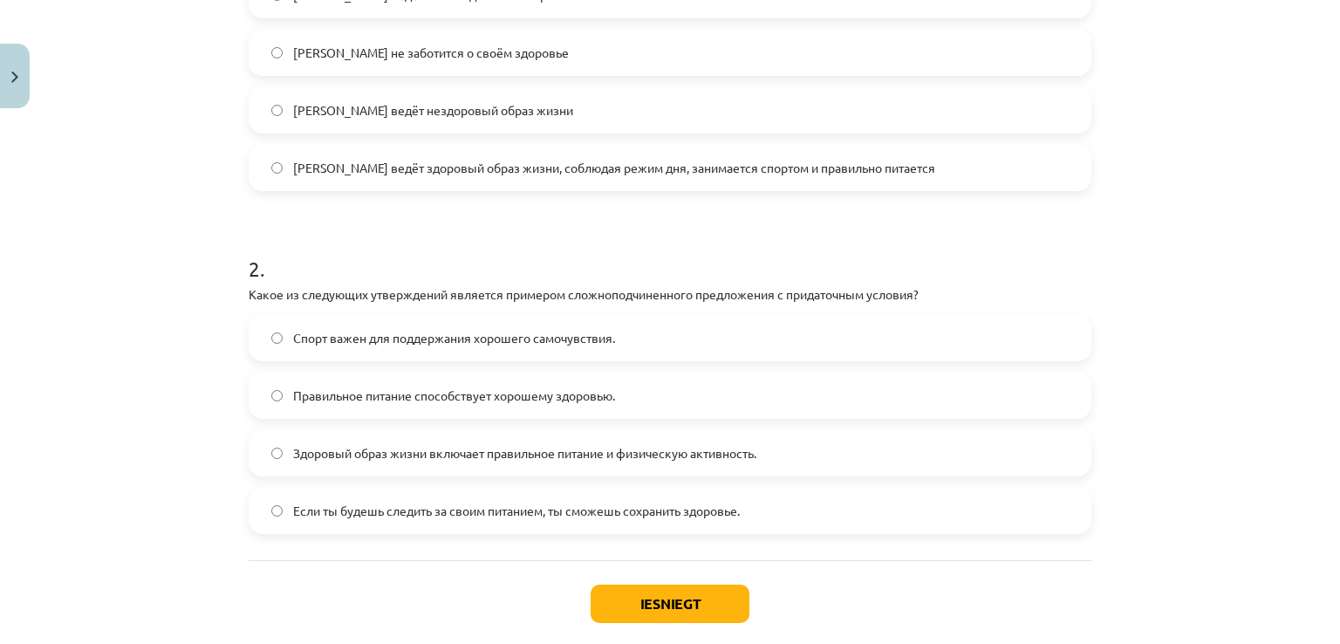
scroll to position [567, 0]
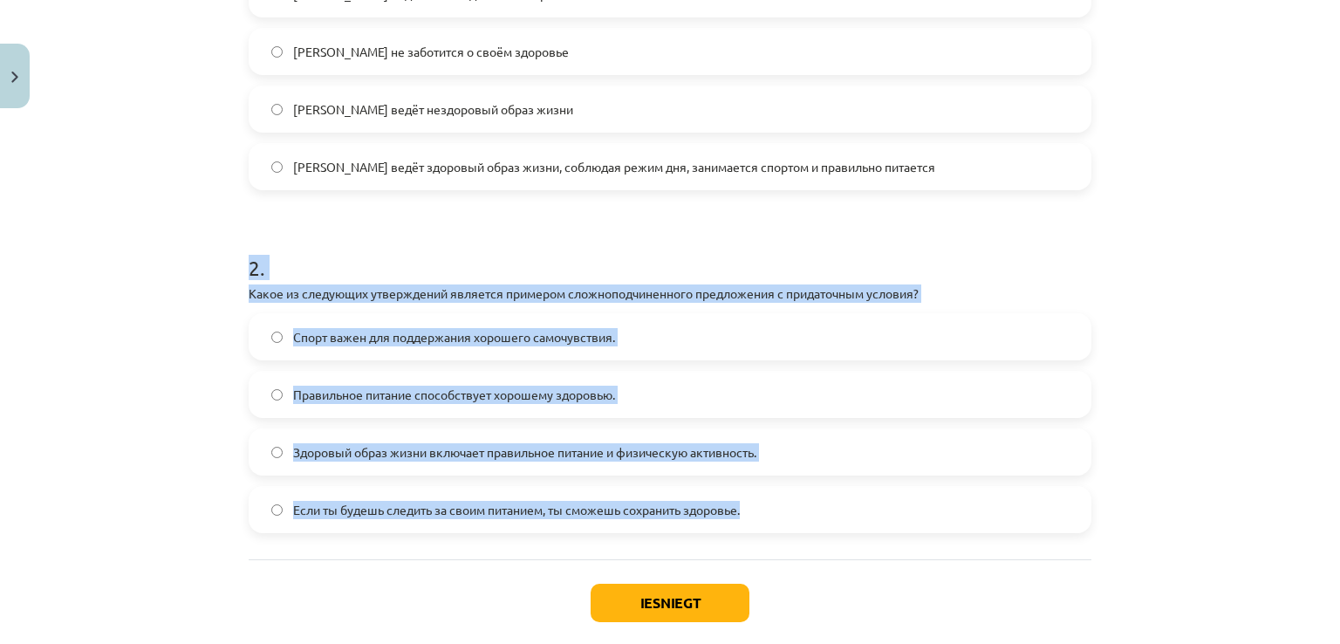
drag, startPoint x: 241, startPoint y: 262, endPoint x: 769, endPoint y: 521, distance: 587.9
click at [769, 521] on div "4 XP Saņemsi Grūts 431 pilda Apraksts Uzdevums Palīdzība 1 . Прочитайте текст и…" at bounding box center [670, 120] width 864 height 1143
copy div "2 . Какое из следующих утверждений является примером сложноподчиненного предлож…"
click at [380, 564] on div "Iesniegt Aizvērt" at bounding box center [670, 620] width 843 height 122
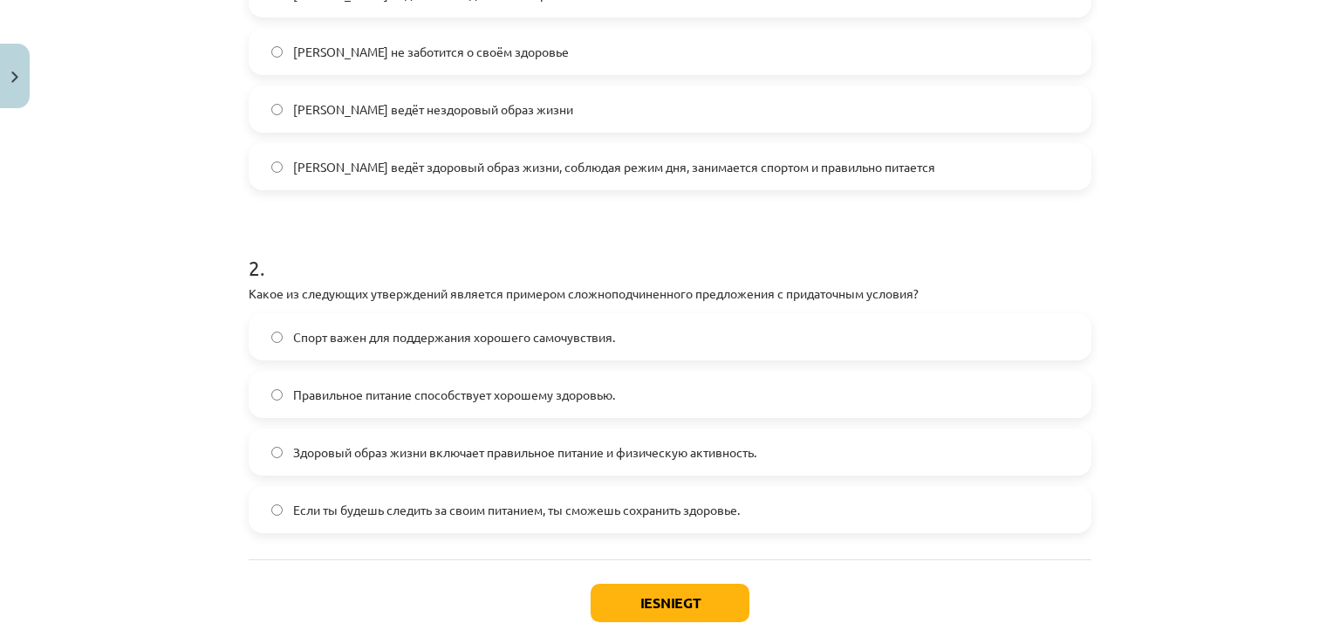
click at [427, 506] on span "Если ты будешь следить за своим питанием, ты сможешь сохранить здоровье." at bounding box center [516, 510] width 447 height 18
click at [658, 603] on button "Iesniegt" at bounding box center [670, 603] width 159 height 38
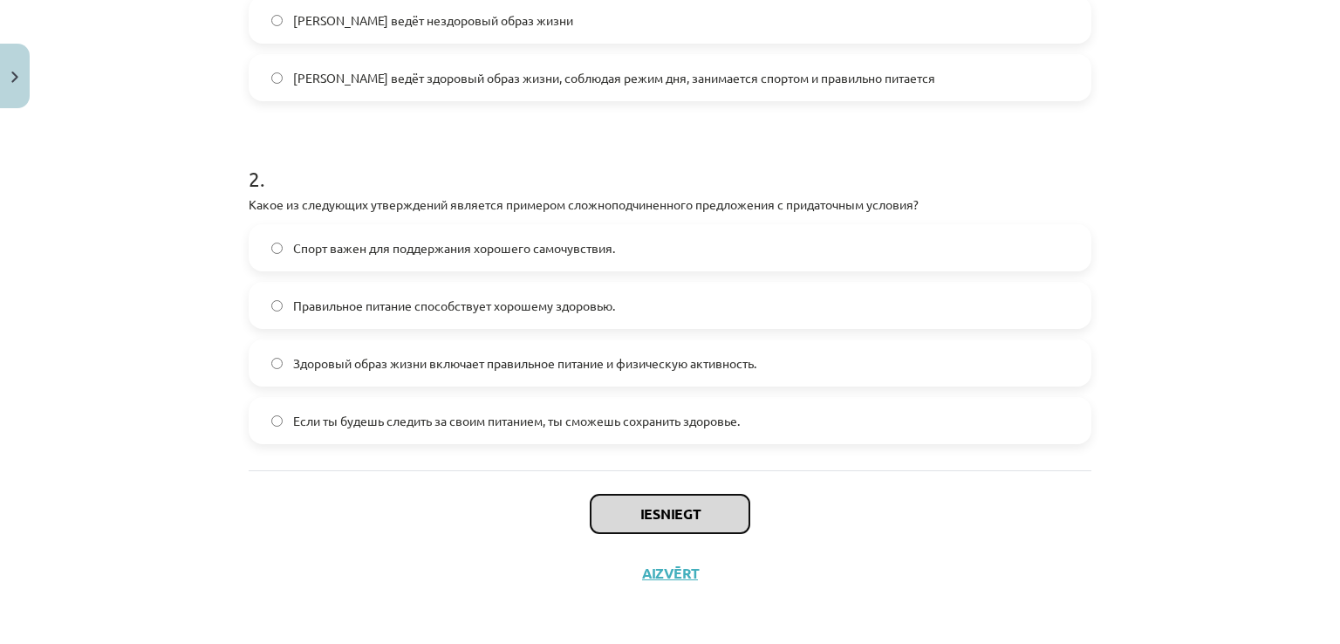
scroll to position [659, 0]
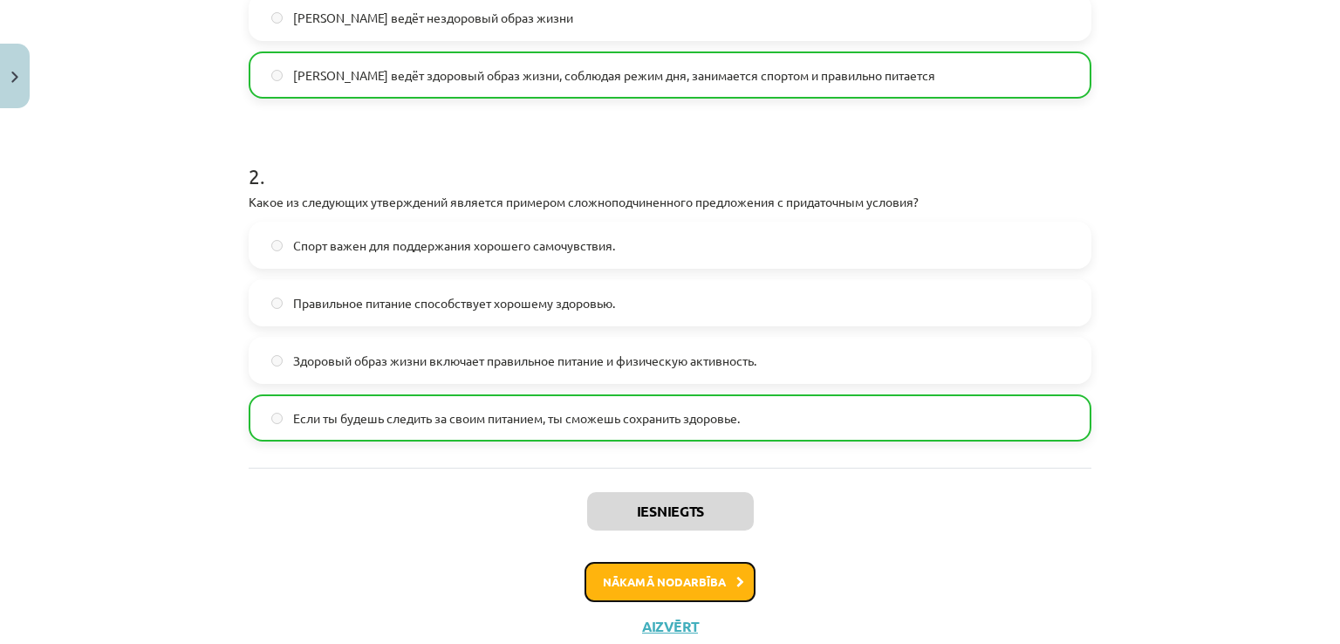
click at [631, 574] on button "Nākamā nodarbība" at bounding box center [669, 582] width 171 height 40
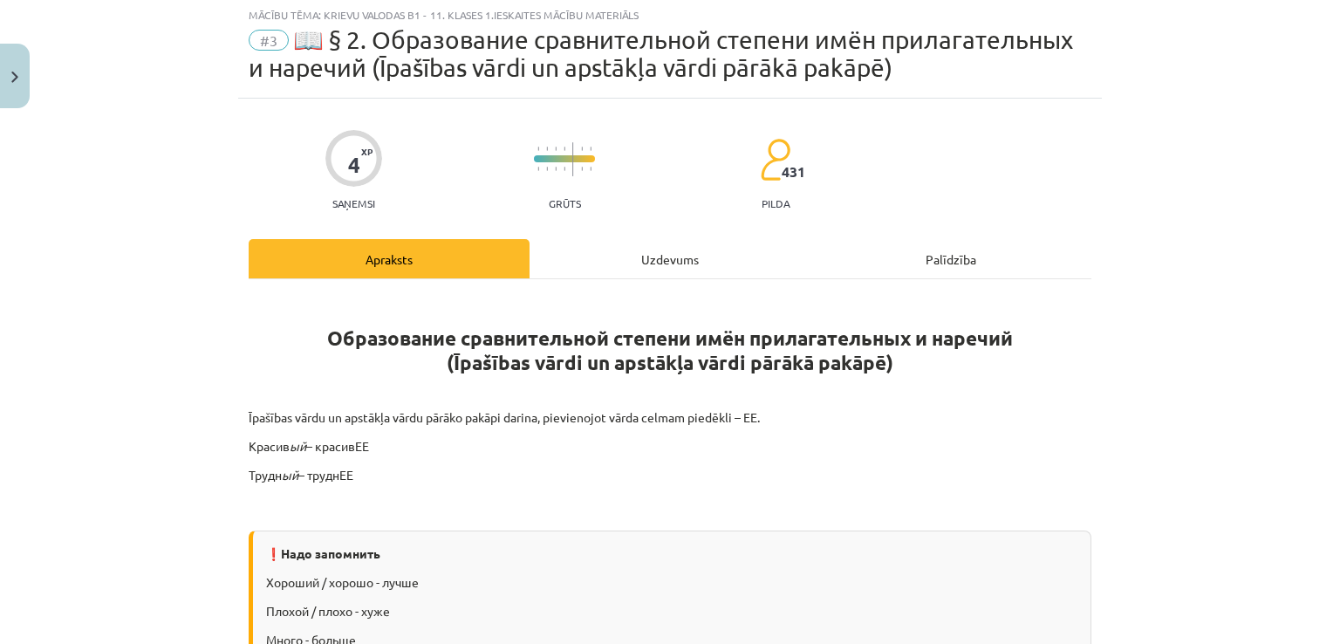
scroll to position [44, 0]
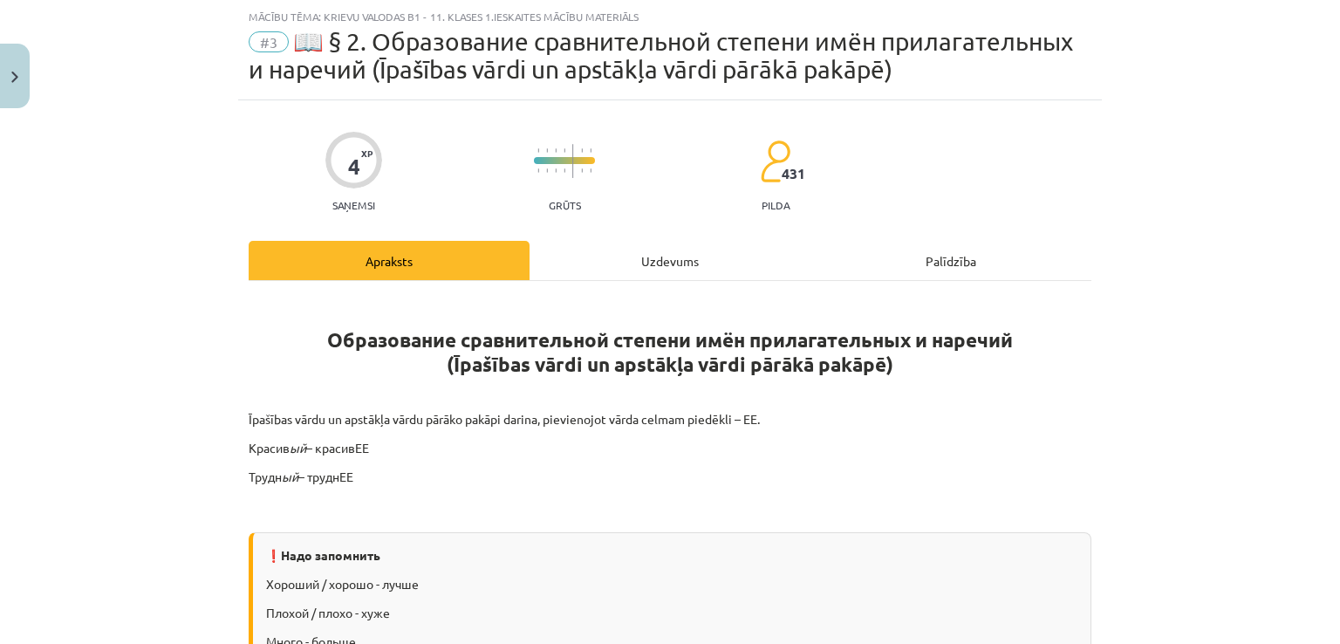
click at [612, 266] on div "Uzdevums" at bounding box center [670, 260] width 281 height 39
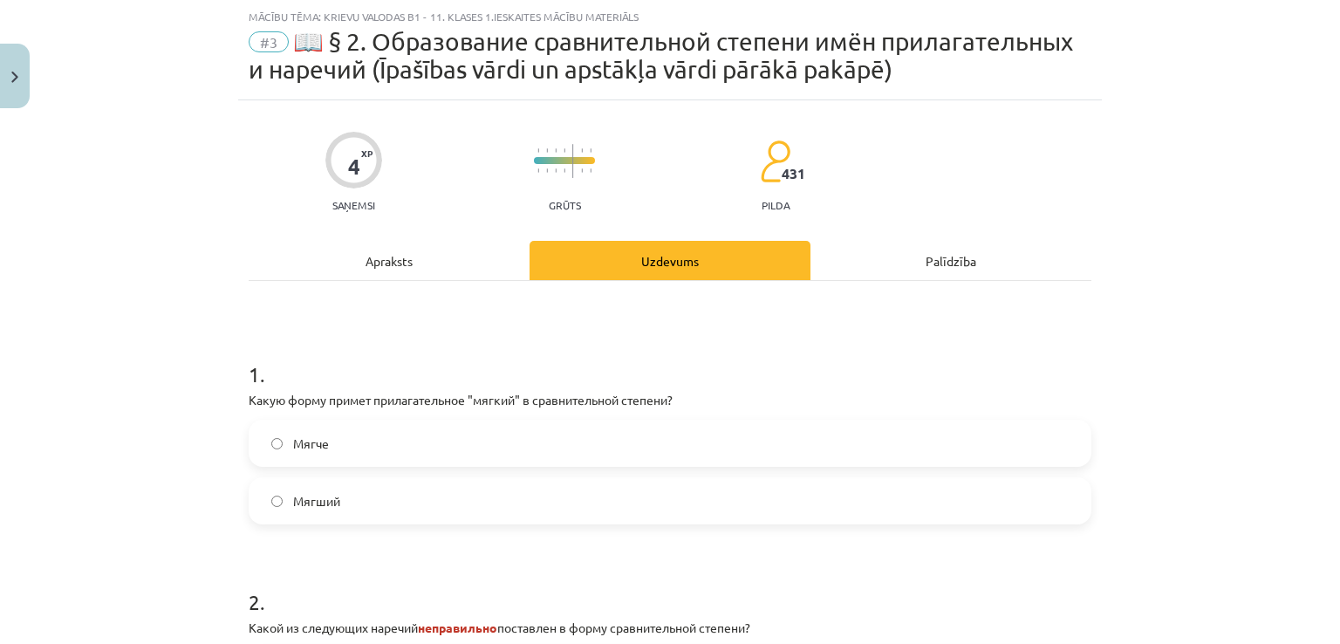
click at [400, 450] on label "Мягче" at bounding box center [669, 443] width 839 height 44
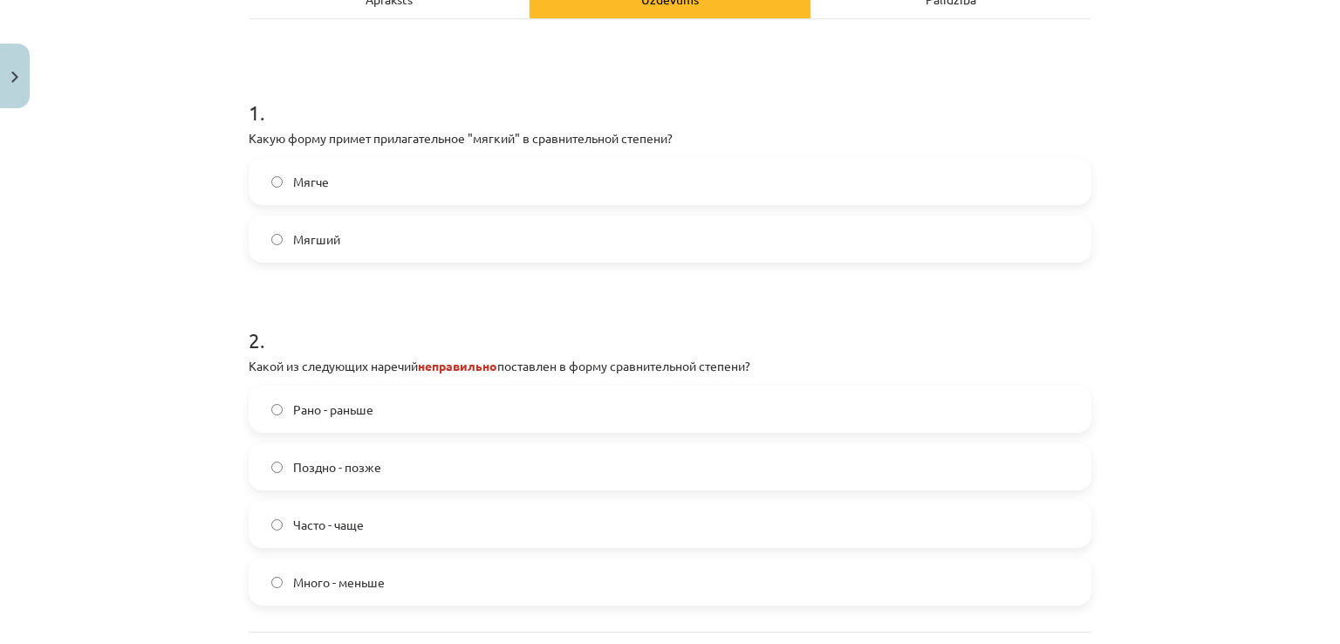
scroll to position [335, 0]
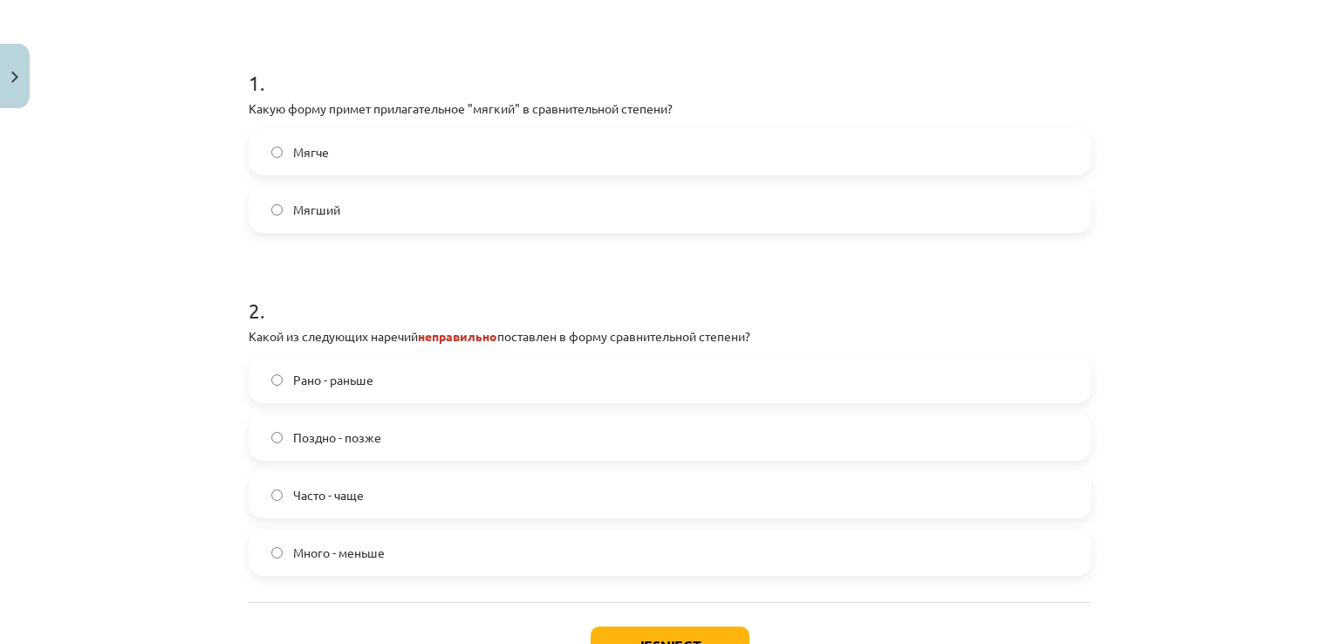
click at [377, 552] on span "Много - меньше" at bounding box center [339, 552] width 92 height 18
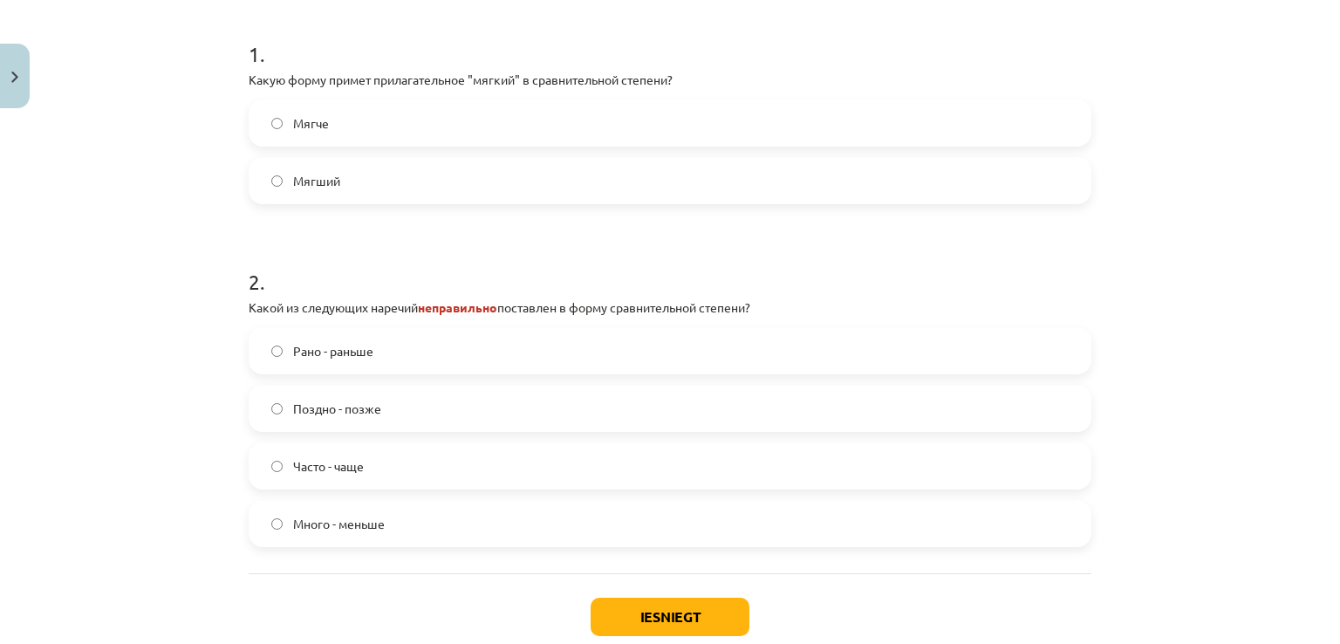
scroll to position [393, 0]
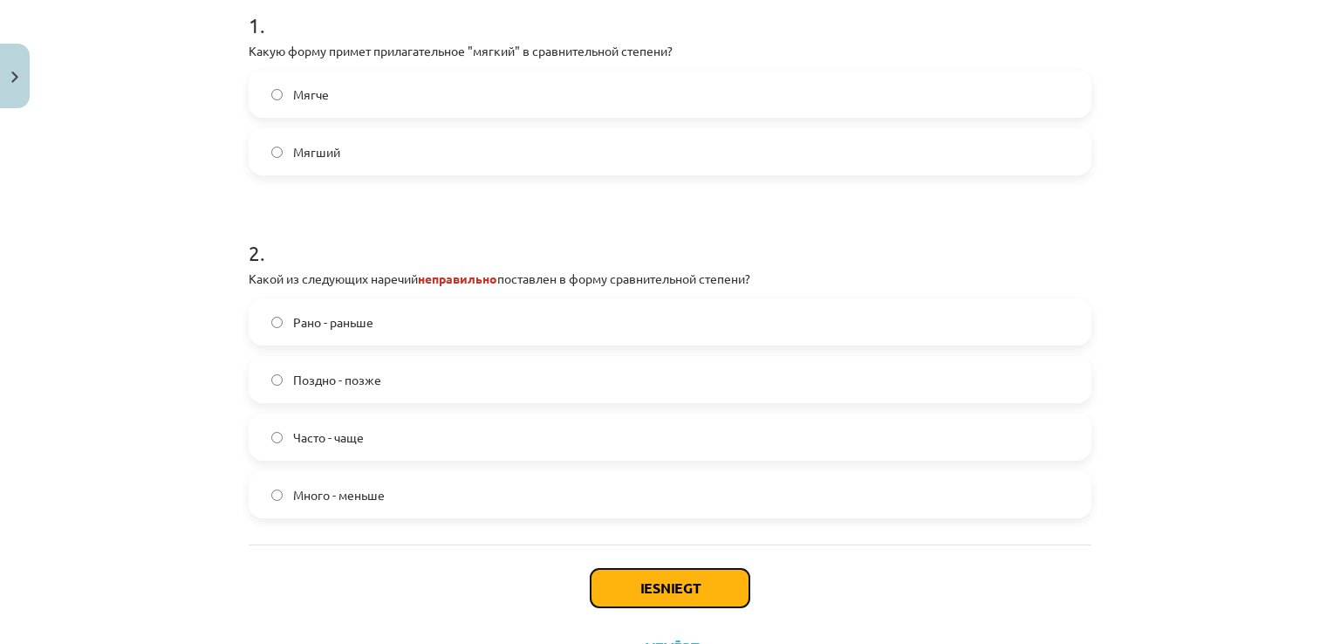
click at [646, 579] on button "Iesniegt" at bounding box center [670, 588] width 159 height 38
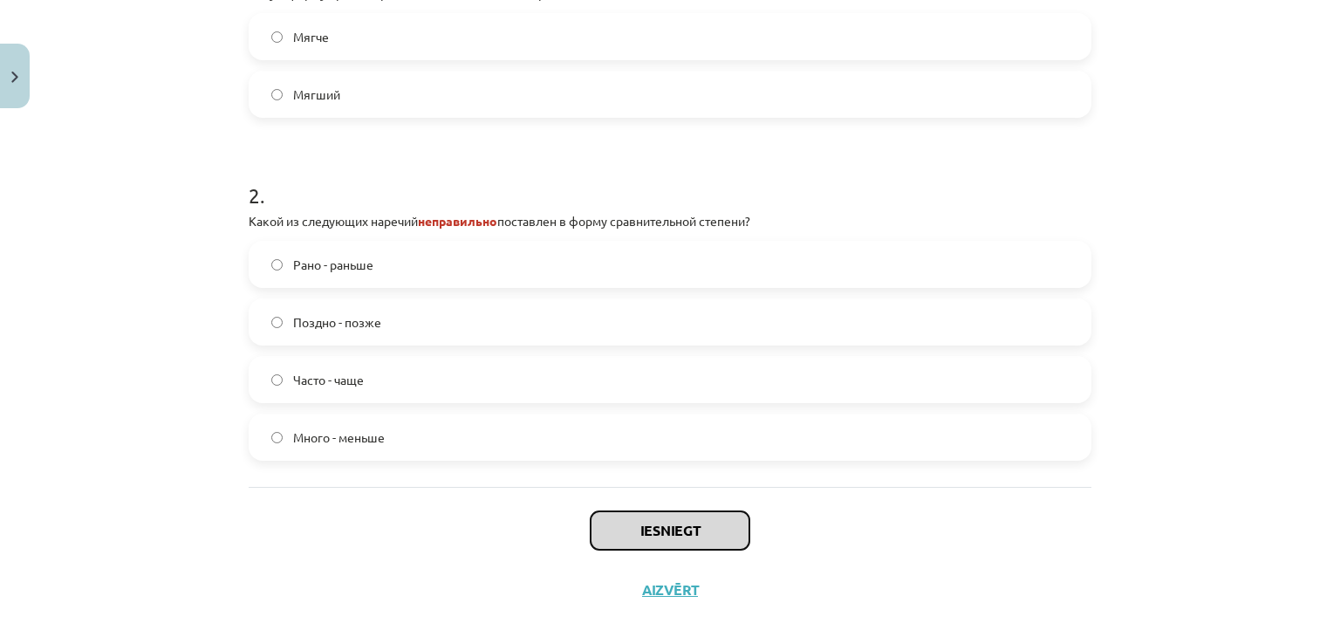
scroll to position [468, 0]
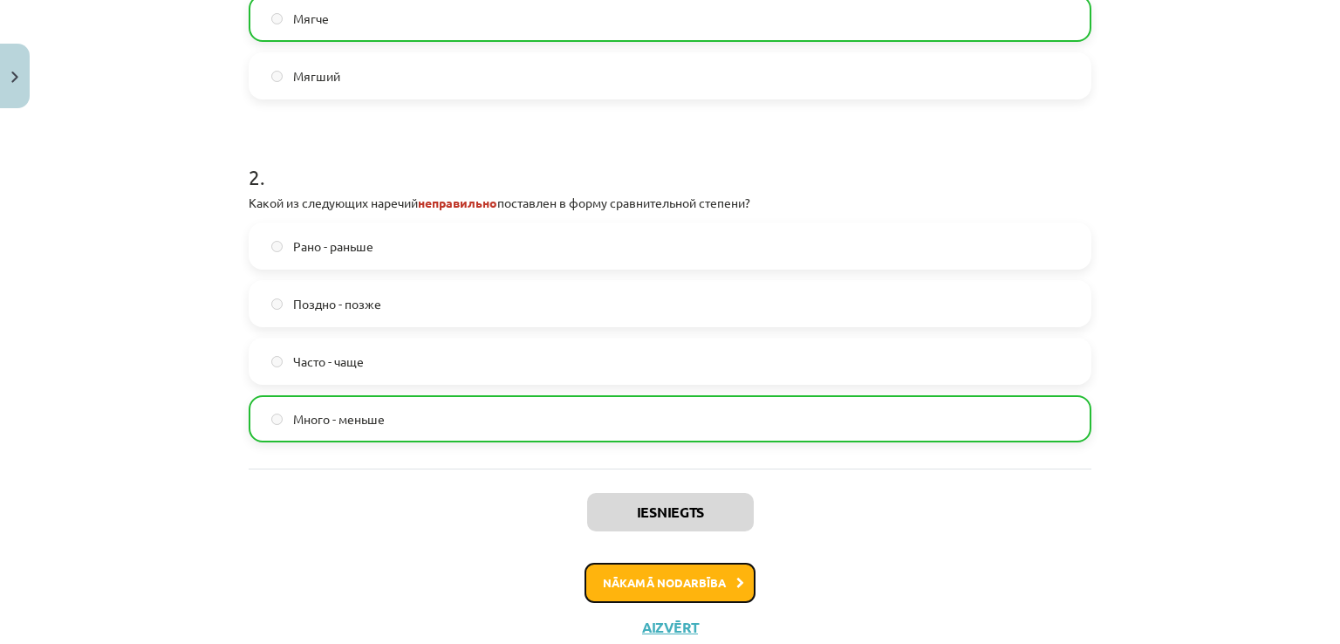
click at [608, 584] on button "Nākamā nodarbība" at bounding box center [669, 583] width 171 height 40
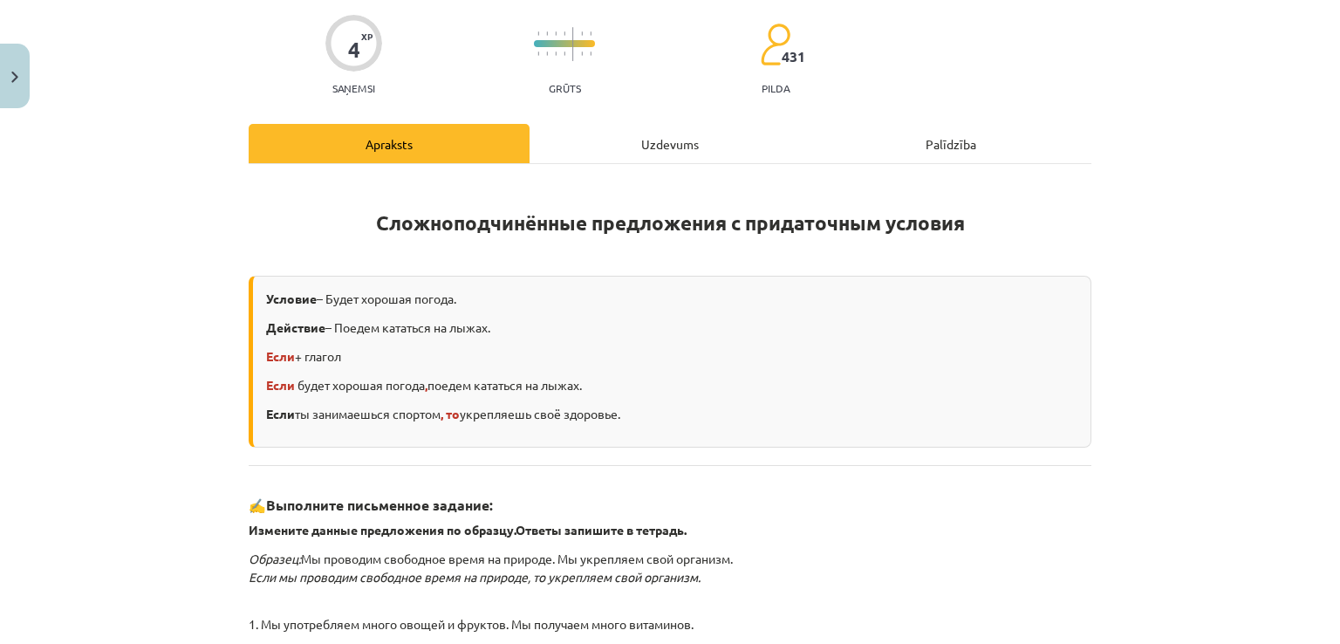
scroll to position [44, 0]
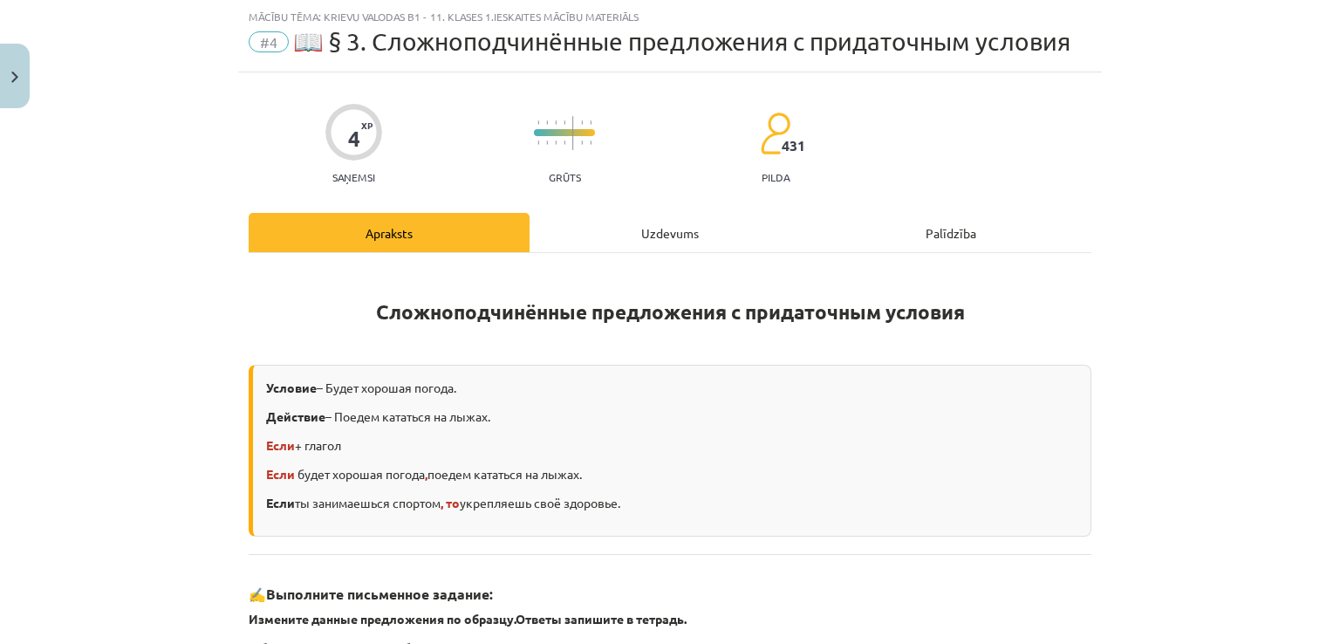
click at [590, 243] on div "Uzdevums" at bounding box center [670, 232] width 281 height 39
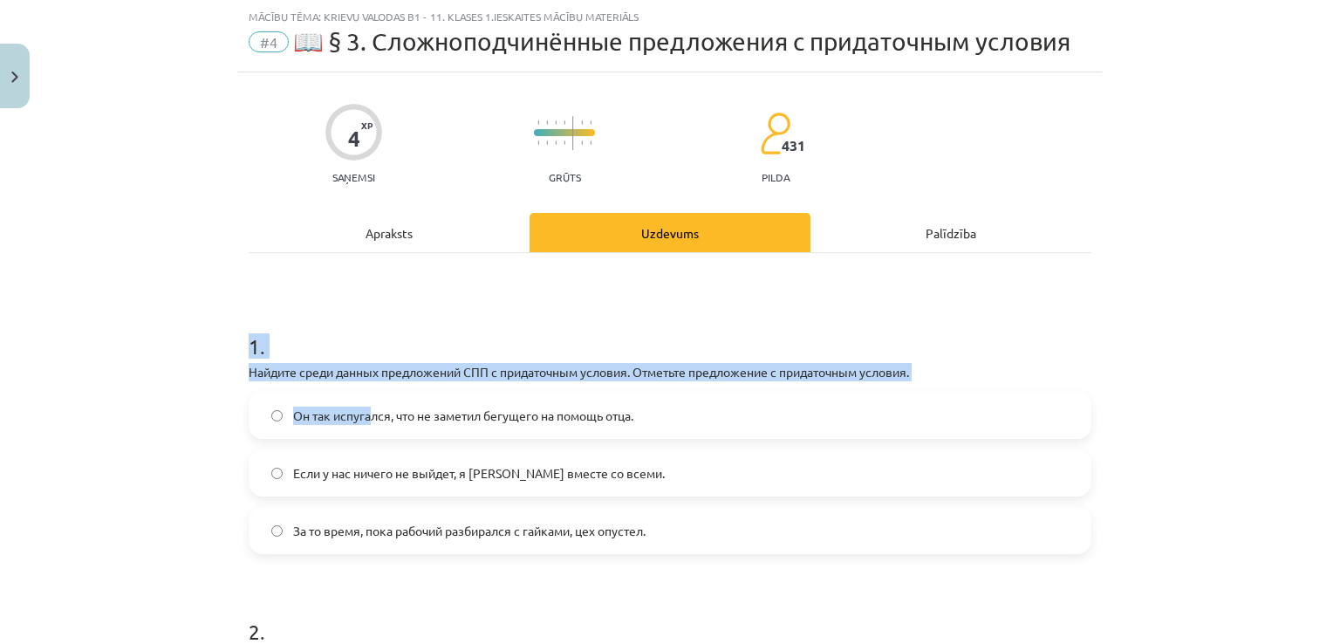
drag, startPoint x: 197, startPoint y: 342, endPoint x: 364, endPoint y: 416, distance: 182.4
click at [364, 416] on div "Mācību tēma: Krievu valodas b1 - 11. klases 1.ieskaites mācību materiāls #4 📖 §…" at bounding box center [670, 322] width 1340 height 644
click at [349, 287] on div "1 . Найдите среди данных предложений СПП с придаточным условия. Отметьте предло…" at bounding box center [670, 559] width 843 height 612
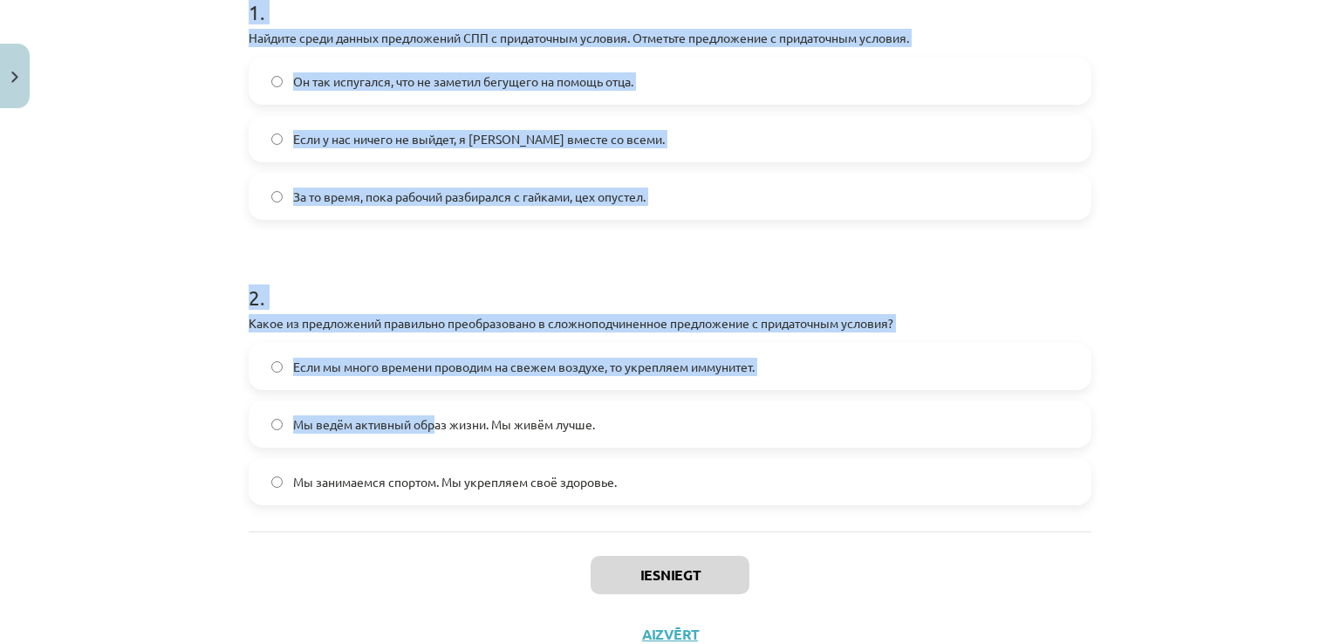
scroll to position [441, 0]
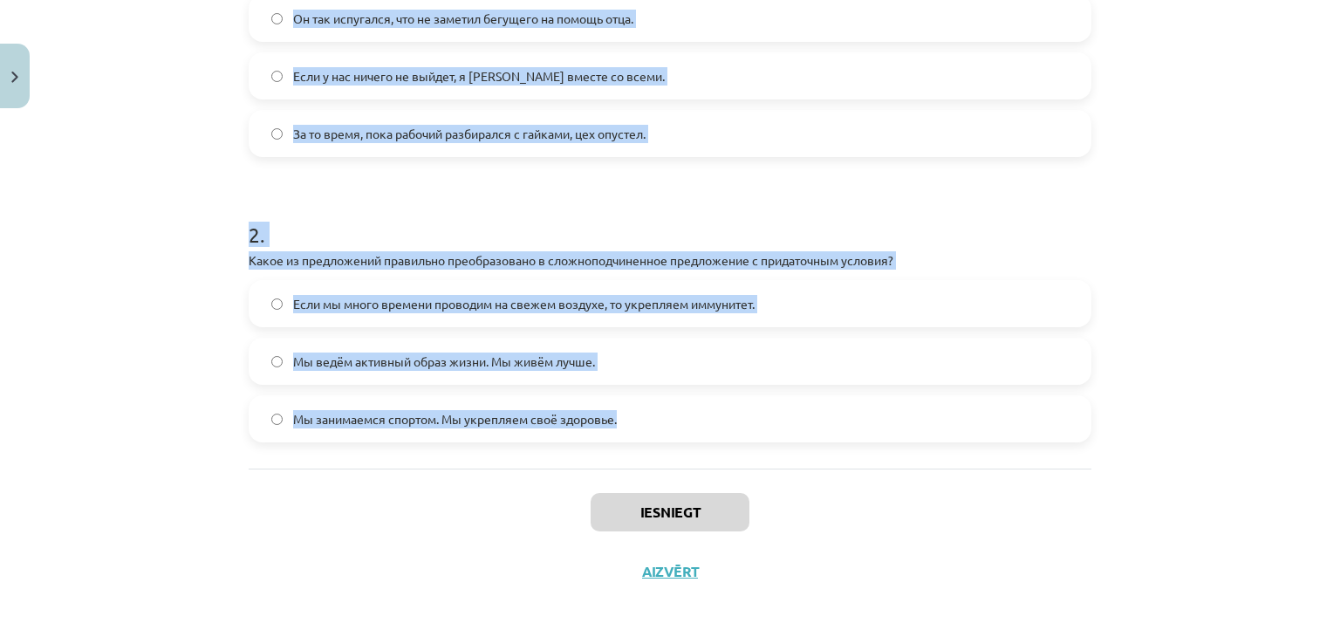
drag, startPoint x: 236, startPoint y: 326, endPoint x: 715, endPoint y: 414, distance: 486.8
click at [715, 414] on div "Mācību tēma: Krievu valodas b1 - 11. klases 1.ieskaites mācību materiāls #4 📖 §…" at bounding box center [670, 322] width 1340 height 644
copy form "1 . Найдите среди данных предложений СПП с придаточным условия. Отметьте предло…"
click at [479, 154] on label "За то время, пока рабочий разбирался с гайками, цех опустел." at bounding box center [669, 134] width 839 height 44
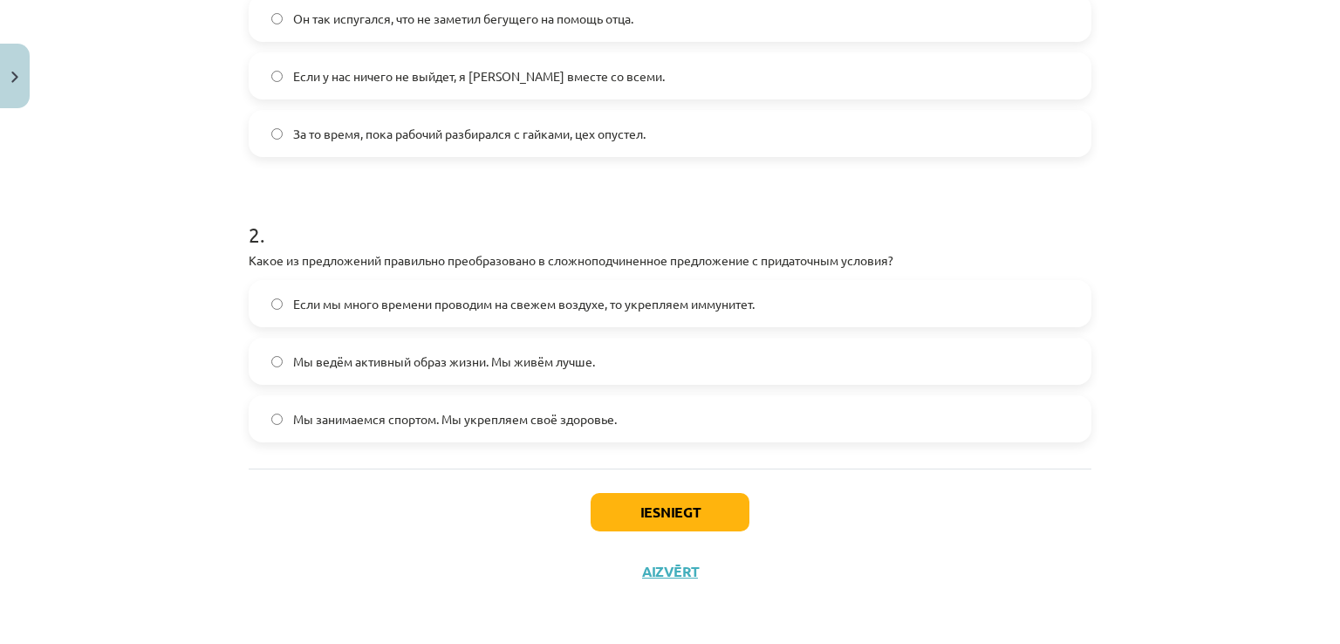
click at [408, 61] on label "Если у нас ничего не выйдет, я [PERSON_NAME] вместе со всеми." at bounding box center [669, 76] width 839 height 44
click at [456, 306] on span "Если мы много времени проводим на свежем воздухе, то укрепляем иммунитет." at bounding box center [523, 304] width 461 height 18
click at [607, 517] on button "Iesniegt" at bounding box center [670, 512] width 159 height 38
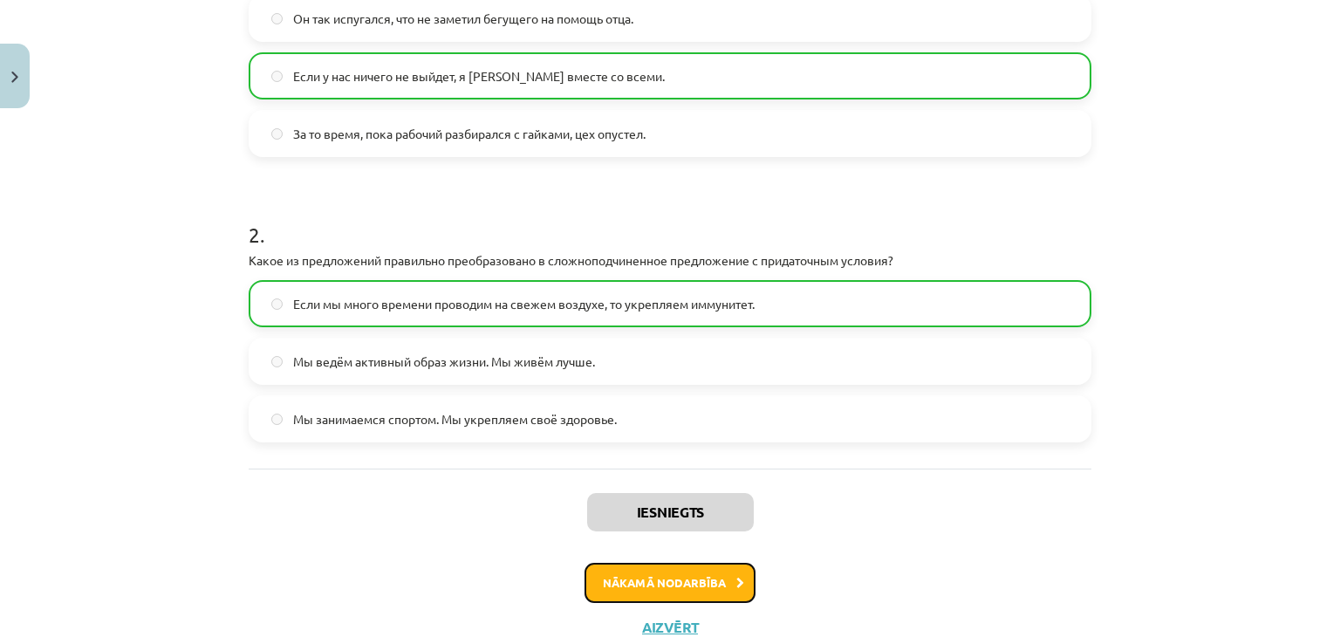
click at [629, 587] on button "Nākamā nodarbība" at bounding box center [669, 583] width 171 height 40
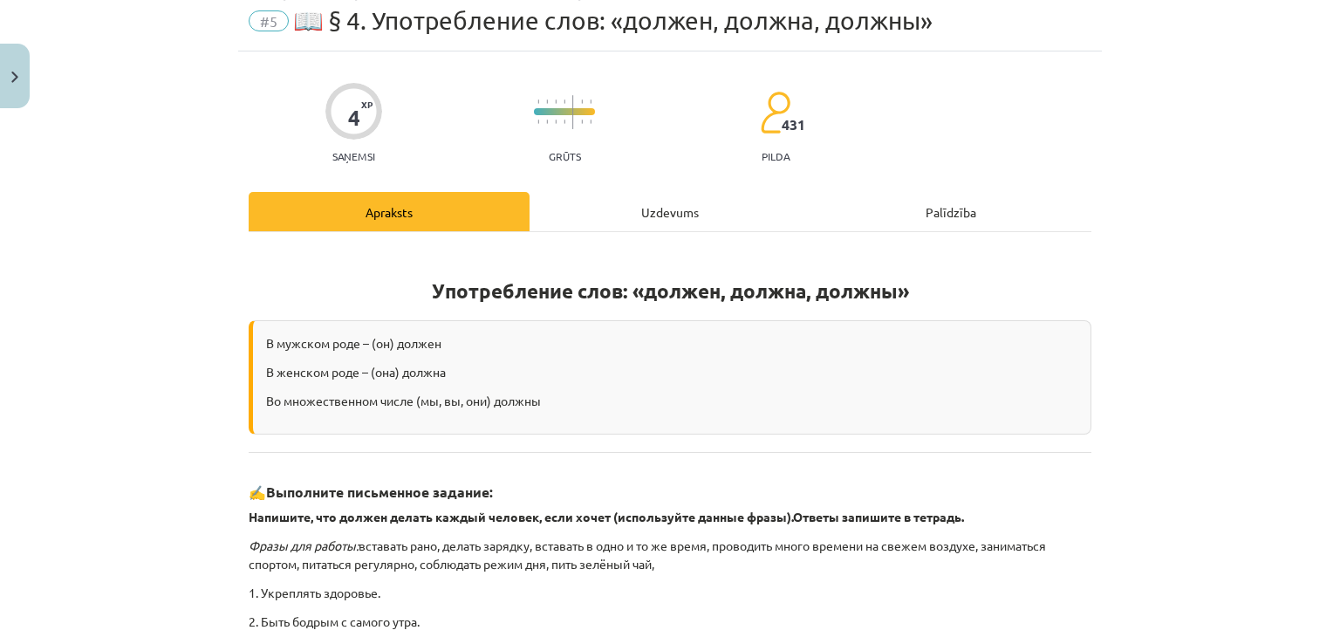
scroll to position [44, 0]
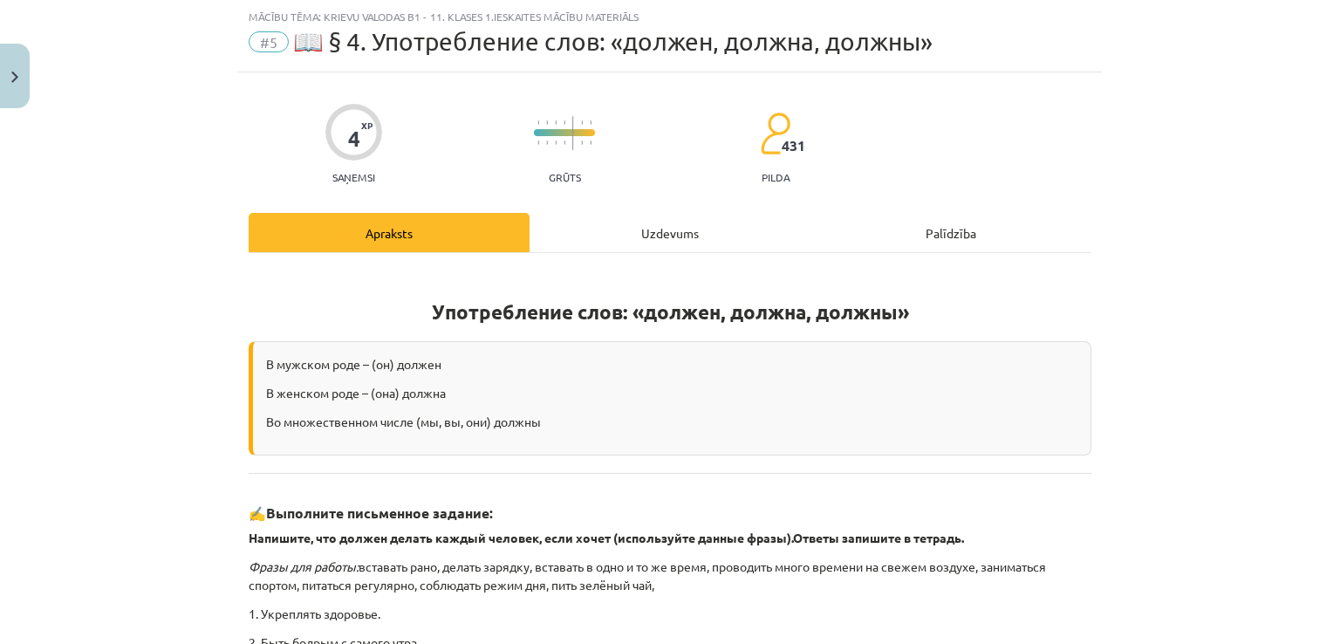
click at [597, 231] on div "Uzdevums" at bounding box center [670, 232] width 281 height 39
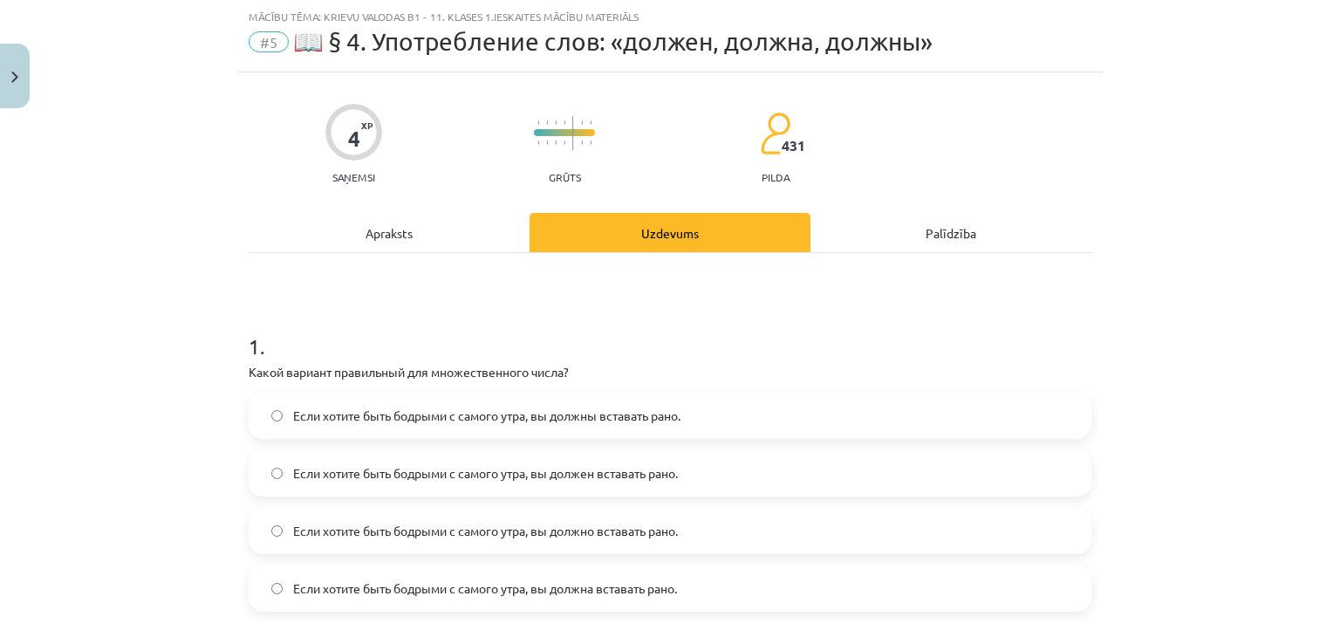
click at [356, 414] on span "Если хотите быть бодрыми с самого утра, вы должны вставать рано." at bounding box center [486, 416] width 387 height 18
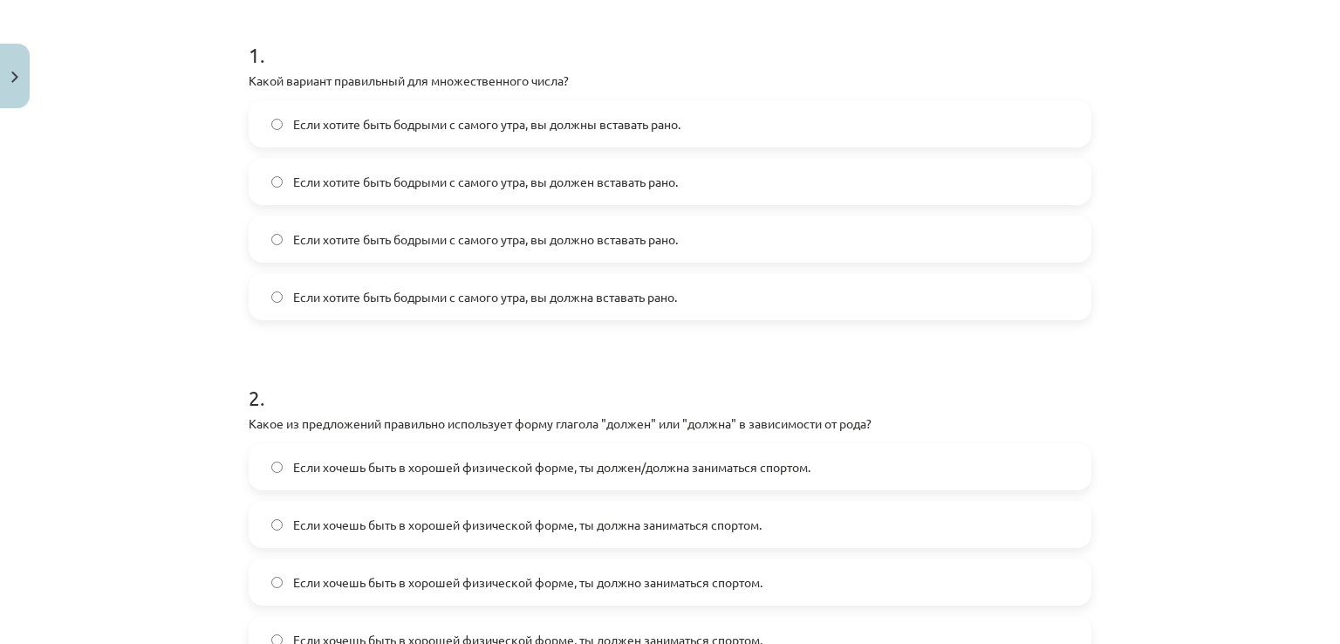
scroll to position [393, 0]
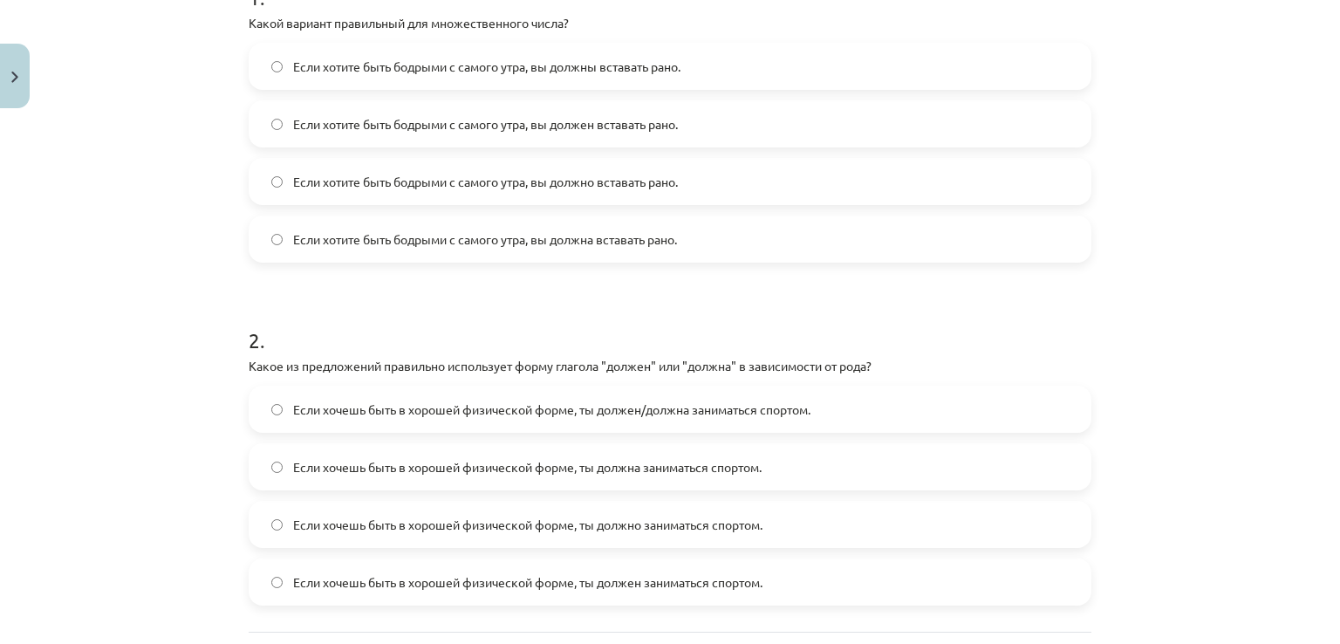
click at [537, 407] on span "Если хочешь быть в хорошей физической форме, ты должен/должна заниматься спорто…" at bounding box center [551, 409] width 517 height 18
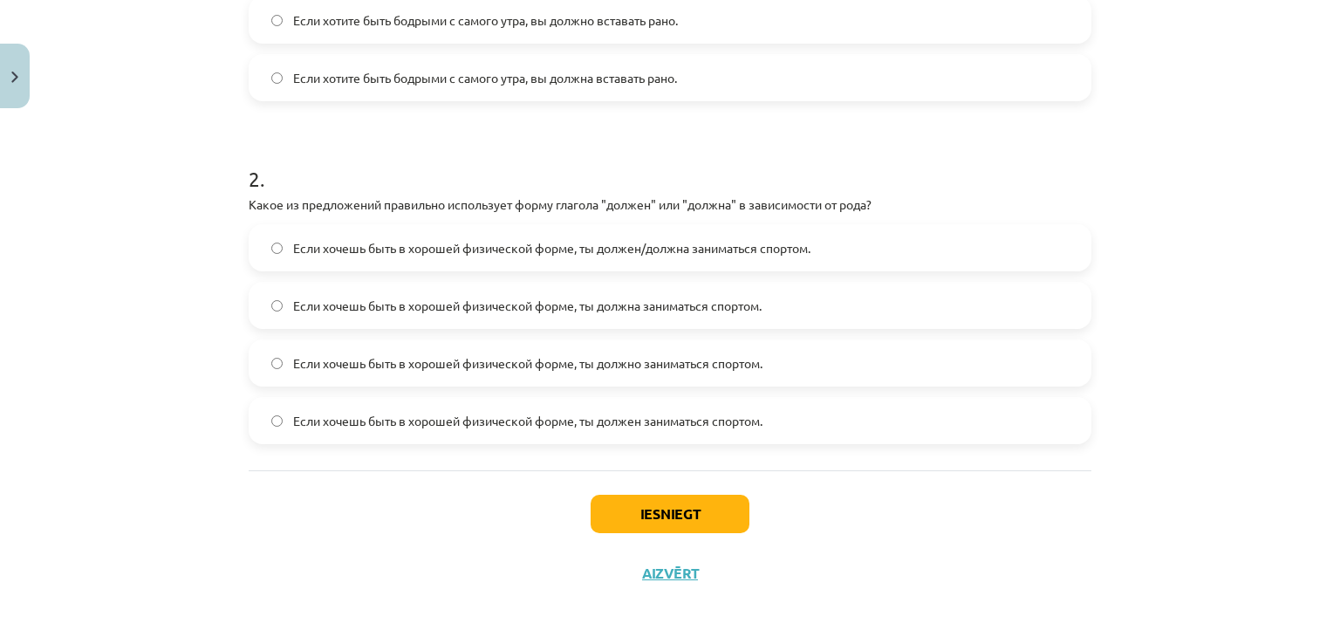
scroll to position [556, 0]
click at [649, 507] on button "Iesniegt" at bounding box center [670, 512] width 159 height 38
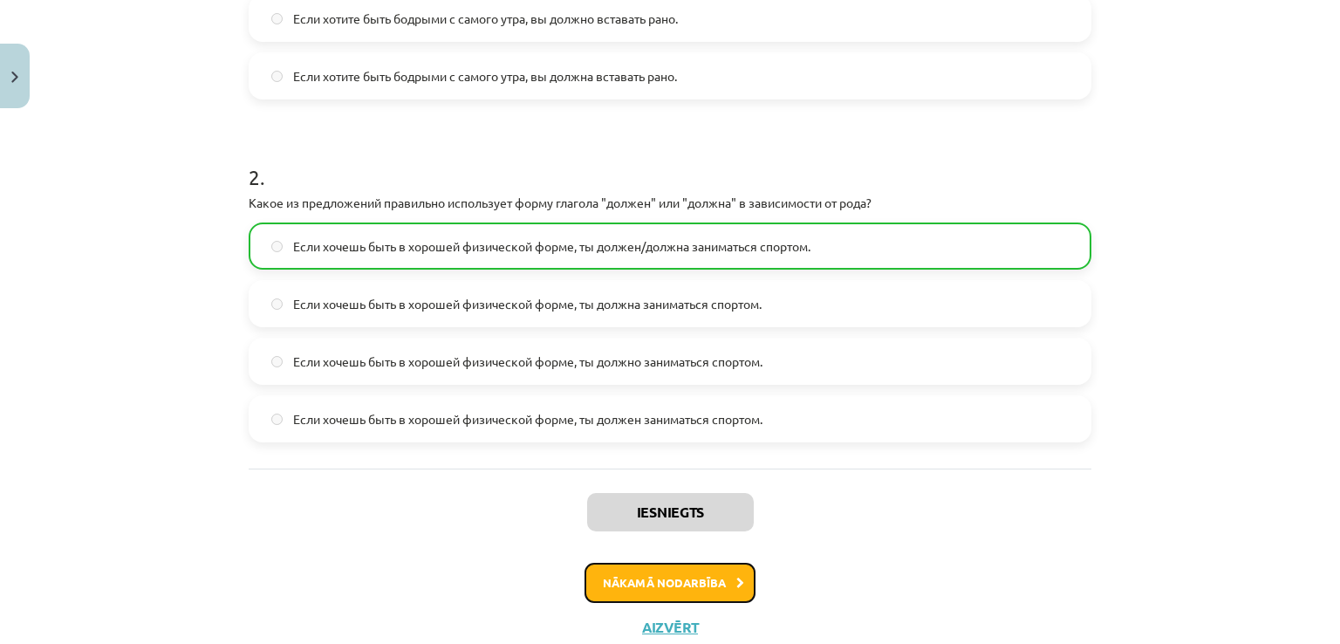
click at [639, 574] on button "Nākamā nodarbība" at bounding box center [669, 583] width 171 height 40
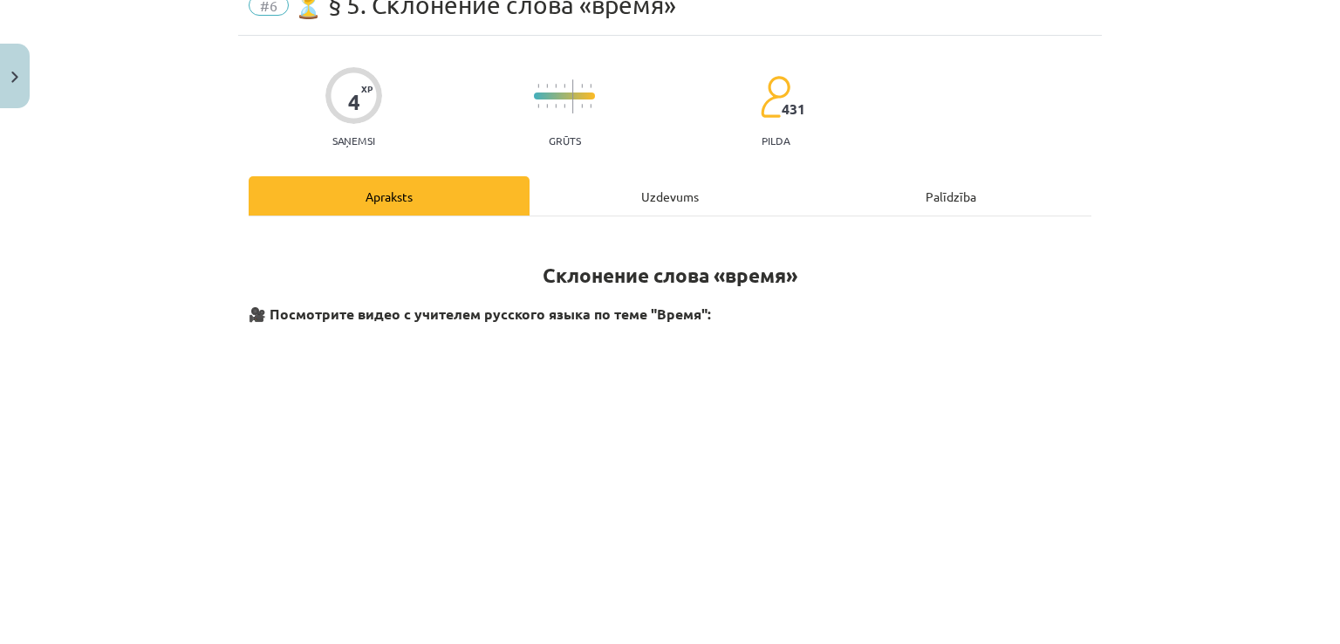
scroll to position [44, 0]
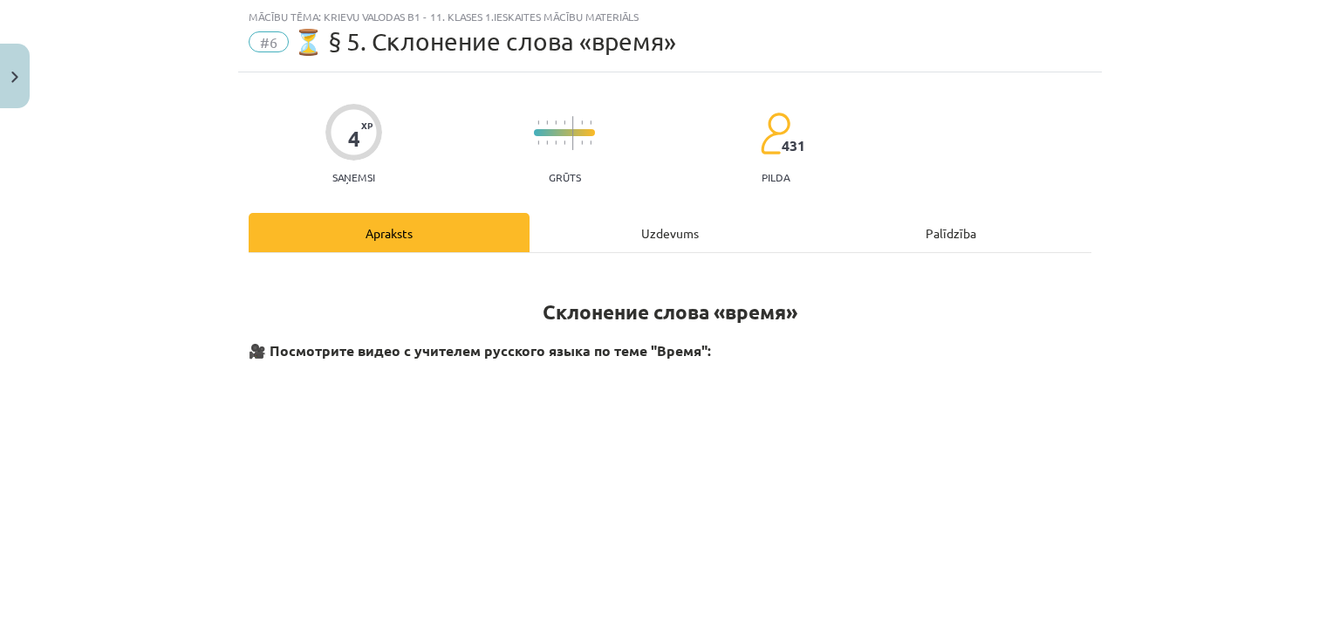
click at [589, 225] on div "Uzdevums" at bounding box center [670, 232] width 281 height 39
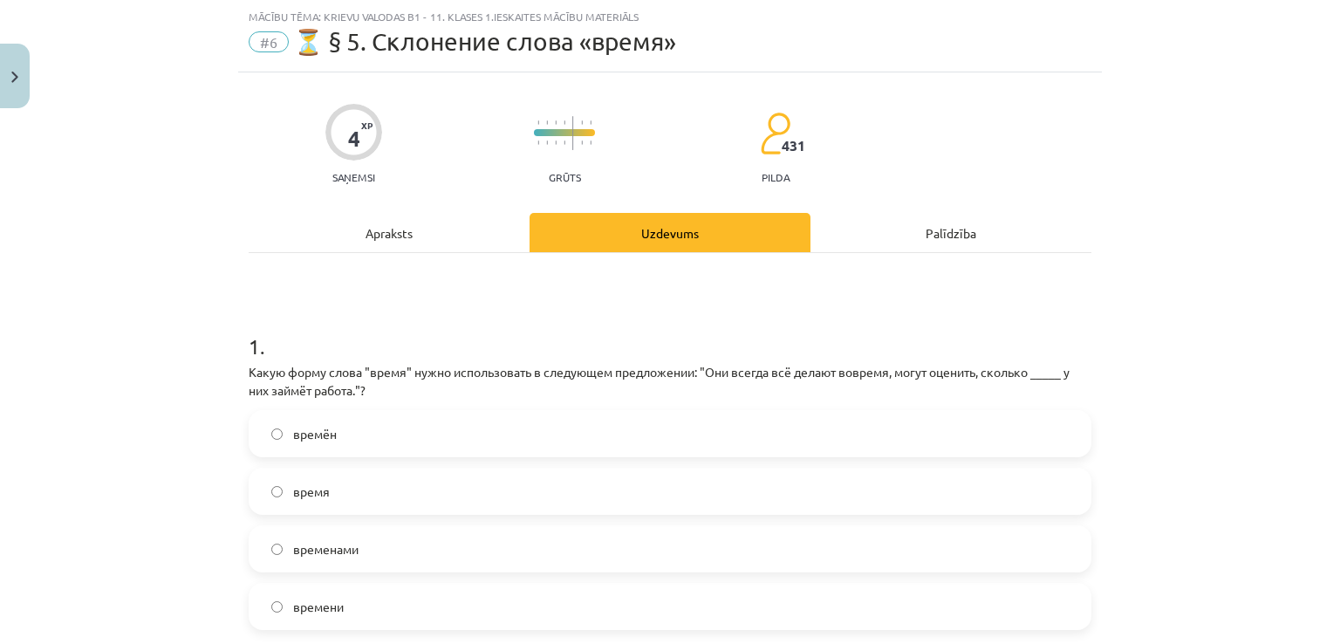
click at [348, 598] on label "времени" at bounding box center [669, 606] width 839 height 44
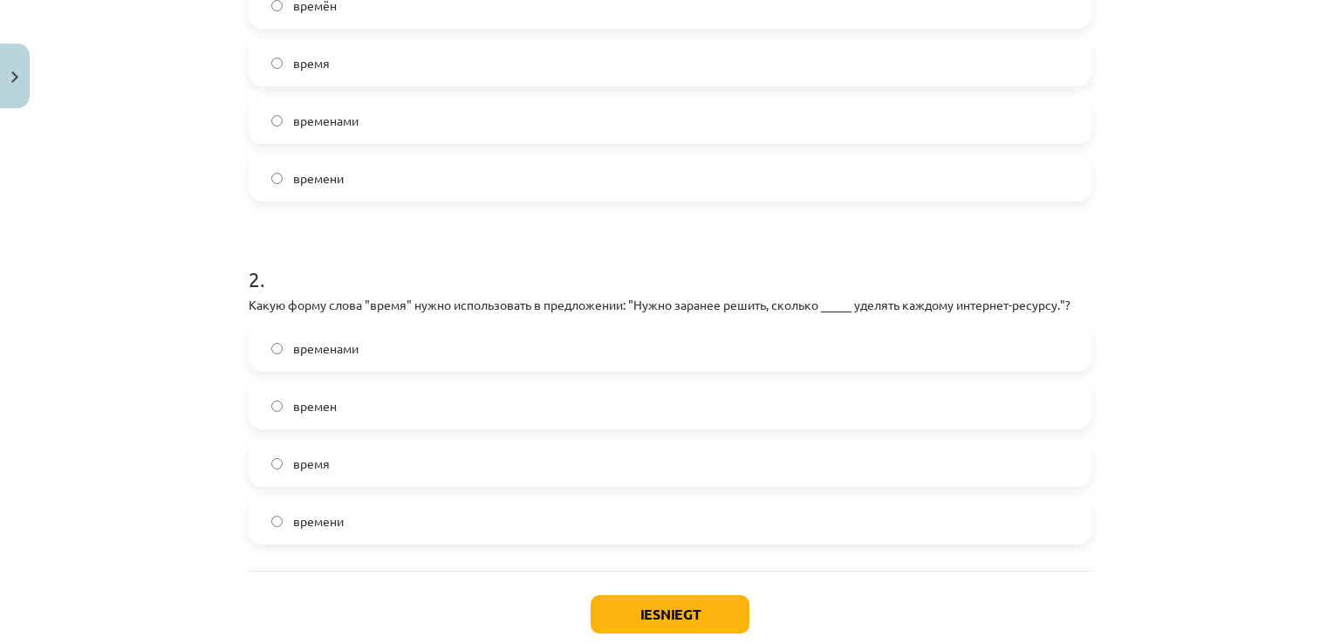
scroll to position [509, 0]
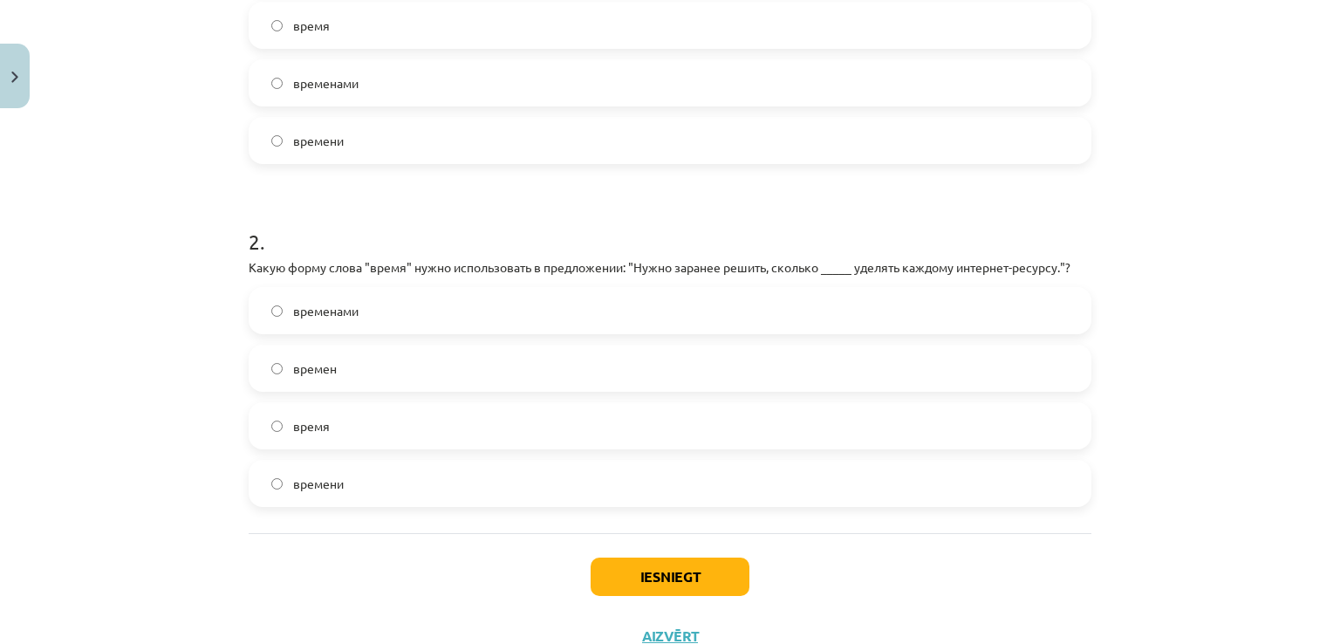
click at [429, 481] on label "времени" at bounding box center [669, 483] width 839 height 44
click at [648, 561] on button "Iesniegt" at bounding box center [670, 576] width 159 height 38
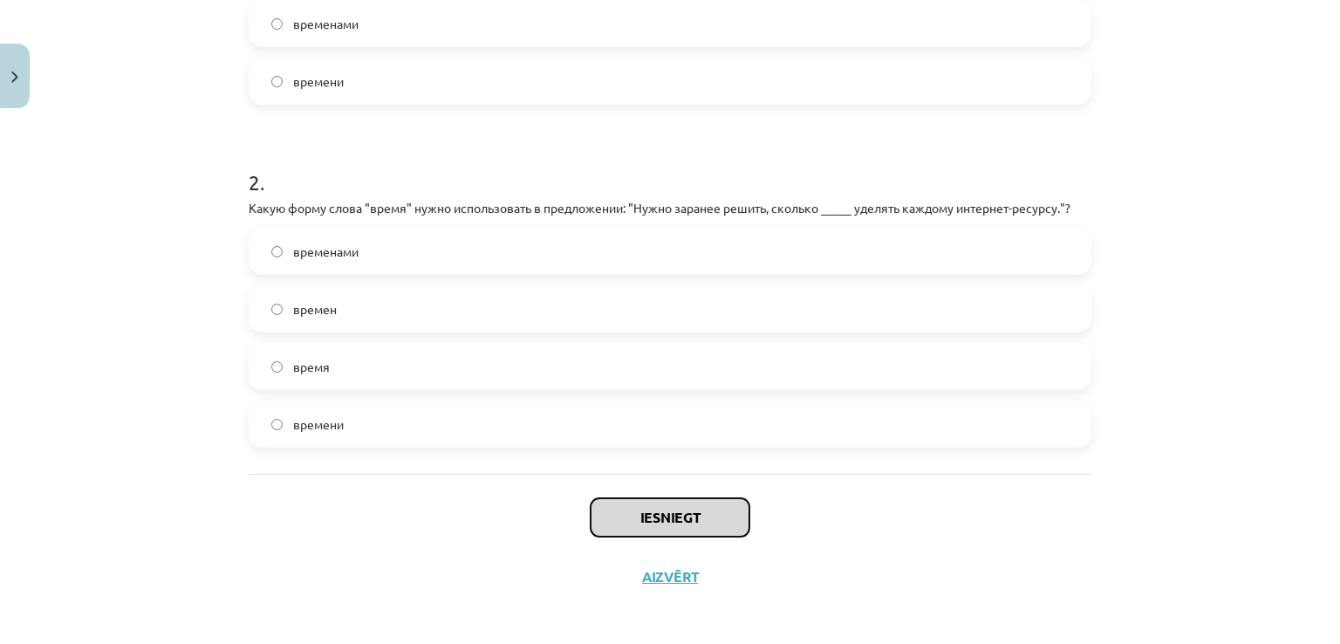
scroll to position [575, 0]
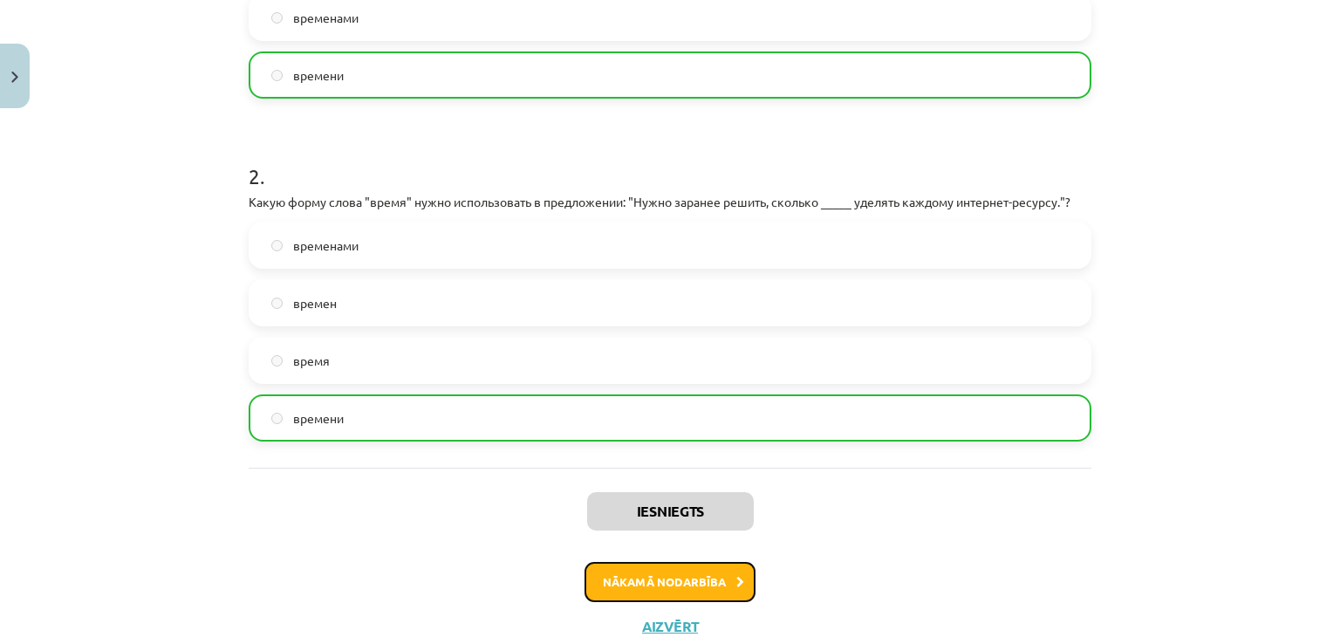
click at [641, 573] on button "Nākamā nodarbība" at bounding box center [669, 582] width 171 height 40
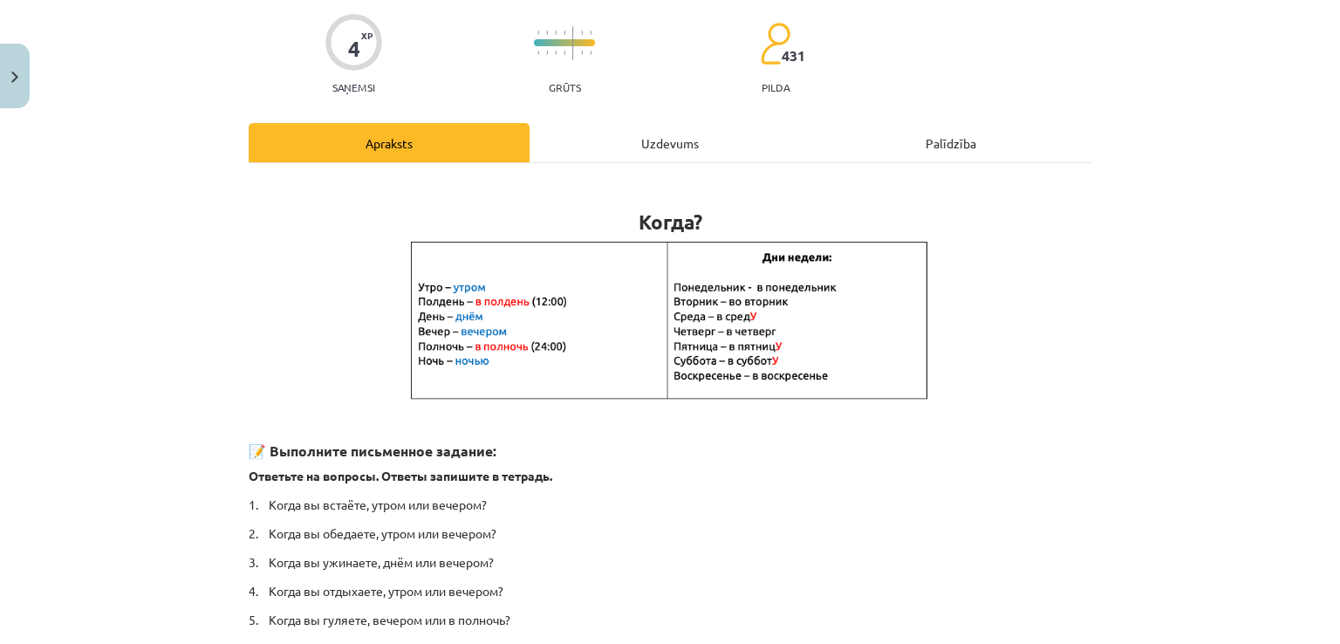
scroll to position [44, 0]
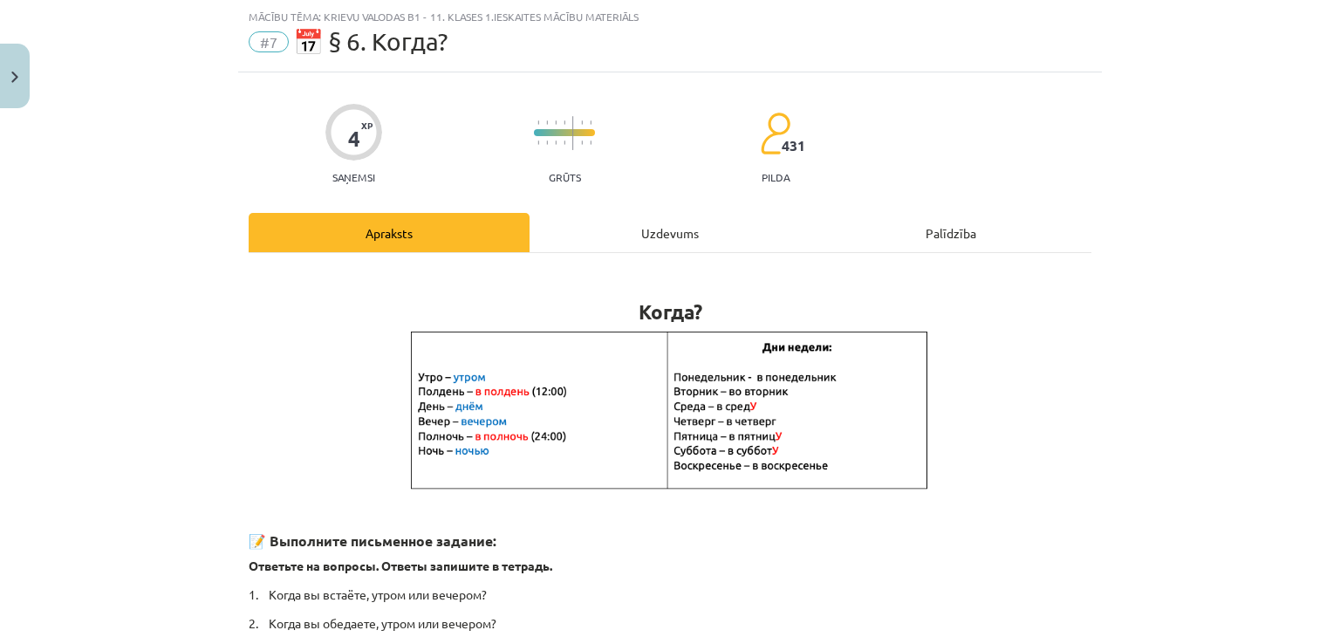
click at [656, 238] on div "Uzdevums" at bounding box center [670, 232] width 281 height 39
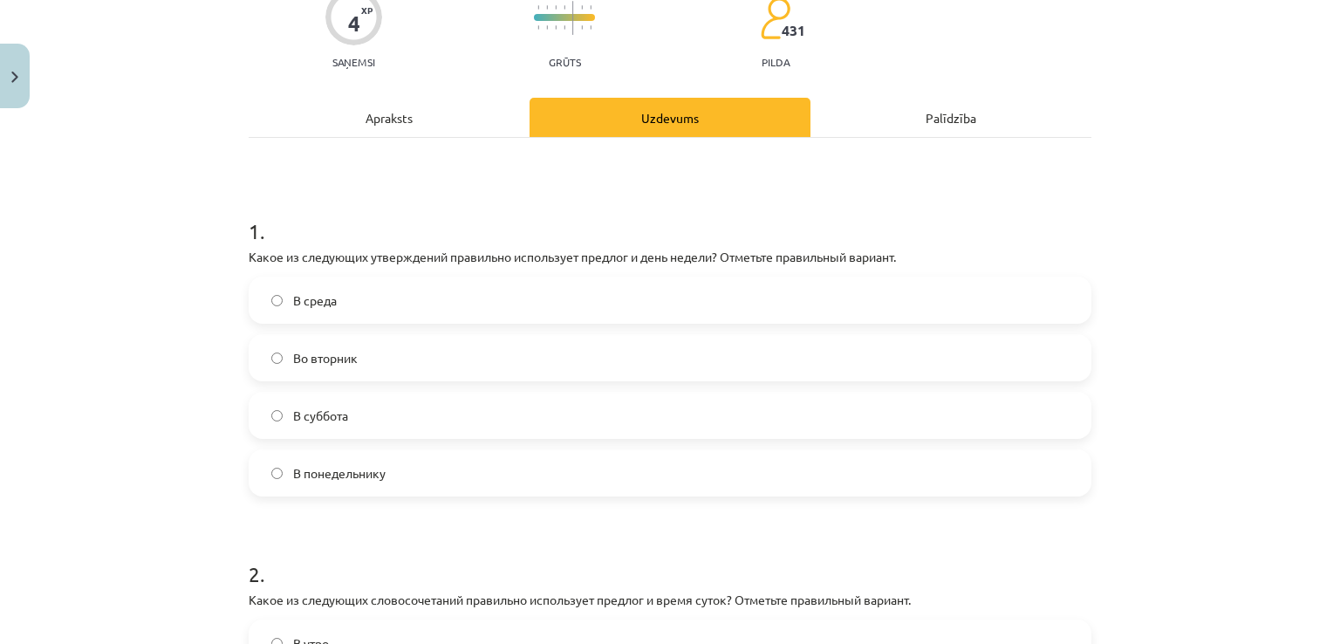
scroll to position [161, 0]
click at [345, 353] on span "Во вторник" at bounding box center [325, 356] width 65 height 18
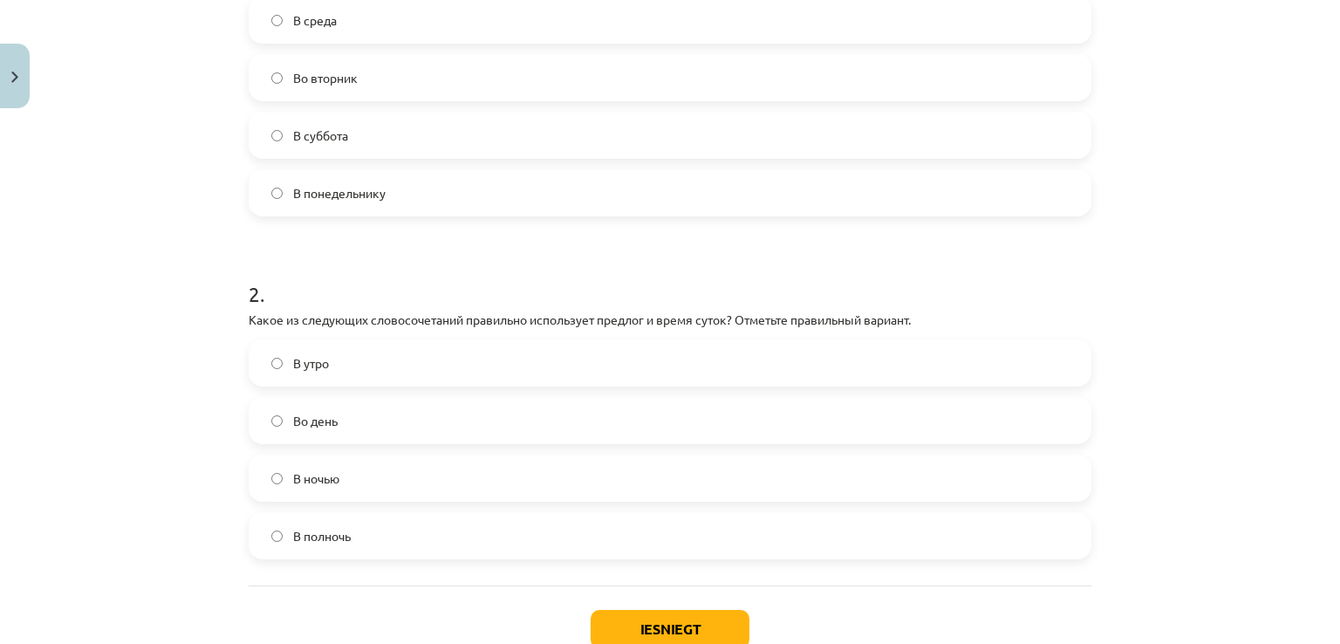
scroll to position [450, 0]
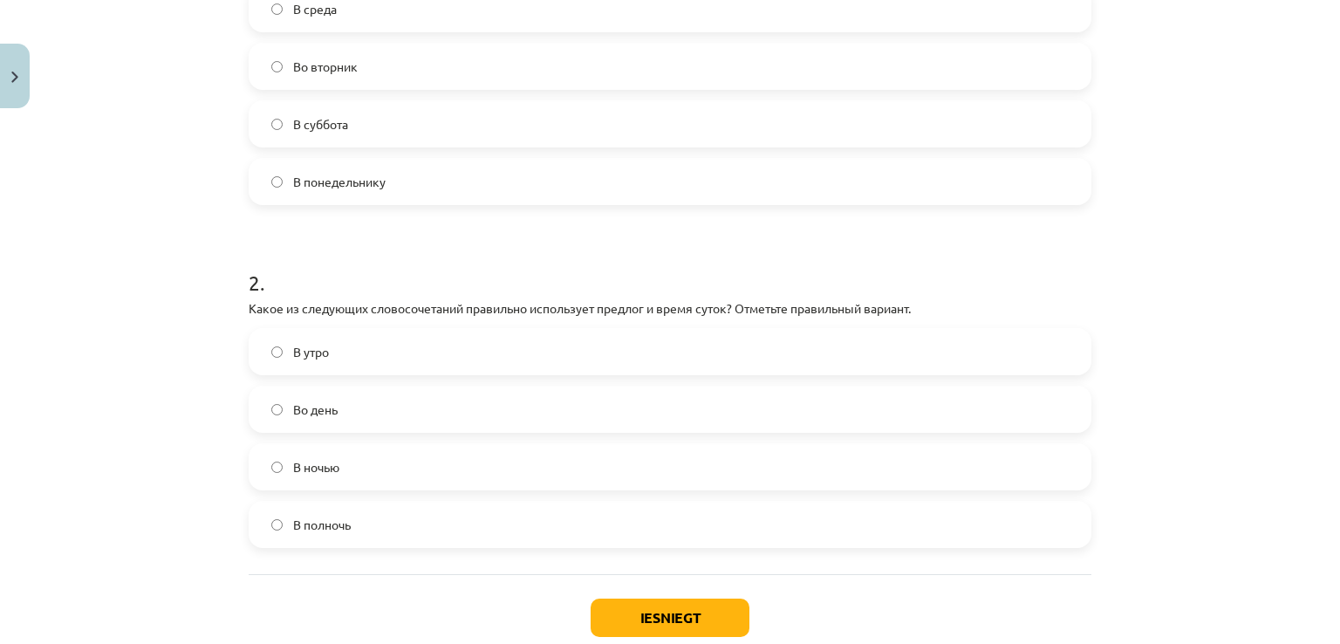
click at [335, 529] on span "В полночь" at bounding box center [322, 525] width 58 height 18
click at [628, 598] on button "Iesniegt" at bounding box center [670, 617] width 159 height 38
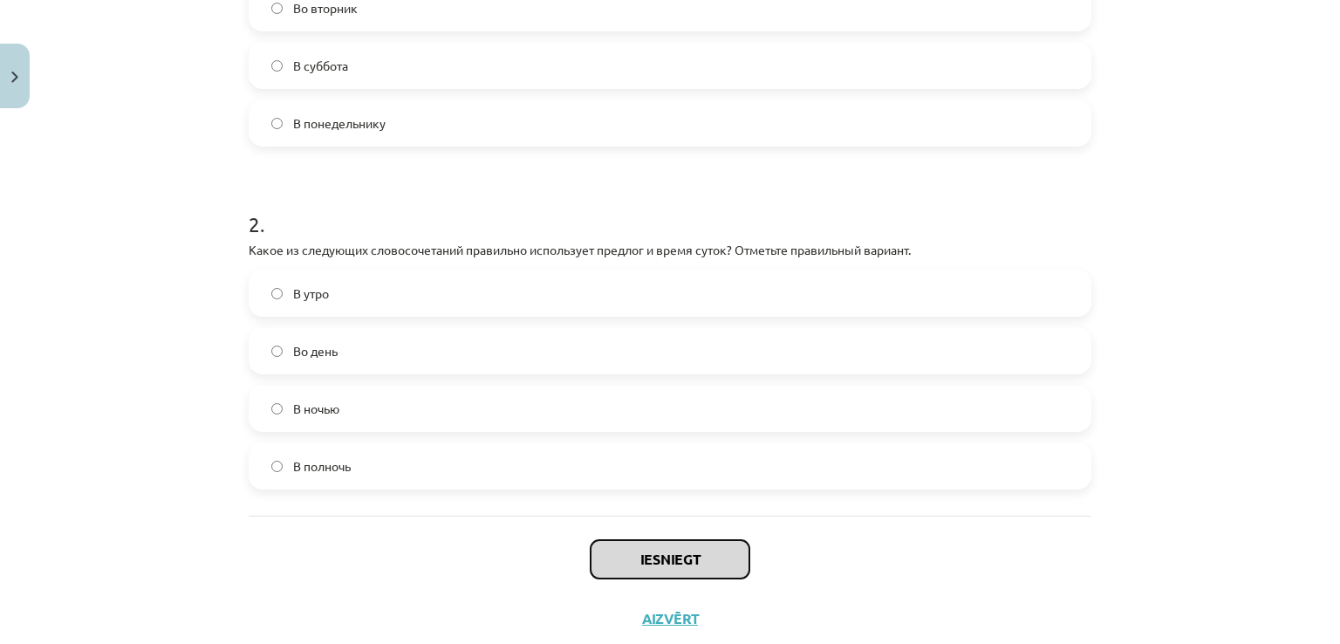
scroll to position [556, 0]
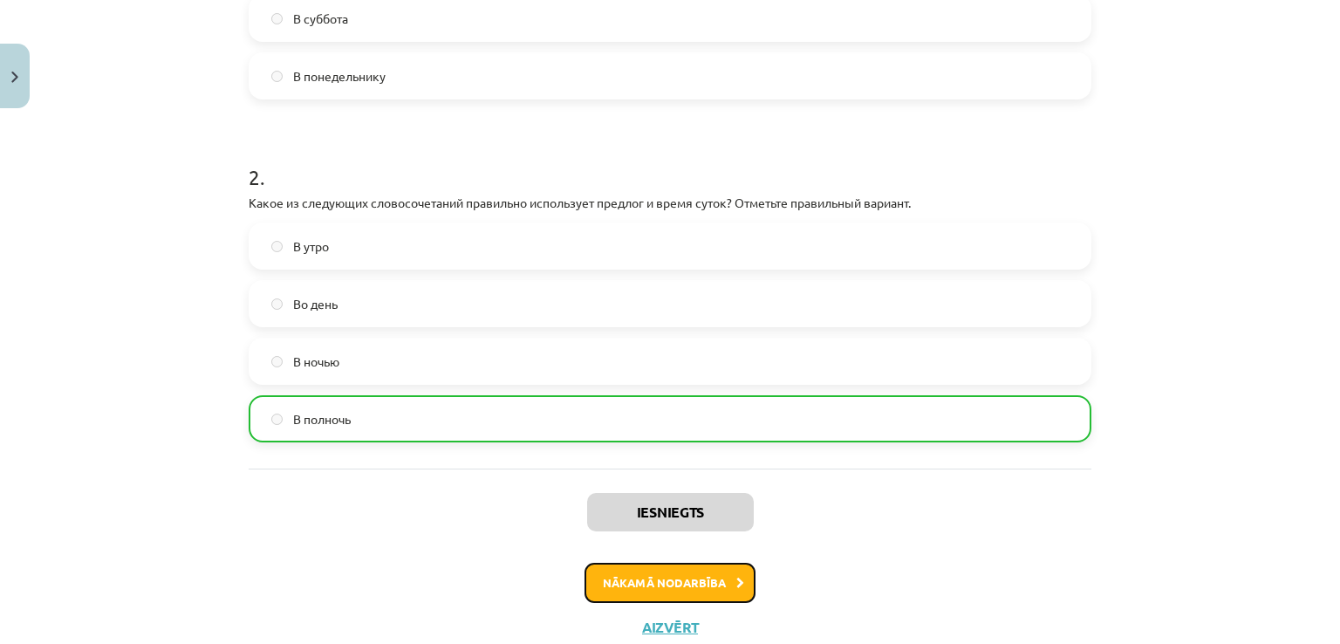
click at [652, 569] on button "Nākamā nodarbība" at bounding box center [669, 583] width 171 height 40
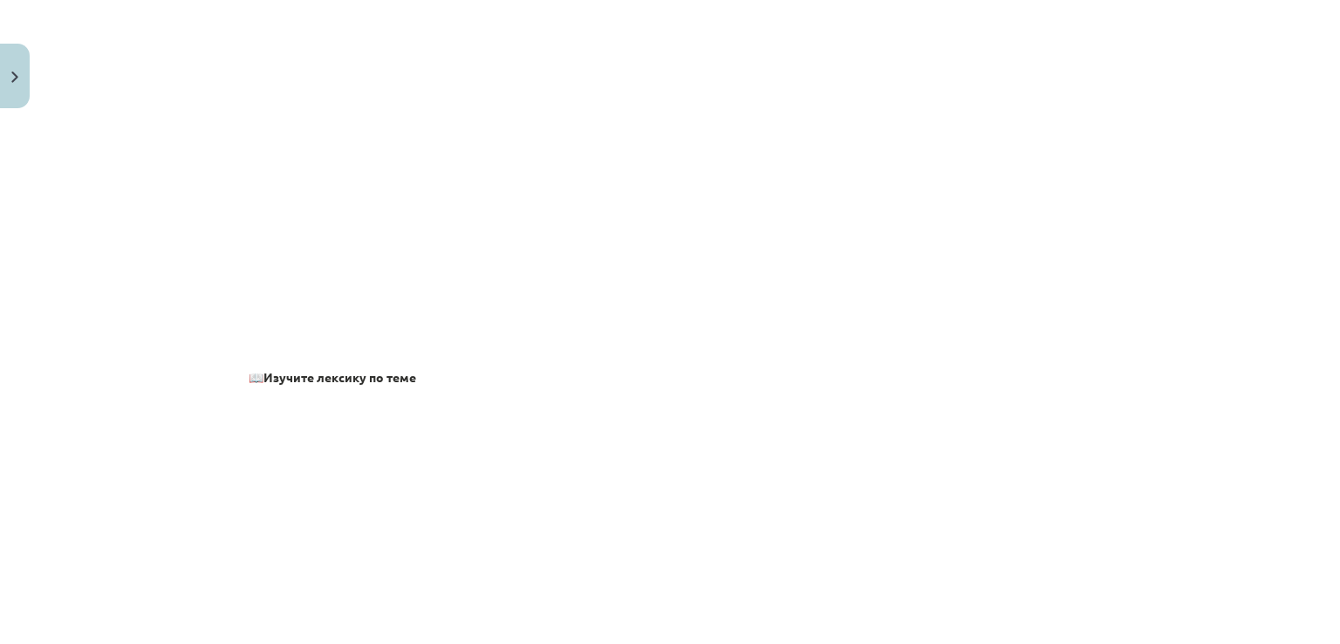
scroll to position [44, 0]
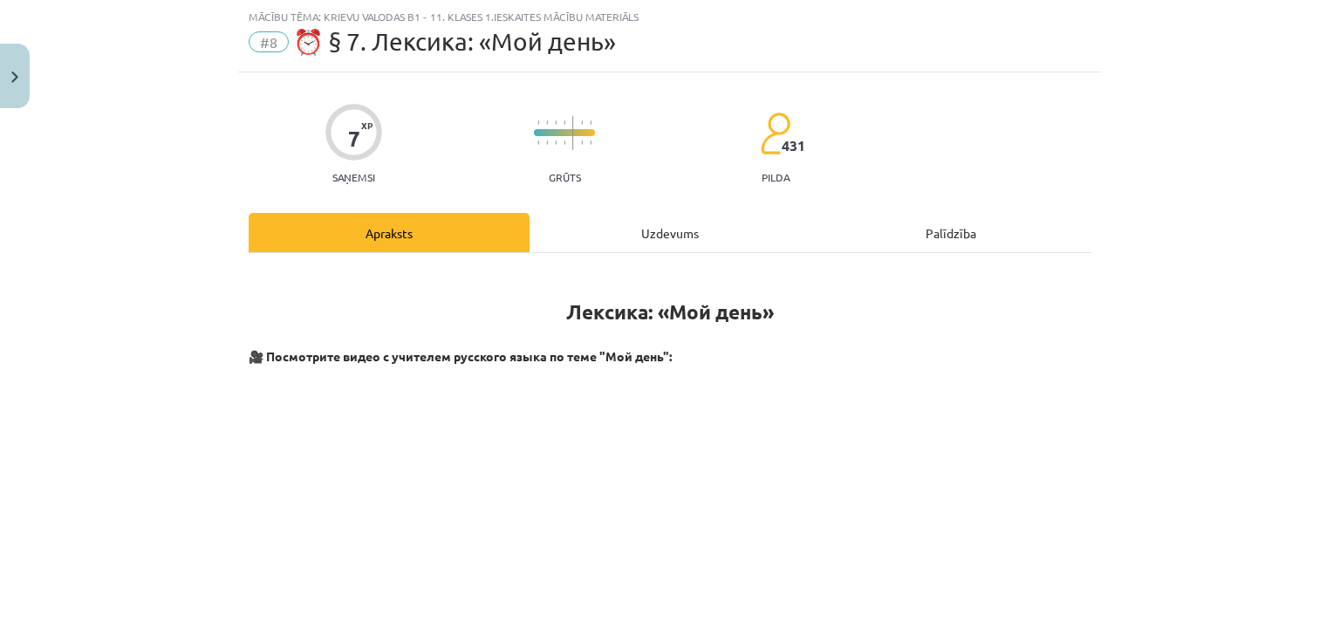
click at [636, 228] on div "Uzdevums" at bounding box center [670, 232] width 281 height 39
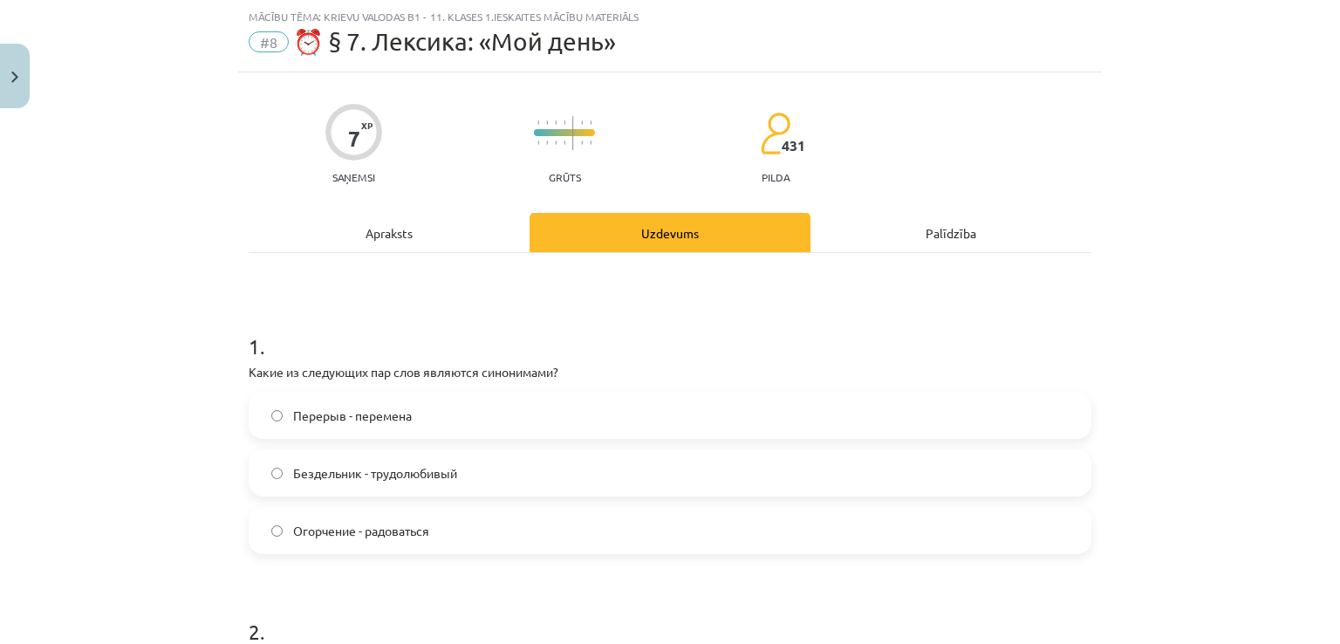
click at [386, 420] on span "Перерыв - перемена" at bounding box center [352, 416] width 119 height 18
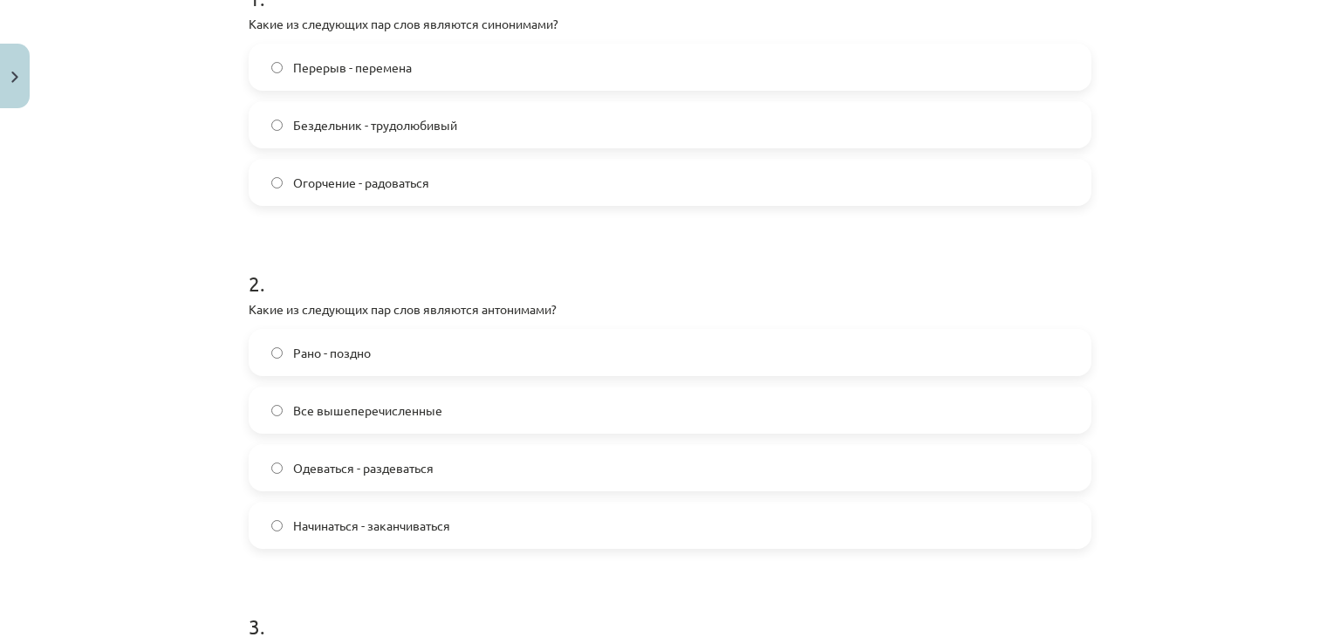
scroll to position [450, 0]
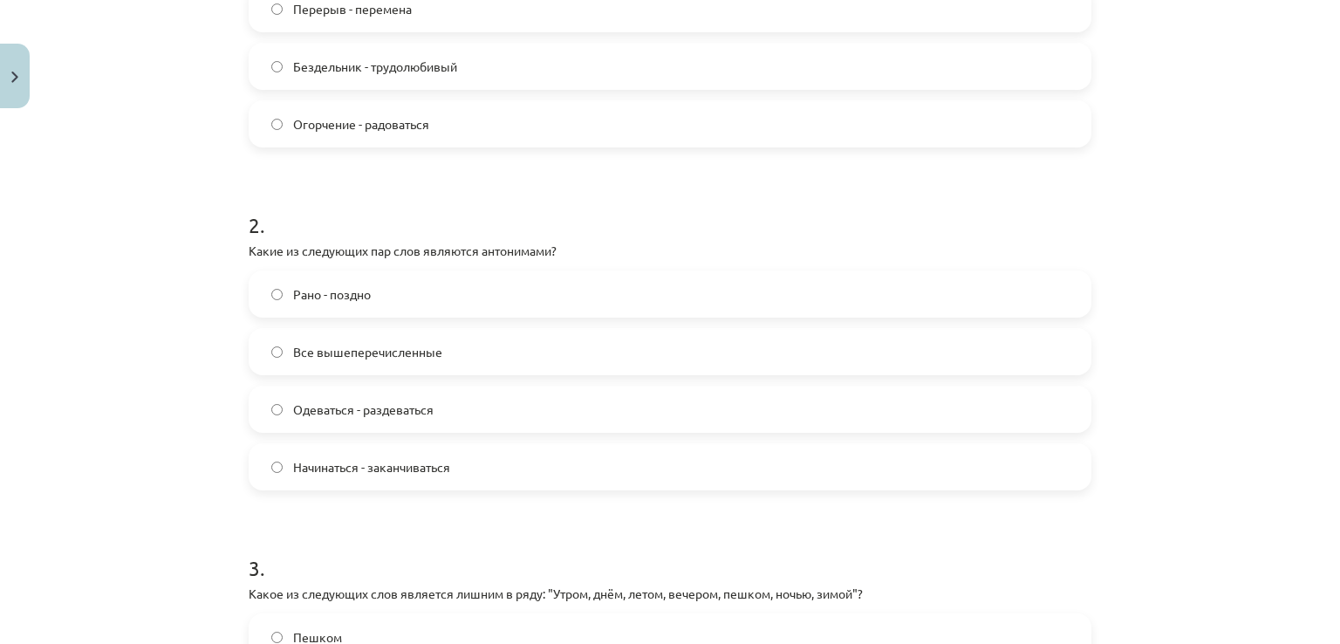
click at [407, 290] on label "Рано - поздно" at bounding box center [669, 294] width 839 height 44
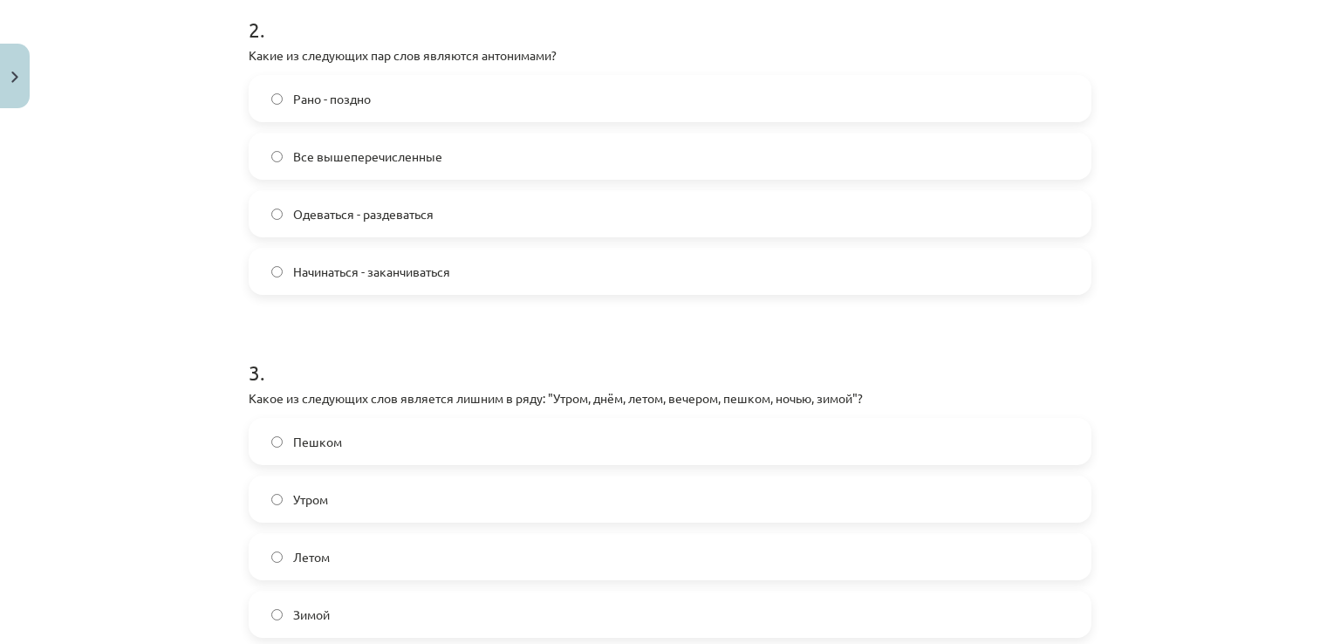
scroll to position [684, 0]
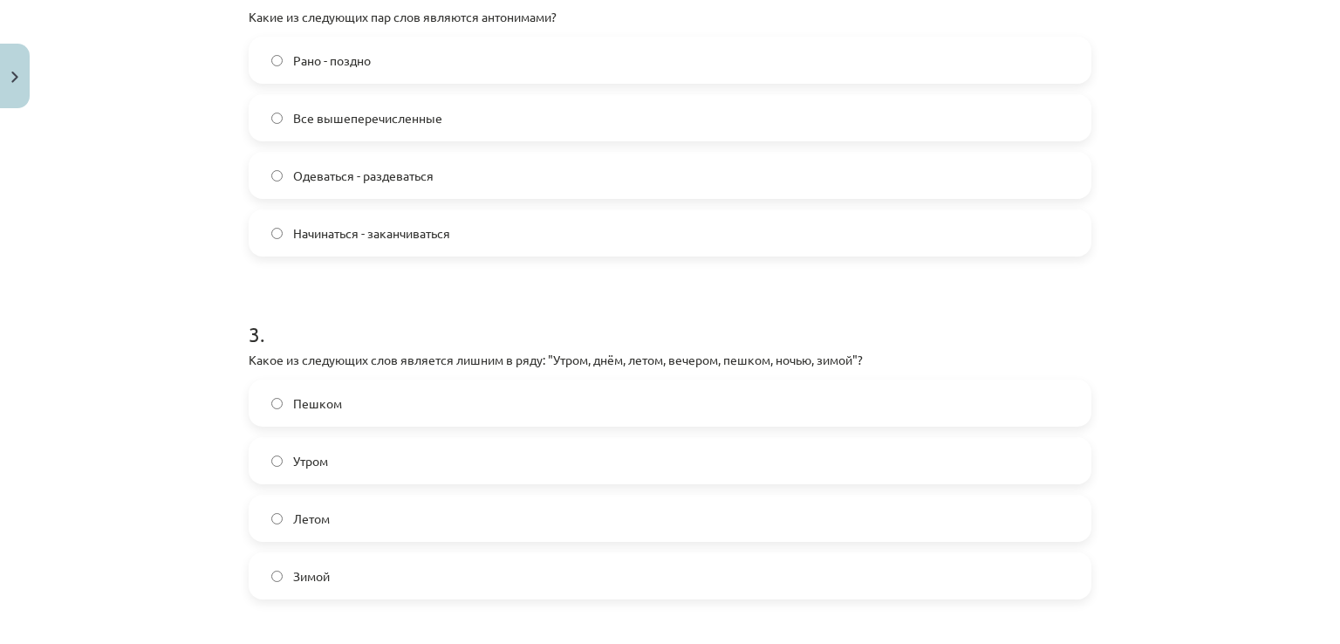
click at [421, 109] on span "Все вышеперечисленные" at bounding box center [367, 118] width 149 height 18
click at [323, 399] on span "Пешком" at bounding box center [317, 403] width 49 height 18
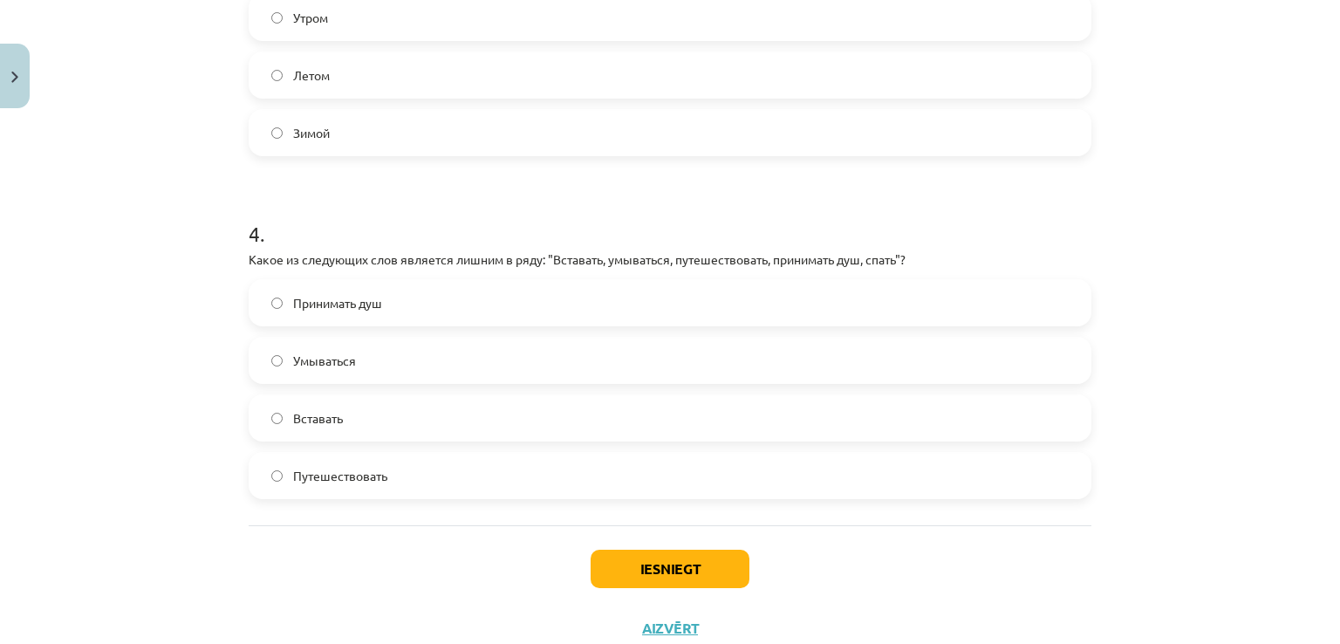
scroll to position [1184, 0]
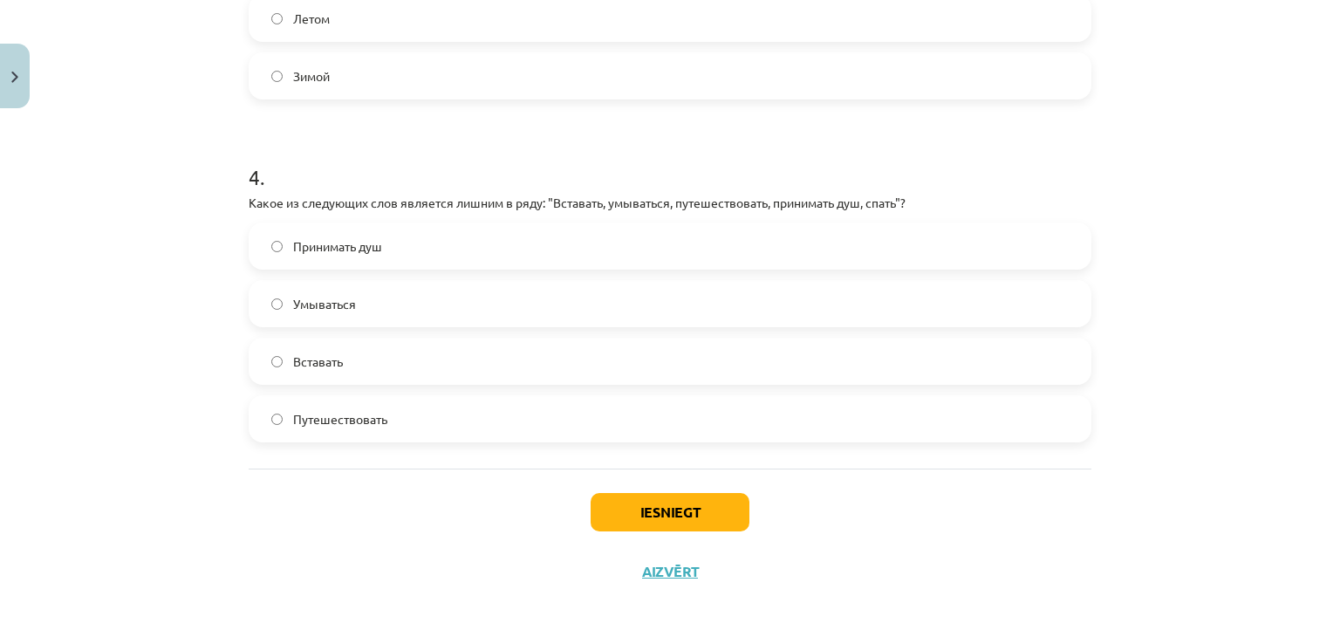
click at [352, 410] on span "Путешествовать" at bounding box center [340, 419] width 94 height 18
click at [693, 503] on button "Iesniegt" at bounding box center [670, 512] width 159 height 38
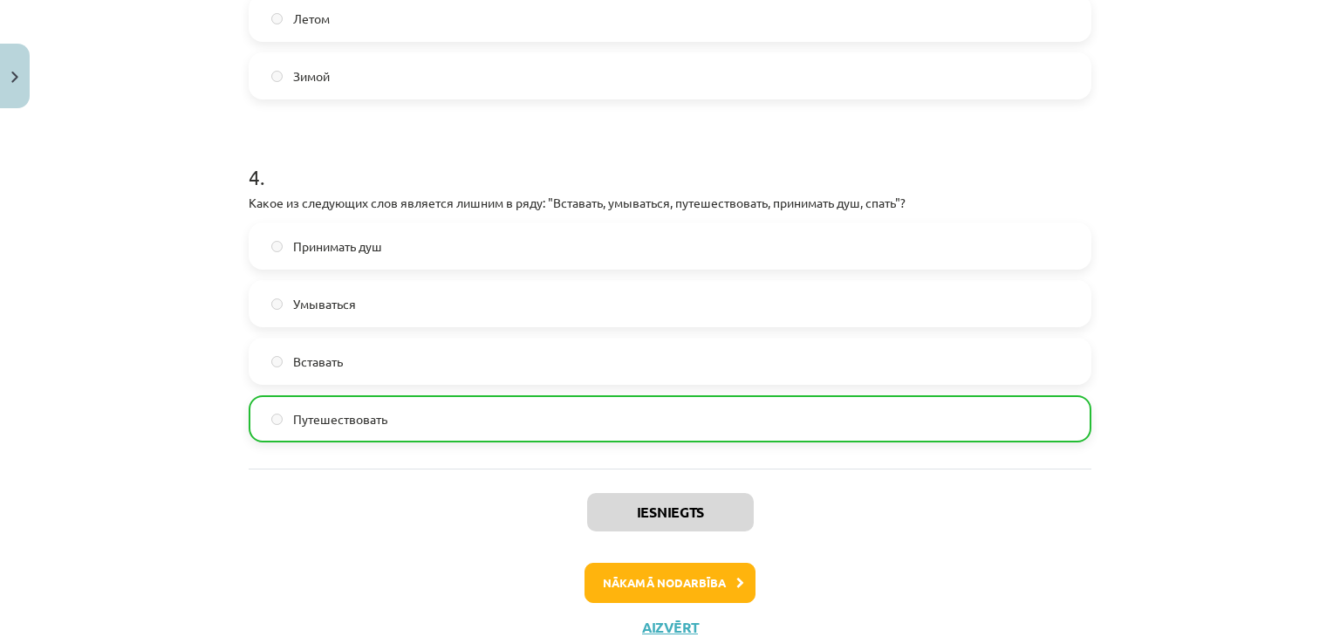
click at [662, 556] on div "Iesniegts Nākamā nodarbība Aizvērt" at bounding box center [670, 557] width 843 height 178
click at [661, 559] on div "Iesniegts Nākamā nodarbība Aizvērt" at bounding box center [670, 557] width 843 height 178
click at [646, 578] on button "Nākamā nodarbība" at bounding box center [669, 583] width 171 height 40
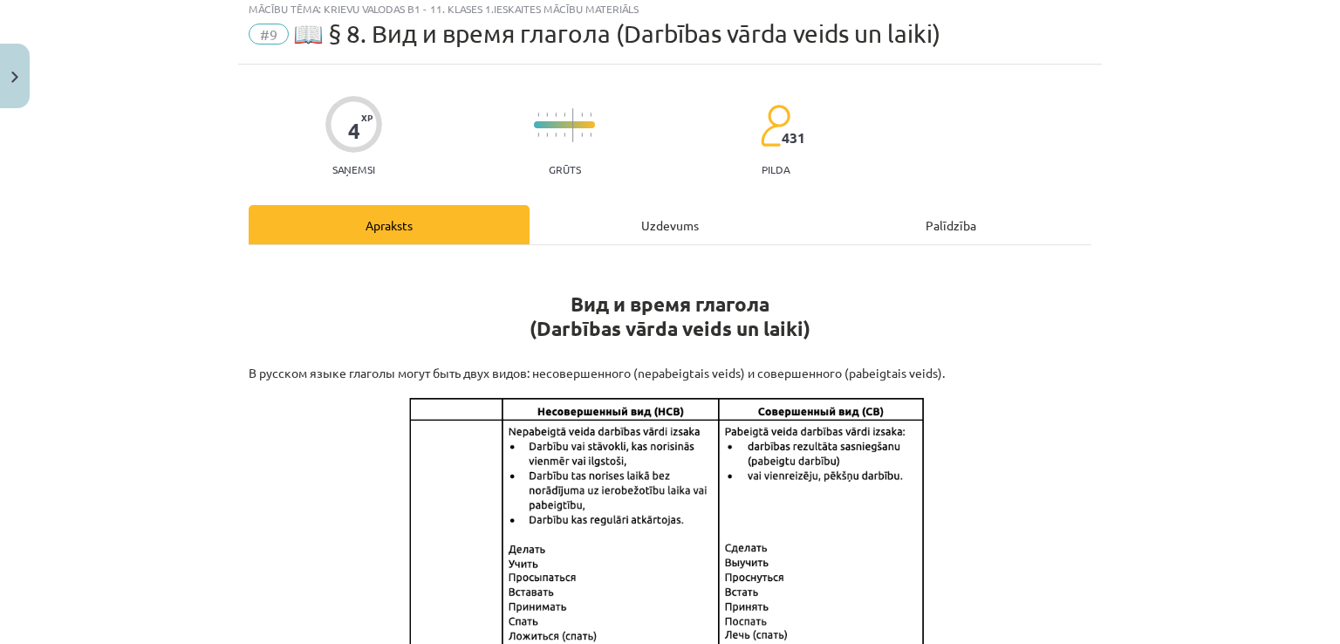
scroll to position [44, 0]
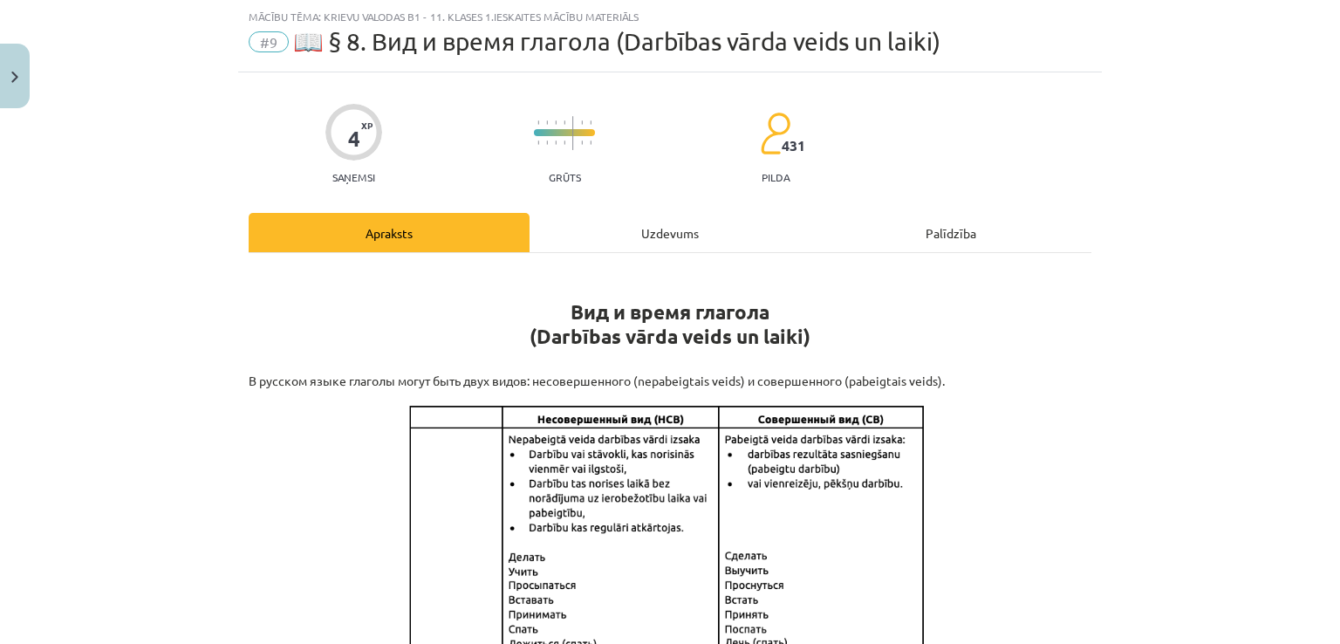
click at [676, 213] on div "Uzdevums" at bounding box center [670, 232] width 281 height 39
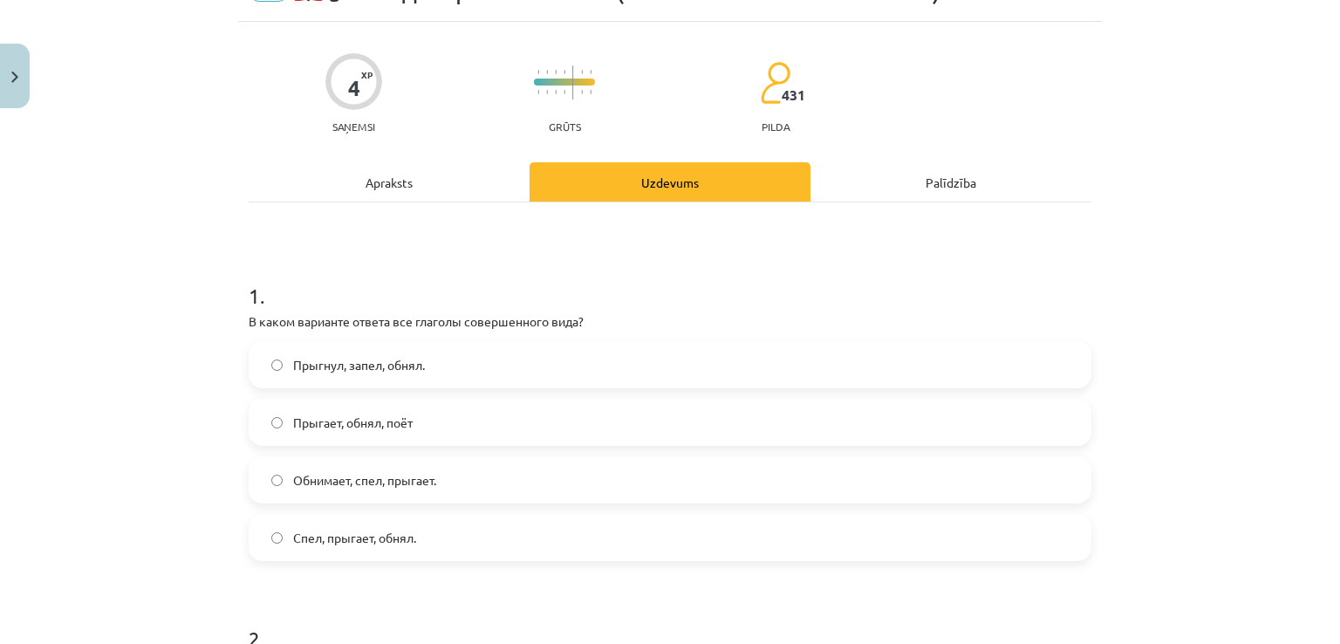
scroll to position [101, 0]
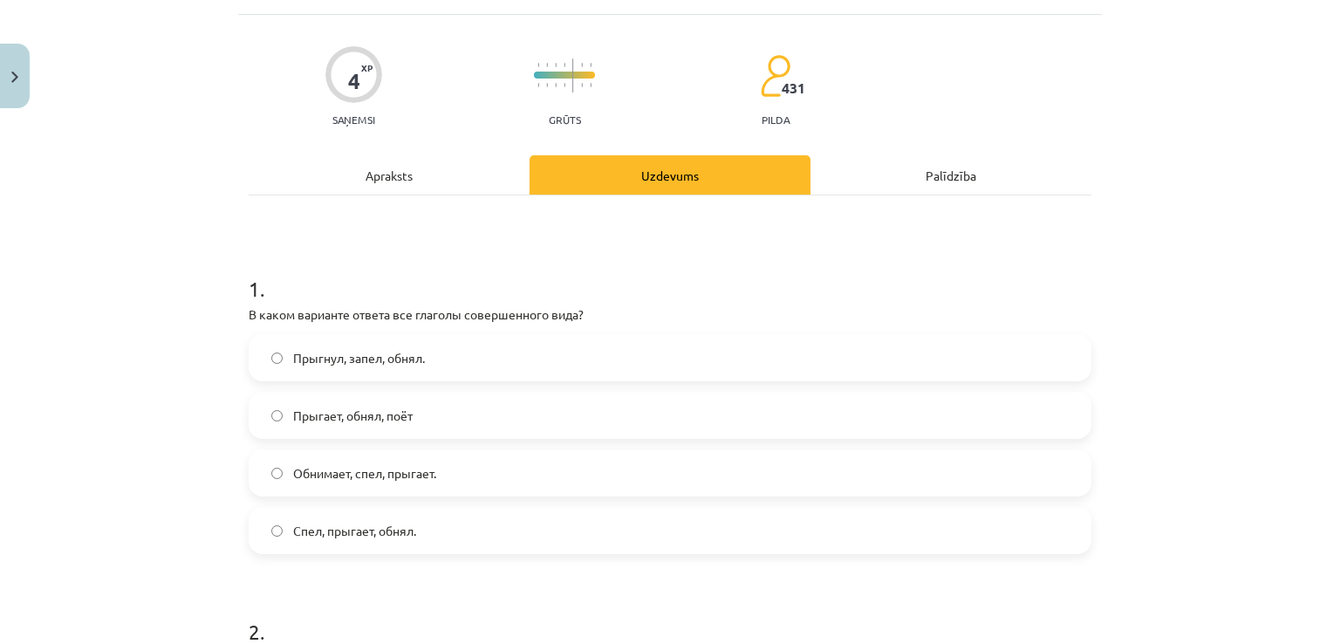
click at [355, 353] on span "Прыгнул, запел, обнял." at bounding box center [359, 358] width 132 height 18
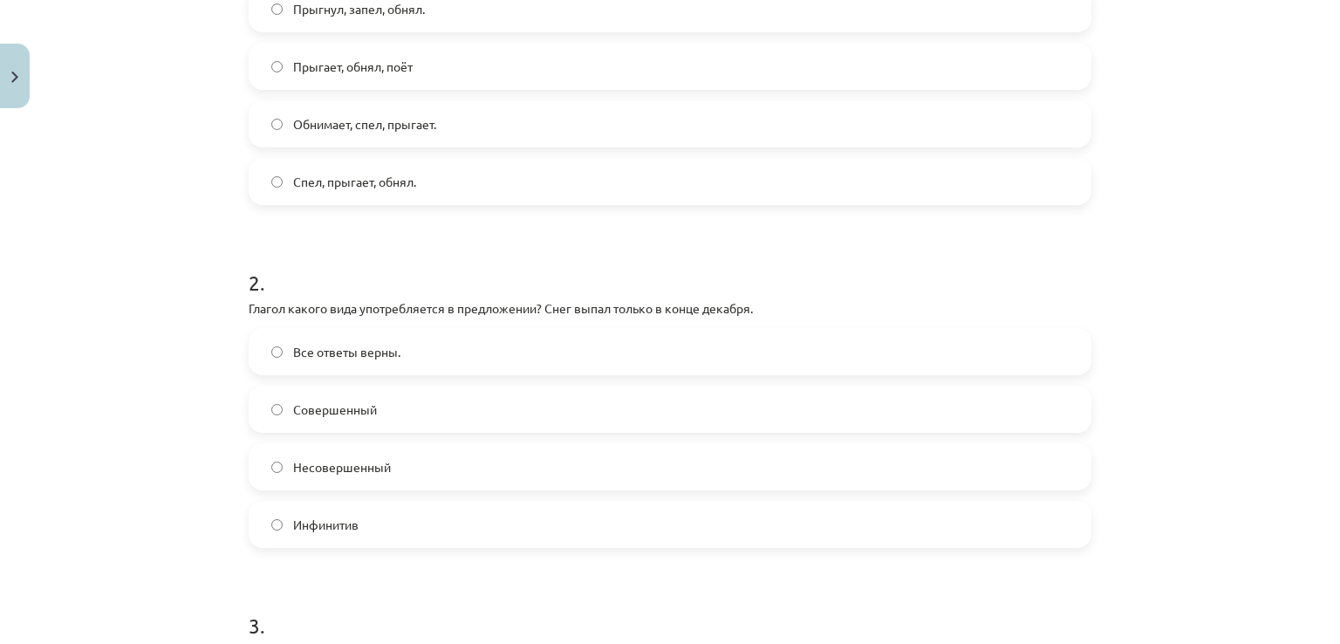
scroll to position [450, 0]
click at [357, 463] on span "Несовершенный" at bounding box center [342, 467] width 98 height 18
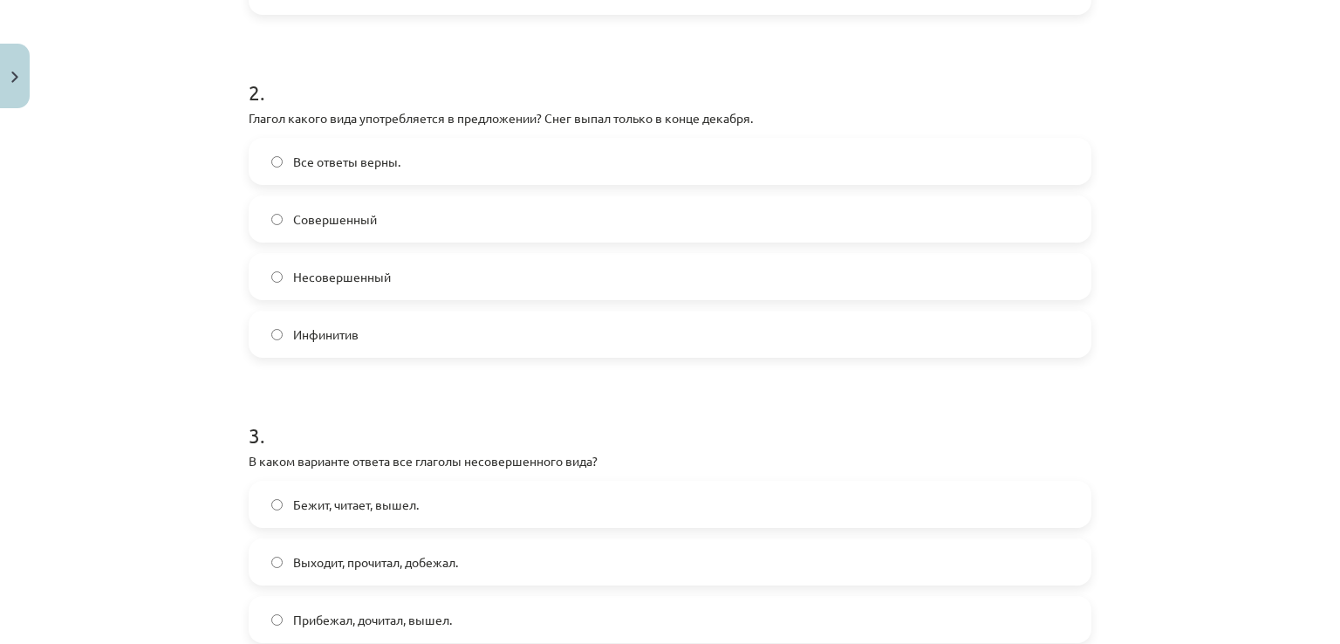
scroll to position [742, 0]
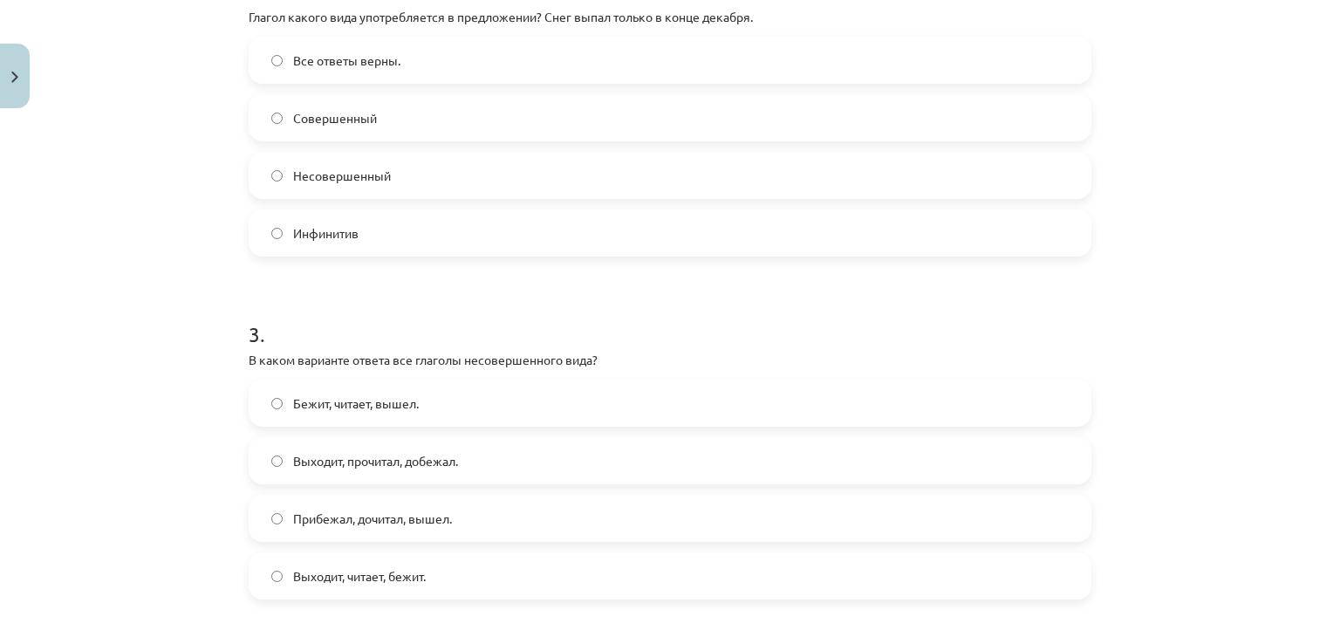
click at [359, 512] on span "Прибежал, дочитал, вышел." at bounding box center [372, 518] width 159 height 18
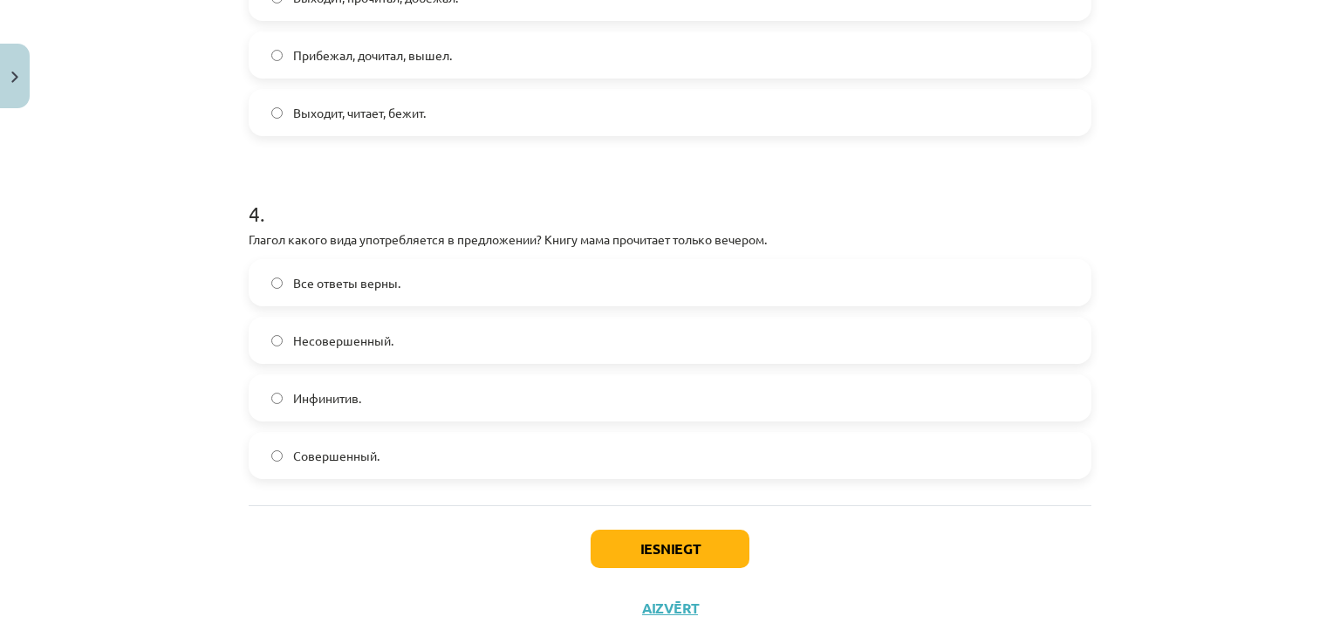
scroll to position [1207, 0]
click at [383, 289] on label "Все ответы верны." at bounding box center [669, 280] width 839 height 44
click at [377, 339] on span "Несовершенный." at bounding box center [343, 338] width 100 height 18
click at [645, 530] on button "Iesniegt" at bounding box center [670, 546] width 159 height 38
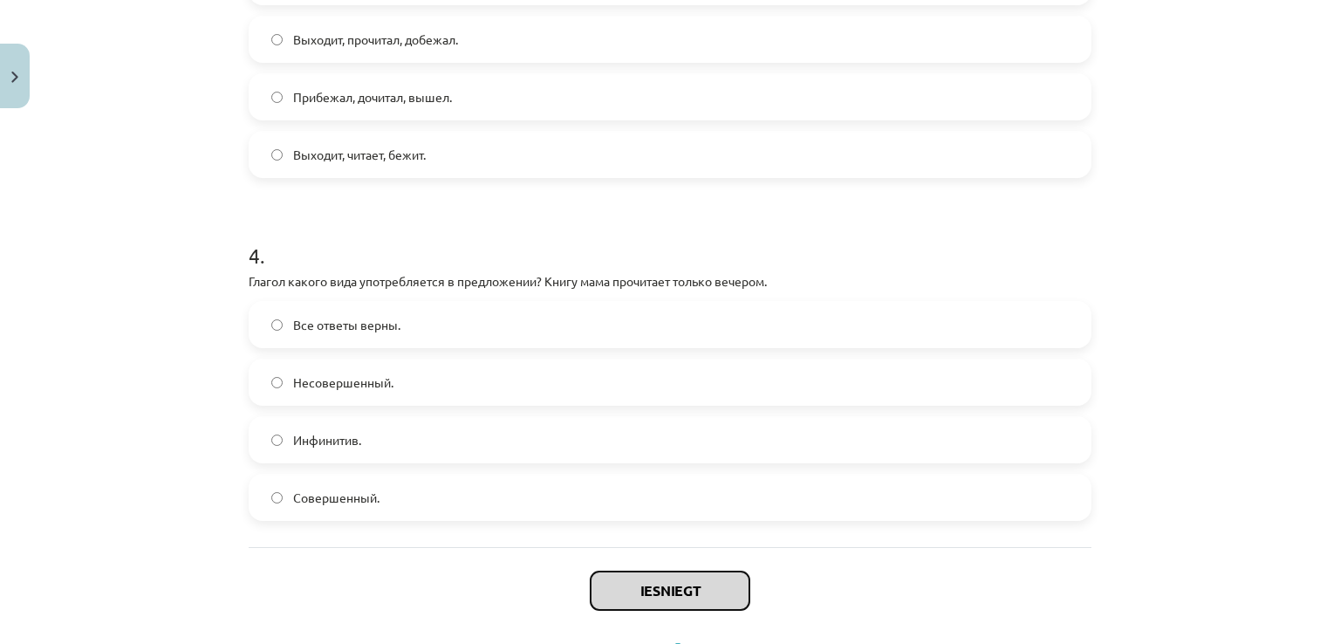
scroll to position [1242, 0]
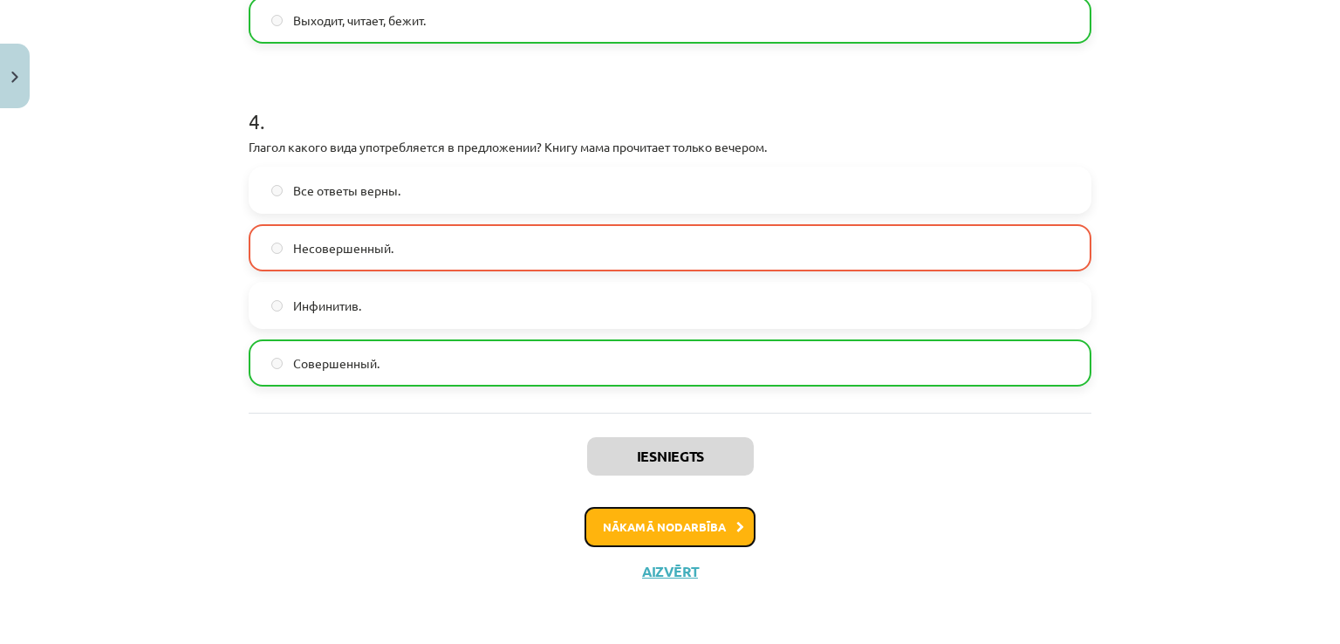
click at [639, 514] on button "Nākamā nodarbība" at bounding box center [669, 527] width 171 height 40
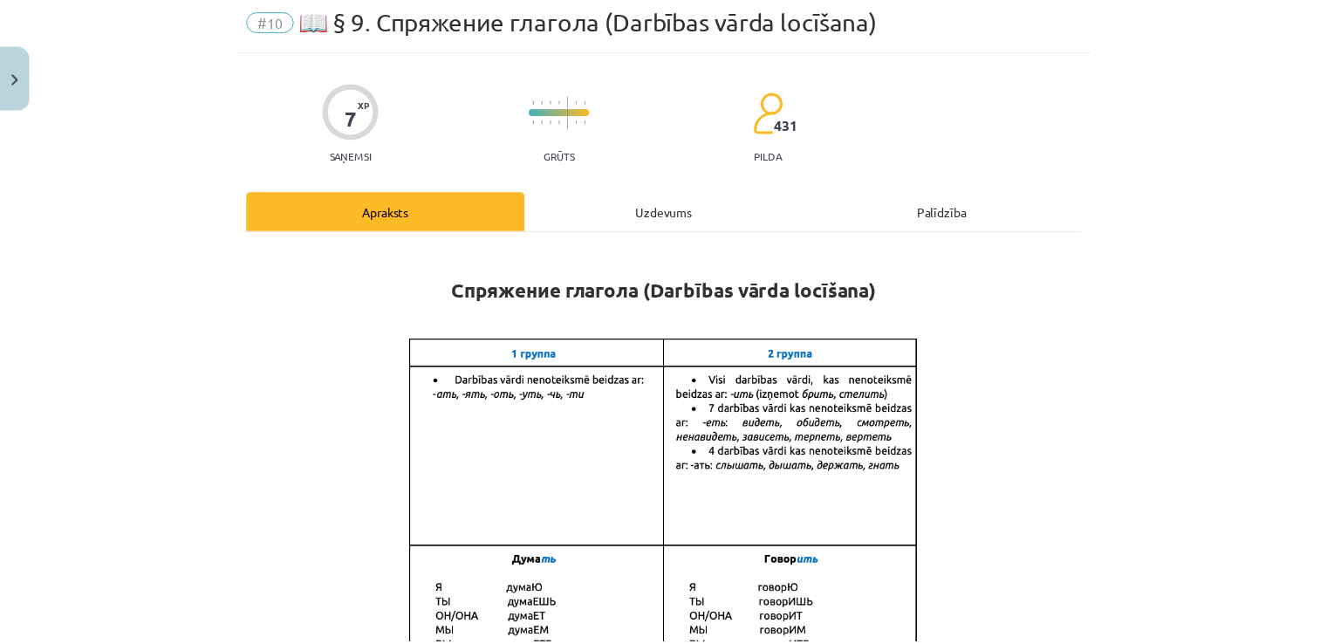
scroll to position [44, 0]
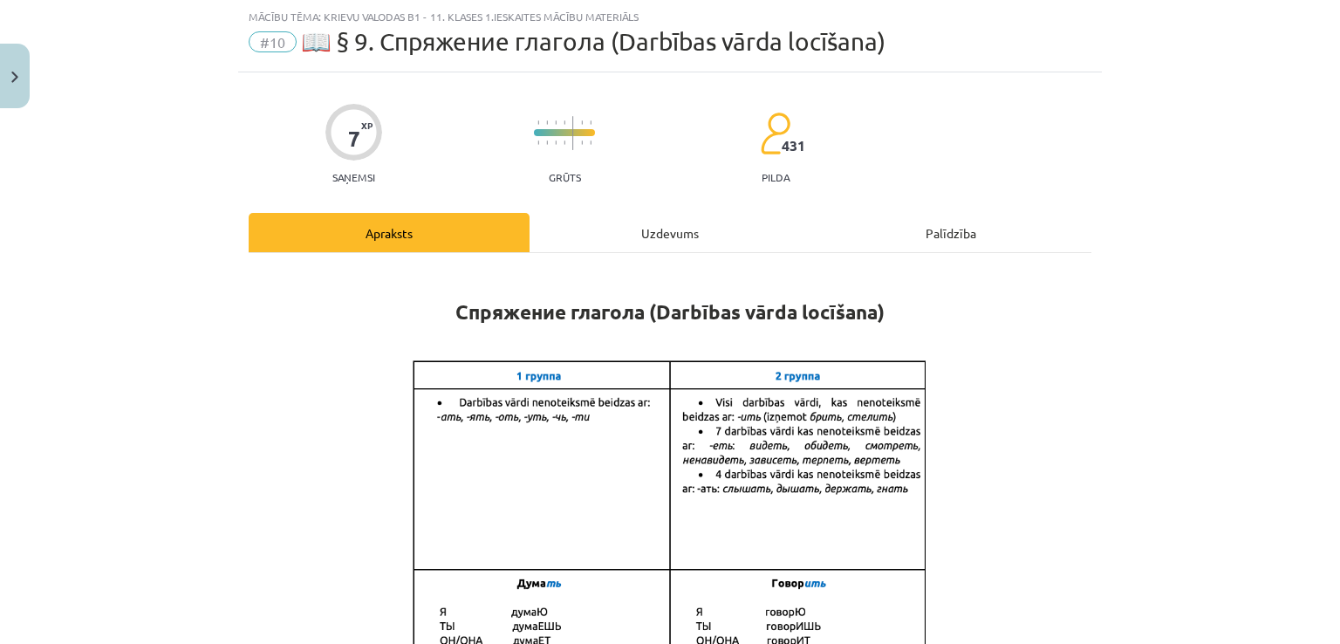
click at [570, 270] on h1 "Спряжение глагола (Darbības vārda locīšana)" at bounding box center [670, 296] width 843 height 55
click at [666, 236] on div "Uzdevums" at bounding box center [670, 232] width 281 height 39
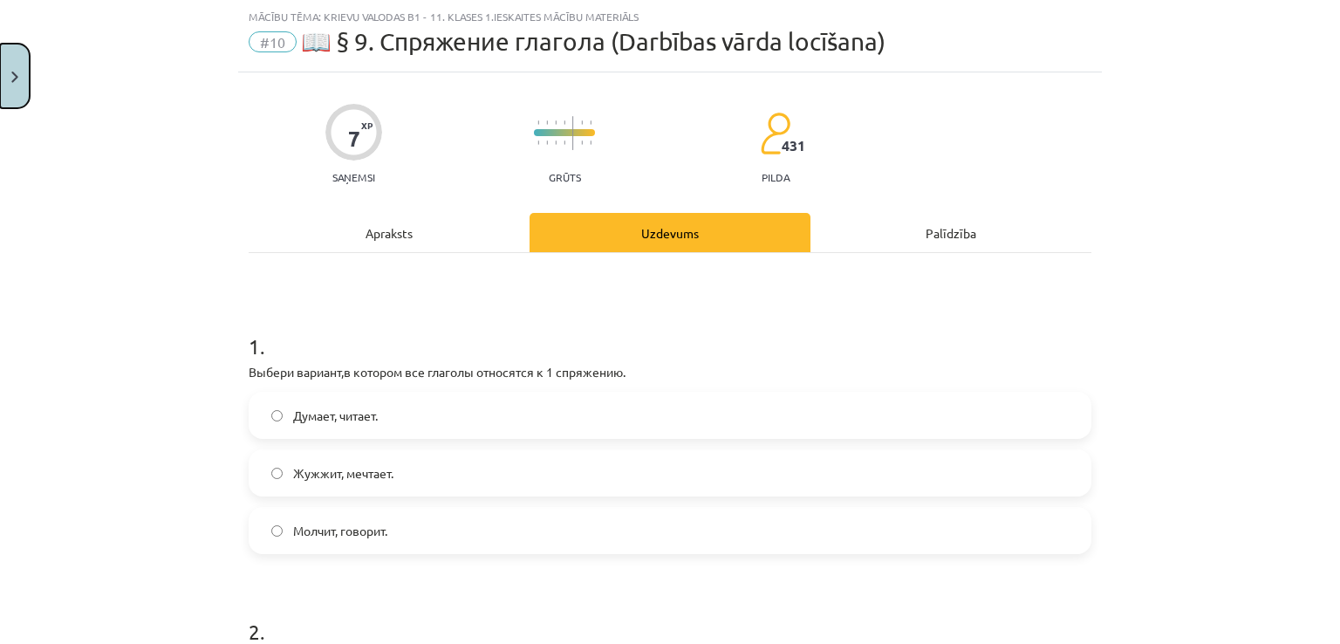
click at [2, 78] on button "Close" at bounding box center [15, 76] width 30 height 65
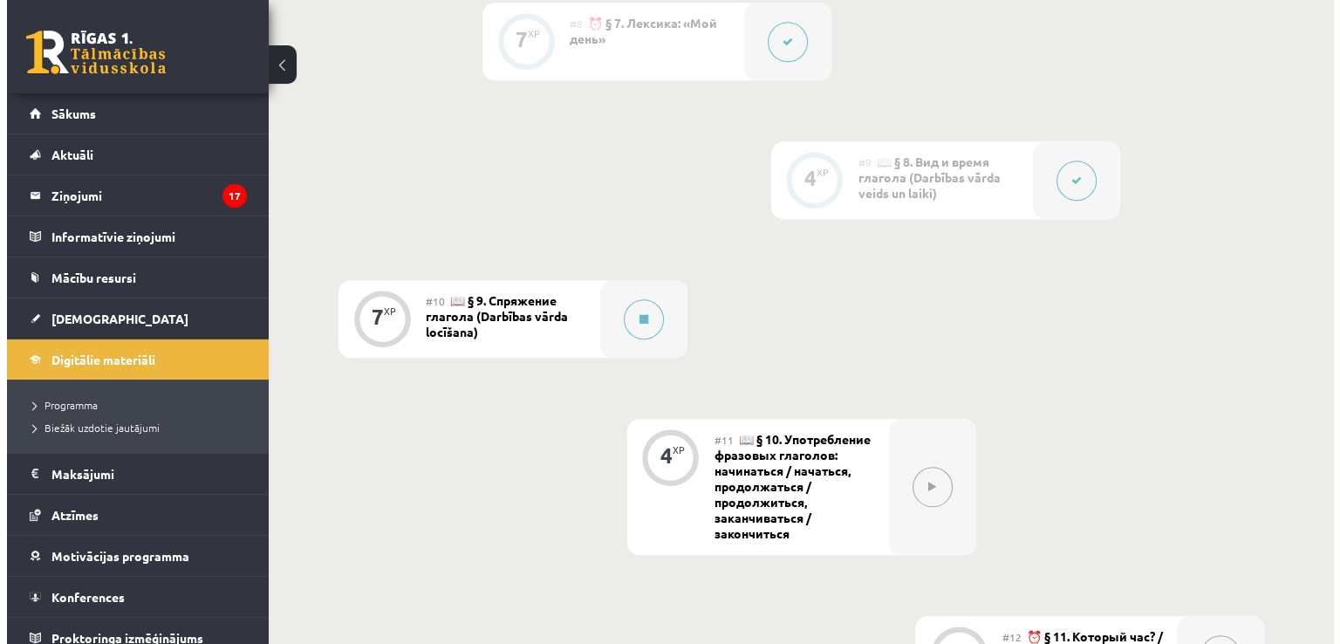
scroll to position [1628, 0]
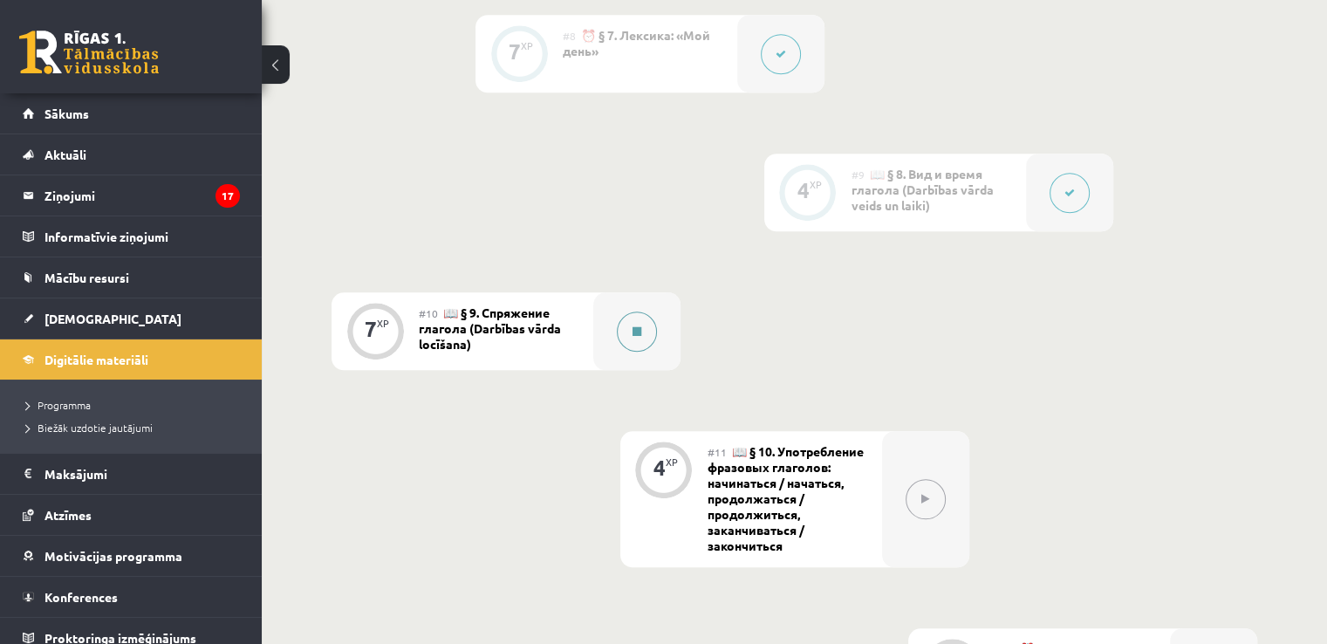
click at [639, 324] on button at bounding box center [637, 331] width 40 height 40
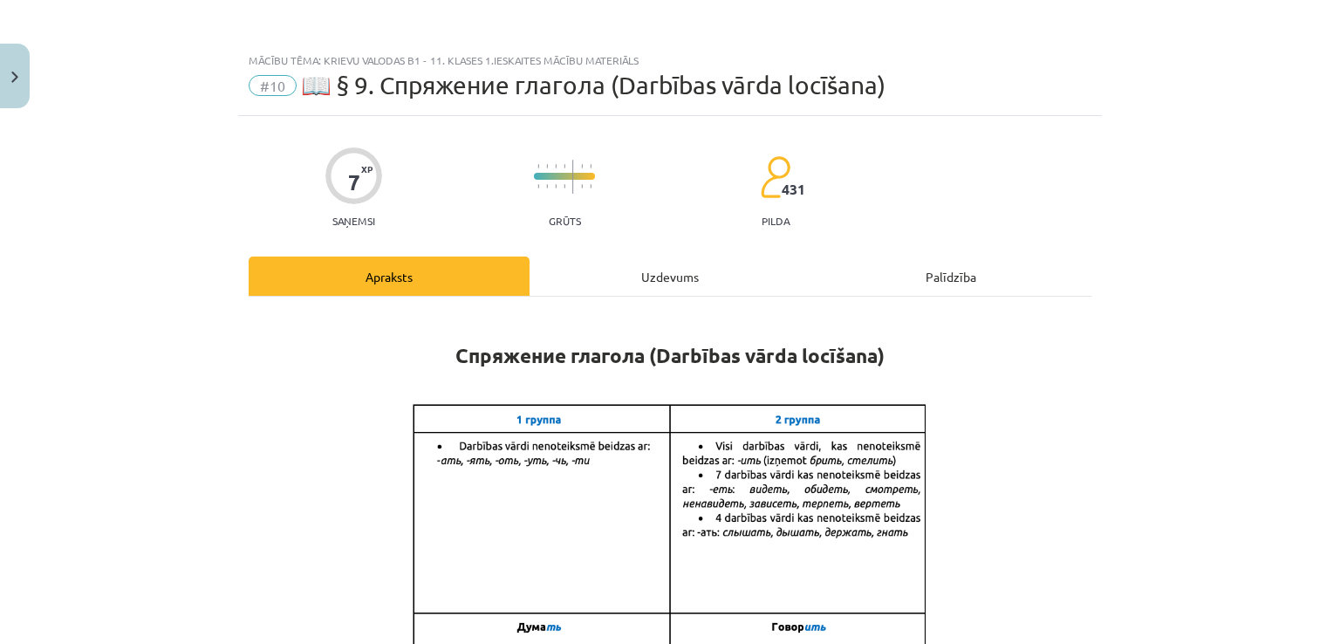
click at [673, 277] on div "Uzdevums" at bounding box center [670, 275] width 281 height 39
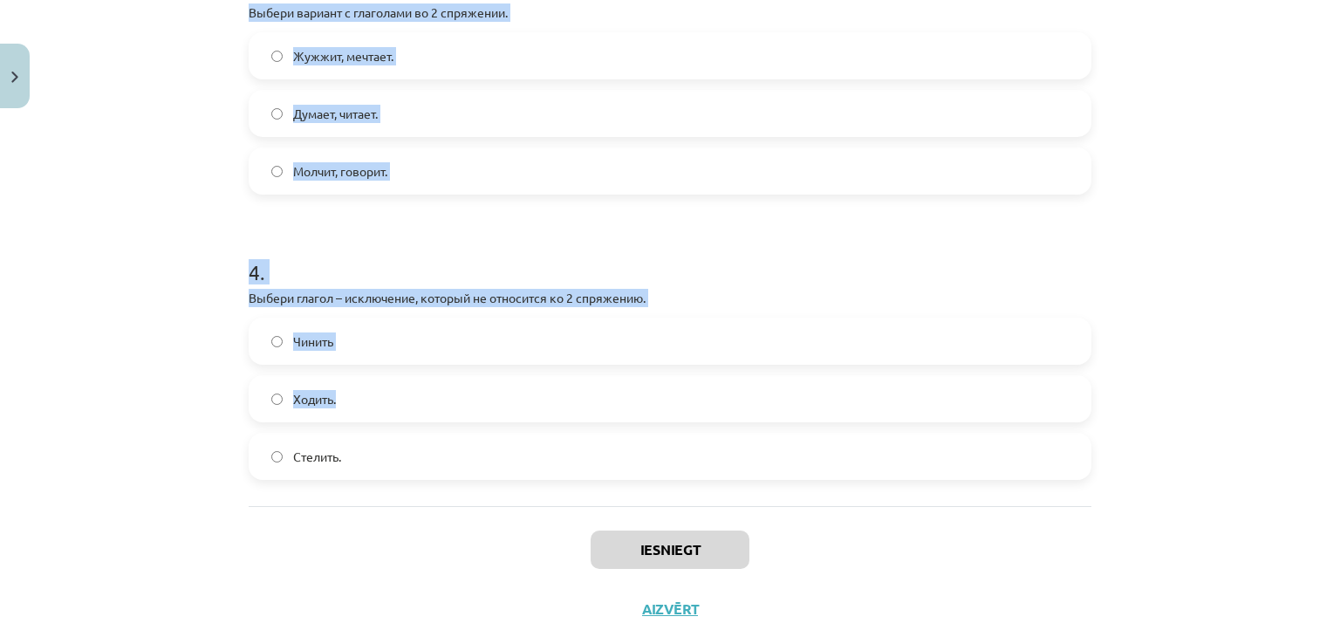
scroll to position [1012, 0]
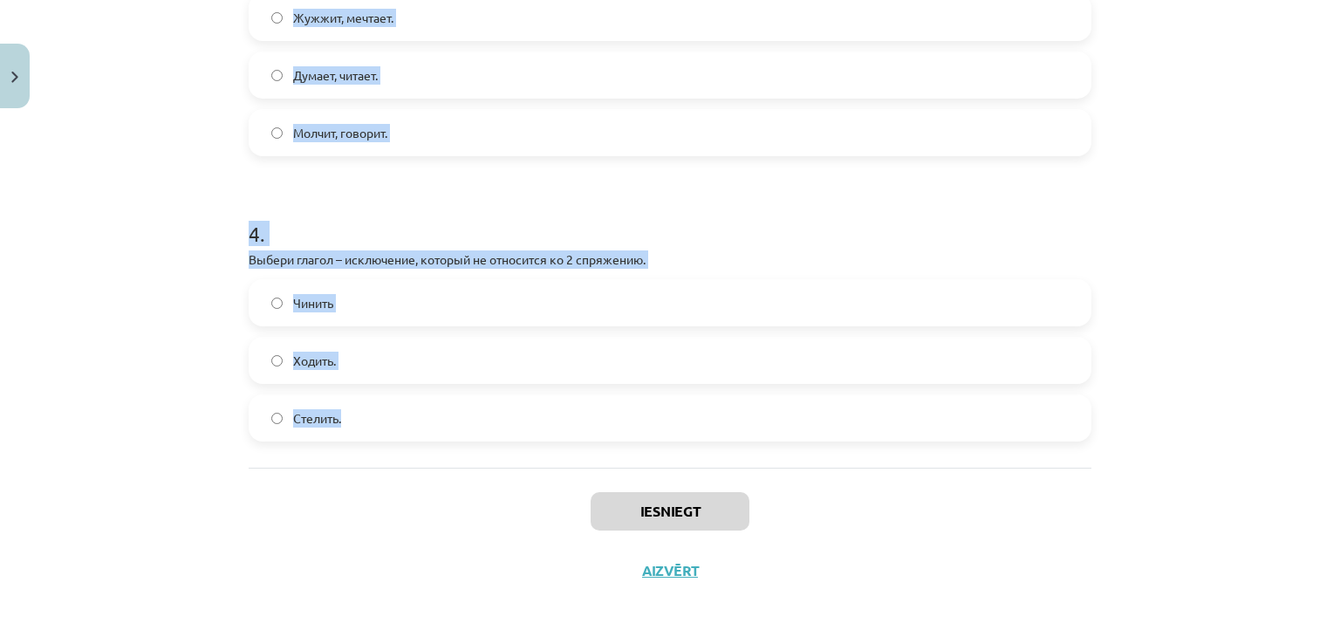
drag, startPoint x: 246, startPoint y: 329, endPoint x: 419, endPoint y: 402, distance: 187.6
click at [482, 262] on p "Выбери глагол – исключение, который не относится ко 2 спряжению." at bounding box center [670, 259] width 843 height 18
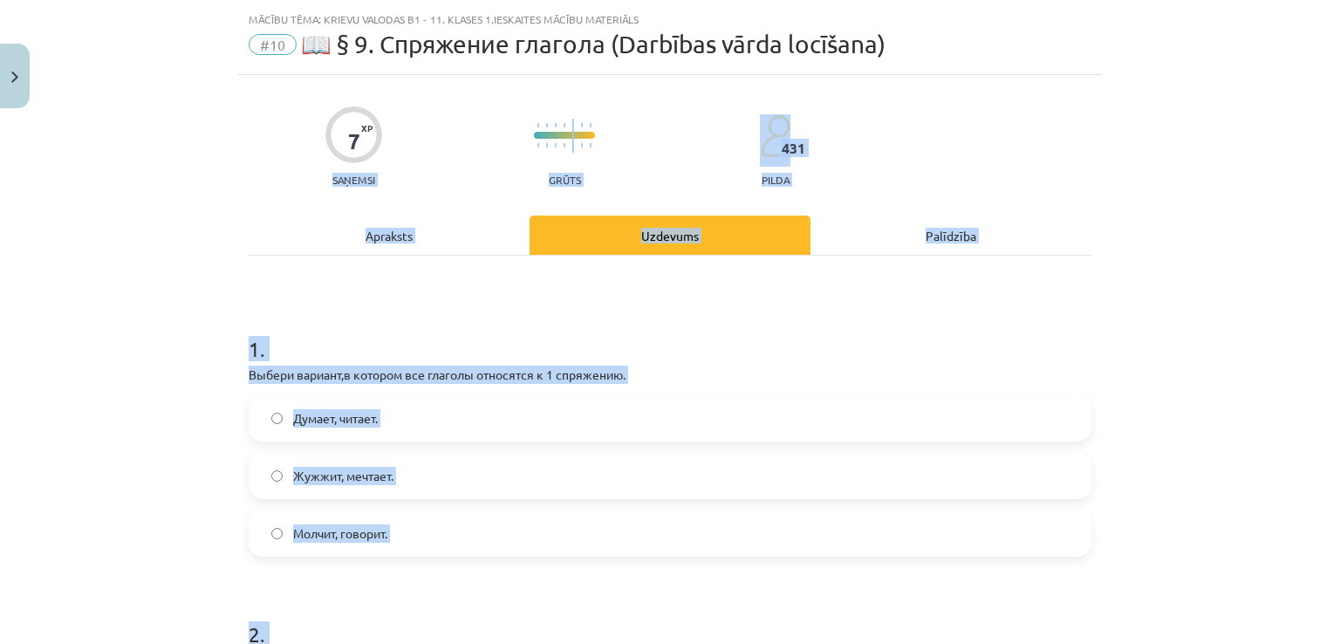
scroll to position [0, 0]
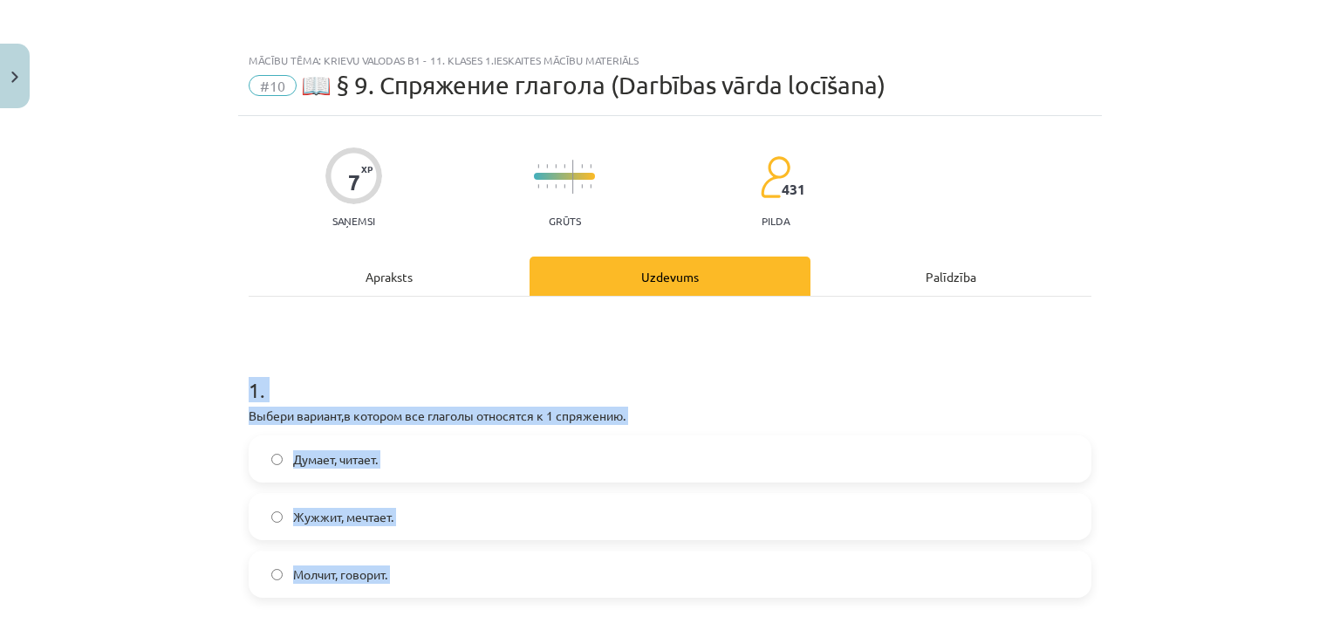
drag, startPoint x: 393, startPoint y: 434, endPoint x: 230, endPoint y: 400, distance: 166.8
click at [230, 400] on div "Mācību tēma: Krievu valodas b1 - 11. klases 1.ieskaites mācību materiāls #10 📖 …" at bounding box center [670, 322] width 1340 height 644
copy form "1 . Выбери вариант,в котором все глаголы относятся к 1 спряжению. Думает, читае…"
click at [331, 364] on h1 "1 ." at bounding box center [670, 374] width 843 height 54
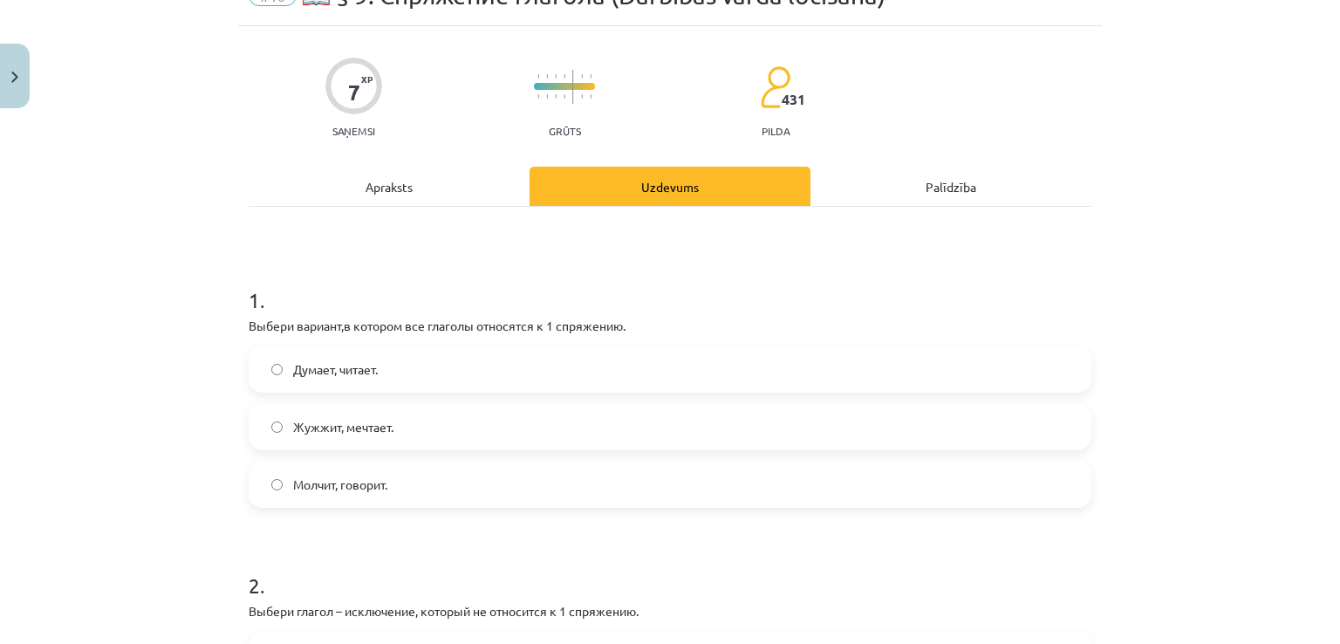
scroll to position [116, 0]
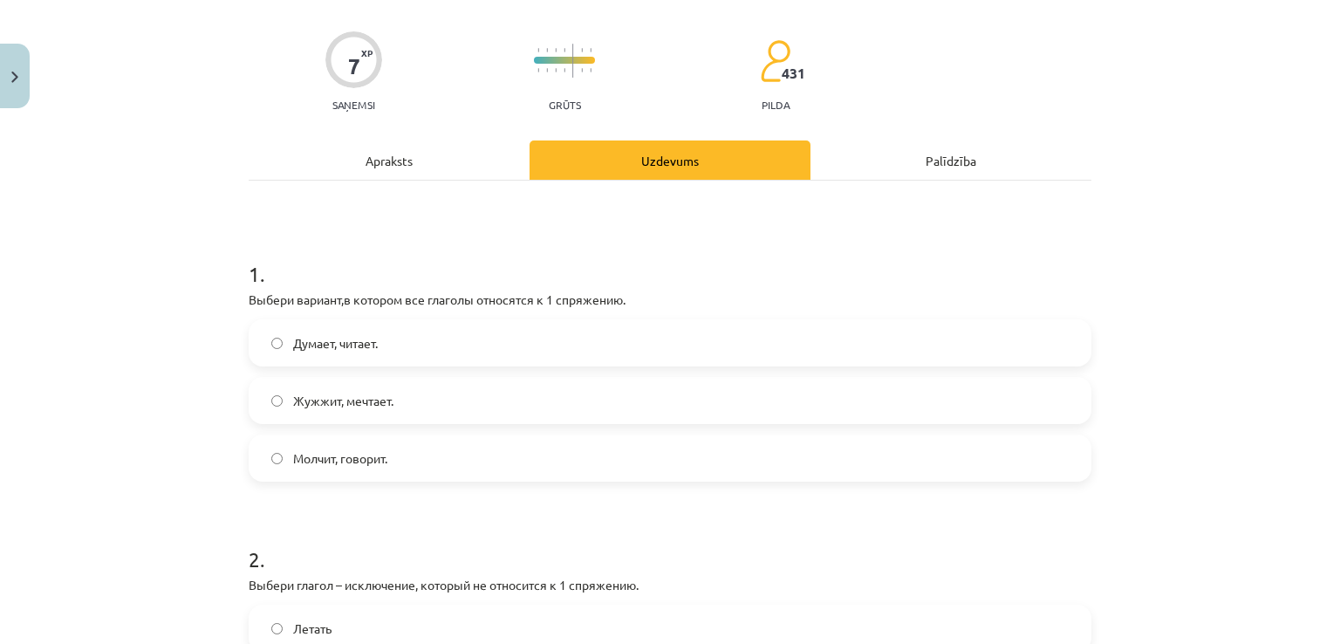
click at [341, 329] on label "Думает, читает." at bounding box center [669, 343] width 839 height 44
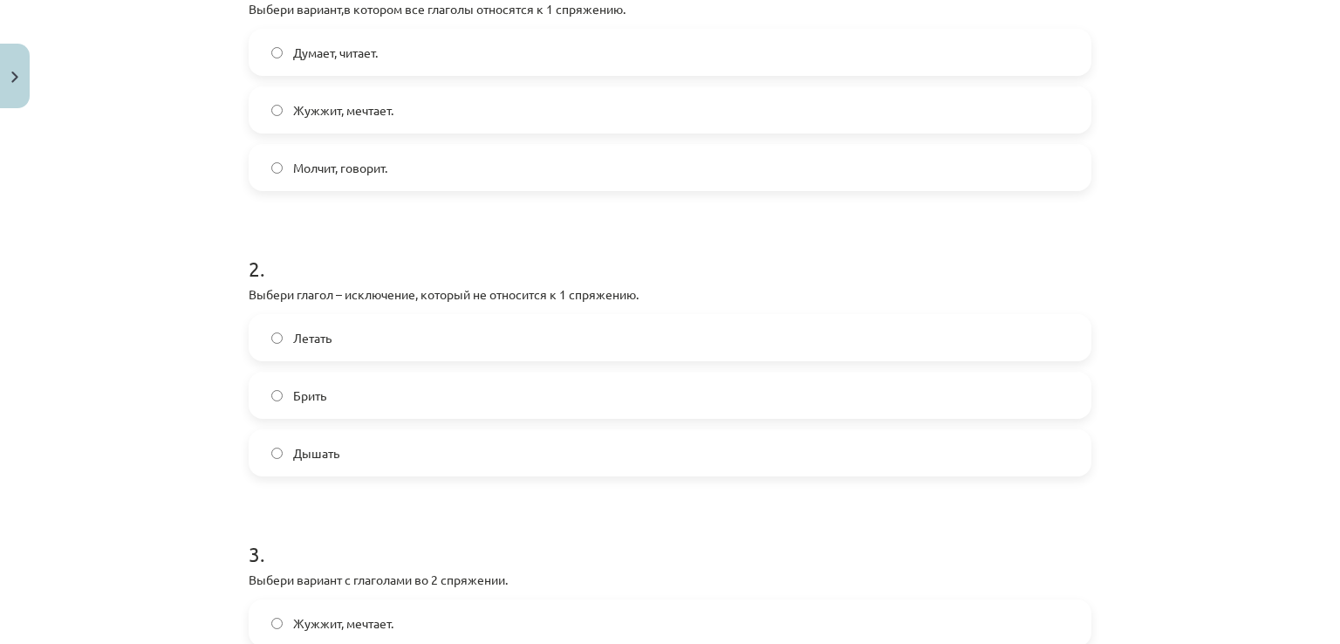
click at [354, 412] on label "Брить" at bounding box center [669, 395] width 839 height 44
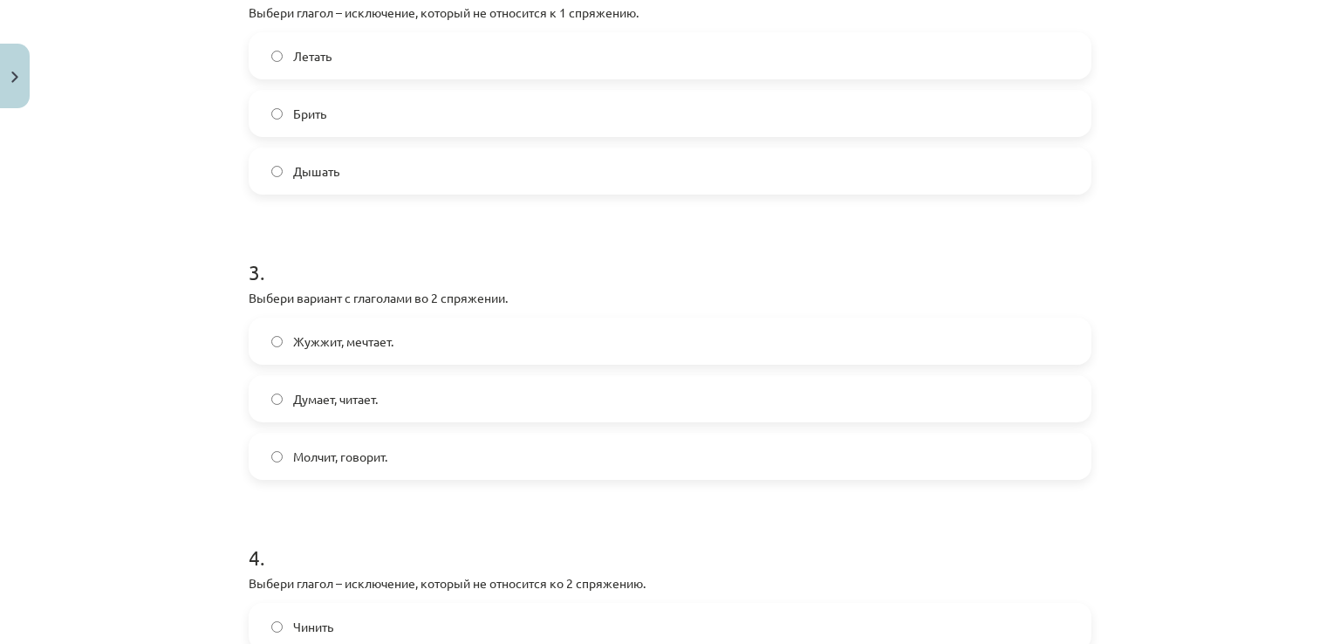
scroll to position [755, 0]
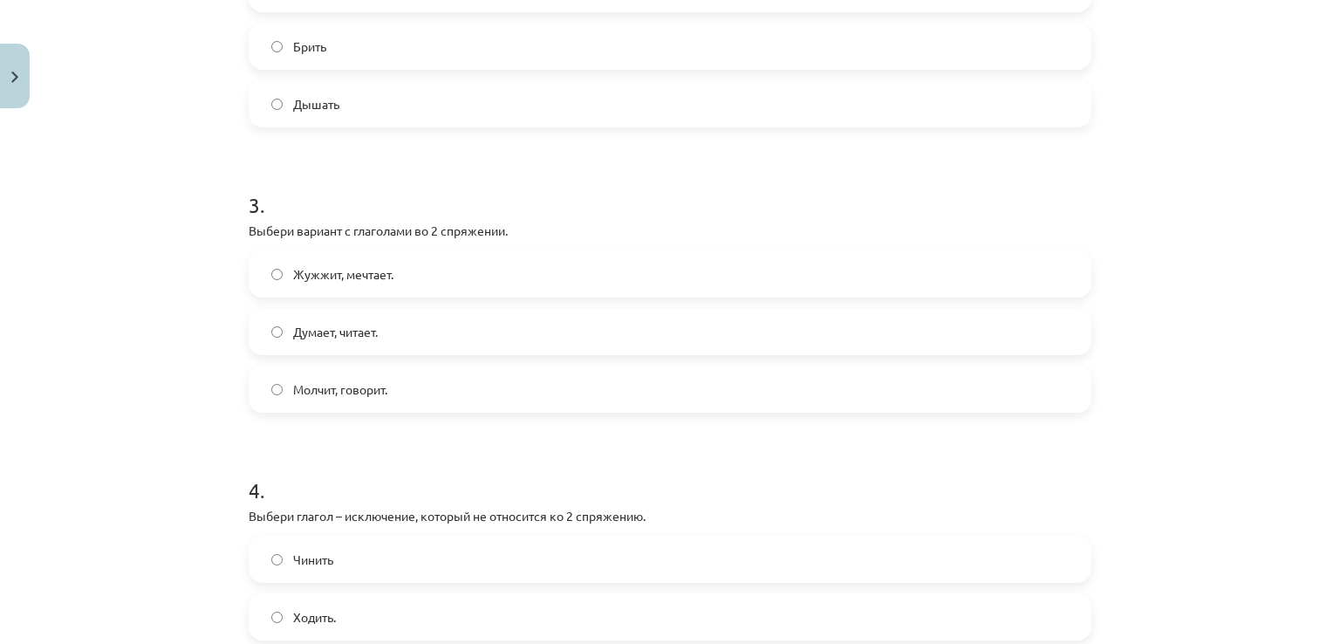
click at [371, 390] on span "Молчит, говорит." at bounding box center [340, 389] width 94 height 18
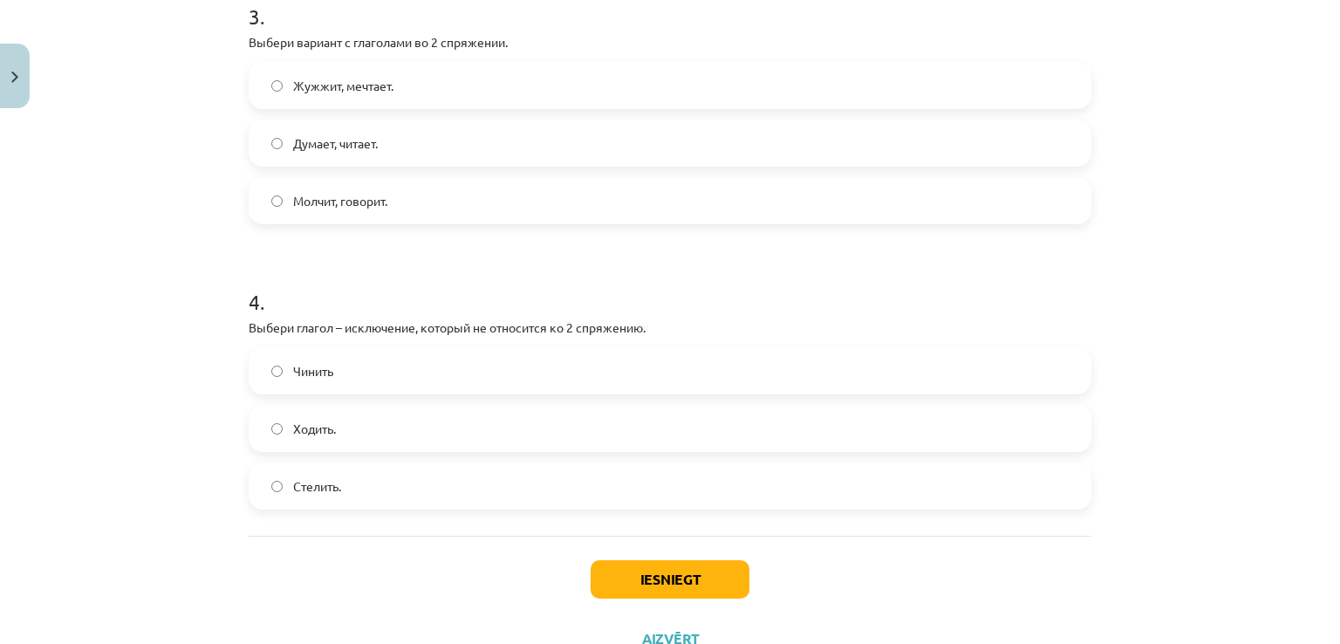
scroll to position [1012, 0]
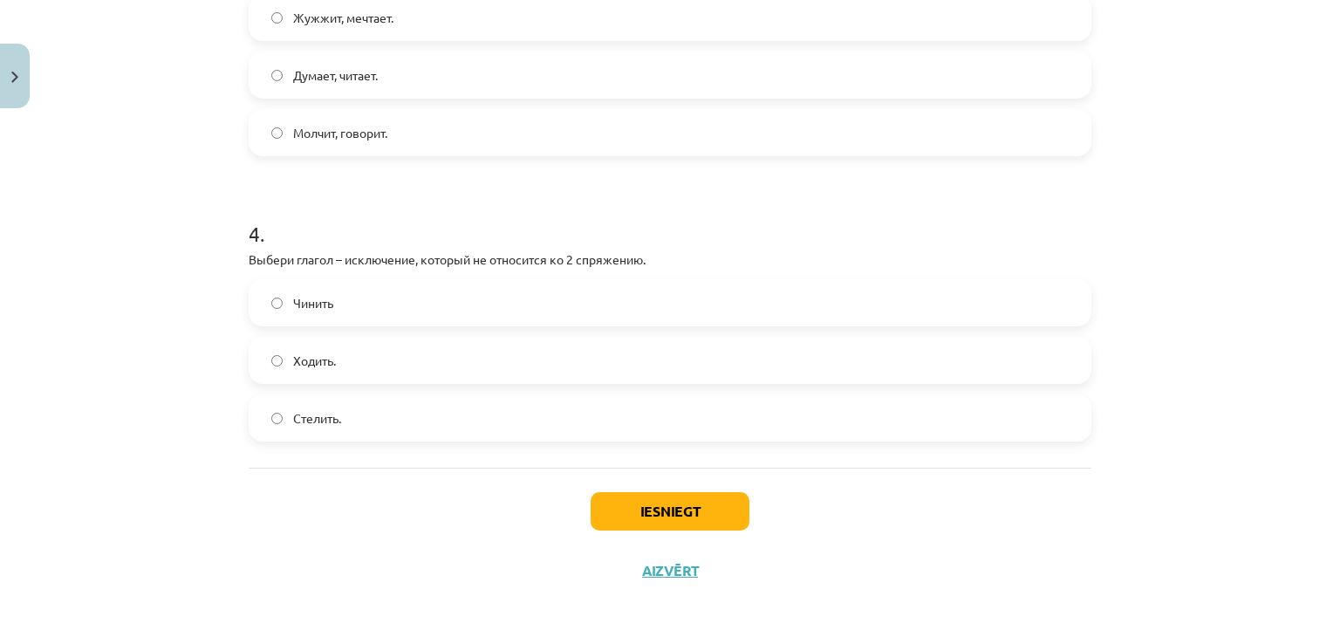
click at [327, 300] on span "Чинить" at bounding box center [313, 303] width 40 height 18
click at [617, 515] on button "Iesniegt" at bounding box center [670, 511] width 159 height 38
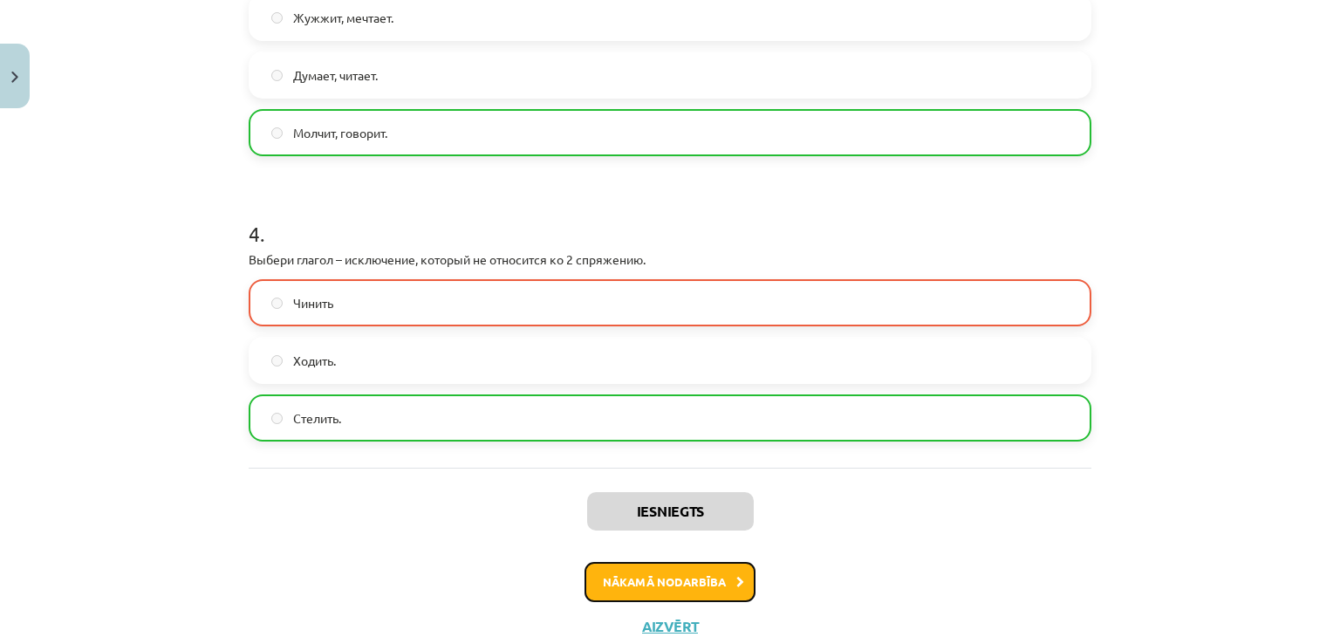
click at [648, 578] on button "Nākamā nodarbība" at bounding box center [669, 582] width 171 height 40
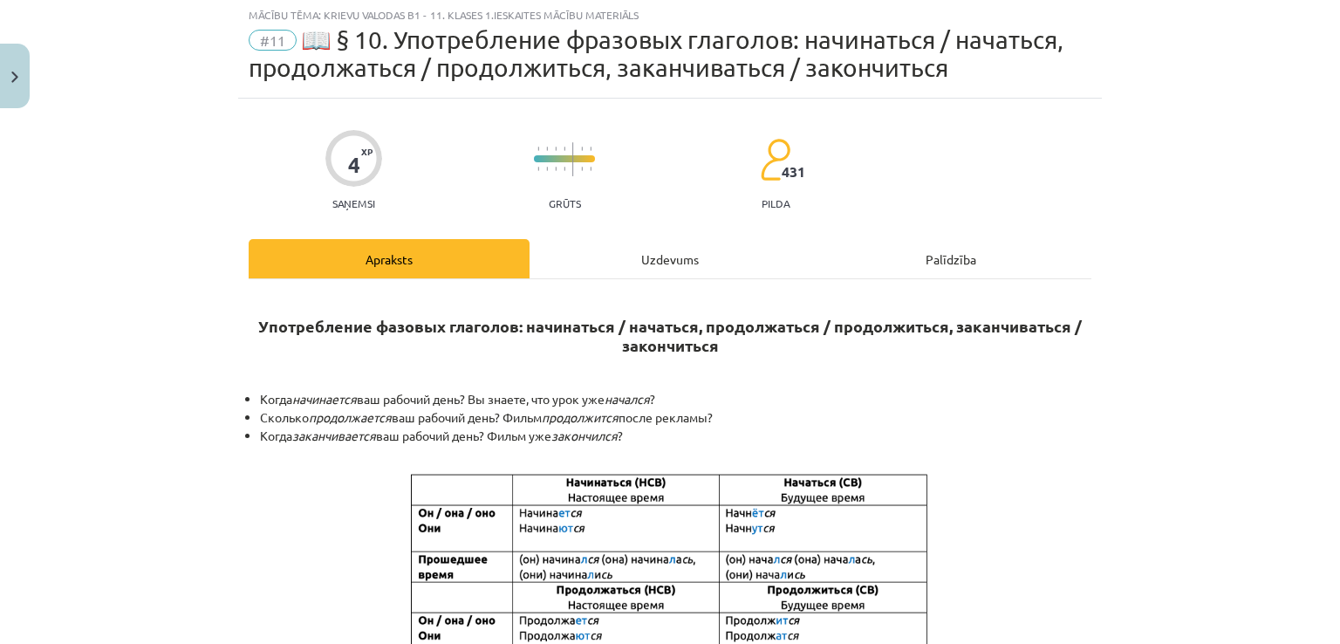
scroll to position [44, 0]
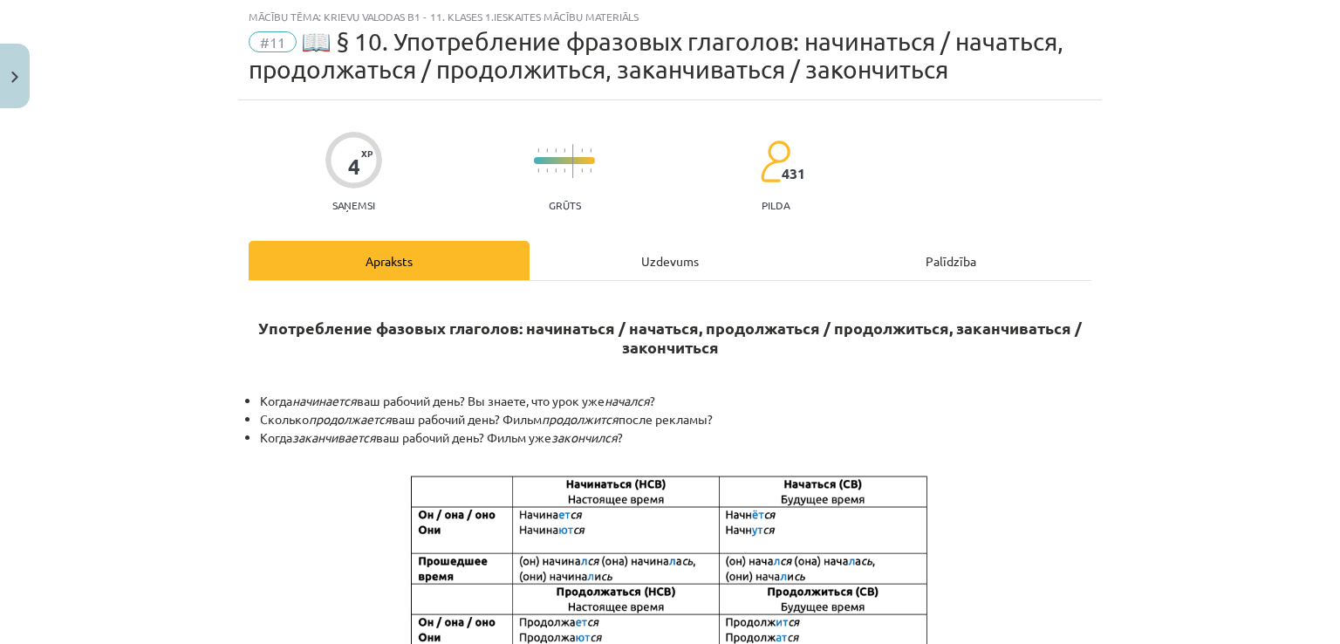
click at [599, 264] on div "Uzdevums" at bounding box center [670, 260] width 281 height 39
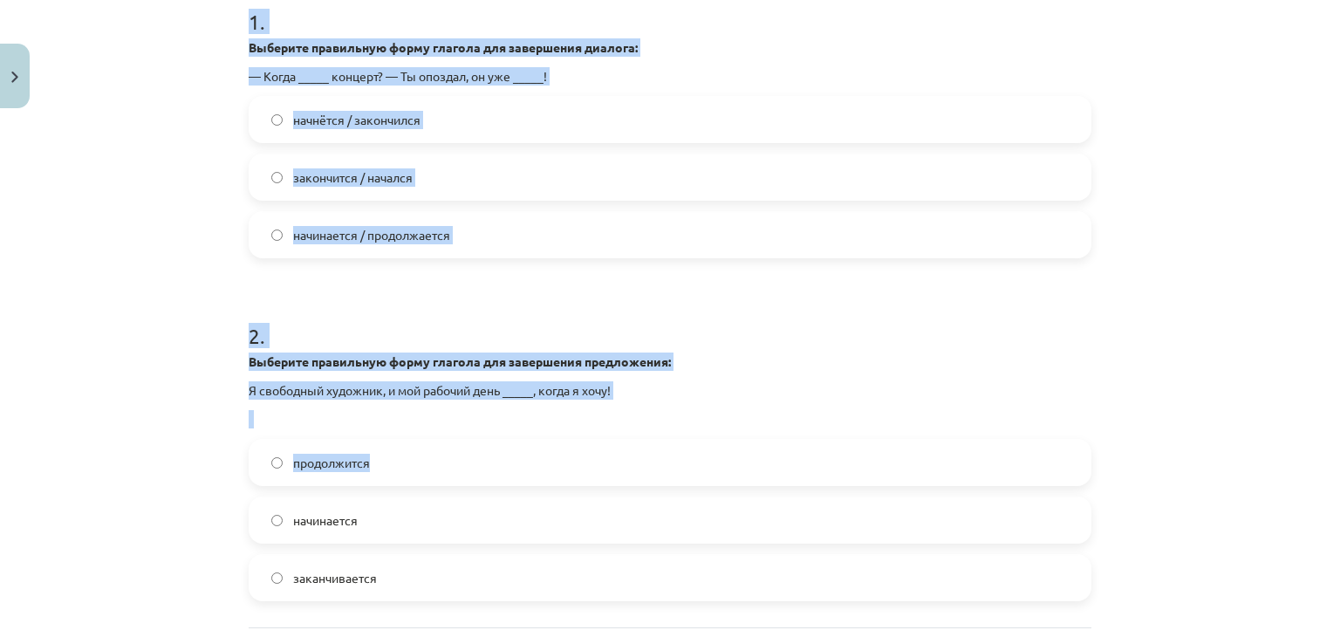
scroll to position [555, 0]
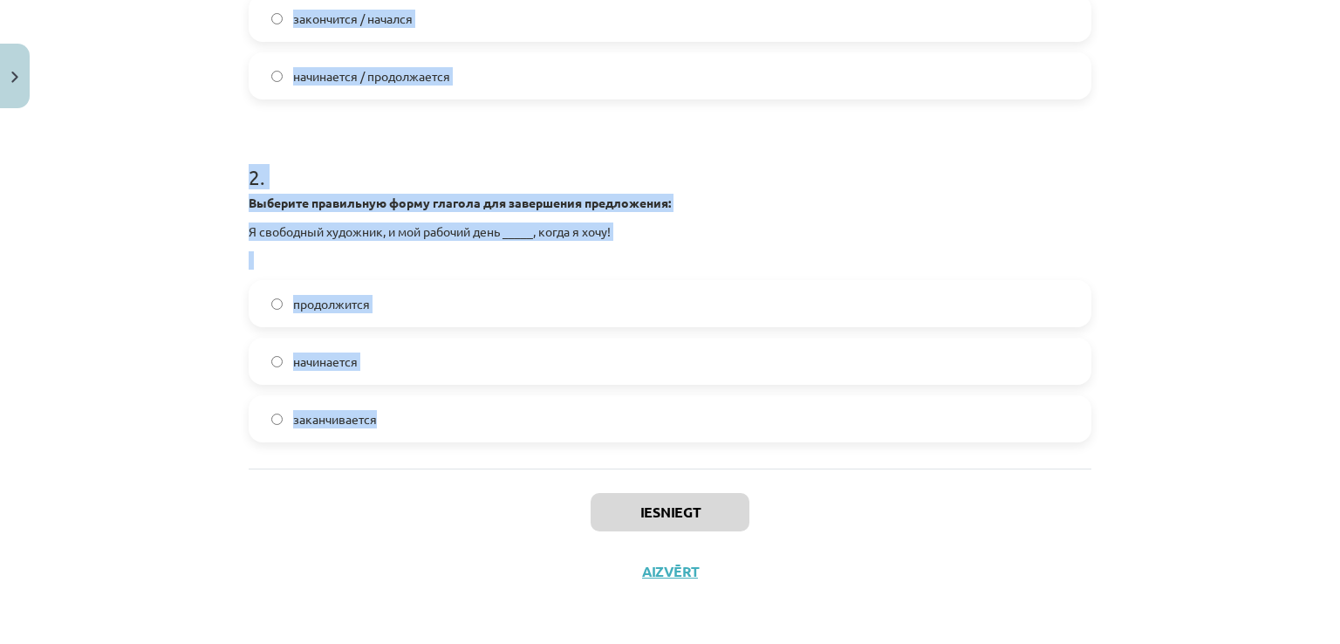
drag, startPoint x: 228, startPoint y: 363, endPoint x: 507, endPoint y: 437, distance: 288.8
click at [507, 437] on div "Mācību tēma: Krievu valodas b1 - 11. klases 1.ieskaites mācību materiāls #11 📖 …" at bounding box center [670, 322] width 1340 height 644
click at [468, 257] on p at bounding box center [670, 260] width 843 height 18
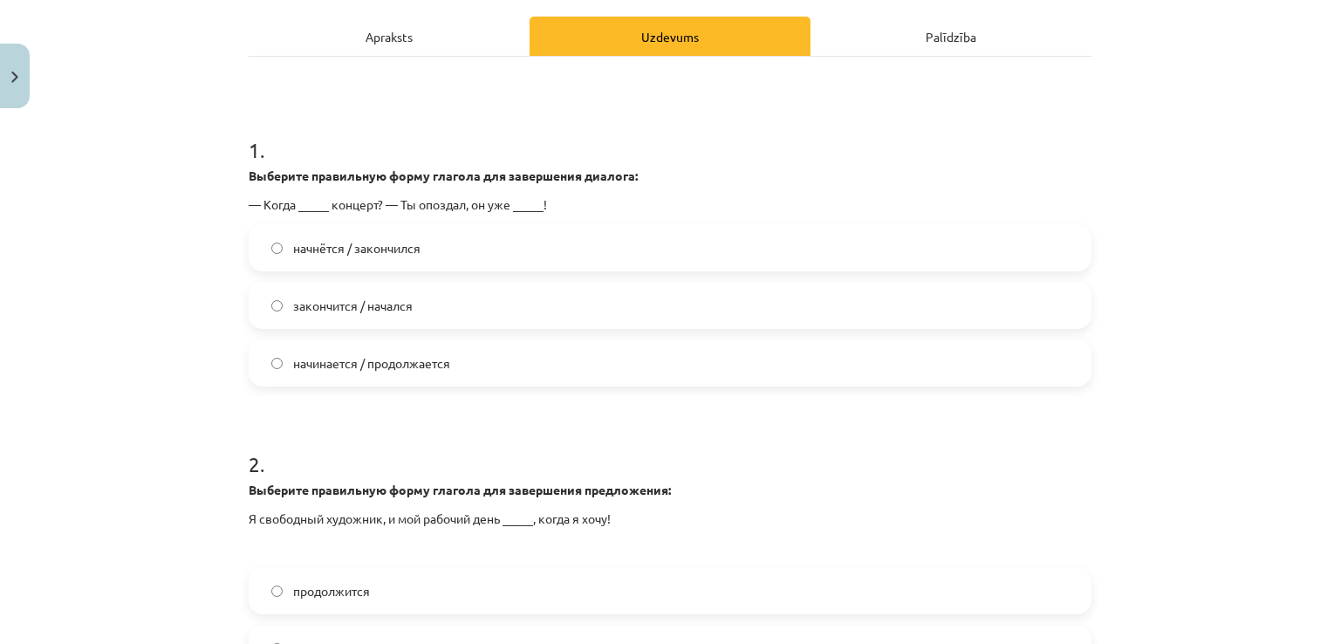
scroll to position [264, 0]
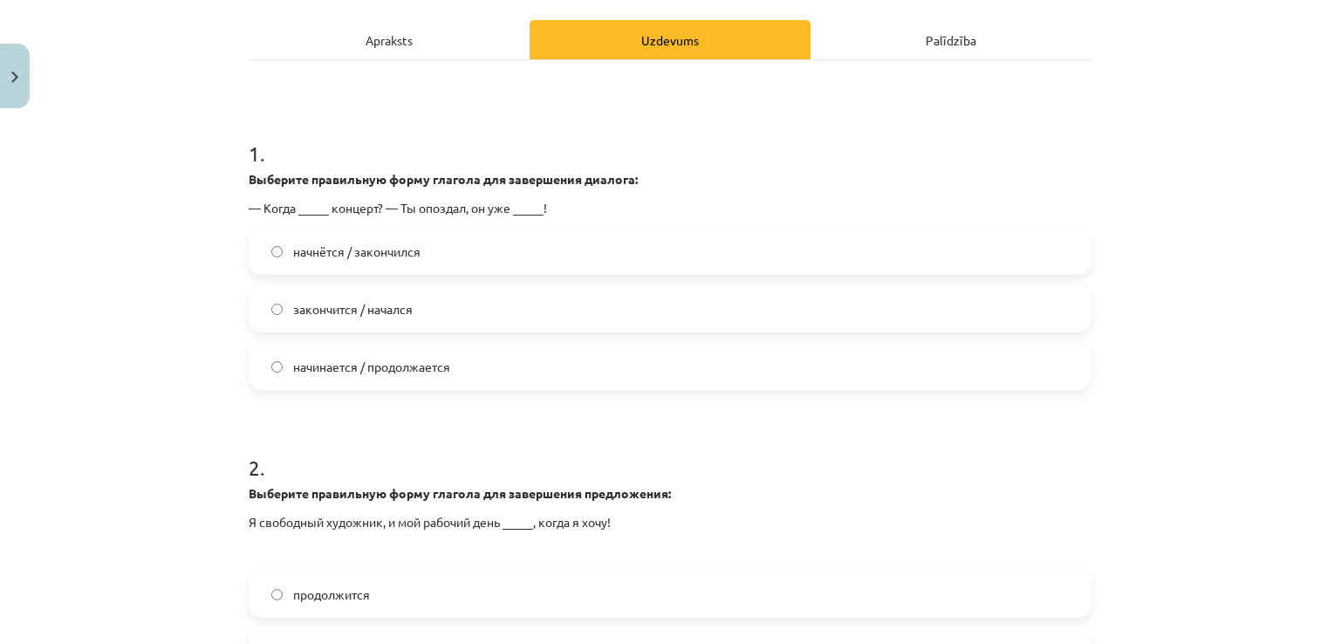
click at [331, 253] on span "начнётся / закончился" at bounding box center [356, 252] width 127 height 18
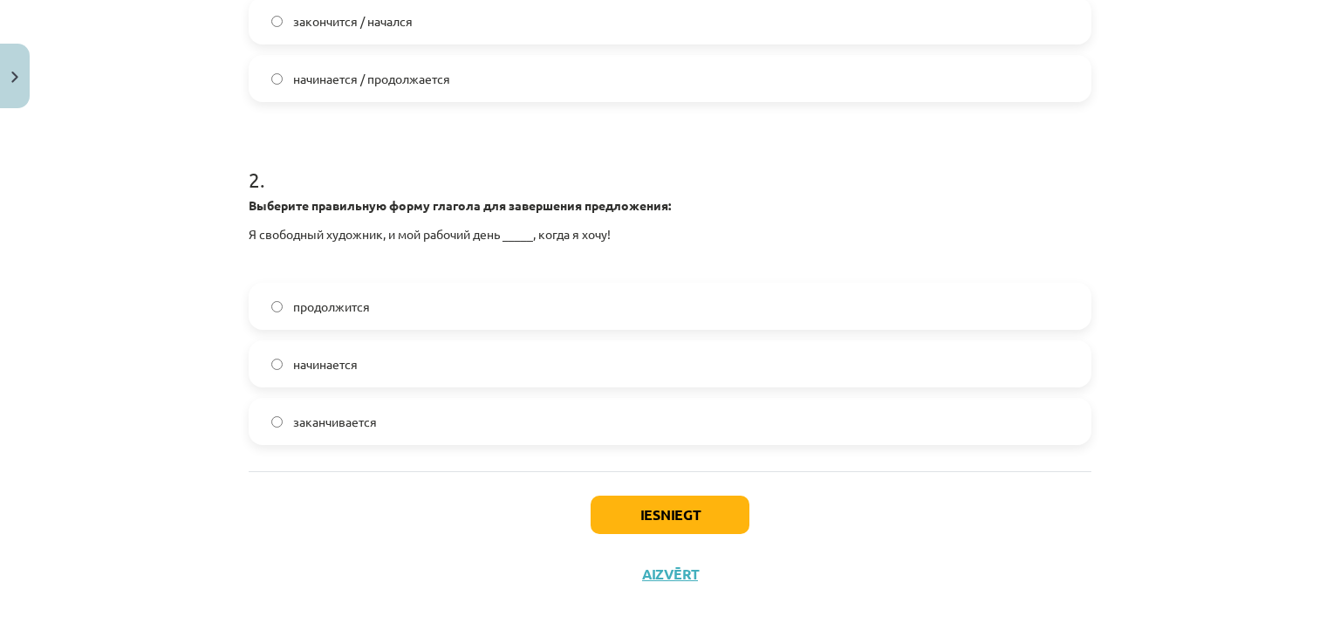
scroll to position [555, 0]
click at [392, 359] on label "начинается" at bounding box center [669, 361] width 839 height 44
click at [627, 510] on button "Iesniegt" at bounding box center [670, 512] width 159 height 38
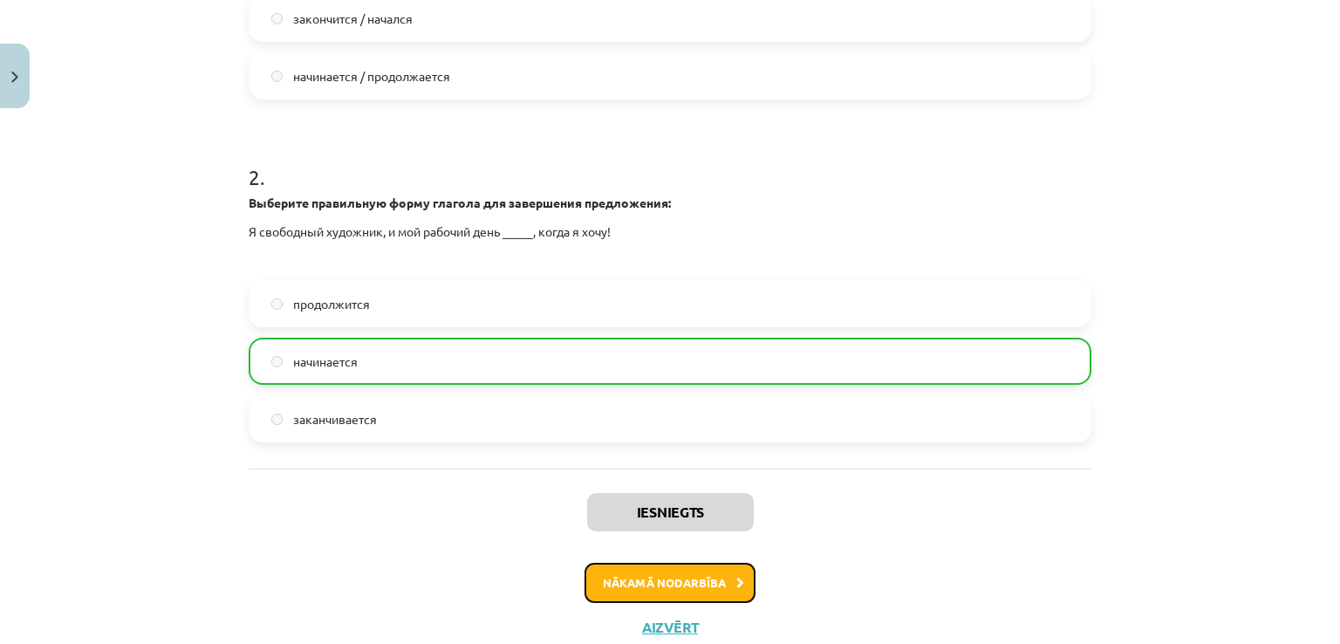
click at [632, 568] on button "Nākamā nodarbība" at bounding box center [669, 583] width 171 height 40
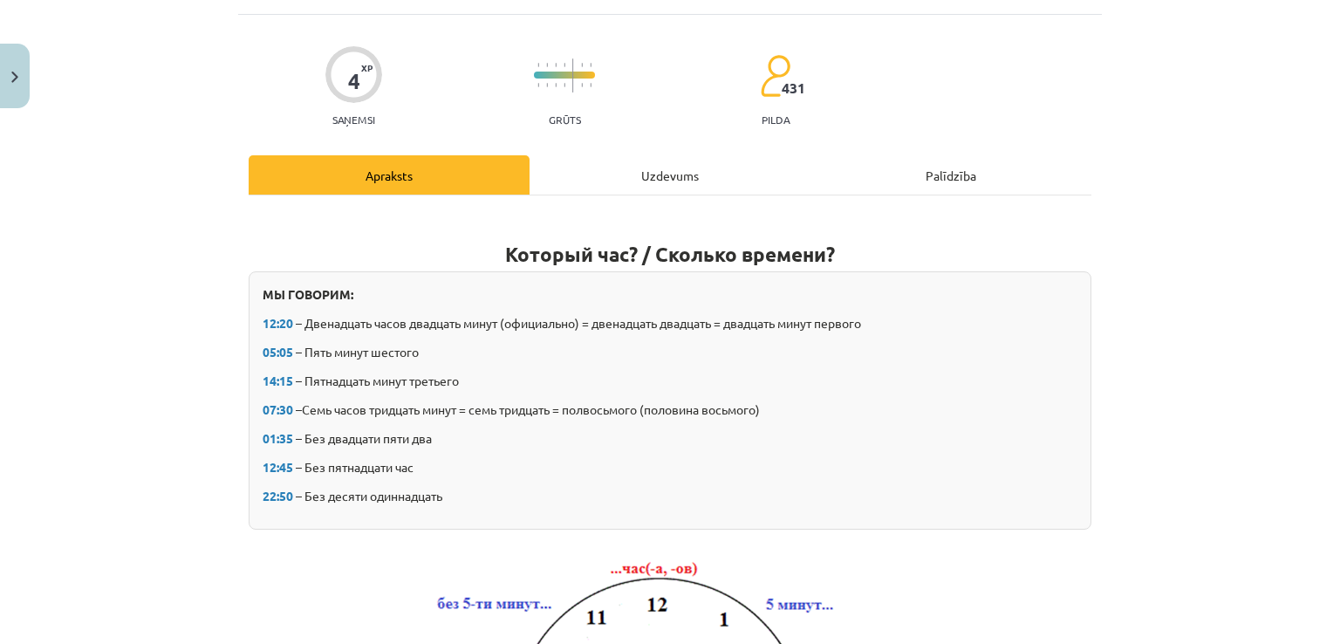
scroll to position [44, 0]
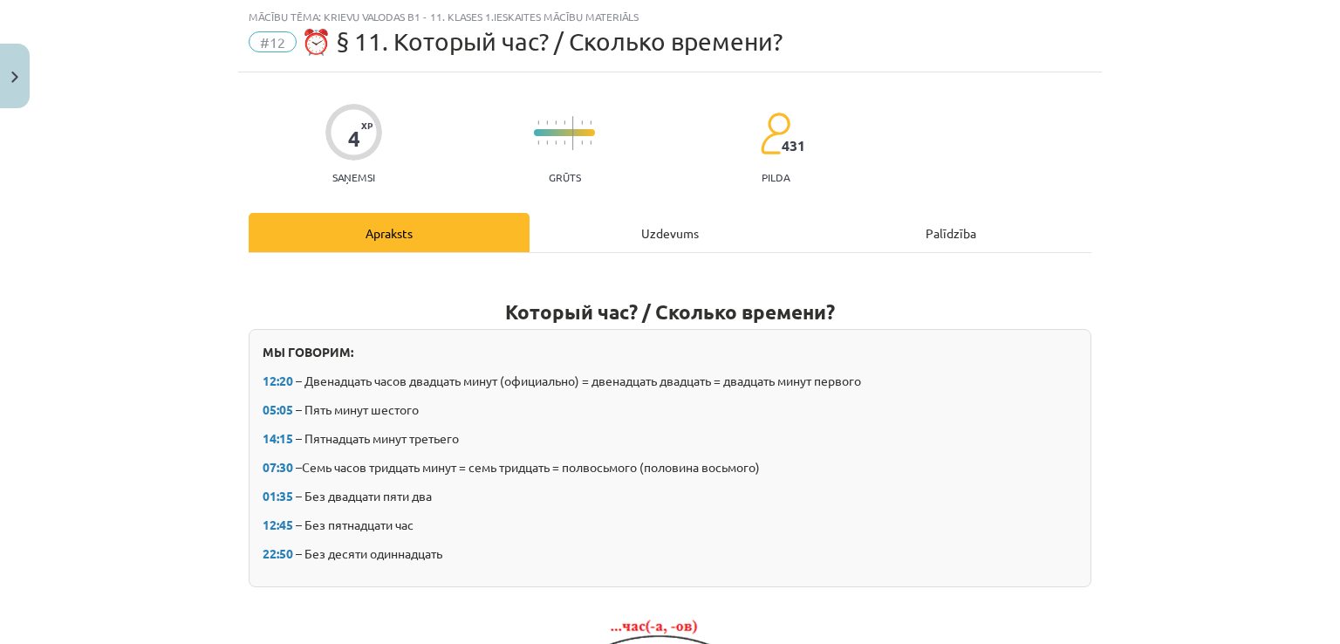
click at [590, 220] on div "Uzdevums" at bounding box center [670, 232] width 281 height 39
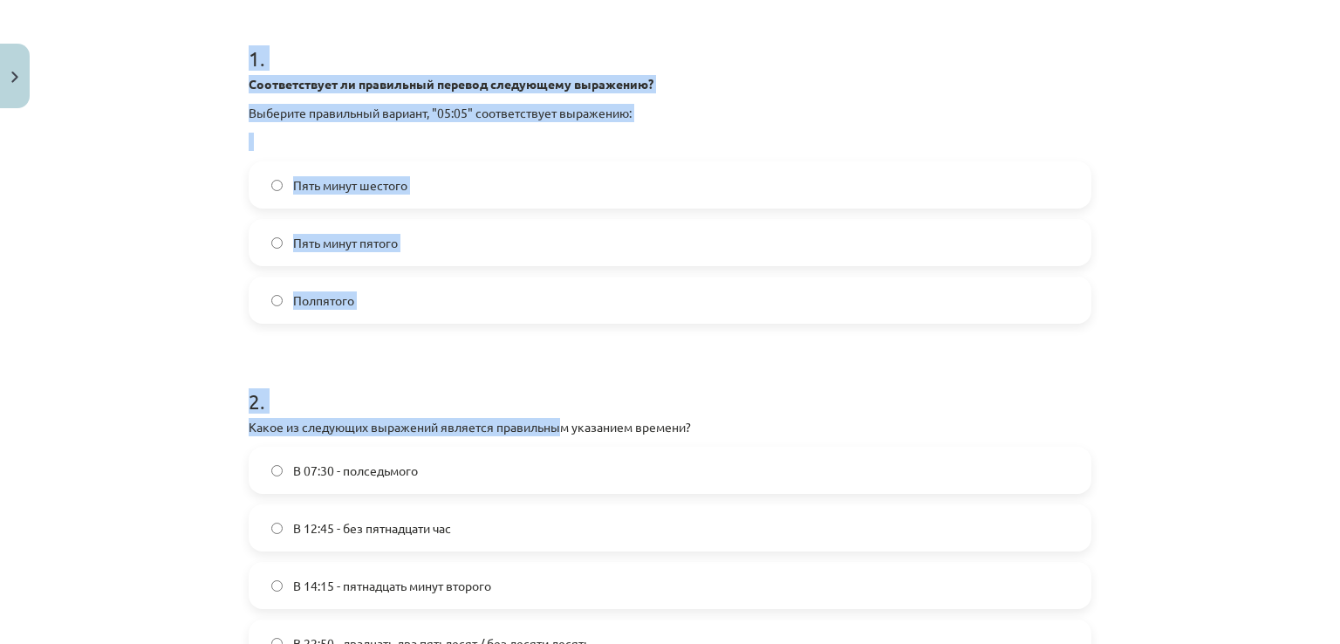
scroll to position [393, 0]
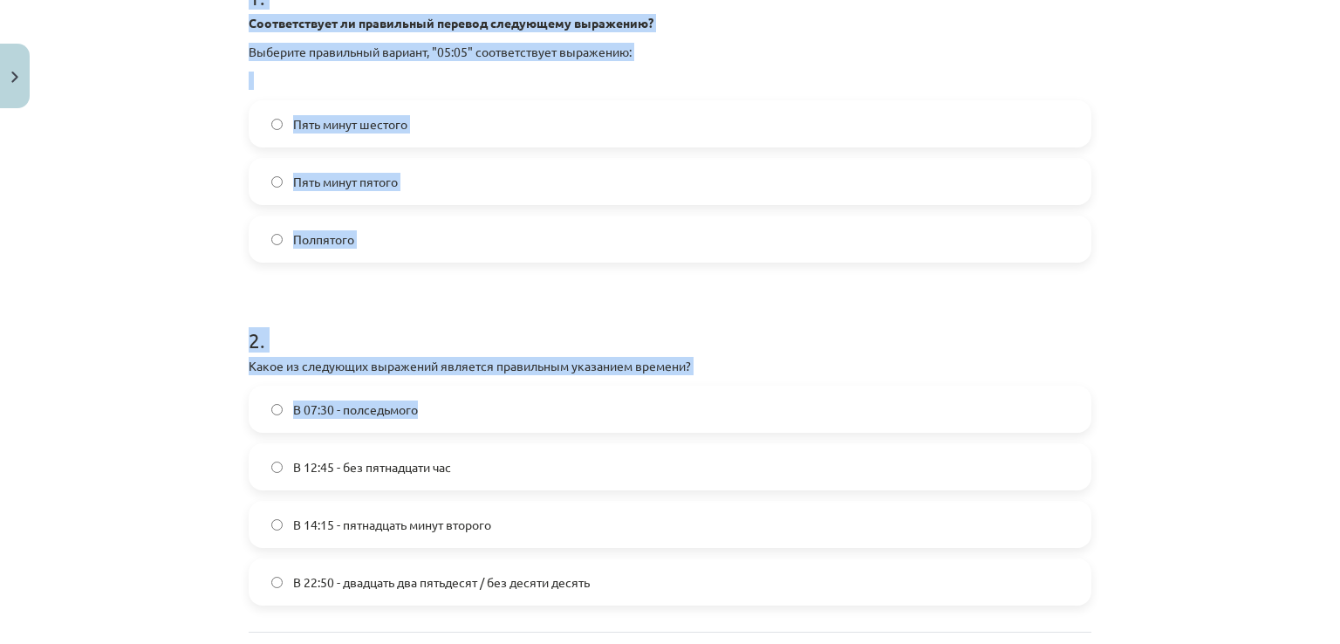
drag, startPoint x: 246, startPoint y: 269, endPoint x: 564, endPoint y: 427, distance: 355.4
click at [564, 427] on form "1 . Соответствует ли правильный перевод следующему выражению? Выберите правильн…" at bounding box center [670, 280] width 843 height 651
click at [544, 325] on h1 "2 ." at bounding box center [670, 324] width 843 height 54
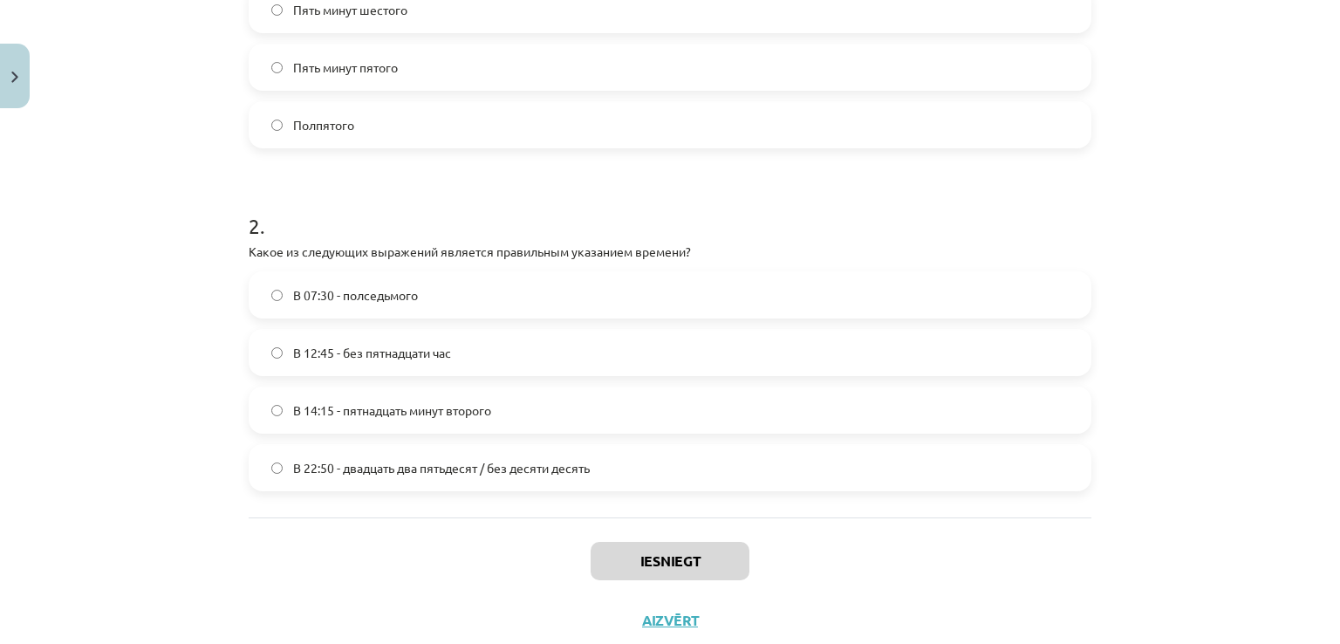
scroll to position [498, 0]
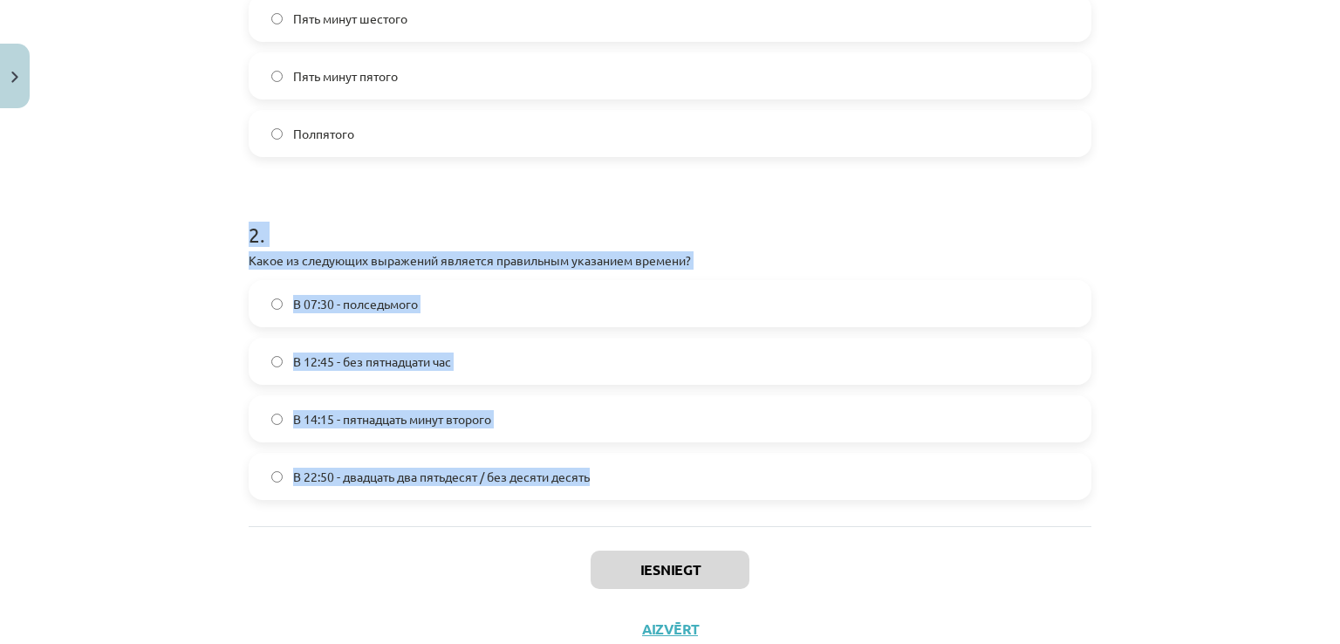
drag, startPoint x: 241, startPoint y: 223, endPoint x: 619, endPoint y: 466, distance: 449.6
click at [636, 468] on div "4 XP Saņemsi Grūts 431 pilda Apraksts Uzdevums Palīdzība 1 . Соответствует ли п…" at bounding box center [670, 138] width 864 height 1041
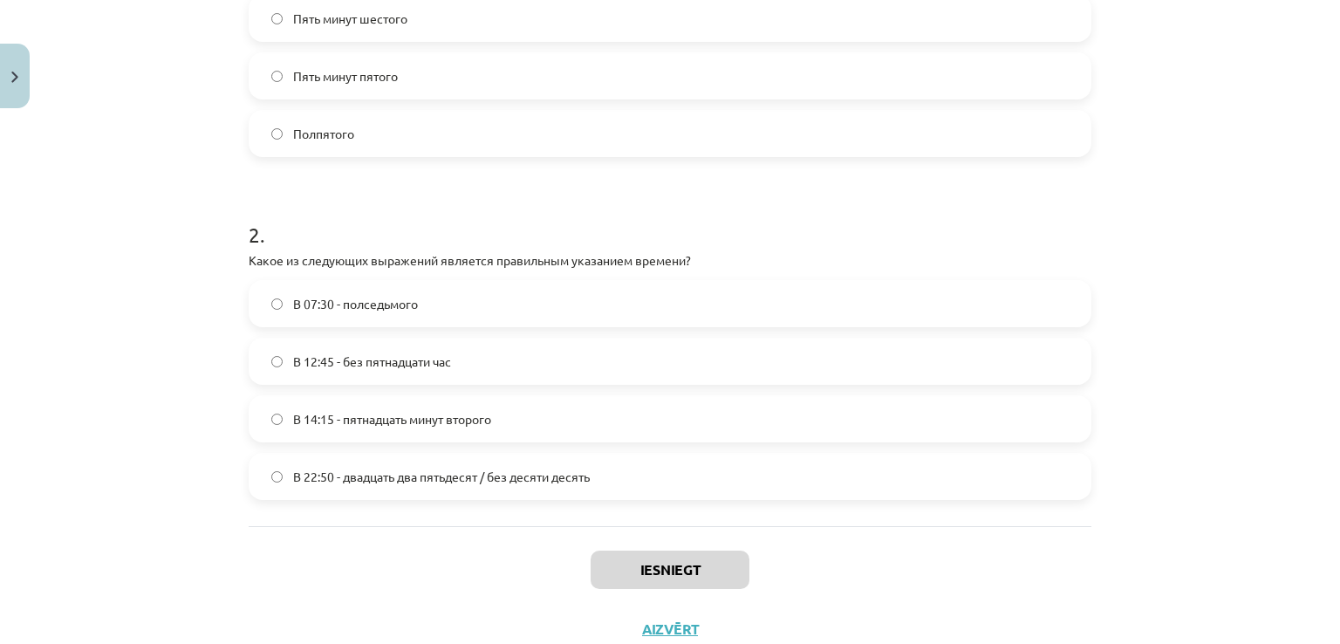
drag, startPoint x: 544, startPoint y: 466, endPoint x: 315, endPoint y: 210, distance: 343.5
click at [293, 151] on label "Полпятого" at bounding box center [669, 134] width 839 height 44
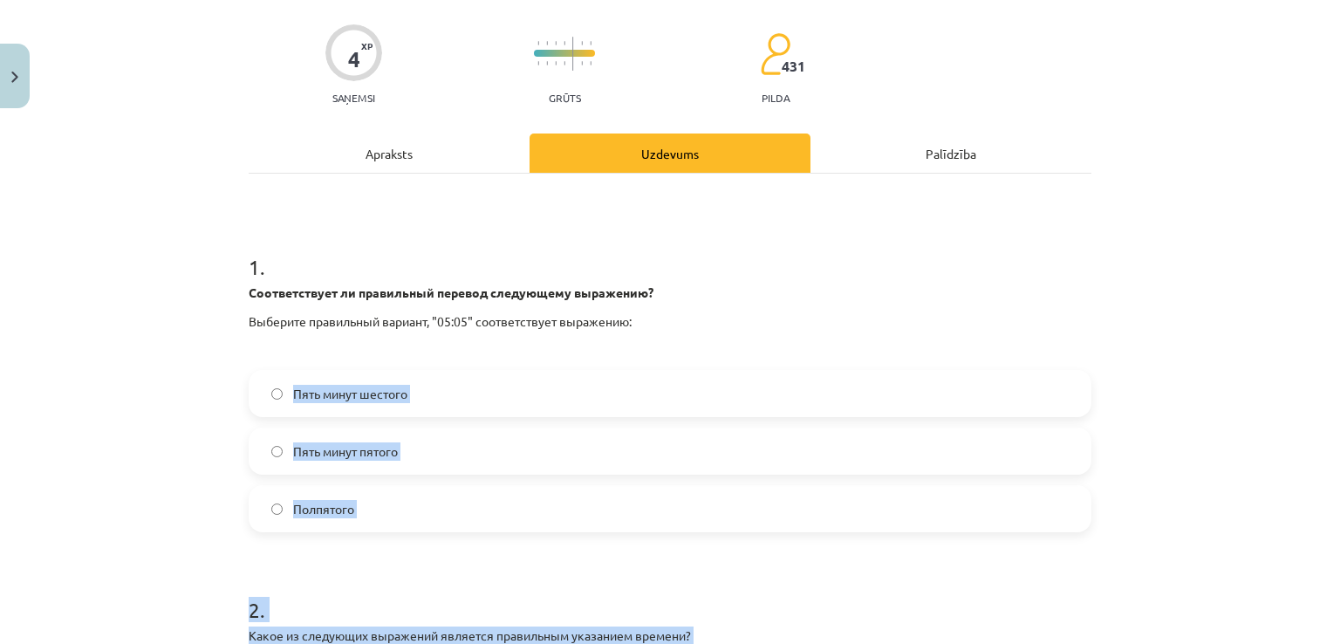
scroll to position [149, 0]
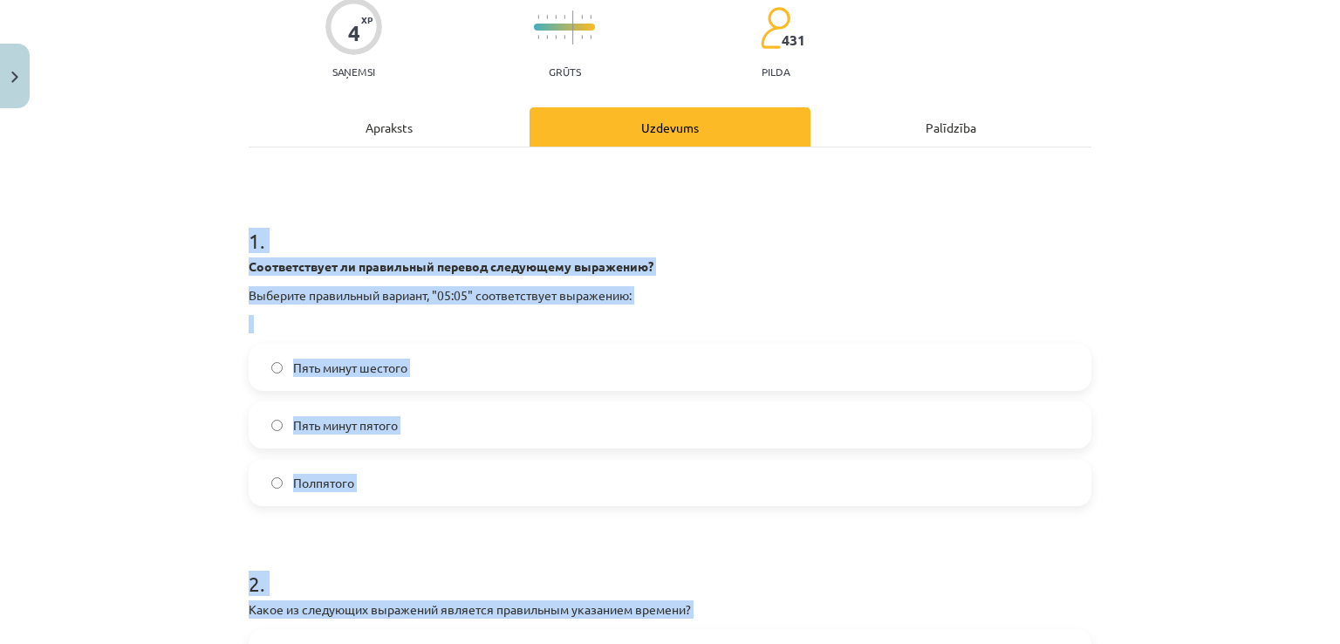
drag, startPoint x: 575, startPoint y: 467, endPoint x: 227, endPoint y: 231, distance: 420.3
click at [227, 231] on div "Mācību tēma: Krievu valodas b1 - 11. klases 1.ieskaites mācību materiāls #12 ⏰ …" at bounding box center [670, 322] width 1340 height 644
copy form "1 . Соответствует ли правильный перевод следующему выражению? Выберите правильн…"
click at [224, 214] on div "Mācību tēma: Krievu valodas b1 - 11. klases 1.ieskaites mācību materiāls #12 ⏰ …" at bounding box center [670, 322] width 1340 height 644
drag, startPoint x: 243, startPoint y: 168, endPoint x: 244, endPoint y: 177, distance: 8.8
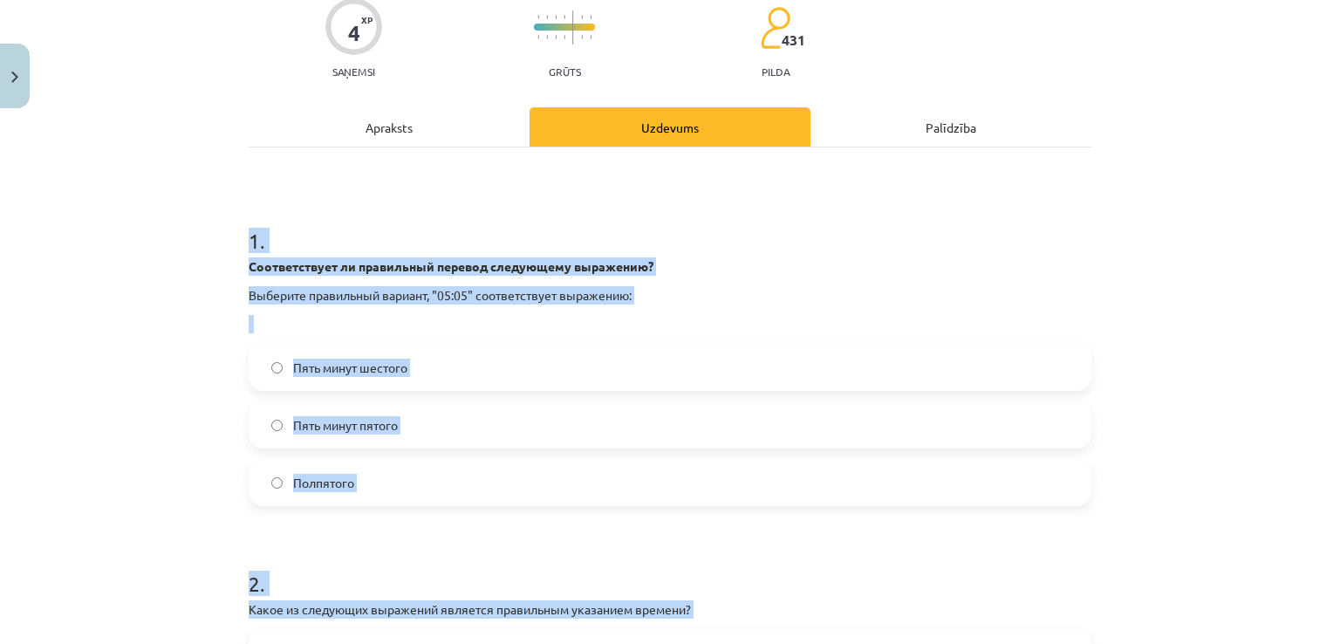
click at [249, 168] on div "1 . Соответствует ли правильный перевод следующему выражению? Выберите правильн…" at bounding box center [670, 511] width 843 height 728
click at [352, 186] on div "1 . Соответствует ли правильный перевод следующему выражению? Выберите правильн…" at bounding box center [670, 511] width 843 height 728
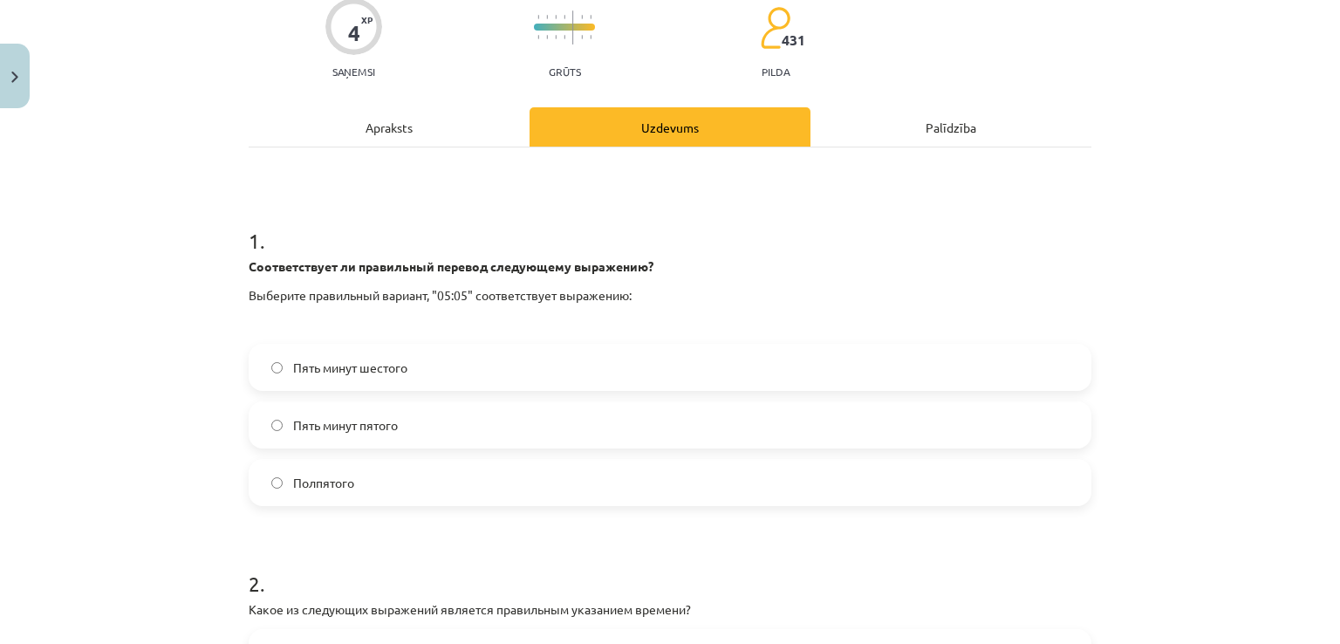
click at [385, 355] on label "Пять минут шестого" at bounding box center [669, 367] width 839 height 44
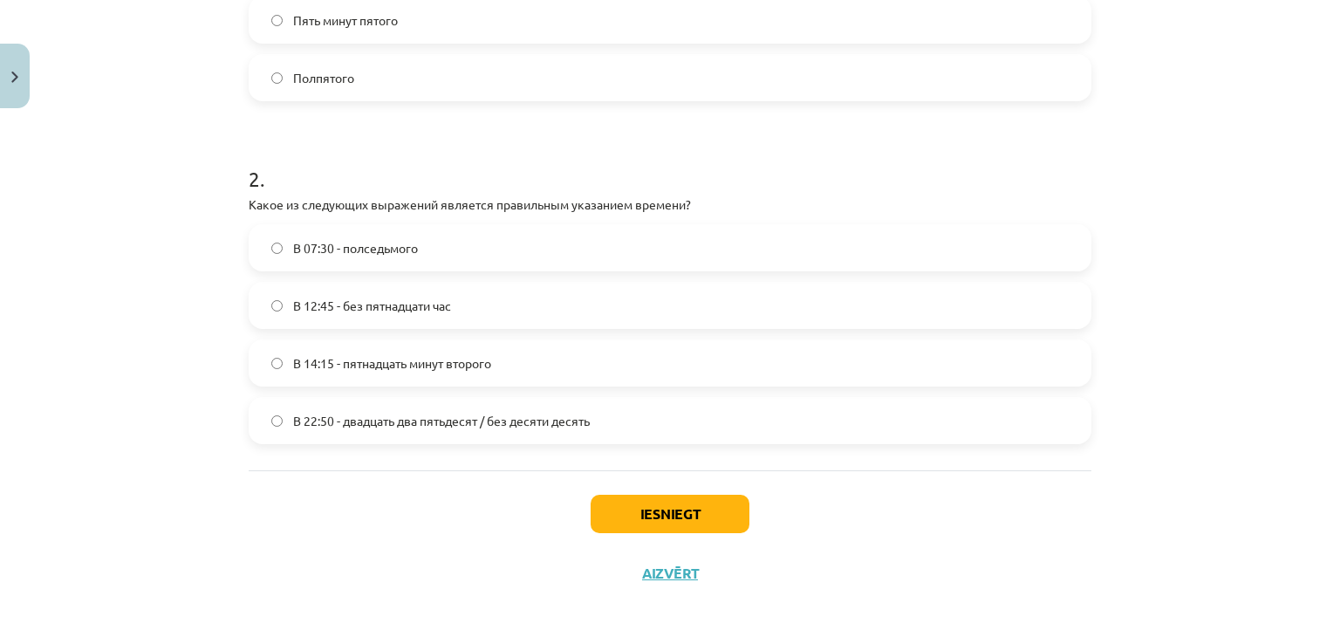
scroll to position [556, 0]
click at [363, 357] on span "В 14:15 - пятнадцать минут второго" at bounding box center [392, 361] width 198 height 18
click at [414, 405] on label "В 22:50 - двадцать два пятьдесят / без десяти десять" at bounding box center [669, 419] width 839 height 44
click at [404, 355] on span "В 14:15 - пятнадцать минут второго" at bounding box center [392, 361] width 198 height 18
click at [639, 496] on button "Iesniegt" at bounding box center [670, 512] width 159 height 38
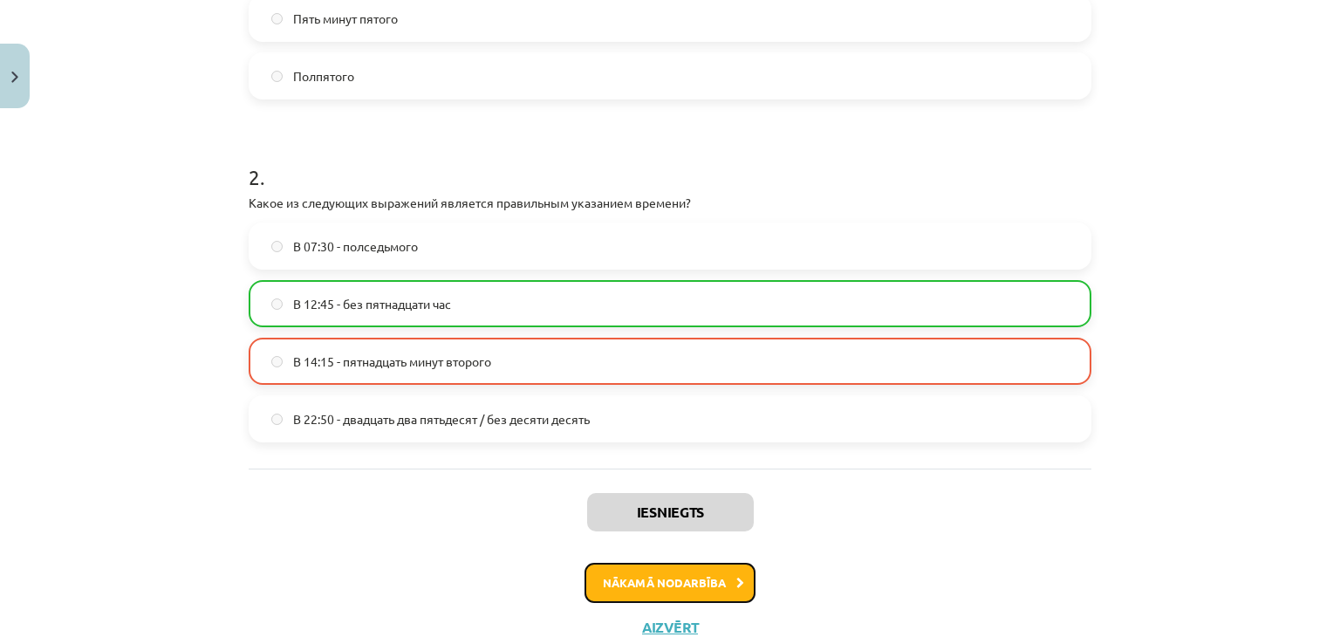
click at [632, 577] on button "Nākamā nodarbība" at bounding box center [669, 583] width 171 height 40
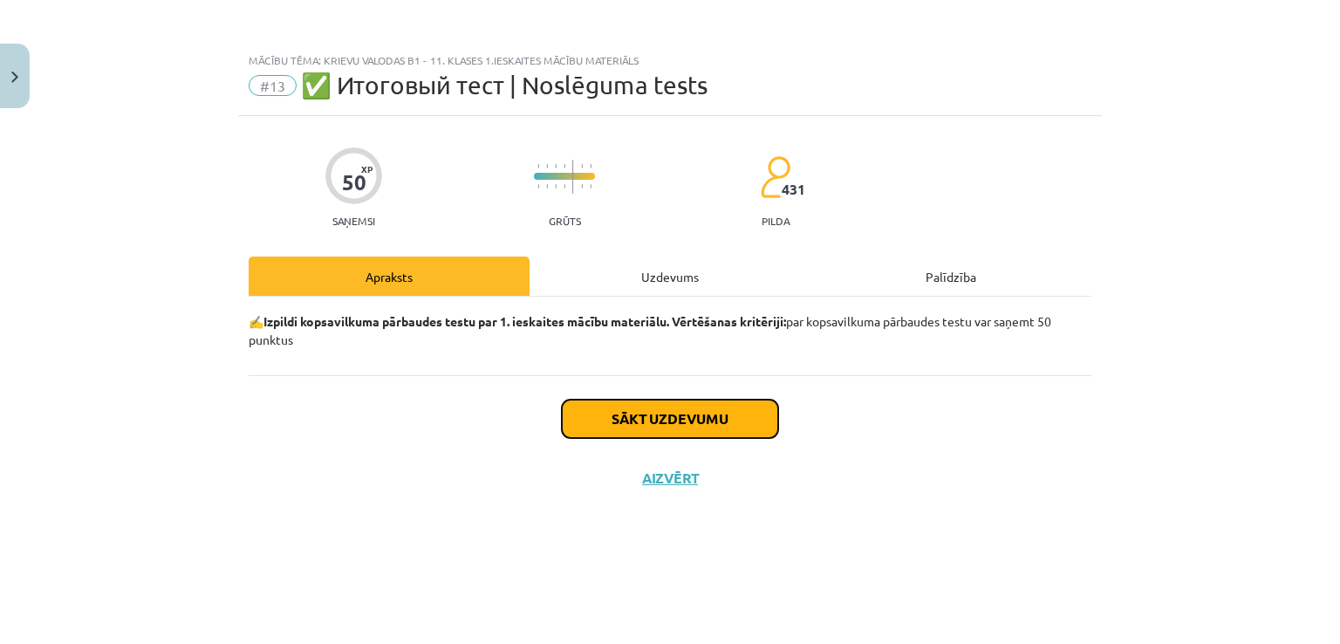
click at [619, 423] on button "Sākt uzdevumu" at bounding box center [670, 419] width 216 height 38
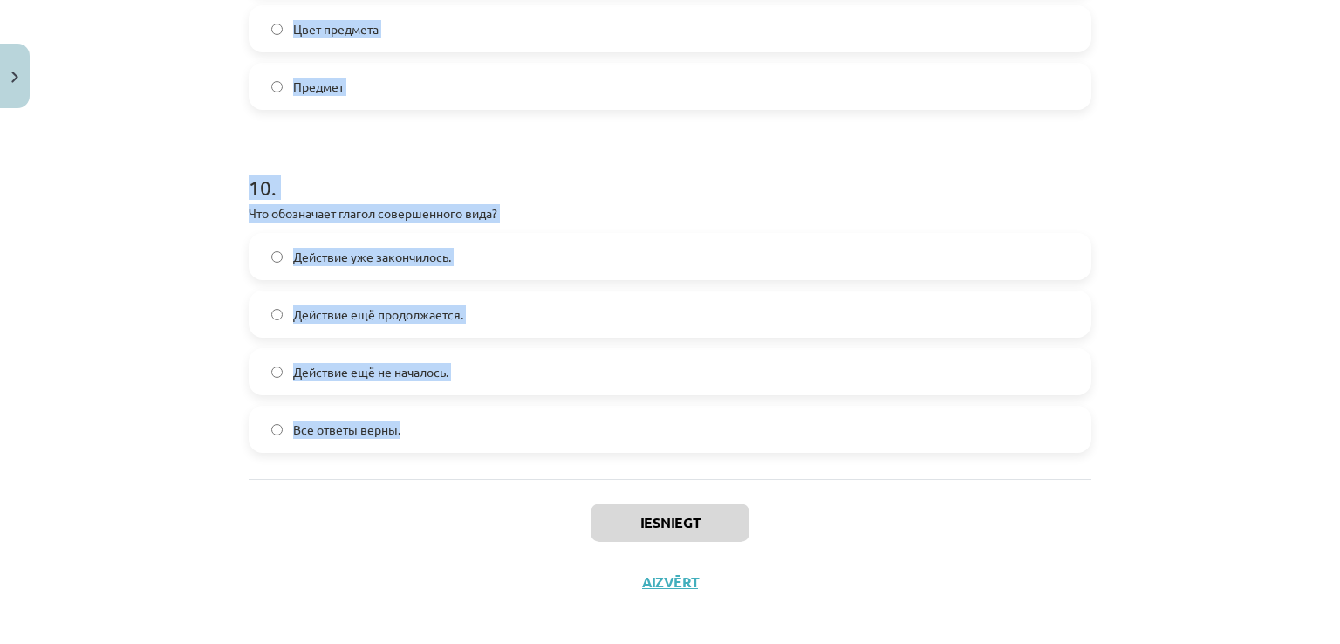
scroll to position [3361, 0]
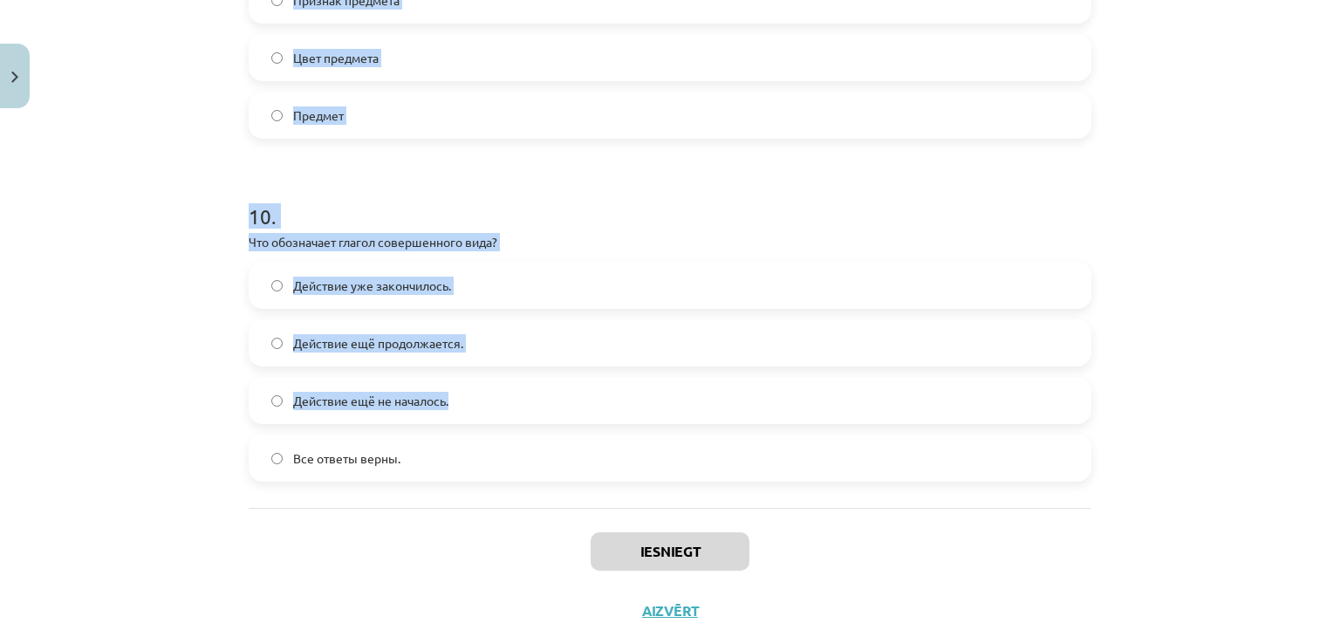
drag, startPoint x: 227, startPoint y: 383, endPoint x: 653, endPoint y: 428, distance: 428.1
click at [653, 428] on div "Mācību tēma: Krievu valodas b1 - 11. klases 1.ieskaites mācību materiāls #13 ✅ …" at bounding box center [670, 322] width 1340 height 644
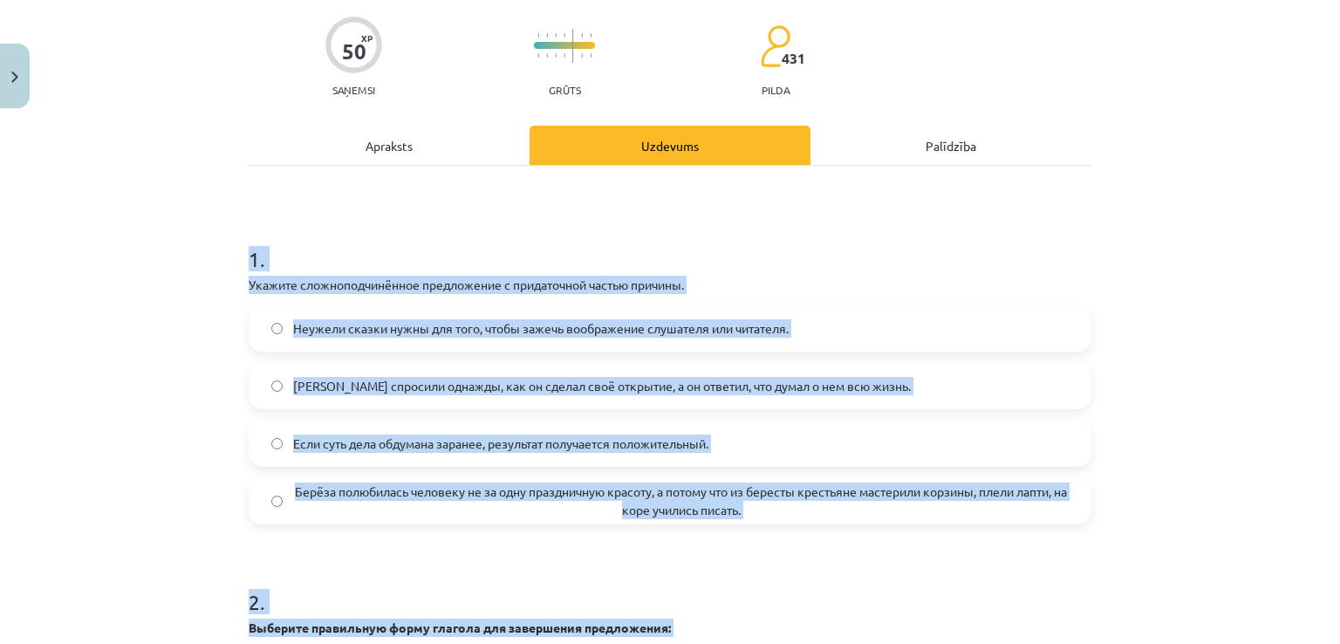
scroll to position [46, 0]
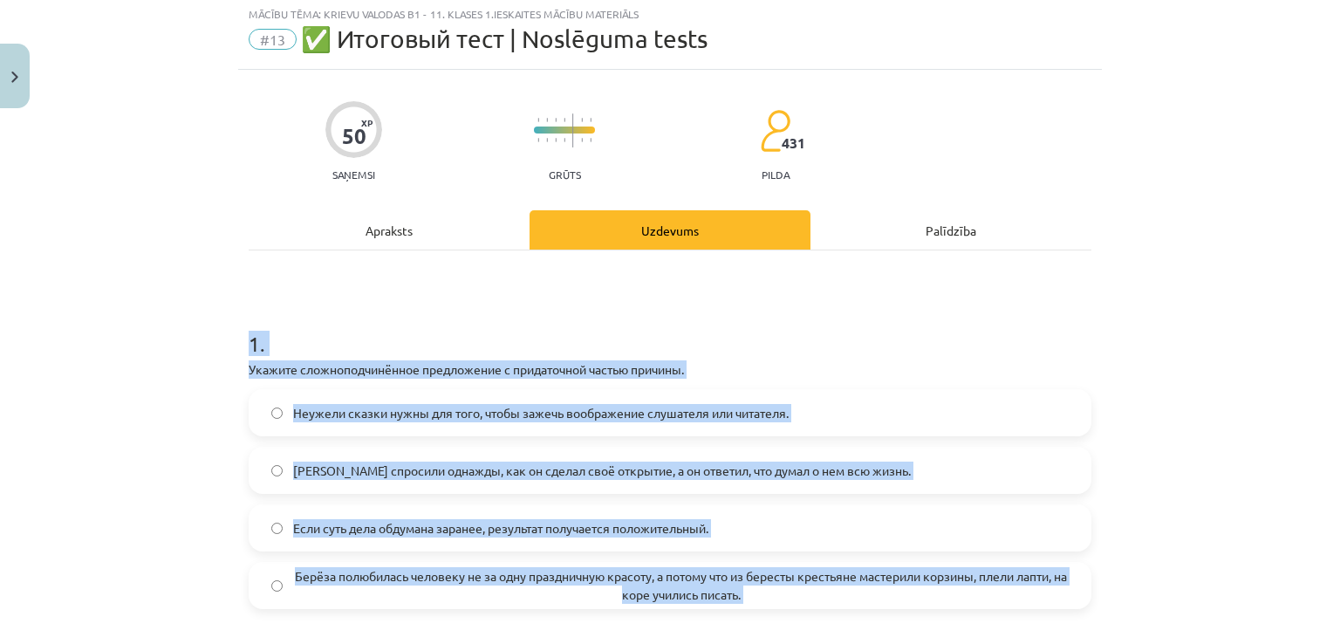
drag, startPoint x: 592, startPoint y: 513, endPoint x: 220, endPoint y: 311, distance: 423.9
click at [220, 311] on div "Mācību tēma: Krievu valodas b1 - 11. klases 1.ieskaites mācību materiāls #13 ✅ …" at bounding box center [670, 322] width 1340 height 644
copy form "2 . Loremip dolorsitametconse adipiscinge s doeiusmodte incidi utlabor. Etdolor…"
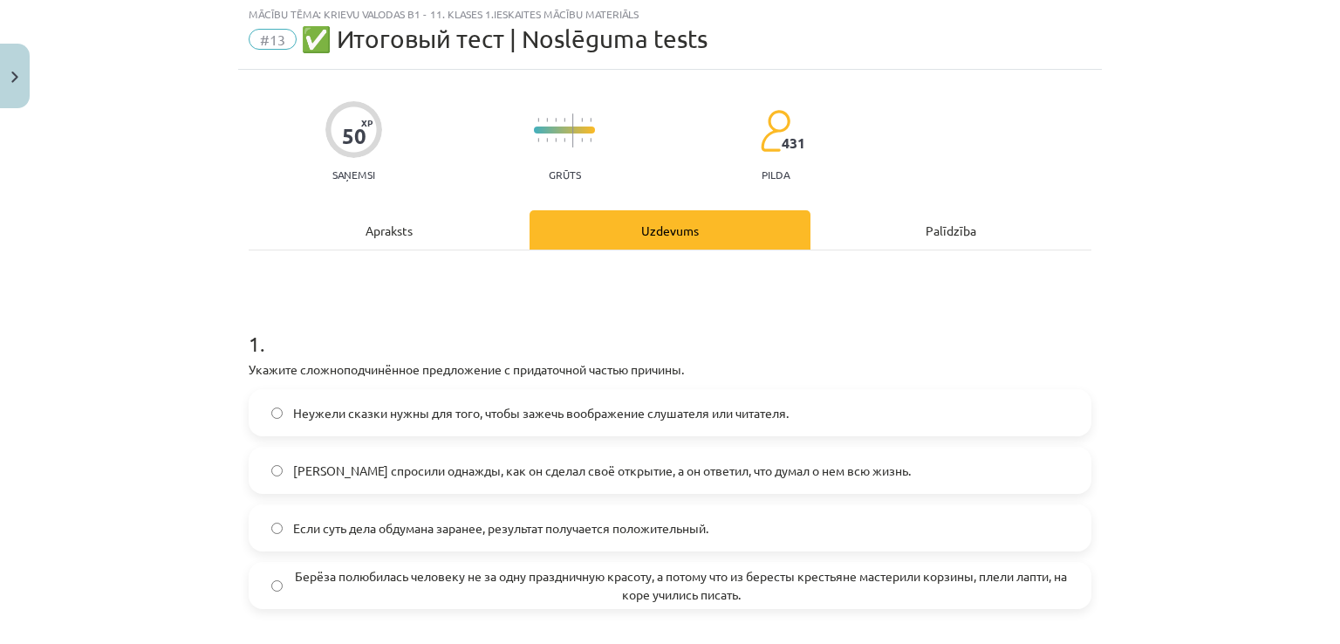
click at [335, 231] on div "Apraksts" at bounding box center [389, 229] width 281 height 39
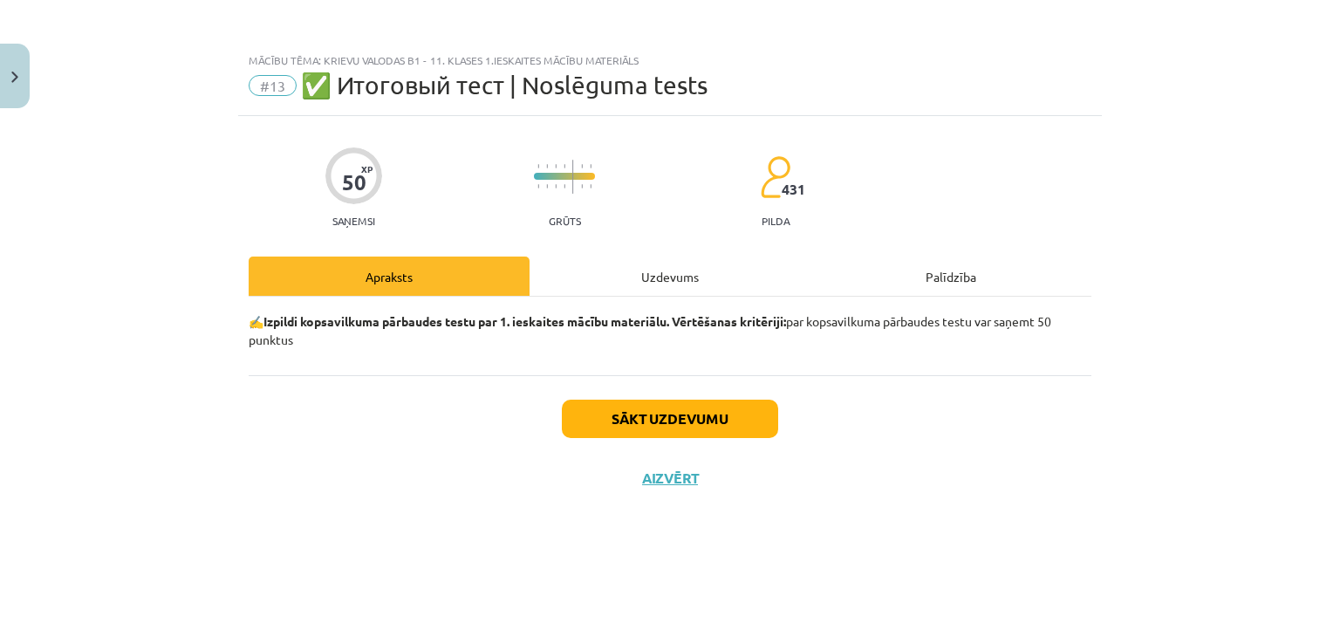
click at [646, 273] on div "Uzdevums" at bounding box center [670, 275] width 281 height 39
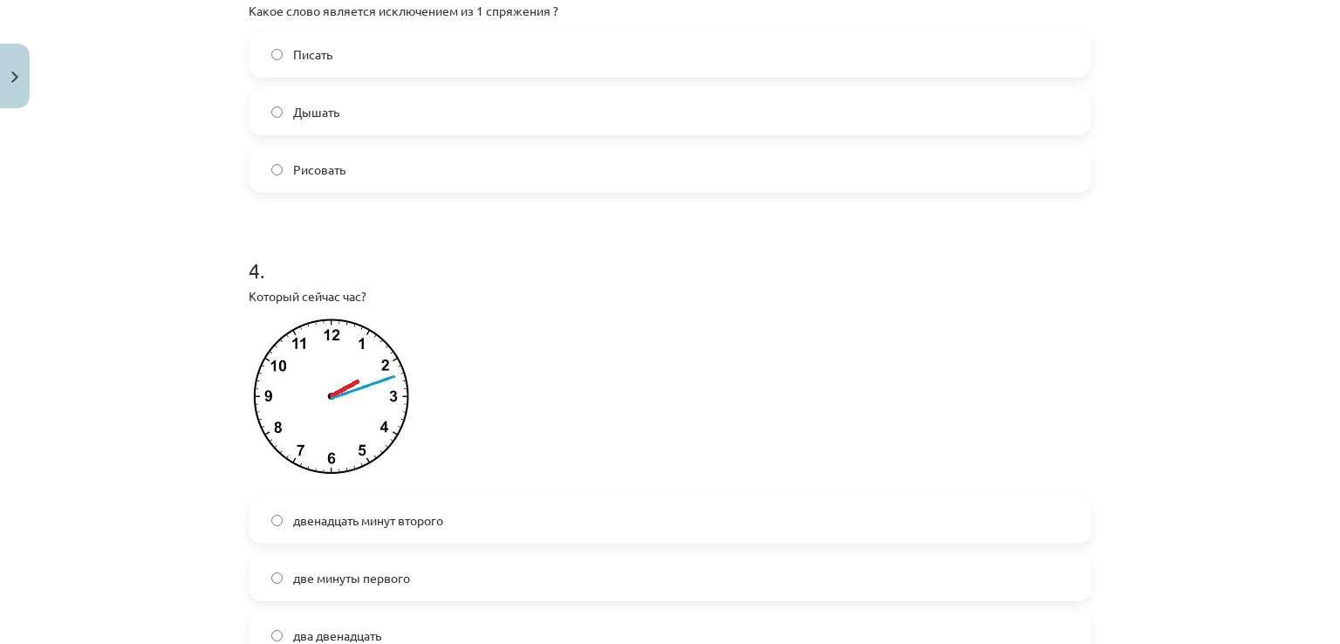
scroll to position [1221, 0]
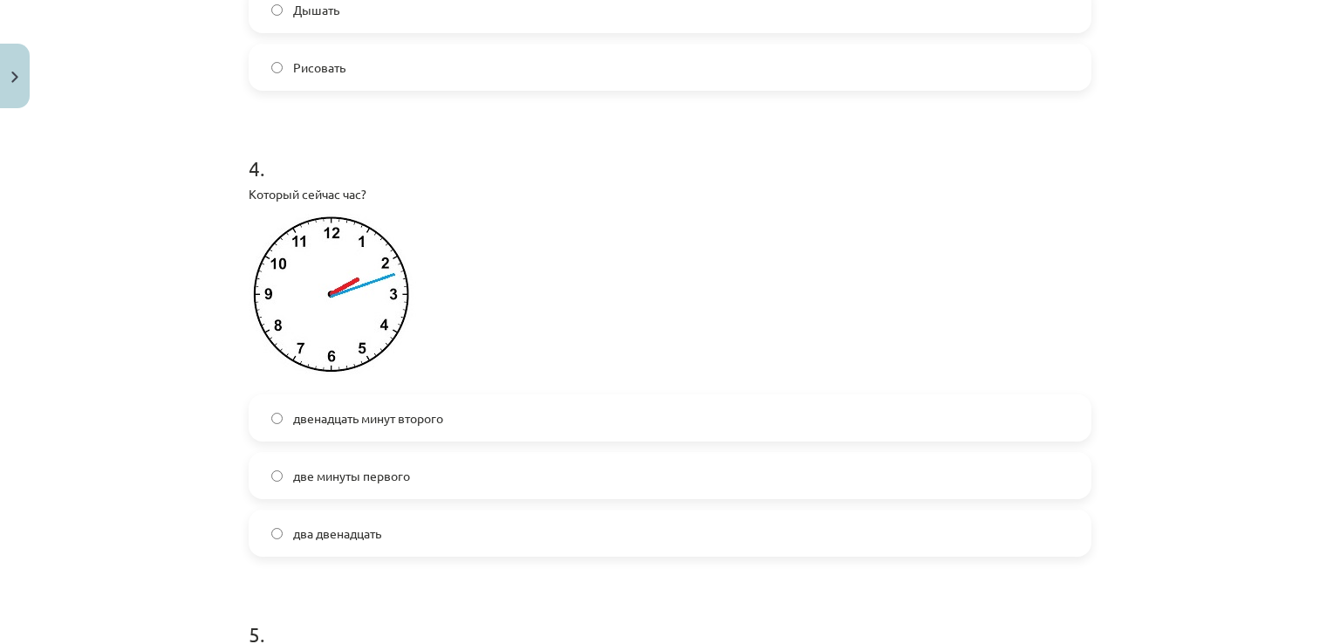
click at [387, 414] on span "двенадцать минут второго" at bounding box center [368, 418] width 150 height 18
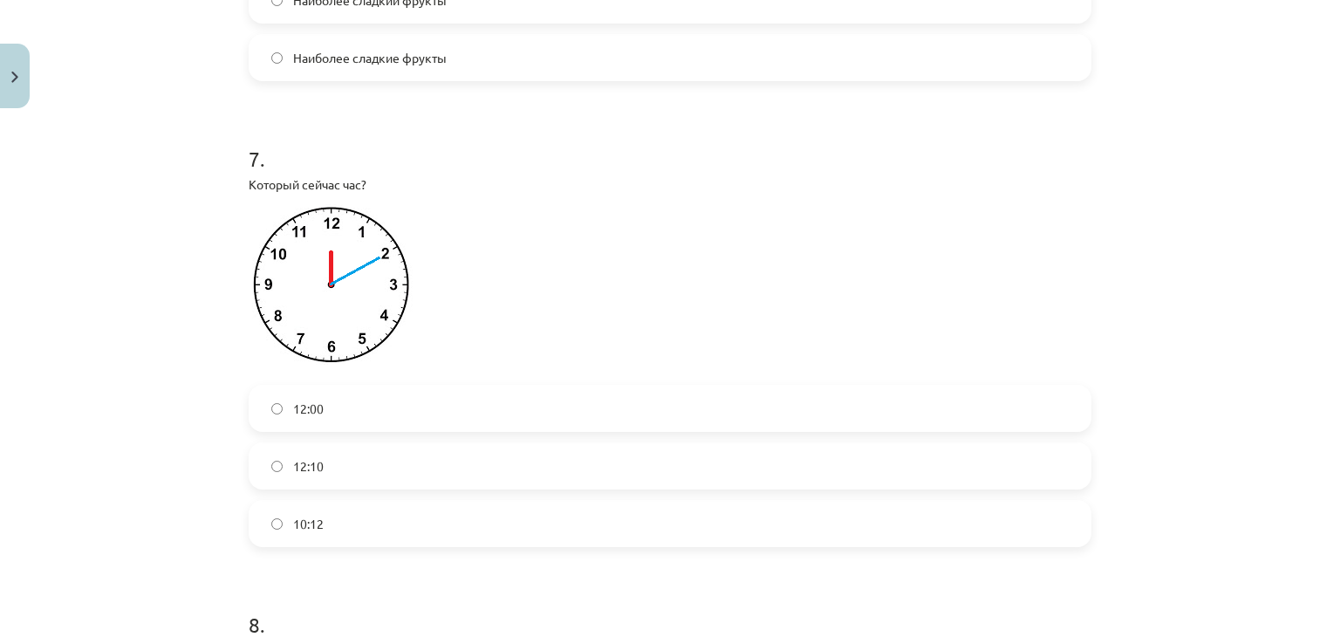
scroll to position [2326, 0]
click at [340, 482] on label "12:10" at bounding box center [669, 465] width 839 height 44
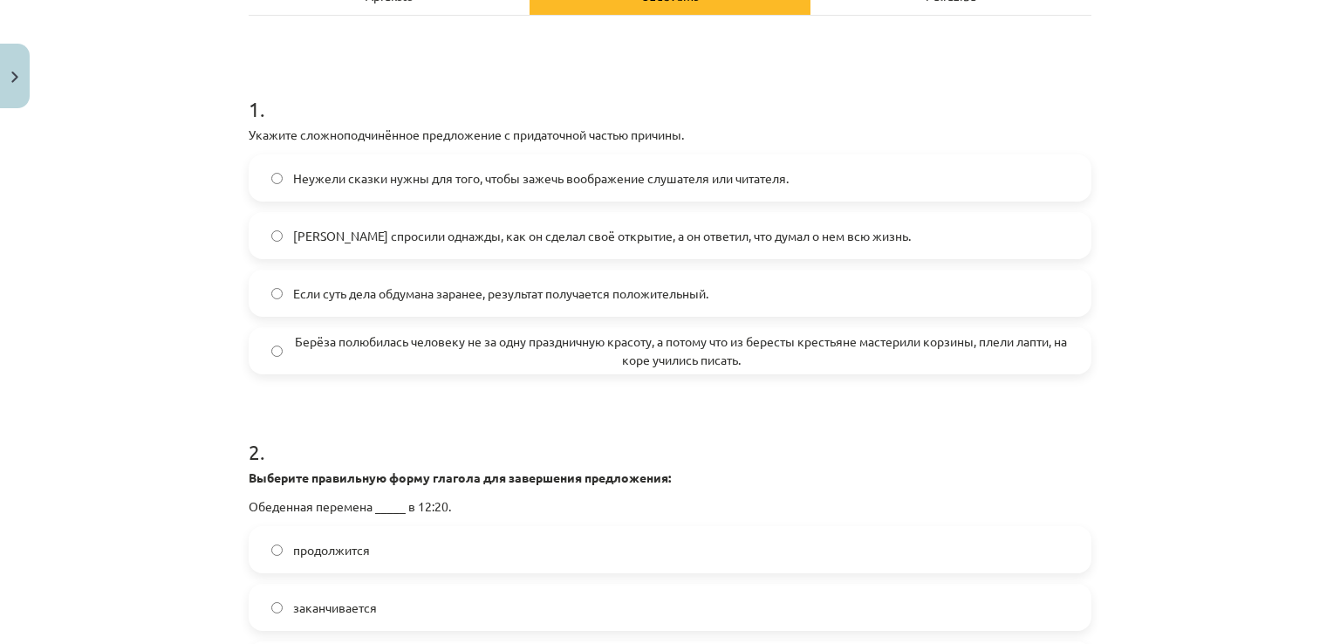
scroll to position [279, 0]
click at [335, 346] on span "Берёза полюбилась человеку не за одну праздничную красоту, а потому что из бере…" at bounding box center [681, 352] width 776 height 37
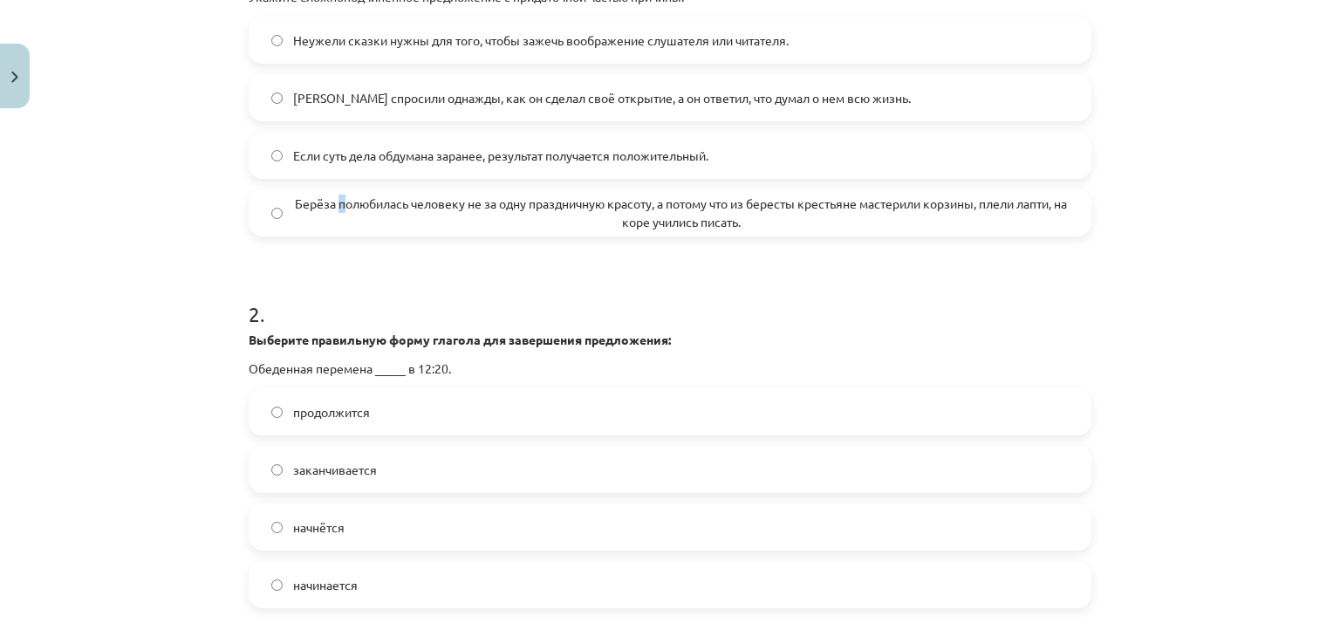
scroll to position [511, 0]
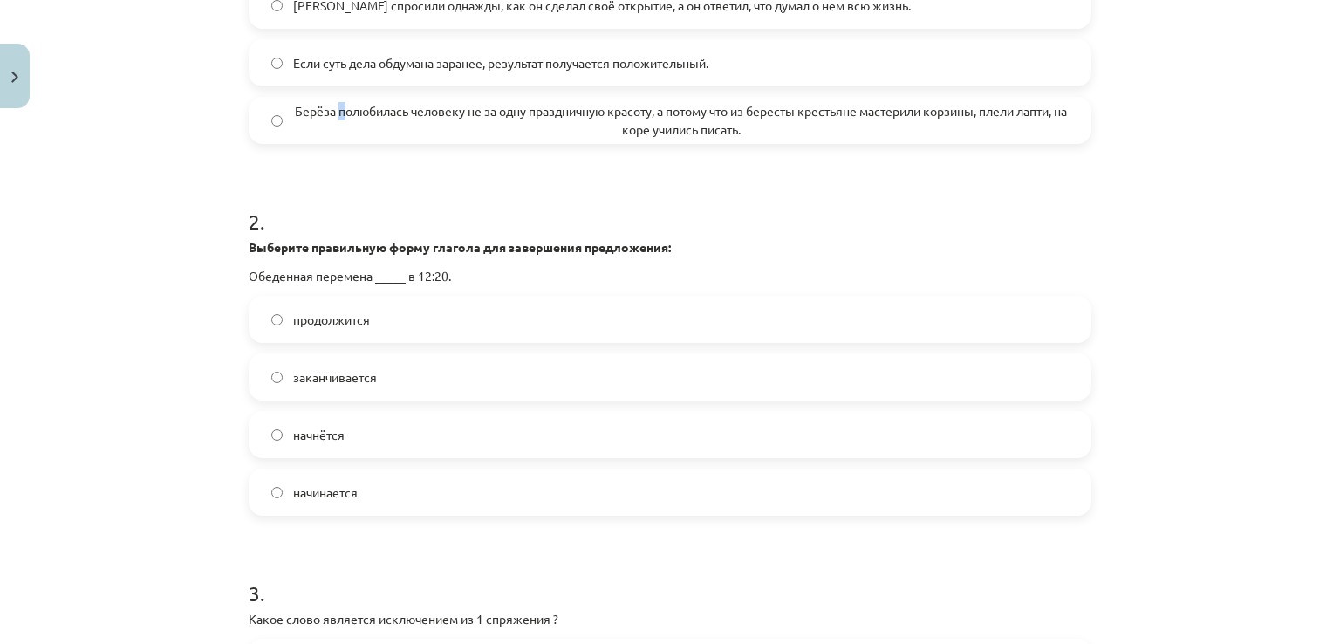
click at [296, 111] on span "Берёза полюбилась человеку не за одну праздничную красоту, а потому что из бере…" at bounding box center [681, 120] width 776 height 37
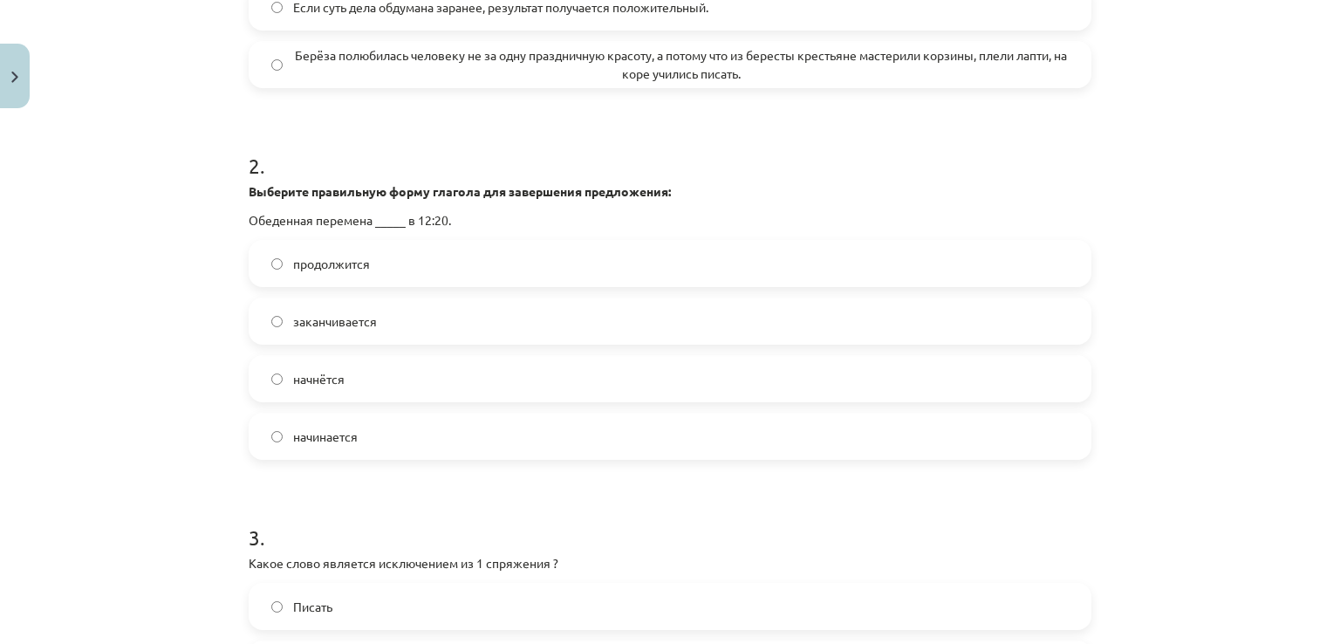
scroll to position [570, 0]
click at [375, 324] on label "заканчивается" at bounding box center [669, 319] width 839 height 44
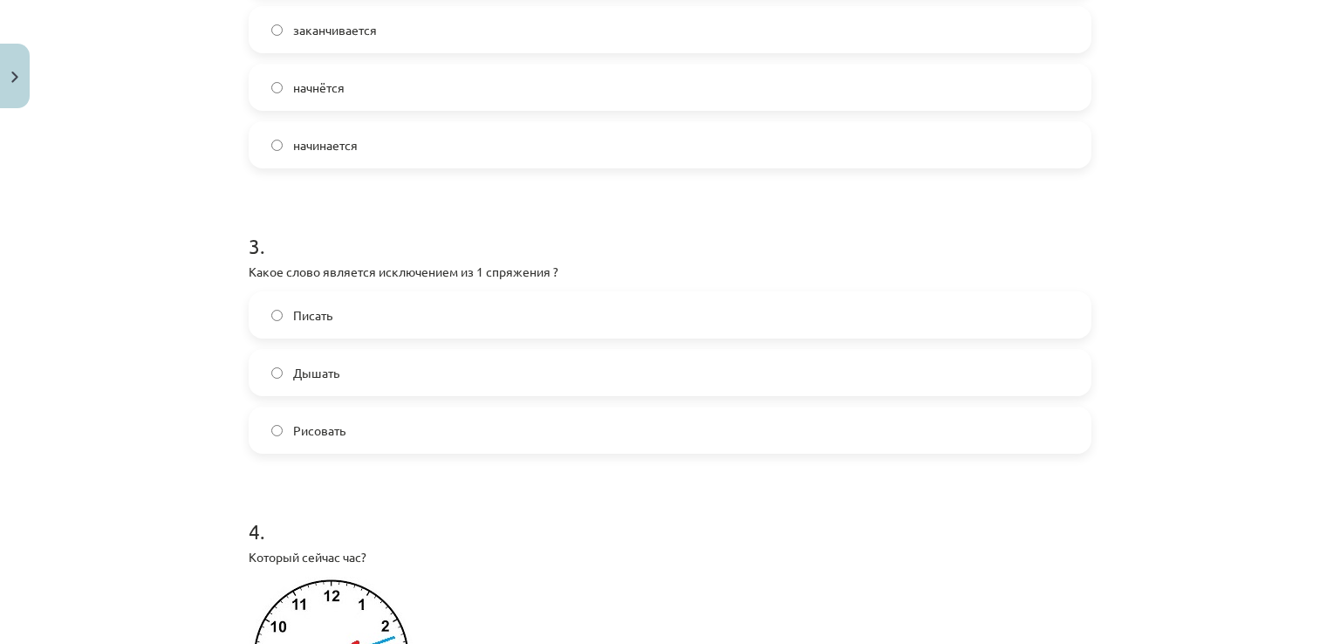
scroll to position [860, 0]
click at [338, 375] on label "Дышать" at bounding box center [669, 371] width 839 height 44
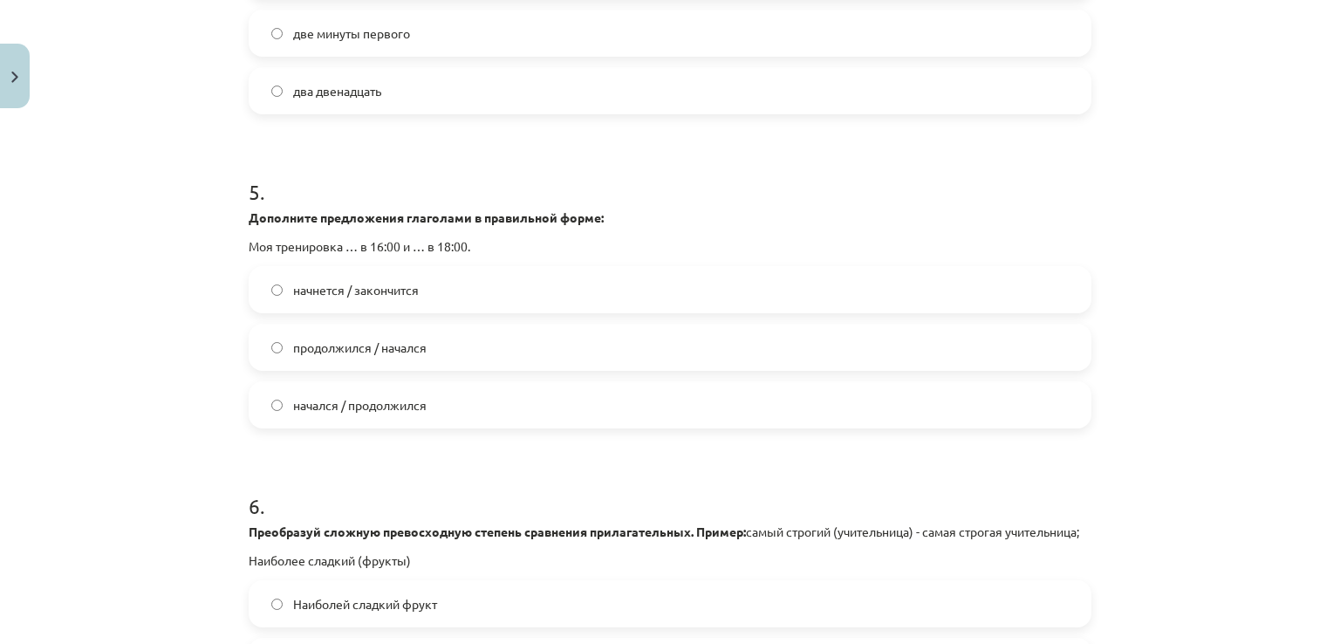
scroll to position [1675, 0]
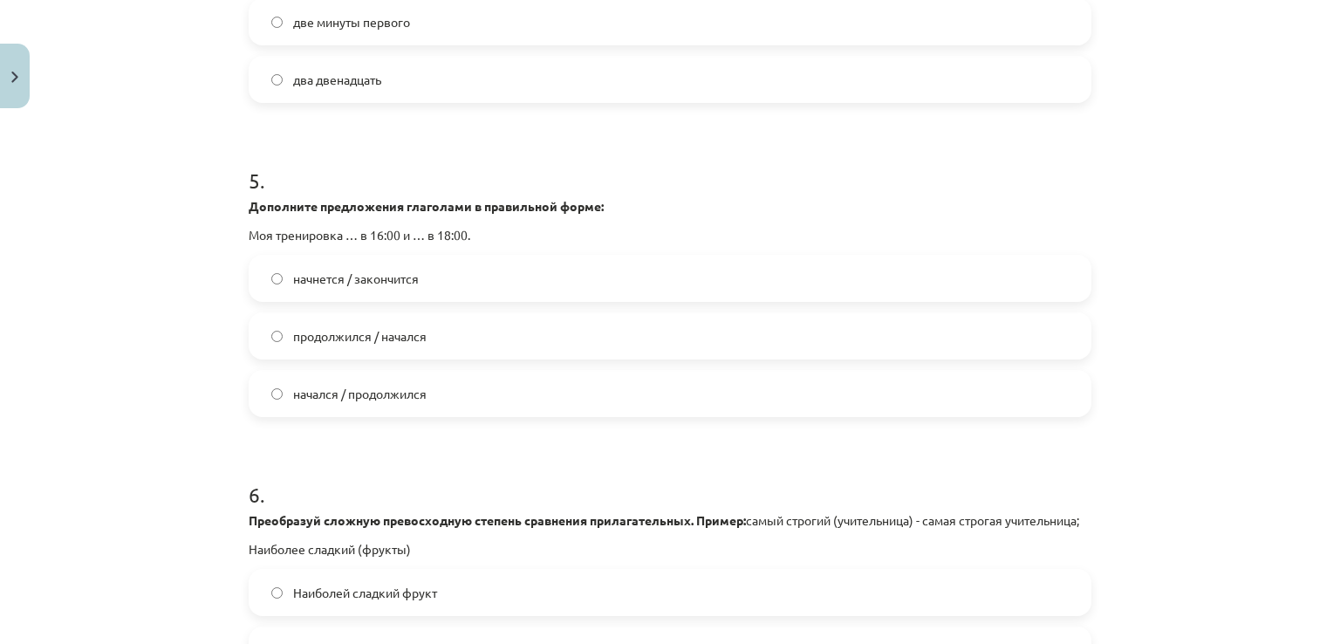
click at [391, 273] on span "начнется / закончится" at bounding box center [356, 279] width 126 height 18
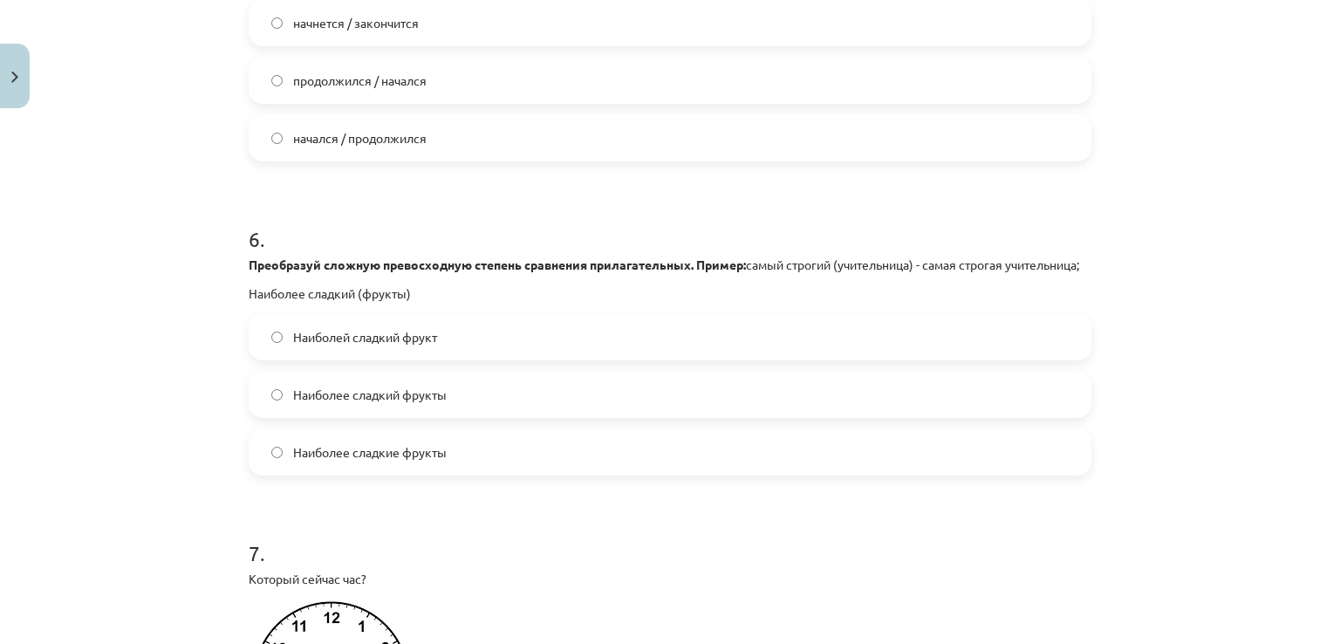
scroll to position [1965, 0]
